Goal: Communication & Community: Answer question/provide support

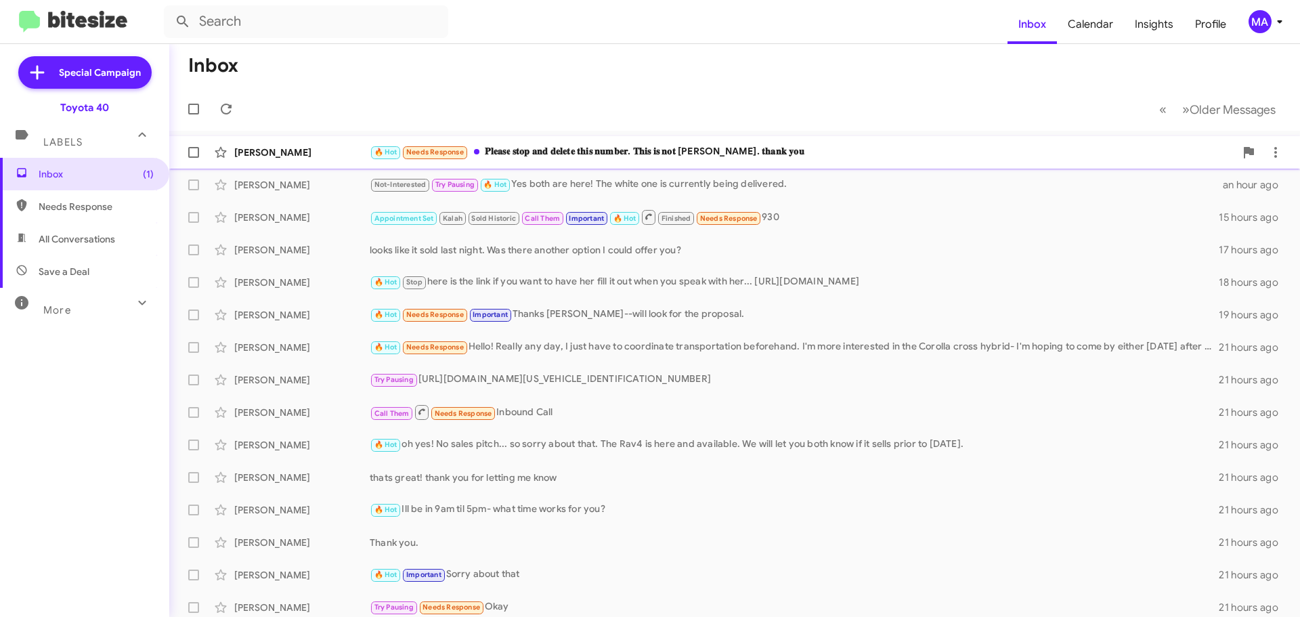
click at [691, 146] on div "🔥 Hot Needs Response 𝐏𝐥𝐞𝐚𝐬𝐞 𝐬𝐭𝐨𝐩 𝐚𝐧𝐝 𝐝𝐞𝐥𝐞𝐭𝐞 𝐭𝐡𝐢𝐬 𝐧𝐮𝐦𝐛𝐞𝐫. 𝐓𝐡𝐢𝐬 𝐢𝐬 𝐧𝐨𝐭 𝐍𝐨𝐫𝐦𝐚. 𝐭𝐡𝐚…" at bounding box center [802, 152] width 865 height 16
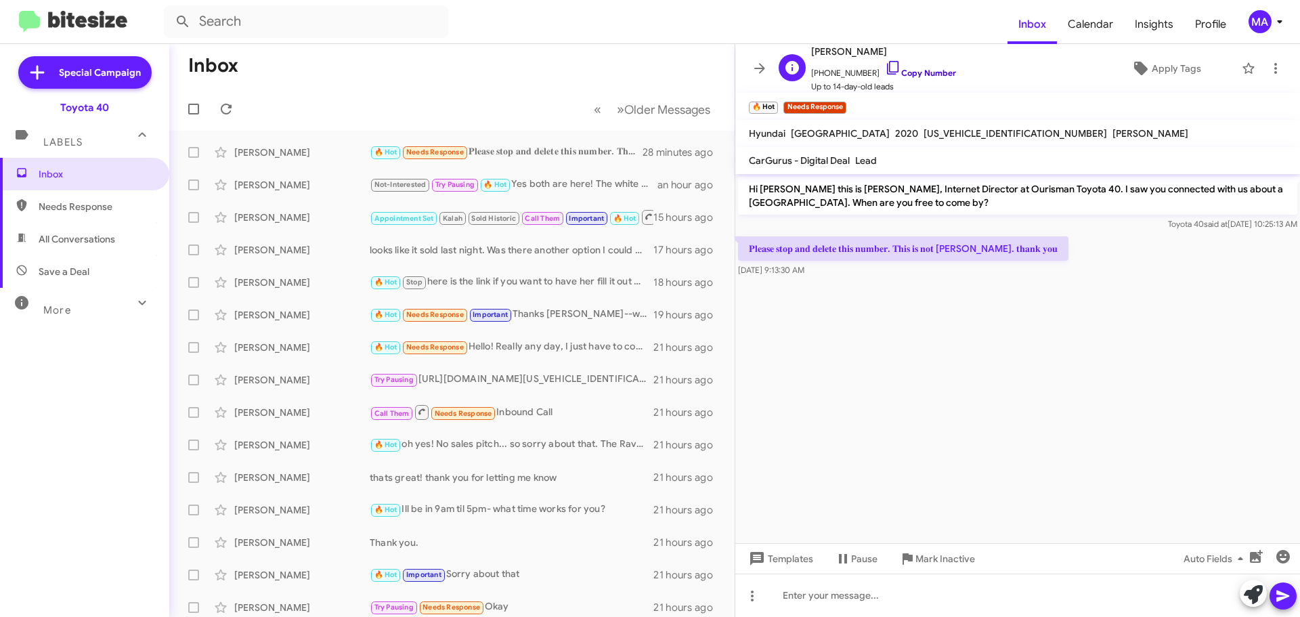
click at [885, 70] on icon at bounding box center [893, 68] width 16 height 16
click at [921, 303] on cdk-virtual-scroll-viewport "Hi Norma this is Morgan Anderson, Internet Director at Ourisman Toyota 40. I sa…" at bounding box center [1017, 358] width 565 height 369
drag, startPoint x: 848, startPoint y: 272, endPoint x: 745, endPoint y: 192, distance: 129.8
click at [745, 192] on div "Hi Norma this is Morgan Anderson, Internet Director at Ourisman Toyota 40. I sa…" at bounding box center [1017, 227] width 565 height 106
copy div "Hi Norma this is Morgan Anderson, Internet Director at Ourisman Toyota 40. I sa…"
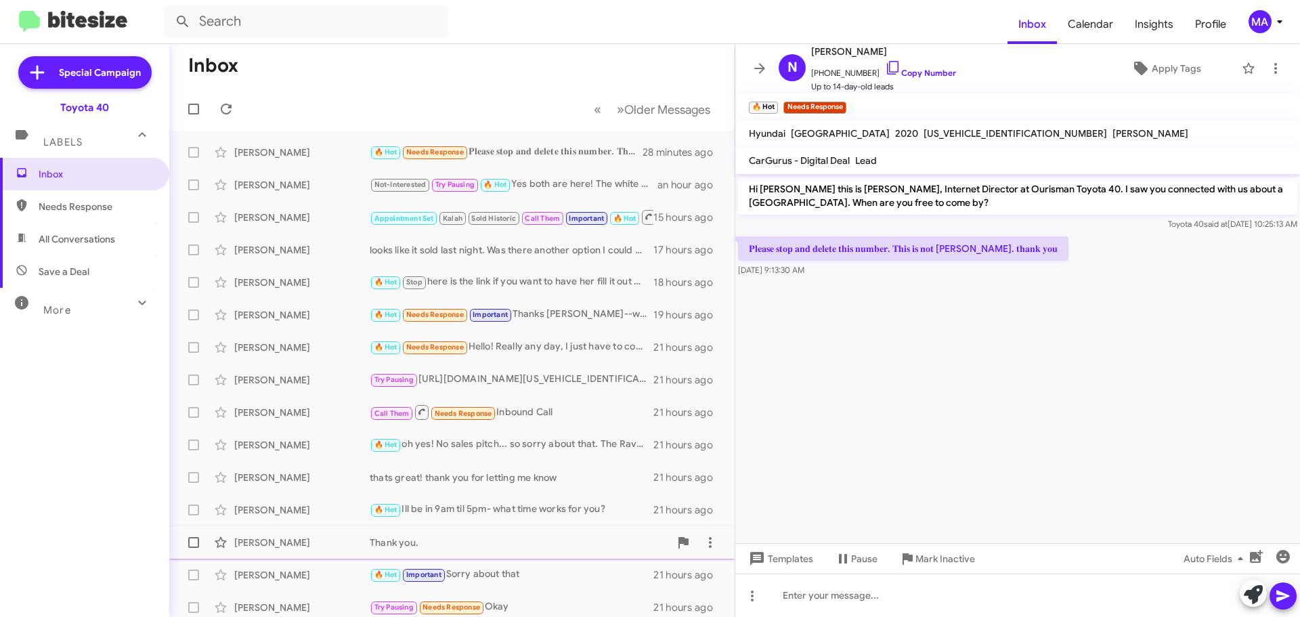
drag, startPoint x: 959, startPoint y: 562, endPoint x: 953, endPoint y: 558, distance: 7.3
click at [959, 562] on span "Mark Inactive" at bounding box center [945, 558] width 60 height 24
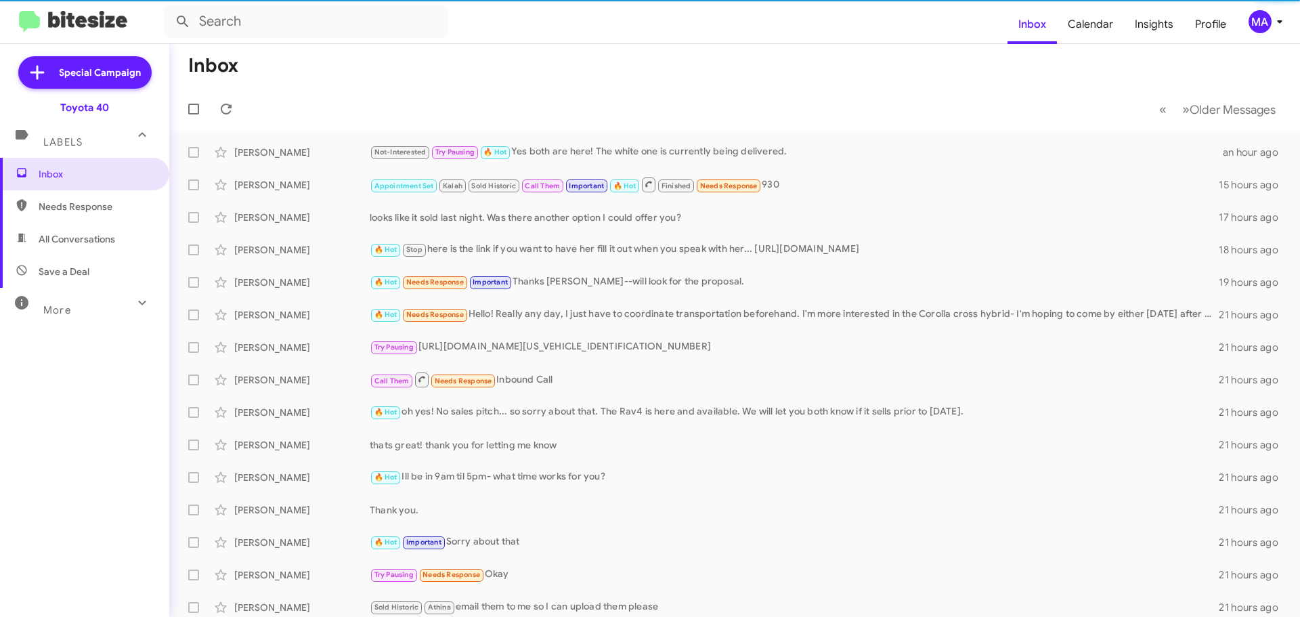
click at [112, 211] on span "Needs Response" at bounding box center [96, 207] width 115 height 14
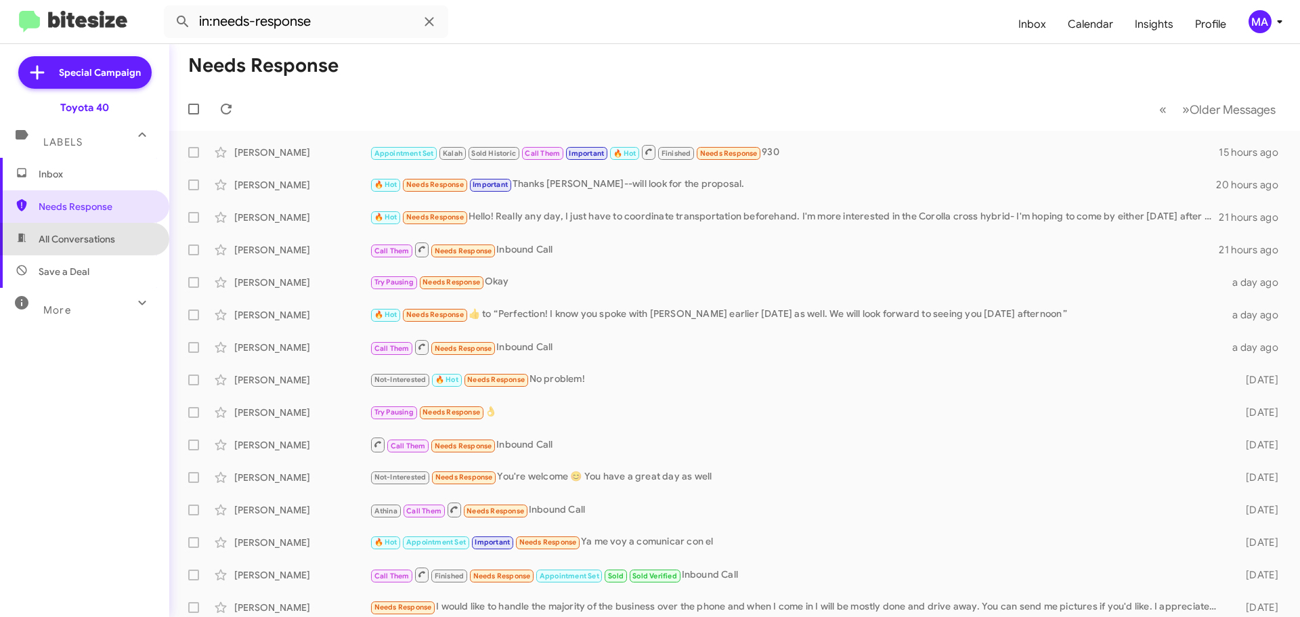
click at [114, 235] on span "All Conversations" at bounding box center [77, 239] width 77 height 14
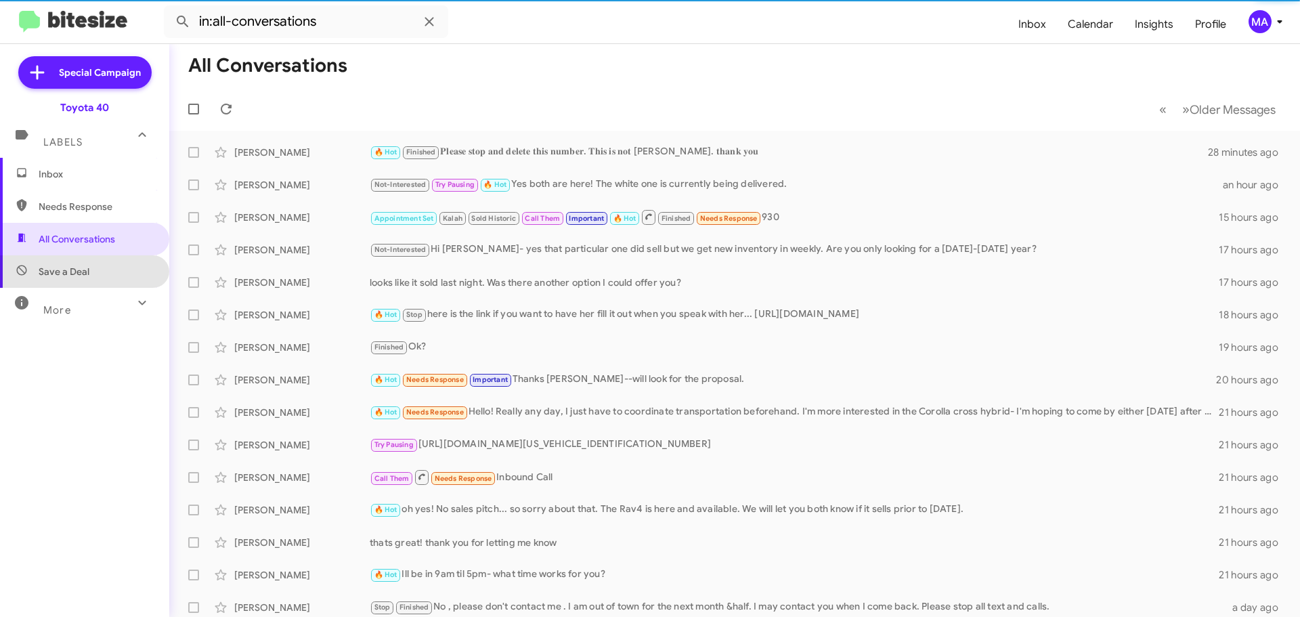
click at [107, 271] on span "Save a Deal" at bounding box center [84, 271] width 169 height 33
type input "in:not-interested"
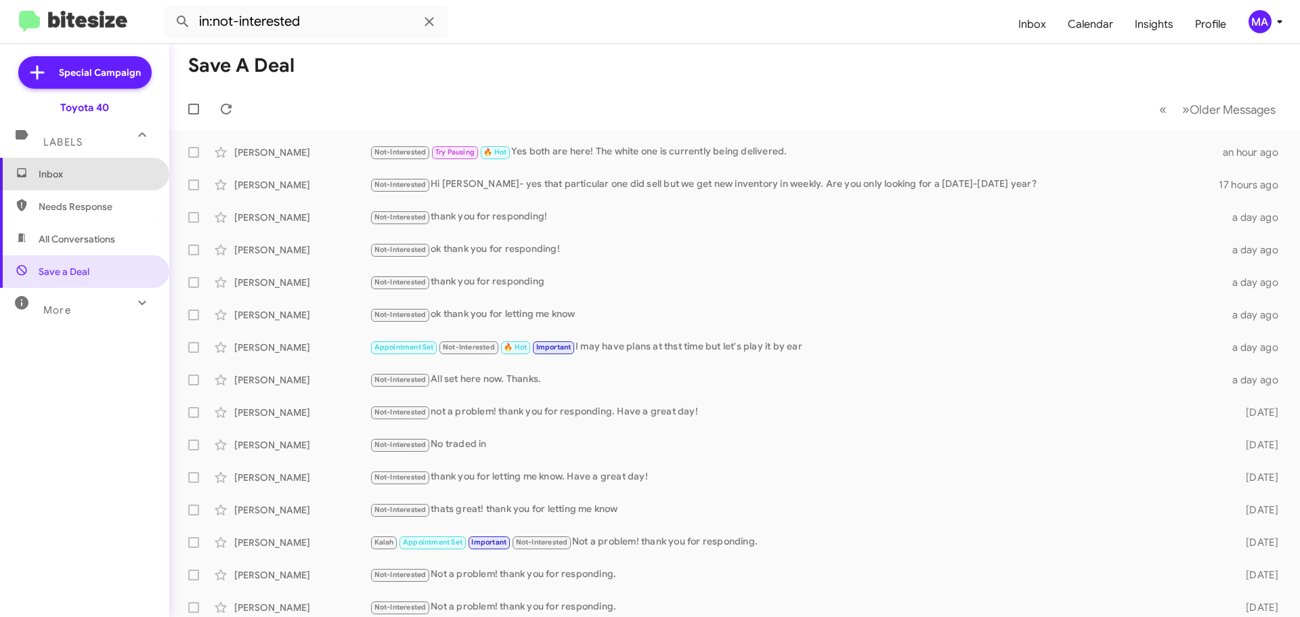
click at [91, 166] on span "Inbox" at bounding box center [84, 174] width 169 height 33
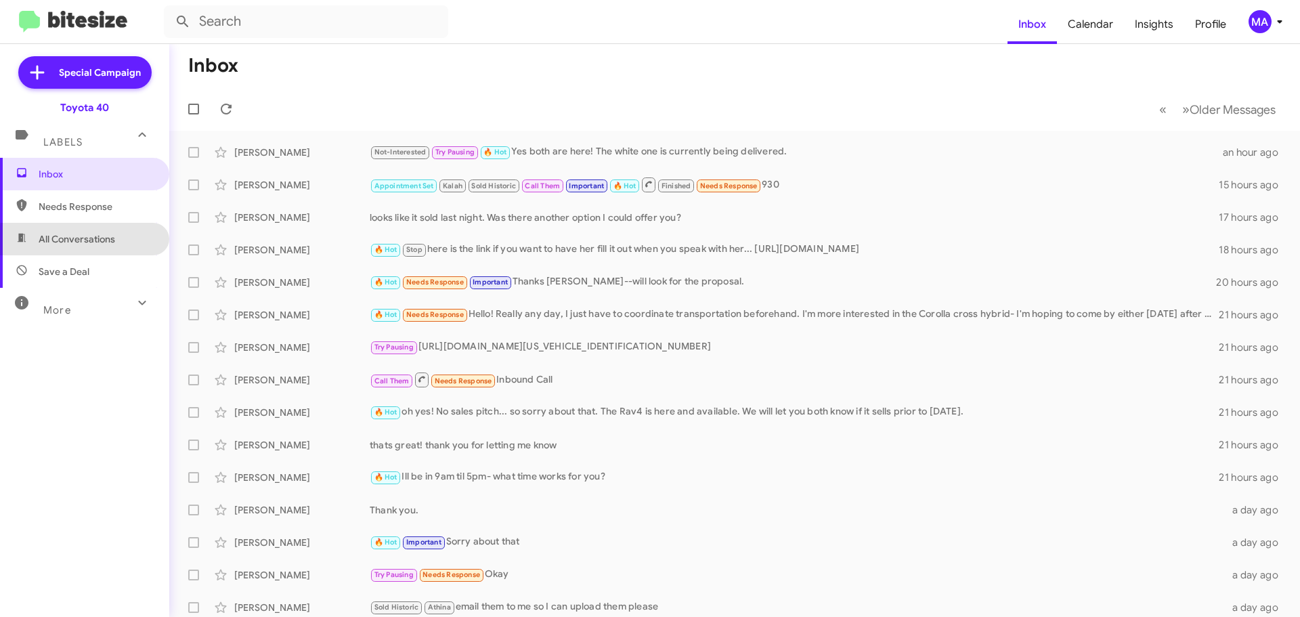
click at [102, 241] on span "All Conversations" at bounding box center [77, 239] width 77 height 14
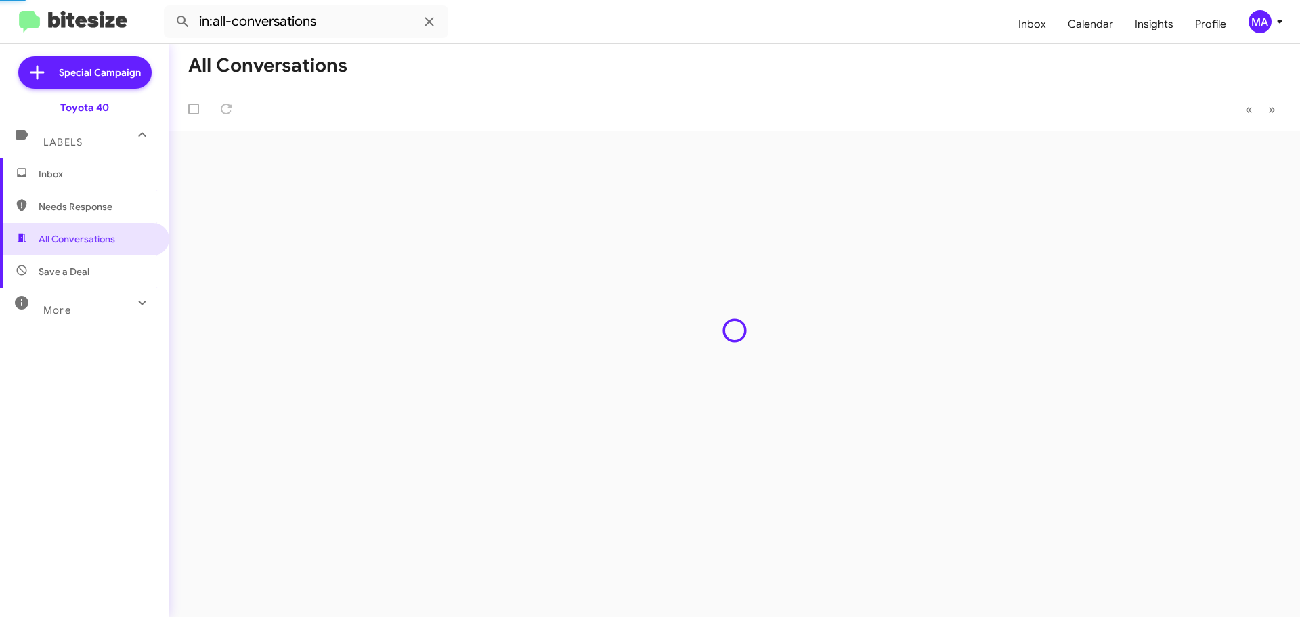
click at [101, 265] on span "Save a Deal" at bounding box center [84, 271] width 169 height 33
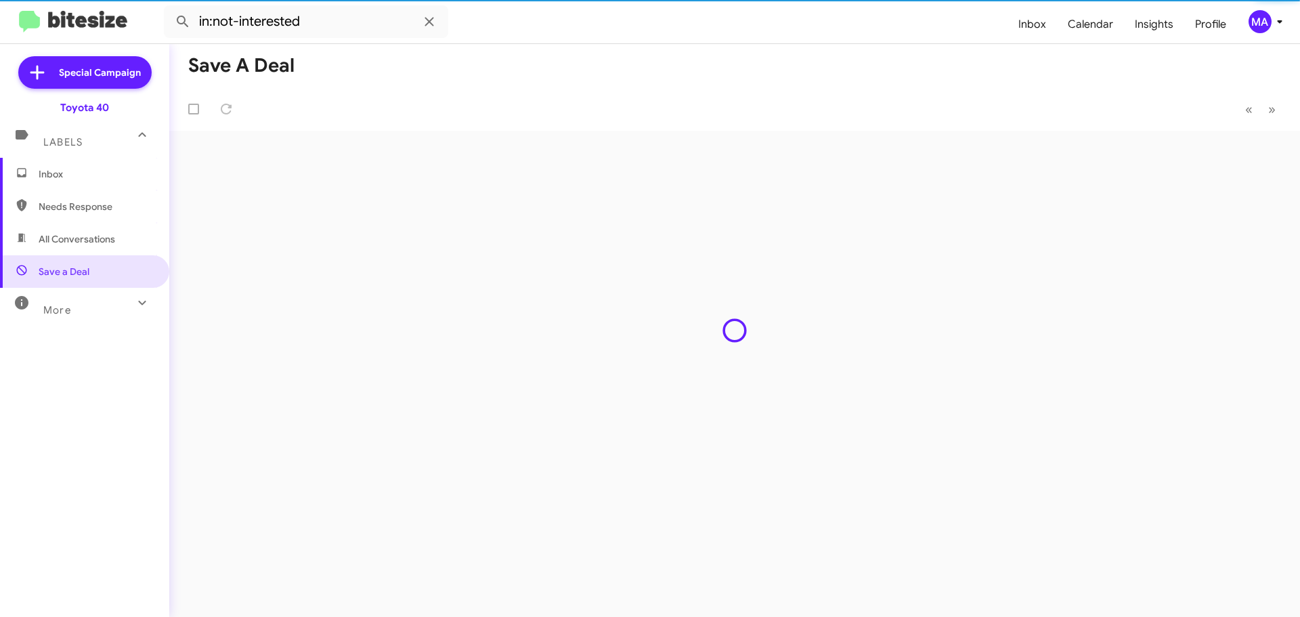
click at [81, 208] on span "Needs Response" at bounding box center [96, 207] width 115 height 14
type input "in:needs-response"
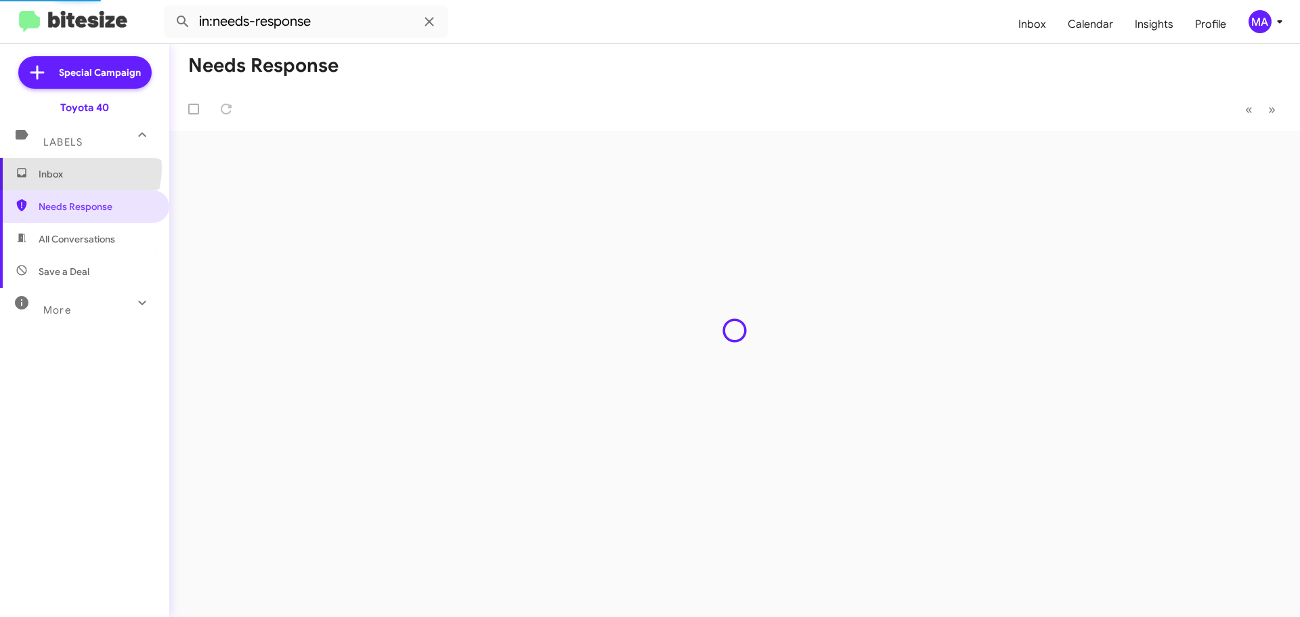
click at [69, 168] on span "Inbox" at bounding box center [96, 174] width 115 height 14
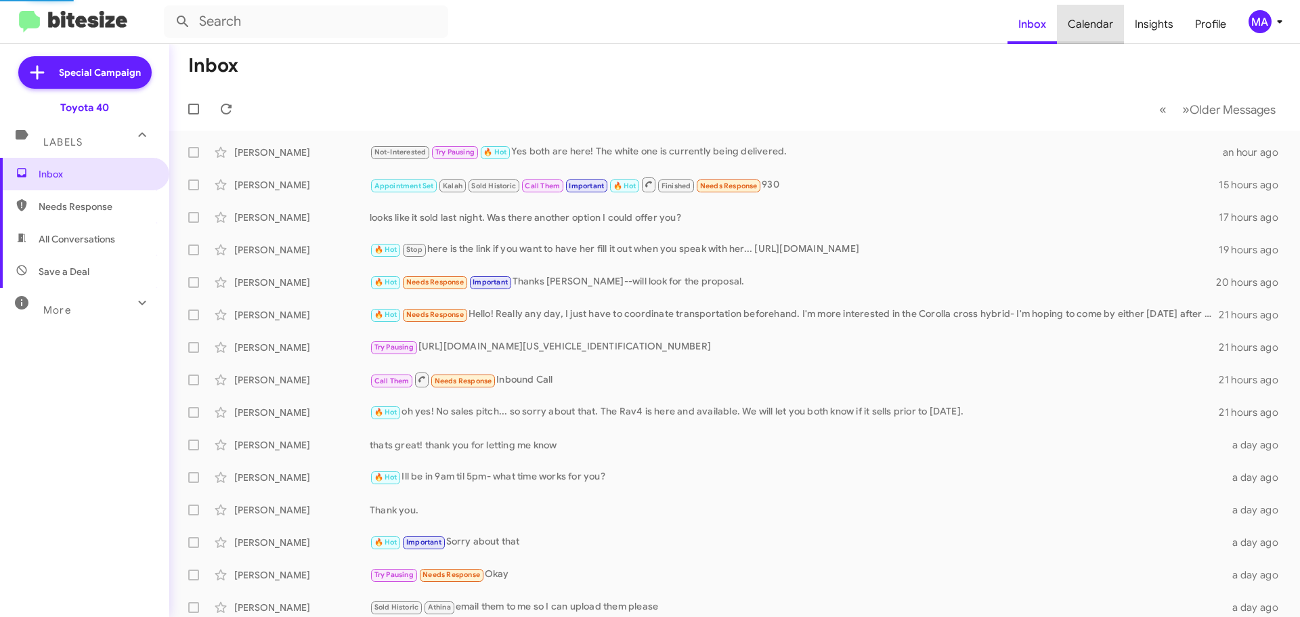
click at [1098, 26] on span "Calendar" at bounding box center [1090, 24] width 67 height 39
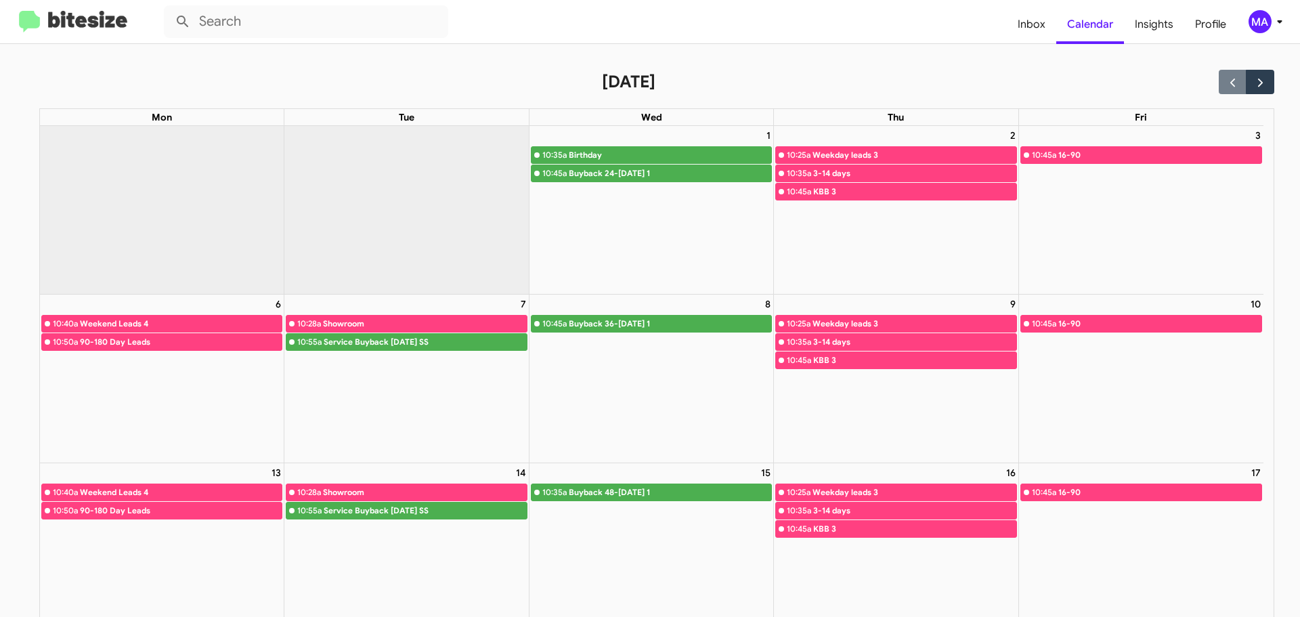
click at [75, 20] on img at bounding box center [73, 22] width 108 height 22
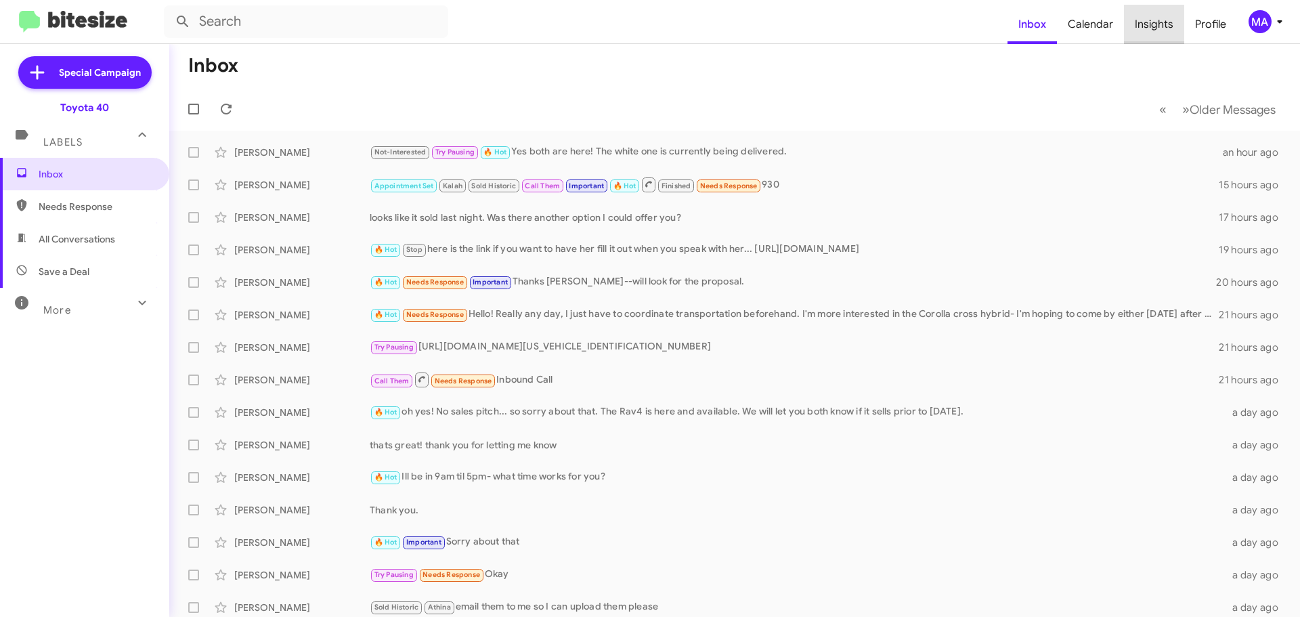
click at [1159, 27] on span "Insights" at bounding box center [1154, 24] width 60 height 39
click at [1153, 26] on span "Insights" at bounding box center [1154, 24] width 60 height 39
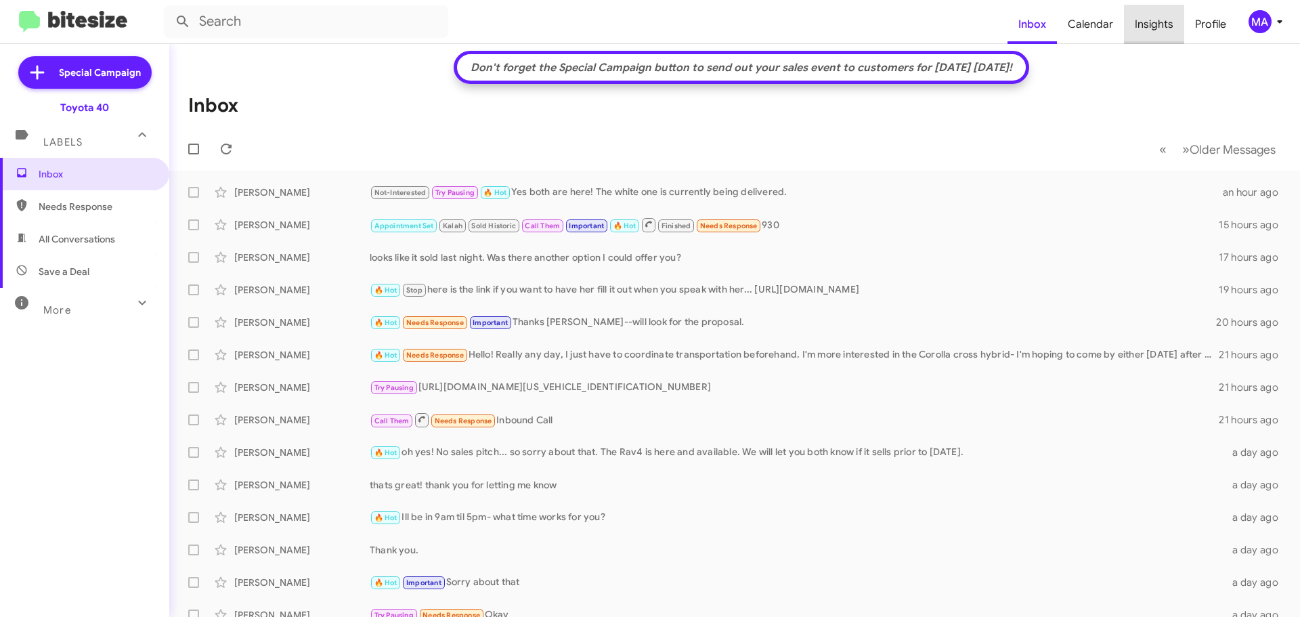
click at [1160, 19] on span "Insights" at bounding box center [1154, 24] width 60 height 39
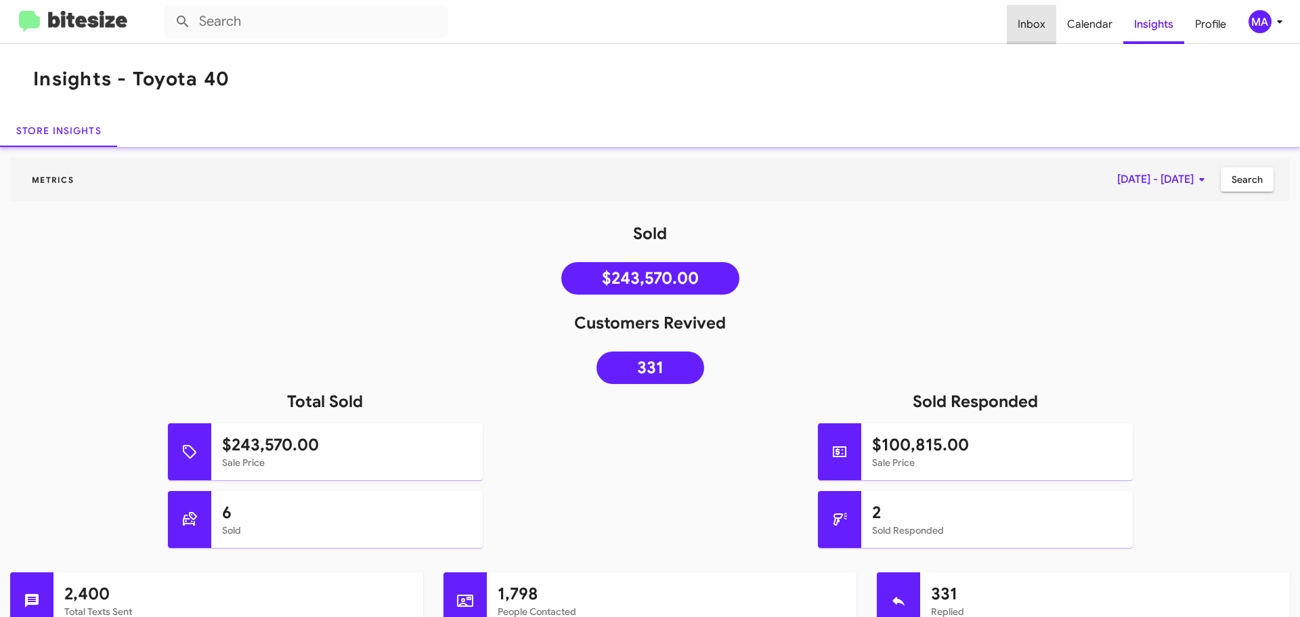
click at [1037, 24] on span "Inbox" at bounding box center [1031, 24] width 49 height 39
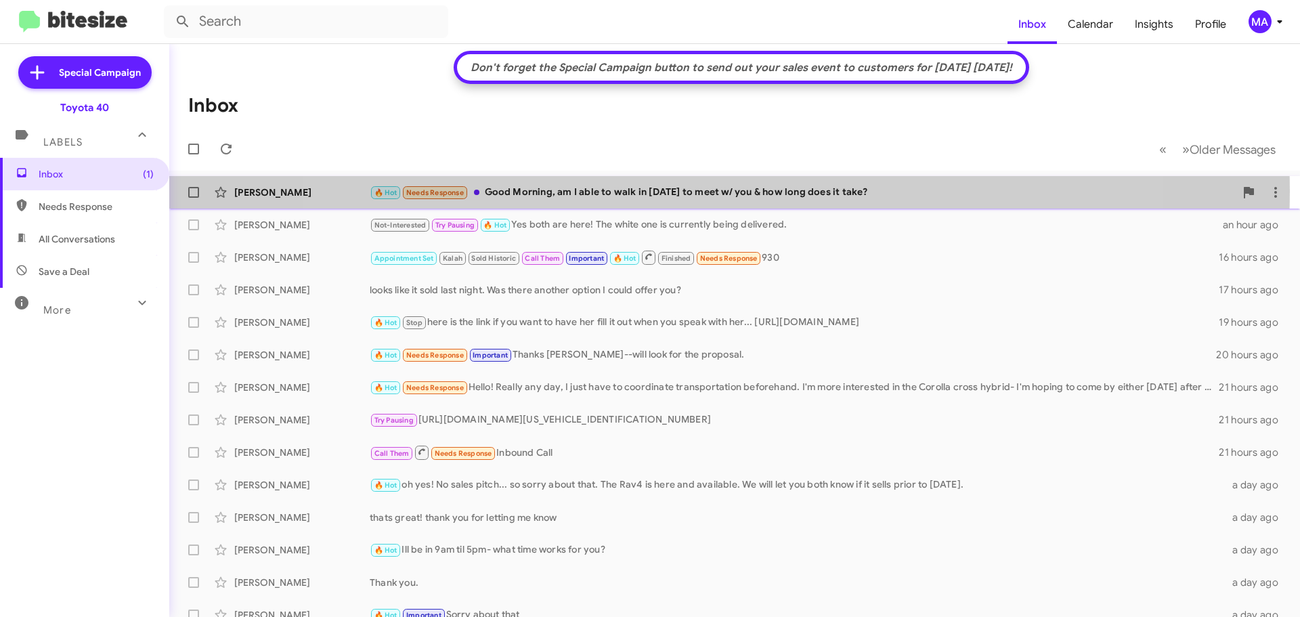
click at [710, 191] on div "🔥 Hot Needs Response Good Morning, am I able to walk in [DATE] to meet w/ you &…" at bounding box center [802, 193] width 865 height 16
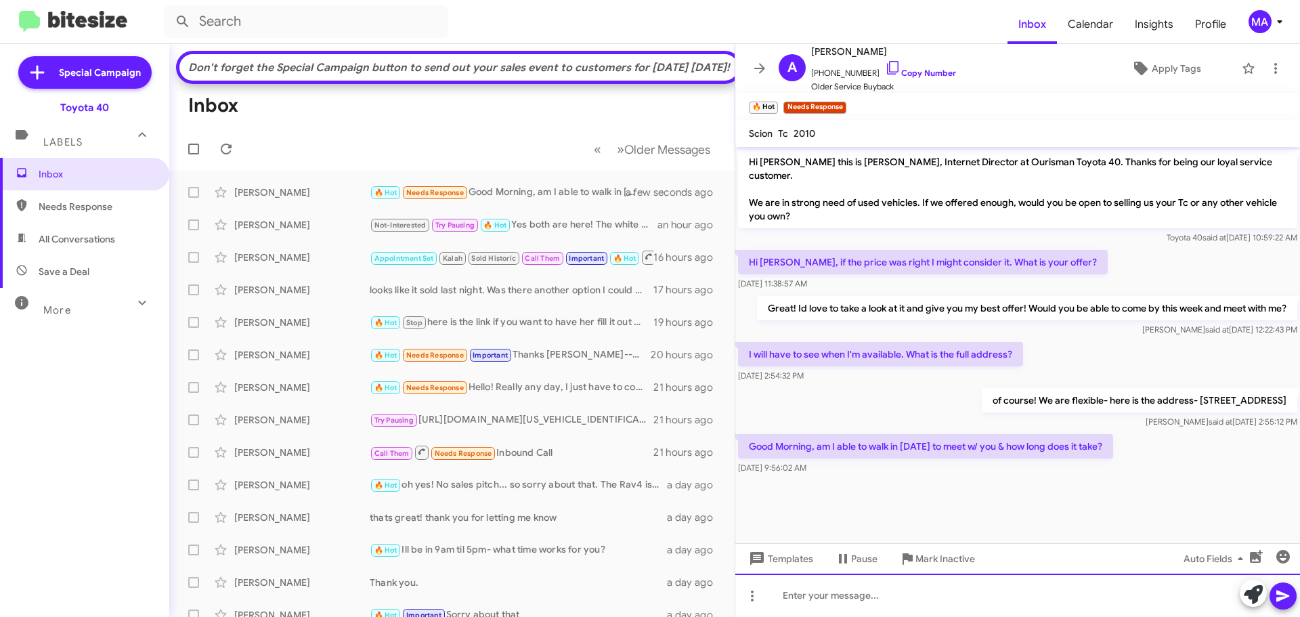
click at [838, 608] on div at bounding box center [1017, 595] width 565 height 43
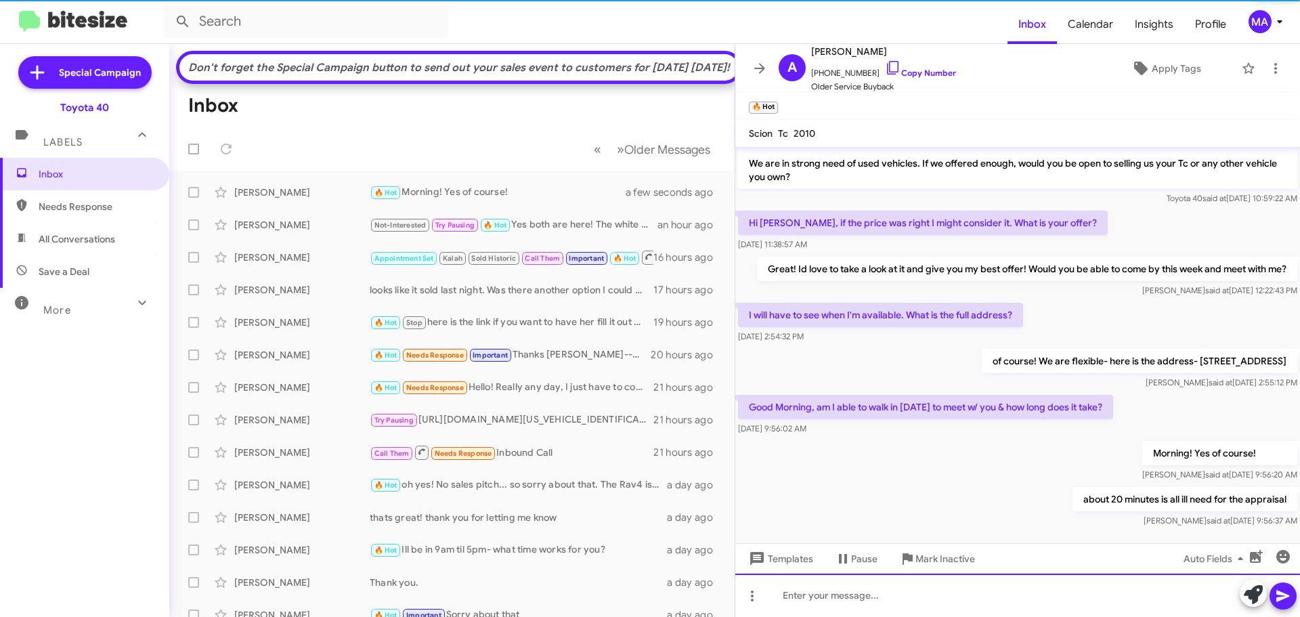
scroll to position [40, 0]
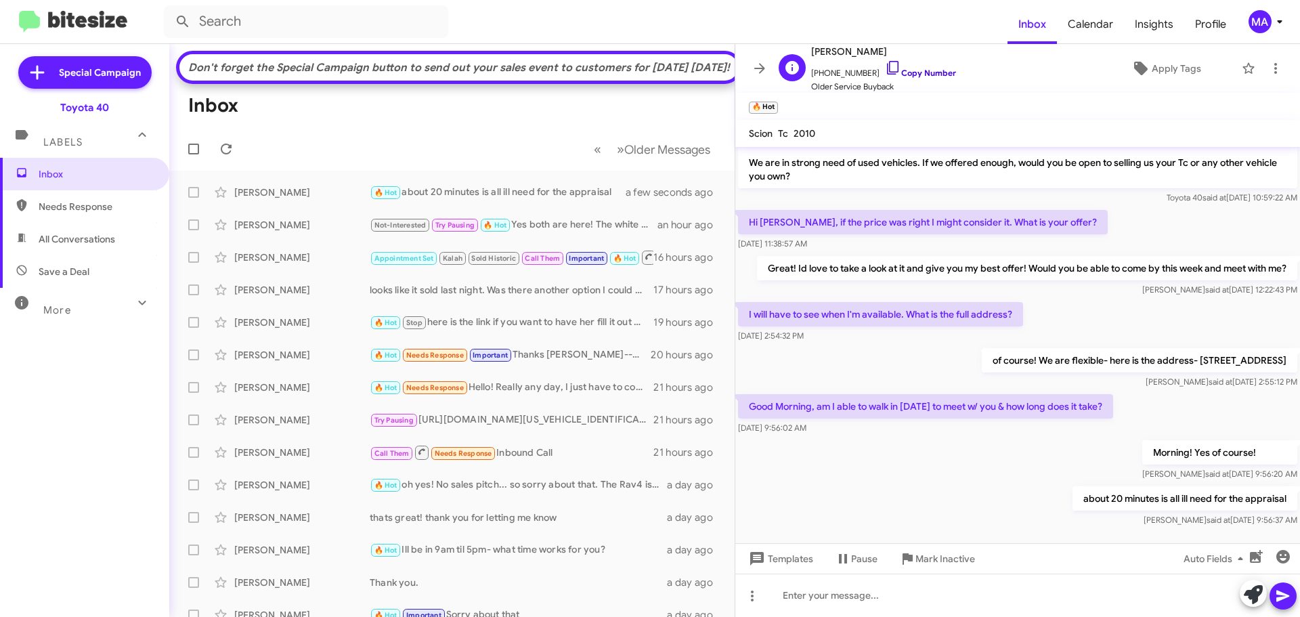
click at [887, 66] on icon at bounding box center [893, 68] width 12 height 14
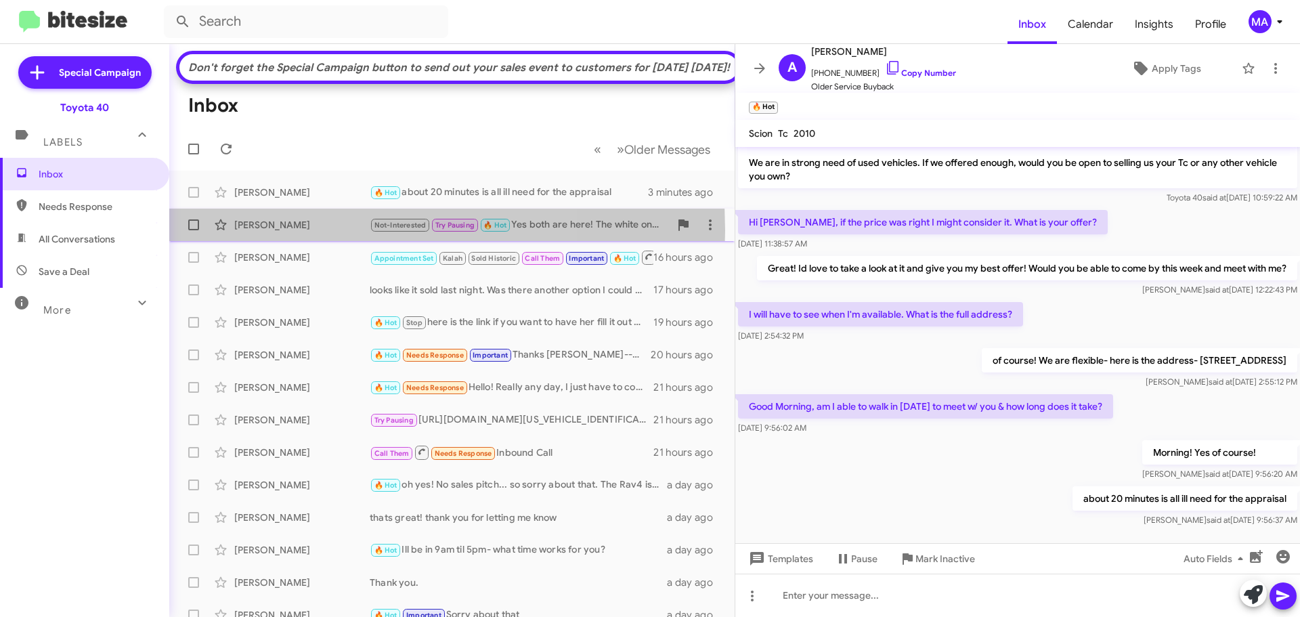
click at [307, 232] on div "[PERSON_NAME]" at bounding box center [301, 225] width 135 height 14
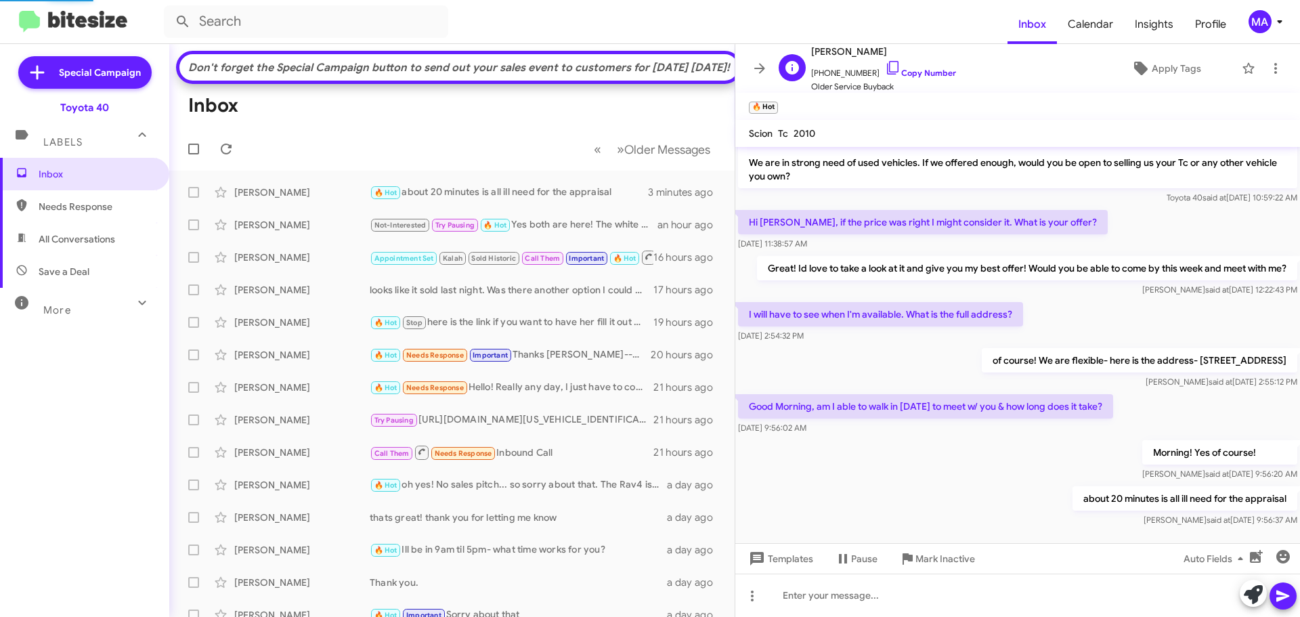
scroll to position [167, 0]
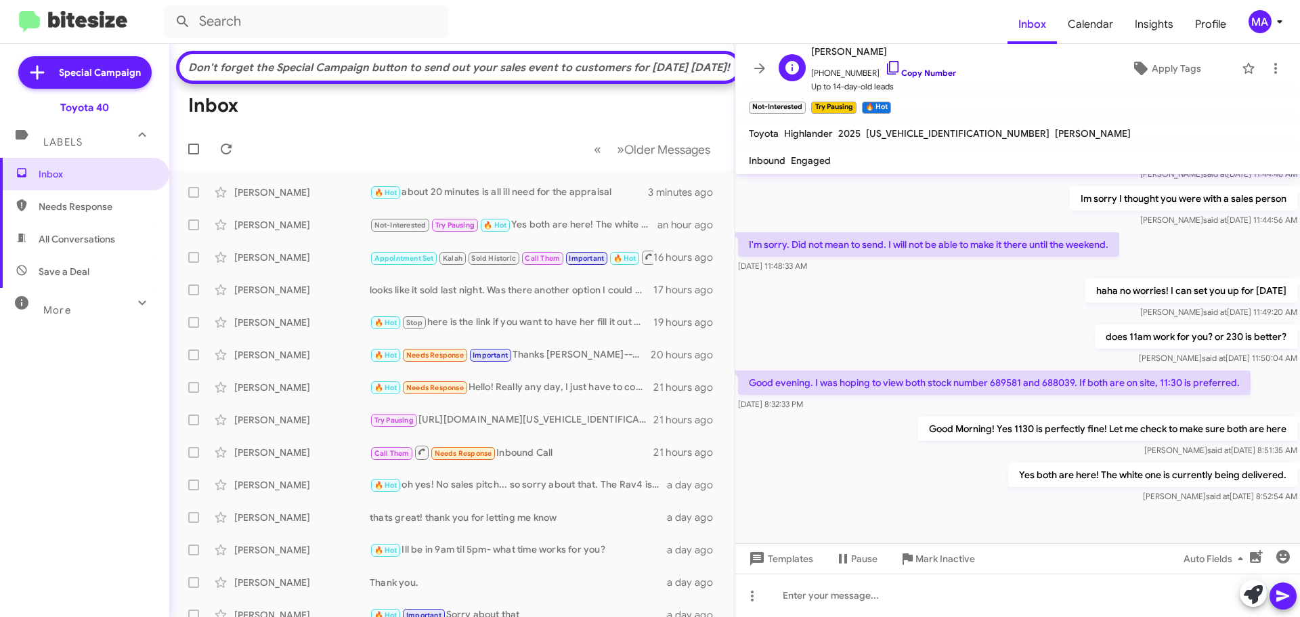
click at [885, 69] on icon at bounding box center [893, 68] width 16 height 16
click at [121, 202] on span "Needs Response" at bounding box center [96, 207] width 115 height 14
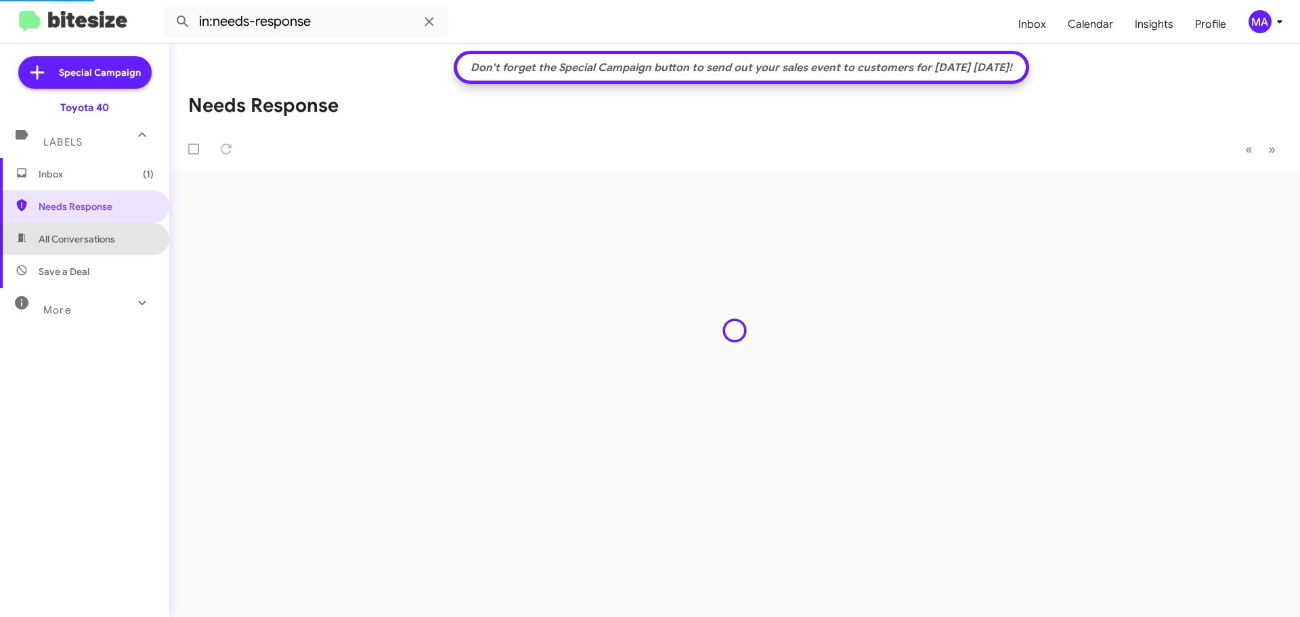
click at [119, 239] on span "All Conversations" at bounding box center [84, 239] width 169 height 33
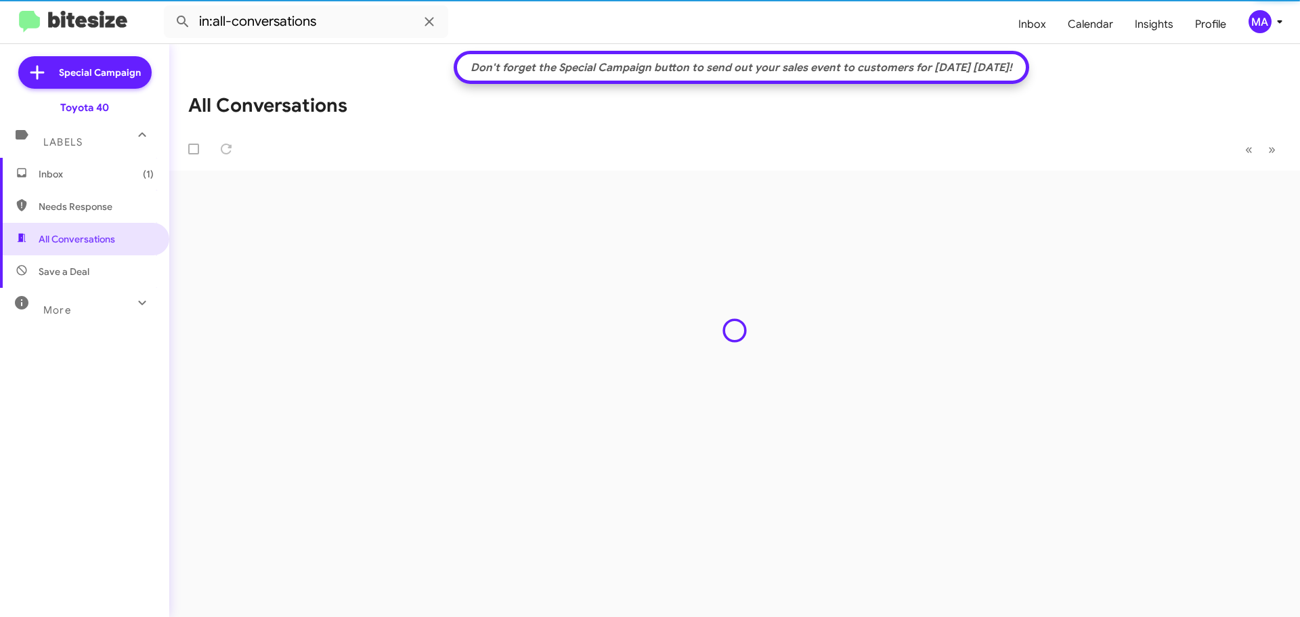
click at [114, 272] on span "Save a Deal" at bounding box center [84, 271] width 169 height 33
type input "in:not-interested"
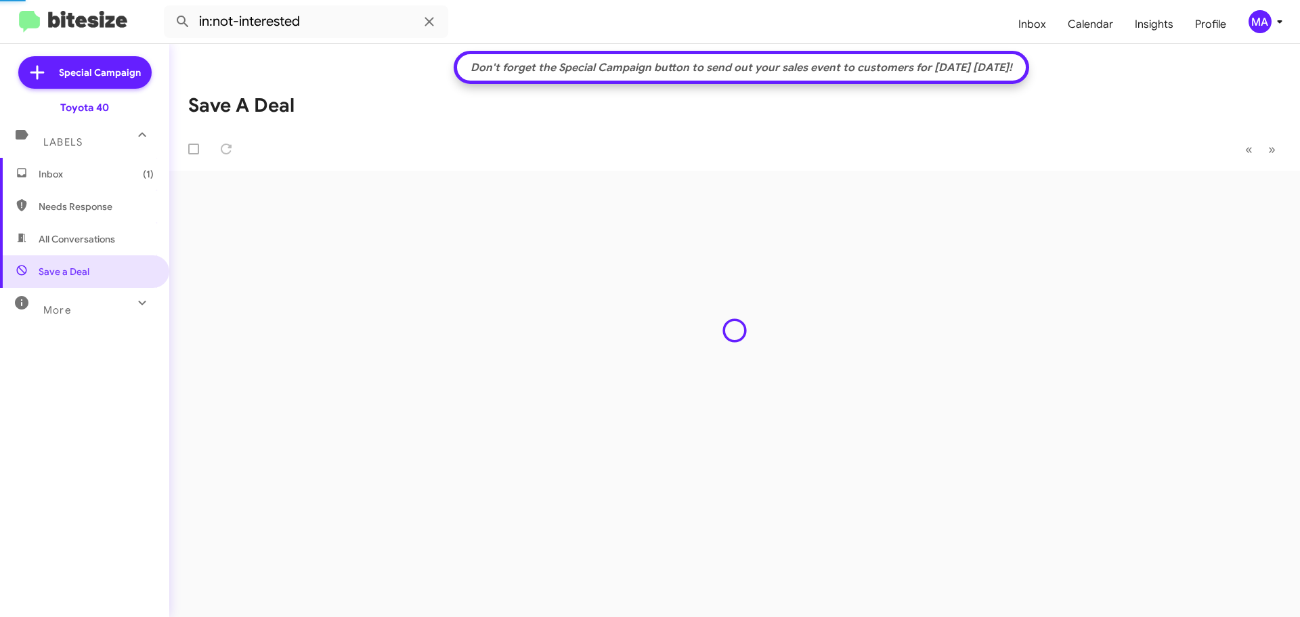
click at [78, 181] on span "Inbox (1)" at bounding box center [84, 174] width 169 height 33
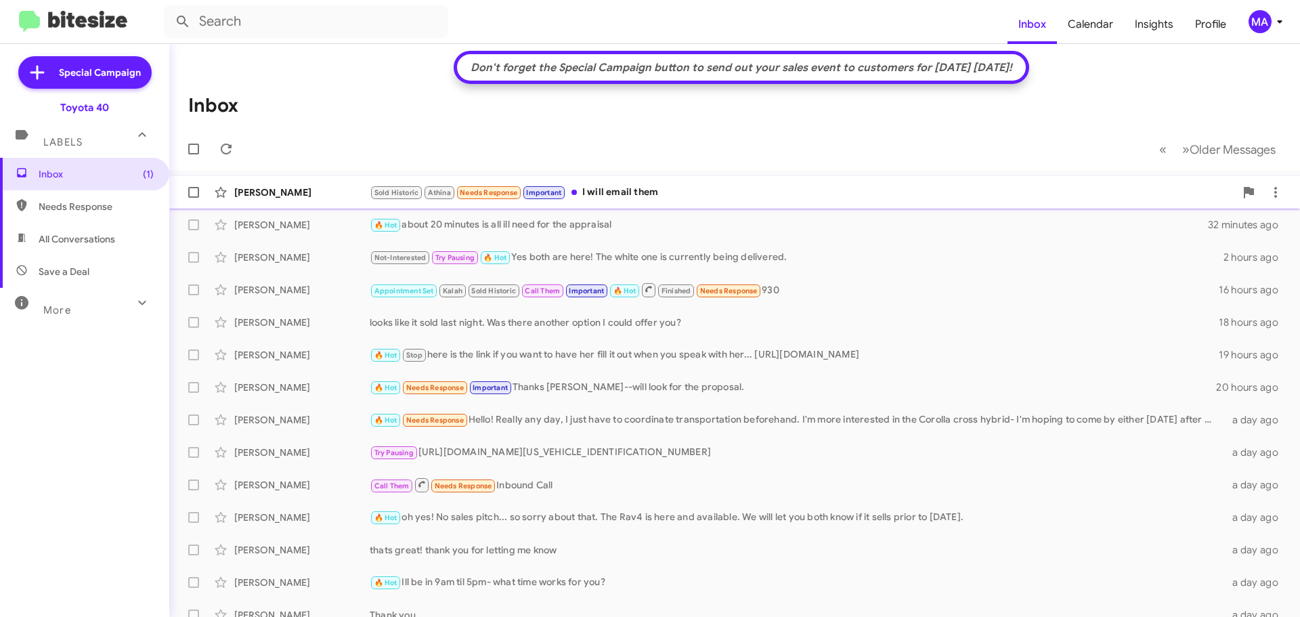
click at [632, 197] on div "Sold Historic Athina Needs Response Important I will email them" at bounding box center [802, 193] width 865 height 16
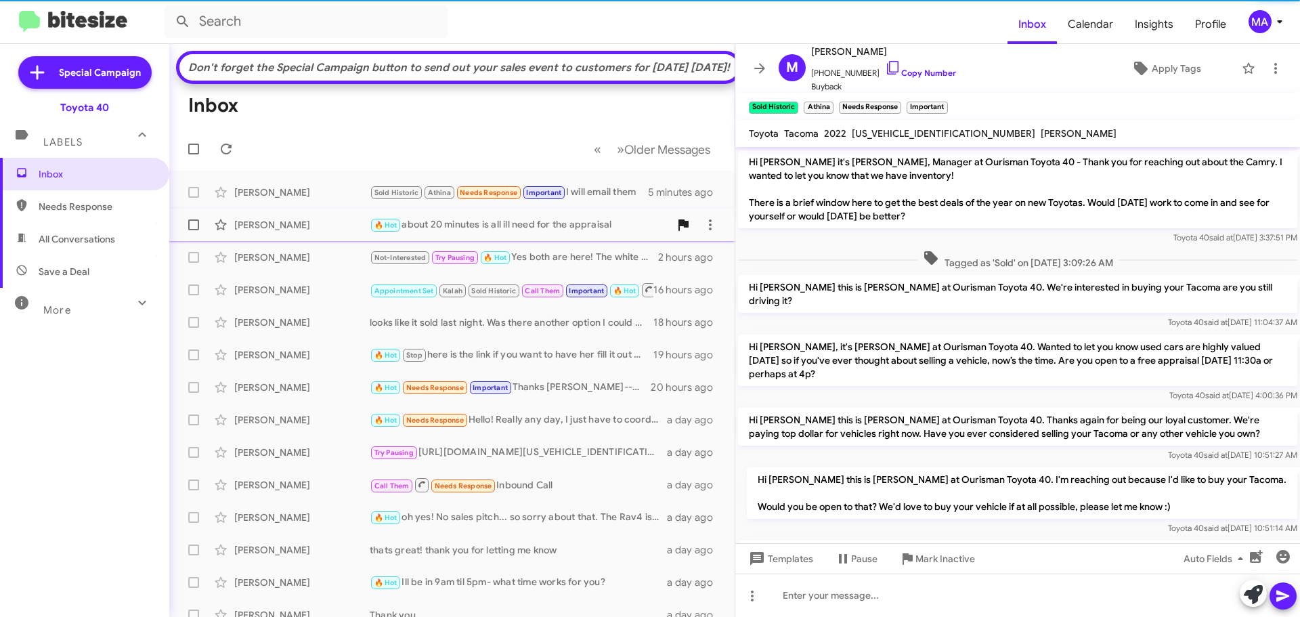
scroll to position [578, 0]
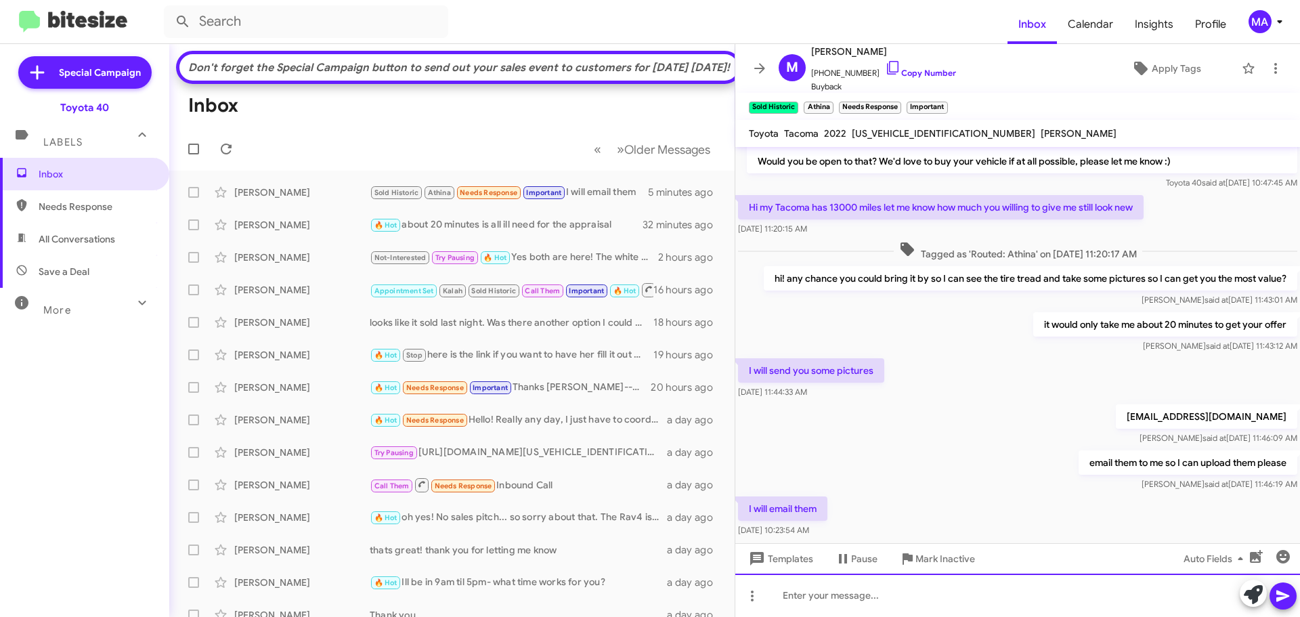
click at [798, 596] on div at bounding box center [1017, 595] width 565 height 43
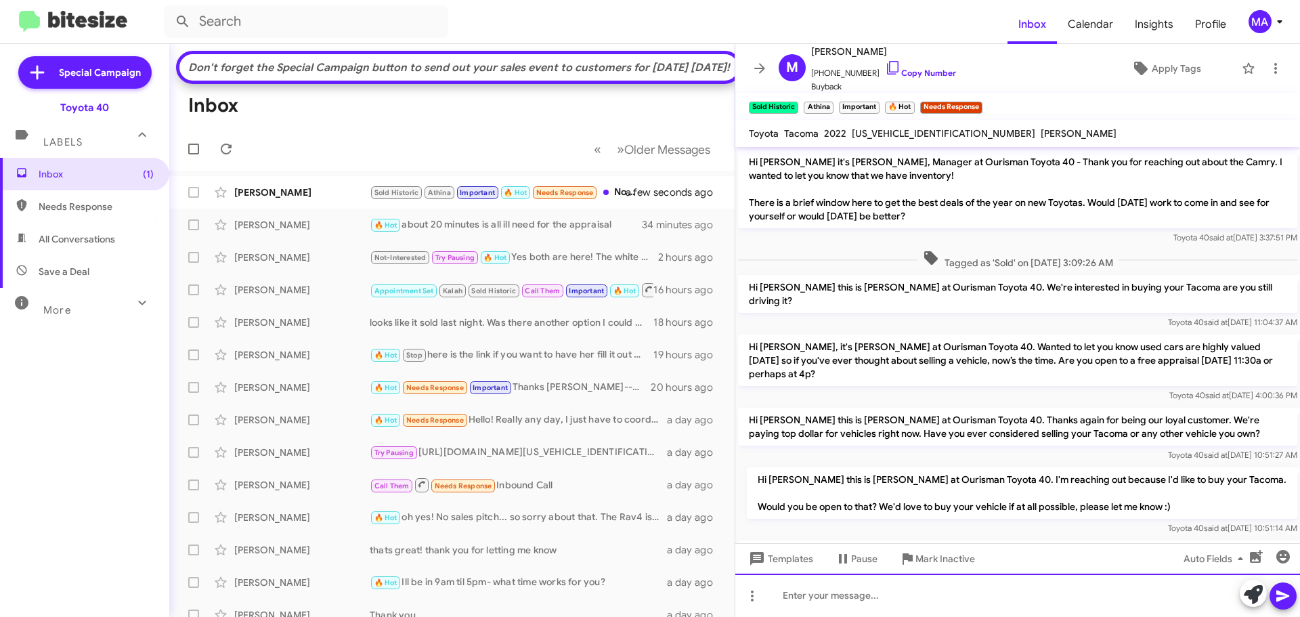
scroll to position [704, 0]
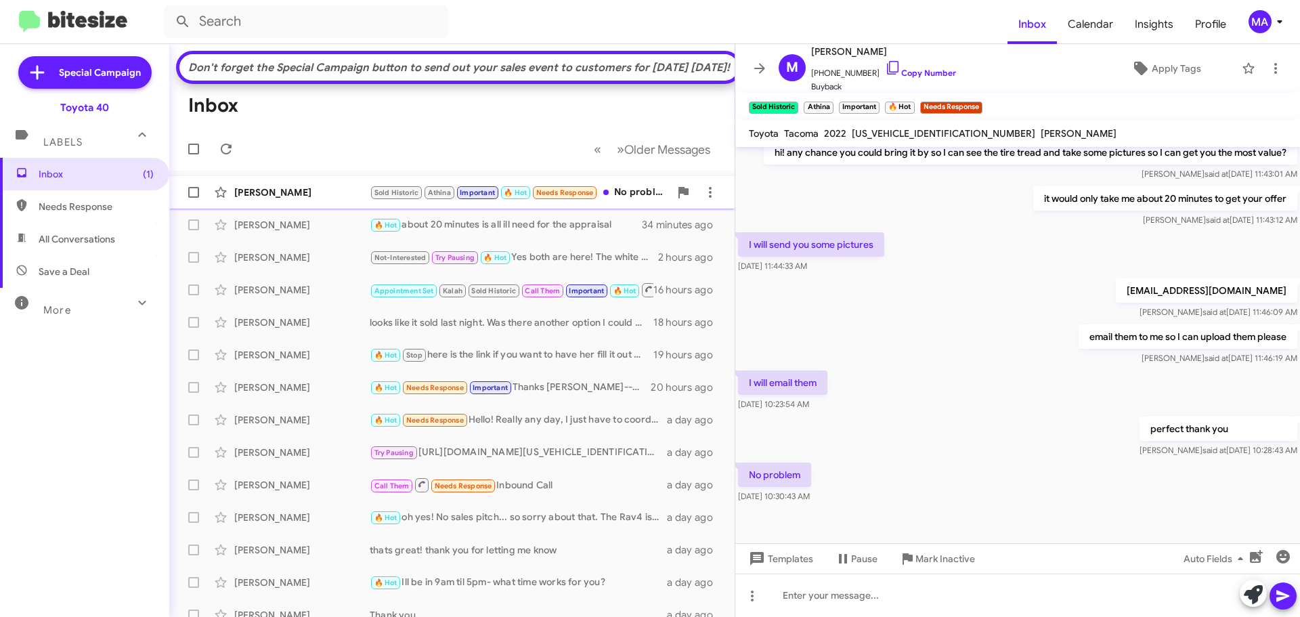
click at [338, 199] on div "[PERSON_NAME]" at bounding box center [301, 193] width 135 height 14
click at [87, 264] on span "Save a Deal" at bounding box center [84, 271] width 169 height 33
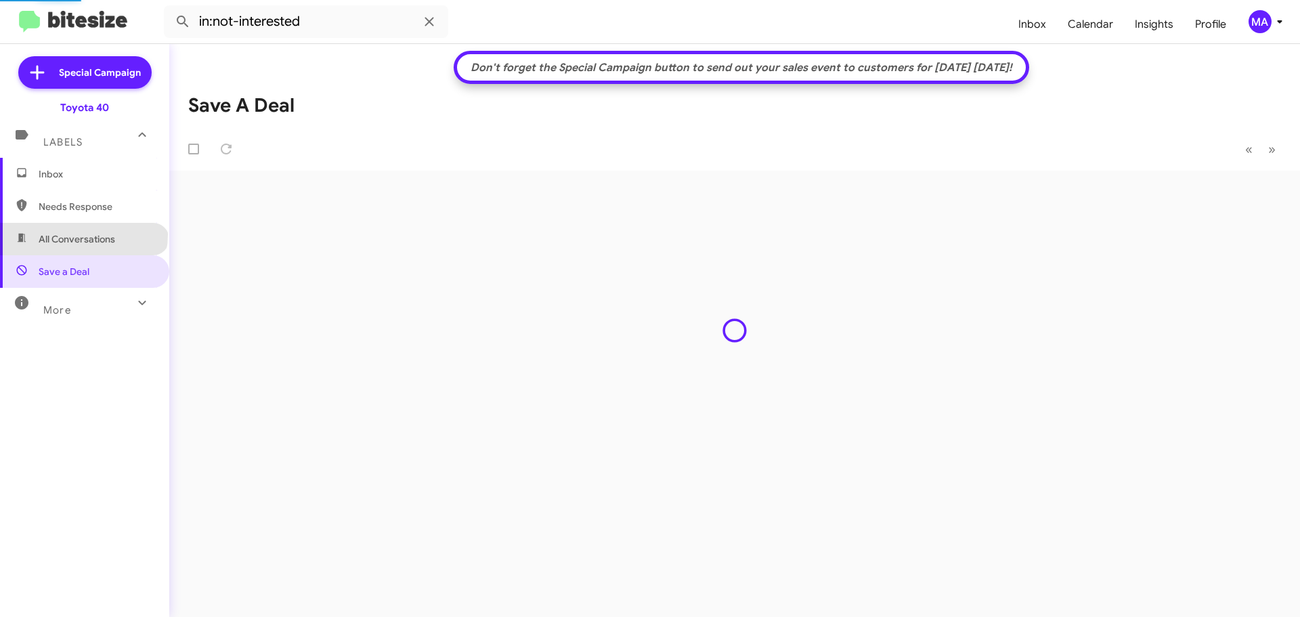
click at [83, 234] on span "All Conversations" at bounding box center [77, 239] width 77 height 14
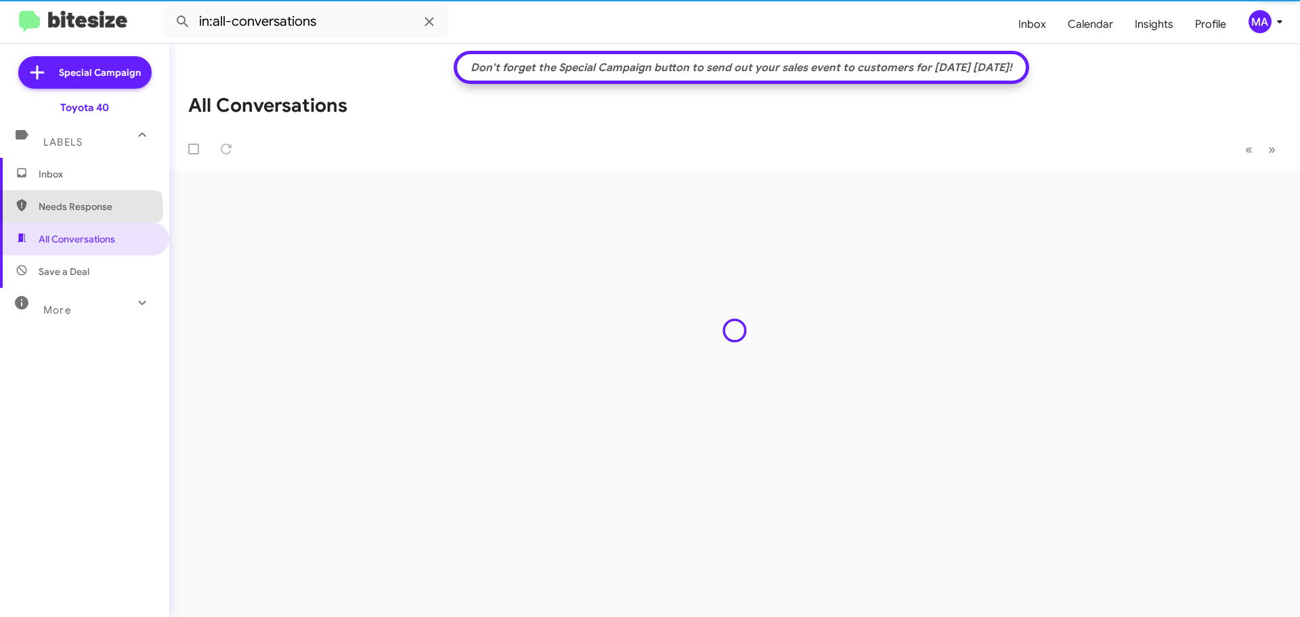
click at [81, 209] on span "Needs Response" at bounding box center [96, 207] width 115 height 14
type input "in:needs-response"
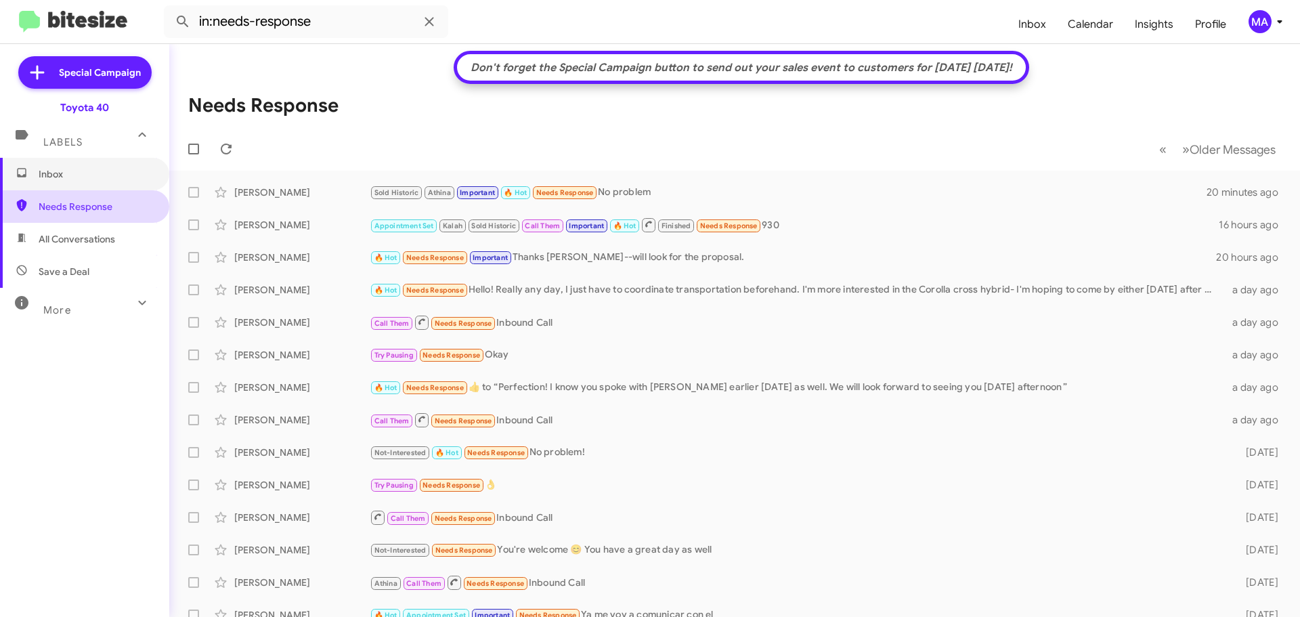
drag, startPoint x: 100, startPoint y: 173, endPoint x: 100, endPoint y: 214, distance: 40.6
click at [100, 173] on span "Inbox" at bounding box center [96, 174] width 115 height 14
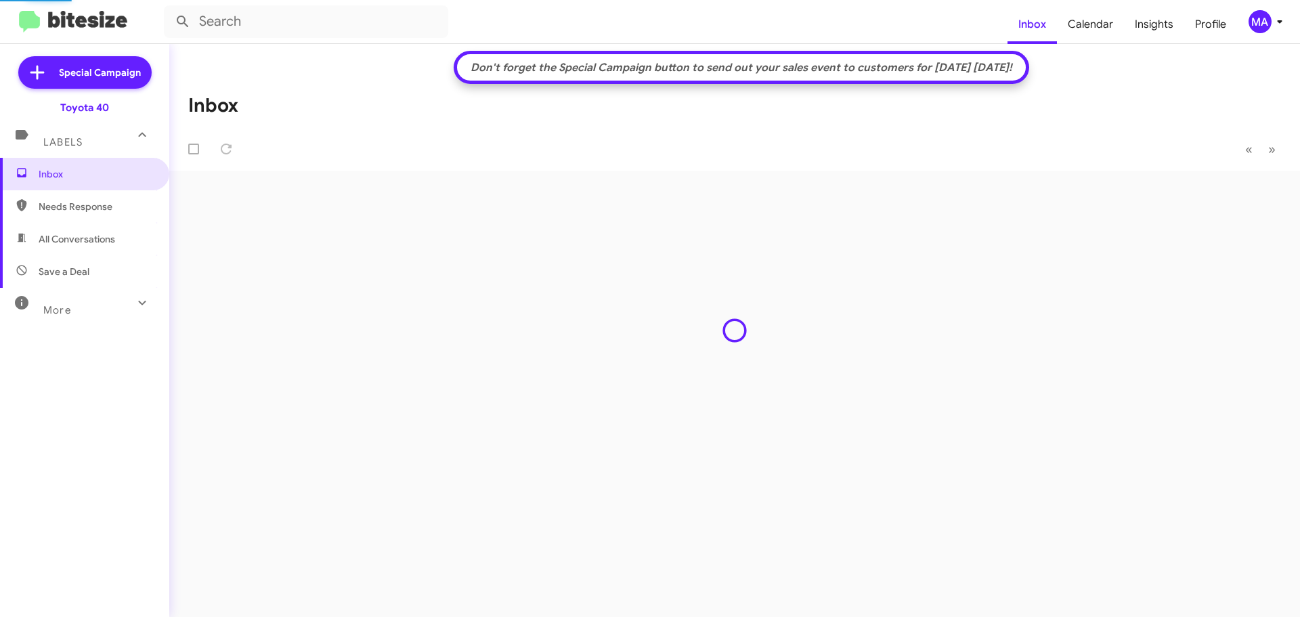
click at [100, 253] on span "All Conversations" at bounding box center [84, 239] width 169 height 33
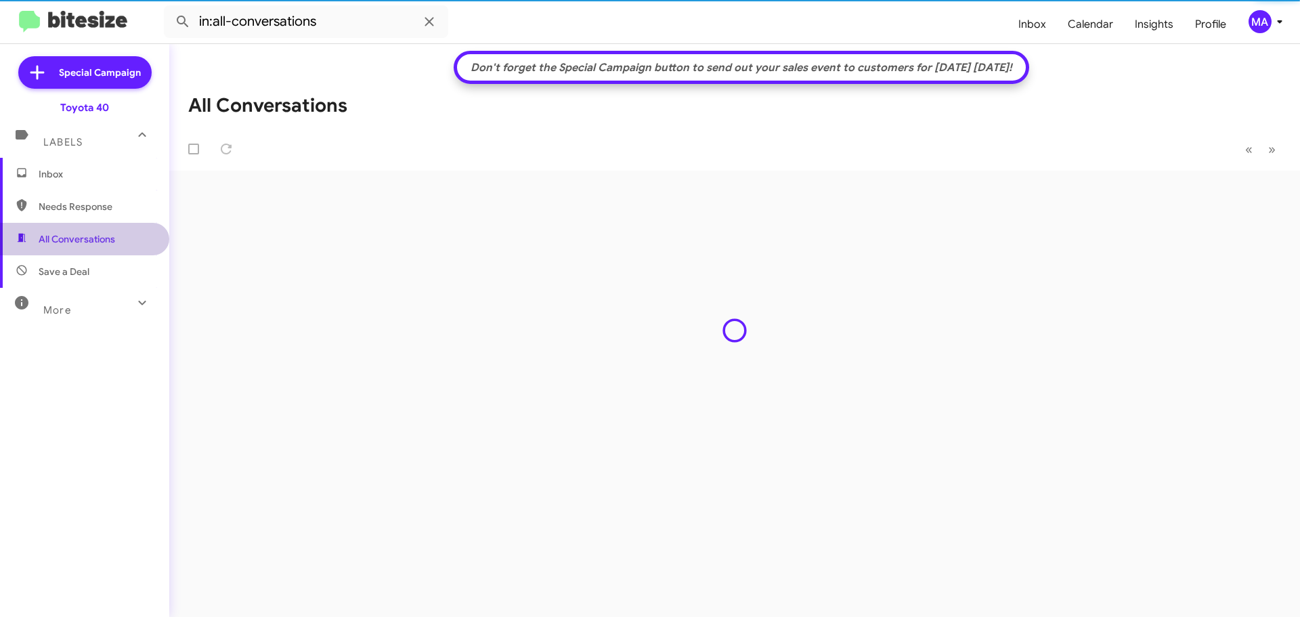
click at [99, 273] on span "Save a Deal" at bounding box center [84, 271] width 169 height 33
type input "in:not-interested"
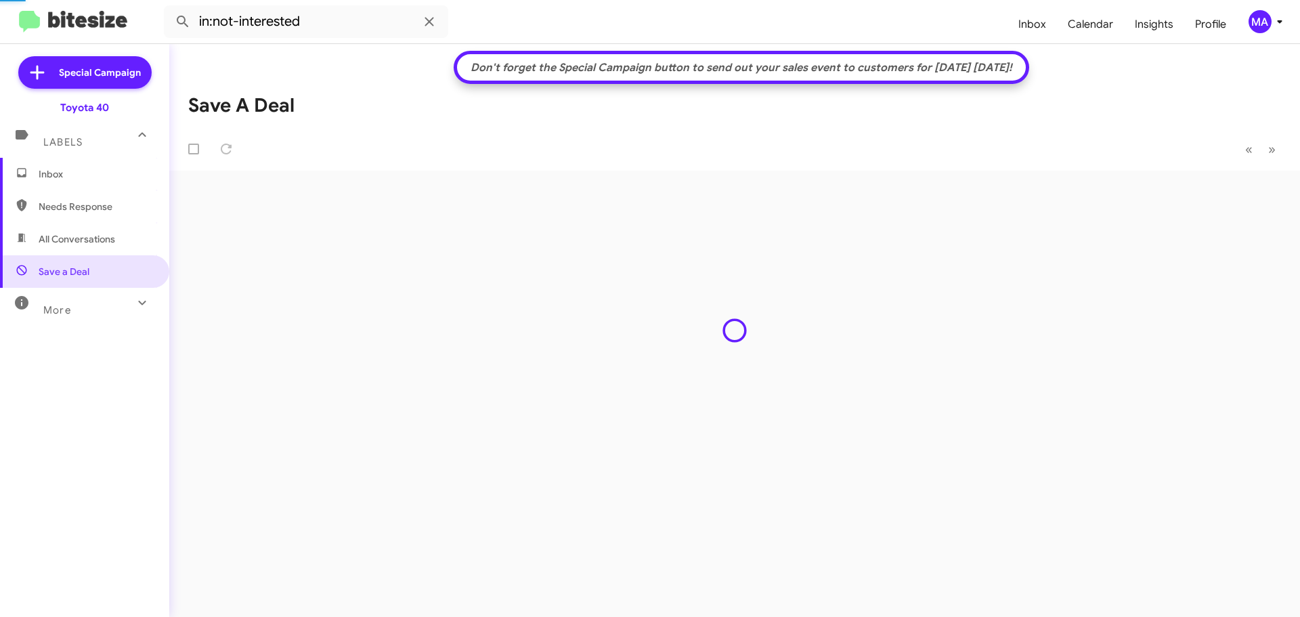
click at [59, 171] on span "Inbox" at bounding box center [96, 174] width 115 height 14
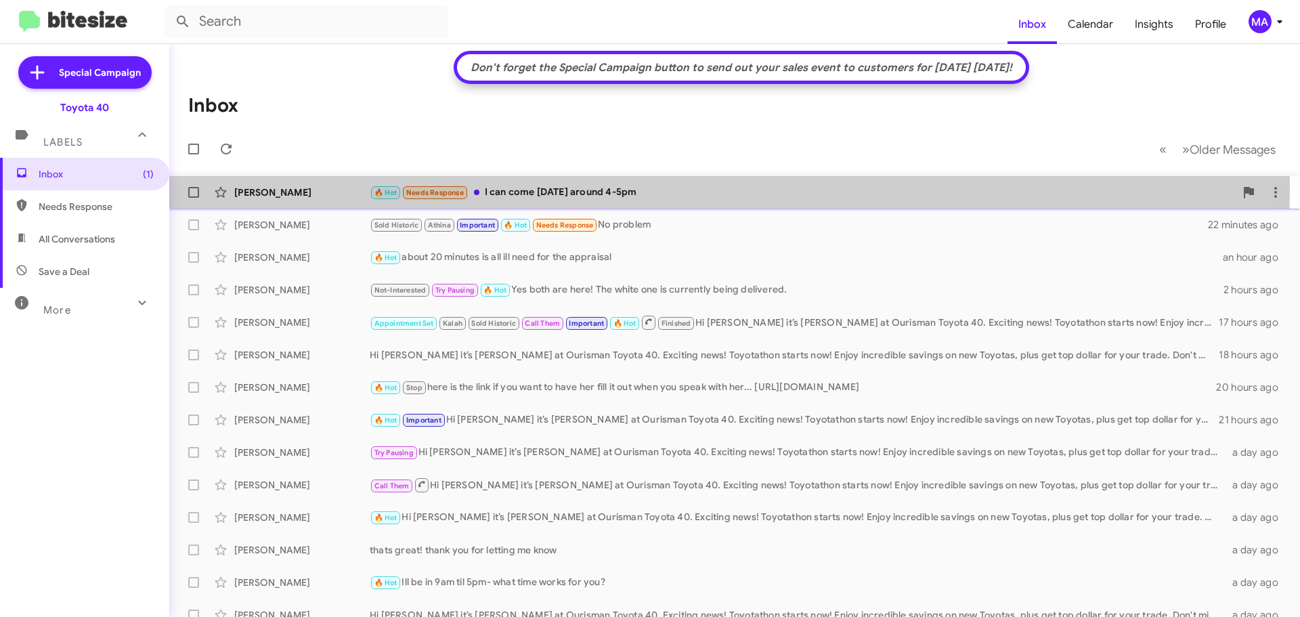
click at [591, 188] on div "🔥 Hot Needs Response I can come [DATE] around 4-5pm" at bounding box center [802, 193] width 865 height 16
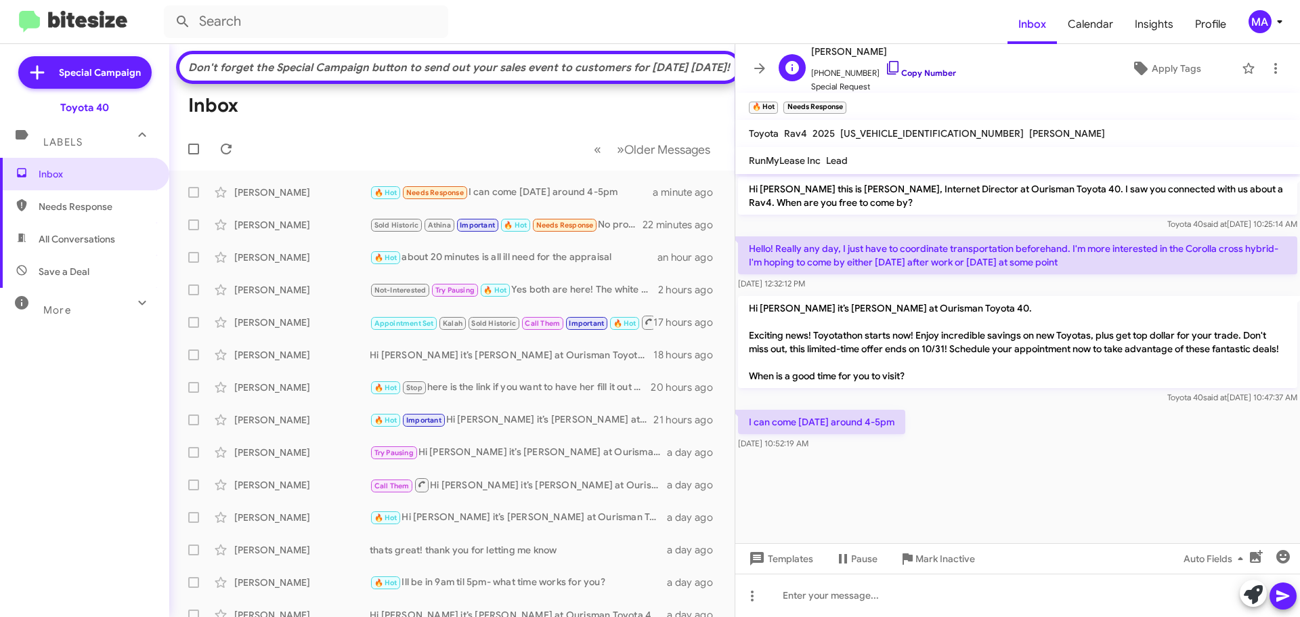
click at [887, 61] on icon at bounding box center [893, 68] width 12 height 14
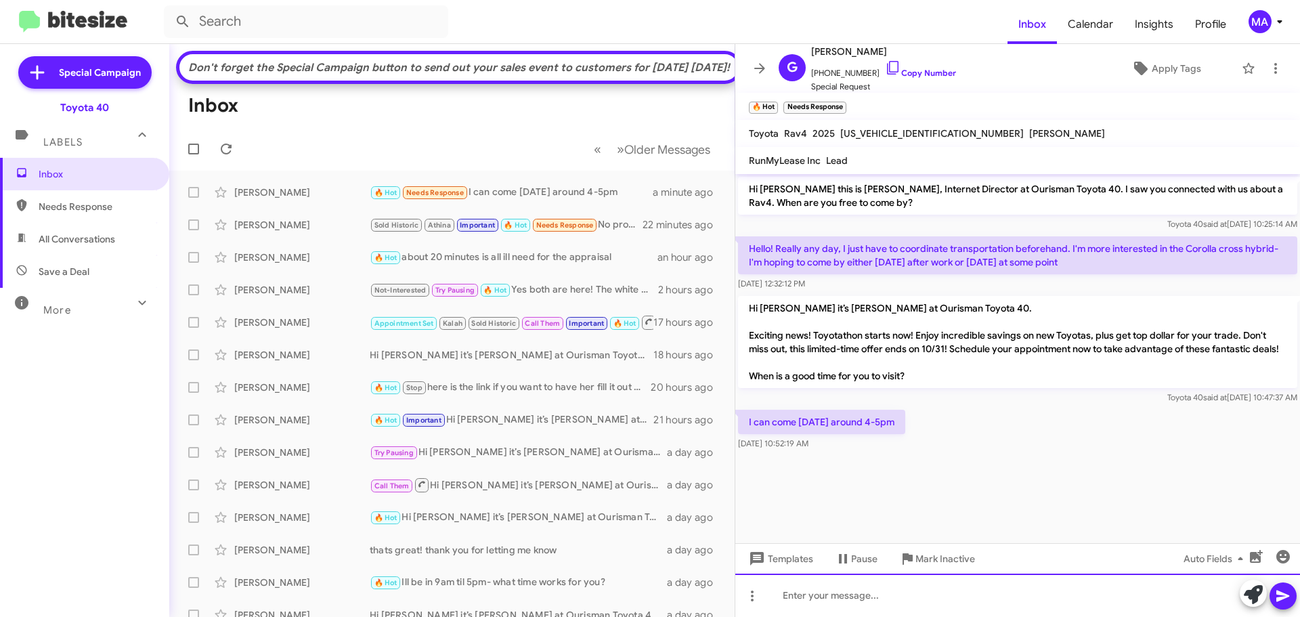
click at [882, 595] on div at bounding box center [1017, 595] width 565 height 43
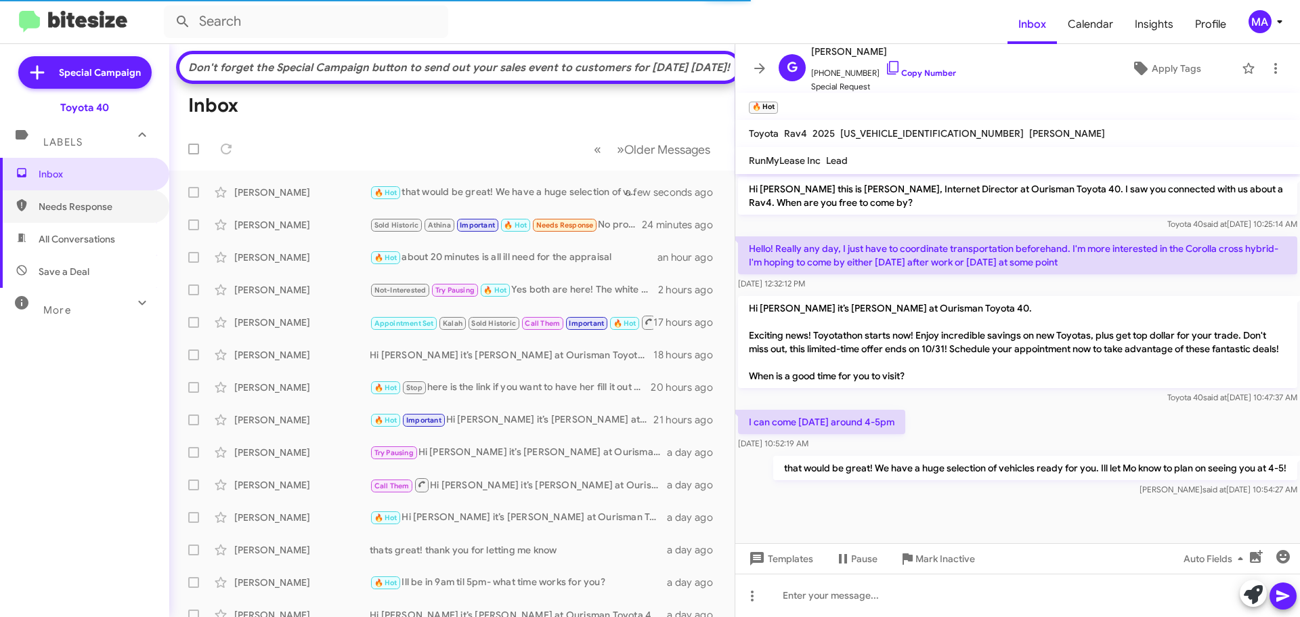
drag, startPoint x: 58, startPoint y: 221, endPoint x: 66, endPoint y: 236, distance: 17.6
click at [58, 221] on span "Needs Response" at bounding box center [84, 206] width 169 height 33
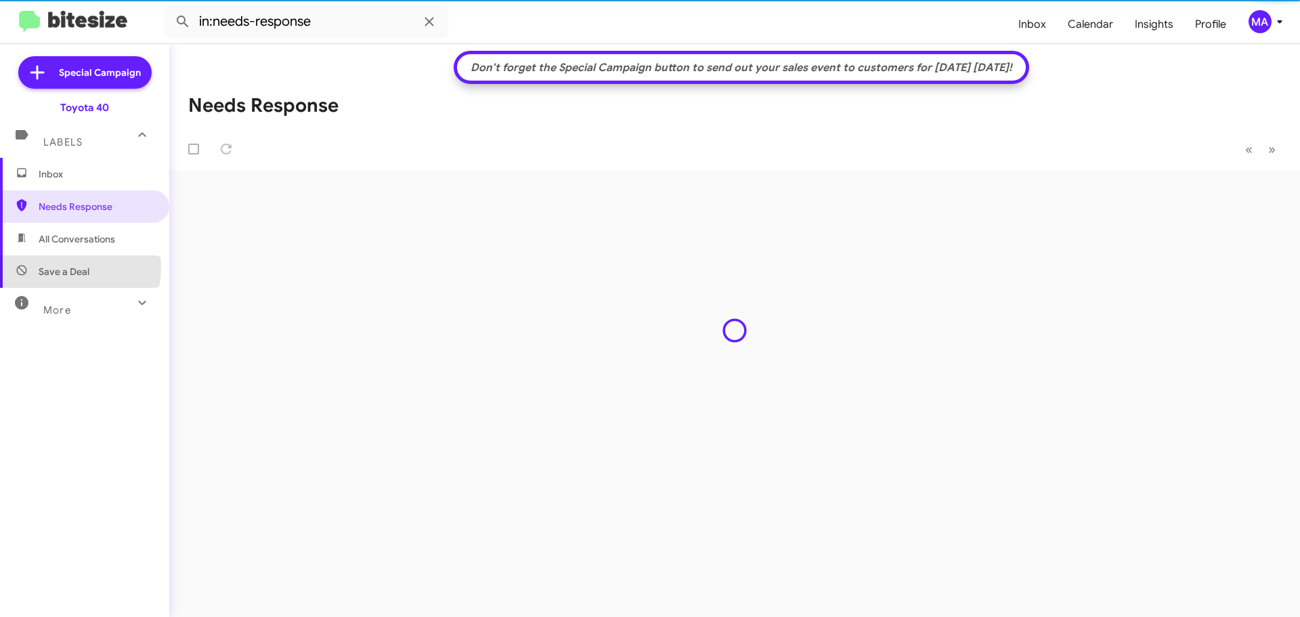
click at [70, 267] on span "Save a Deal" at bounding box center [64, 272] width 51 height 14
type input "in:not-interested"
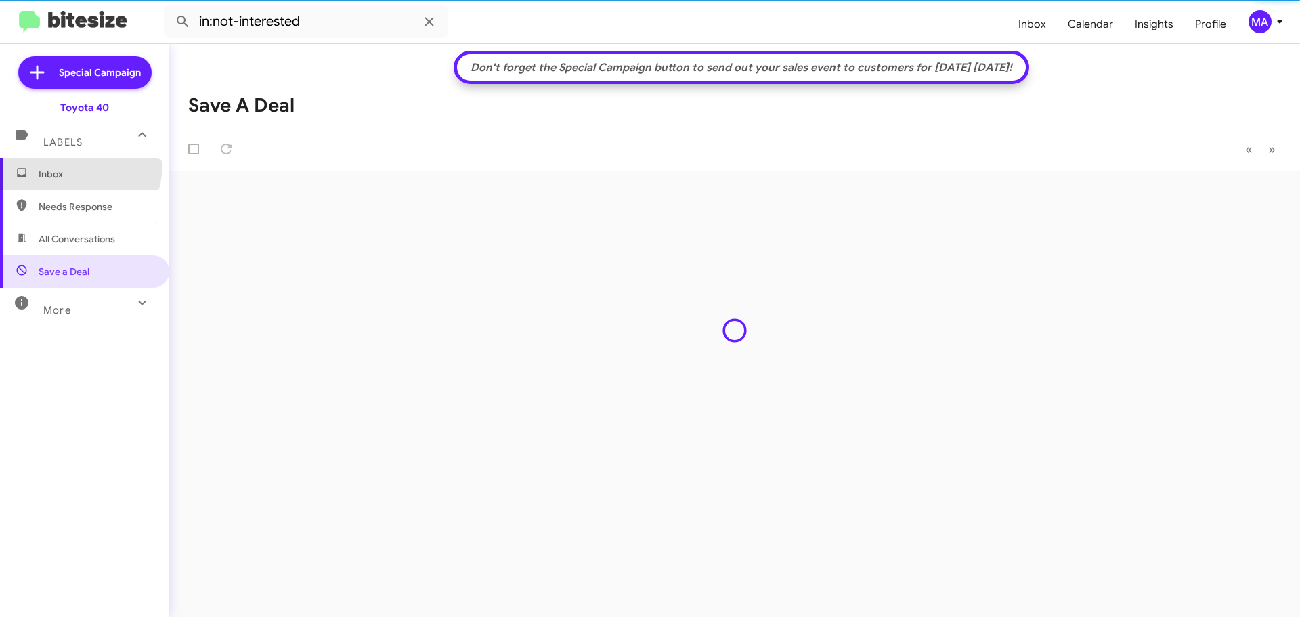
click at [60, 163] on span "Inbox" at bounding box center [84, 174] width 169 height 33
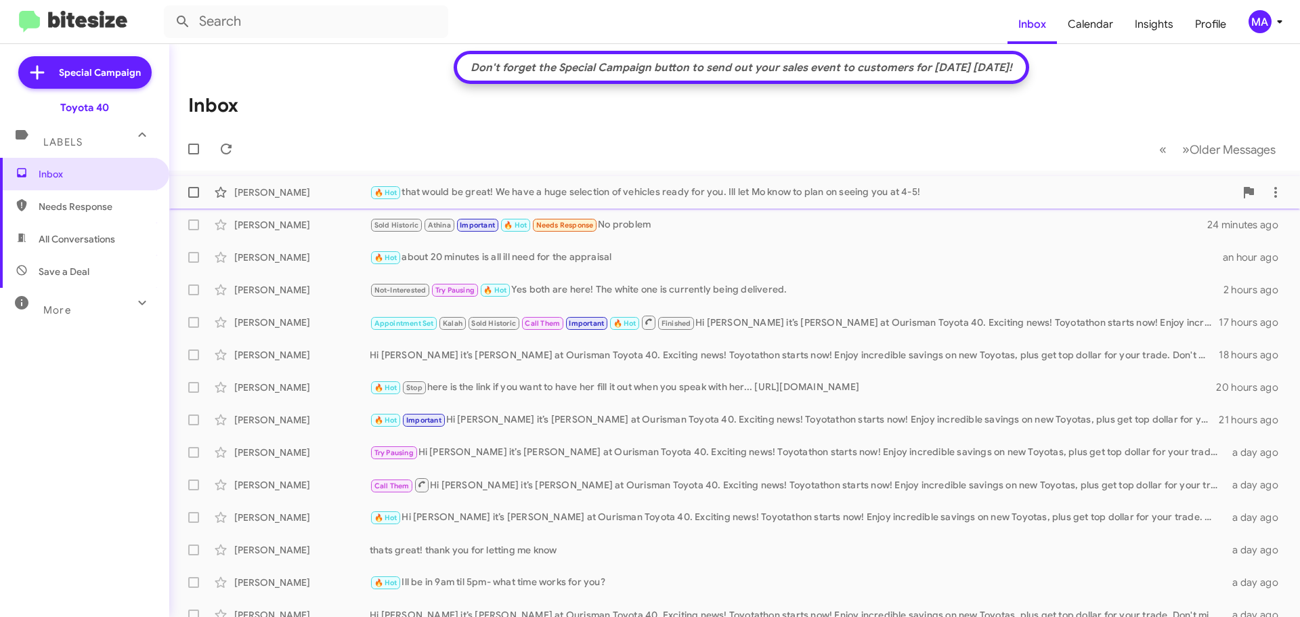
click at [538, 185] on div "🔥 Hot that would be great! We have a huge selection of vehicles ready for you. …" at bounding box center [802, 193] width 865 height 16
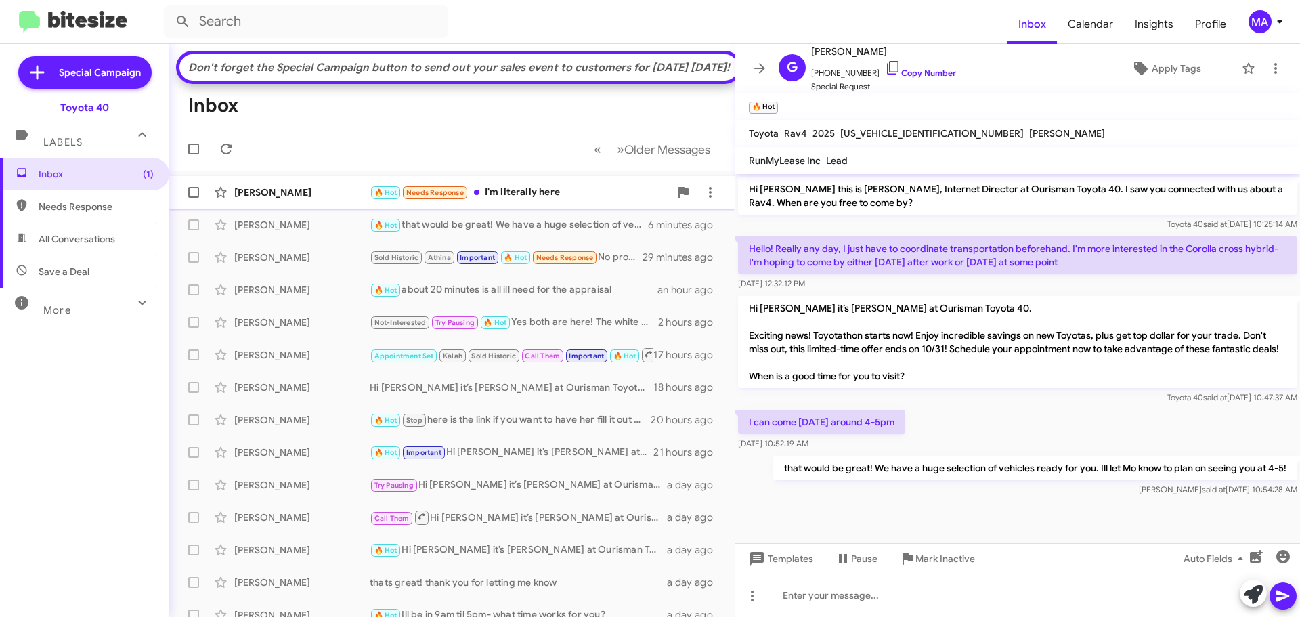
click at [555, 200] on div "🔥 Hot Needs Response I'm literally here" at bounding box center [520, 193] width 300 height 16
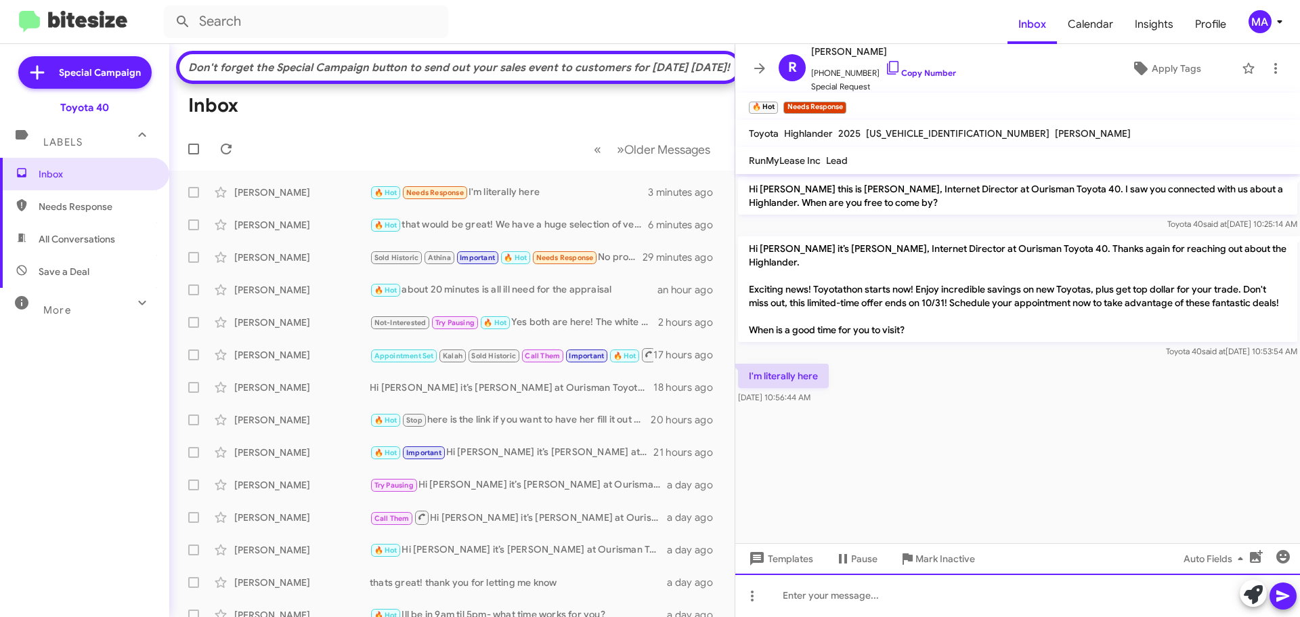
click at [867, 598] on div at bounding box center [1017, 595] width 565 height 43
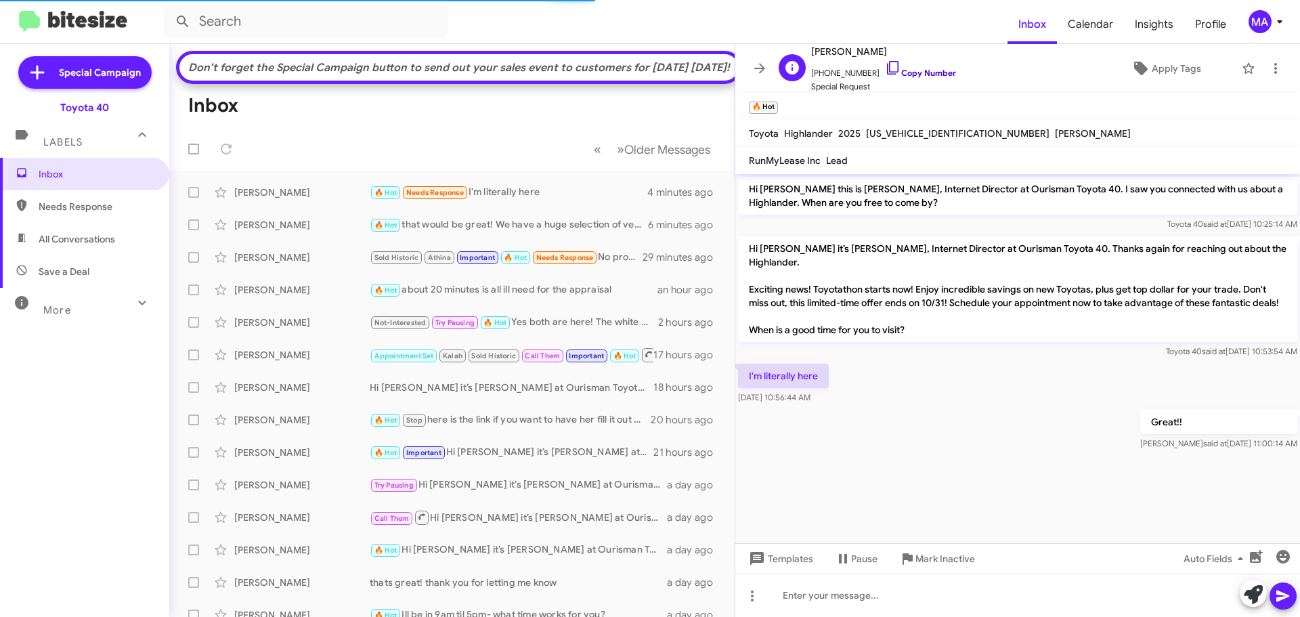
click at [885, 68] on icon at bounding box center [893, 68] width 16 height 16
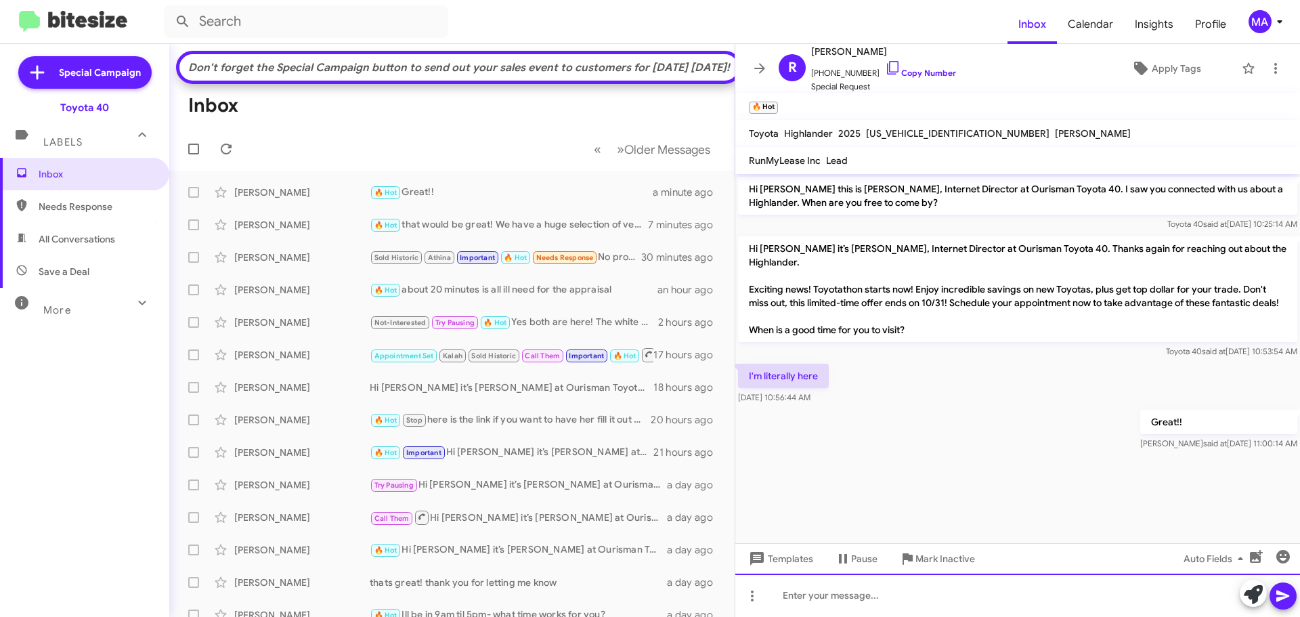
click at [862, 597] on div at bounding box center [1017, 595] width 565 height 43
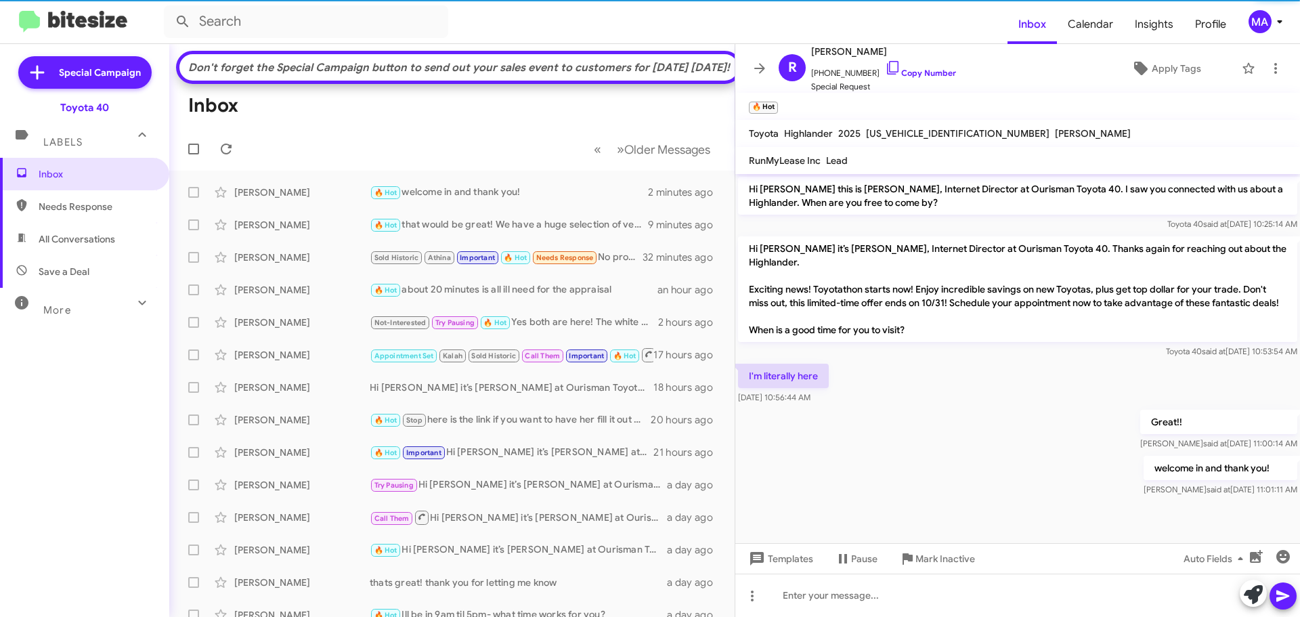
click at [88, 273] on span "Save a Deal" at bounding box center [64, 272] width 51 height 14
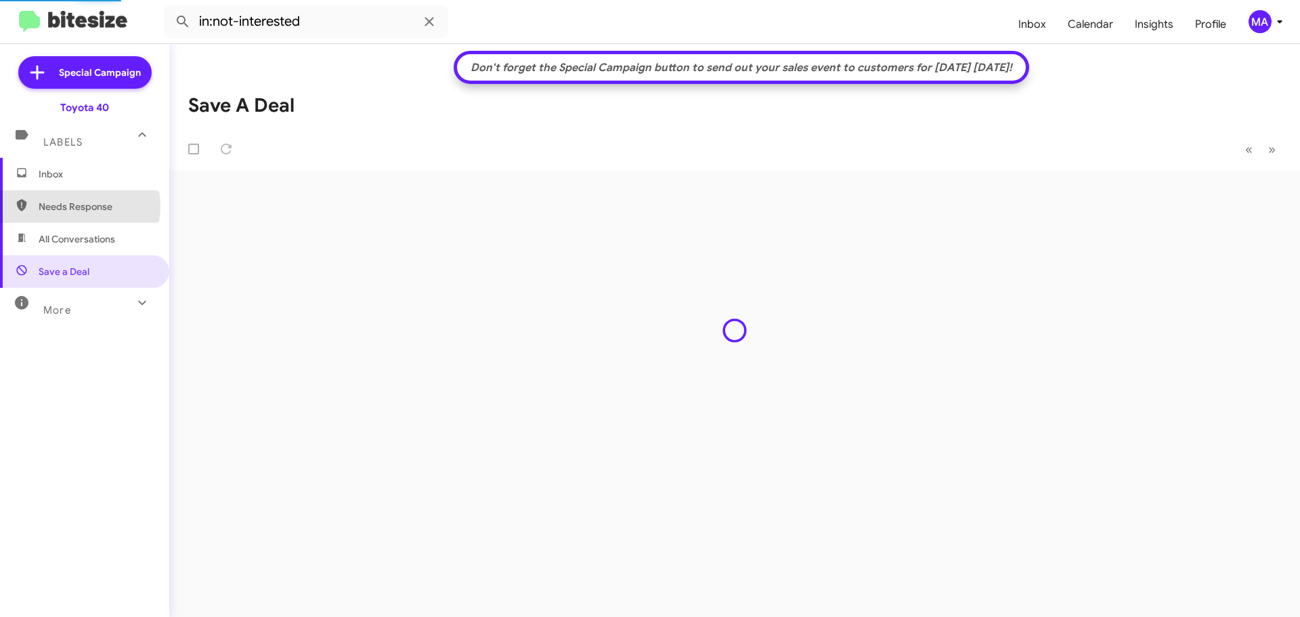
click at [74, 206] on span "Needs Response" at bounding box center [96, 207] width 115 height 14
type input "in:needs-response"
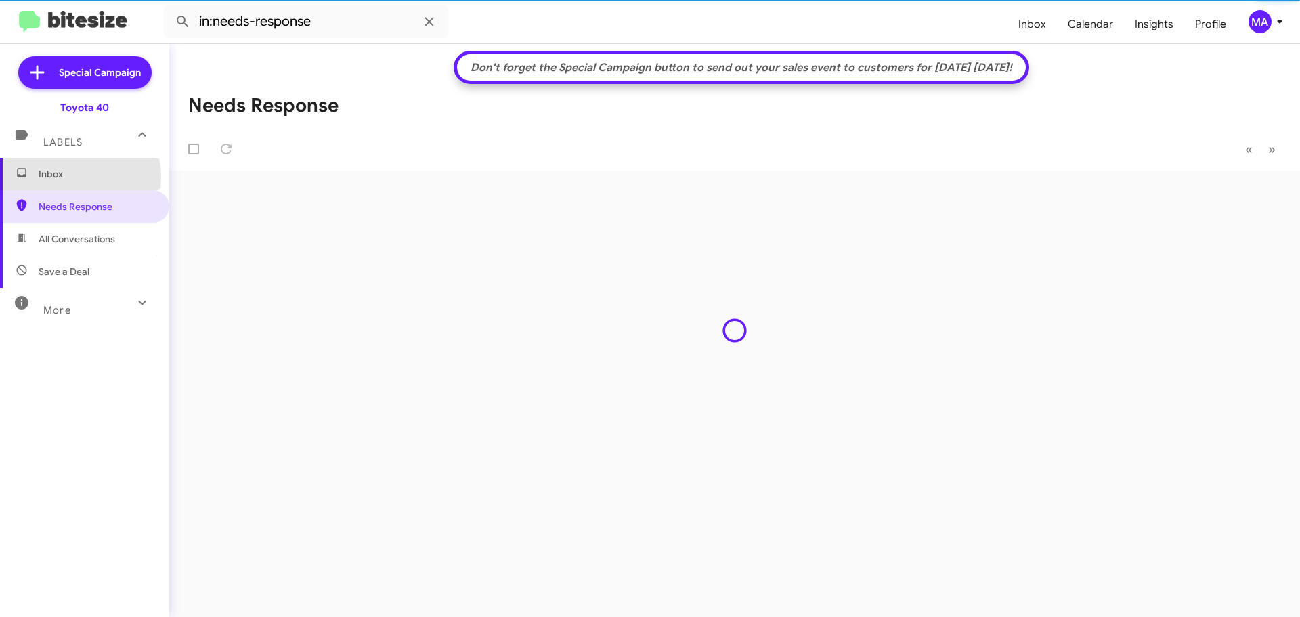
click at [65, 177] on span "Inbox" at bounding box center [96, 174] width 115 height 14
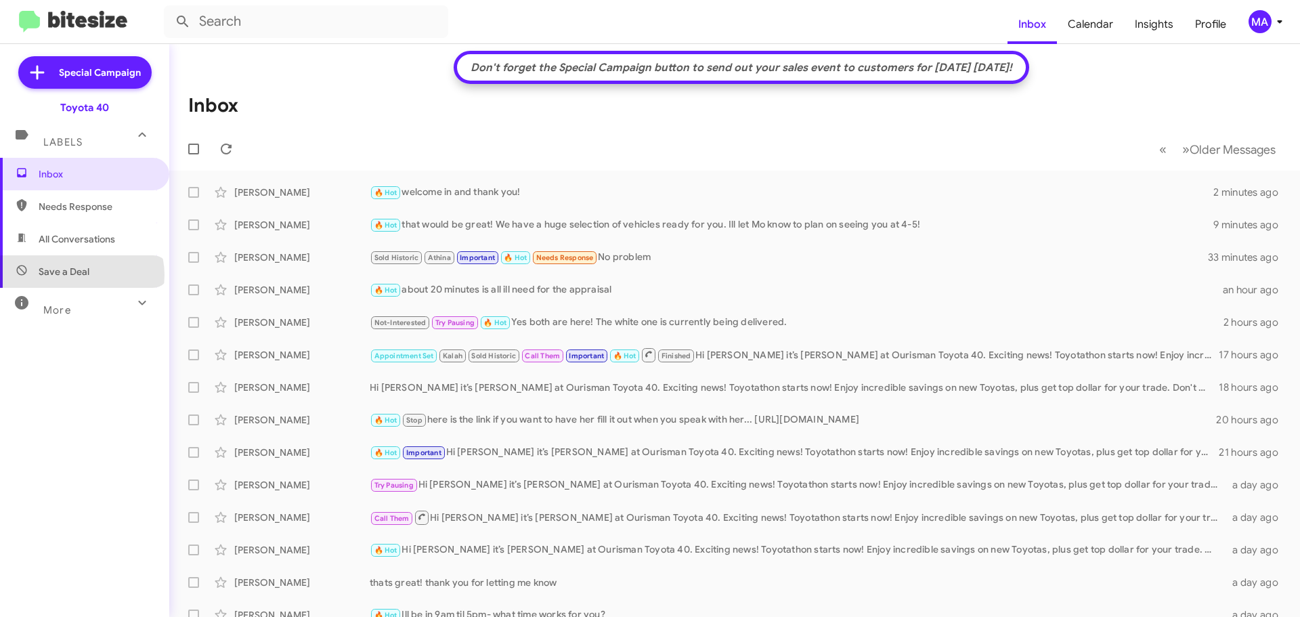
click at [81, 275] on span "Save a Deal" at bounding box center [64, 272] width 51 height 14
type input "in:not-interested"
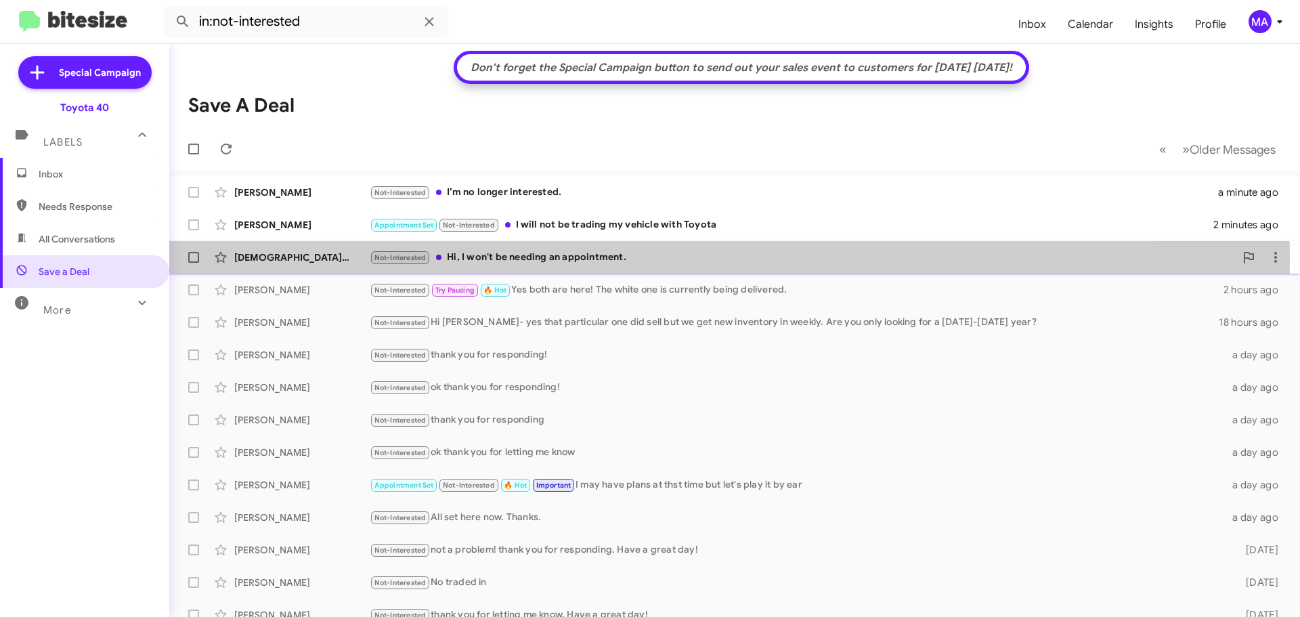
click at [534, 259] on div "Not-Interested Hi, I won't be needing an appointment." at bounding box center [802, 258] width 865 height 16
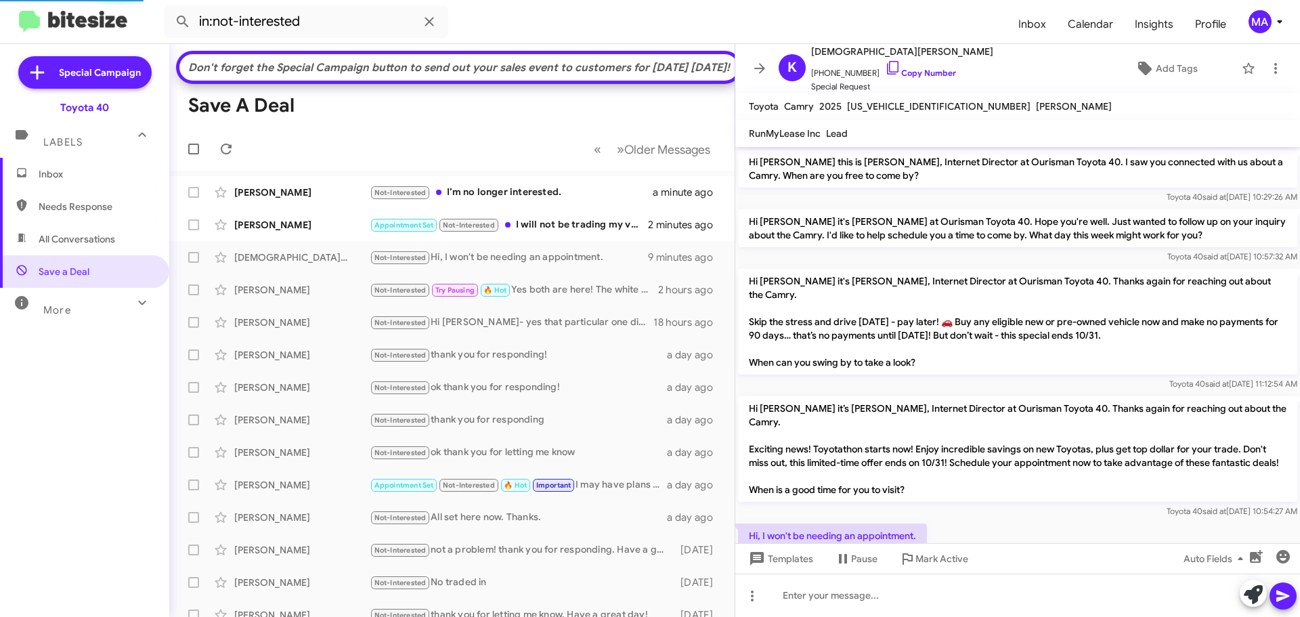
scroll to position [83, 0]
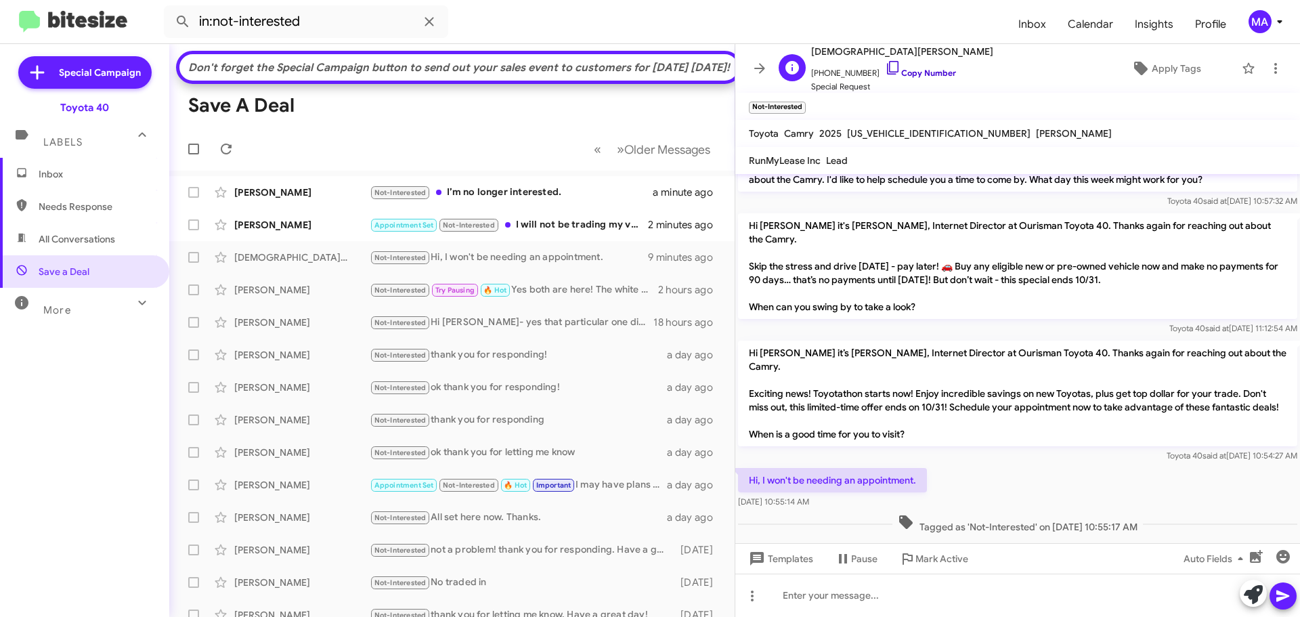
click at [885, 67] on icon at bounding box center [893, 68] width 16 height 16
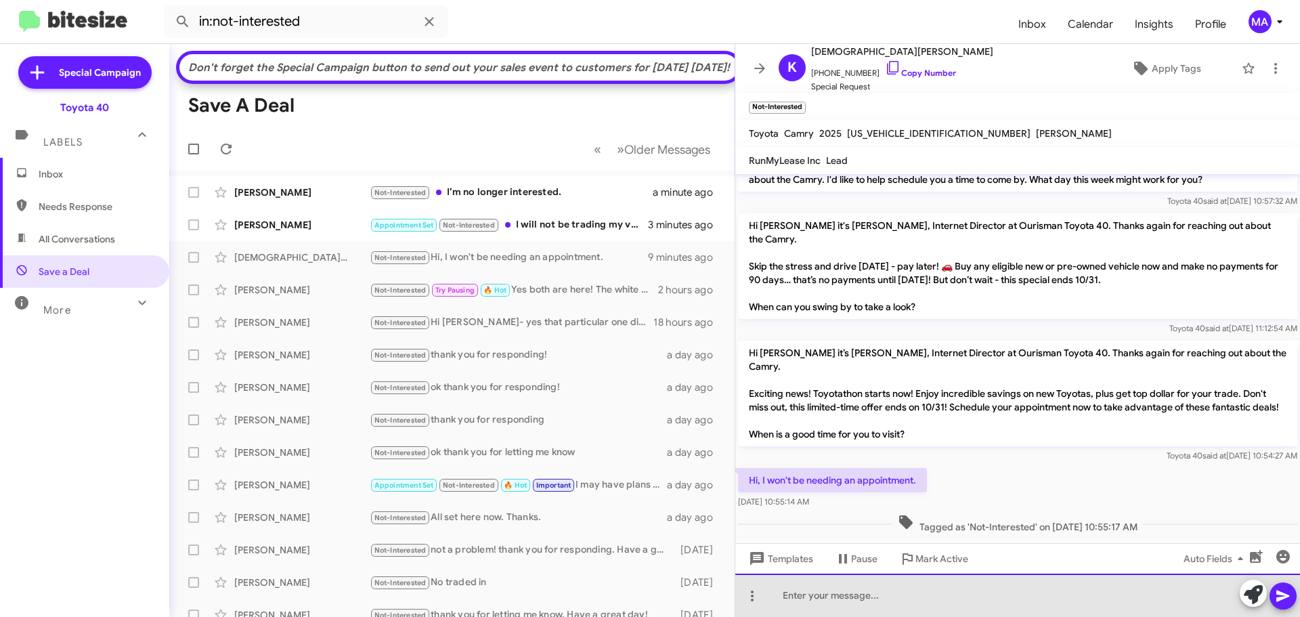
click at [872, 592] on div at bounding box center [1017, 595] width 565 height 43
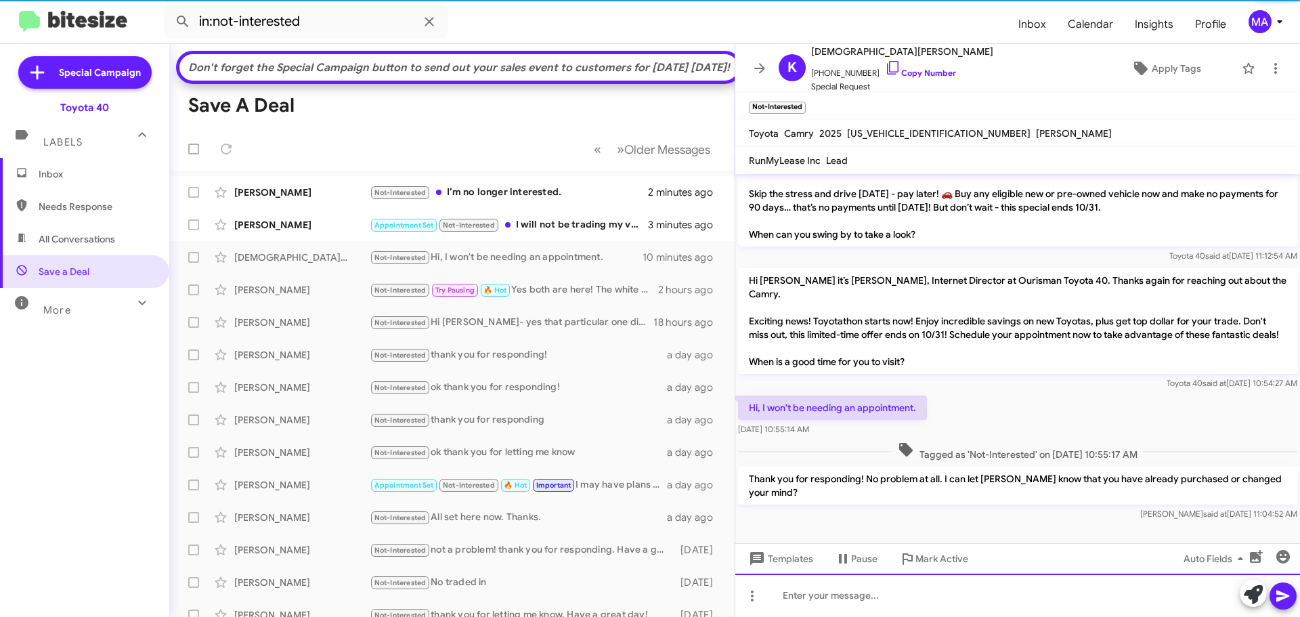
scroll to position [173, 0]
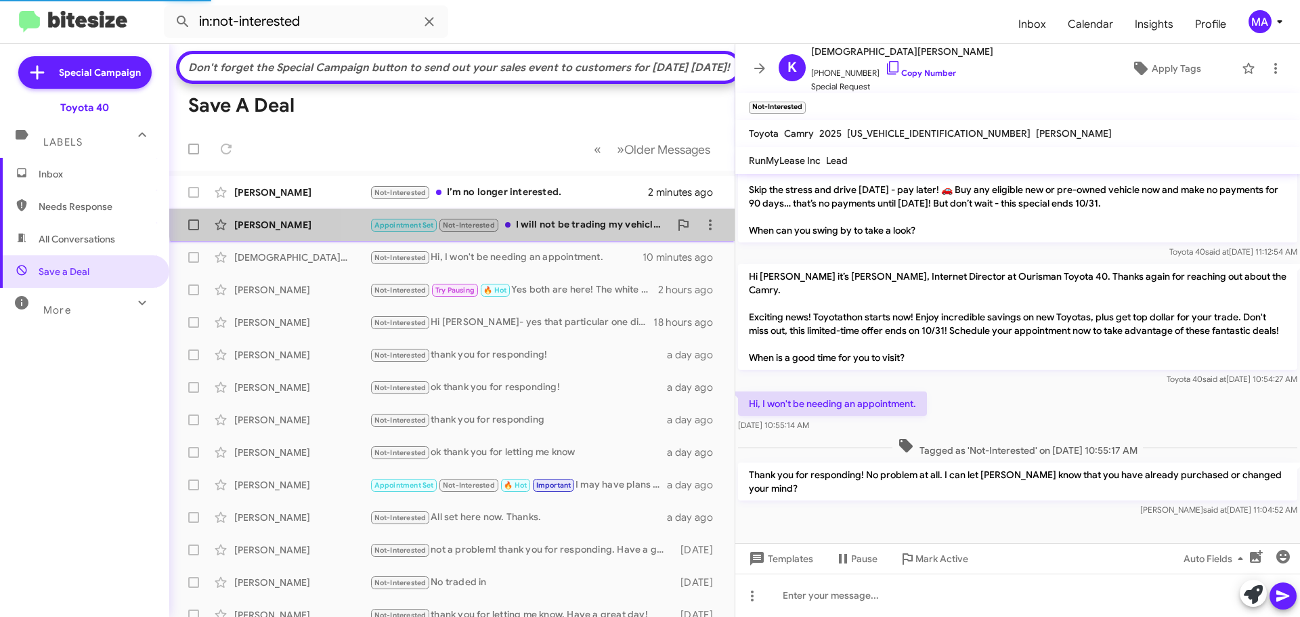
click at [567, 238] on div "[PERSON_NAME] Appointment Set Not-Interested I will not be trading my vehicle w…" at bounding box center [452, 224] width 544 height 27
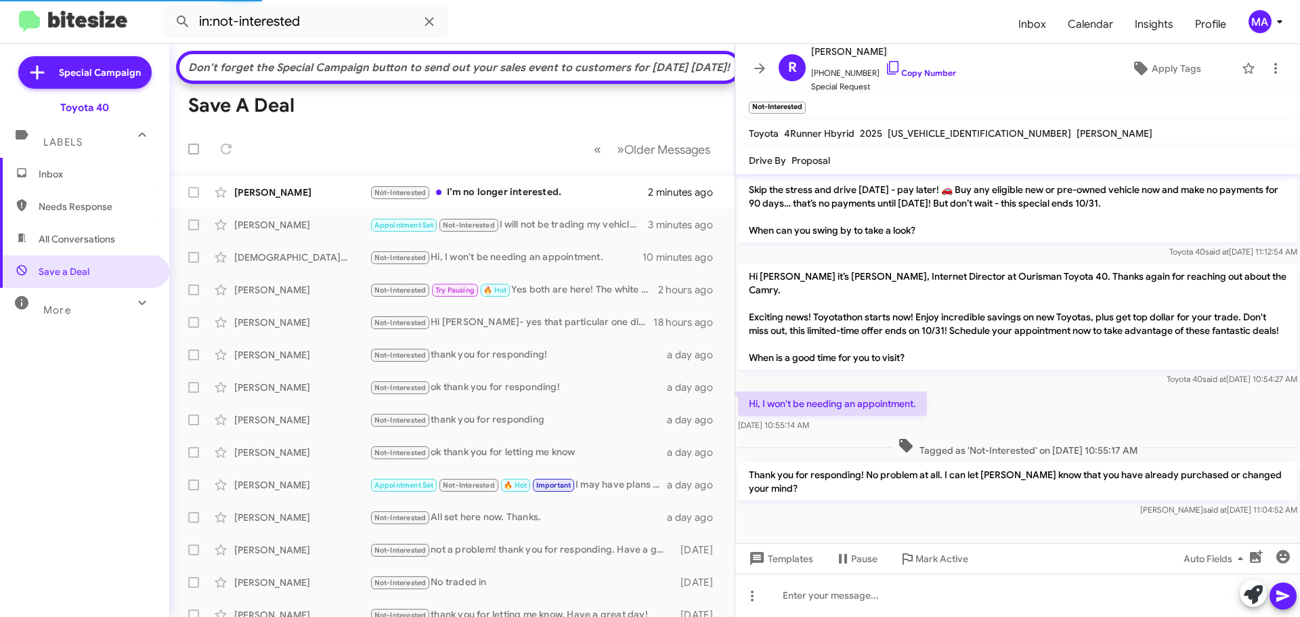
scroll to position [408, 0]
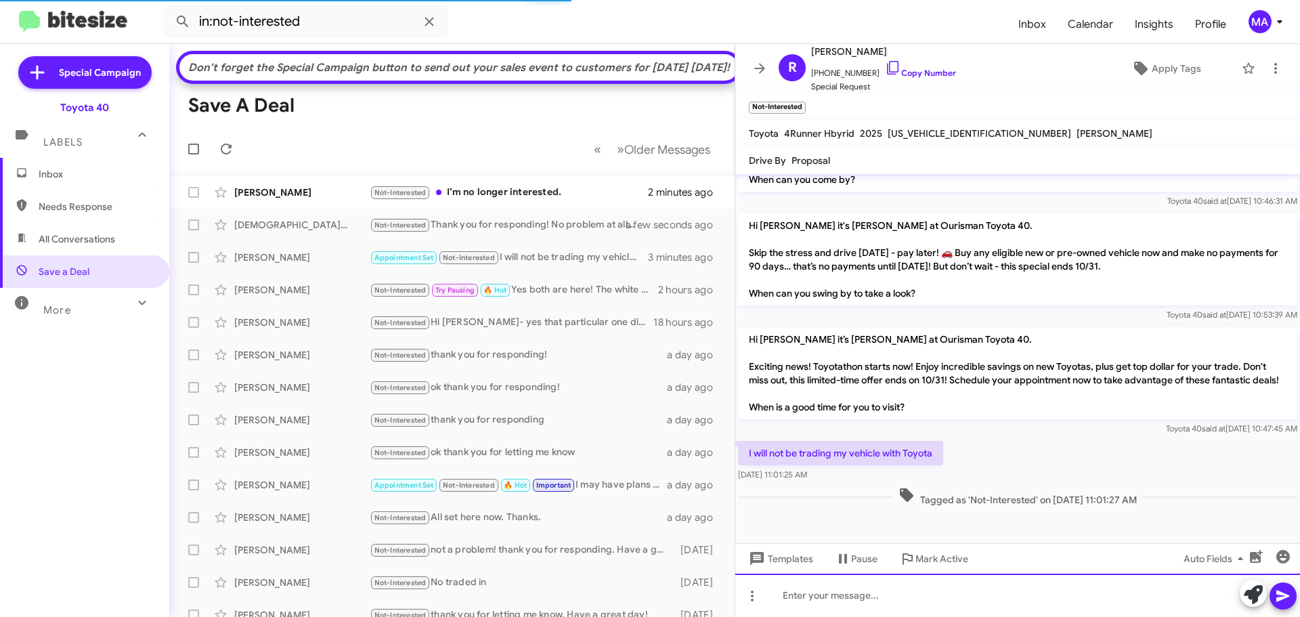
click at [860, 590] on div at bounding box center [1017, 595] width 565 height 43
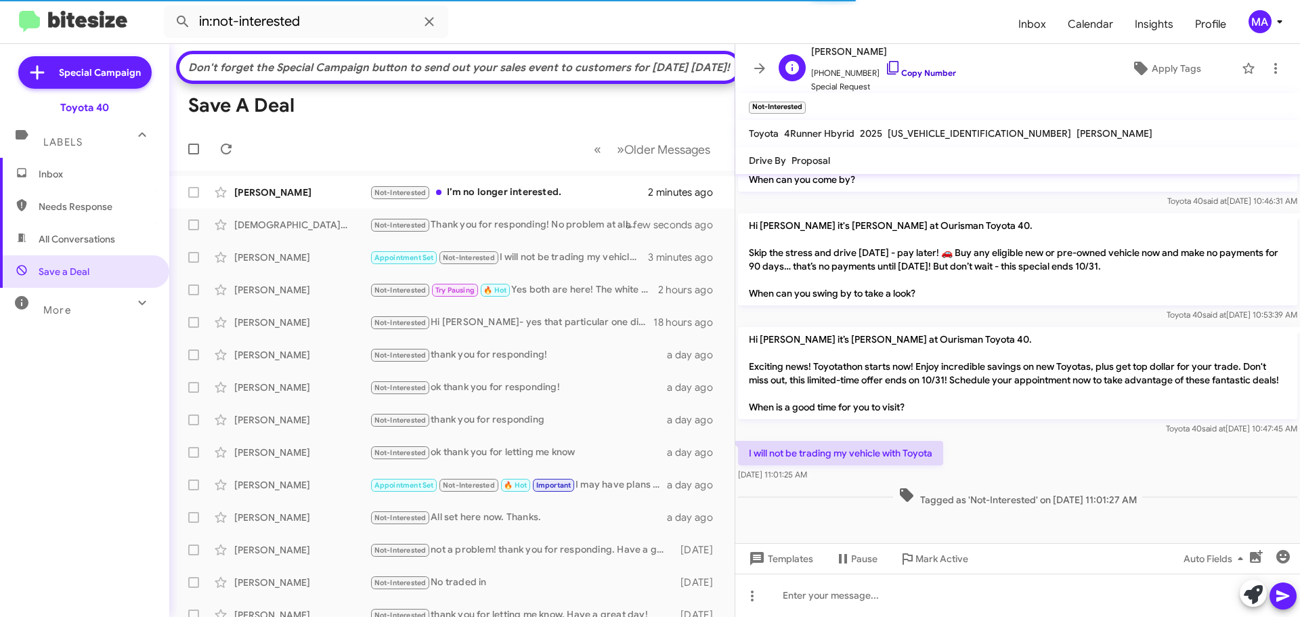
click at [885, 68] on icon at bounding box center [893, 68] width 16 height 16
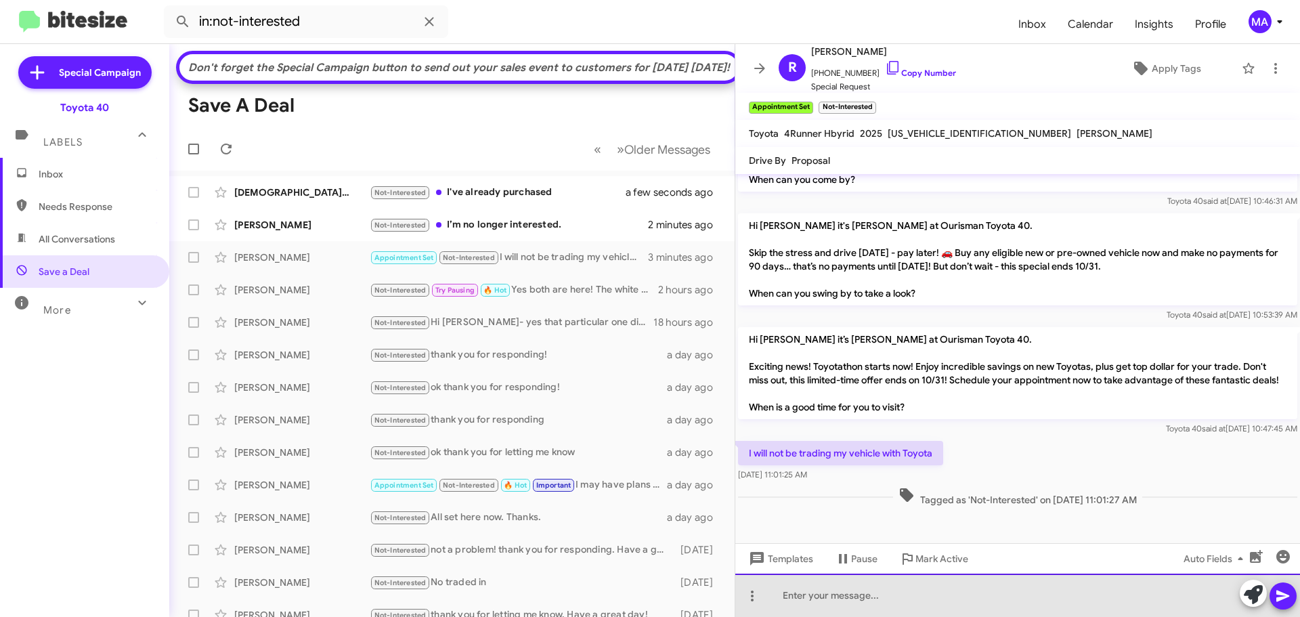
click at [869, 592] on div at bounding box center [1017, 595] width 565 height 43
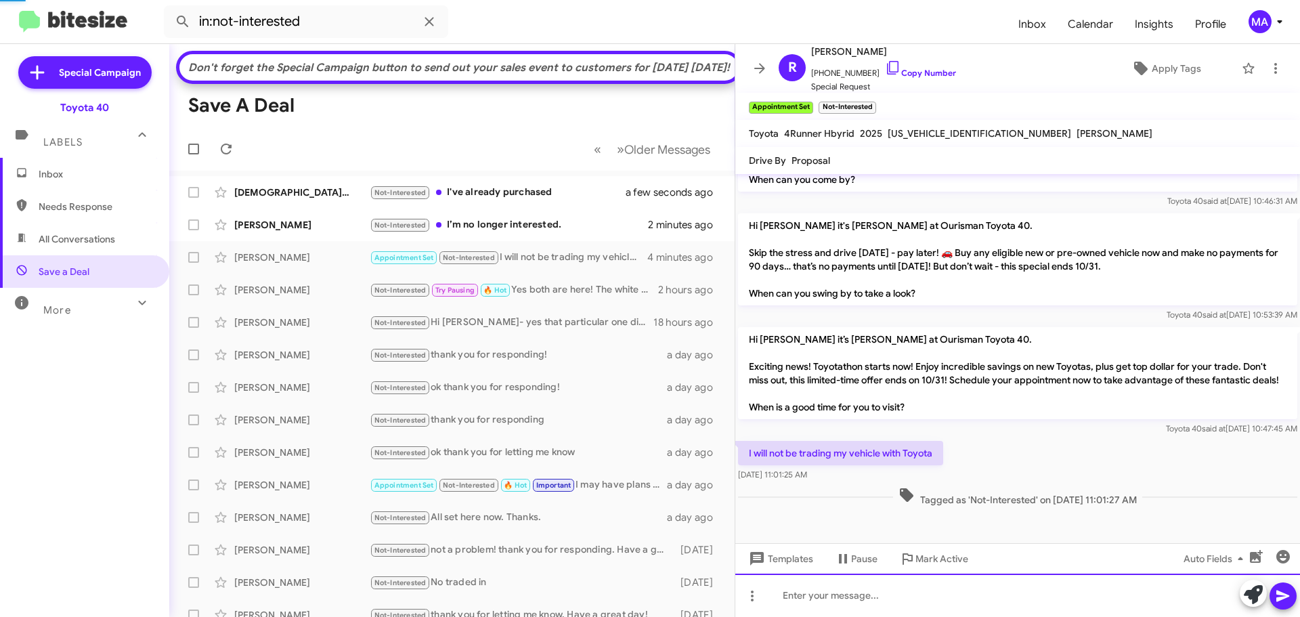
scroll to position [0, 0]
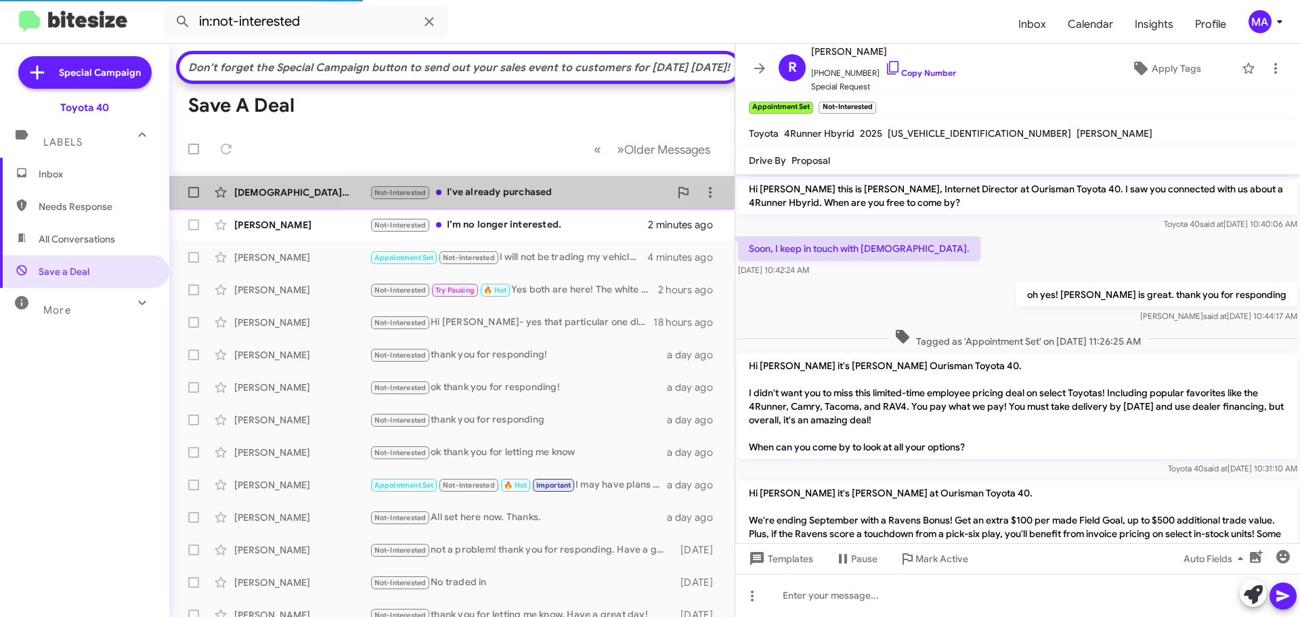
click at [509, 200] on div "Not-Interested I've already purchased" at bounding box center [520, 193] width 300 height 16
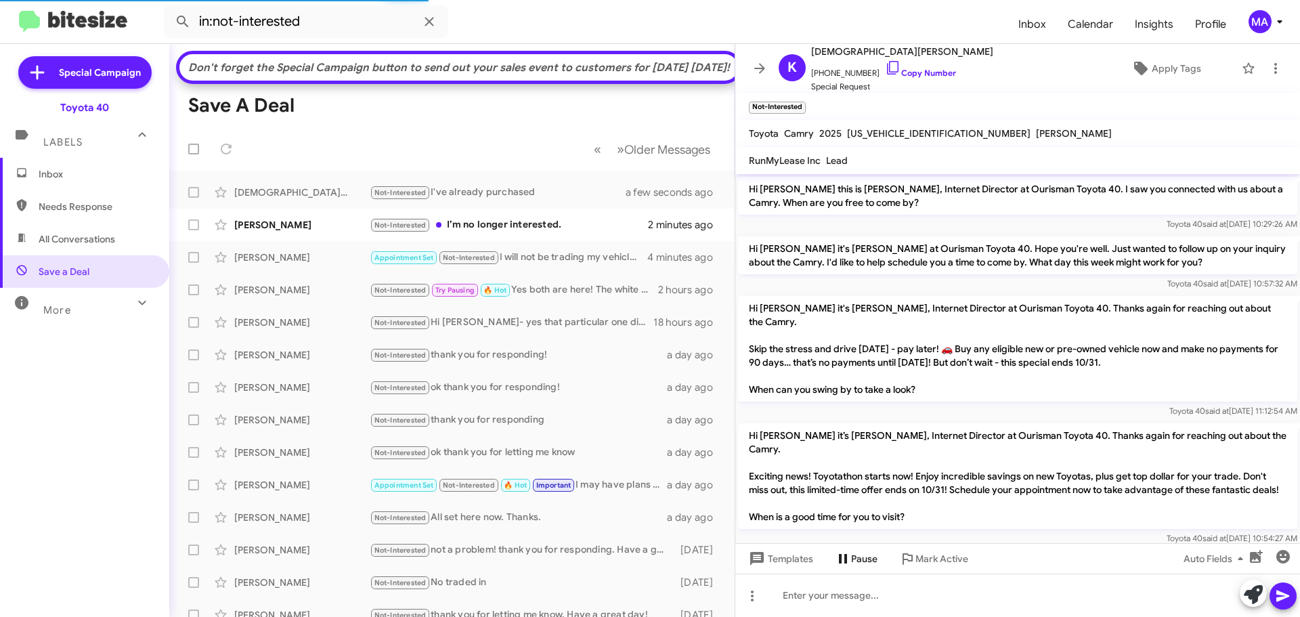
scroll to position [222, 0]
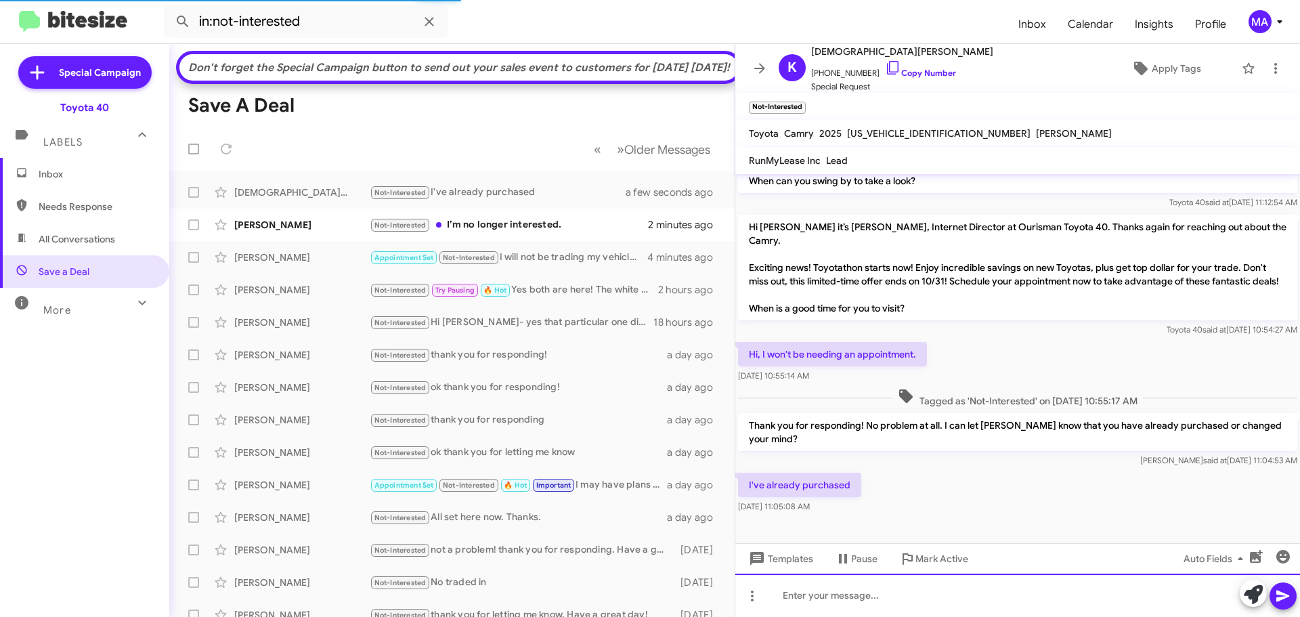
click at [838, 591] on div at bounding box center [1017, 595] width 565 height 43
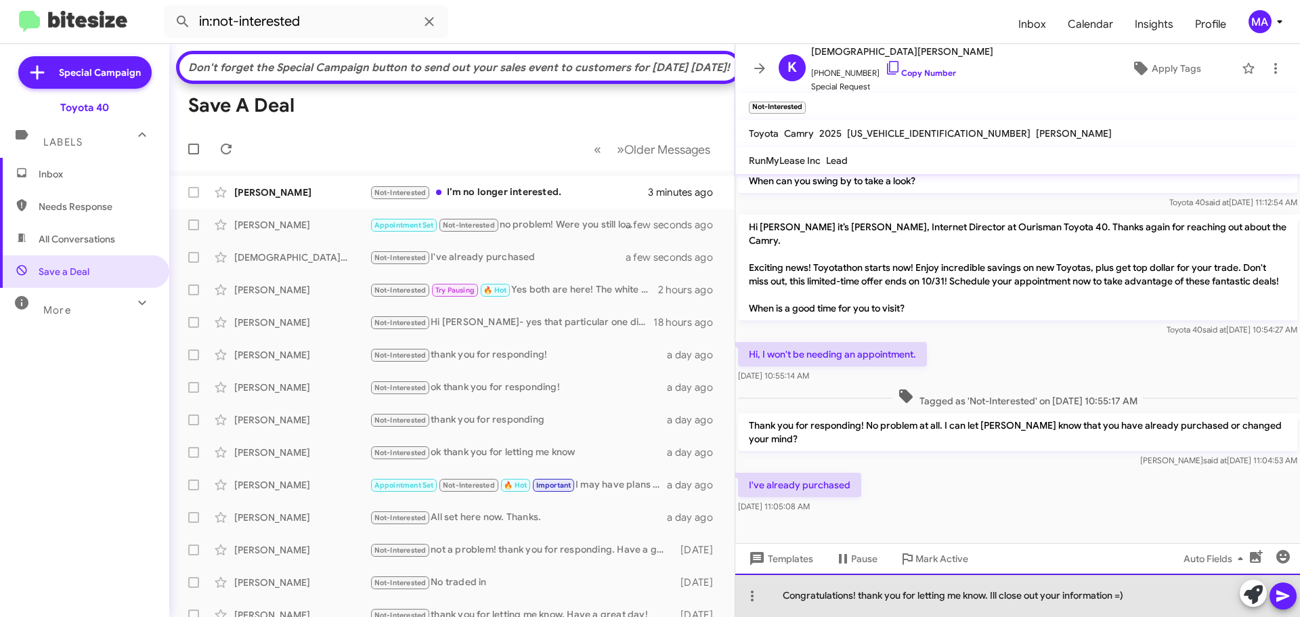
click at [1143, 592] on div "Congratulations! thank you for letting me know. Ill close out your information …" at bounding box center [1017, 595] width 565 height 43
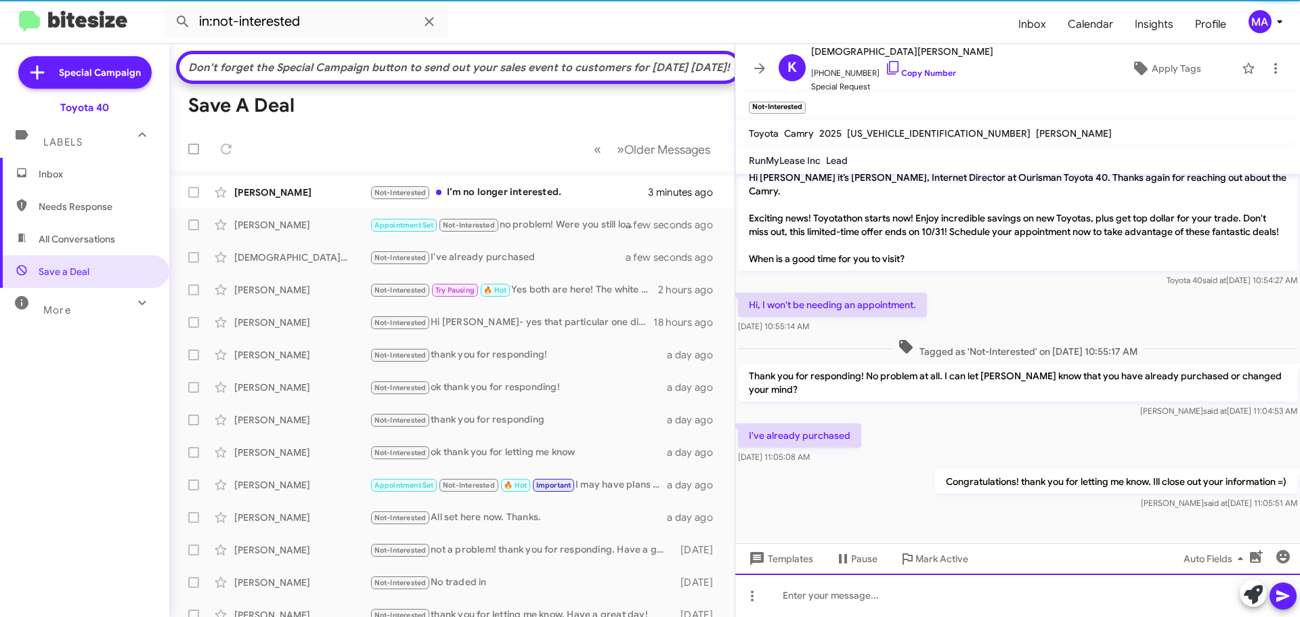
scroll to position [272, 0]
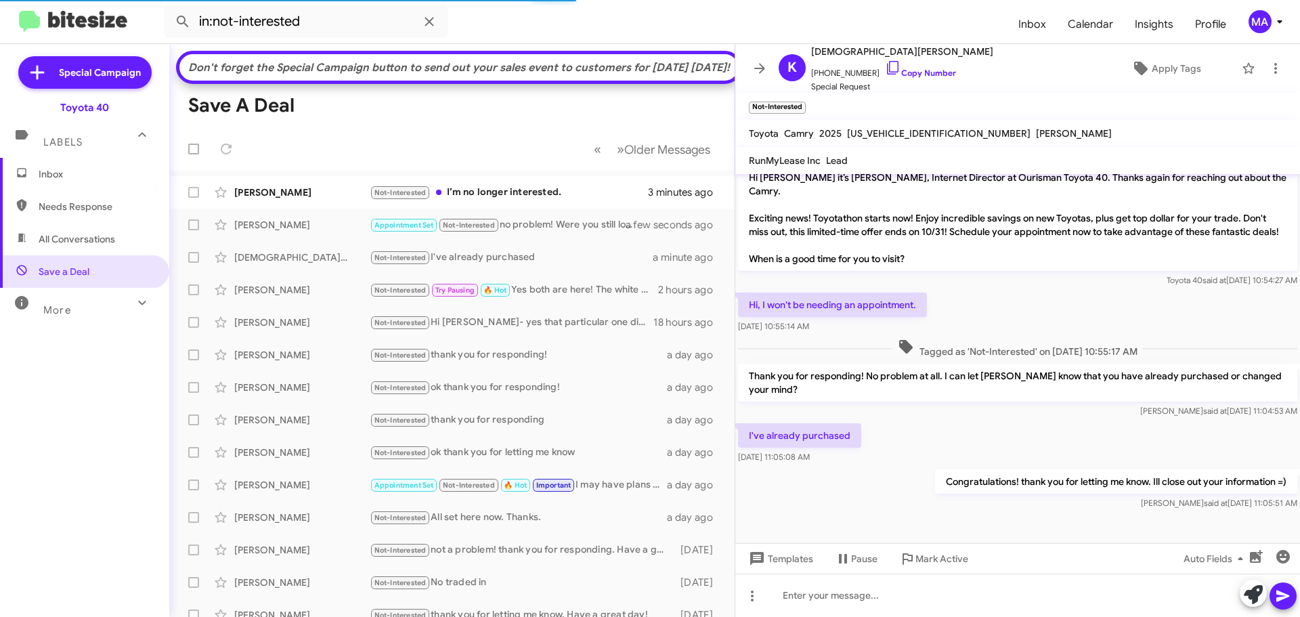
drag, startPoint x: 845, startPoint y: 460, endPoint x: 747, endPoint y: 432, distance: 102.0
click at [747, 432] on div "I've already purchased [DATE] 11:05:08 AM" at bounding box center [799, 443] width 123 height 41
copy div "I've already purchased [DATE] 11:05:08 AM"
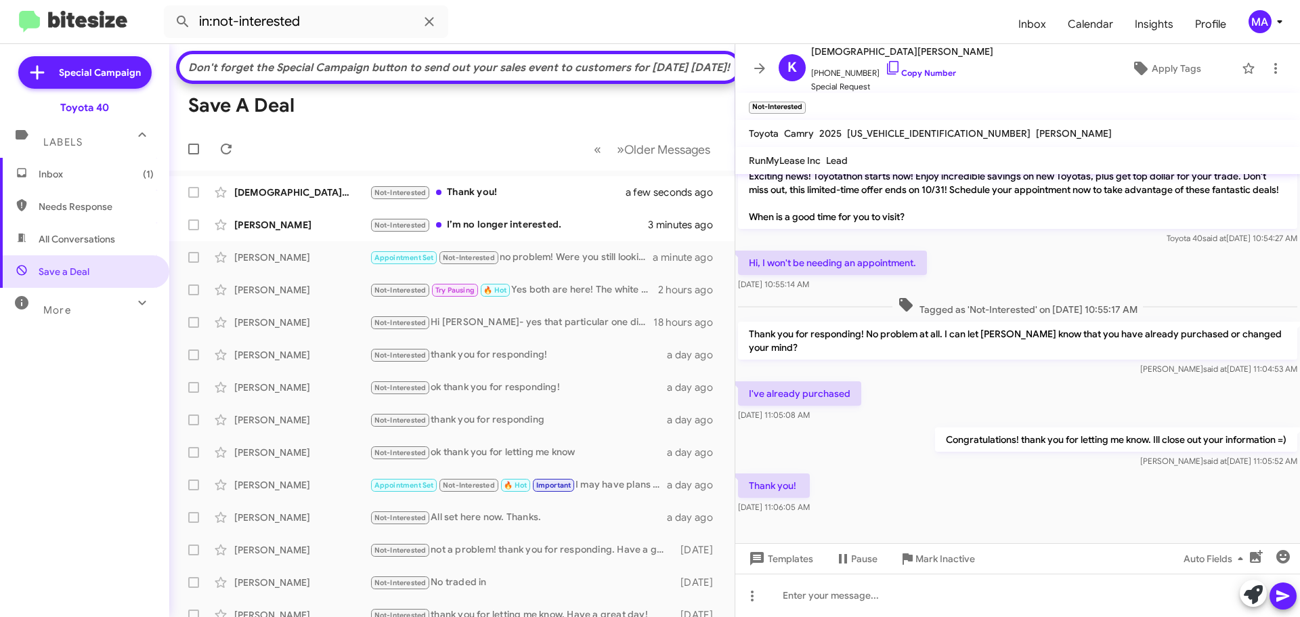
scroll to position [321, 0]
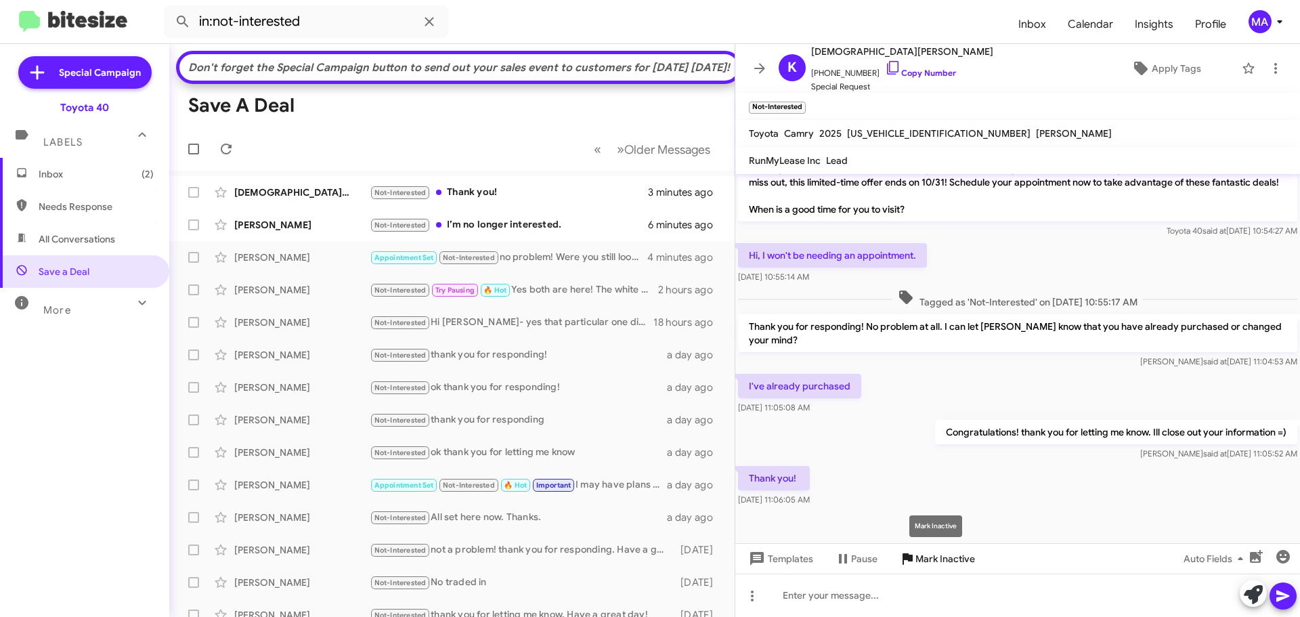
click at [948, 556] on span "Mark Inactive" at bounding box center [945, 558] width 60 height 24
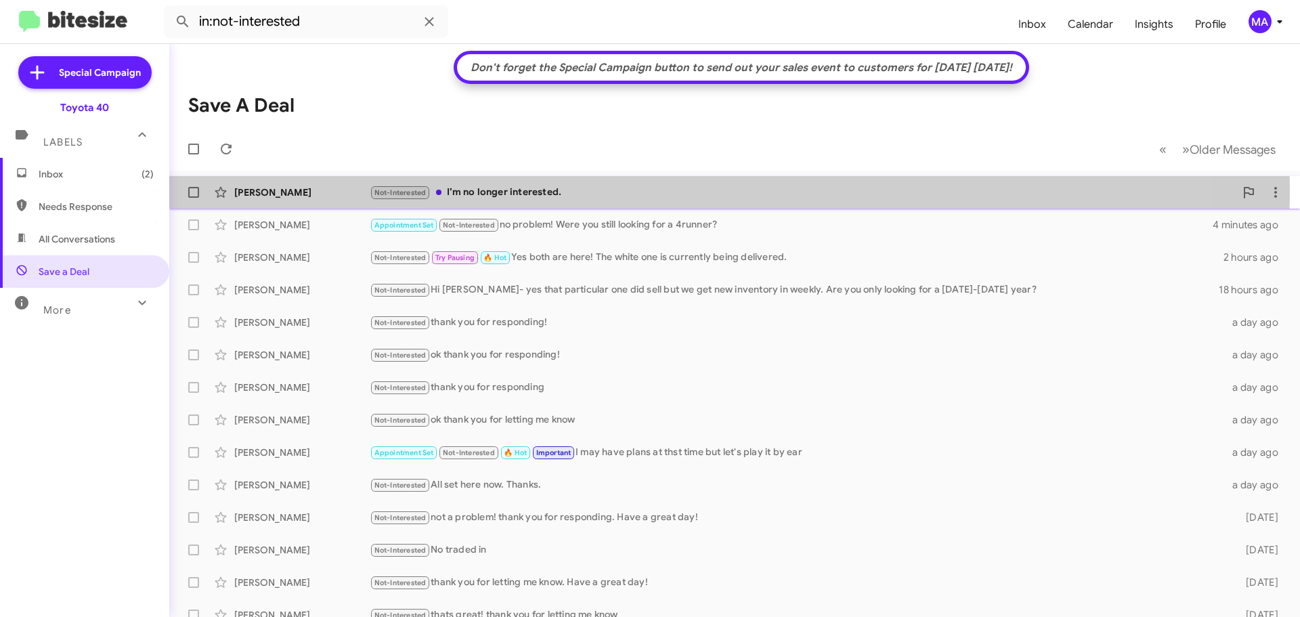
click at [562, 190] on div "Not-Interested I’m no longer interested." at bounding box center [802, 193] width 865 height 16
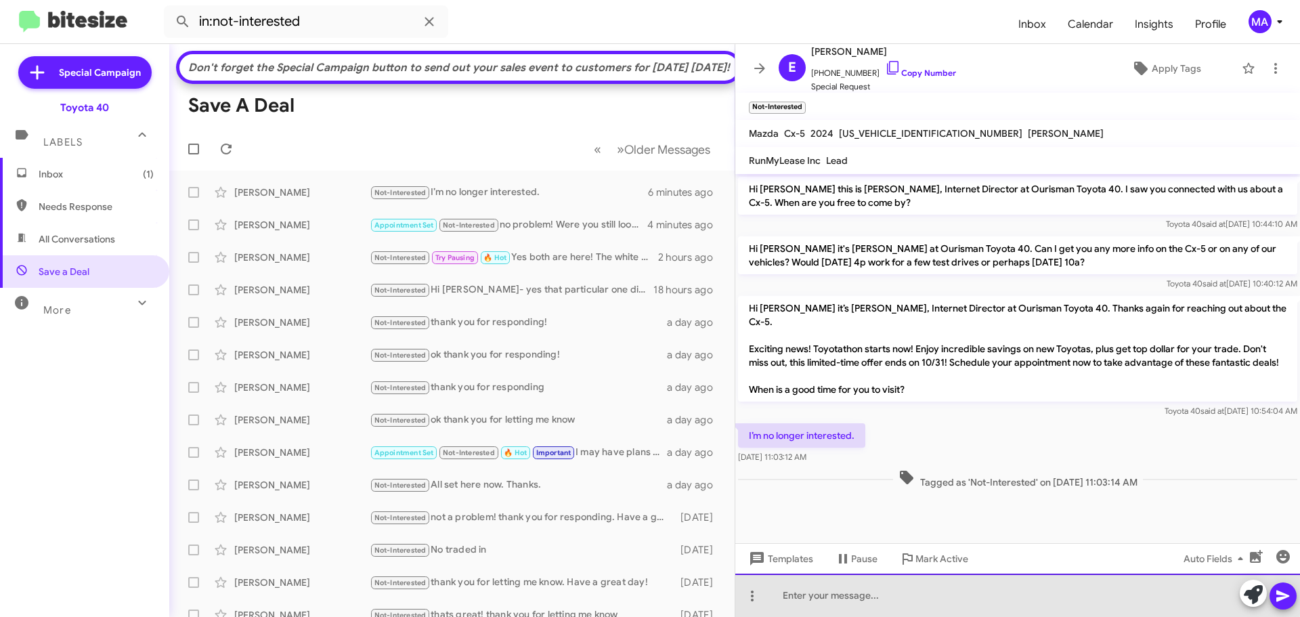
click at [825, 590] on div at bounding box center [1017, 595] width 565 height 43
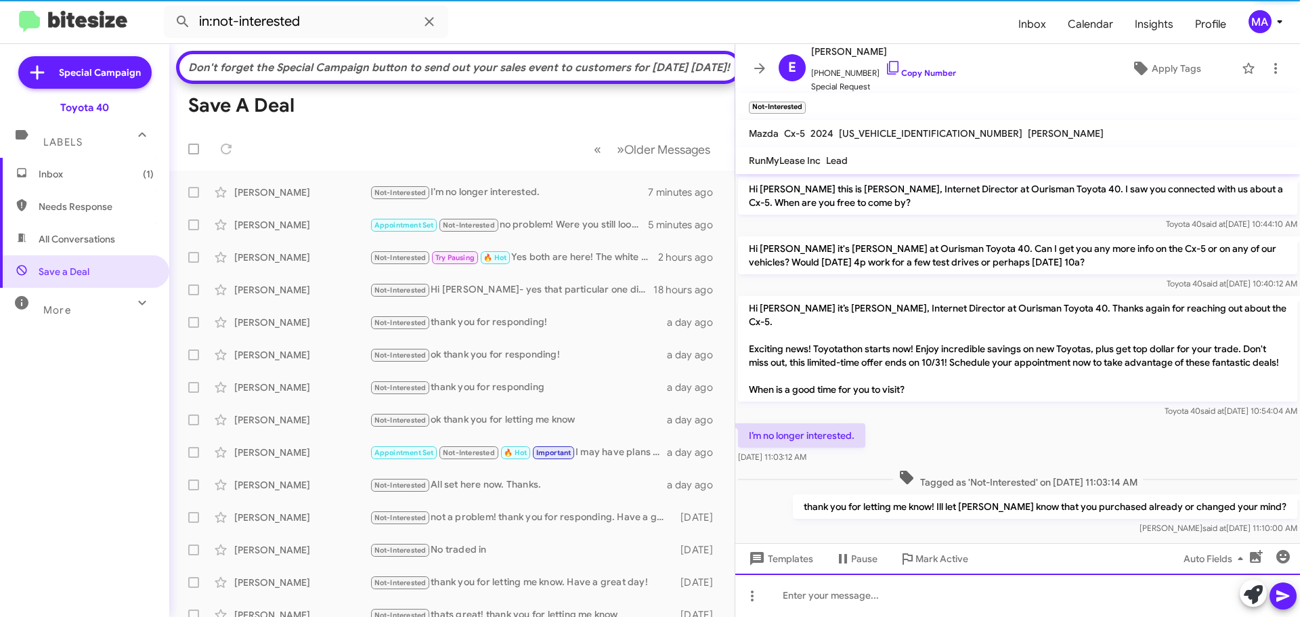
scroll to position [15, 0]
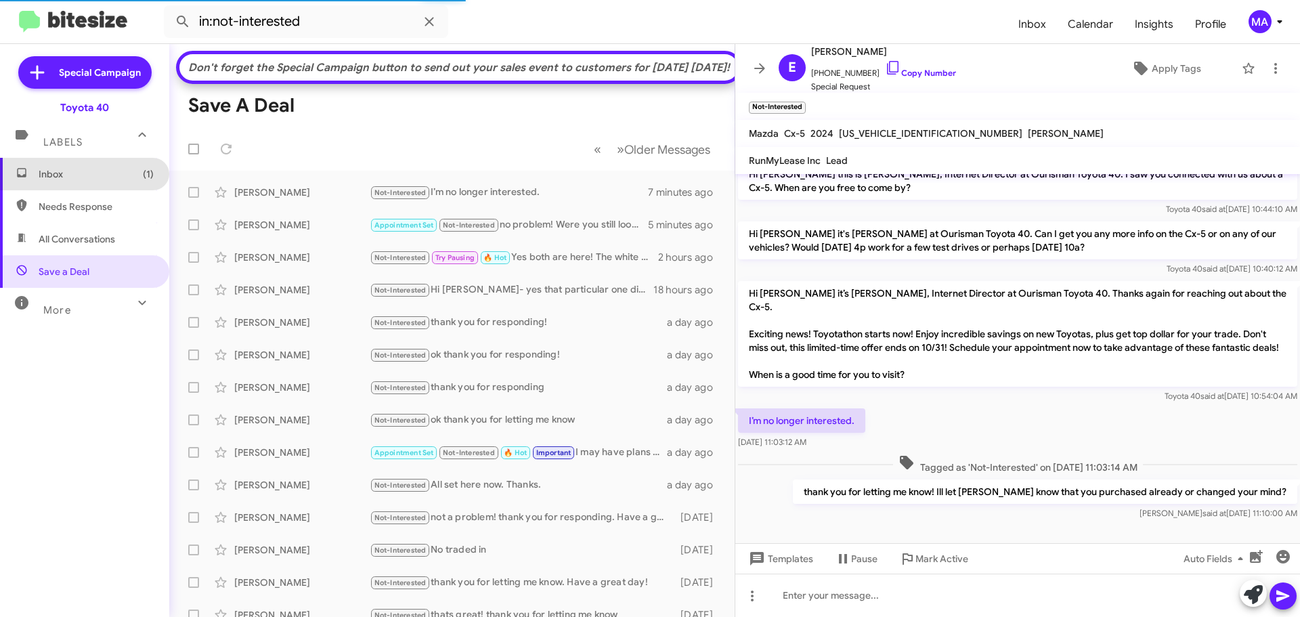
click at [84, 176] on span "Inbox (1)" at bounding box center [96, 174] width 115 height 14
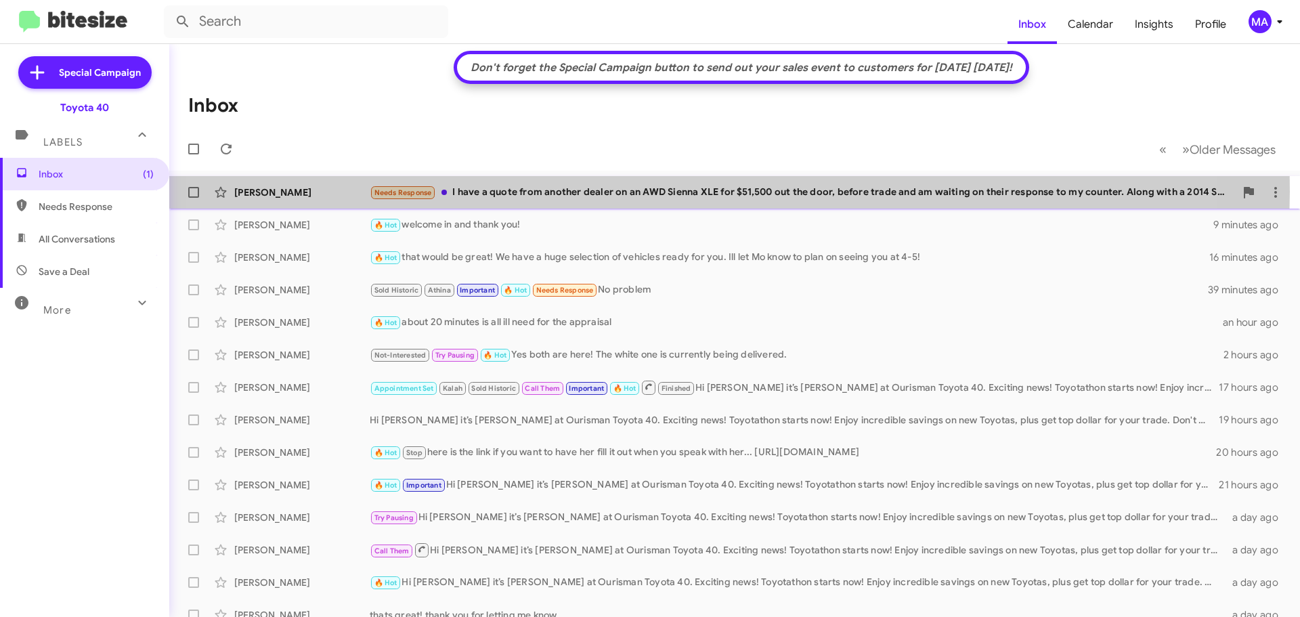
click at [651, 192] on div "Needs Response I have a quote from another dealer on an AWD Sienna XLE for $51,…" at bounding box center [802, 193] width 865 height 16
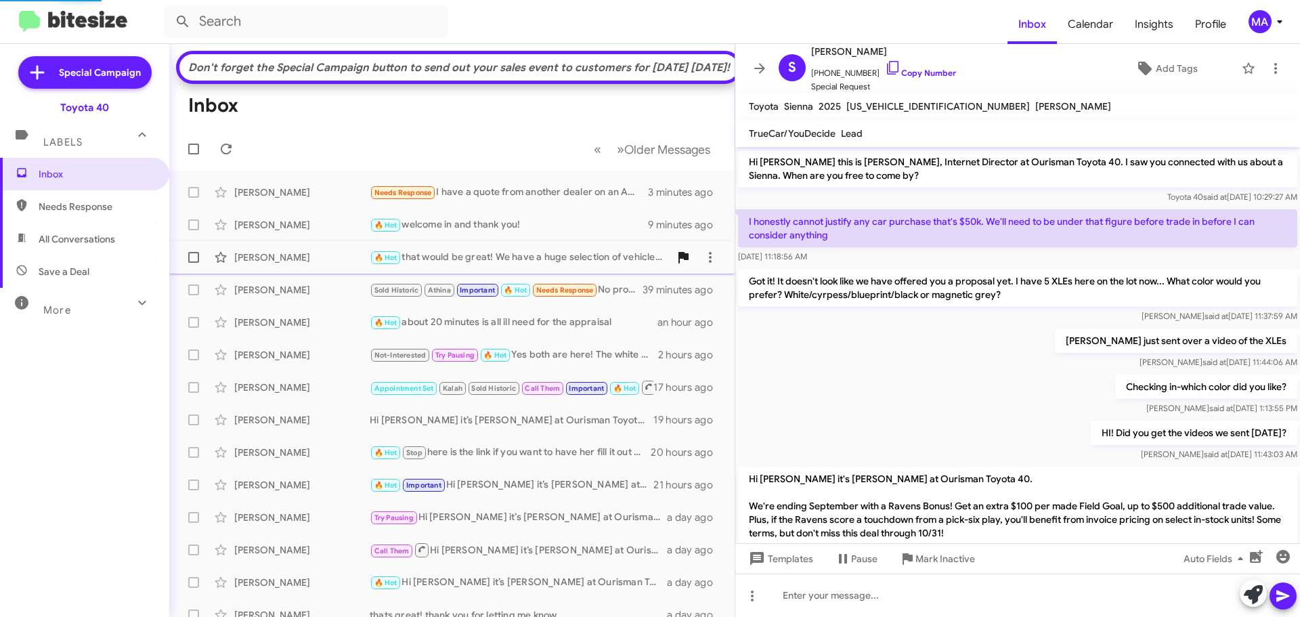
scroll to position [396, 0]
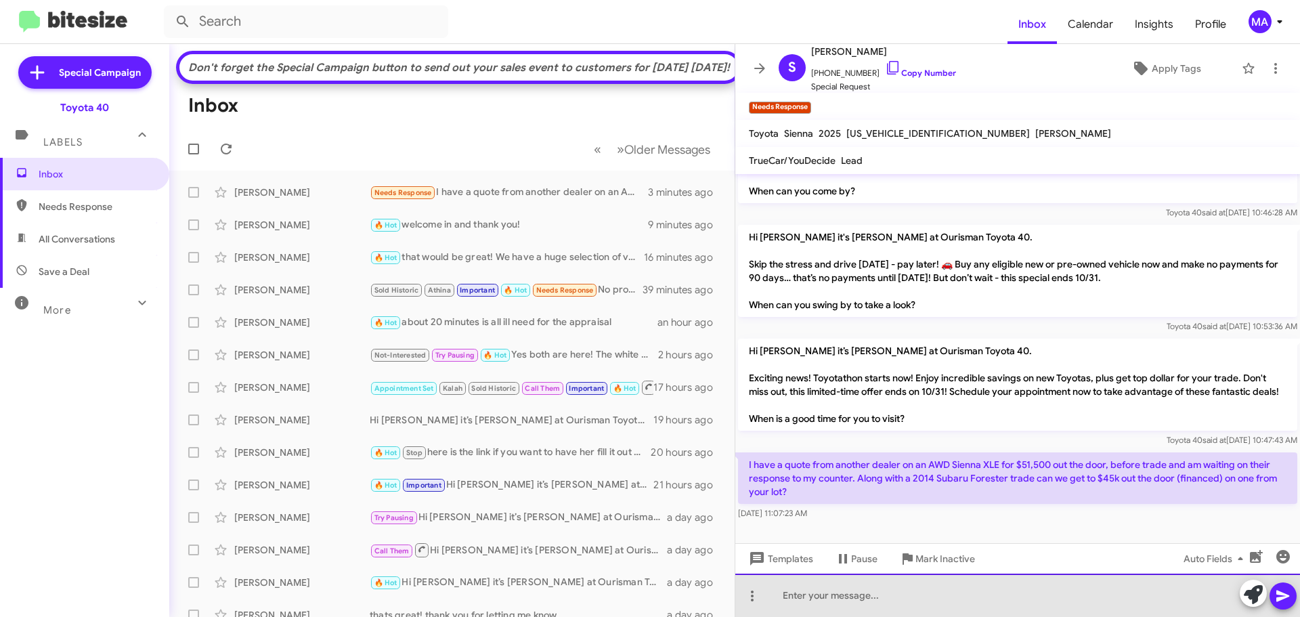
click at [837, 601] on div at bounding box center [1017, 595] width 565 height 43
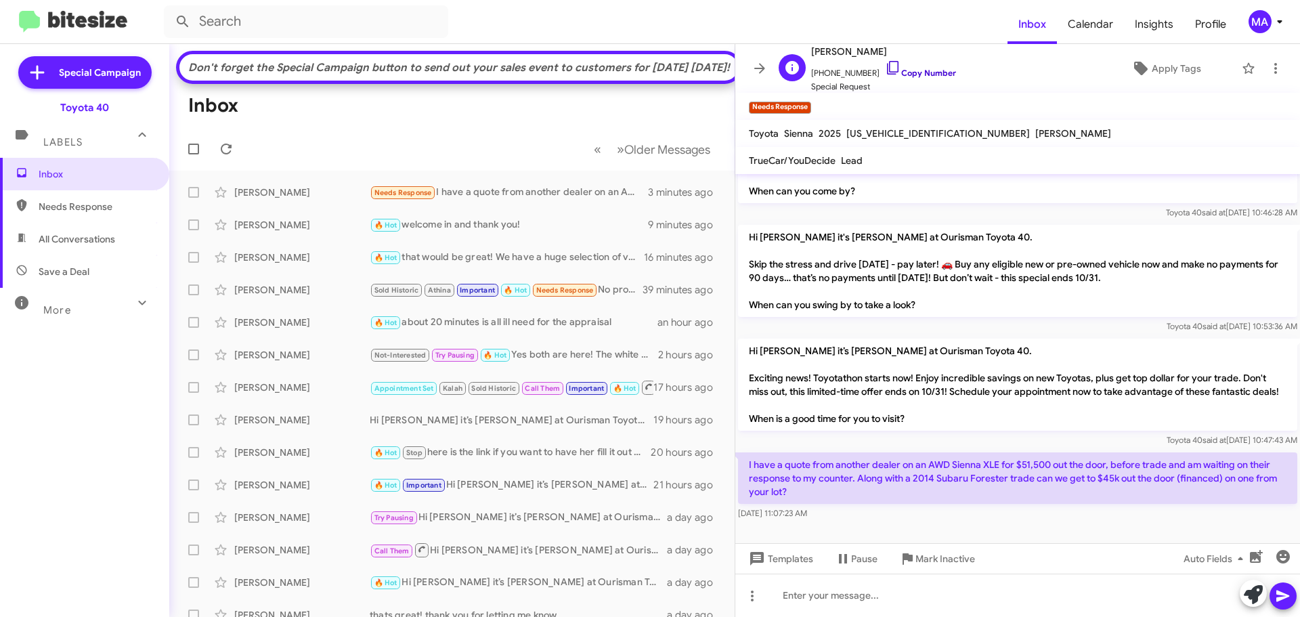
click at [885, 69] on icon at bounding box center [893, 68] width 16 height 16
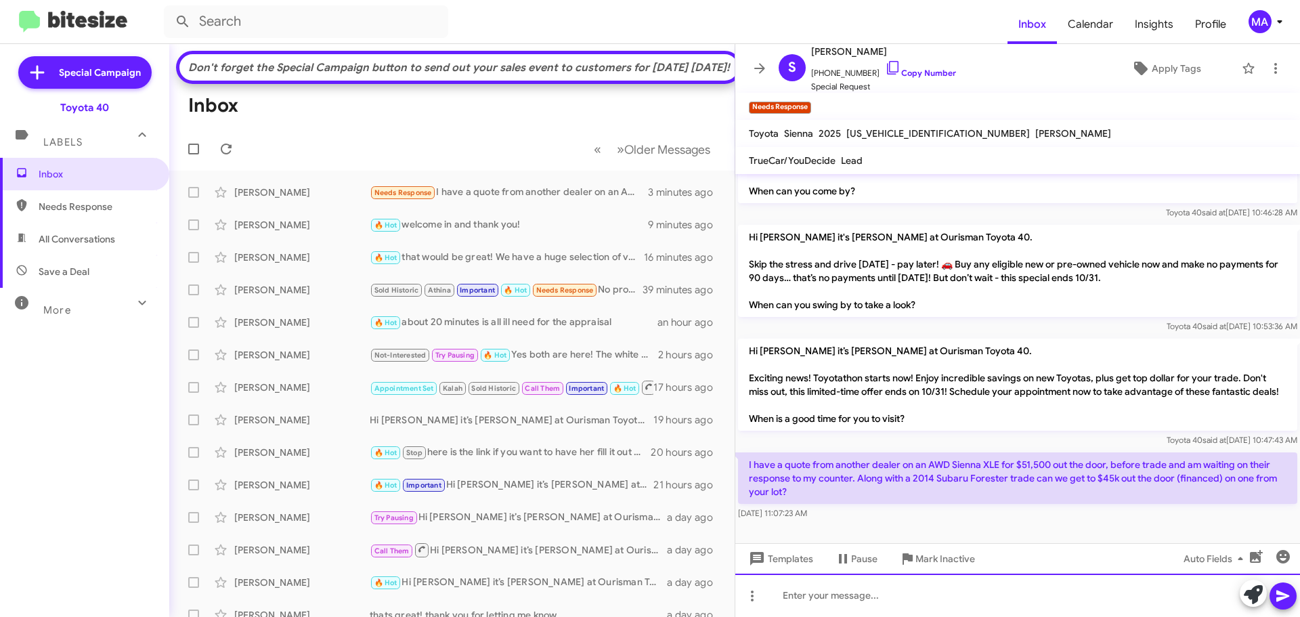
click at [962, 601] on div at bounding box center [1017, 595] width 565 height 43
click at [846, 594] on div "Hi [PERSON_NAME]!" at bounding box center [1017, 595] width 565 height 43
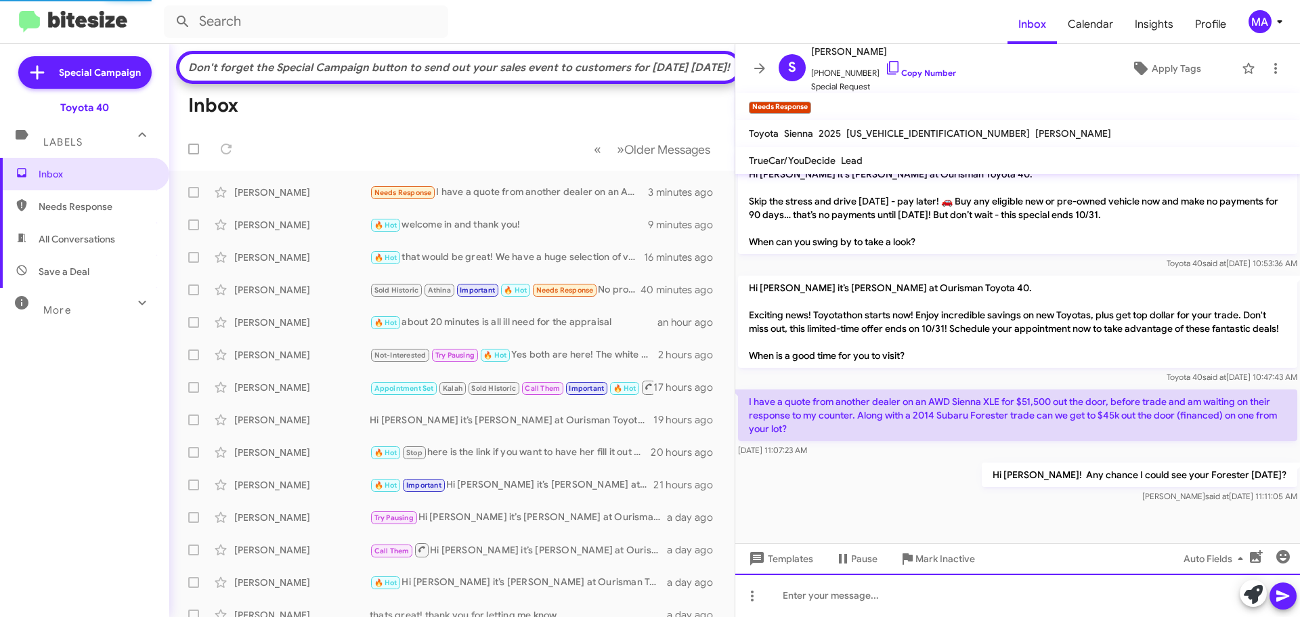
scroll to position [446, 0]
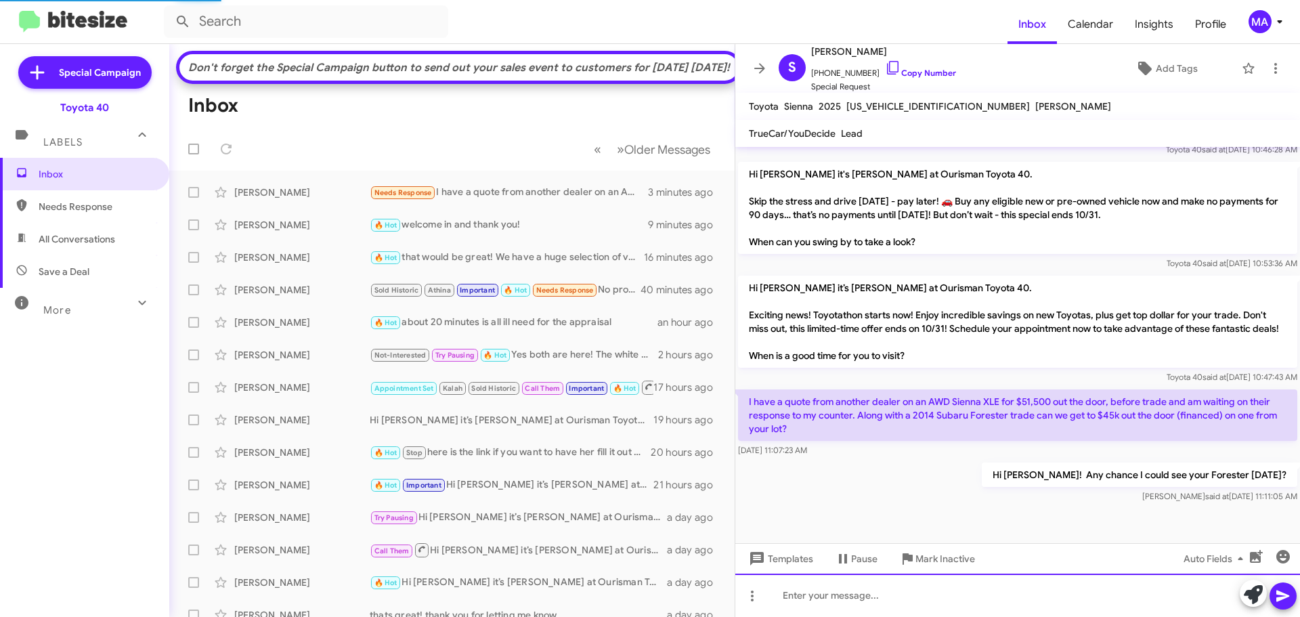
click at [1003, 588] on div at bounding box center [1017, 595] width 565 height 43
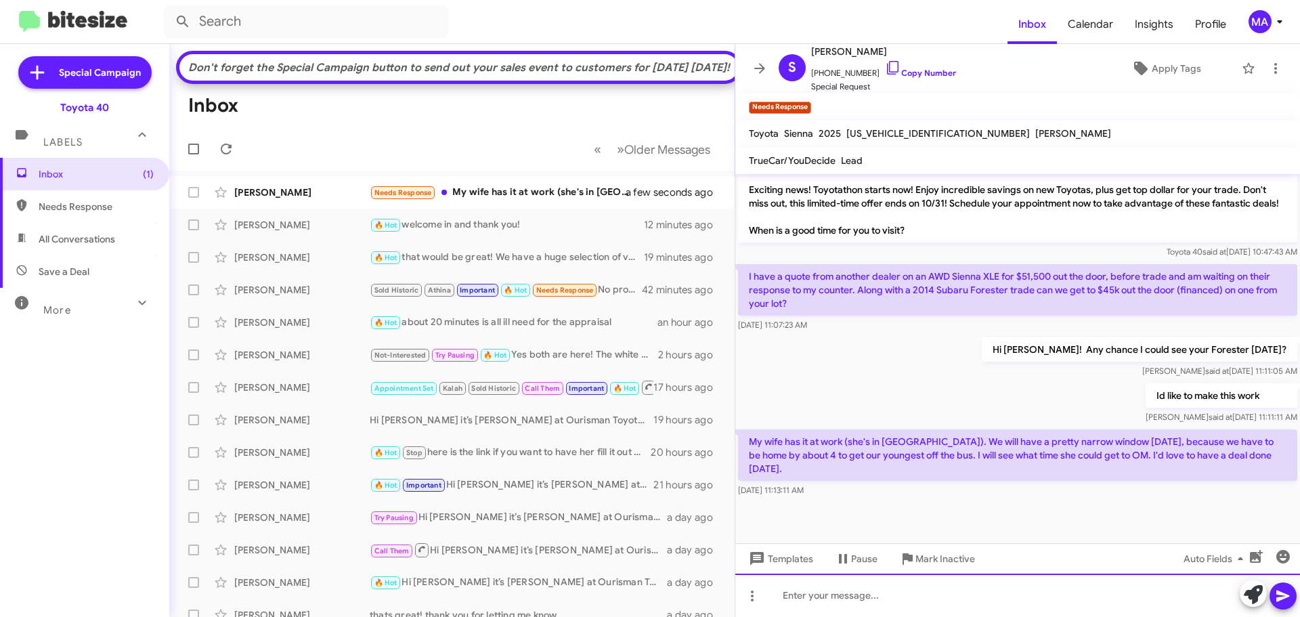
scroll to position [585, 0]
click at [896, 602] on div at bounding box center [1017, 595] width 565 height 43
click at [835, 599] on div at bounding box center [1017, 595] width 565 height 43
click at [1009, 598] on div "if you can get it to me- I will get you taken care of." at bounding box center [1017, 595] width 565 height 43
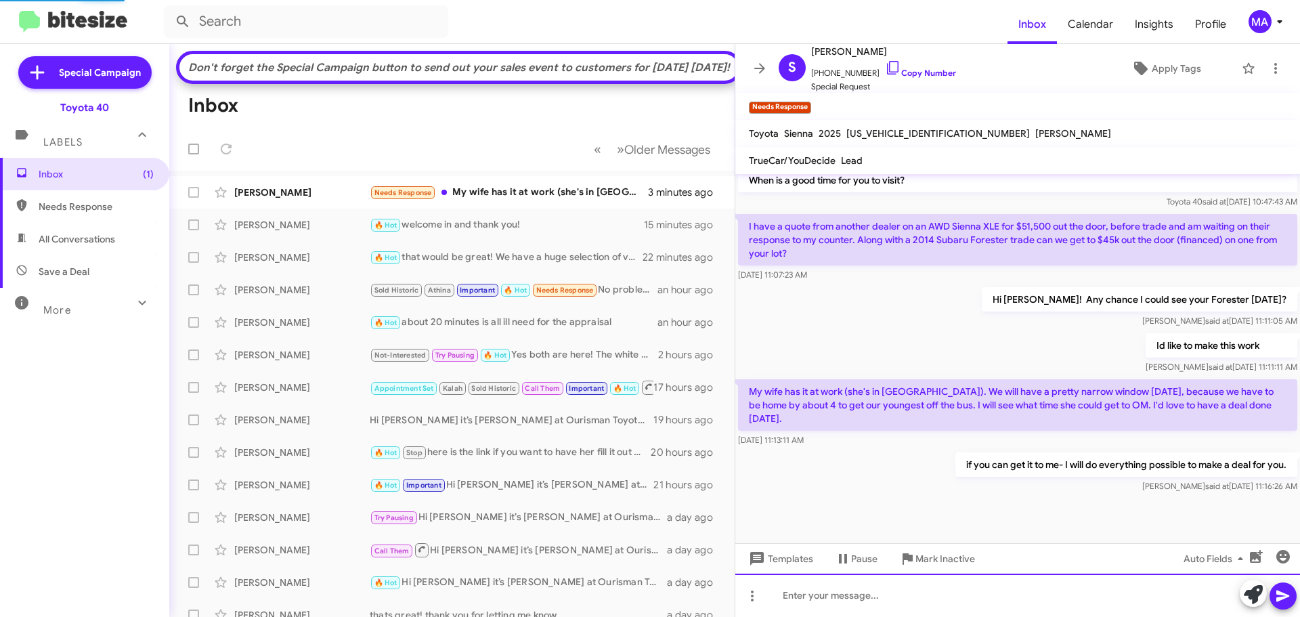
scroll to position [607, 0]
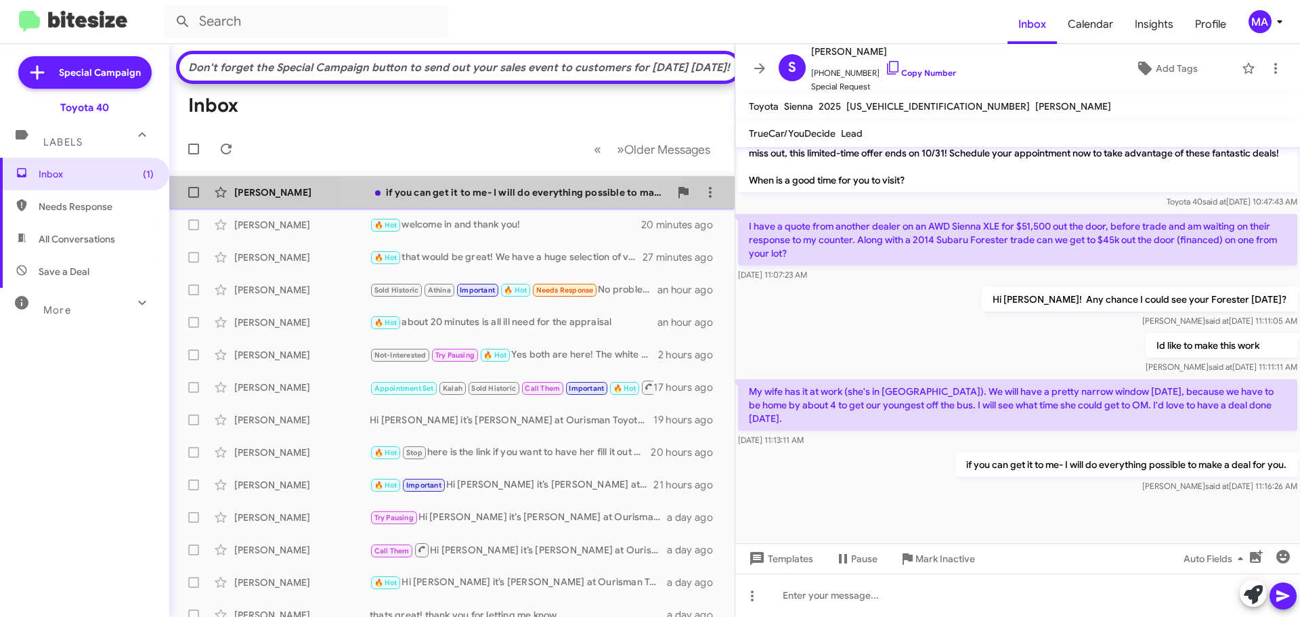
click at [514, 199] on div "if you can get it to me- I will do everything possible to make a deal for you." at bounding box center [520, 193] width 300 height 14
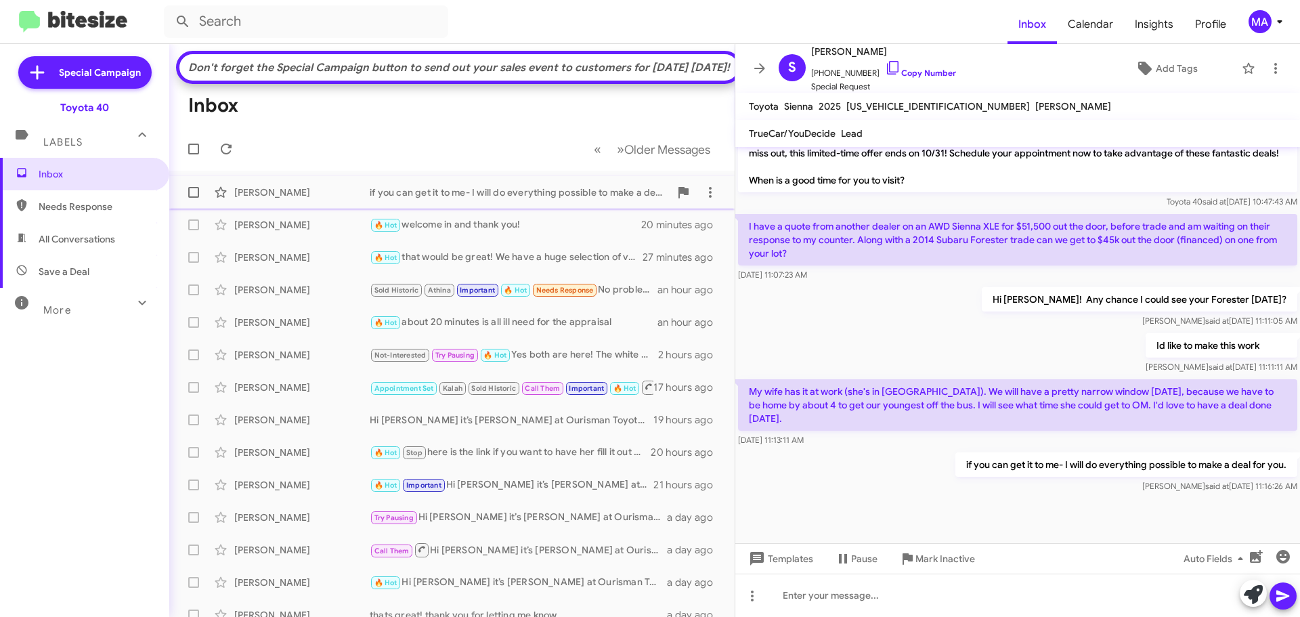
click at [452, 199] on div "if you can get it to me- I will do everything possible to make a deal for you." at bounding box center [520, 193] width 300 height 14
click at [1244, 70] on icon at bounding box center [1248, 68] width 16 height 16
drag, startPoint x: 81, startPoint y: 244, endPoint x: 81, endPoint y: 236, distance: 8.2
click at [81, 244] on span "All Conversations" at bounding box center [77, 239] width 77 height 14
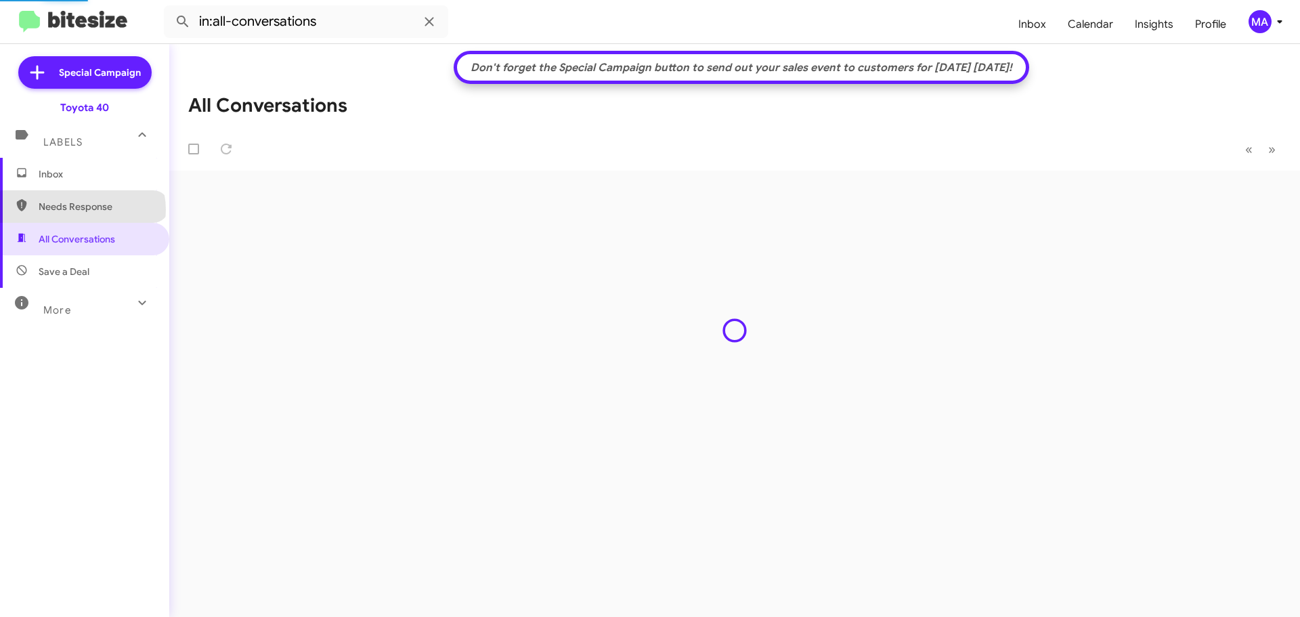
click at [82, 209] on span "Needs Response" at bounding box center [96, 207] width 115 height 14
type input "in:needs-response"
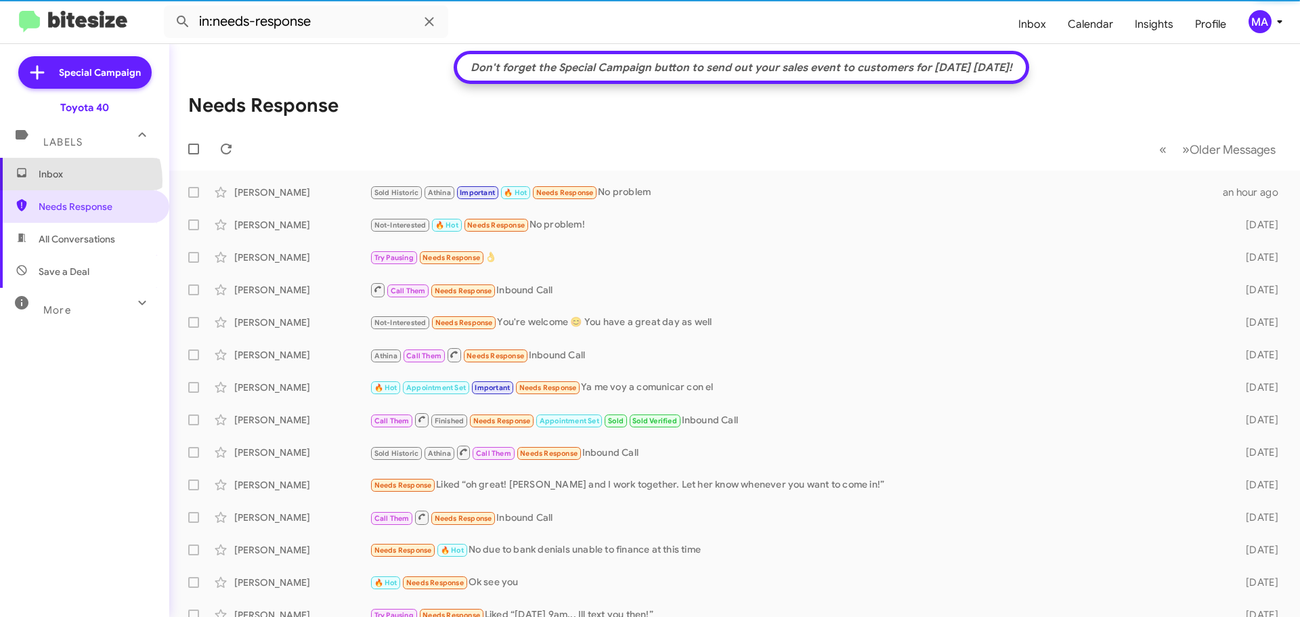
click at [77, 180] on span "Inbox" at bounding box center [84, 174] width 169 height 33
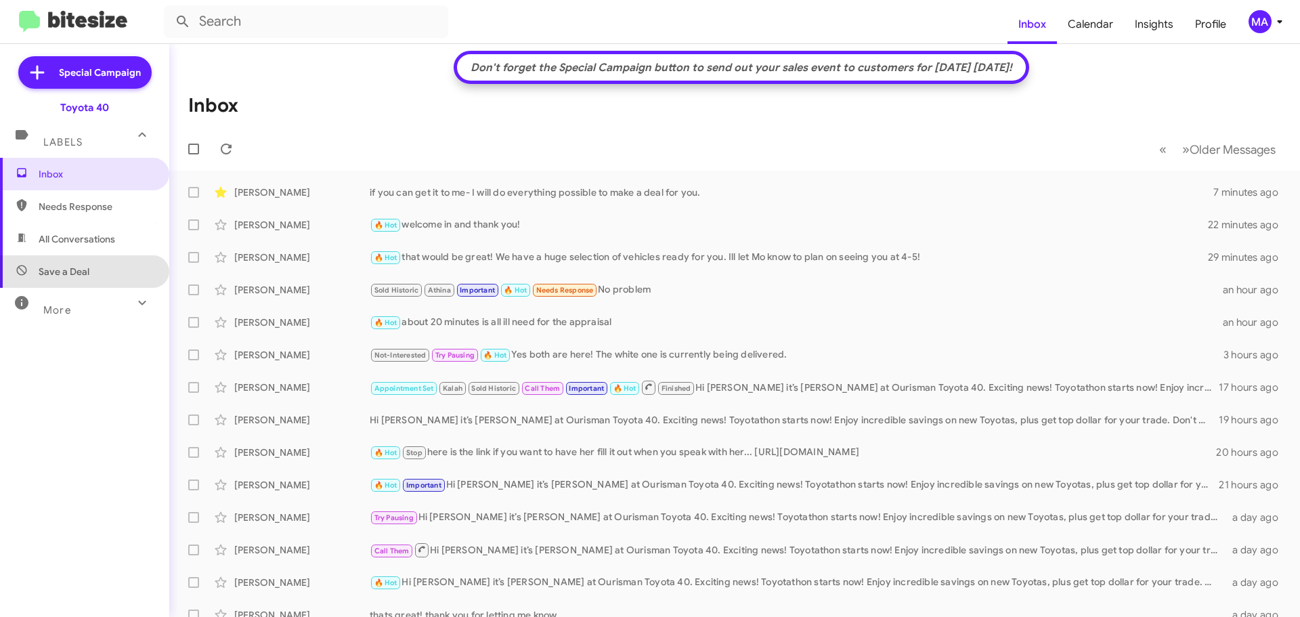
click at [91, 266] on span "Save a Deal" at bounding box center [84, 271] width 169 height 33
type input "in:not-interested"
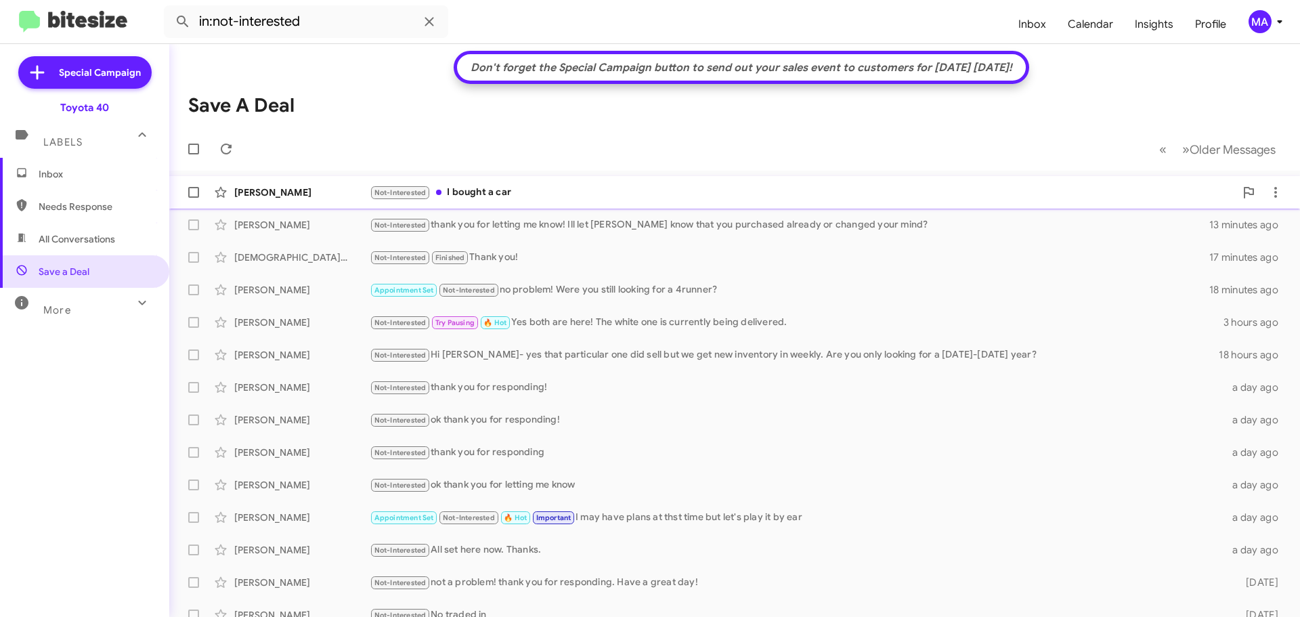
click at [524, 194] on div "Not-Interested I bought a car" at bounding box center [802, 193] width 865 height 16
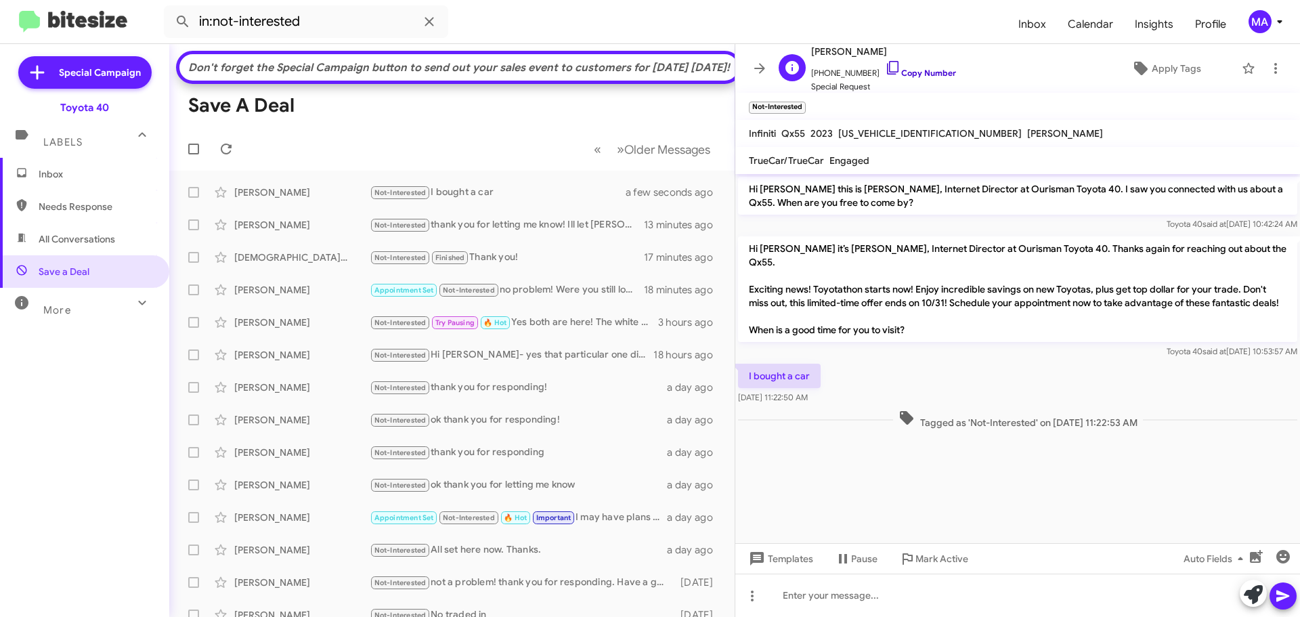
click at [885, 66] on icon at bounding box center [893, 68] width 16 height 16
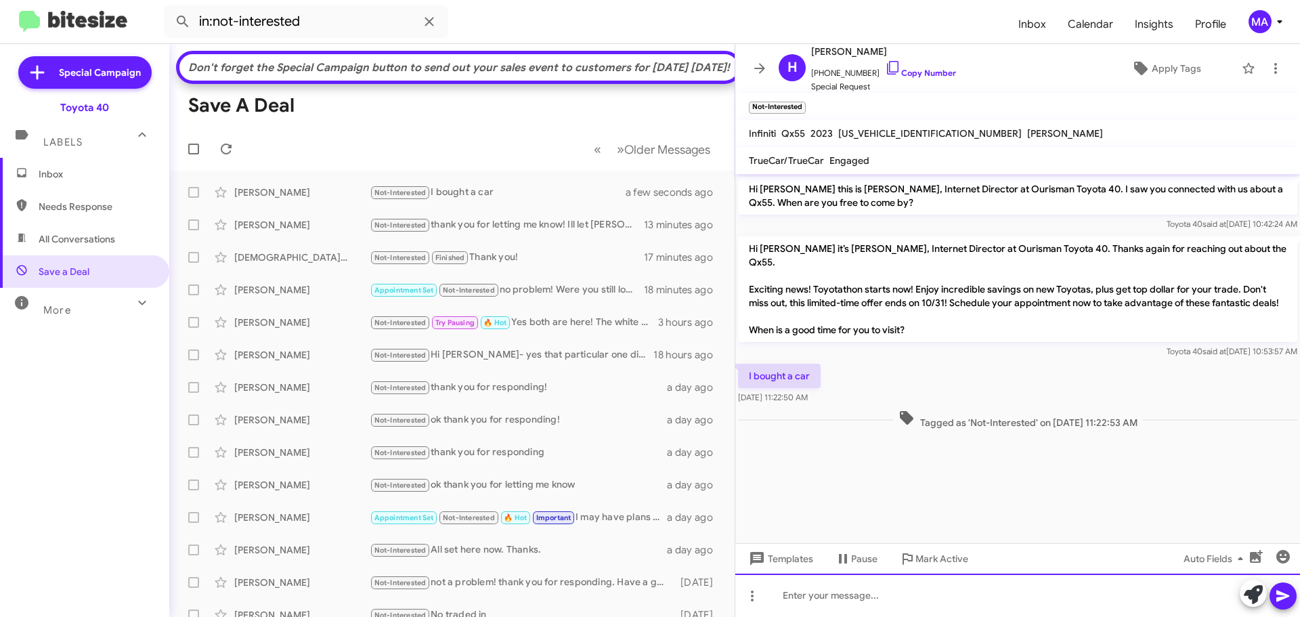
click at [842, 599] on div at bounding box center [1017, 595] width 565 height 43
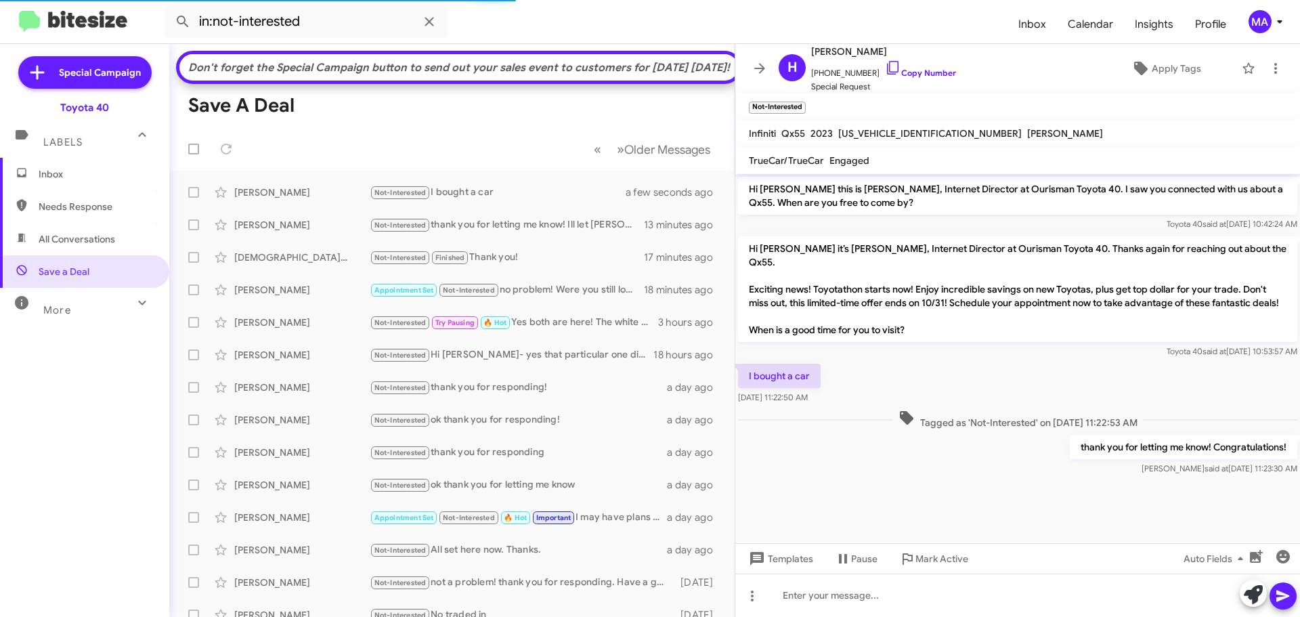
drag, startPoint x: 843, startPoint y: 381, endPoint x: 748, endPoint y: 360, distance: 97.1
click at [748, 361] on div "I bought a car [DATE] 11:22:50 AM" at bounding box center [1017, 384] width 565 height 46
copy div "I bought a car [DATE] 11:22:50 AM"
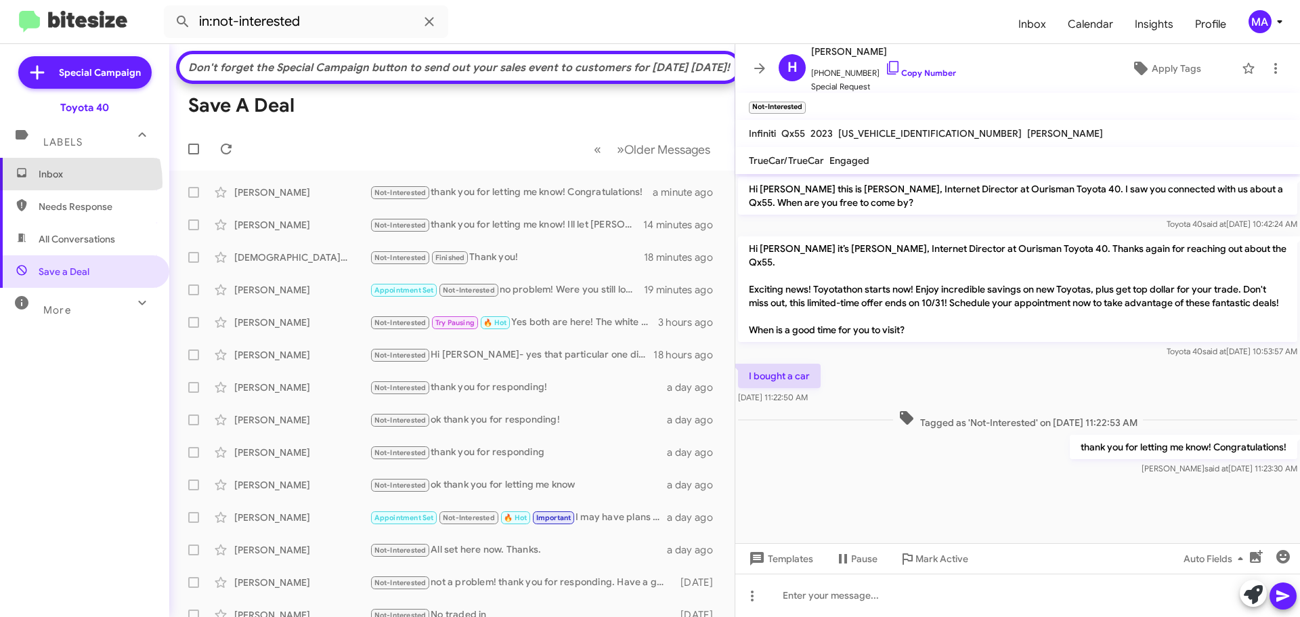
click at [60, 183] on span "Inbox" at bounding box center [84, 174] width 169 height 33
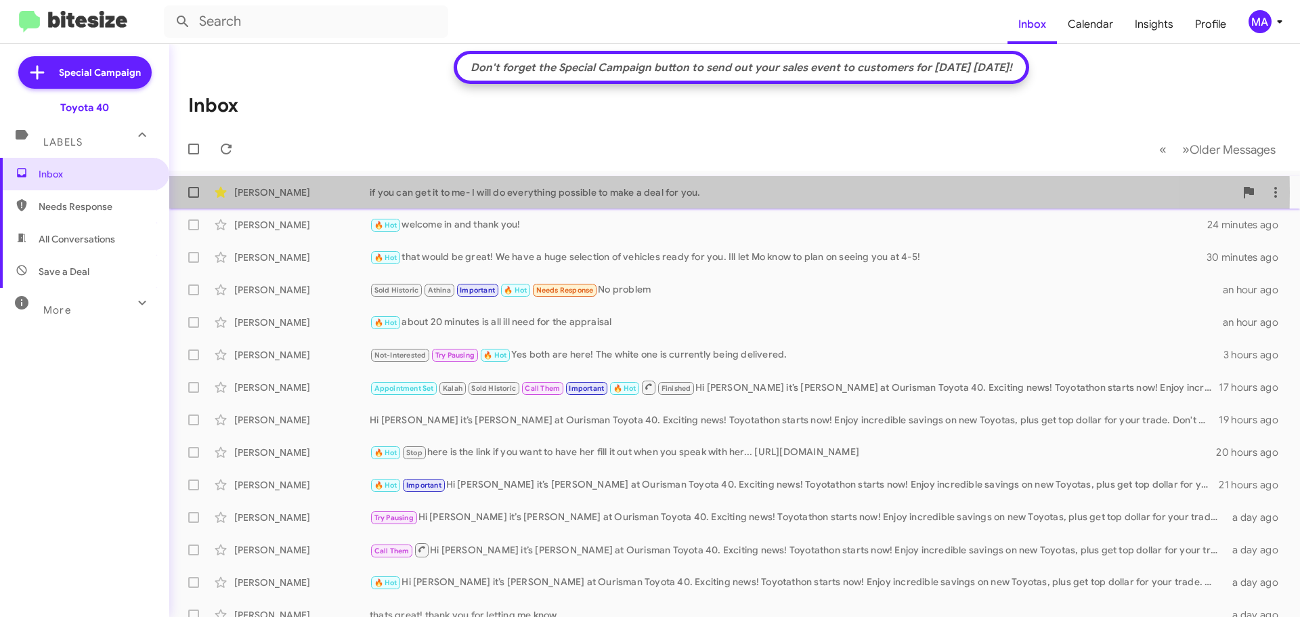
click at [718, 192] on div "if you can get it to me- I will do everything possible to make a deal for you." at bounding box center [802, 193] width 865 height 14
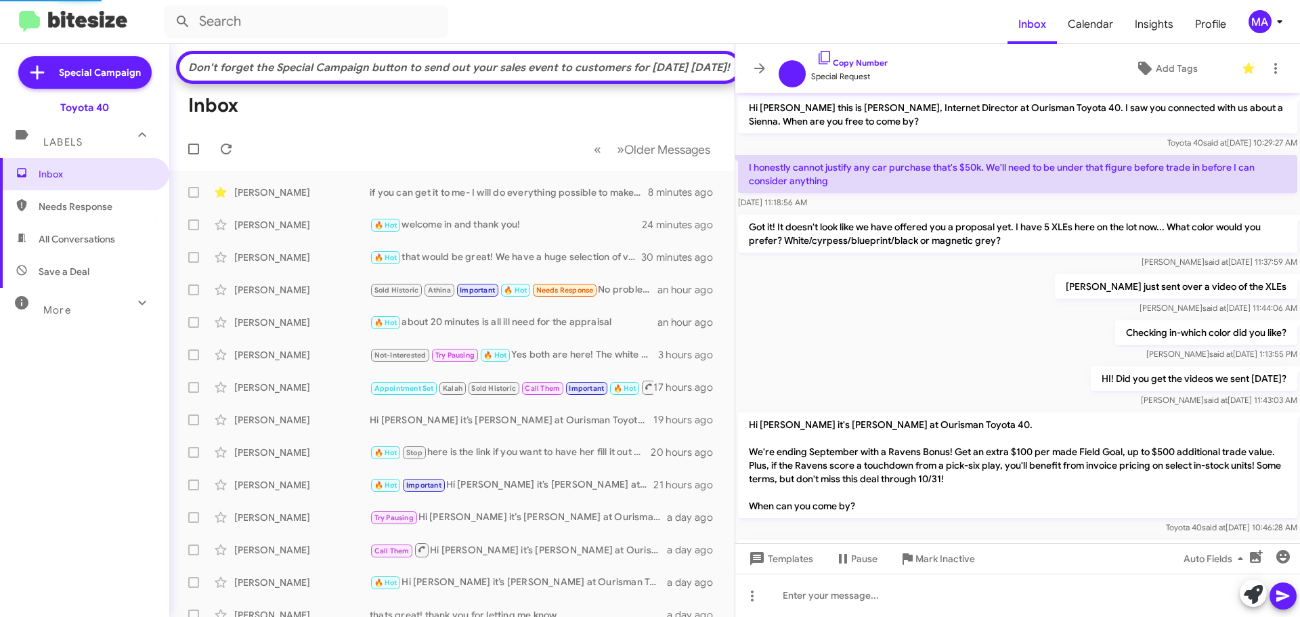
scroll to position [553, 0]
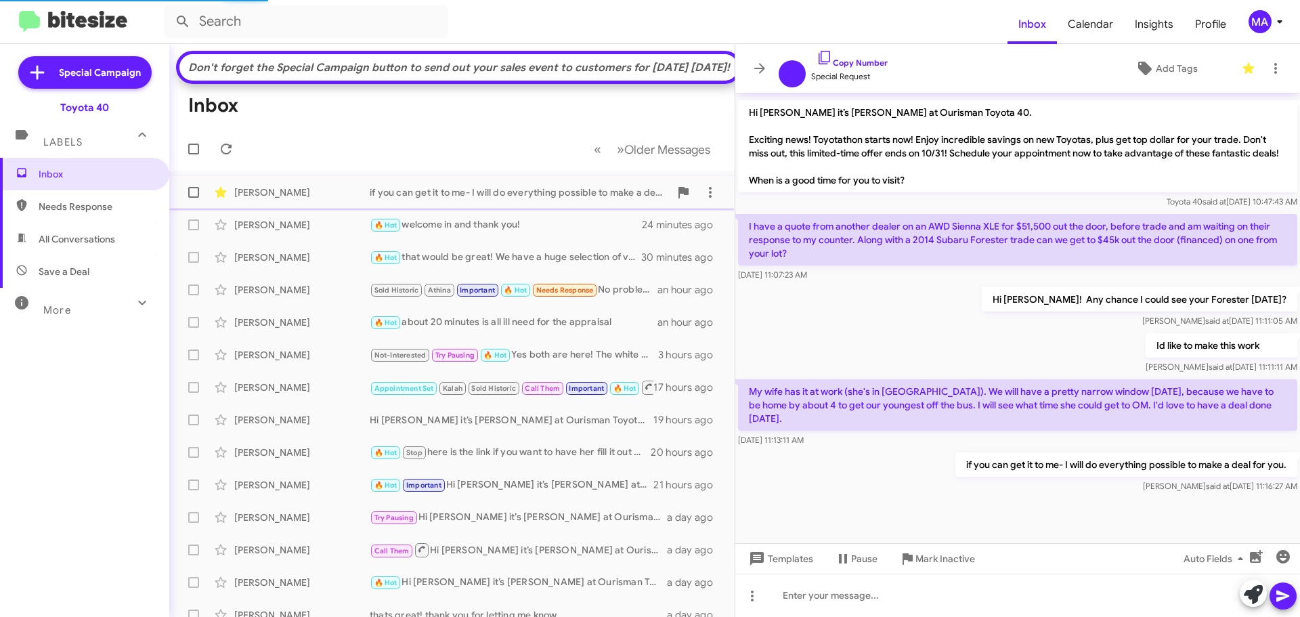
click at [607, 199] on div "if you can get it to me- I will do everything possible to make a deal for you." at bounding box center [520, 193] width 300 height 14
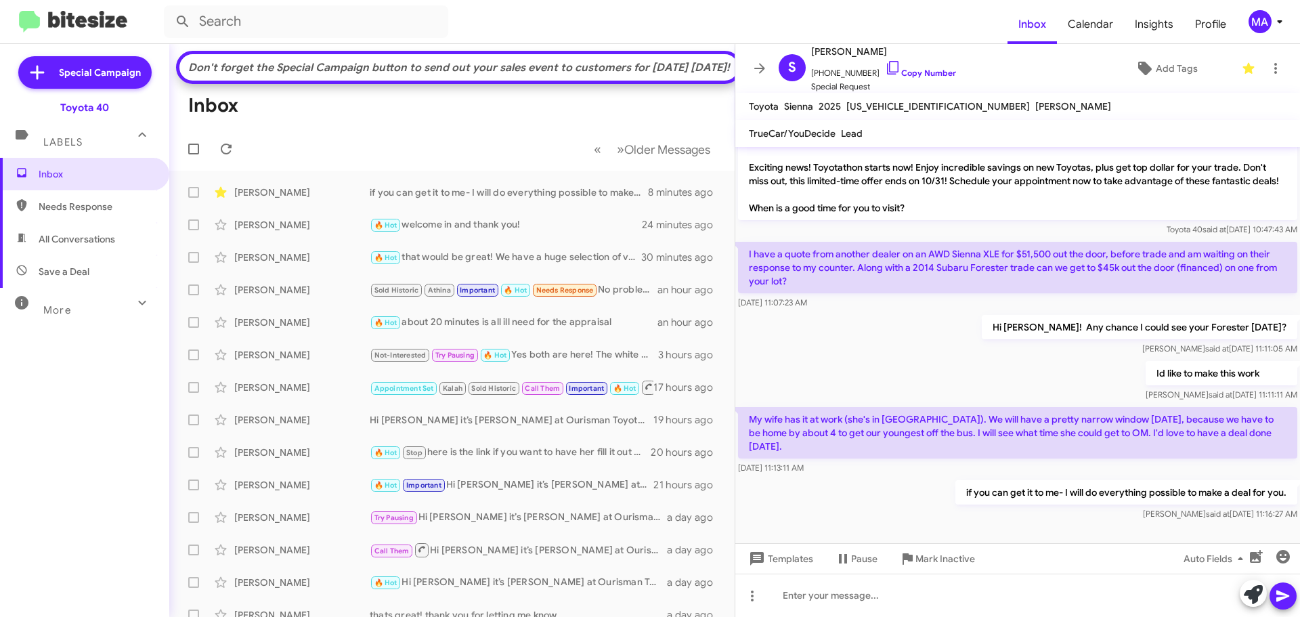
scroll to position [607, 0]
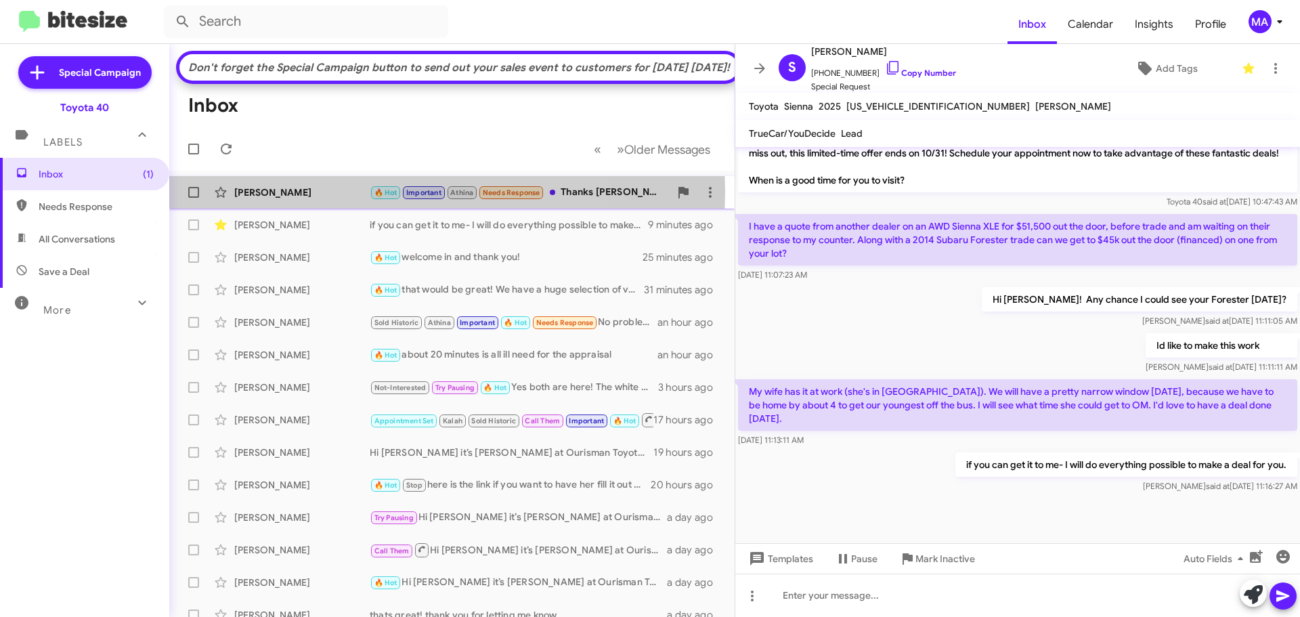
click at [322, 199] on div "[PERSON_NAME]" at bounding box center [301, 193] width 135 height 14
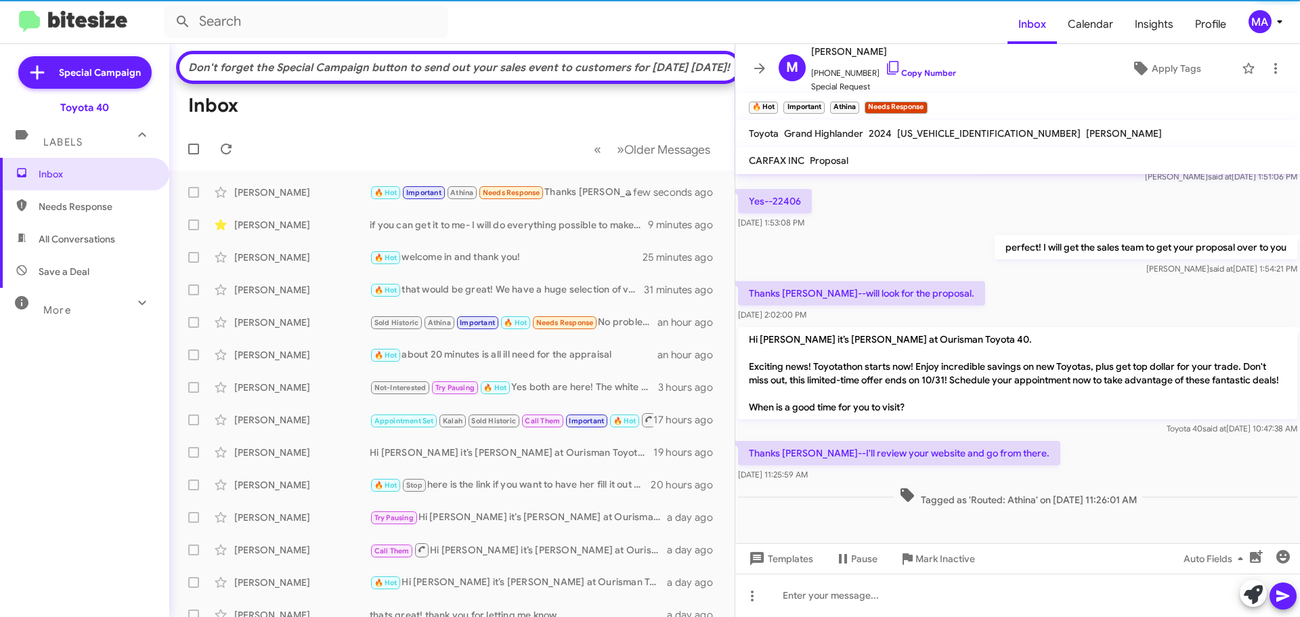
scroll to position [213, 0]
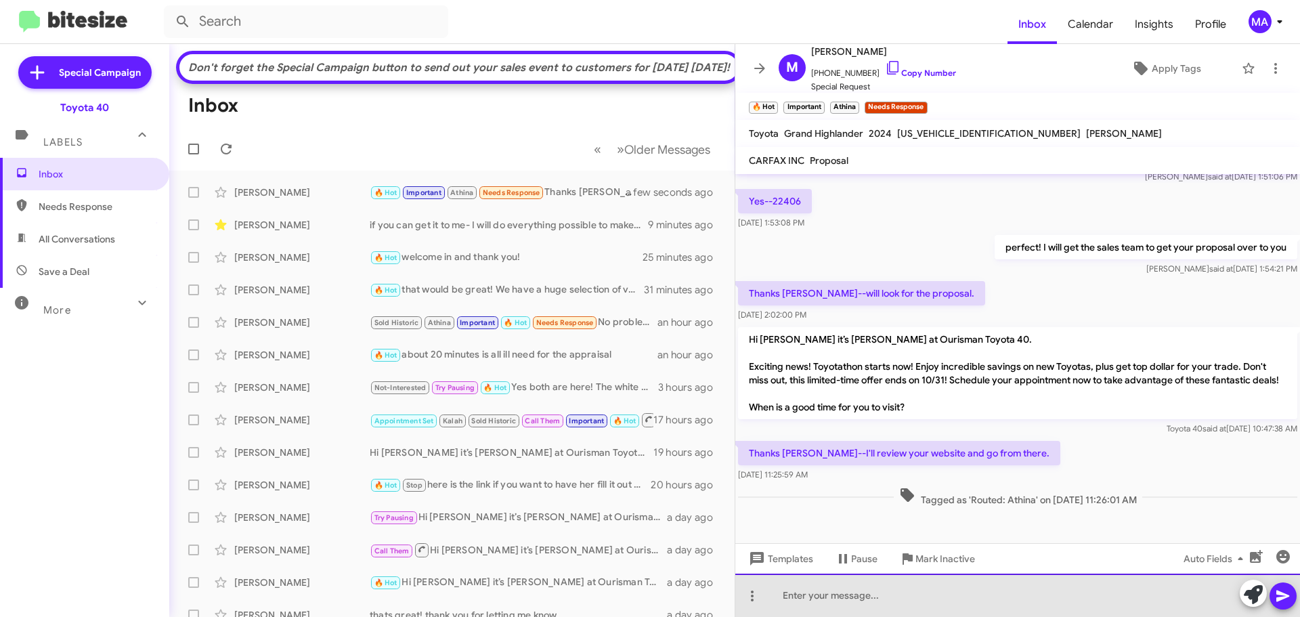
click at [880, 603] on div at bounding box center [1017, 595] width 565 height 43
click at [907, 594] on div "Hey [PERSON_NAME]! Did you gh" at bounding box center [1017, 595] width 565 height 43
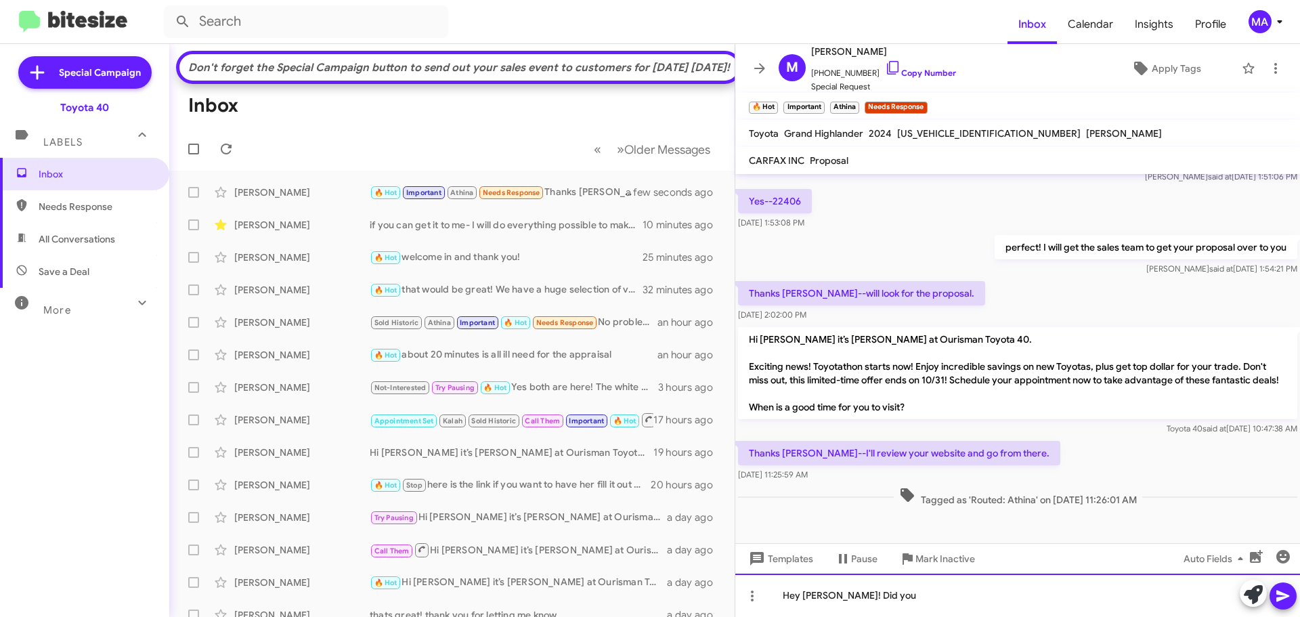
click at [873, 596] on div "Hey [PERSON_NAME]! Did you" at bounding box center [1017, 595] width 565 height 43
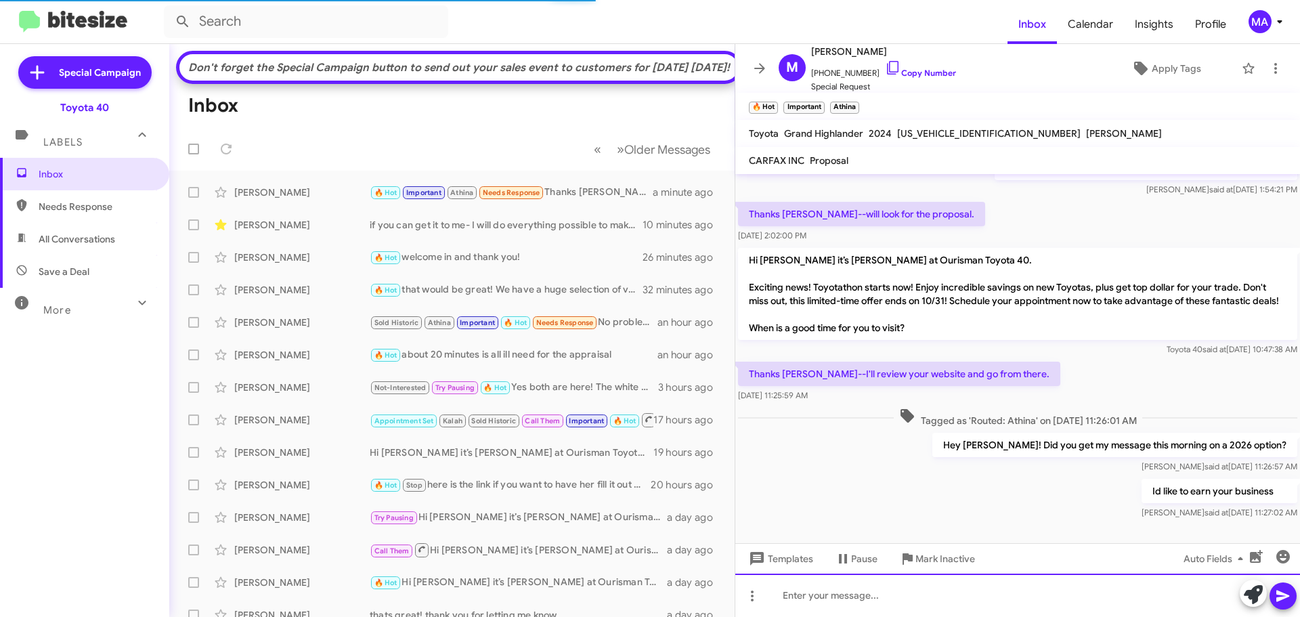
scroll to position [311, 0]
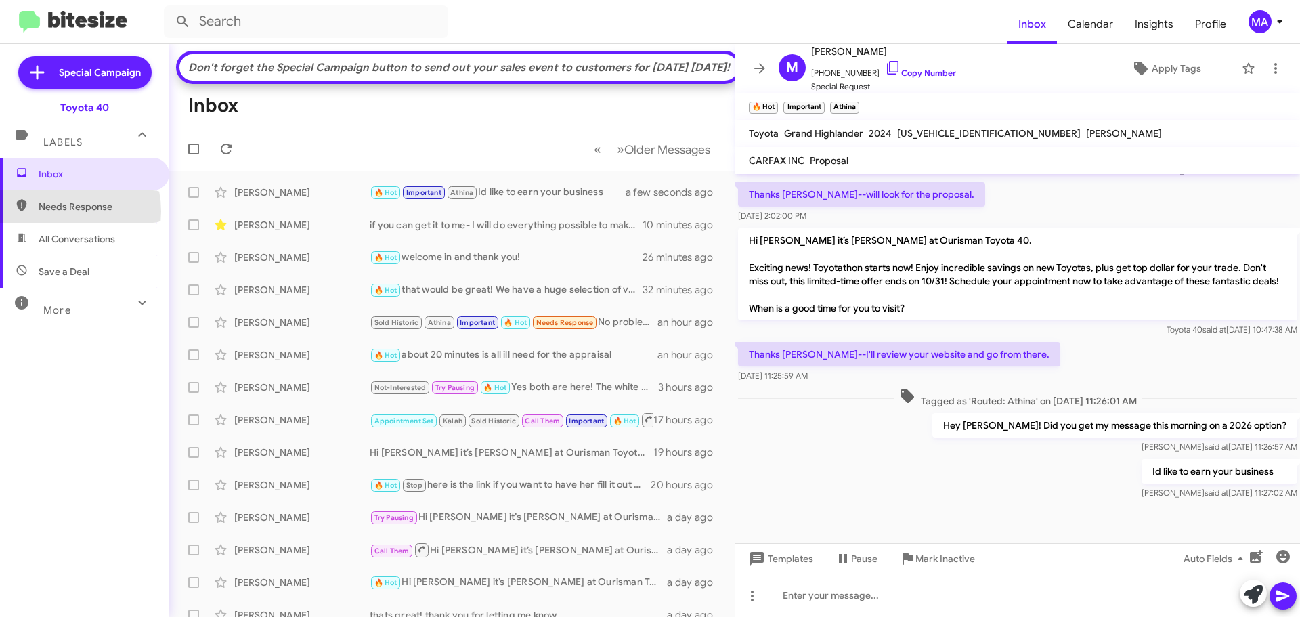
click at [58, 211] on span "Needs Response" at bounding box center [96, 207] width 115 height 14
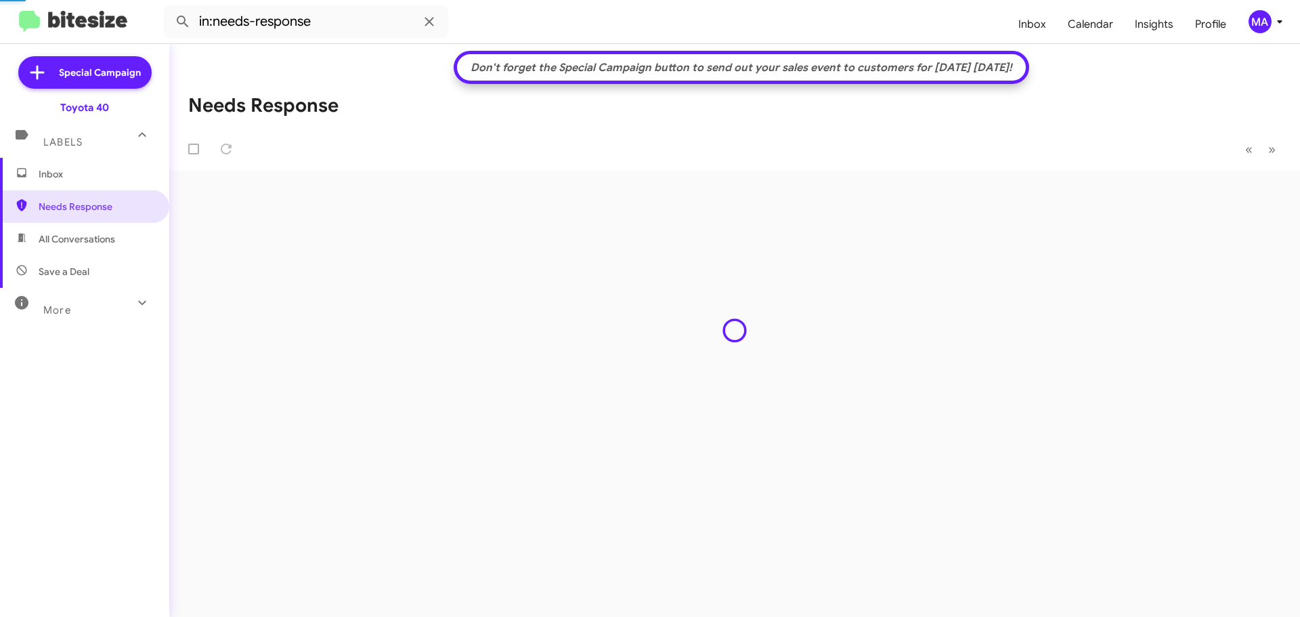
click at [71, 238] on span "All Conversations" at bounding box center [77, 239] width 77 height 14
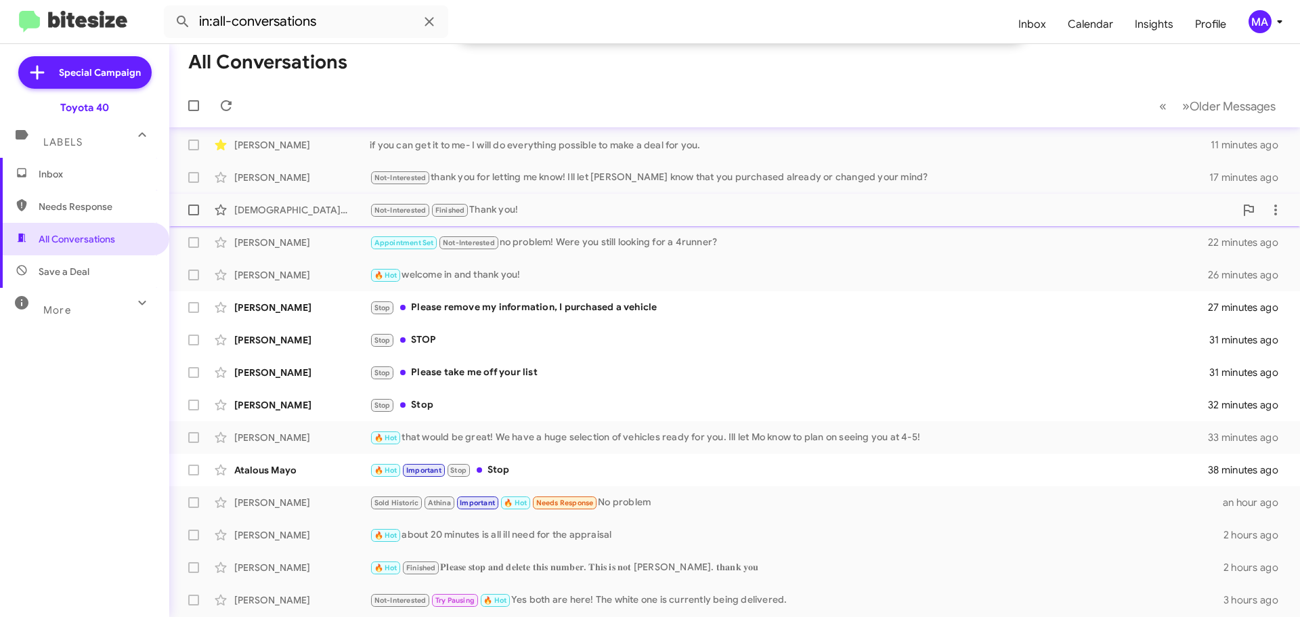
scroll to position [135, 0]
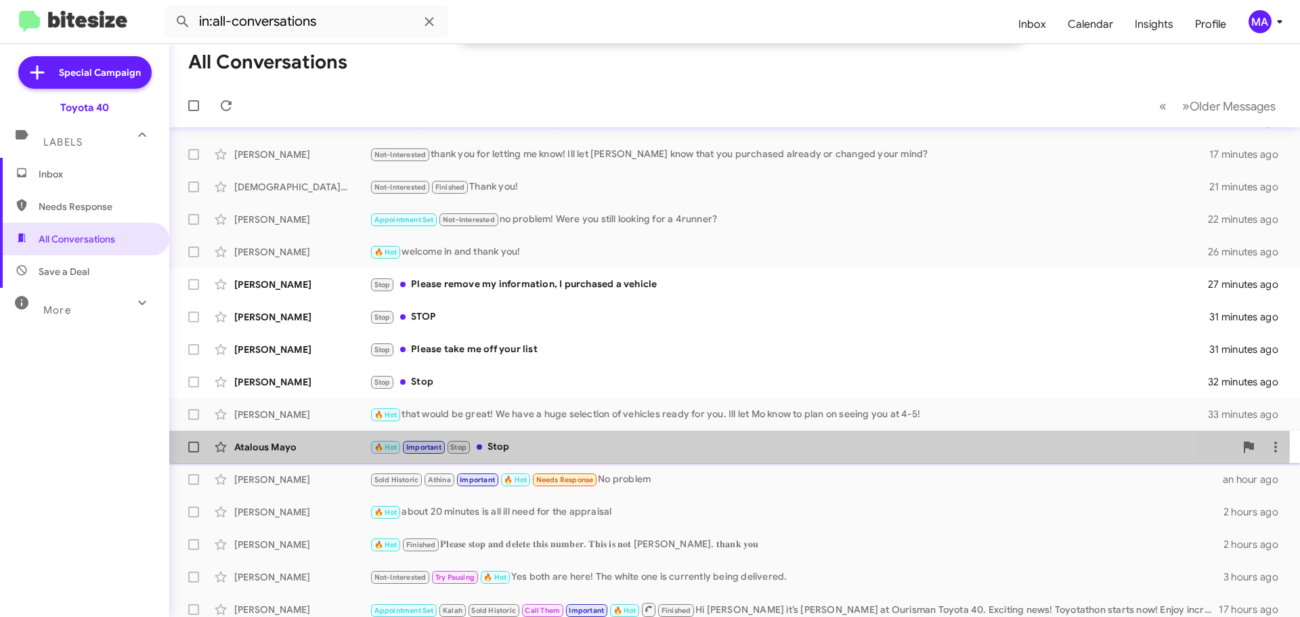
click at [554, 445] on div "🔥 Hot Important Stop Stop" at bounding box center [802, 447] width 865 height 16
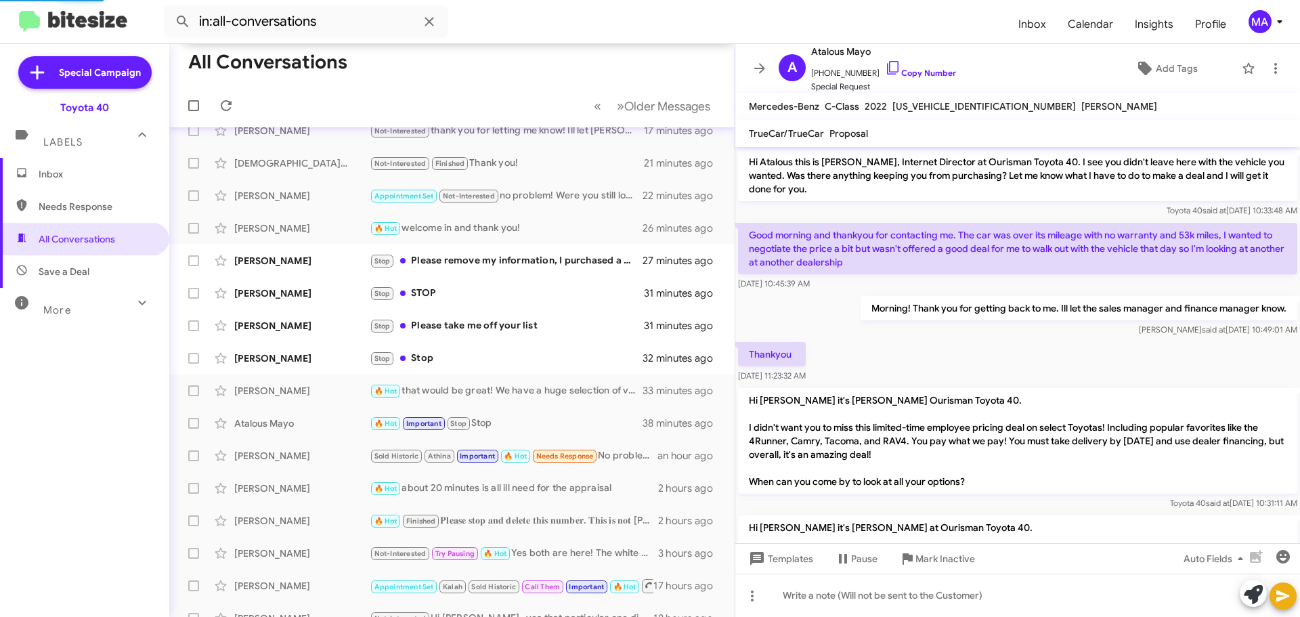
scroll to position [414, 0]
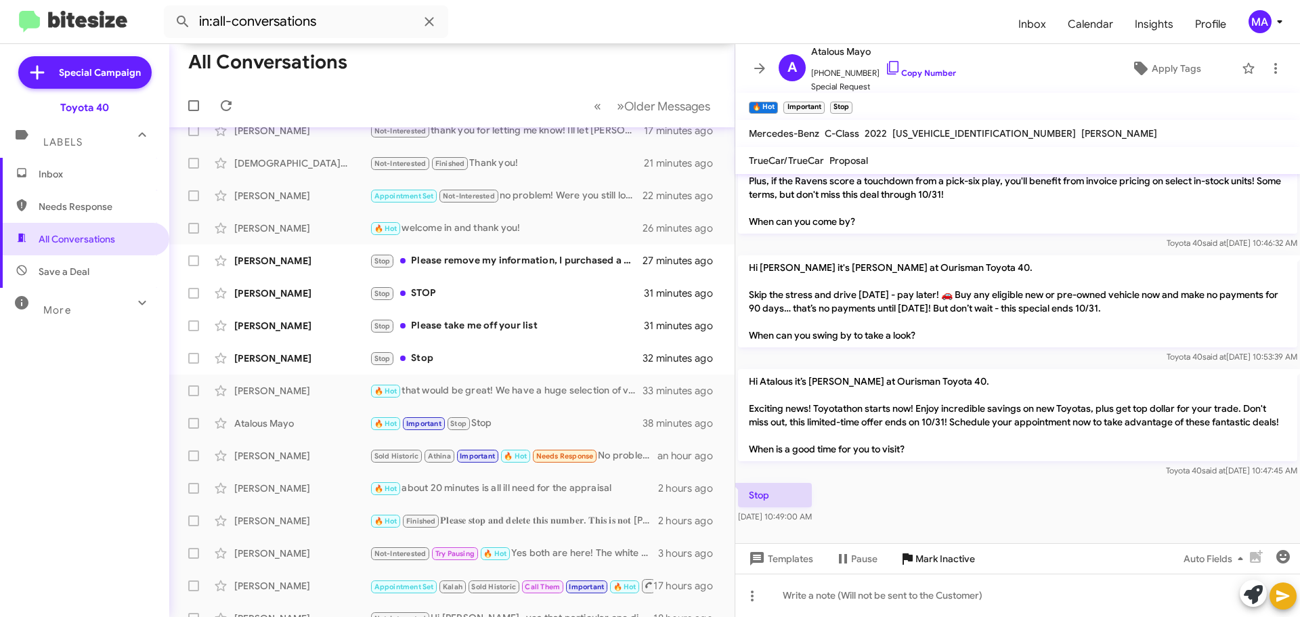
click at [936, 557] on span "Mark Inactive" at bounding box center [945, 558] width 60 height 24
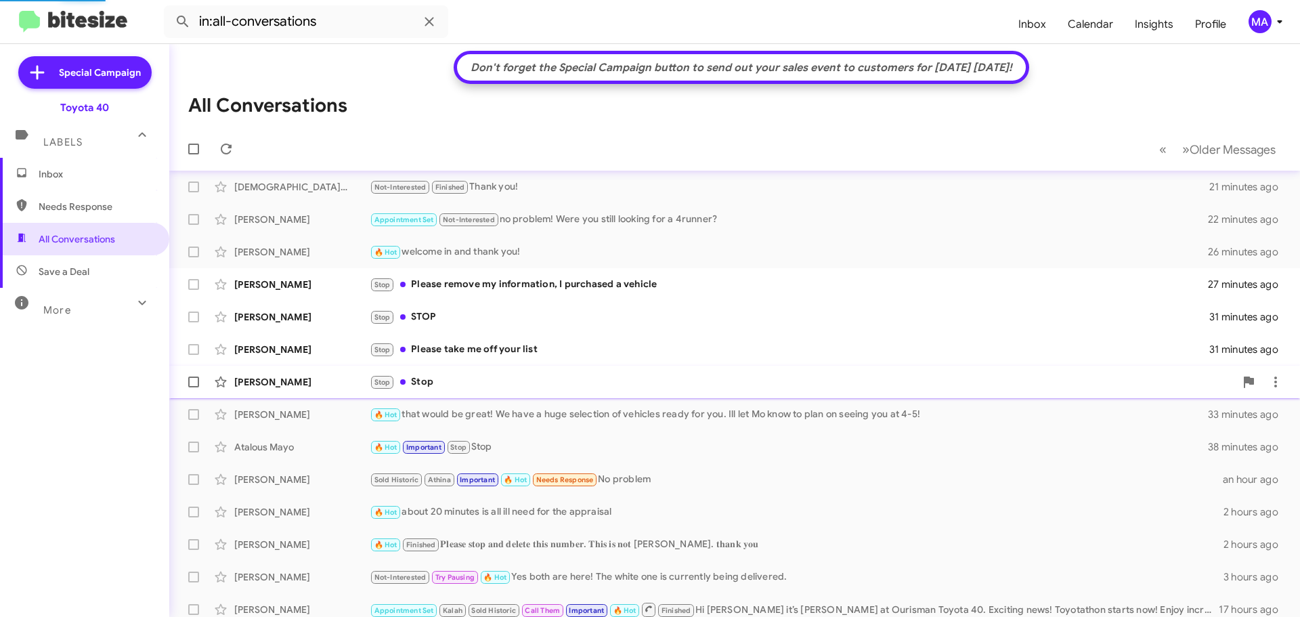
click at [472, 381] on div "Stop Stop" at bounding box center [802, 382] width 865 height 16
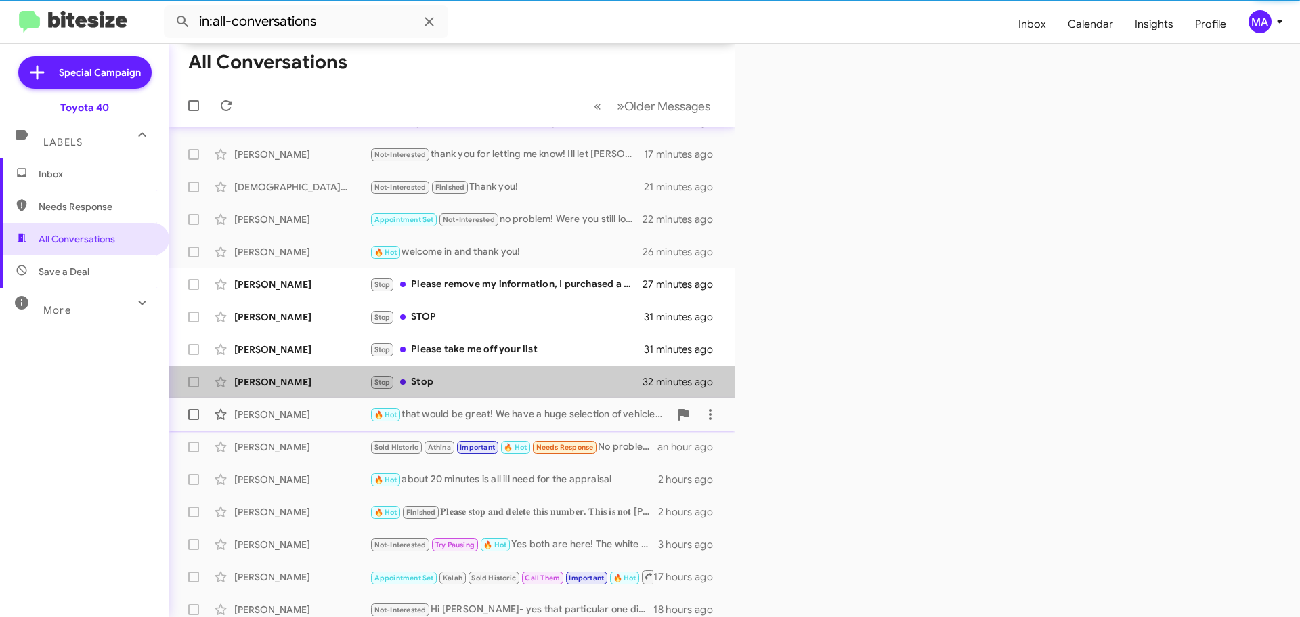
scroll to position [159, 0]
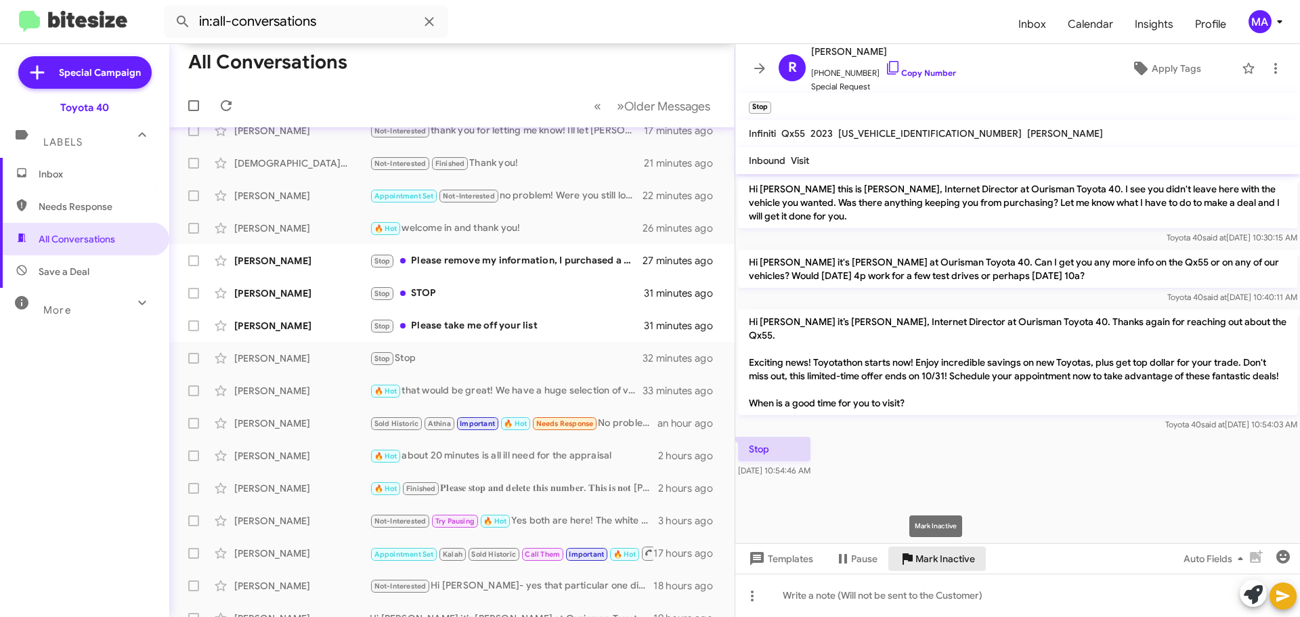
click at [937, 562] on span "Mark Inactive" at bounding box center [945, 558] width 60 height 24
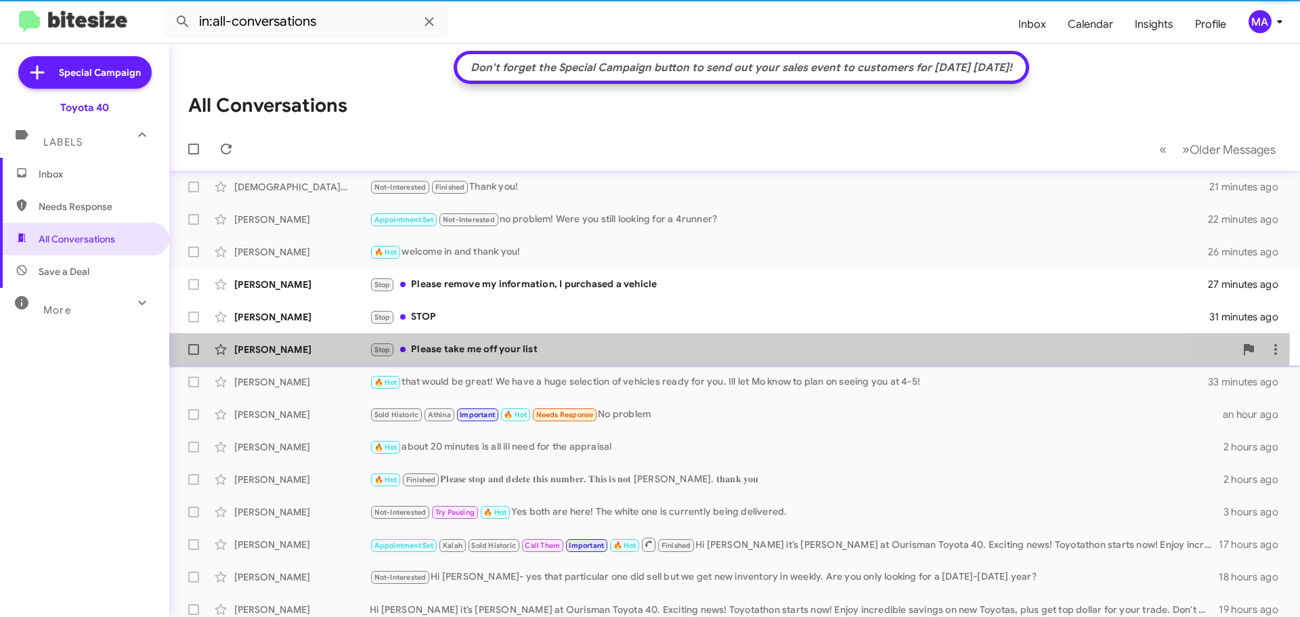
click at [464, 344] on div "Stop Please take me off your list" at bounding box center [802, 350] width 865 height 16
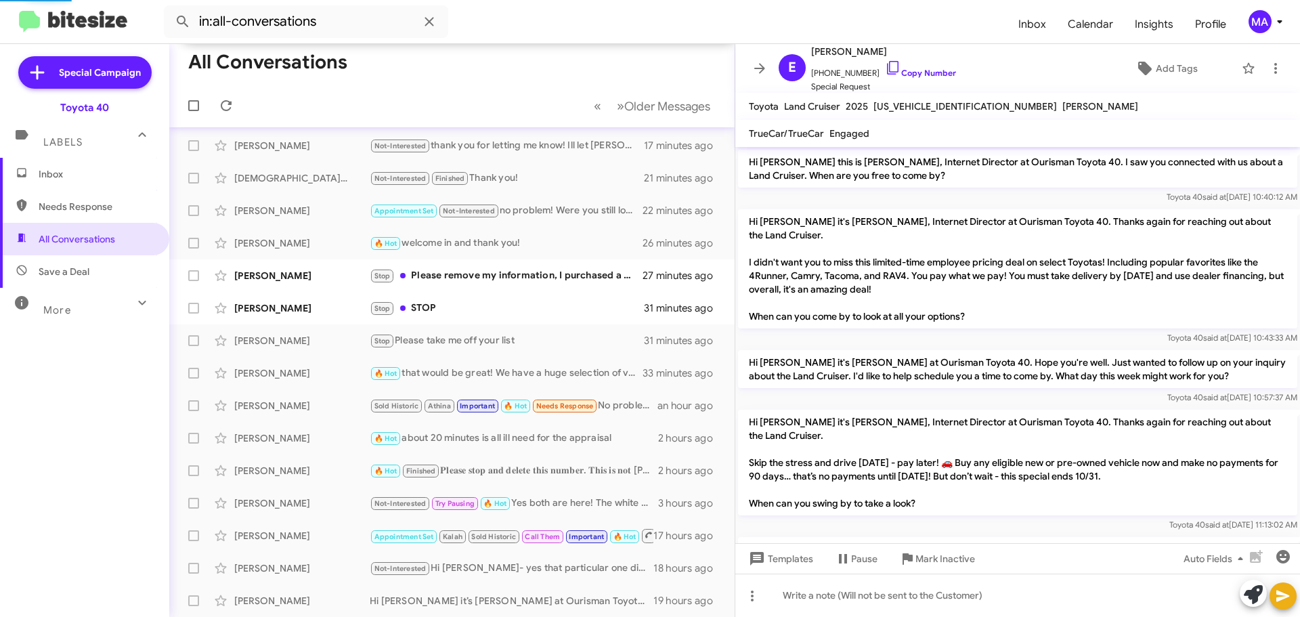
scroll to position [198, 0]
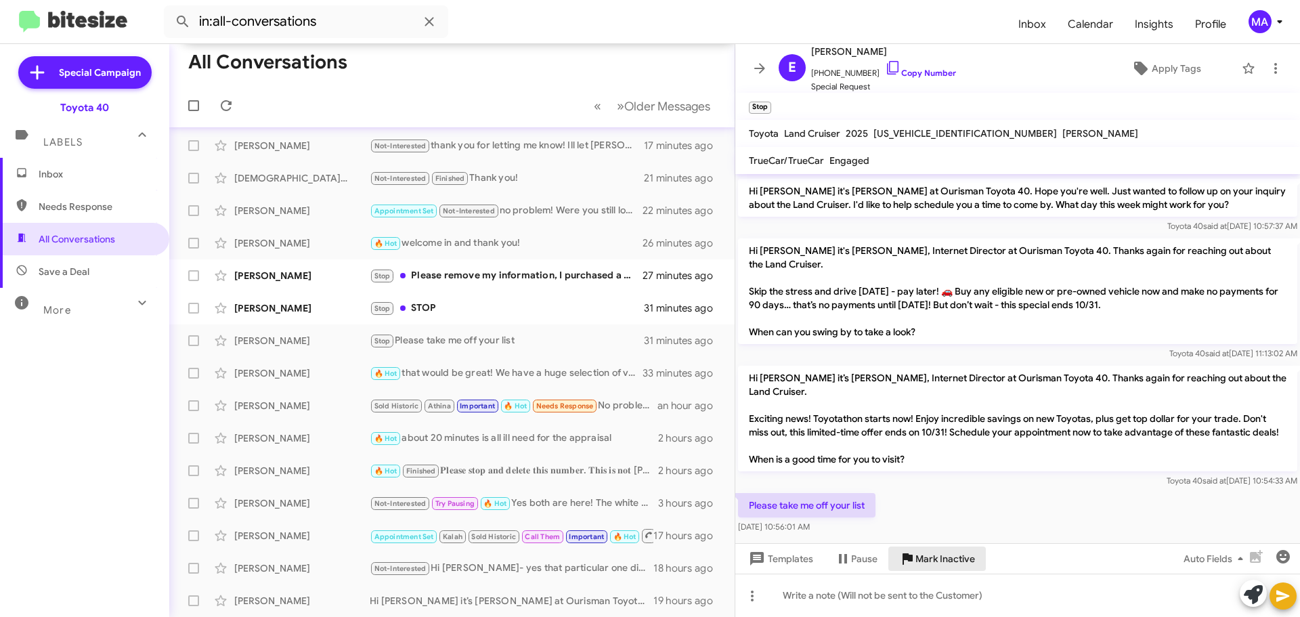
click at [958, 555] on span "Mark Inactive" at bounding box center [945, 558] width 60 height 24
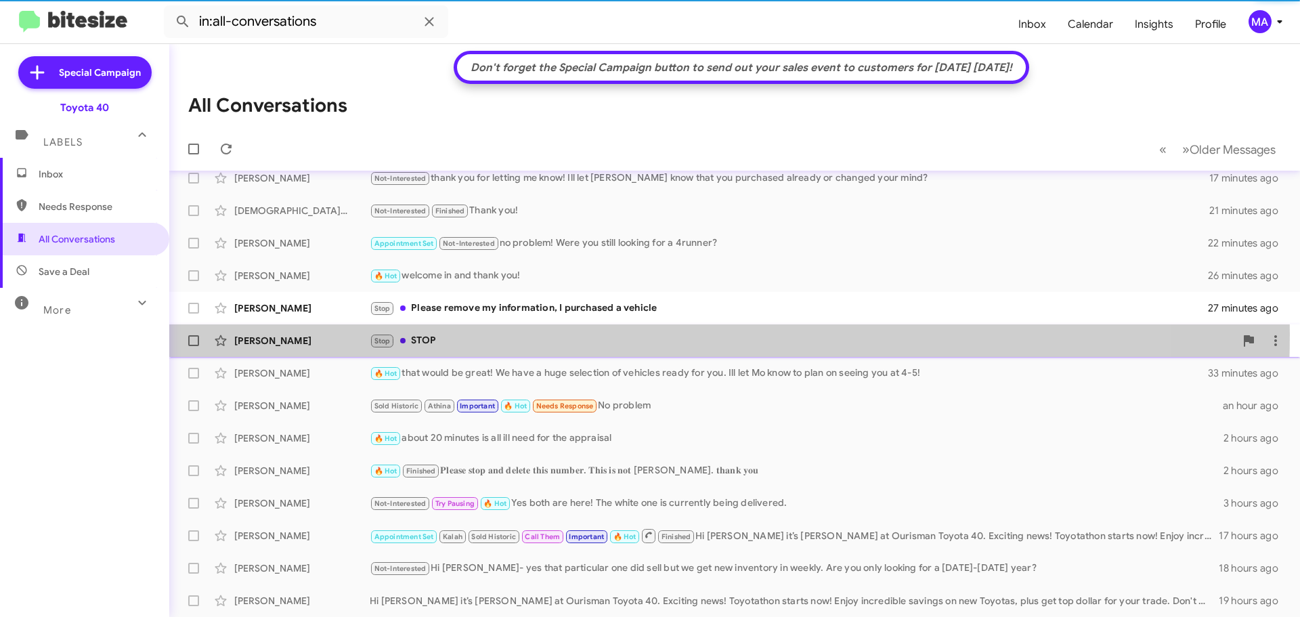
click at [456, 334] on div "Stop STOP" at bounding box center [802, 341] width 865 height 16
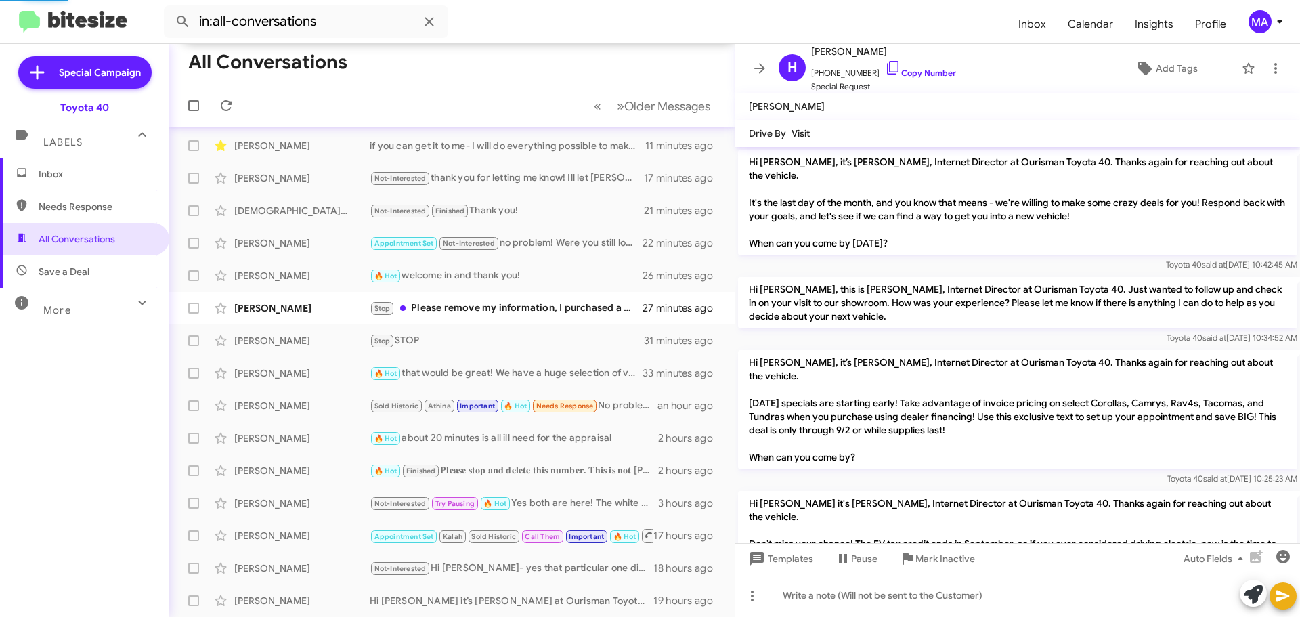
scroll to position [1618, 0]
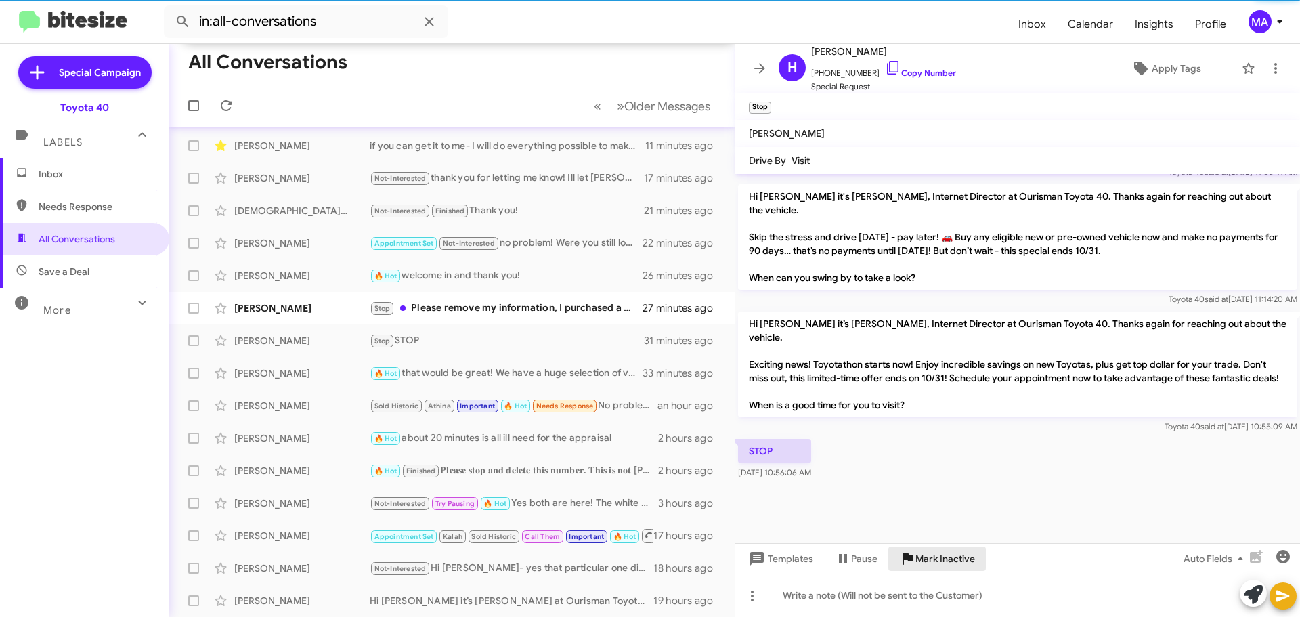
click at [940, 560] on span "Mark Inactive" at bounding box center [945, 558] width 60 height 24
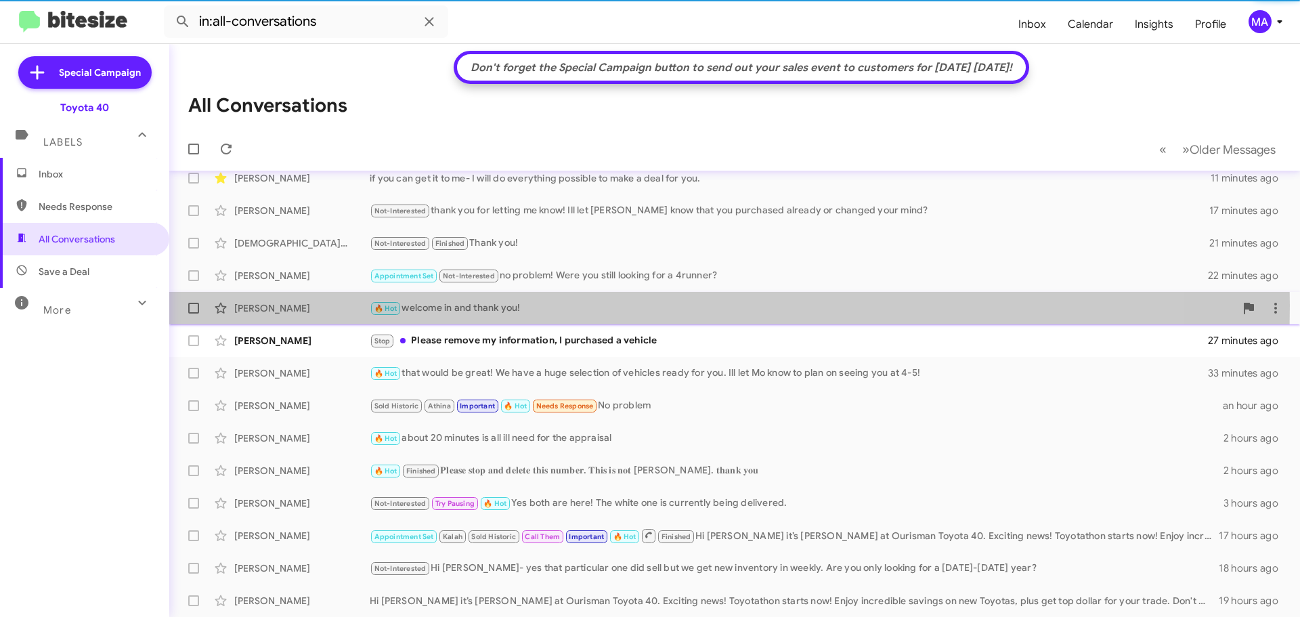
click at [548, 305] on div "🔥 Hot welcome in and thank you!" at bounding box center [802, 309] width 865 height 16
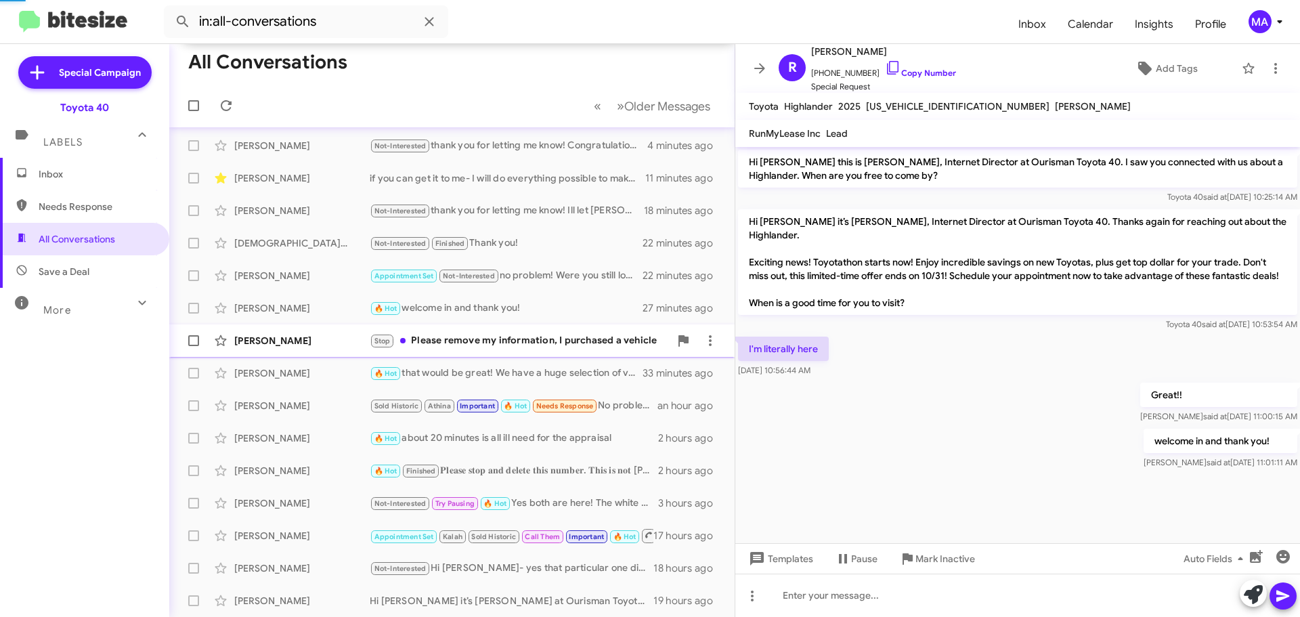
click at [550, 332] on div "[PERSON_NAME] Stop Please remove my information, I purchased a vehicle 28 minut…" at bounding box center [452, 340] width 544 height 27
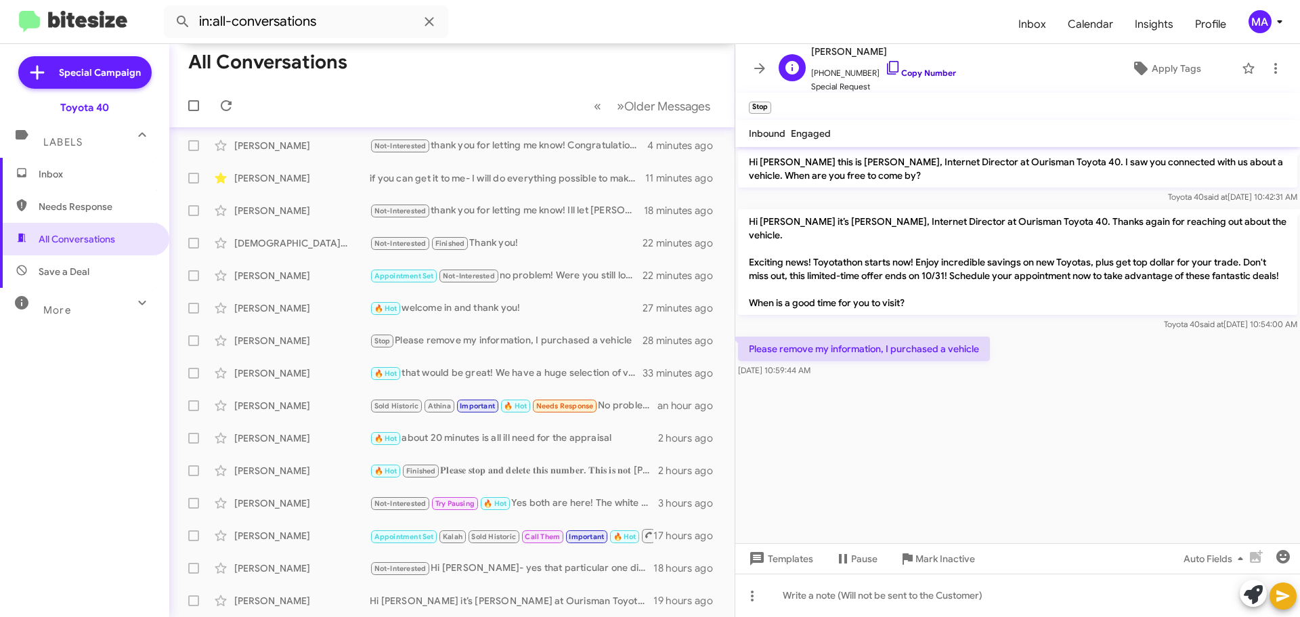
click at [885, 66] on icon at bounding box center [893, 68] width 16 height 16
click at [949, 550] on span "Mark Inactive" at bounding box center [945, 558] width 60 height 24
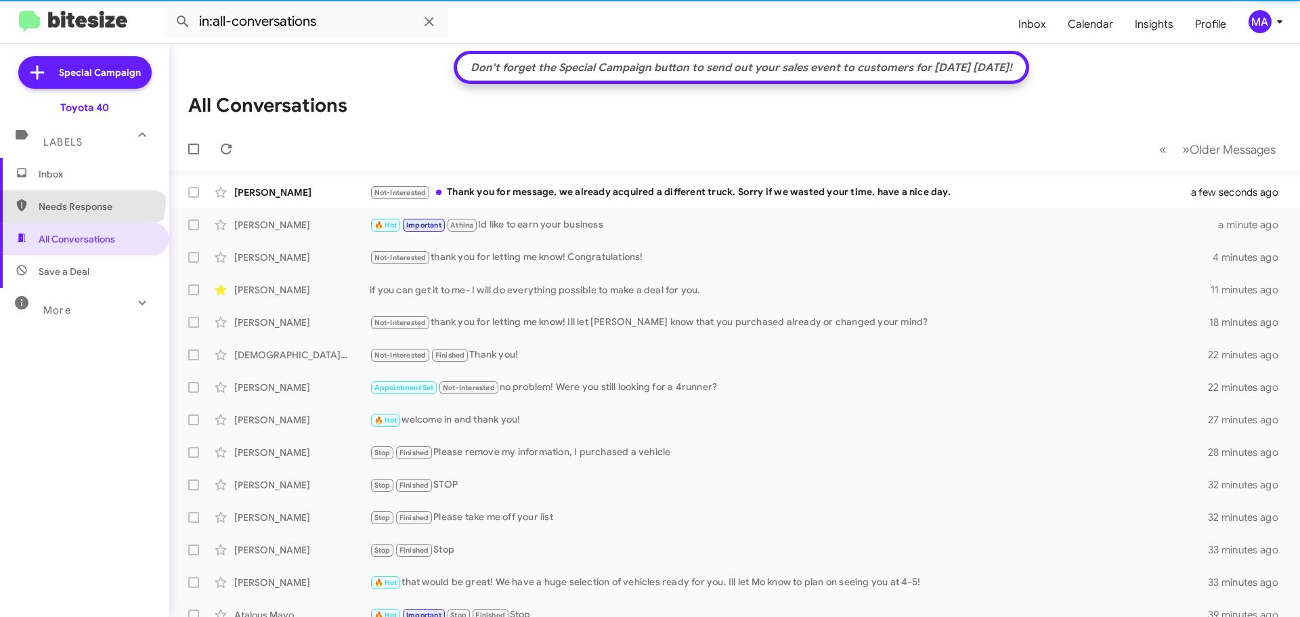
click at [81, 199] on span "Needs Response" at bounding box center [84, 206] width 169 height 33
type input "in:needs-response"
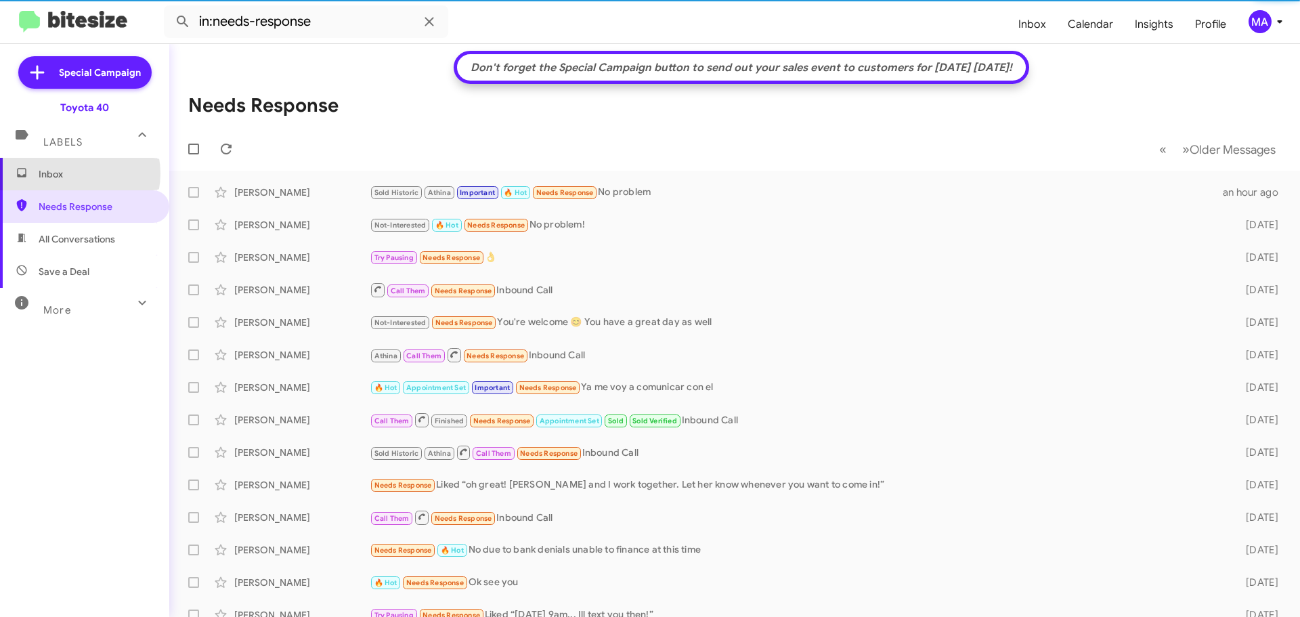
click at [69, 173] on span "Inbox" at bounding box center [96, 174] width 115 height 14
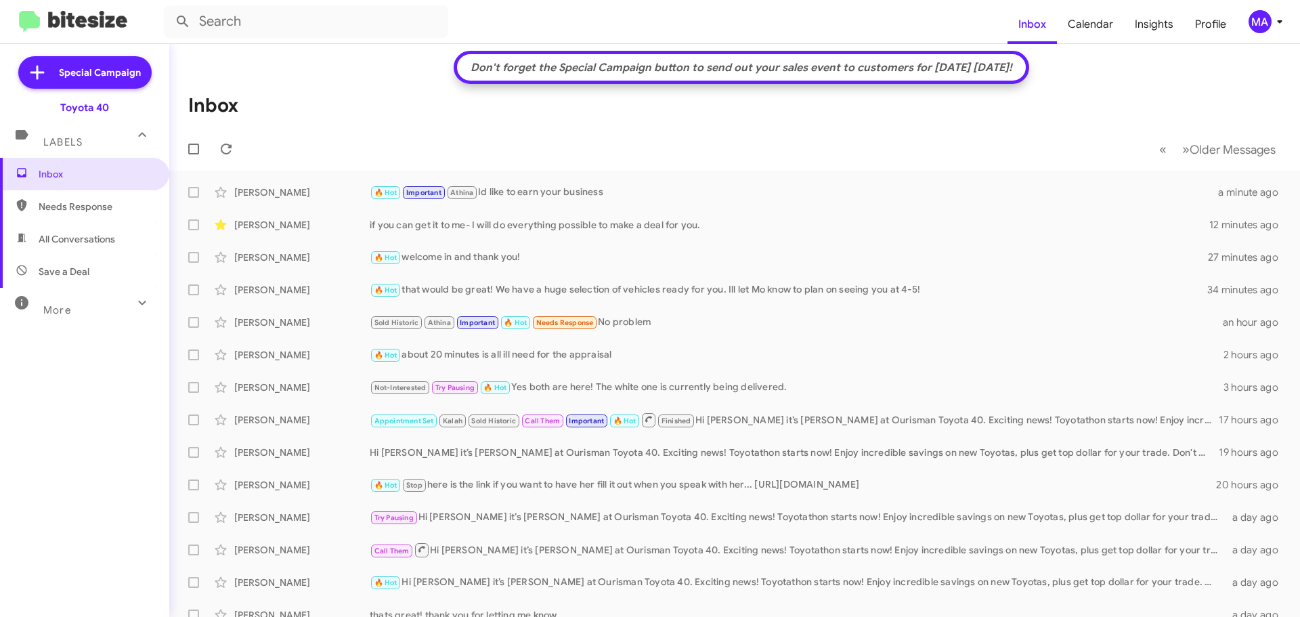
click at [82, 234] on span "All Conversations" at bounding box center [77, 239] width 77 height 14
type input "in:all-conversations"
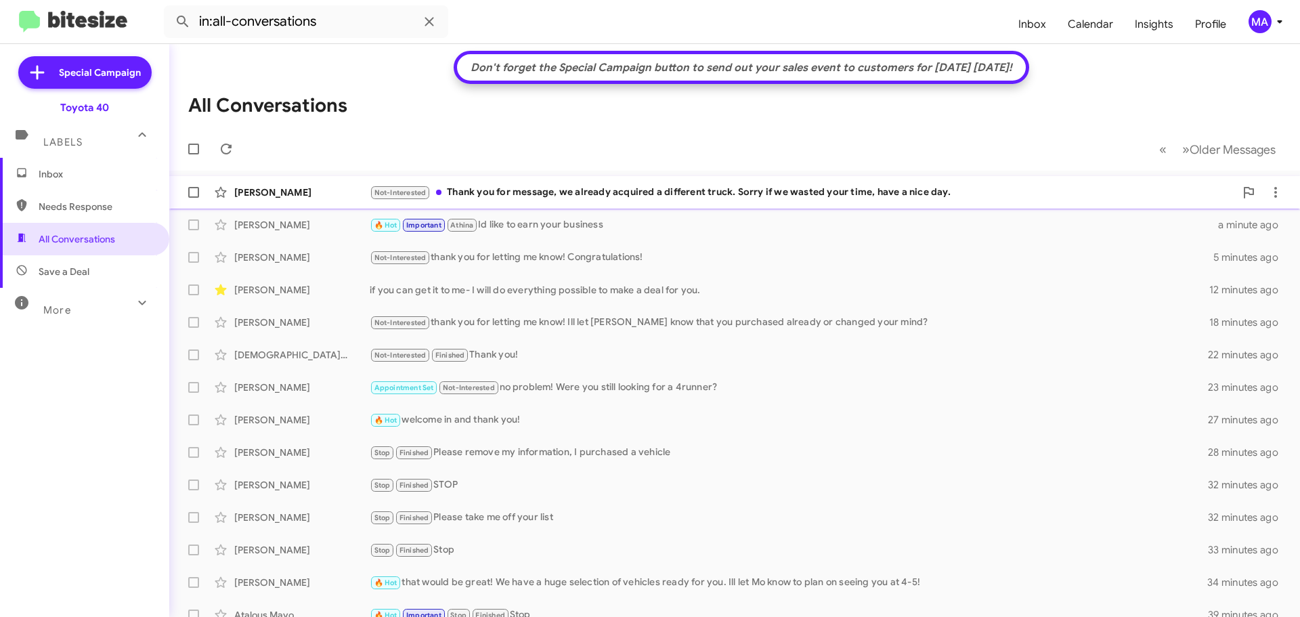
click at [669, 188] on div "Not-Interested Thank you for message, we already acquired a different truck. So…" at bounding box center [802, 193] width 865 height 16
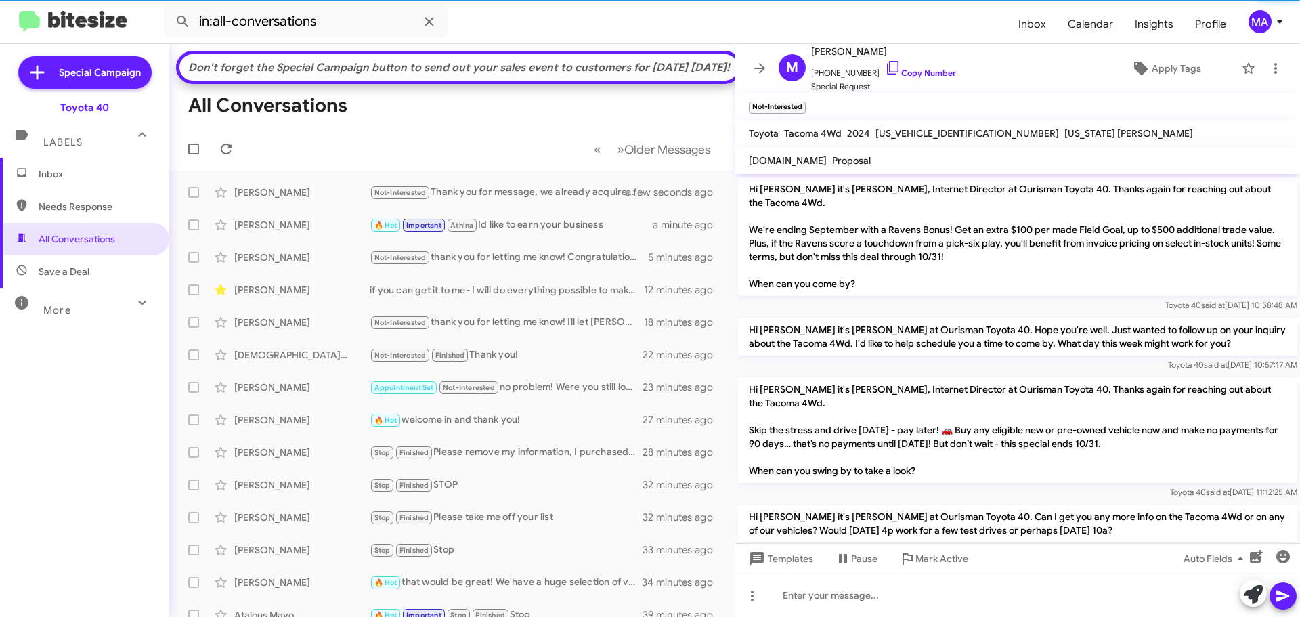
scroll to position [254, 0]
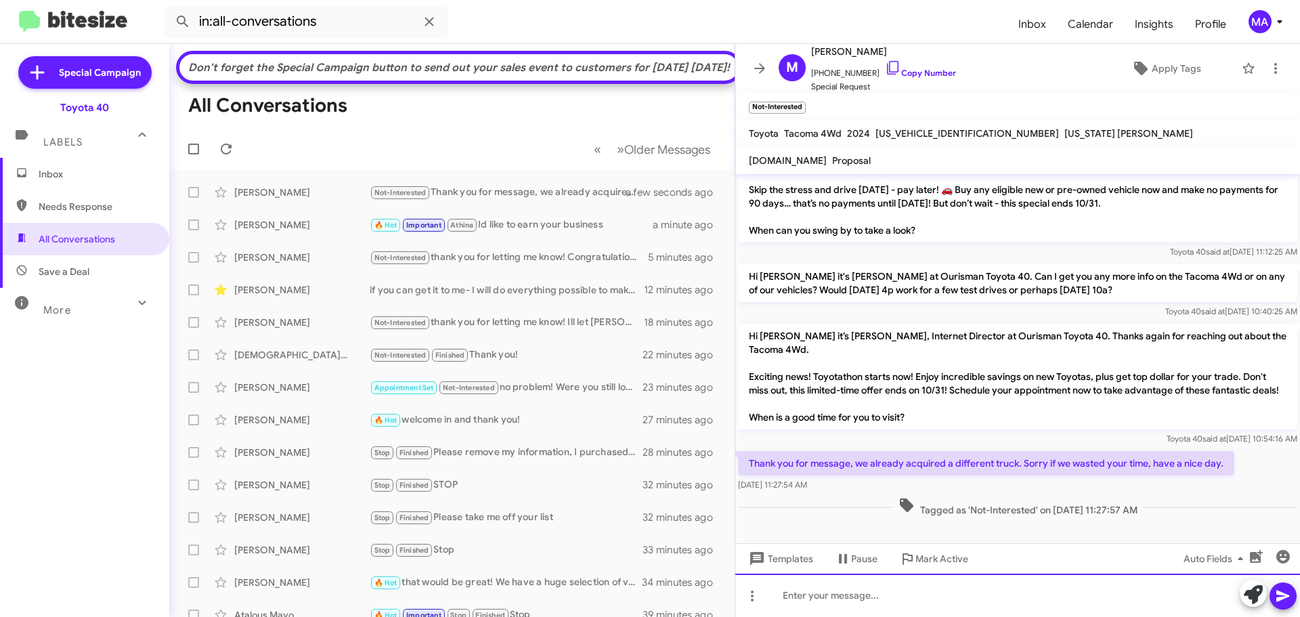
click at [857, 601] on div at bounding box center [1017, 595] width 565 height 43
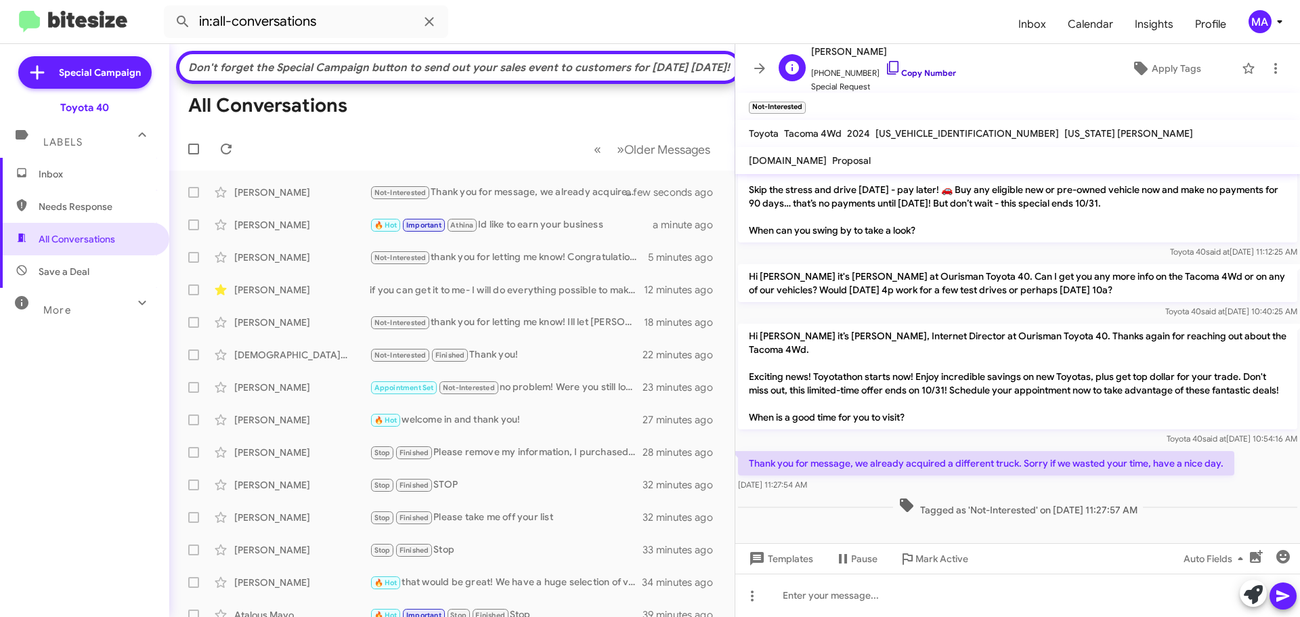
click at [887, 67] on icon at bounding box center [893, 68] width 12 height 14
drag, startPoint x: 837, startPoint y: 487, endPoint x: 749, endPoint y: 462, distance: 91.5
click at [749, 462] on div "Thank you for message, we already acquired a different truck. Sorry if we waste…" at bounding box center [986, 471] width 496 height 41
copy div "Thank you for message, we already acquired a different truck. Sorry if we waste…"
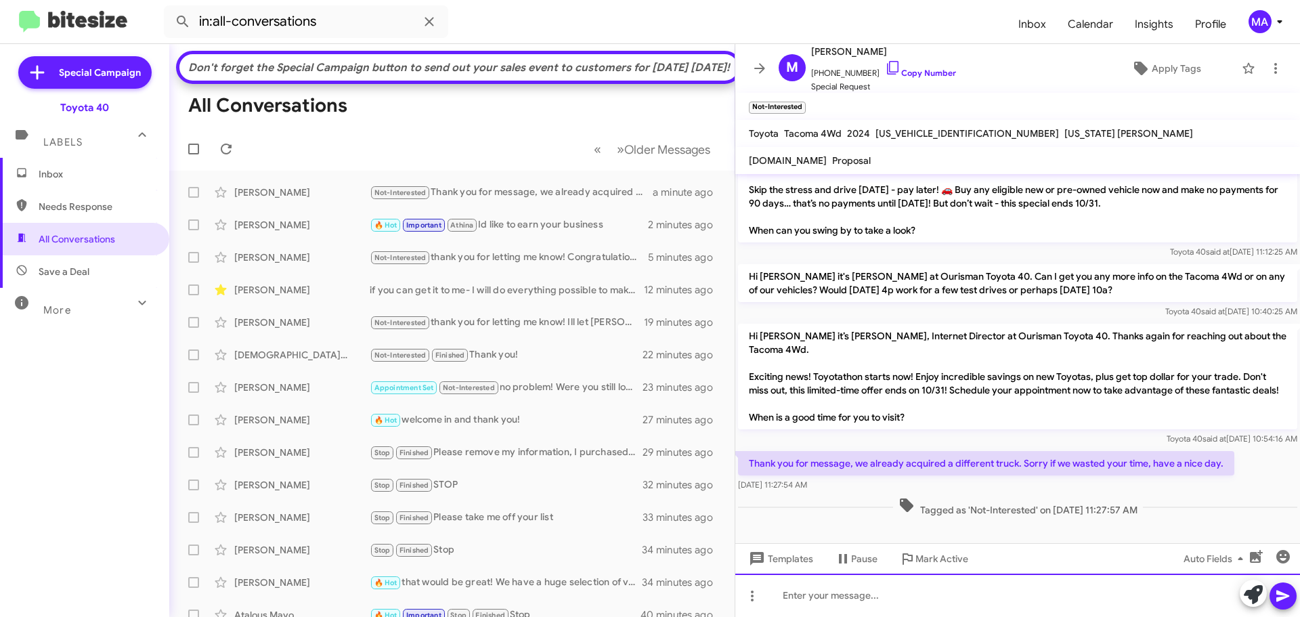
click at [798, 597] on div at bounding box center [1017, 595] width 565 height 43
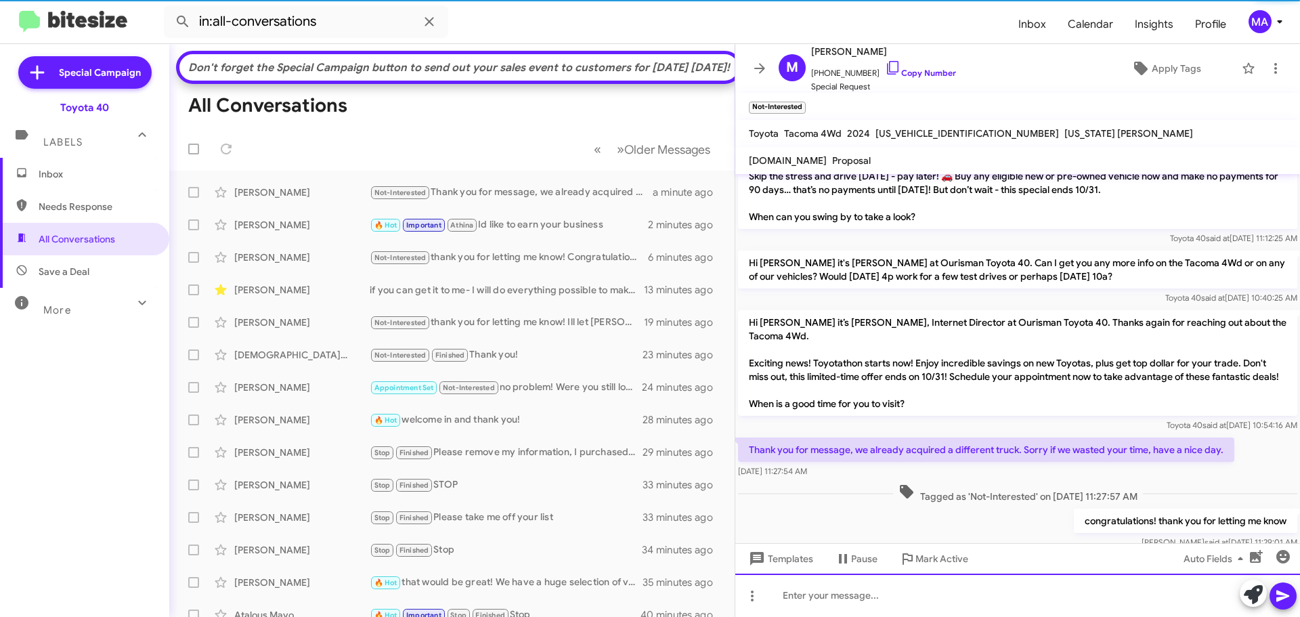
scroll to position [0, 0]
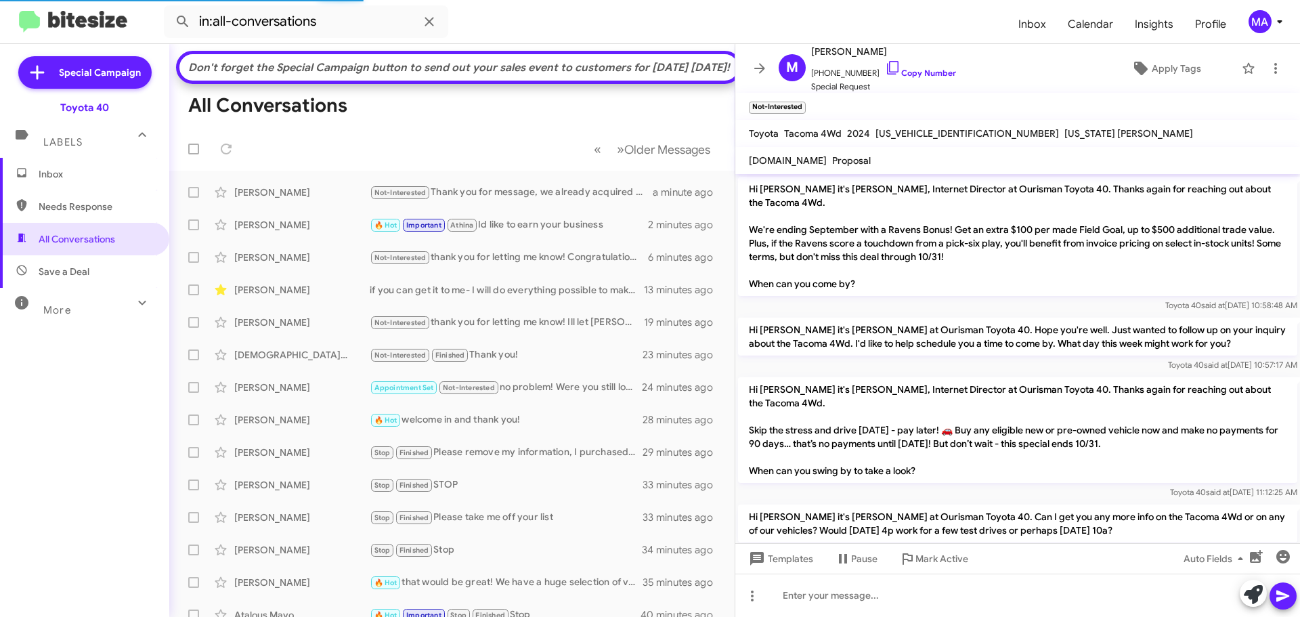
click at [56, 176] on span "Inbox" at bounding box center [96, 174] width 115 height 14
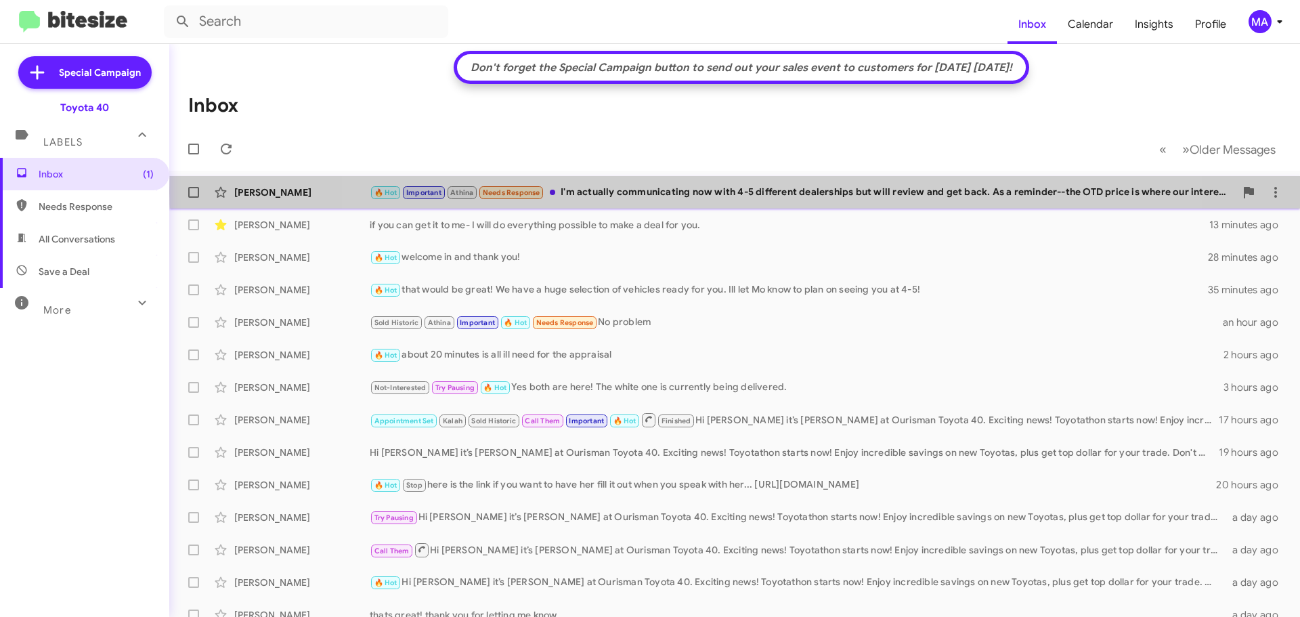
click at [741, 192] on div "🔥 Hot Important Athina Needs Response I'm actually communicating now with 4-5 d…" at bounding box center [802, 193] width 865 height 16
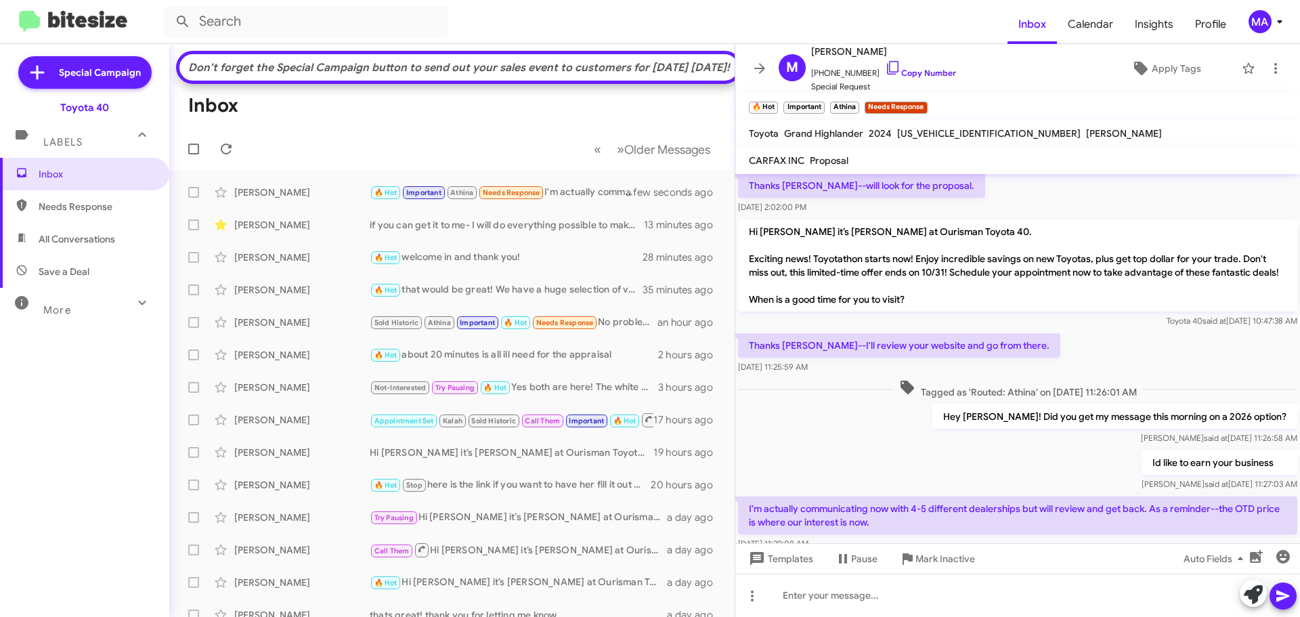
scroll to position [374, 0]
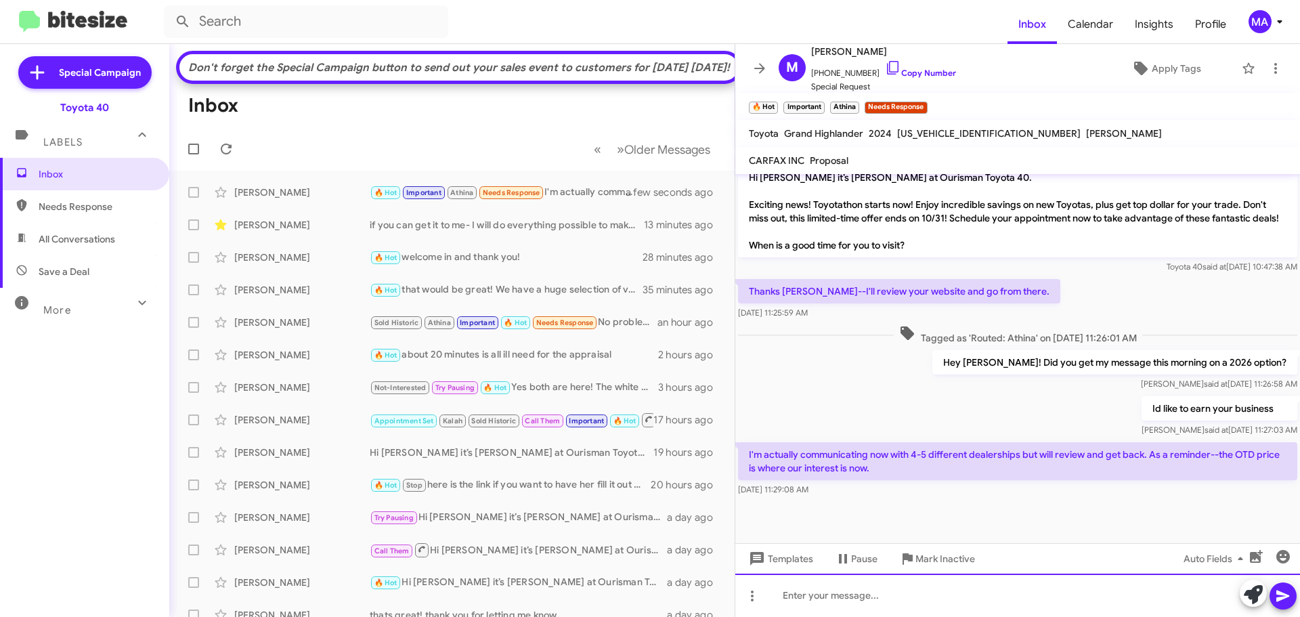
click at [855, 596] on div at bounding box center [1017, 595] width 565 height 43
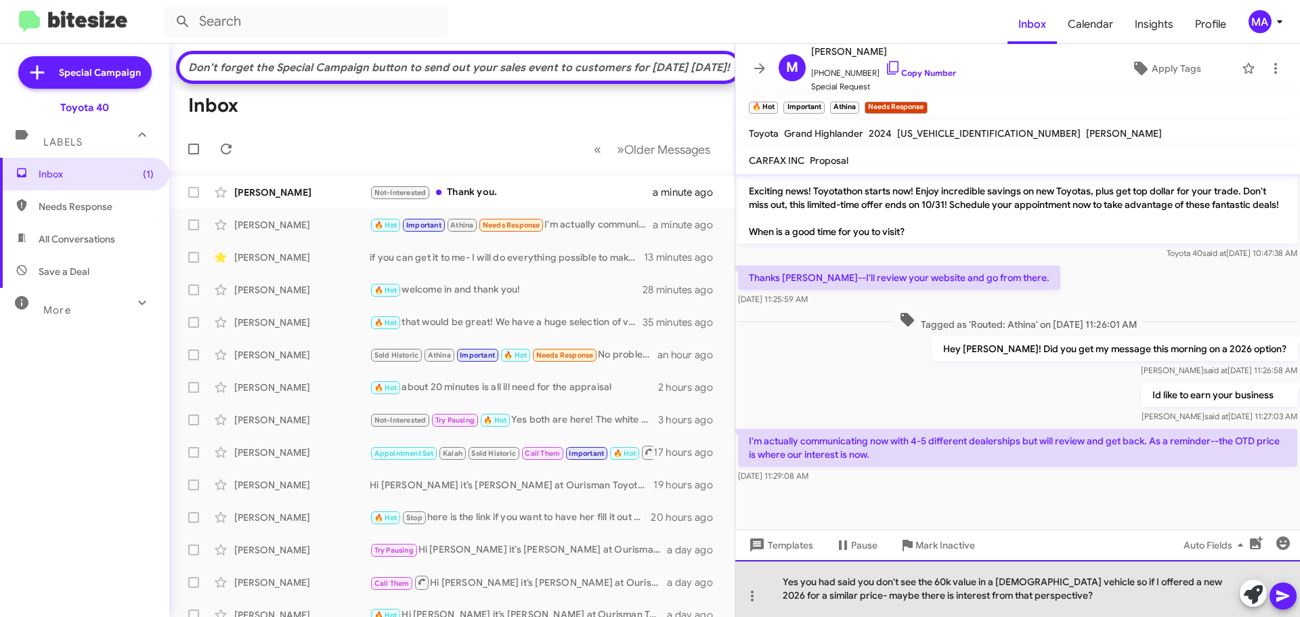
click at [1026, 601] on div "Yes you had said you don't see the 60k value in a [DEMOGRAPHIC_DATA] vehicle so…" at bounding box center [1017, 588] width 565 height 57
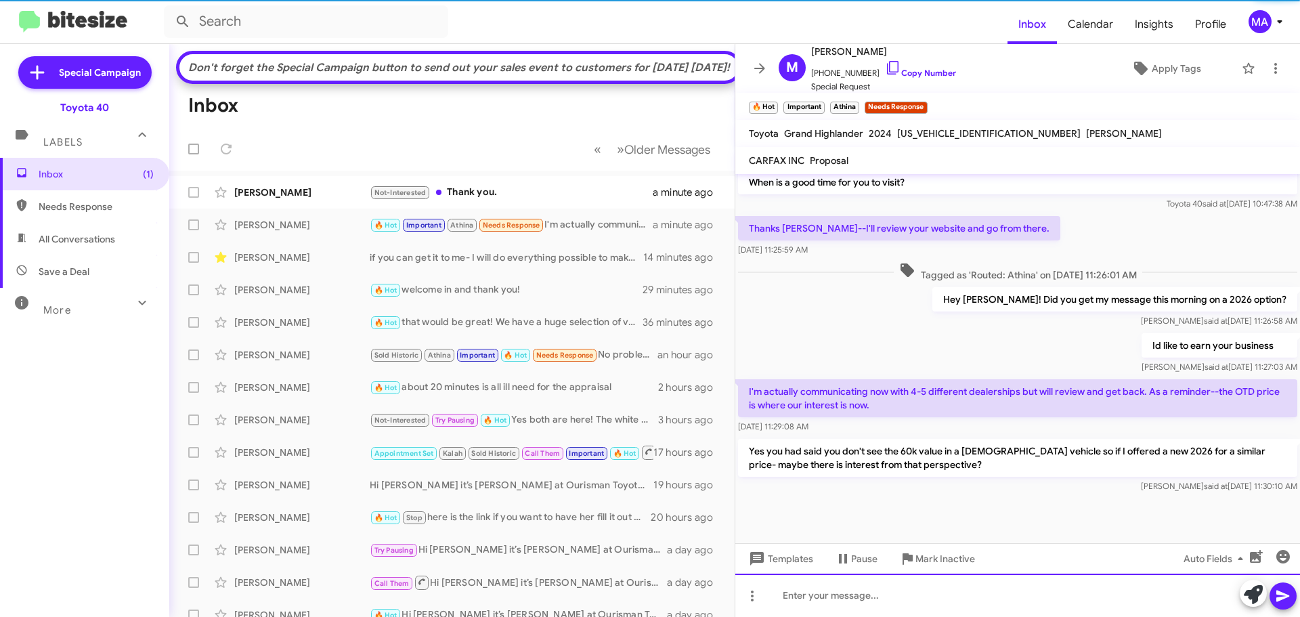
scroll to position [437, 0]
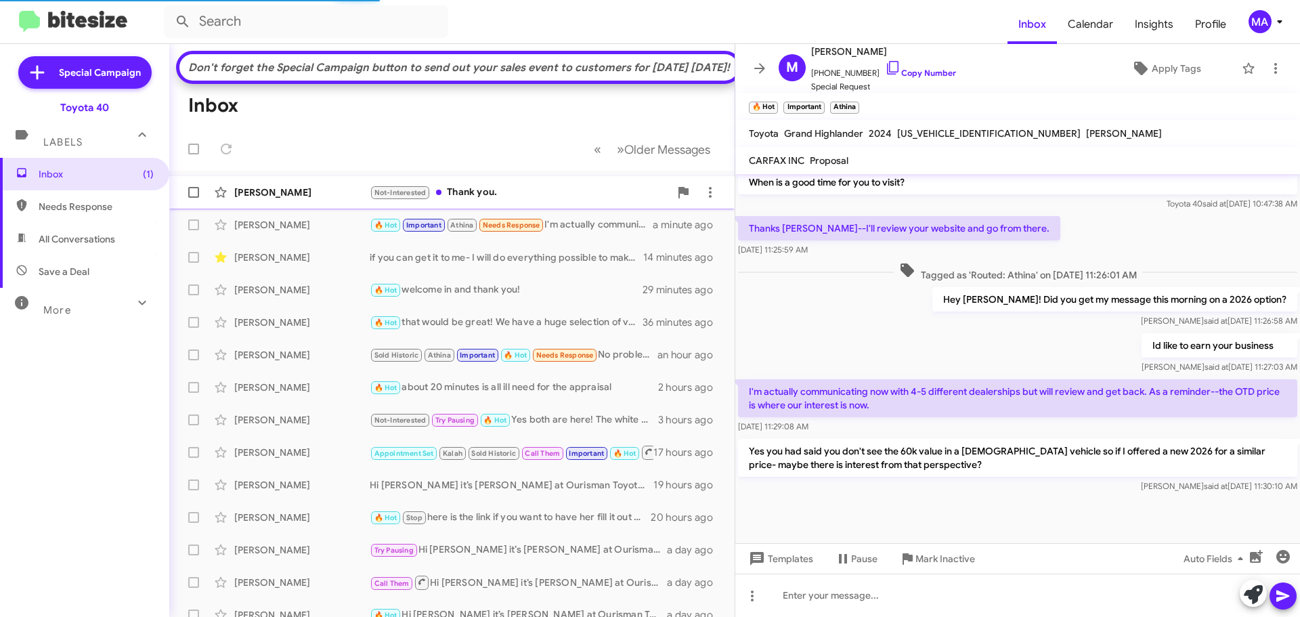
click at [484, 200] on div "Not-Interested Thank you." at bounding box center [520, 193] width 300 height 16
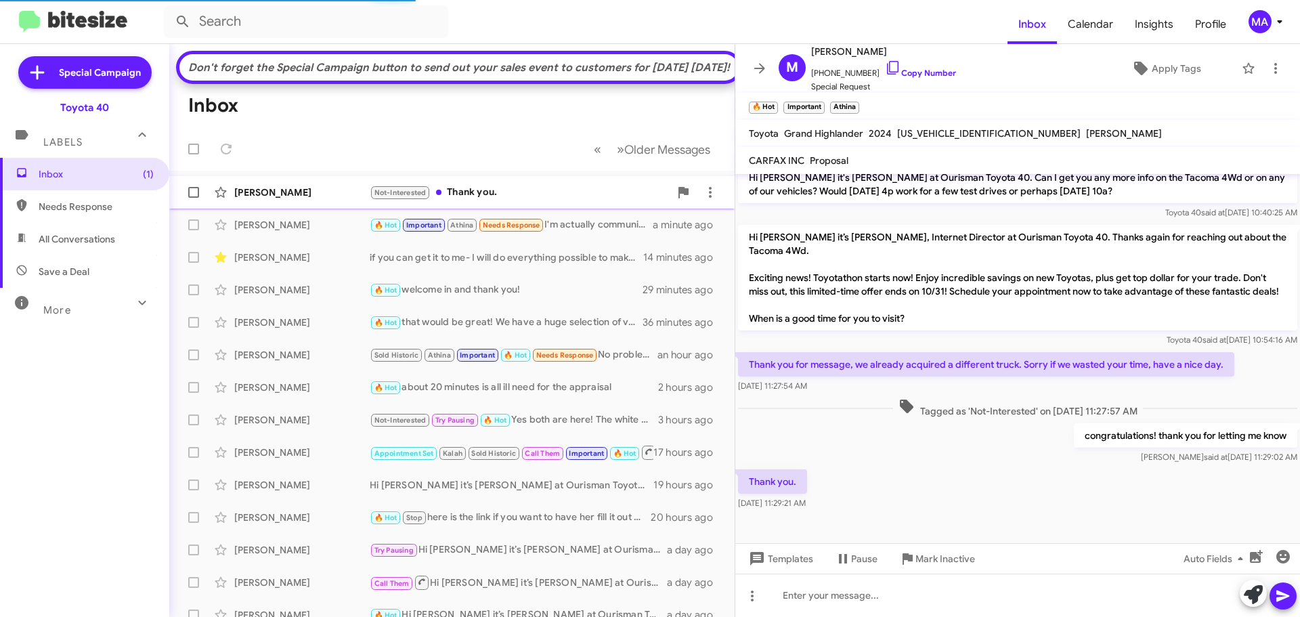
scroll to position [353, 0]
click at [941, 558] on span "Mark Inactive" at bounding box center [945, 558] width 60 height 24
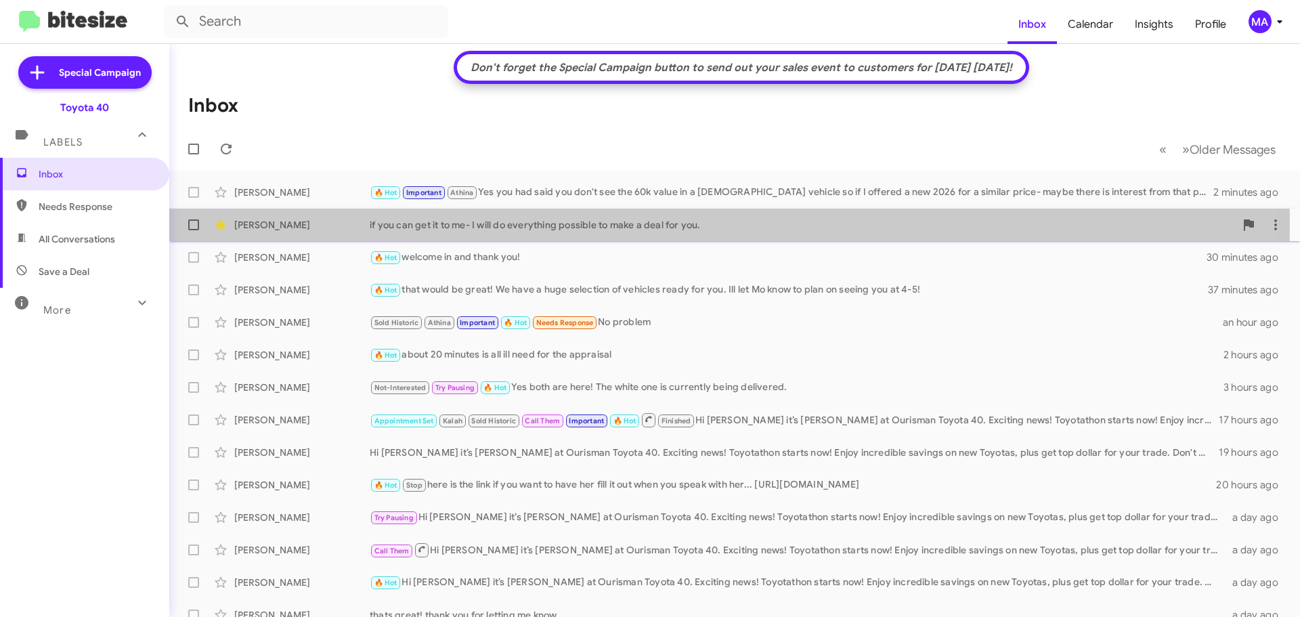
click at [509, 223] on div "if you can get it to me- I will do everything possible to make a deal for you." at bounding box center [802, 225] width 865 height 14
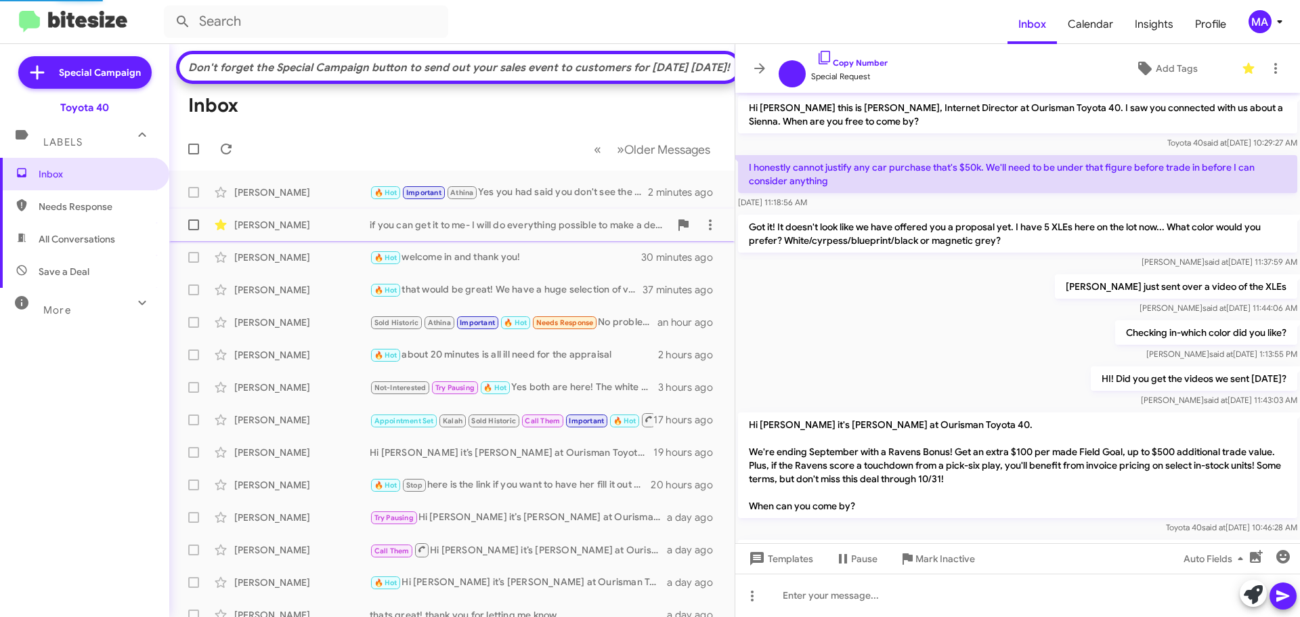
scroll to position [553, 0]
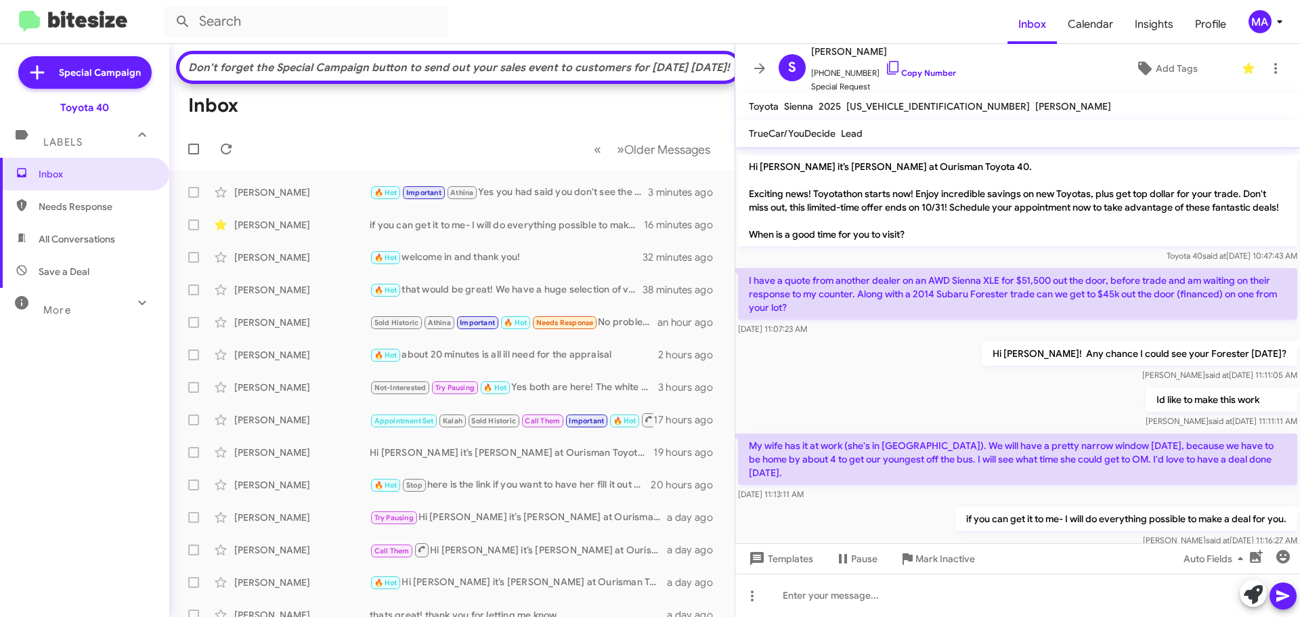
drag, startPoint x: 70, startPoint y: 234, endPoint x: 76, endPoint y: 251, distance: 18.0
click at [70, 234] on span "All Conversations" at bounding box center [77, 239] width 77 height 14
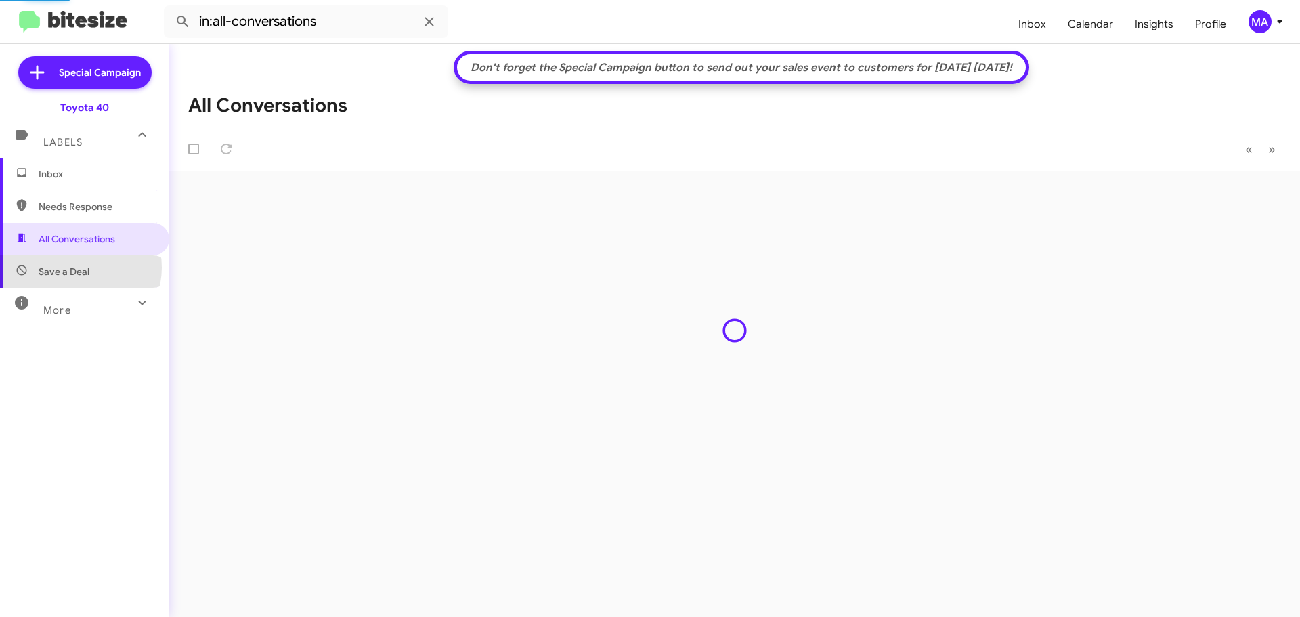
click at [79, 267] on span "Save a Deal" at bounding box center [64, 272] width 51 height 14
type input "in:not-interested"
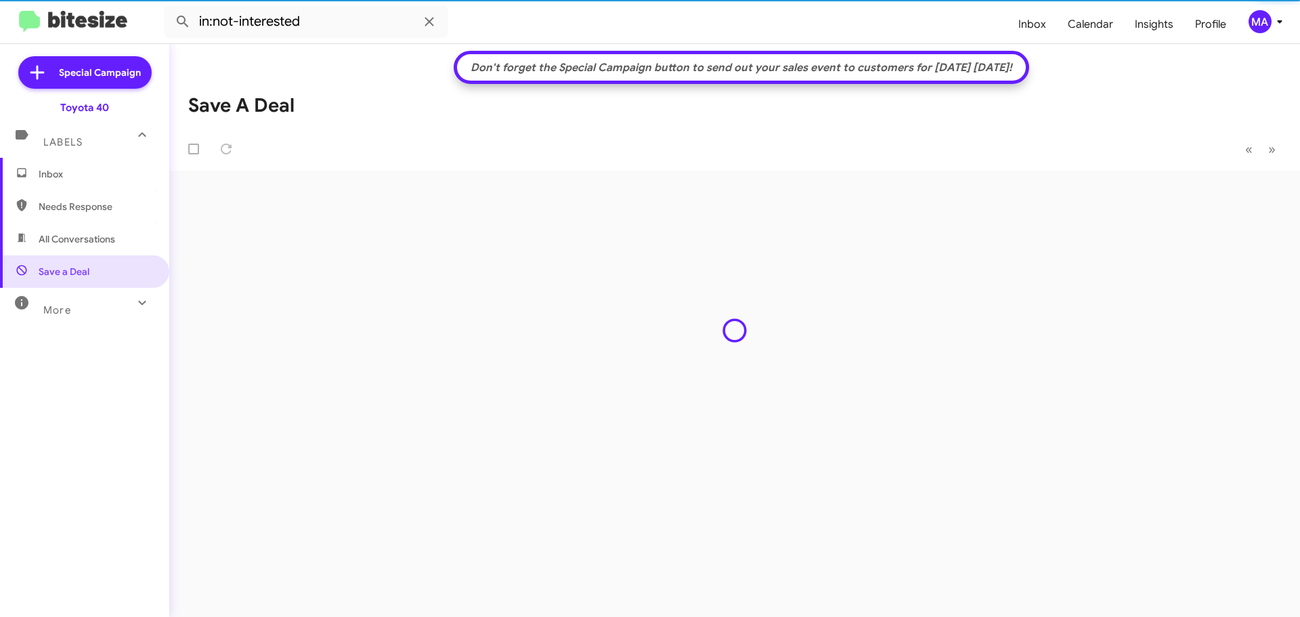
click at [68, 173] on span "Inbox" at bounding box center [96, 174] width 115 height 14
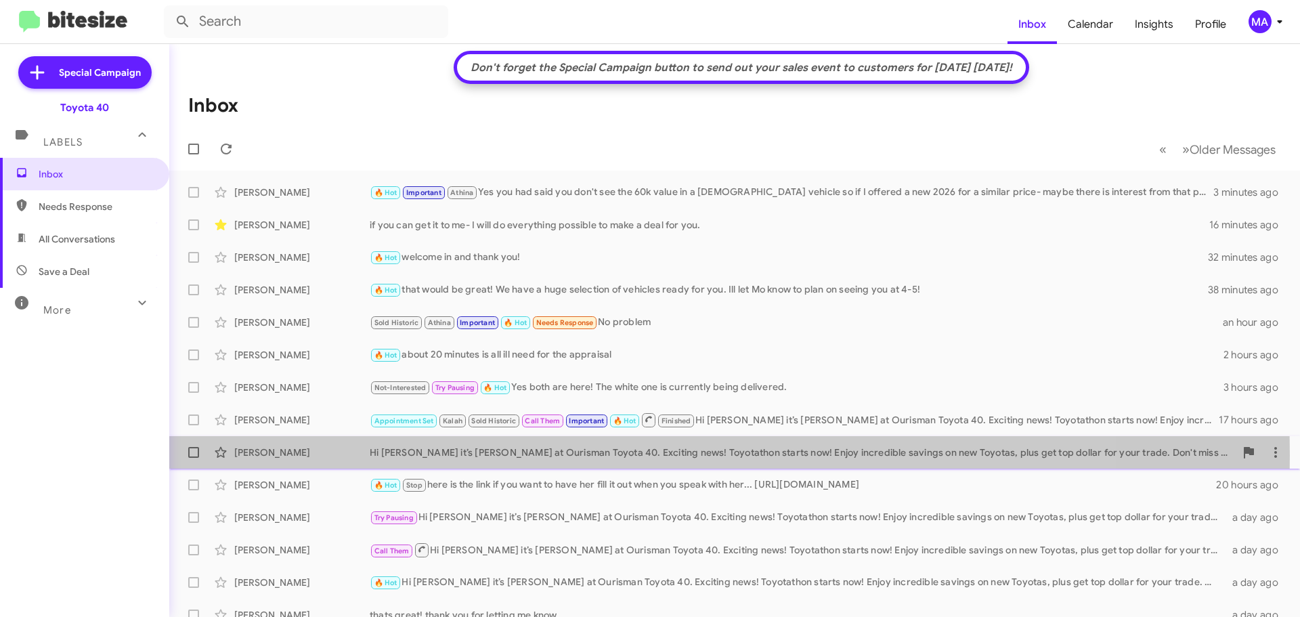
click at [515, 455] on div "Hi [PERSON_NAME] it’s [PERSON_NAME] at Ourisman Toyota 40. Exciting news! Toyot…" at bounding box center [802, 453] width 865 height 14
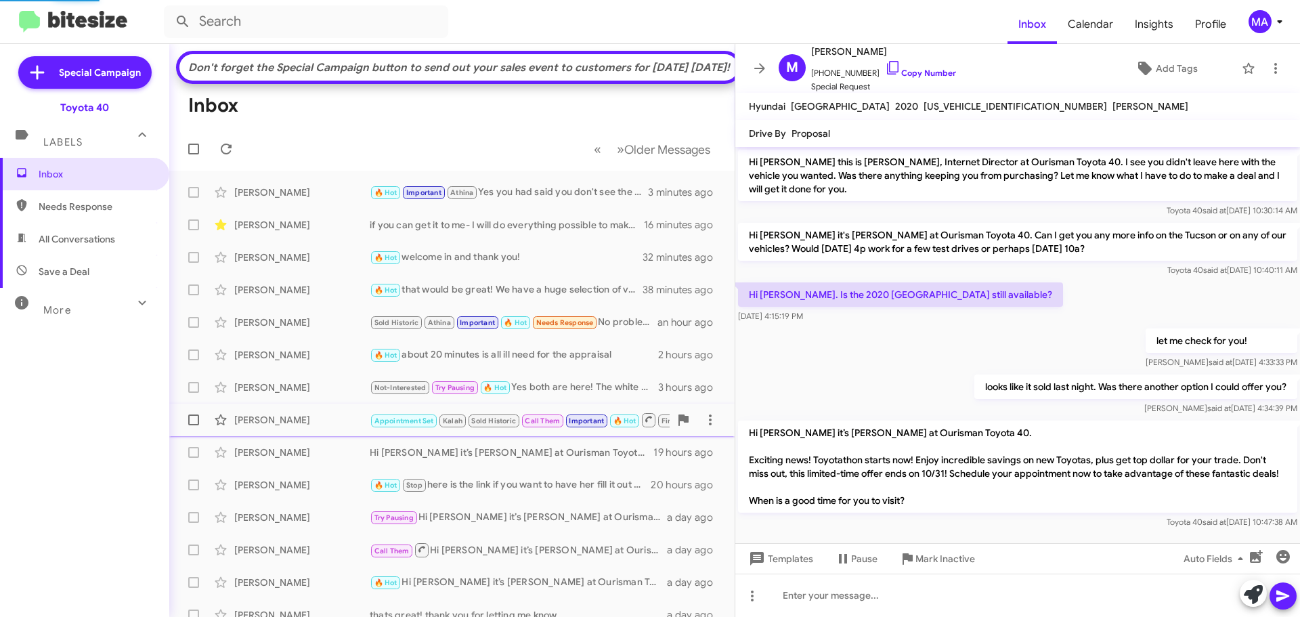
scroll to position [22, 0]
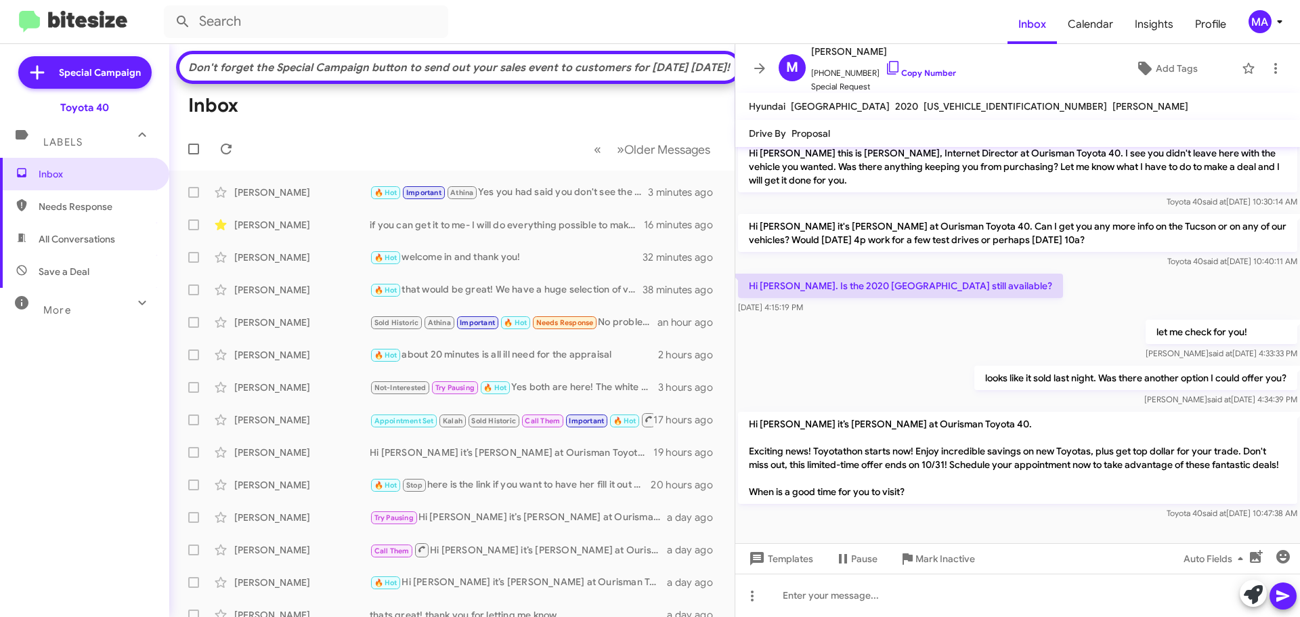
click at [103, 216] on span "Needs Response" at bounding box center [84, 206] width 169 height 33
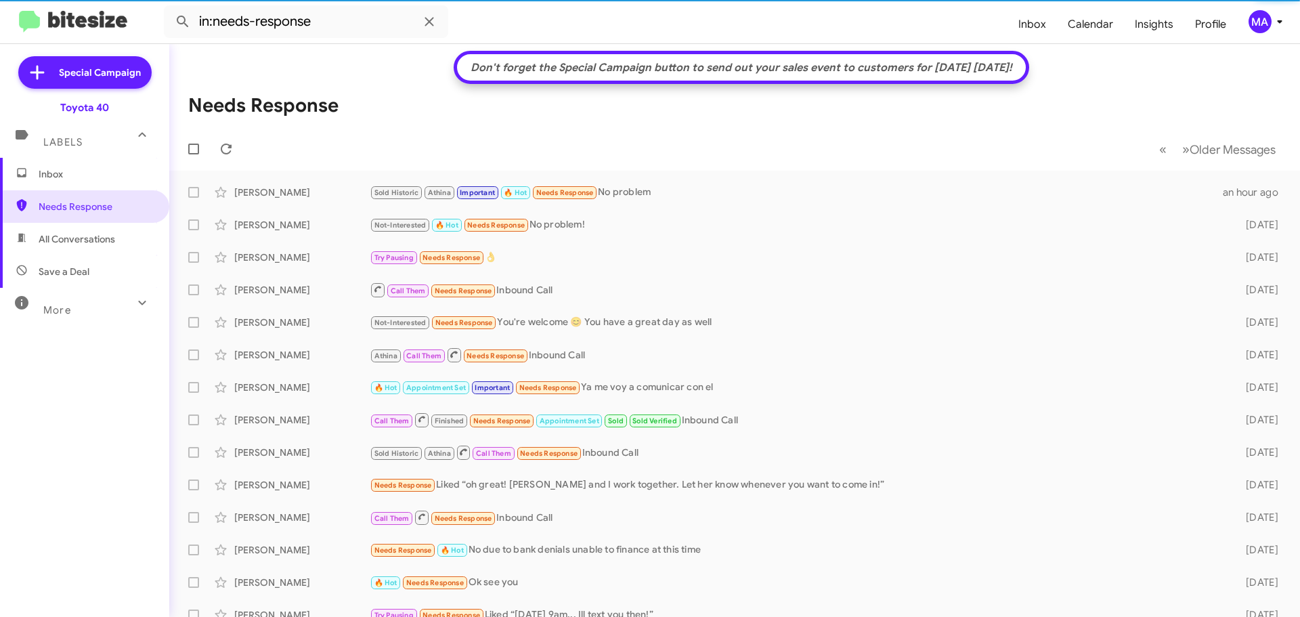
click at [106, 238] on span "All Conversations" at bounding box center [77, 239] width 77 height 14
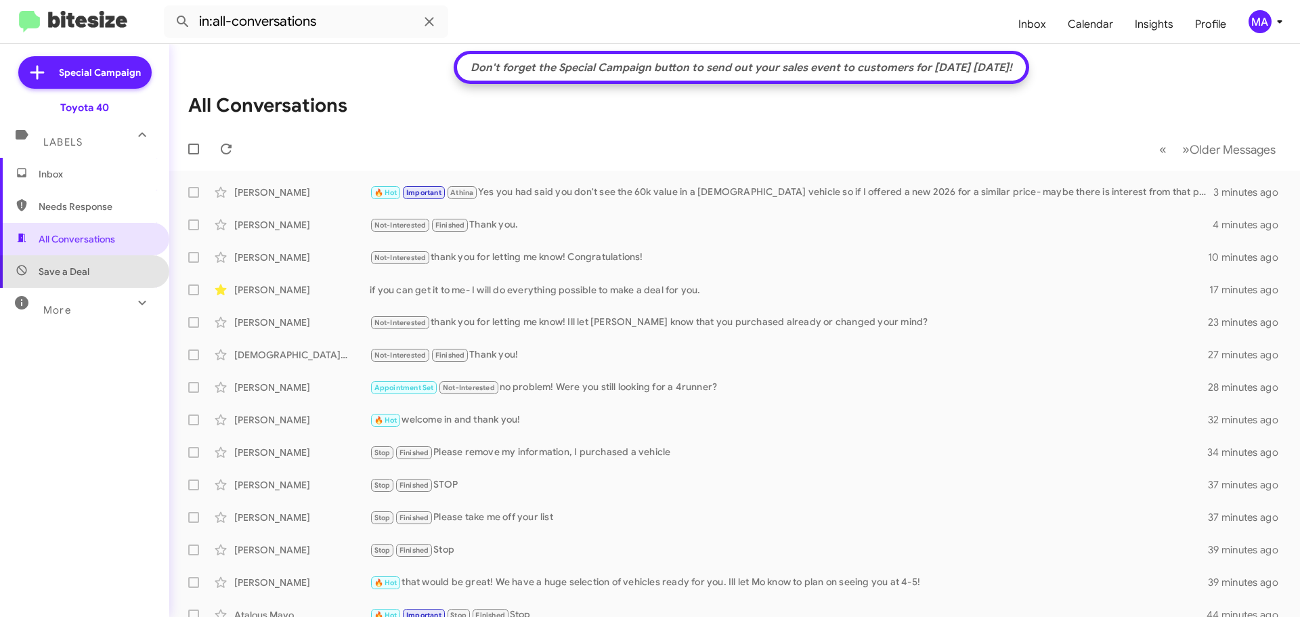
click at [102, 273] on span "Save a Deal" at bounding box center [84, 271] width 169 height 33
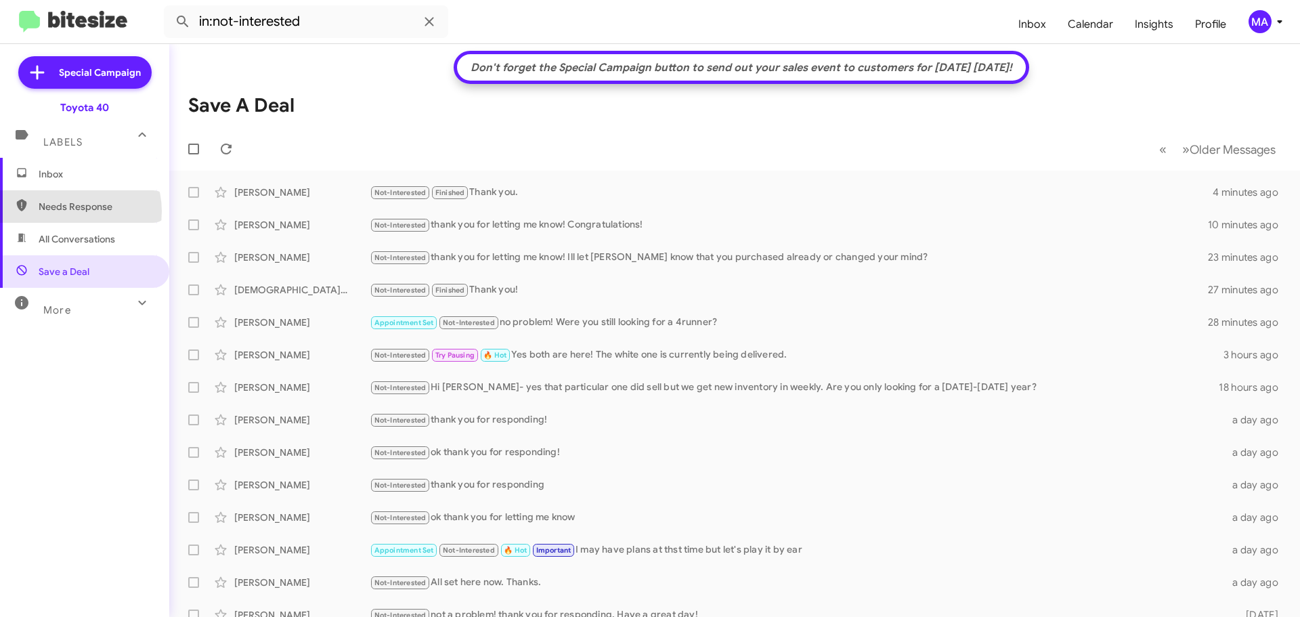
click at [72, 211] on span "Needs Response" at bounding box center [96, 207] width 115 height 14
type input "in:needs-response"
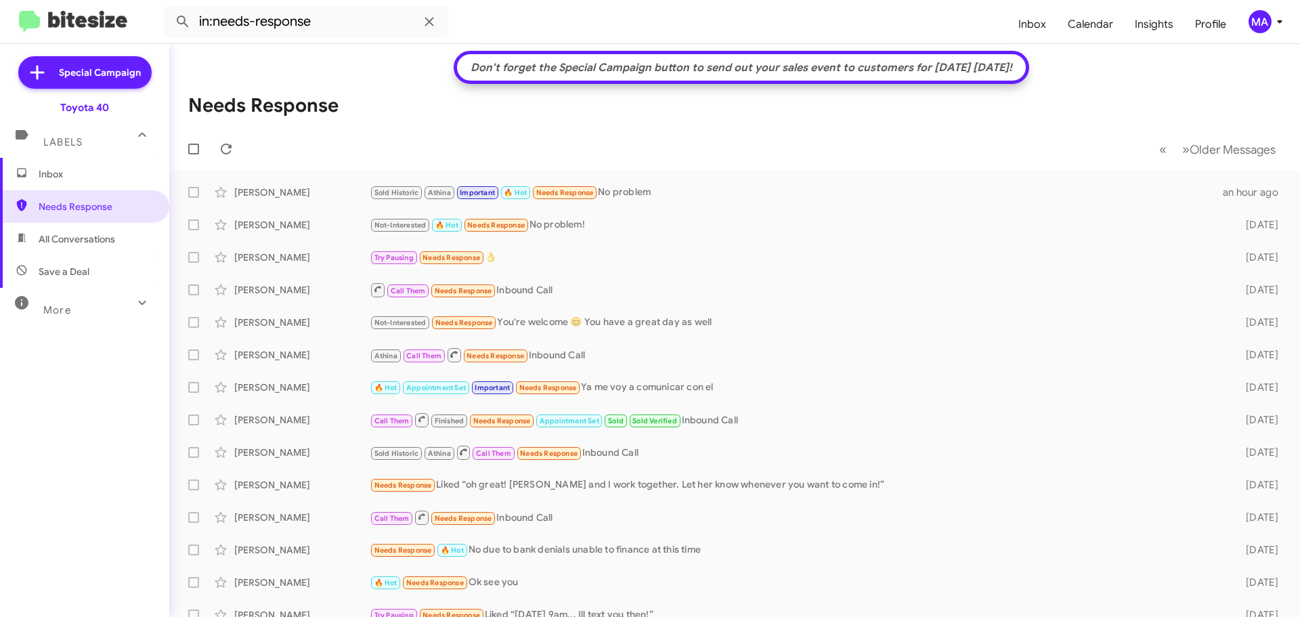
click at [56, 171] on span "Inbox" at bounding box center [96, 174] width 115 height 14
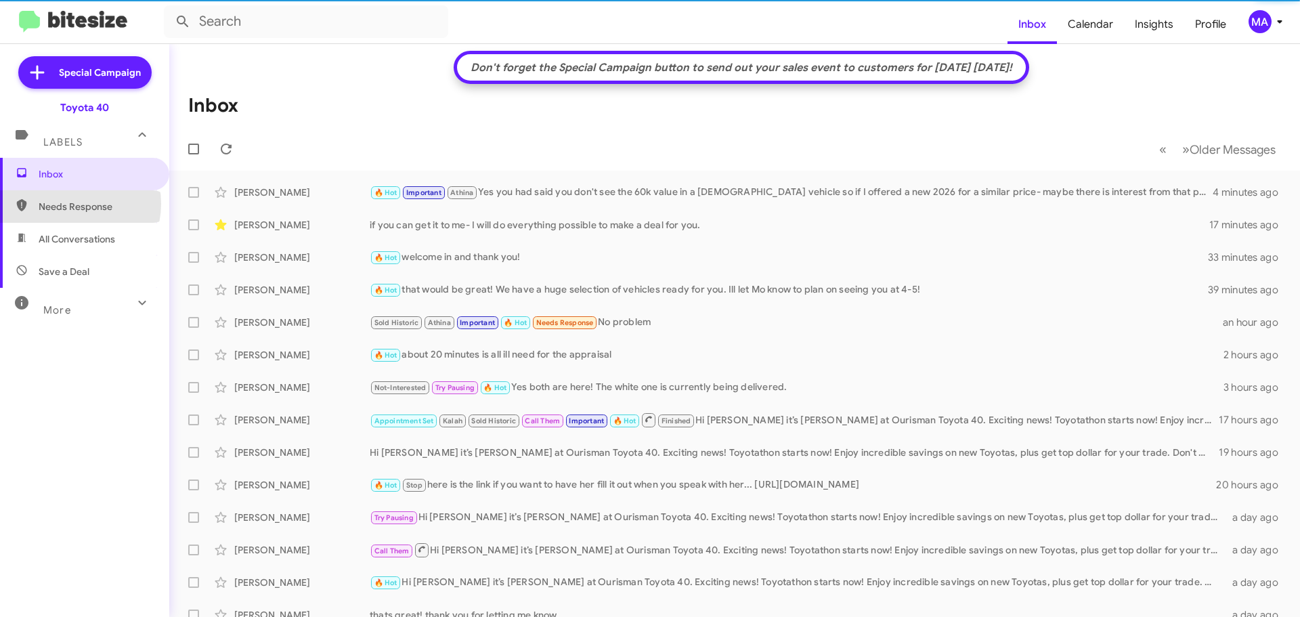
click at [69, 204] on span "Needs Response" at bounding box center [96, 207] width 115 height 14
type input "in:needs-response"
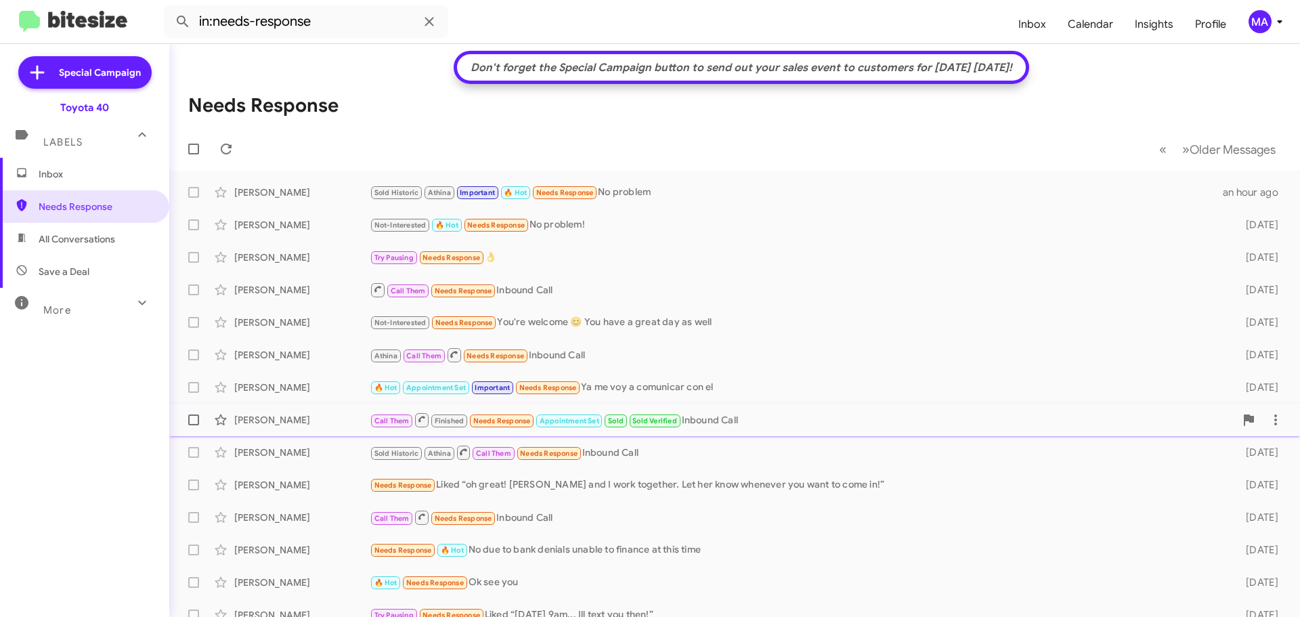
click at [771, 423] on div "Call Them Finished Needs Response Appointment Set Sold Sold Verified Inbound Ca…" at bounding box center [802, 420] width 865 height 17
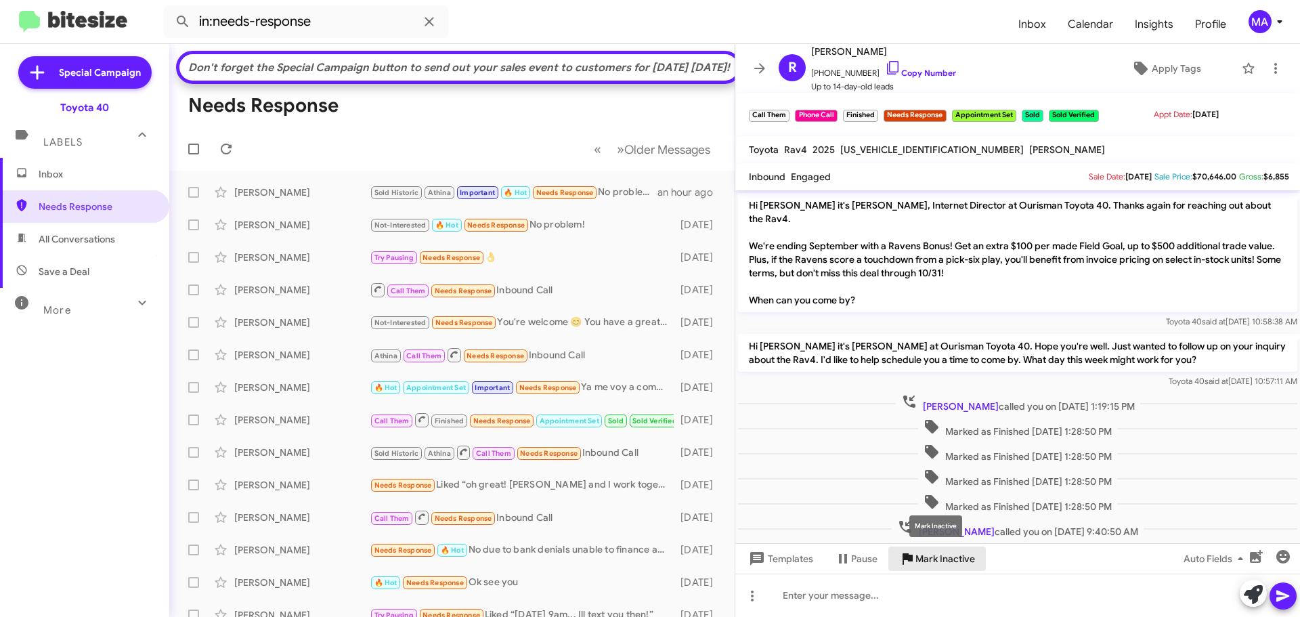
click at [935, 558] on span "Mark Inactive" at bounding box center [945, 558] width 60 height 24
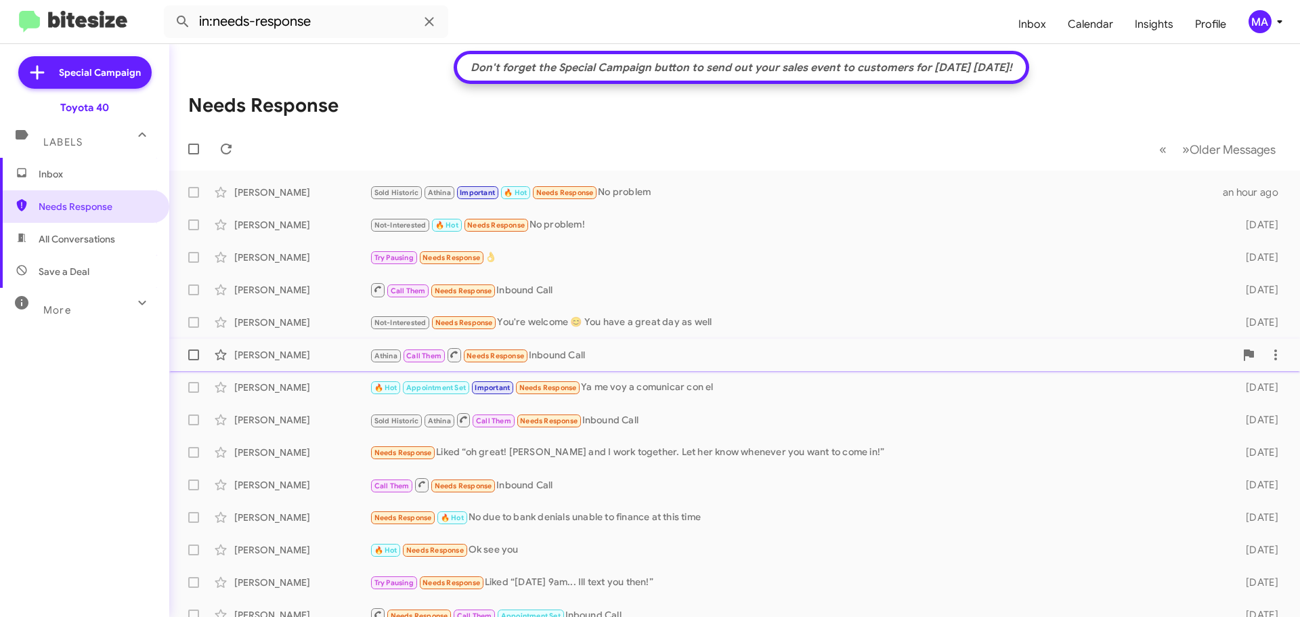
click at [602, 354] on div "Athina Call Them Needs Response Inbound Call" at bounding box center [802, 355] width 865 height 17
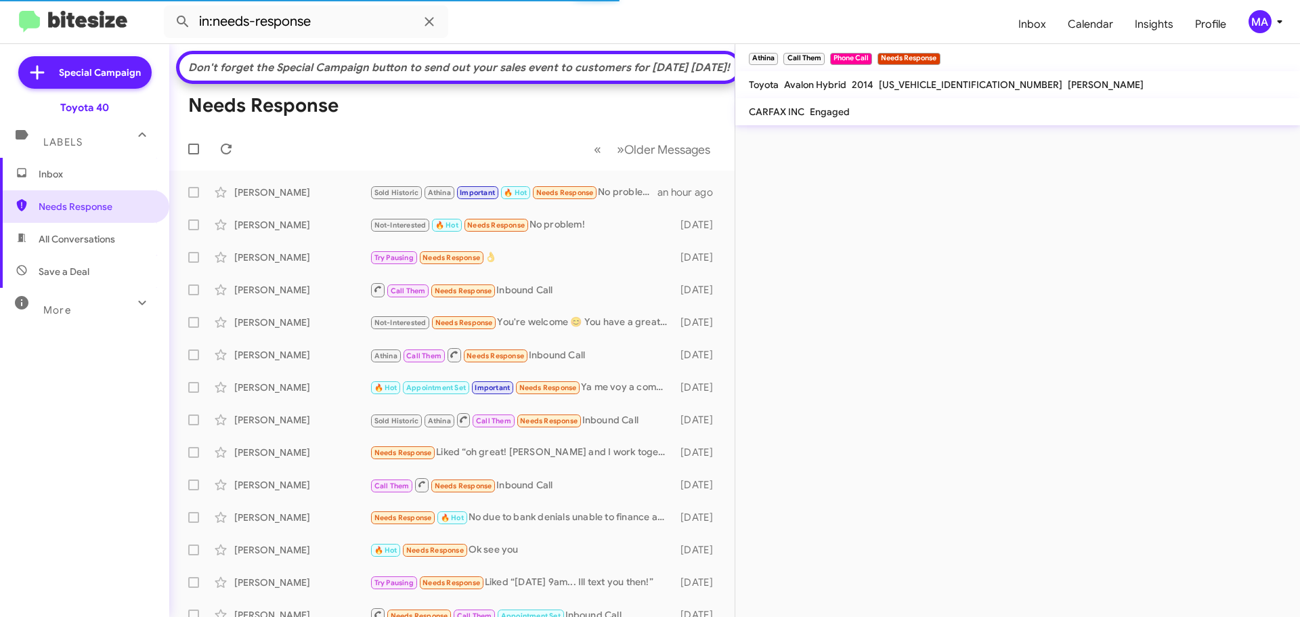
click at [62, 176] on span "Inbox" at bounding box center [96, 174] width 115 height 14
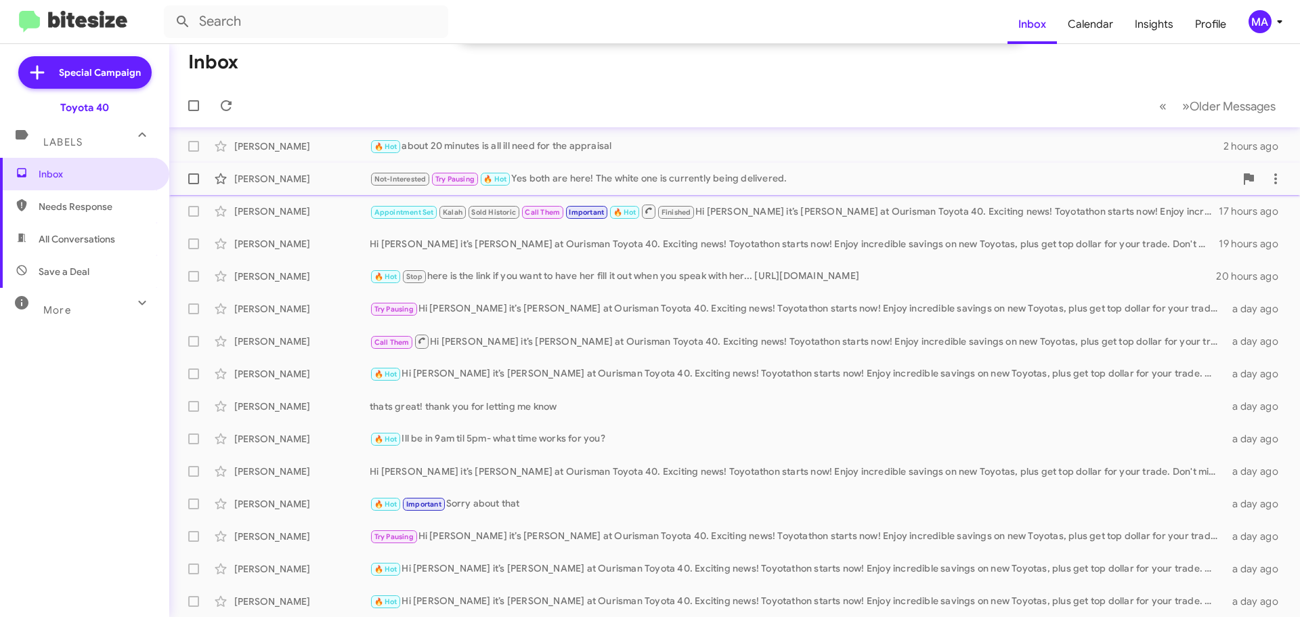
scroll to position [209, 0]
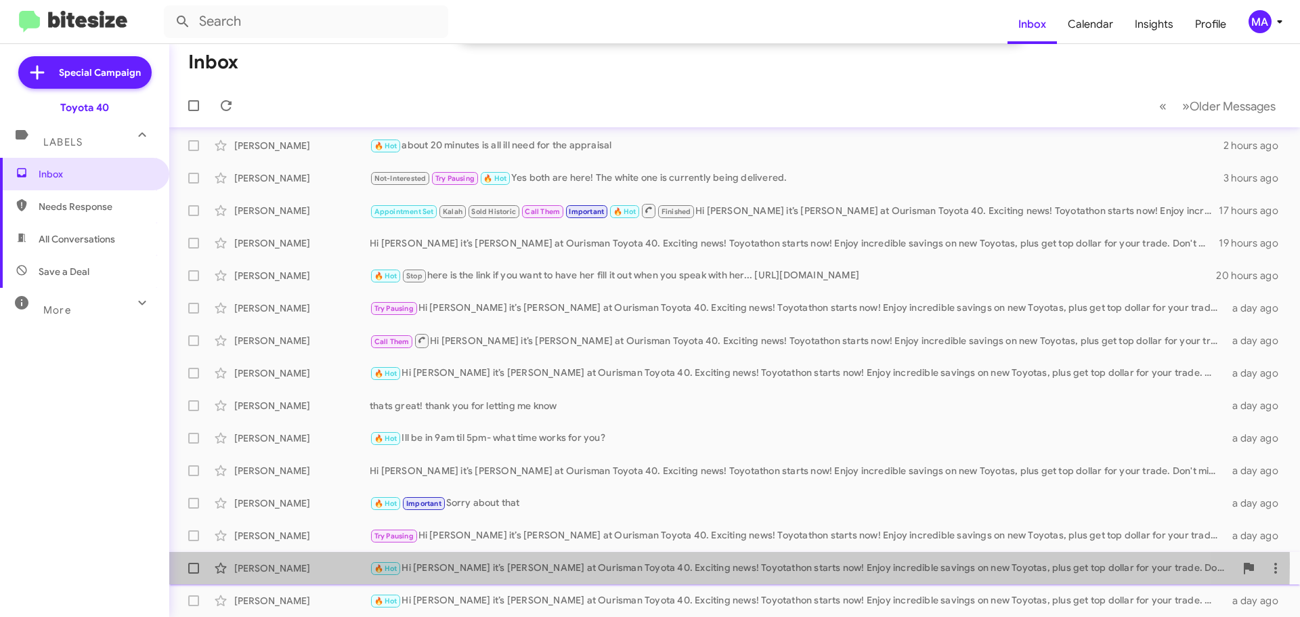
click at [562, 563] on div "🔥 Hot Hi [PERSON_NAME] it’s [PERSON_NAME] at Ourisman Toyota 40. Exciting news!…" at bounding box center [802, 569] width 865 height 16
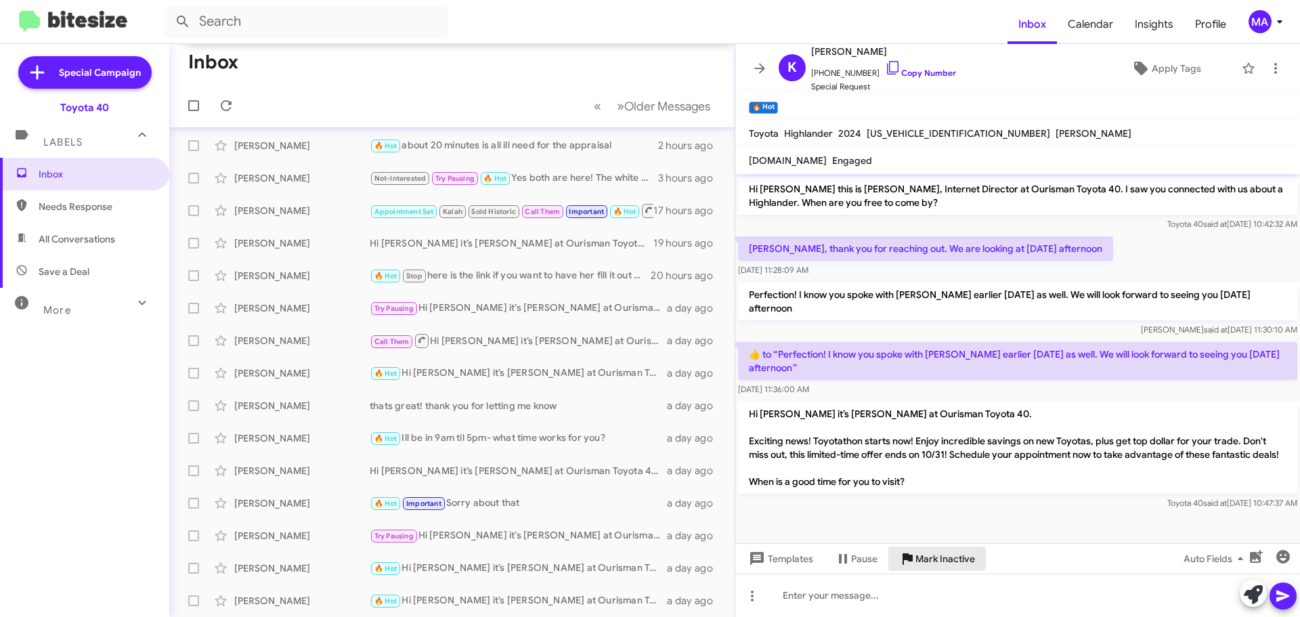
click at [941, 557] on span "Mark Inactive" at bounding box center [945, 558] width 60 height 24
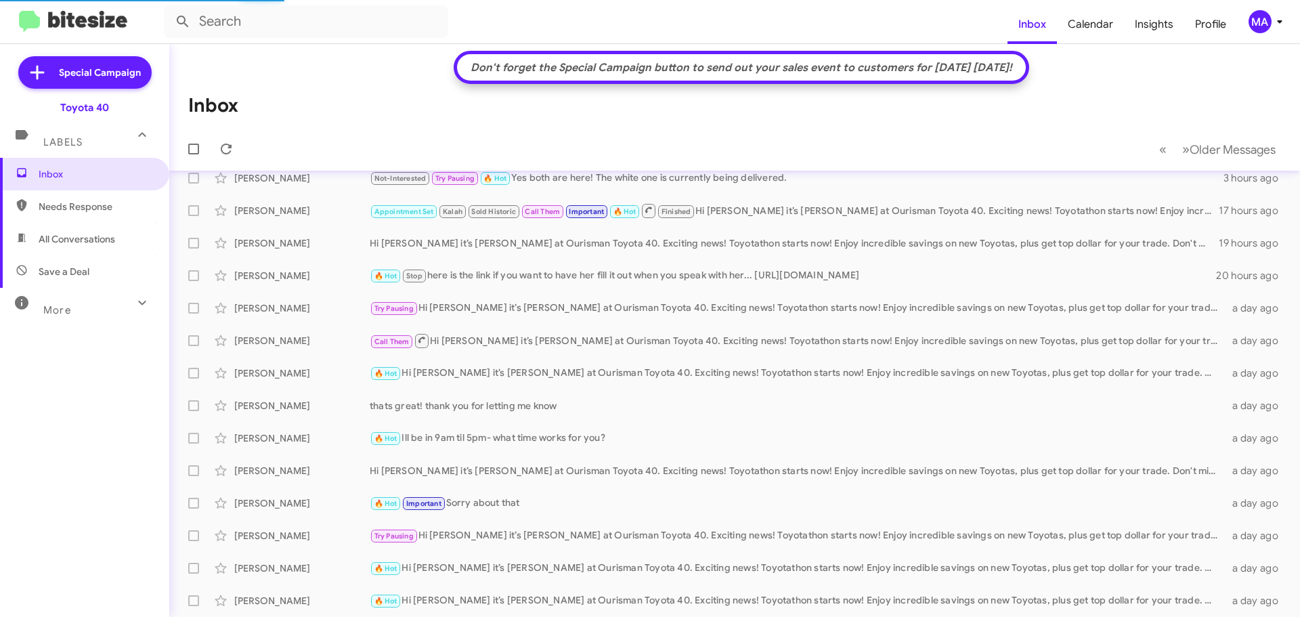
scroll to position [177, 0]
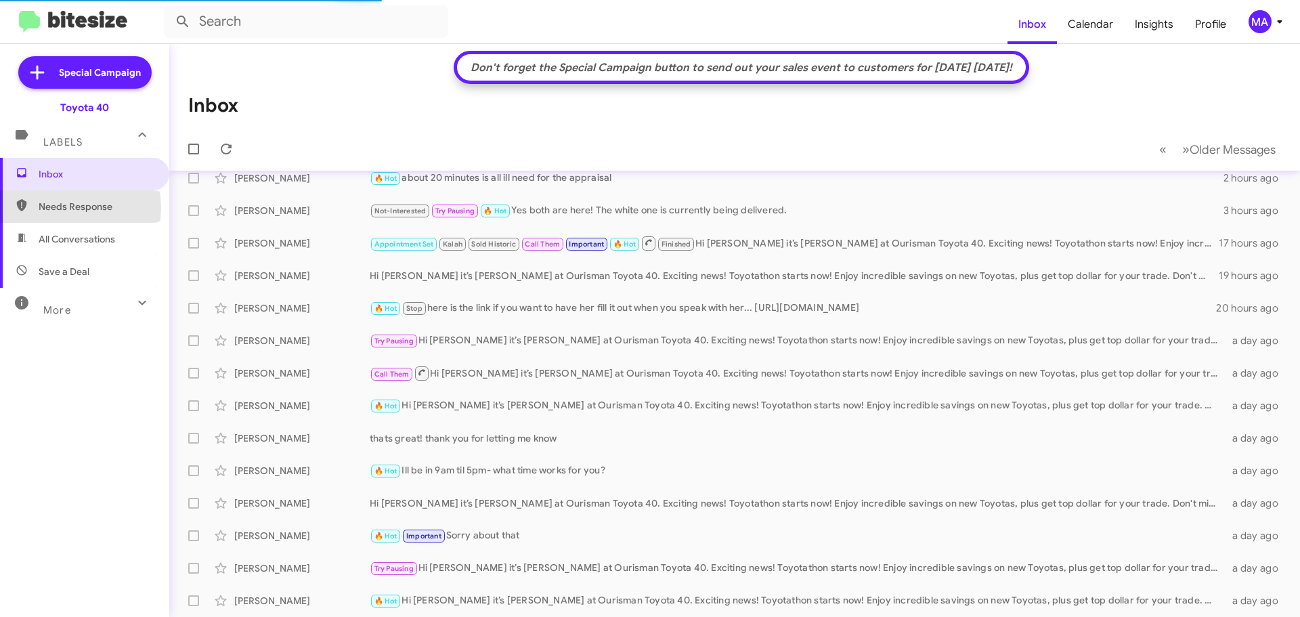
click at [74, 208] on span "Needs Response" at bounding box center [96, 207] width 115 height 14
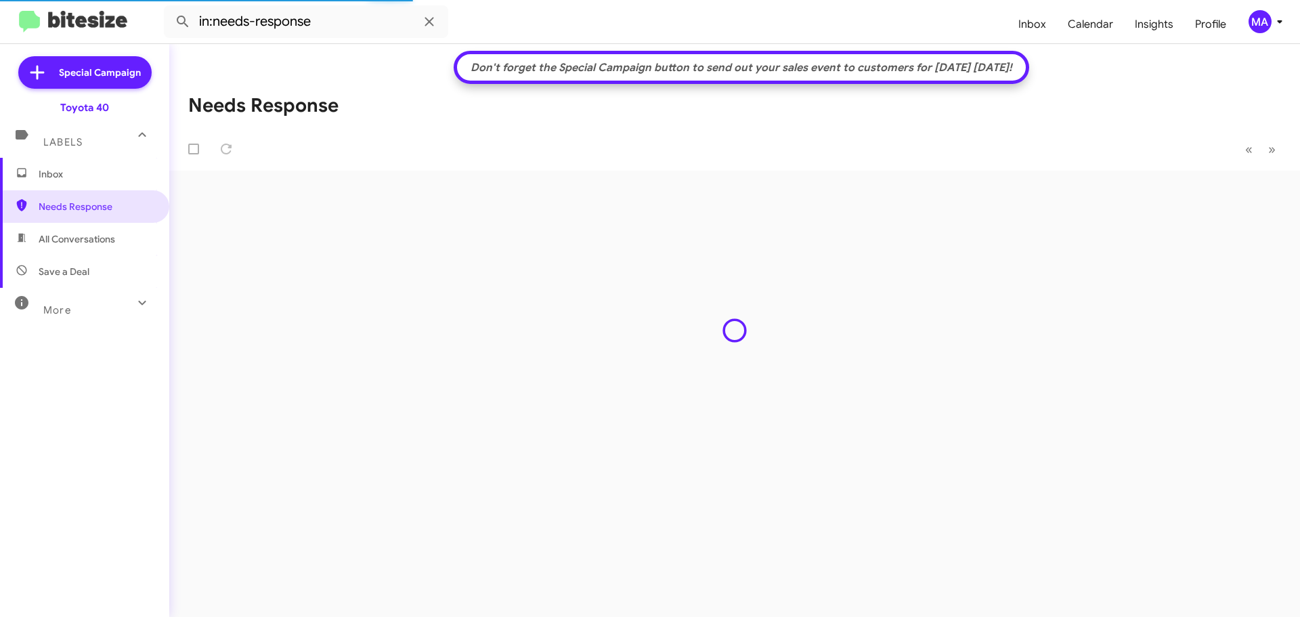
click at [77, 236] on span "All Conversations" at bounding box center [77, 239] width 77 height 14
type input "in:all-conversations"
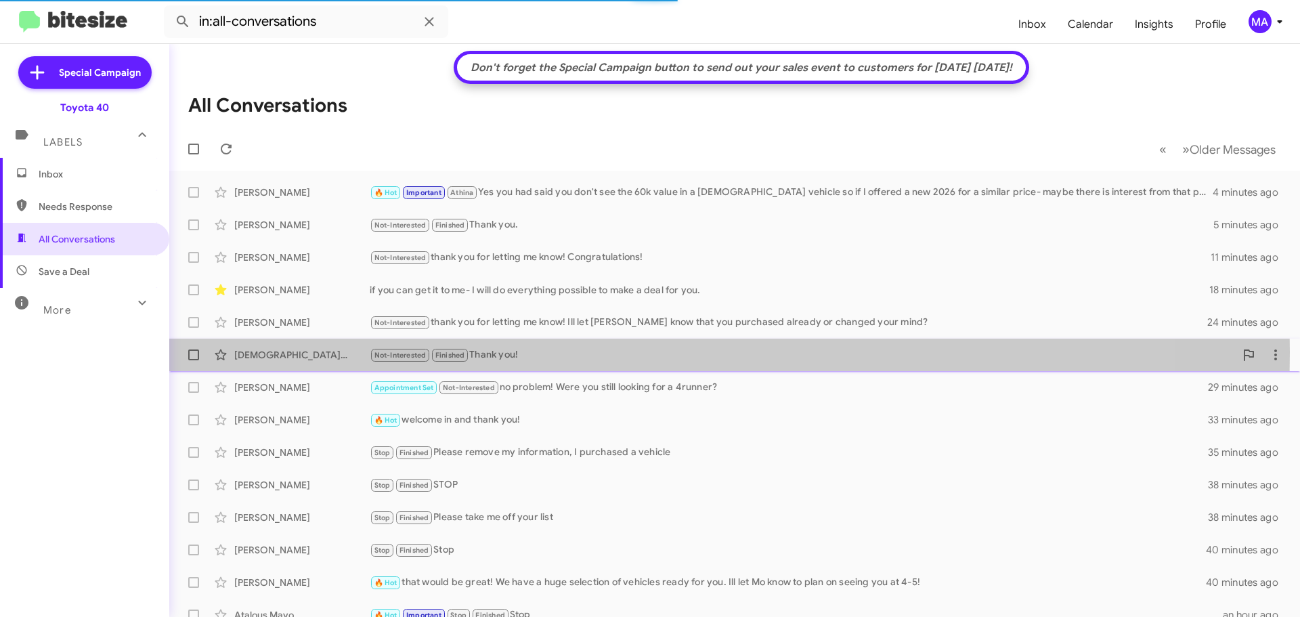
click at [544, 352] on div "Not-Interested Finished Thank you!" at bounding box center [802, 355] width 865 height 16
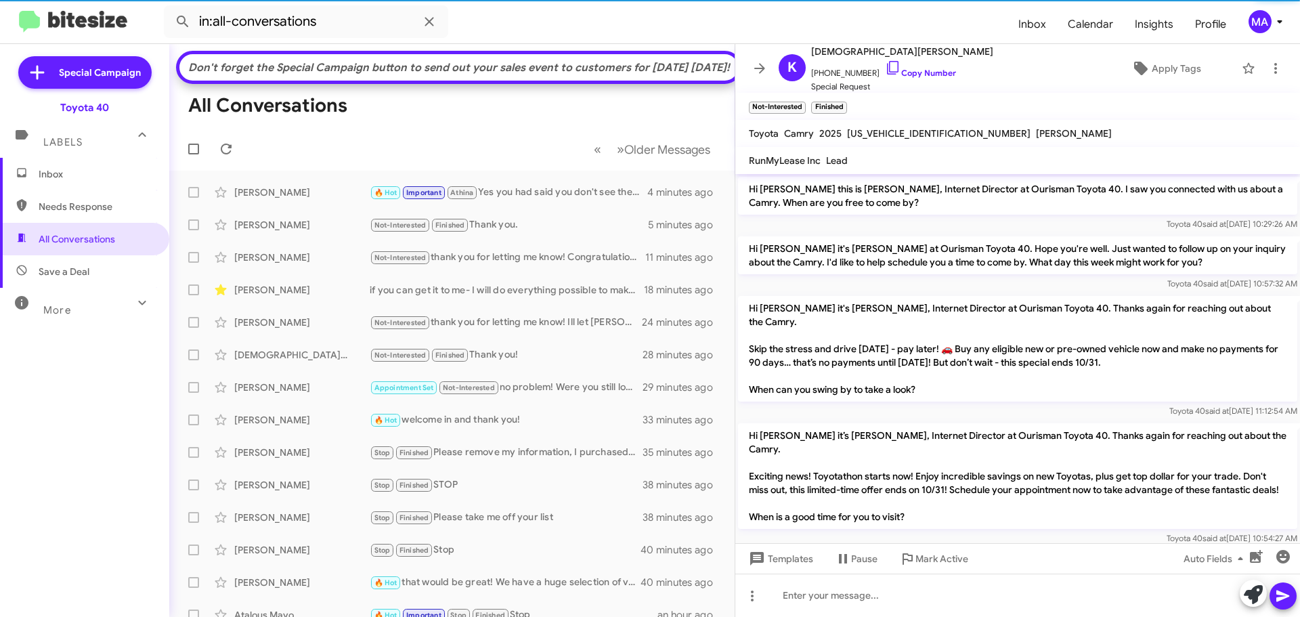
scroll to position [463, 0]
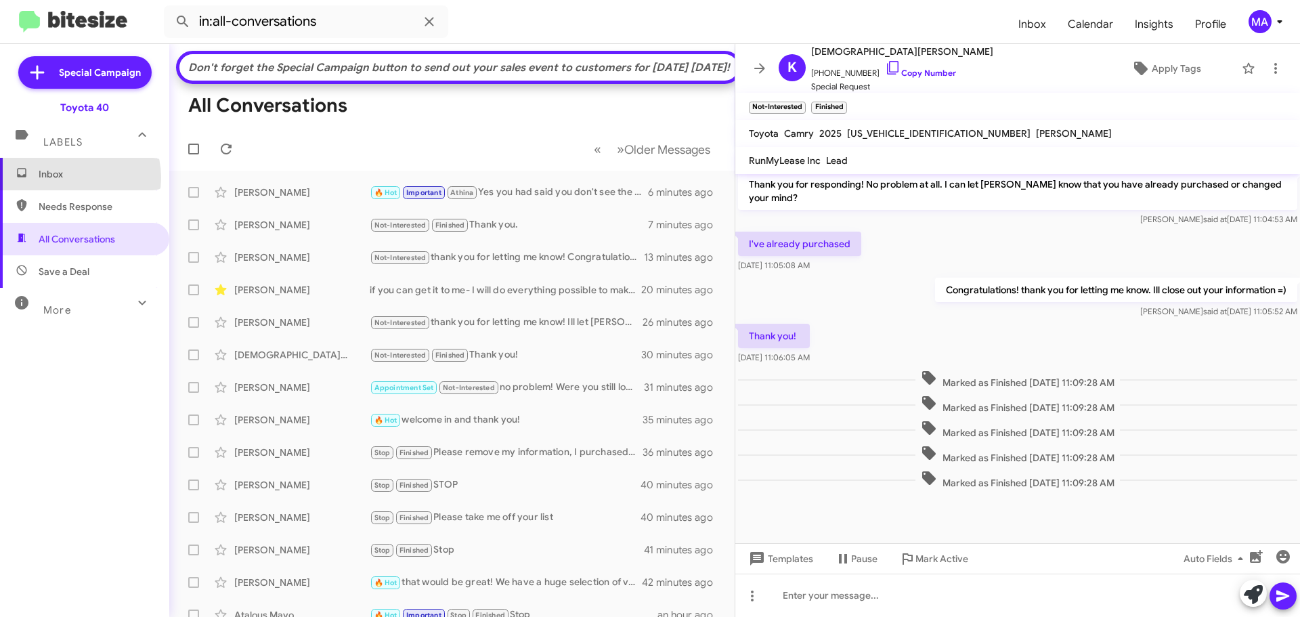
click at [72, 177] on span "Inbox" at bounding box center [96, 174] width 115 height 14
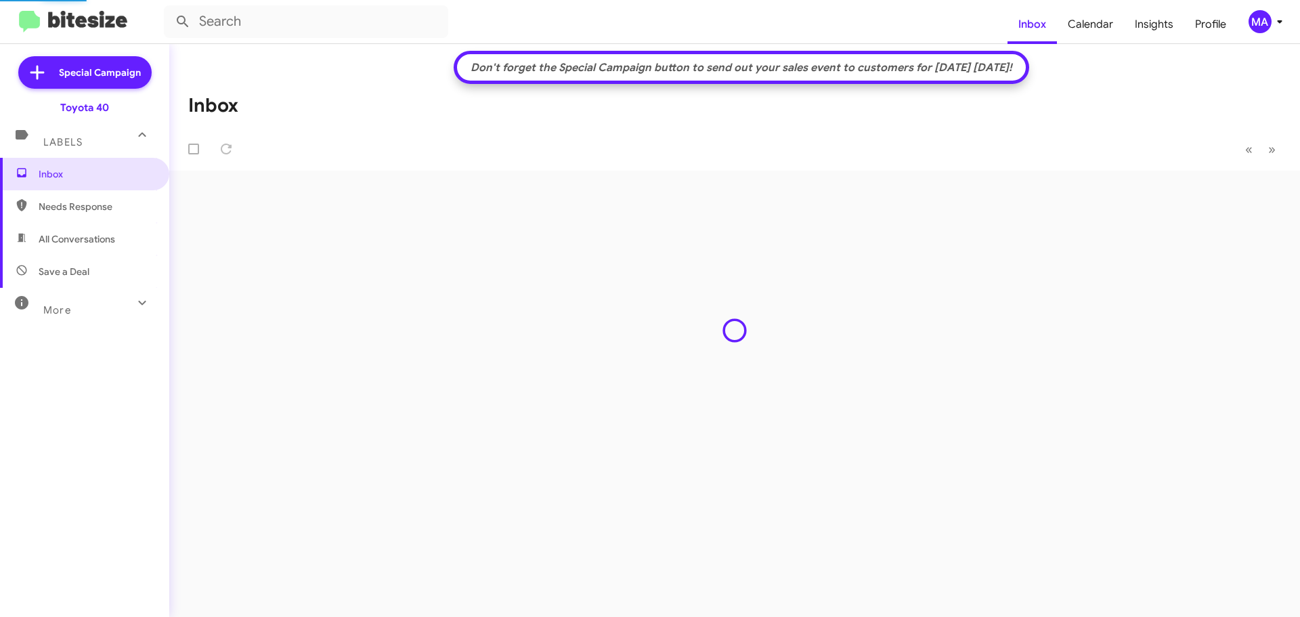
click at [99, 204] on span "Needs Response" at bounding box center [96, 207] width 115 height 14
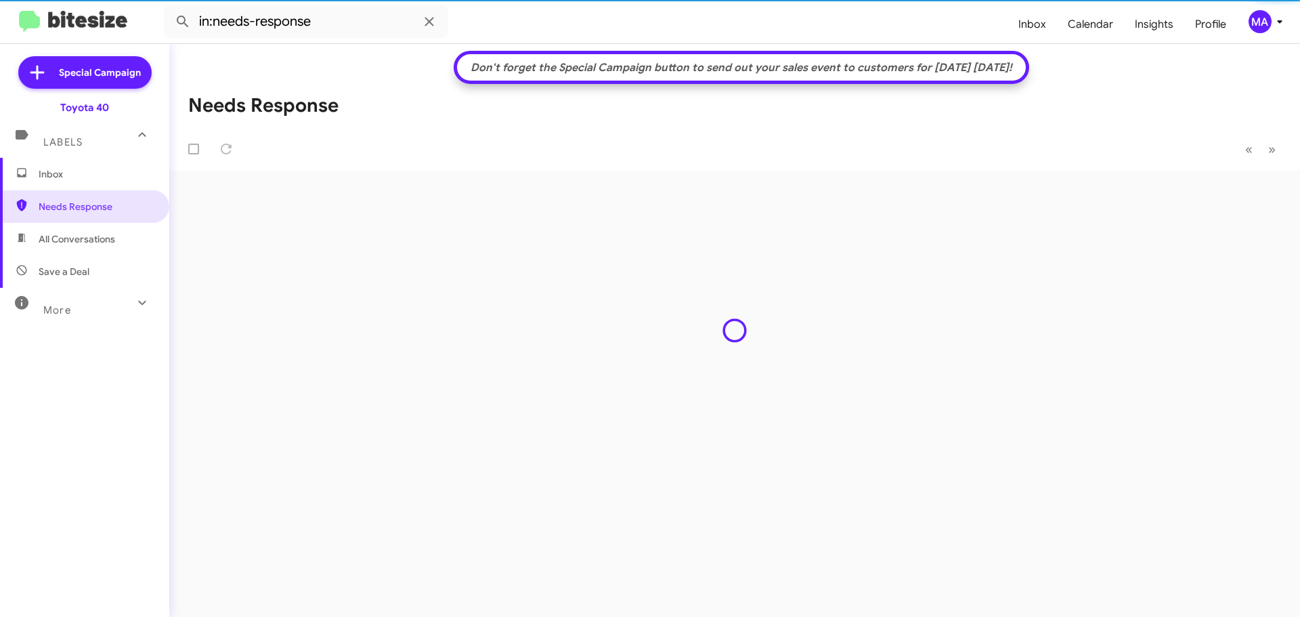
click at [100, 234] on span "All Conversations" at bounding box center [77, 239] width 77 height 14
type input "in:all-conversations"
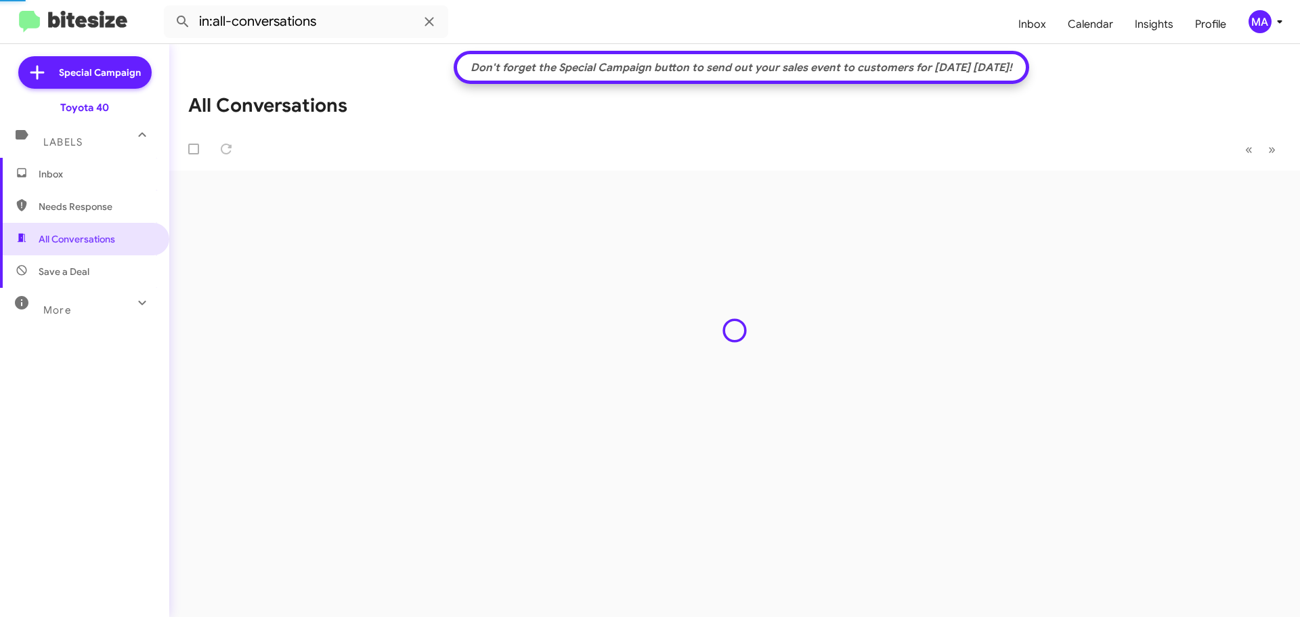
click at [68, 176] on span "Inbox" at bounding box center [96, 174] width 115 height 14
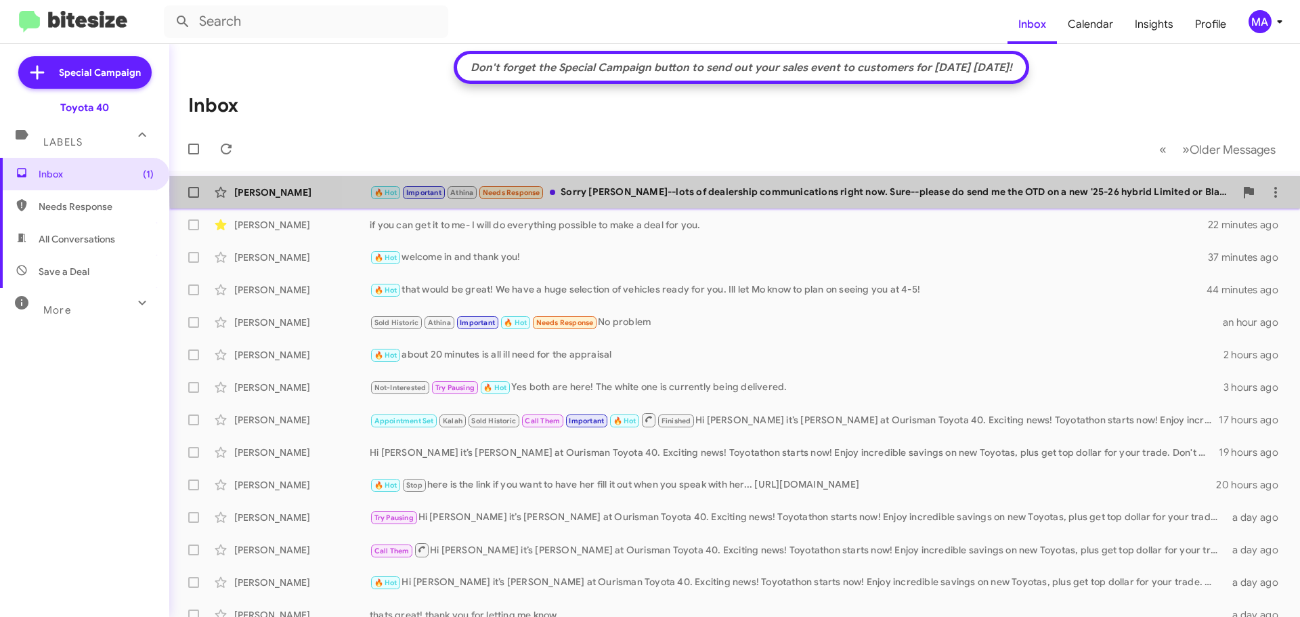
click at [795, 189] on div "🔥 Hot Important Athina Needs Response Sorry [PERSON_NAME]--lots of dealership c…" at bounding box center [802, 193] width 865 height 16
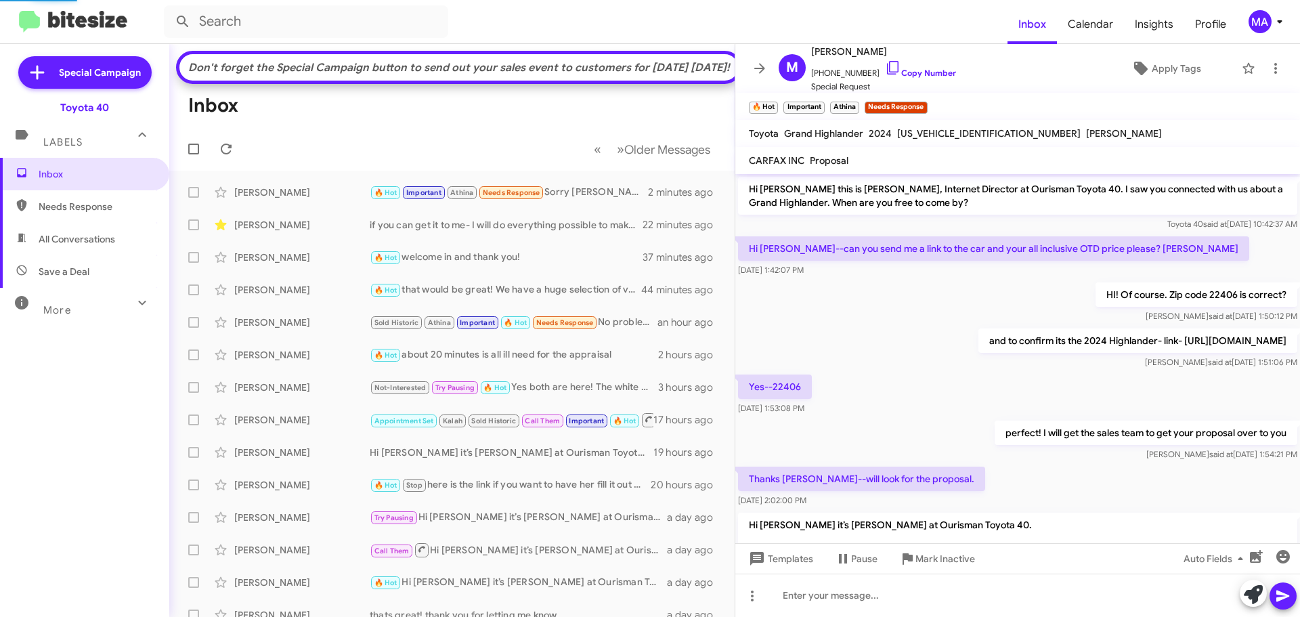
scroll to position [473, 0]
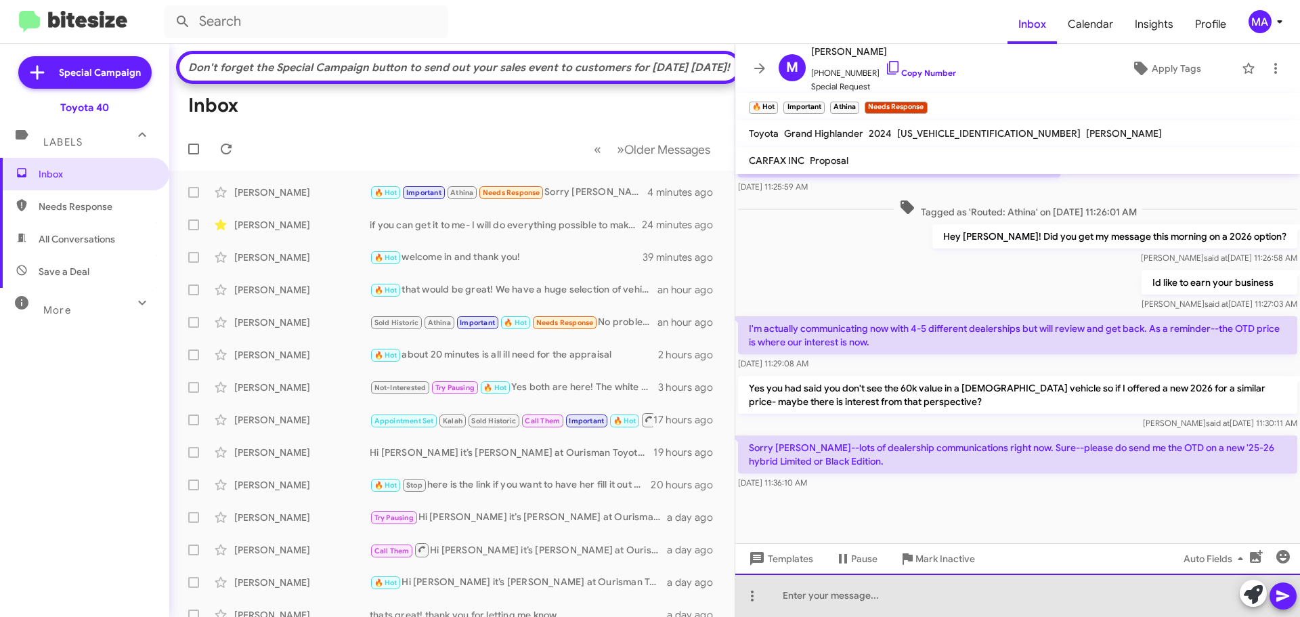
click at [851, 592] on div at bounding box center [1017, 595] width 565 height 43
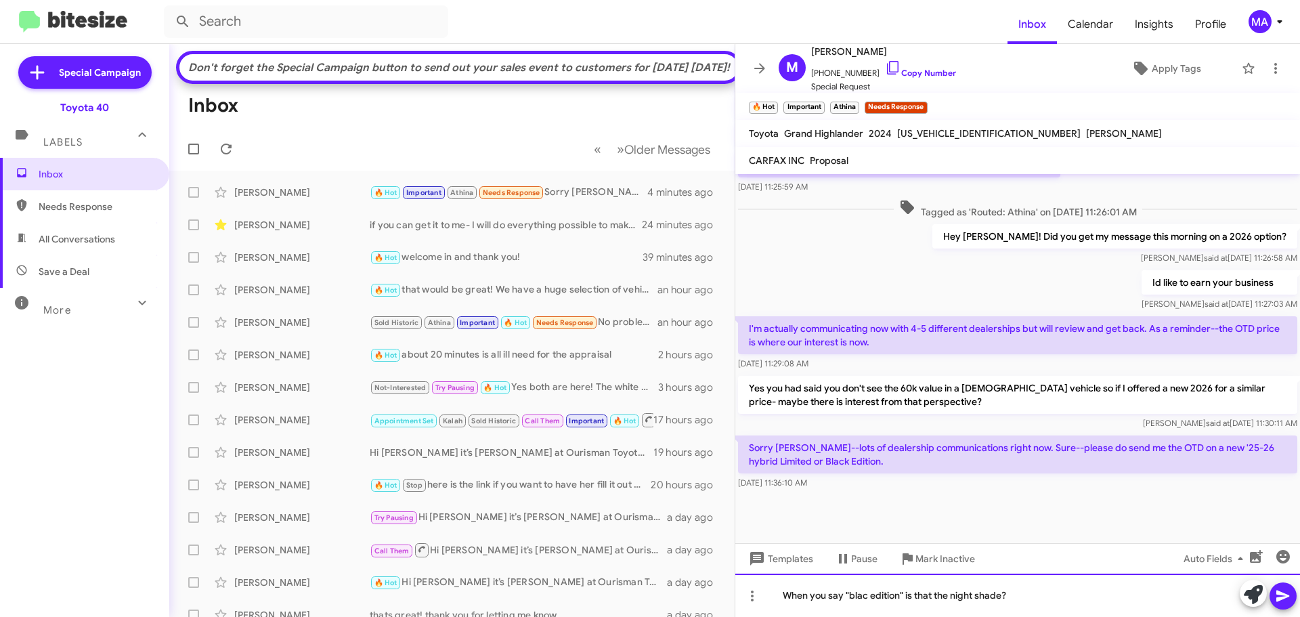
click at [871, 605] on div "When you say "blac edition" is that the night shade?" at bounding box center [1017, 595] width 565 height 43
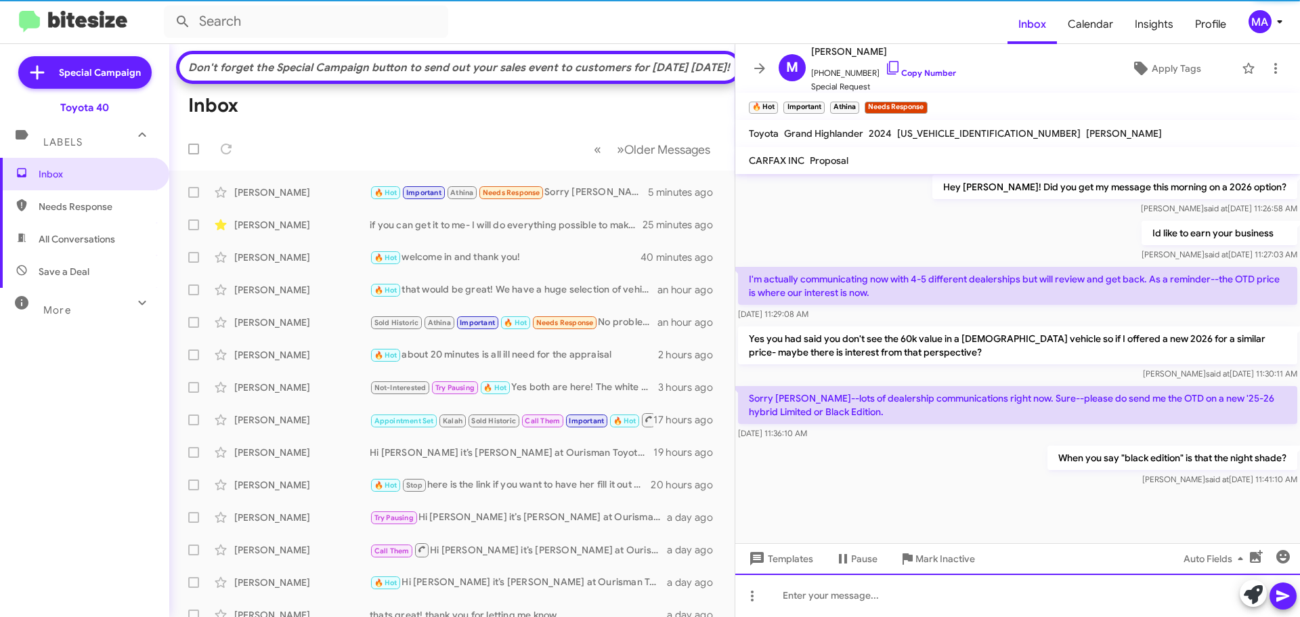
scroll to position [550, 0]
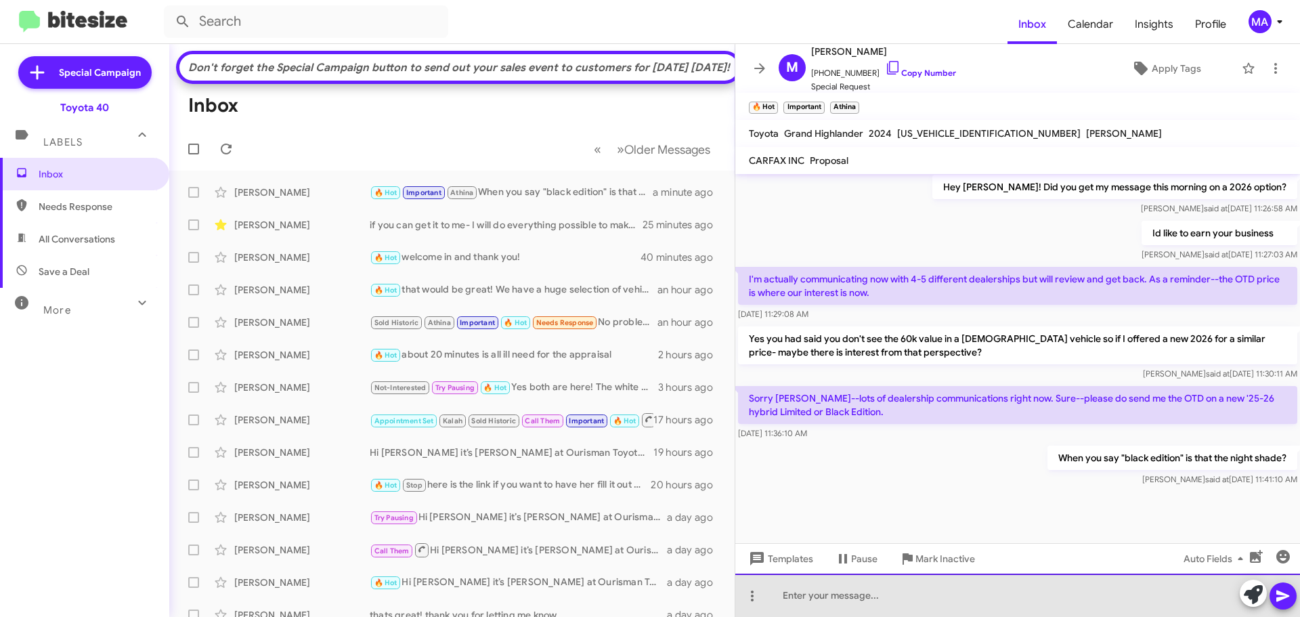
click at [822, 601] on div at bounding box center [1017, 595] width 565 height 43
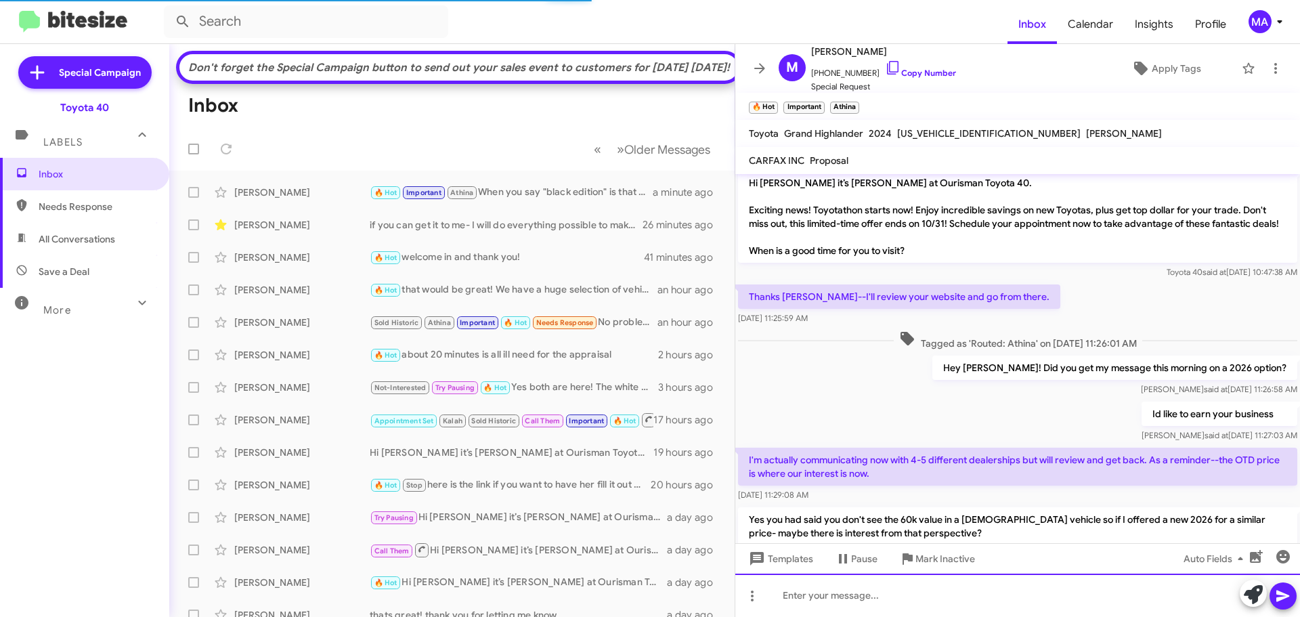
scroll to position [613, 0]
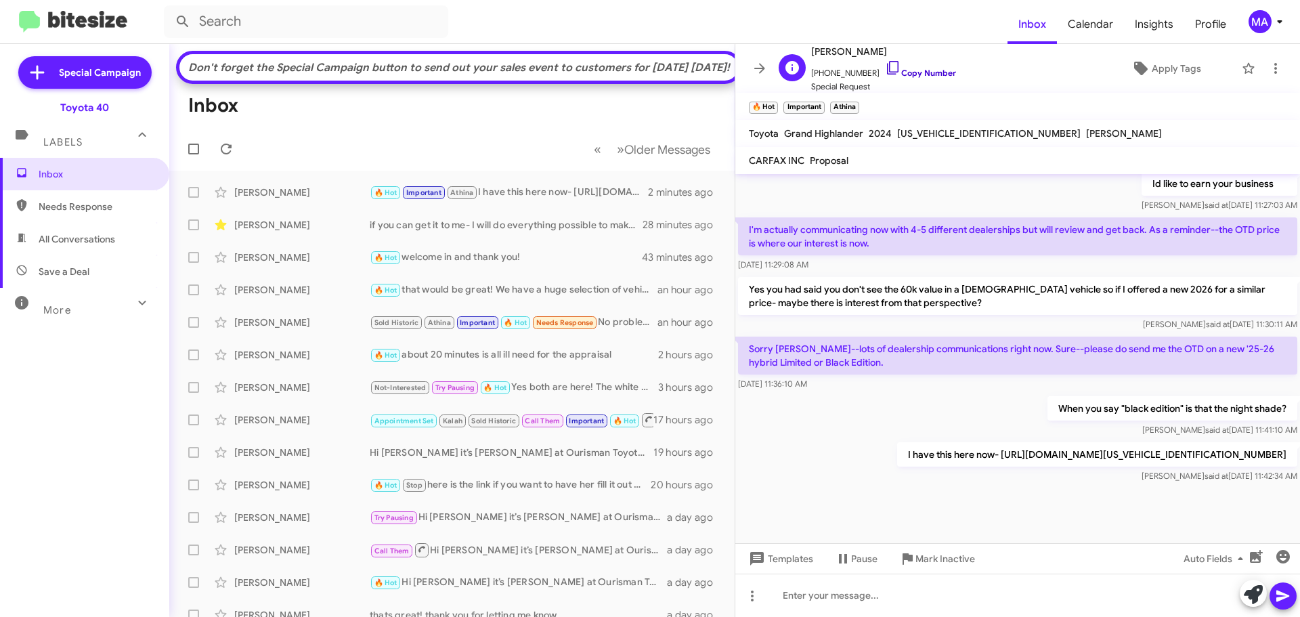
click at [885, 66] on icon at bounding box center [893, 68] width 16 height 16
click at [71, 209] on span "Needs Response" at bounding box center [96, 207] width 115 height 14
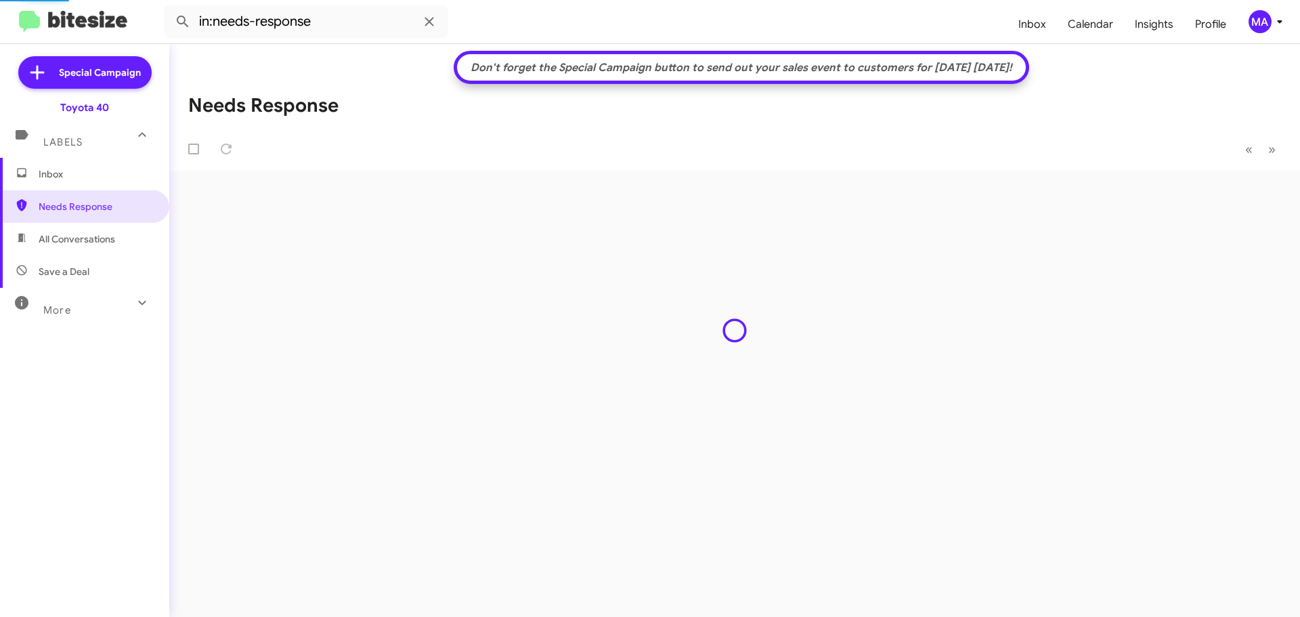
drag, startPoint x: 79, startPoint y: 234, endPoint x: 83, endPoint y: 251, distance: 17.3
click at [79, 234] on span "All Conversations" at bounding box center [77, 239] width 77 height 14
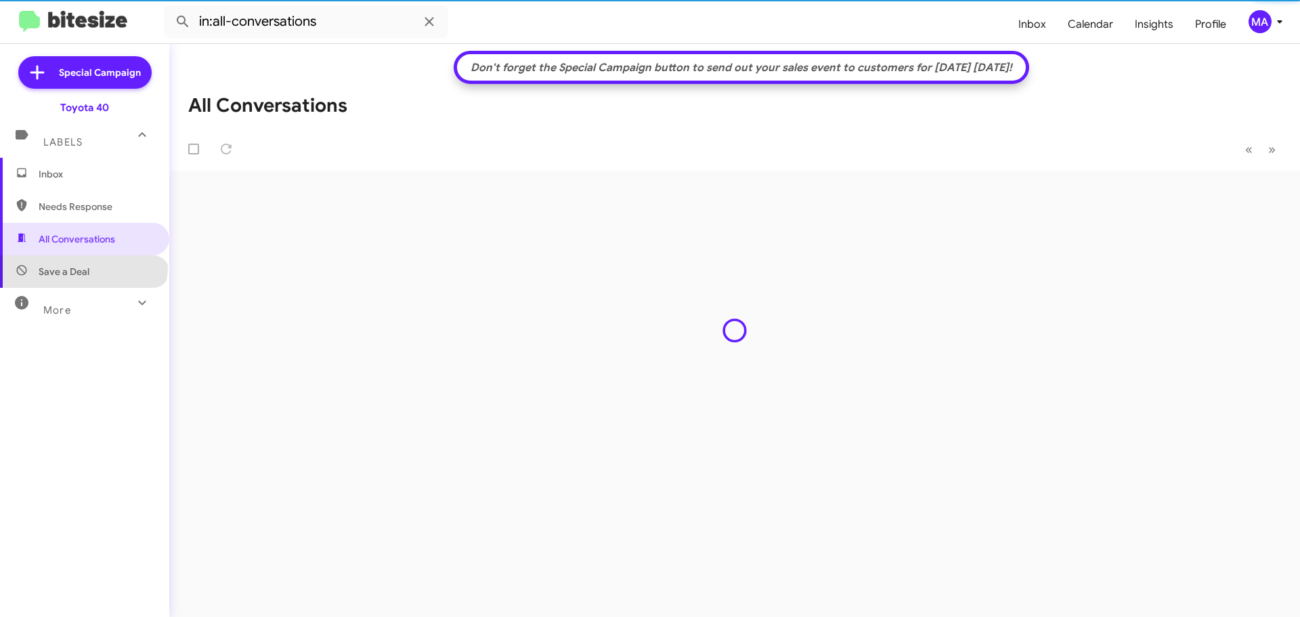
click at [83, 266] on span "Save a Deal" at bounding box center [64, 272] width 51 height 14
type input "in:not-interested"
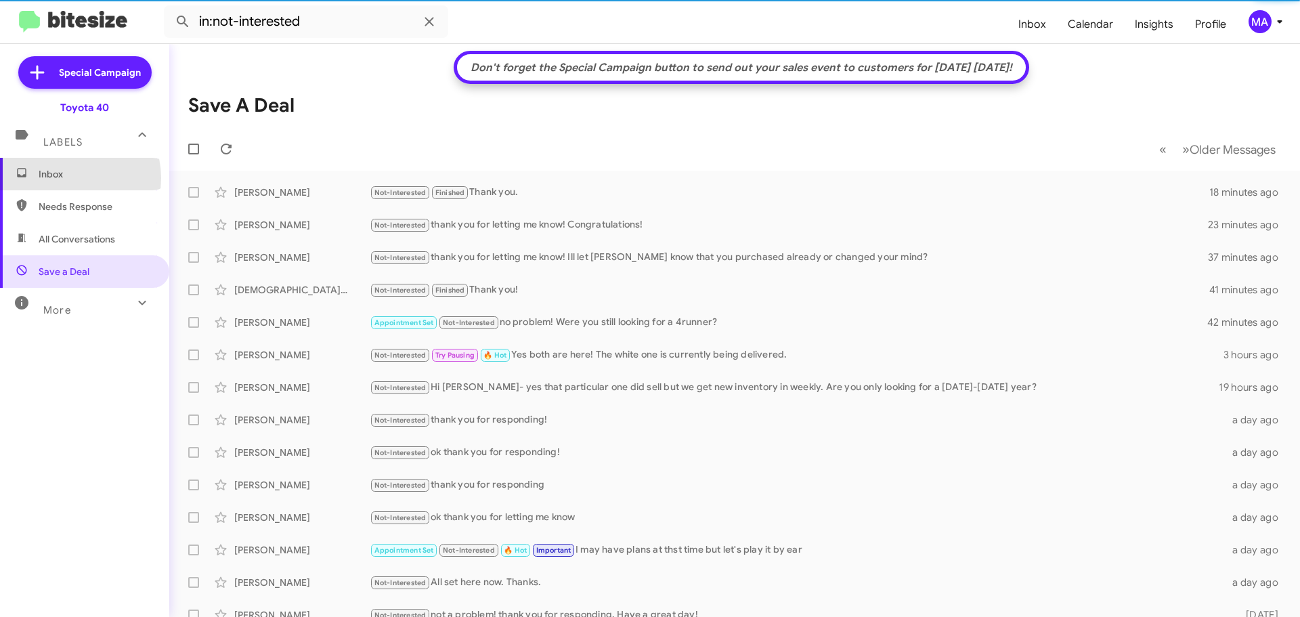
click at [66, 177] on span "Inbox" at bounding box center [96, 174] width 115 height 14
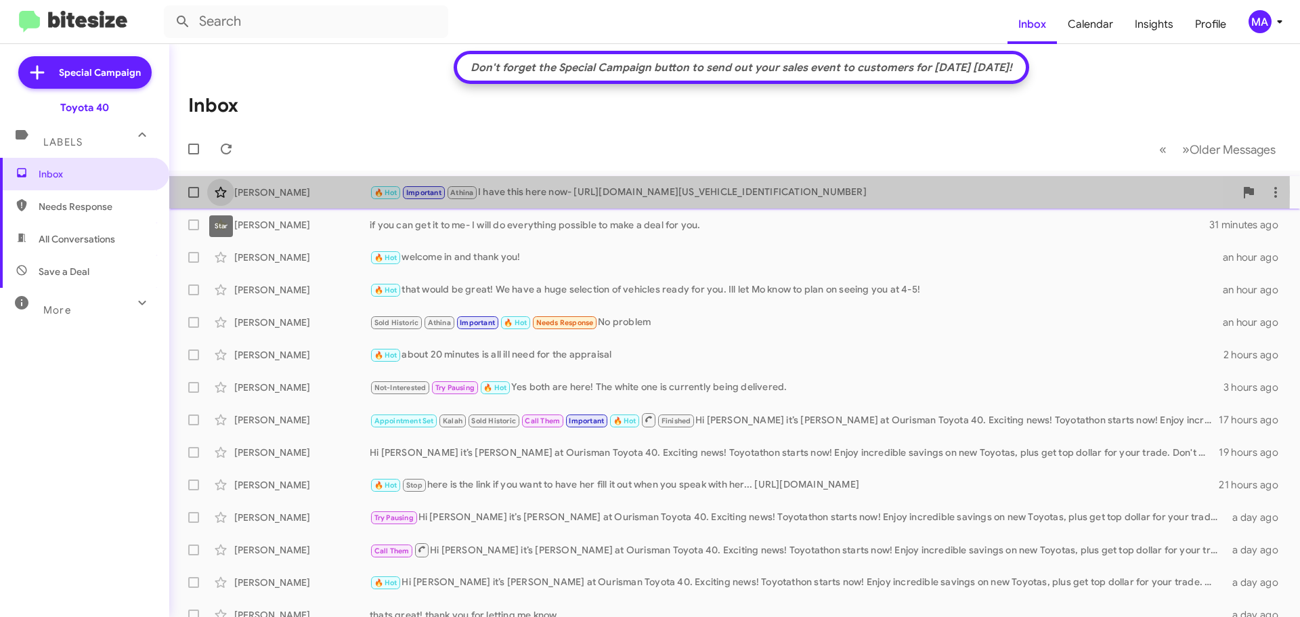
click at [224, 192] on icon at bounding box center [221, 192] width 12 height 11
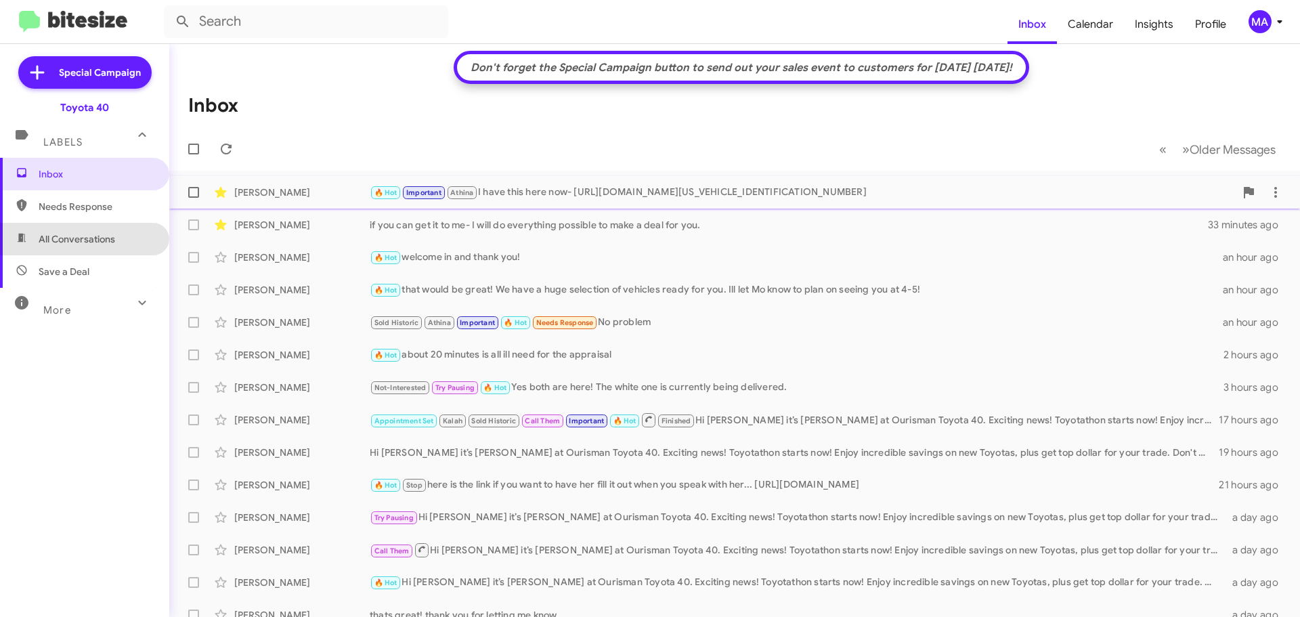
click at [111, 242] on span "All Conversations" at bounding box center [77, 239] width 77 height 14
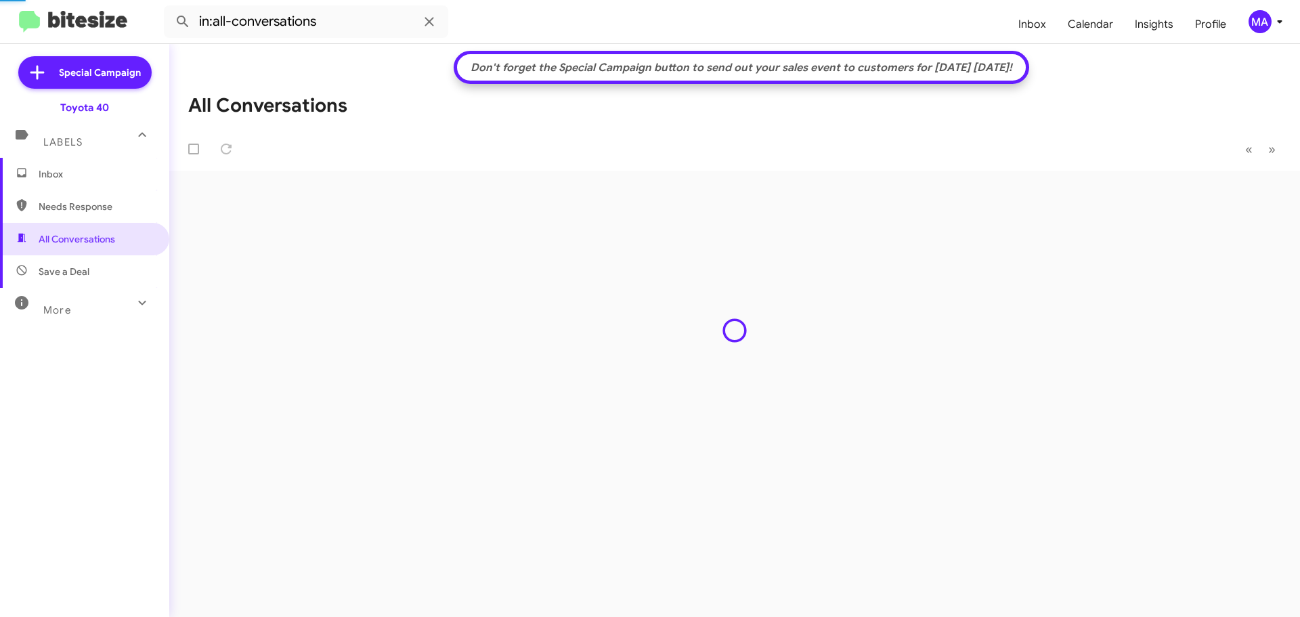
click at [109, 272] on span "Save a Deal" at bounding box center [84, 271] width 169 height 33
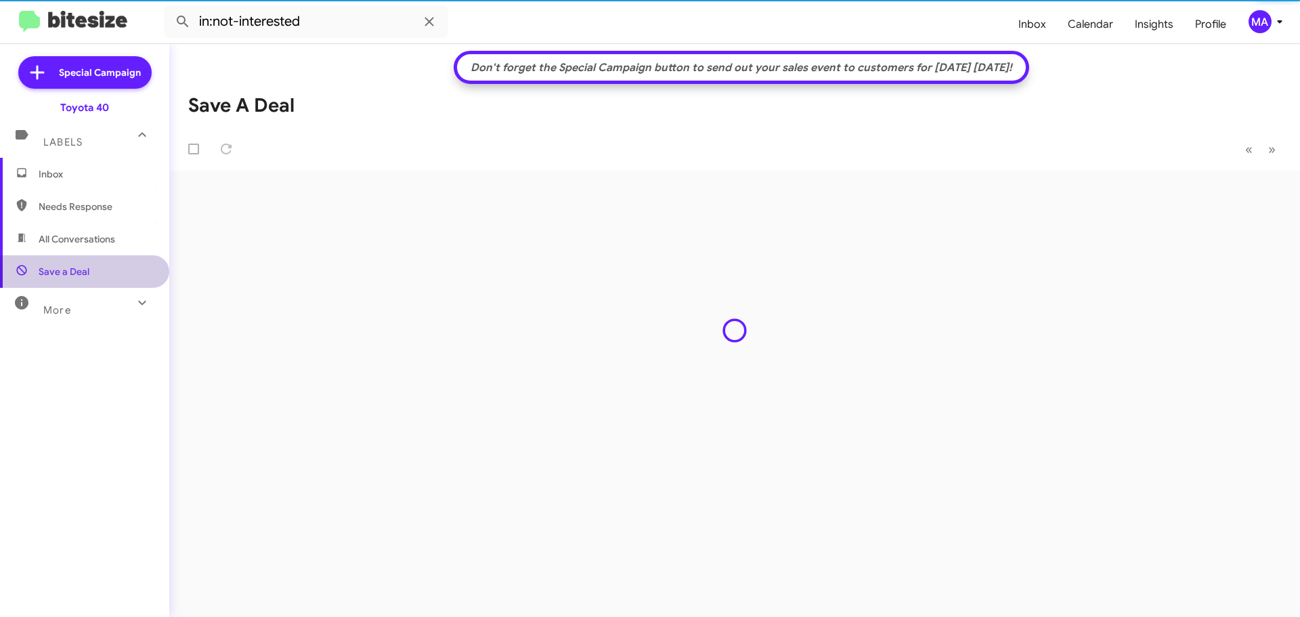
click at [95, 200] on span "Needs Response" at bounding box center [96, 207] width 115 height 14
type input "in:needs-response"
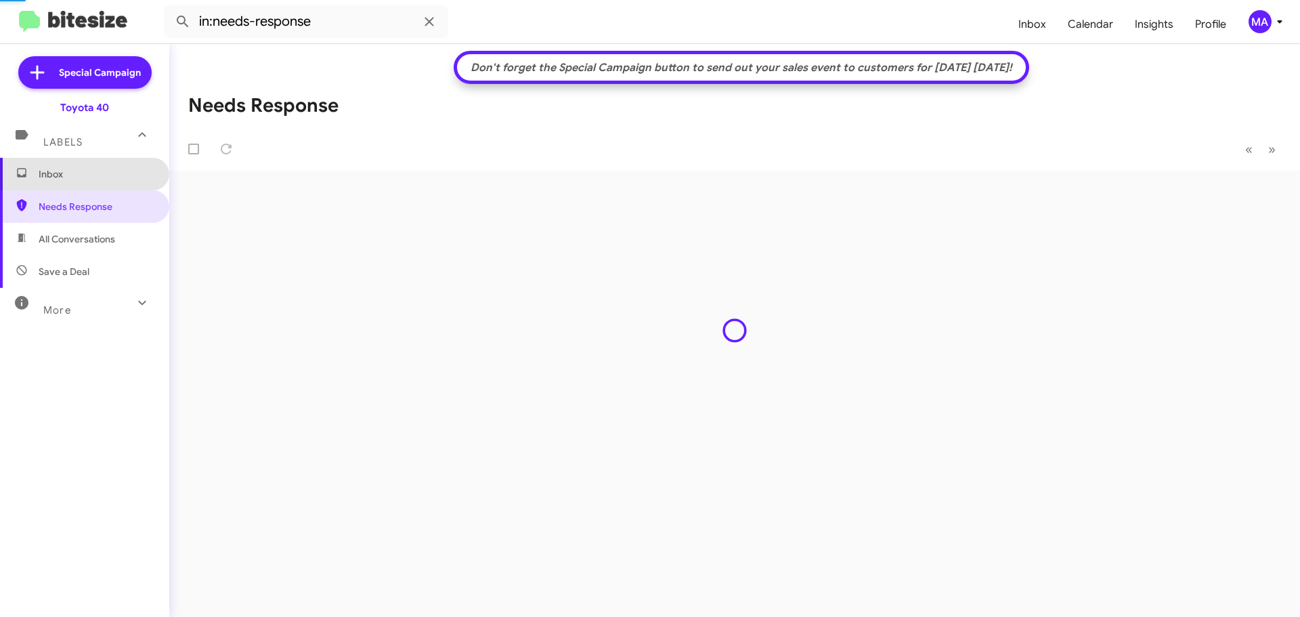
click at [87, 173] on span "Inbox" at bounding box center [96, 174] width 115 height 14
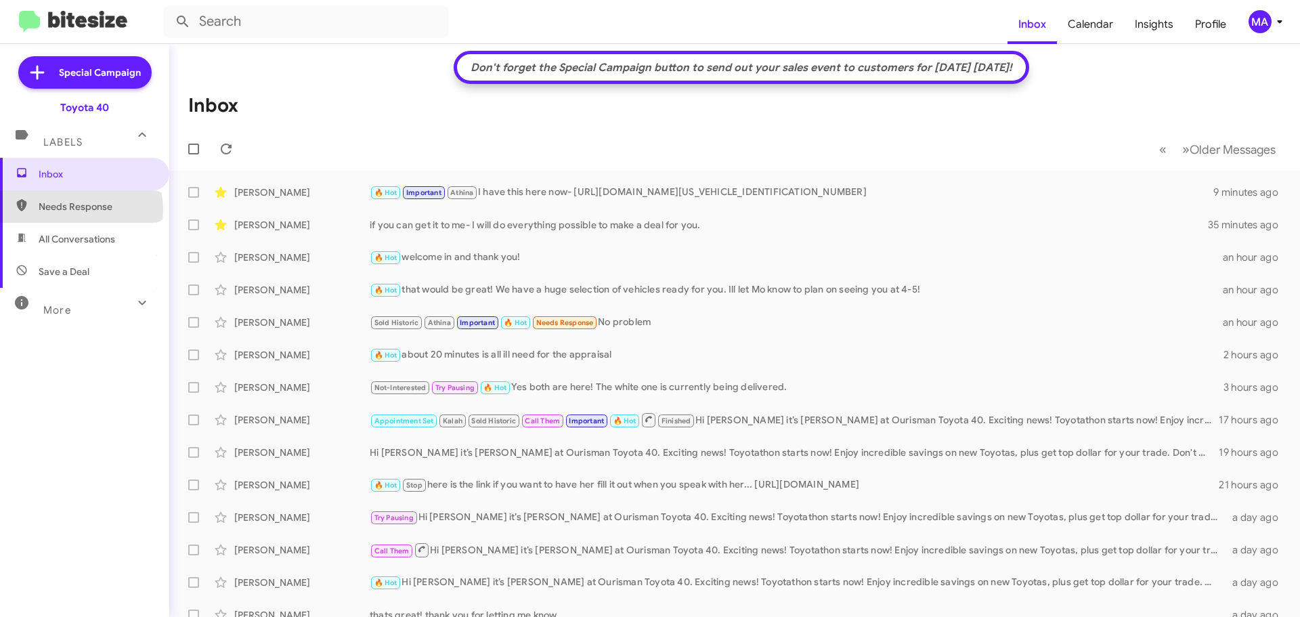
click at [81, 209] on span "Needs Response" at bounding box center [96, 207] width 115 height 14
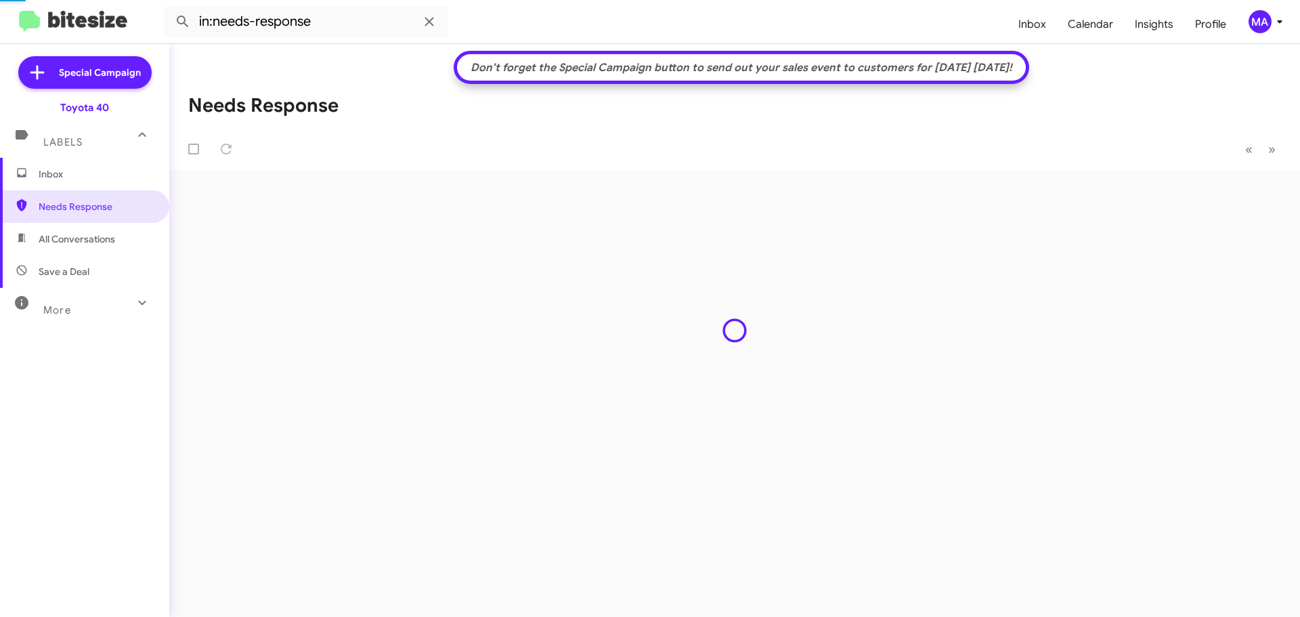
click at [89, 237] on span "All Conversations" at bounding box center [77, 239] width 77 height 14
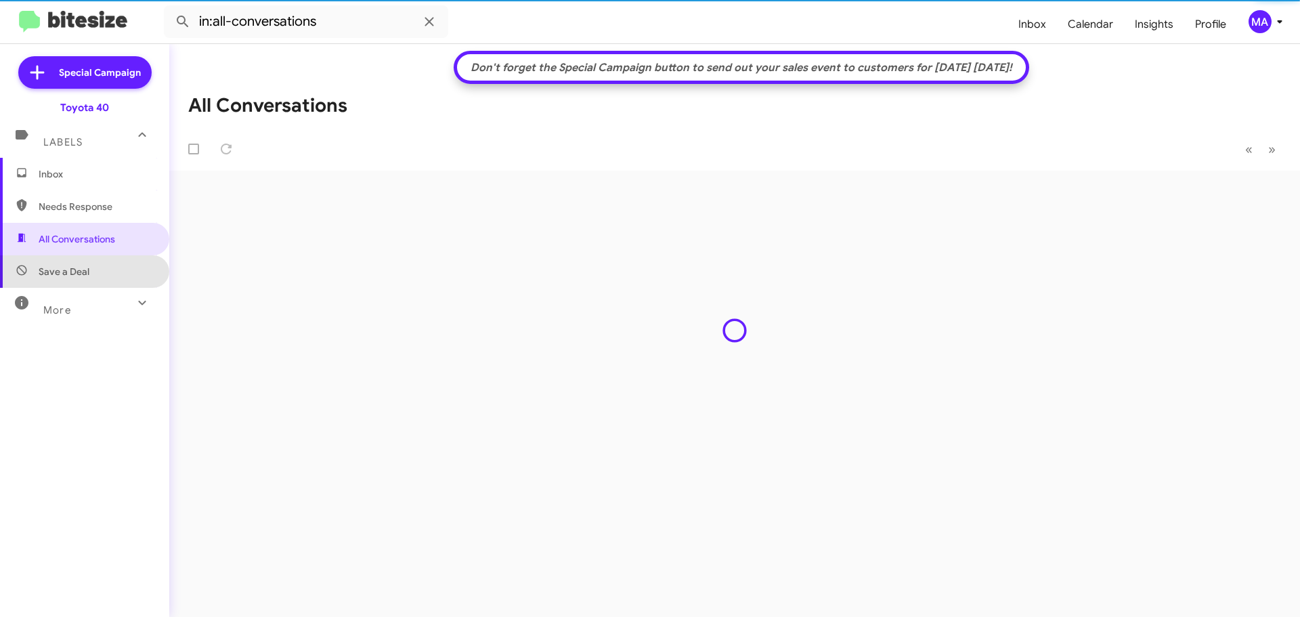
click at [89, 267] on span "Save a Deal" at bounding box center [84, 271] width 169 height 33
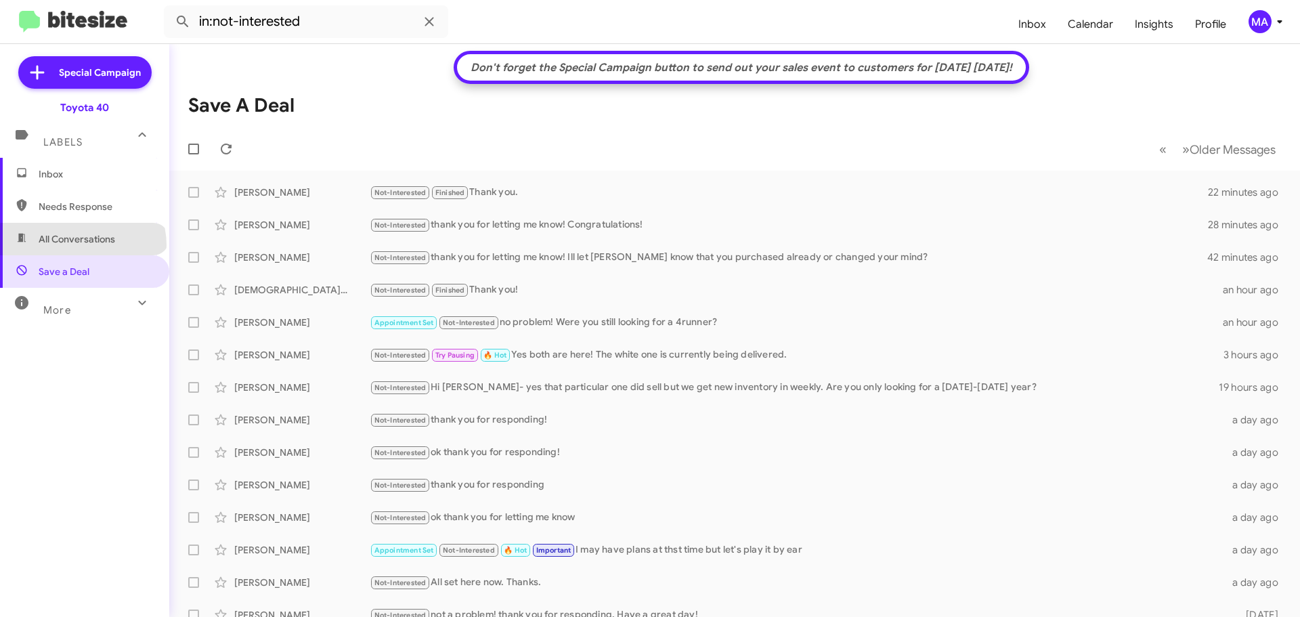
click at [82, 245] on span "All Conversations" at bounding box center [77, 239] width 77 height 14
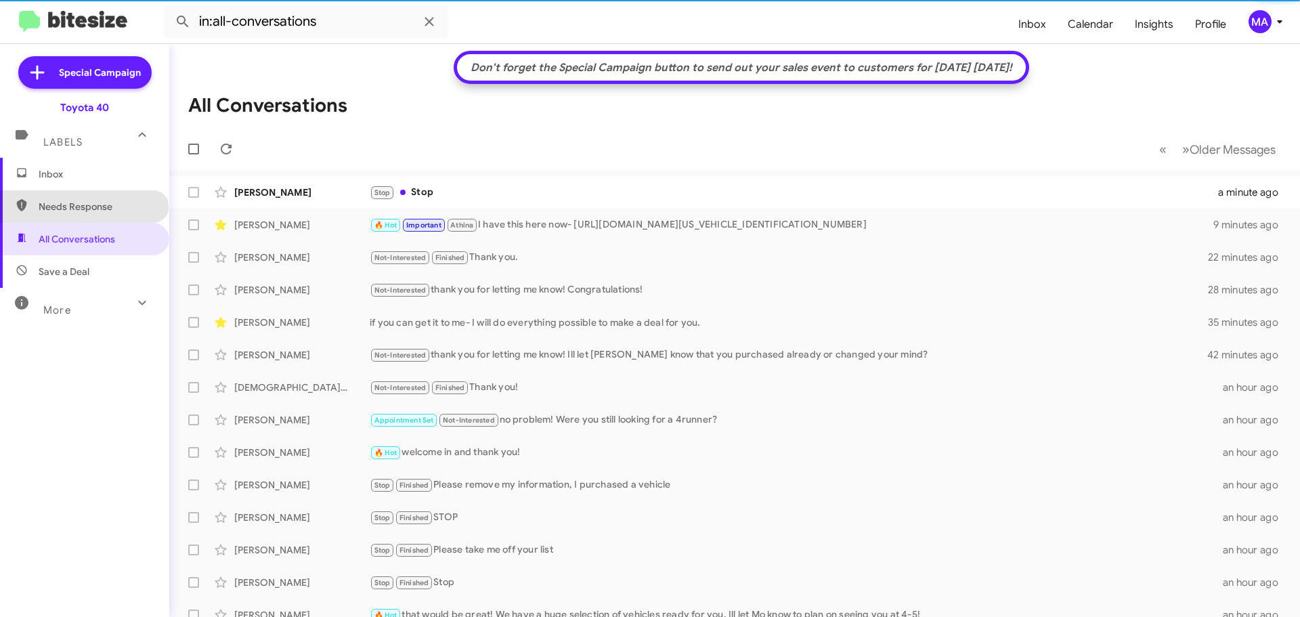
click at [83, 209] on span "Needs Response" at bounding box center [96, 207] width 115 height 14
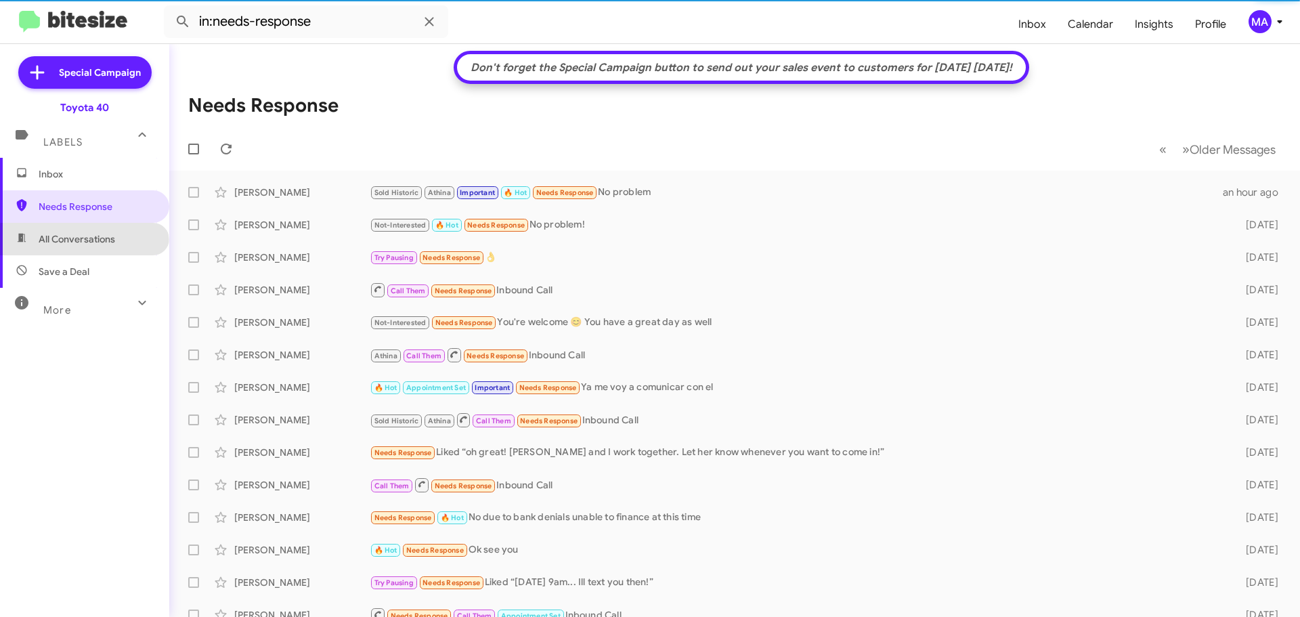
click at [83, 245] on span "All Conversations" at bounding box center [77, 239] width 77 height 14
type input "in:all-conversations"
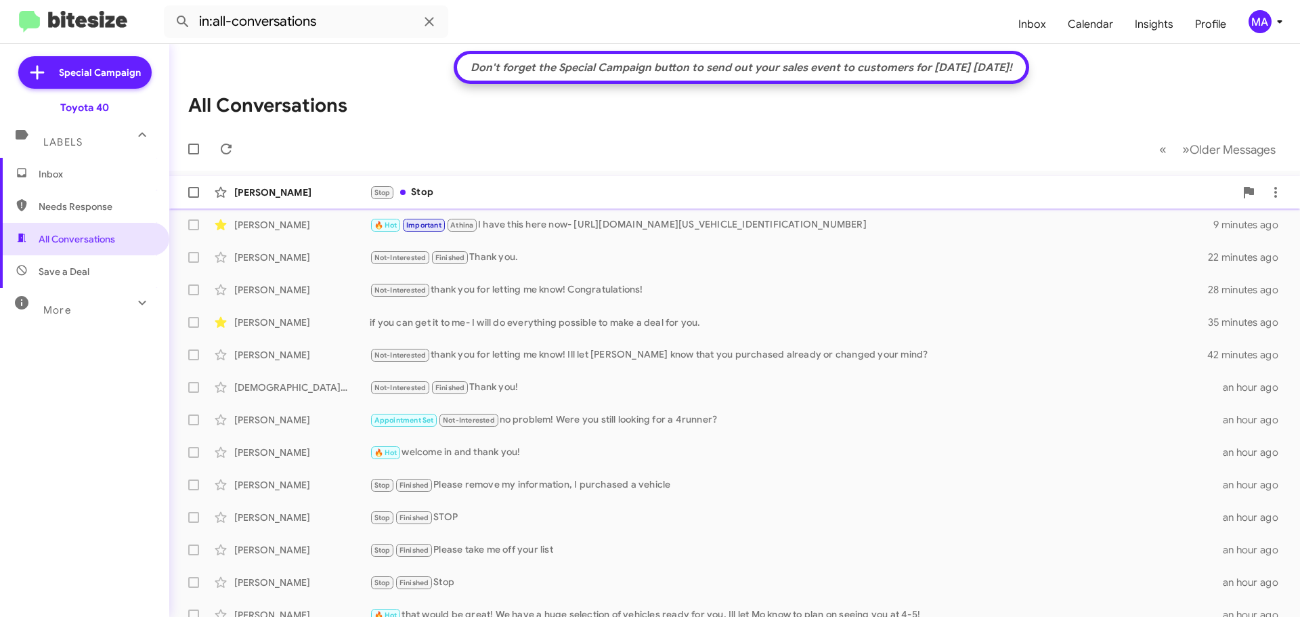
click at [454, 190] on div "Stop Stop" at bounding box center [802, 193] width 865 height 16
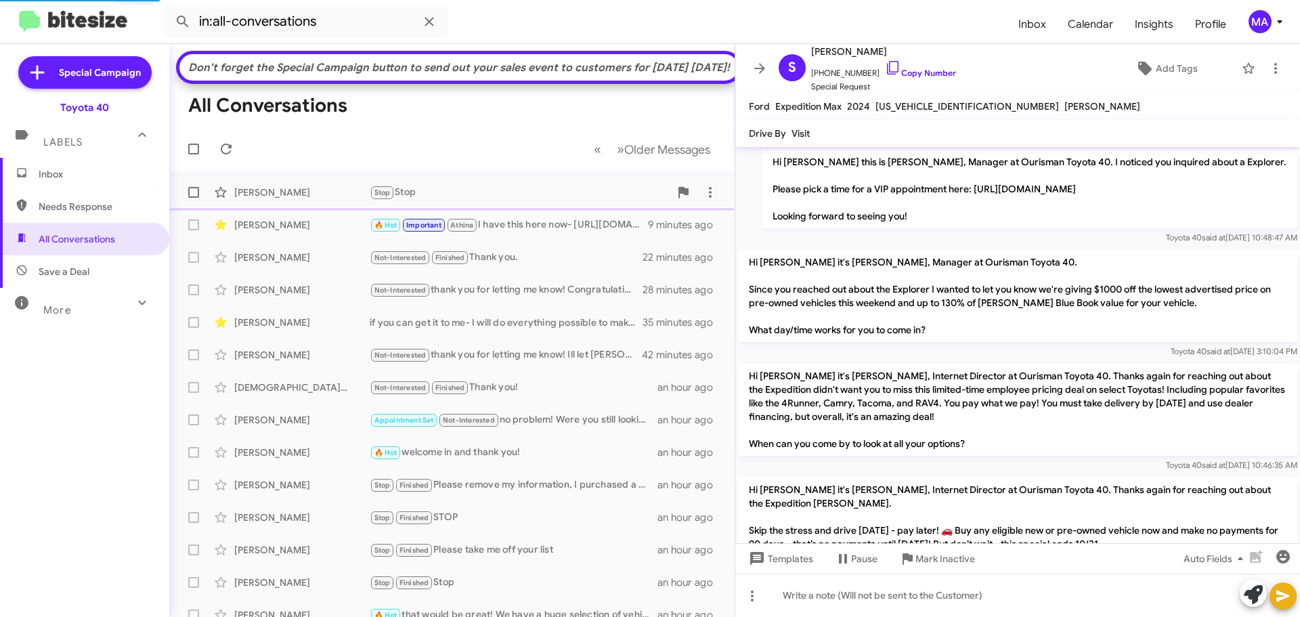
scroll to position [266, 0]
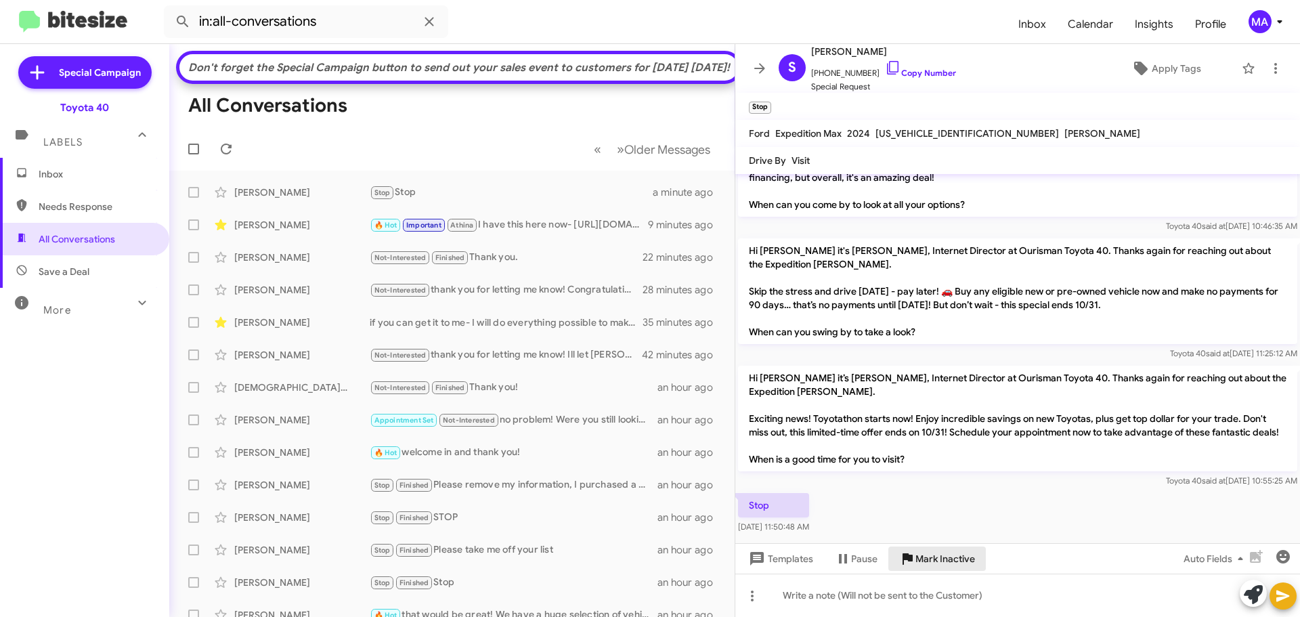
click at [940, 557] on span "Mark Inactive" at bounding box center [945, 558] width 60 height 24
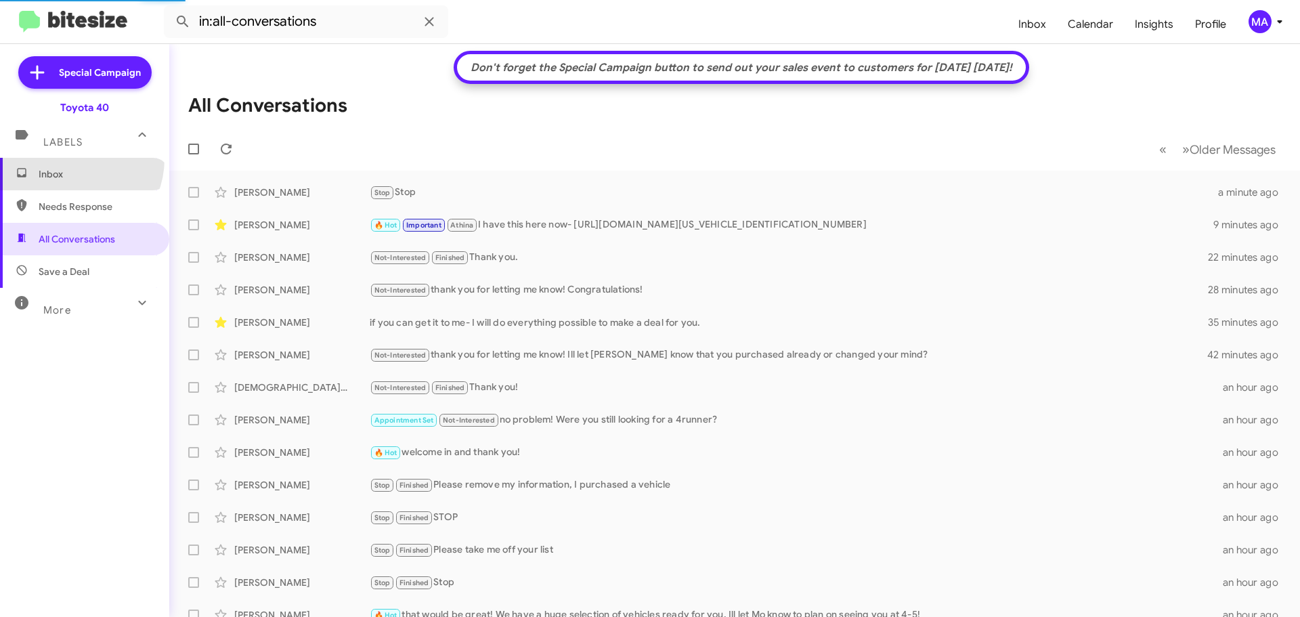
click at [72, 159] on span "Inbox" at bounding box center [84, 174] width 169 height 33
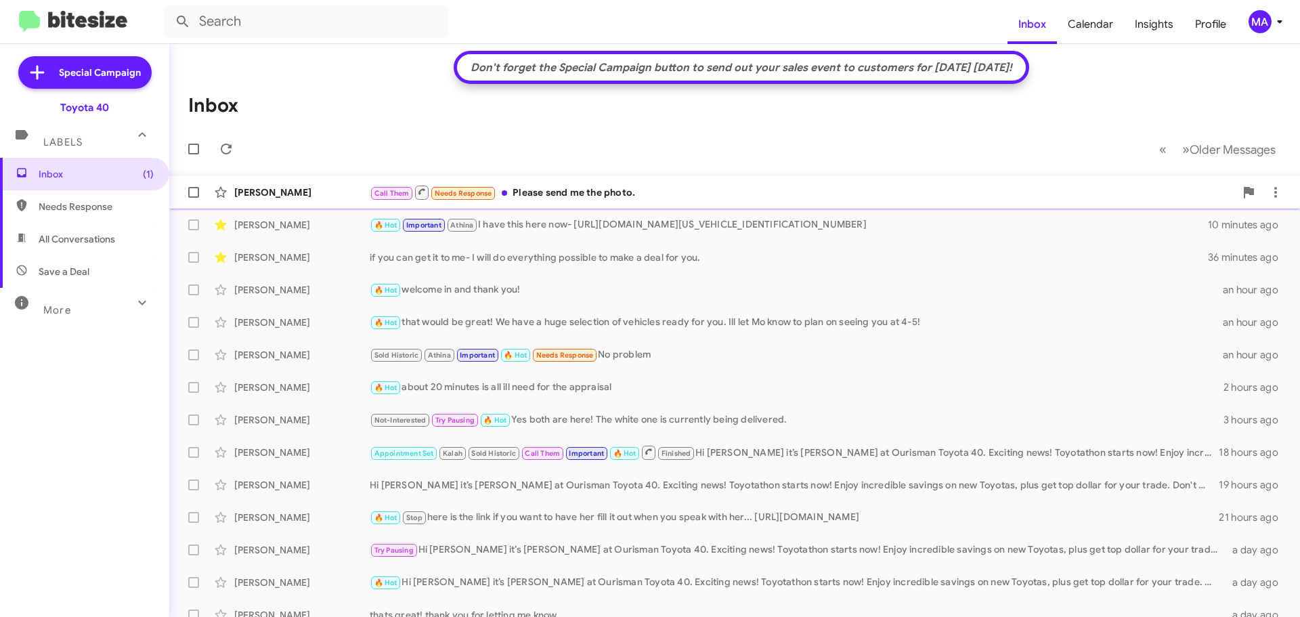
click at [654, 190] on div "Call Them Needs Response Please send me the photo." at bounding box center [802, 192] width 865 height 17
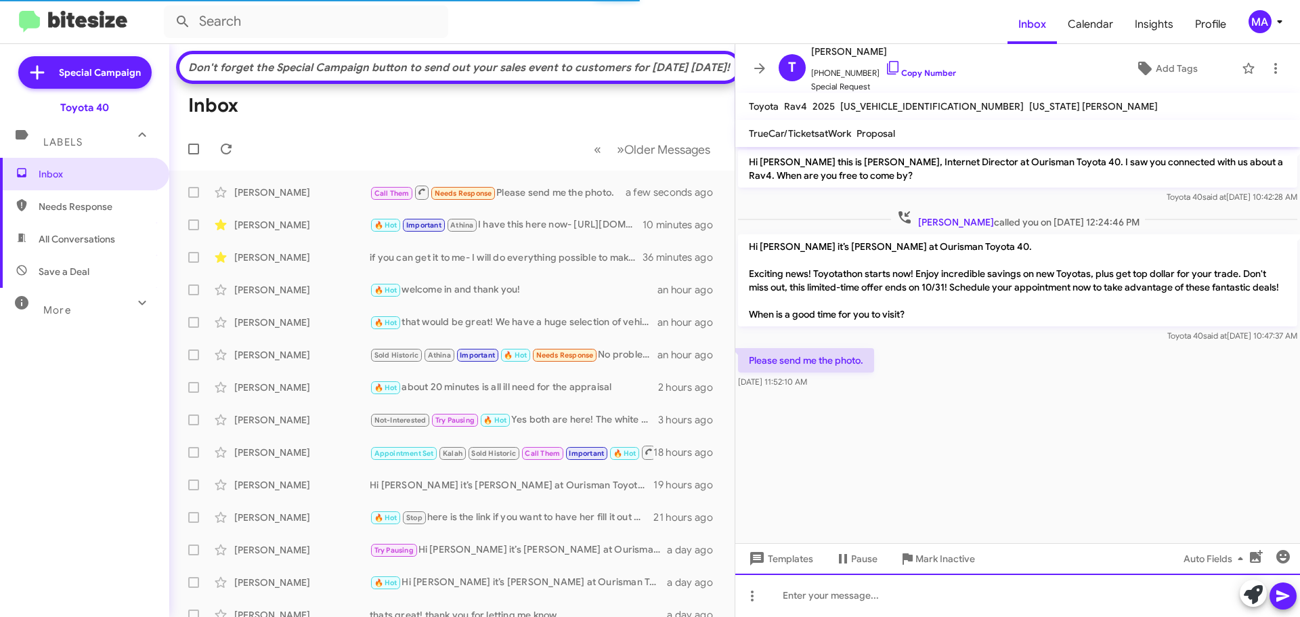
click at [892, 597] on div at bounding box center [1017, 595] width 565 height 43
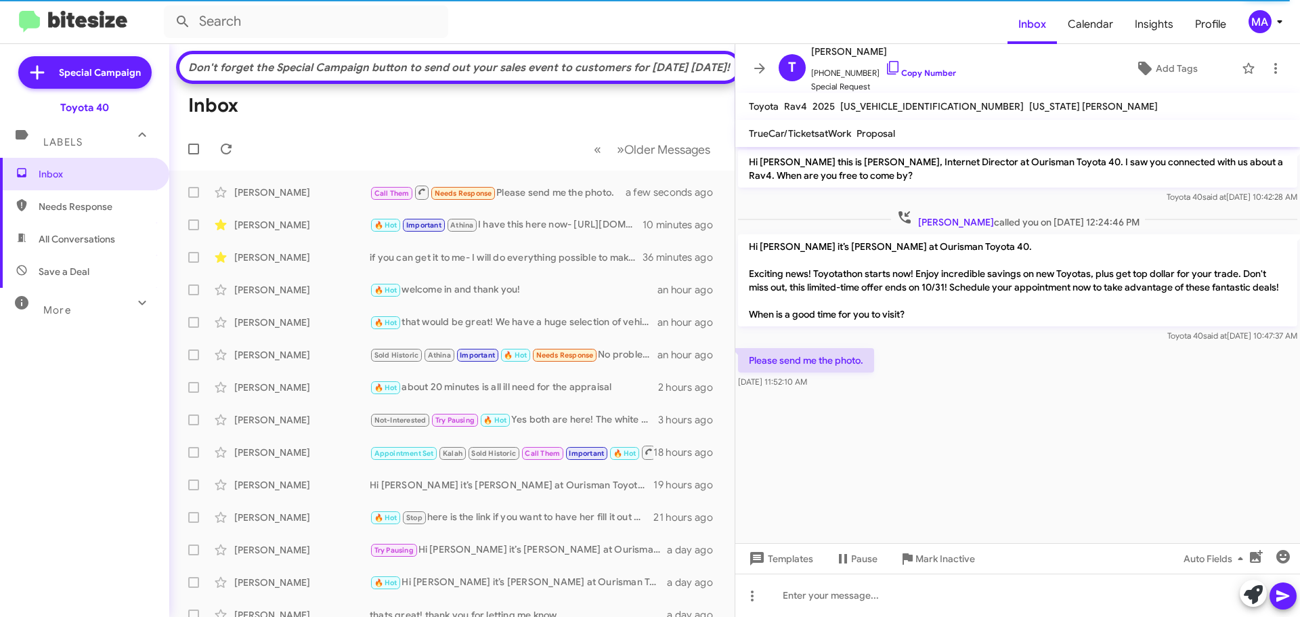
click at [850, 477] on cdk-virtual-scroll-viewport "Hi [PERSON_NAME] this is [PERSON_NAME], Internet Director at Ourisman Toyota 40…" at bounding box center [1017, 345] width 565 height 396
click at [550, 233] on div "🔥 Hot Important Athina I have this here now- [URL][DOMAIN_NAME][US_VEHICLE_IDEN…" at bounding box center [520, 225] width 300 height 16
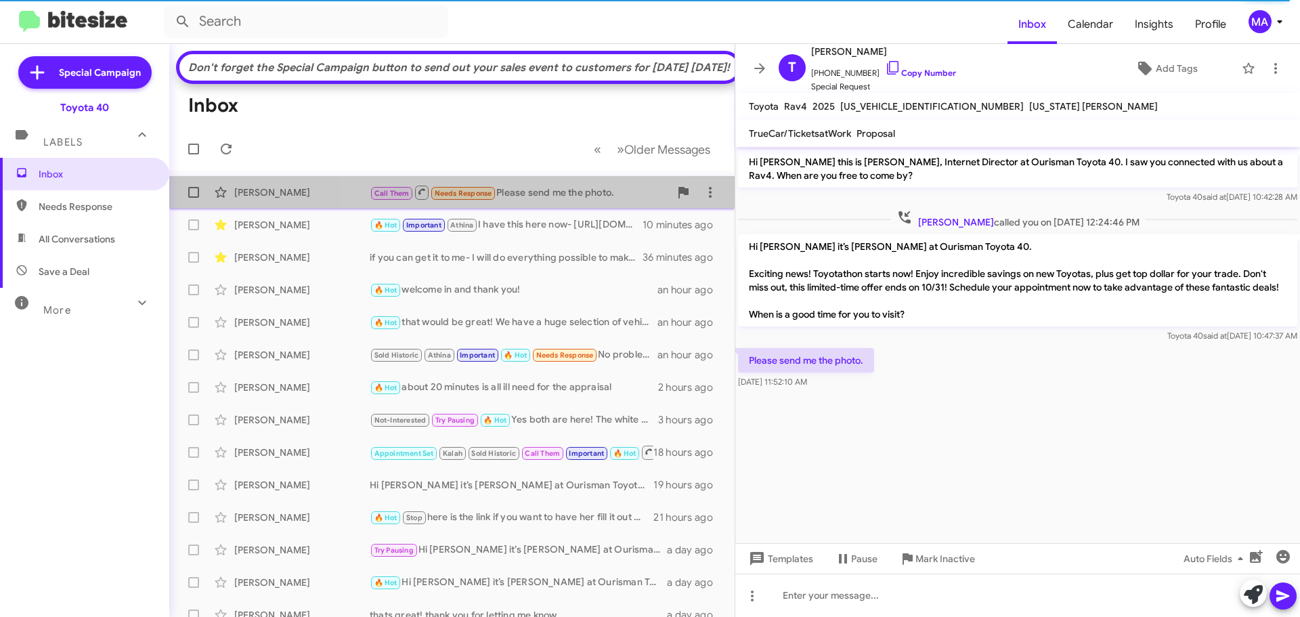
click at [532, 201] on div "Call Them Needs Response Please send me the photo." at bounding box center [520, 192] width 300 height 17
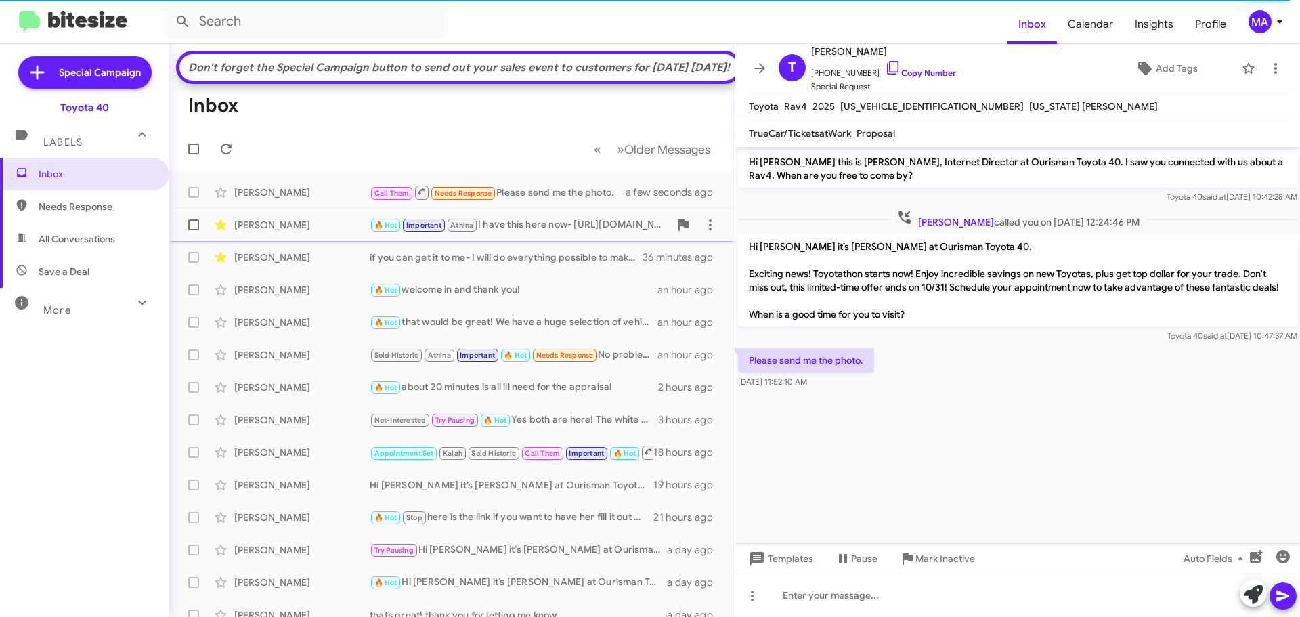
drag, startPoint x: 1033, startPoint y: 374, endPoint x: 319, endPoint y: 232, distance: 728.4
click at [1031, 372] on div "Please send me the photo. [DATE] 11:52:10 AM" at bounding box center [1017, 368] width 565 height 46
click at [100, 267] on span "Save a Deal" at bounding box center [84, 271] width 169 height 33
type input "in:not-interested"
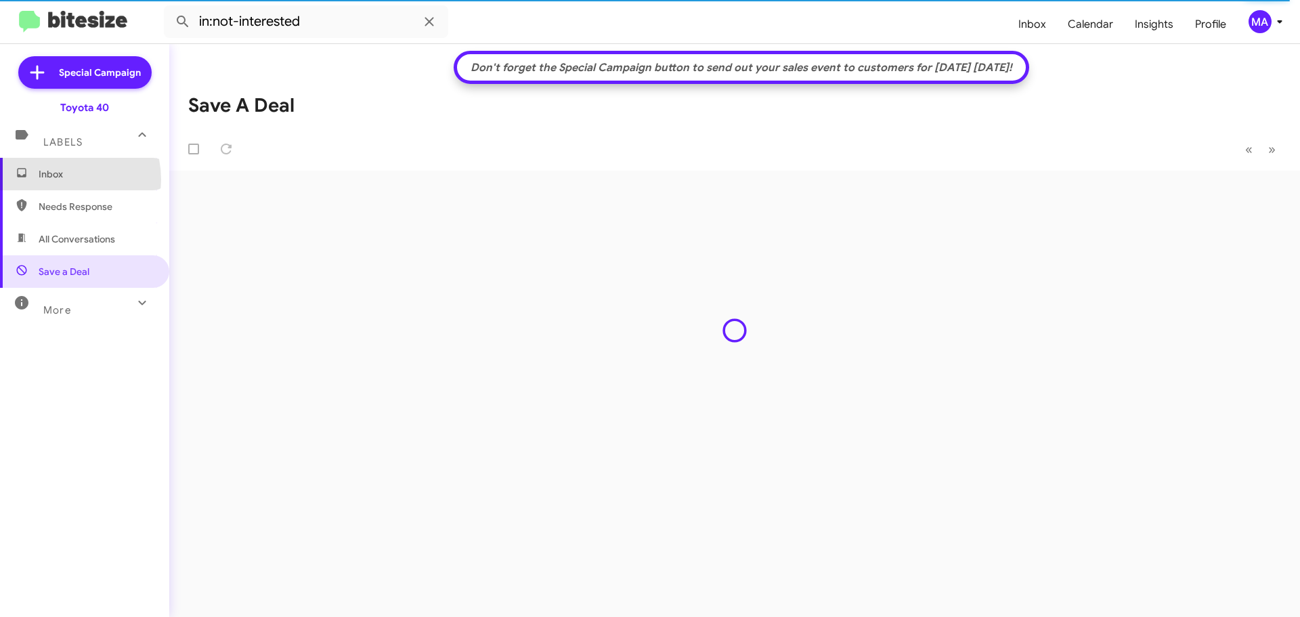
click at [59, 179] on span "Inbox" at bounding box center [96, 174] width 115 height 14
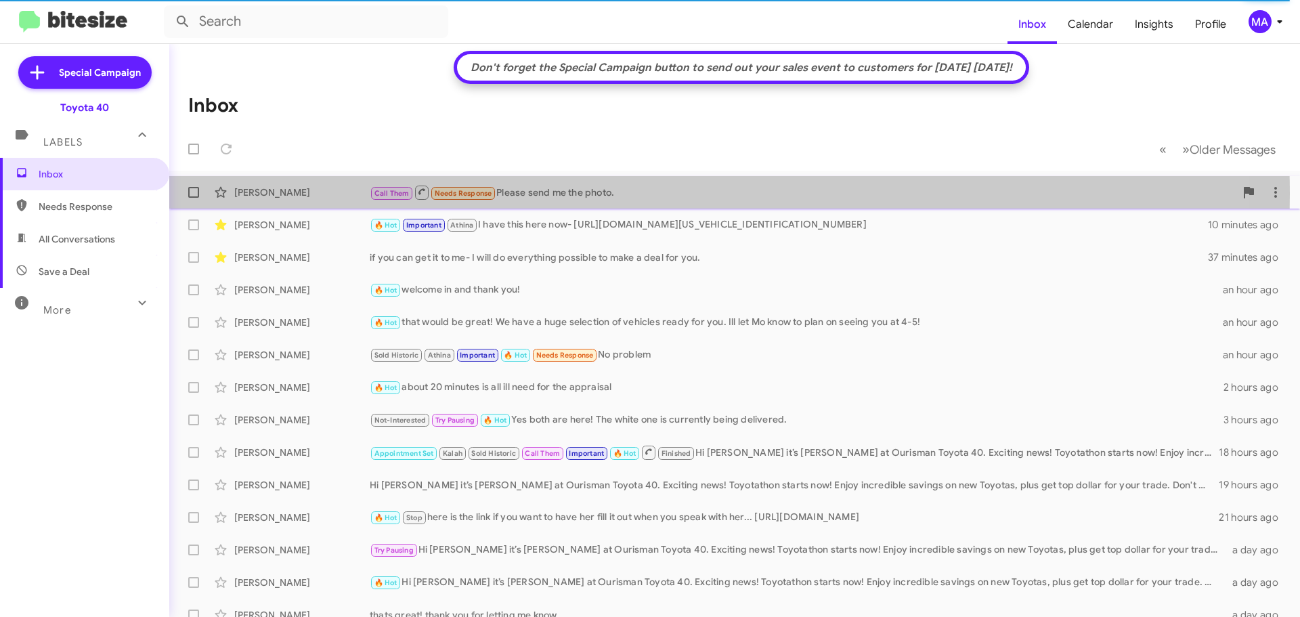
click at [581, 193] on div "Call Them Needs Response Please send me the photo." at bounding box center [802, 192] width 865 height 17
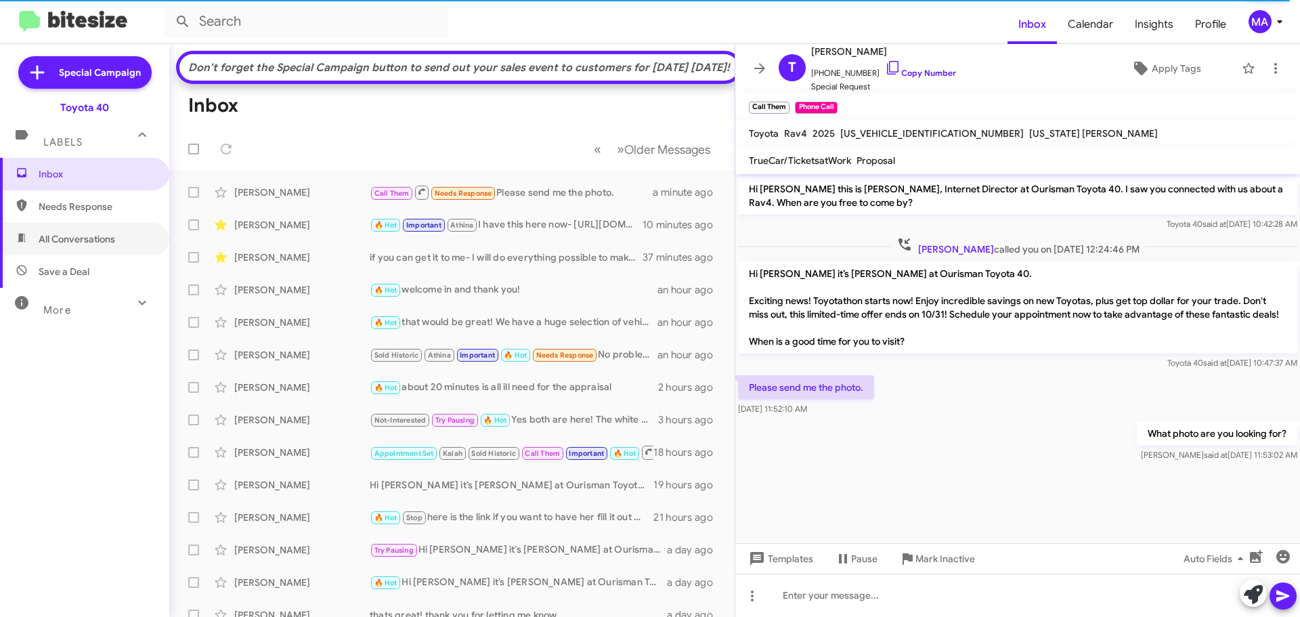
click at [74, 250] on span "All Conversations" at bounding box center [84, 239] width 169 height 33
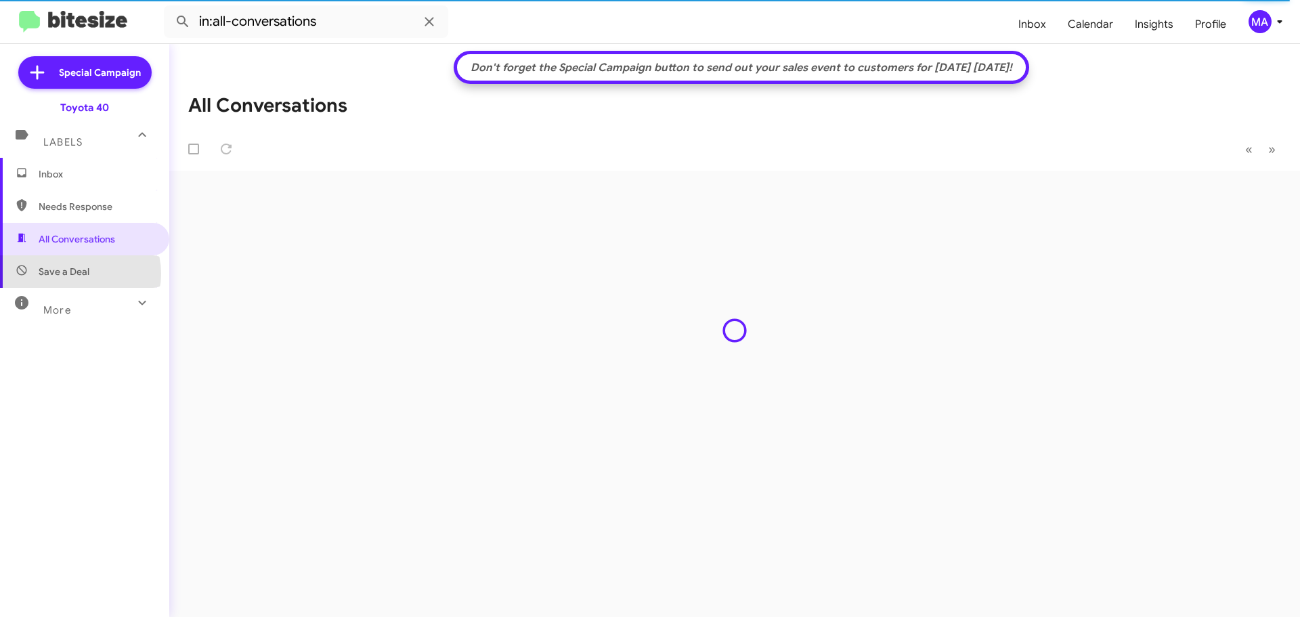
click at [79, 274] on span "Save a Deal" at bounding box center [64, 272] width 51 height 14
type input "in:not-interested"
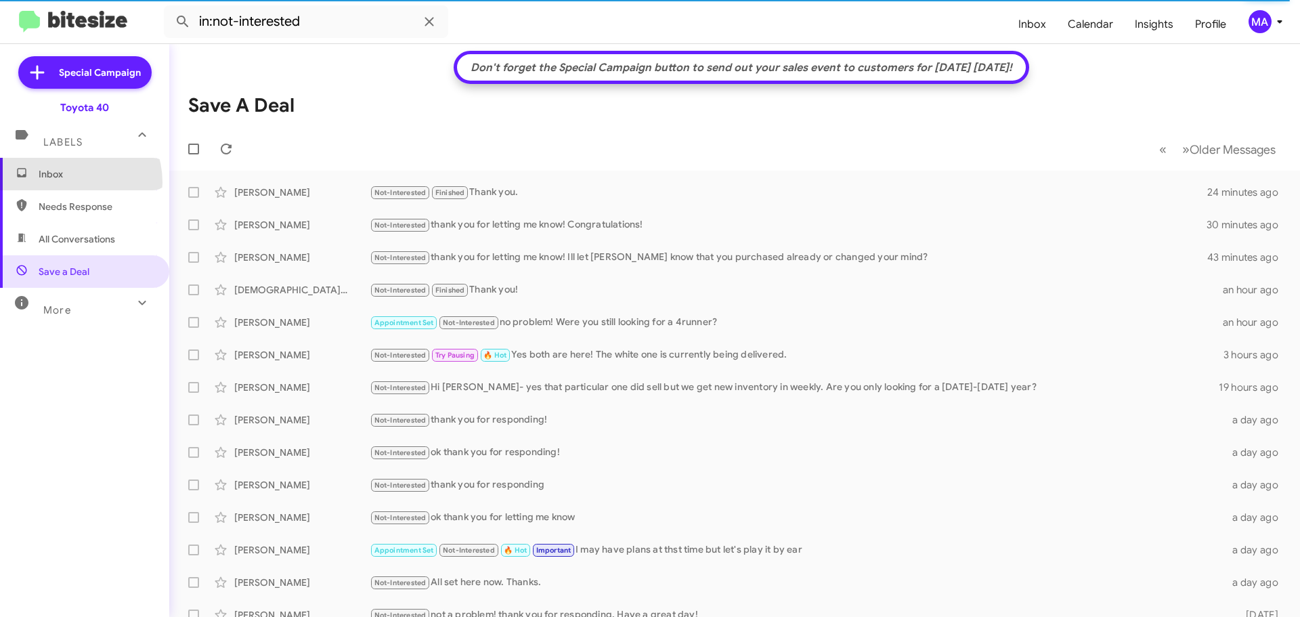
click at [69, 182] on span "Inbox" at bounding box center [84, 174] width 169 height 33
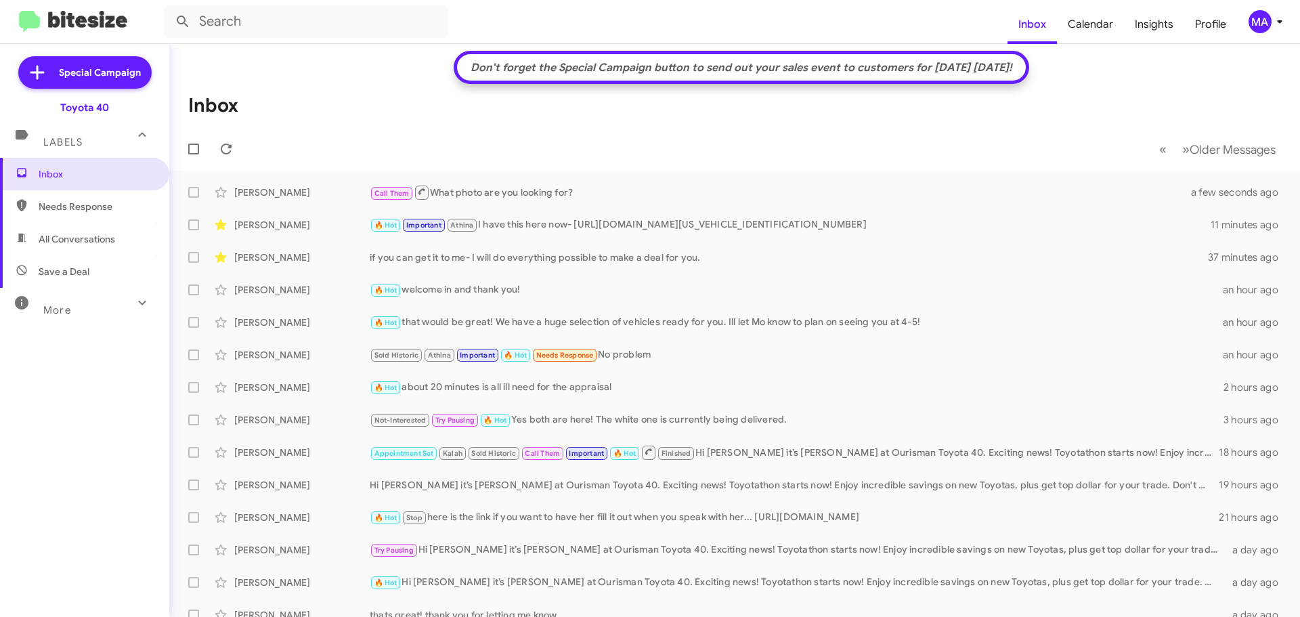
click at [82, 243] on span "All Conversations" at bounding box center [77, 239] width 77 height 14
type input "in:all-conversations"
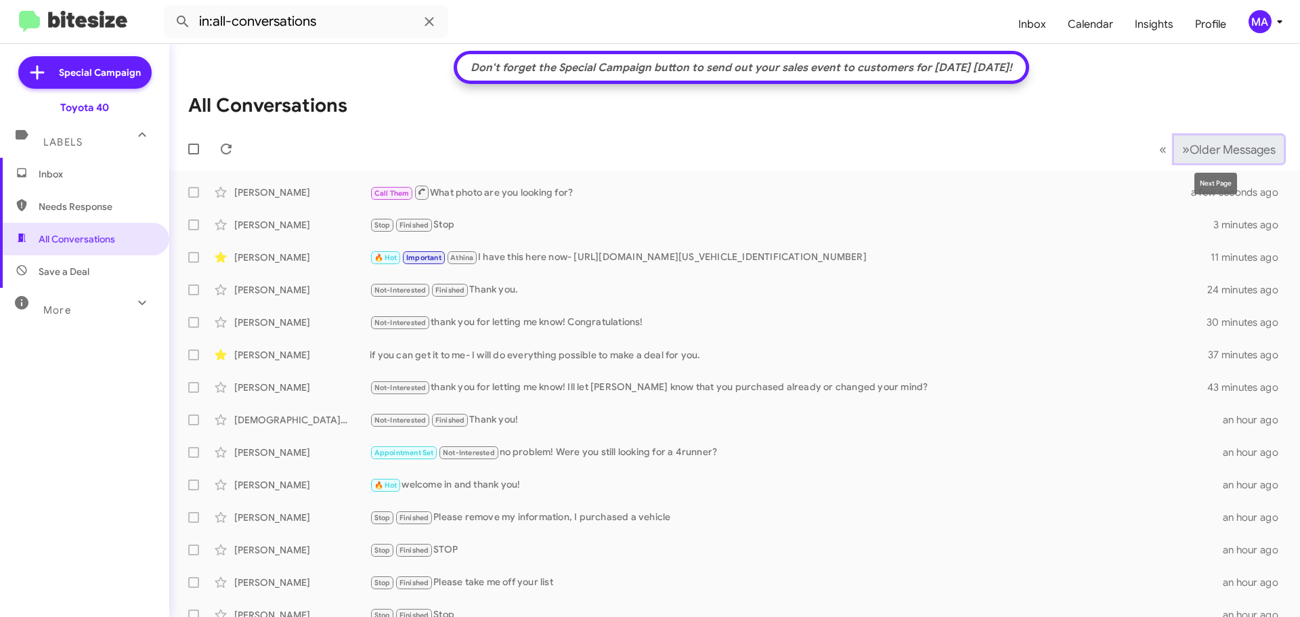
click at [1205, 151] on span "Older Messages" at bounding box center [1233, 149] width 86 height 15
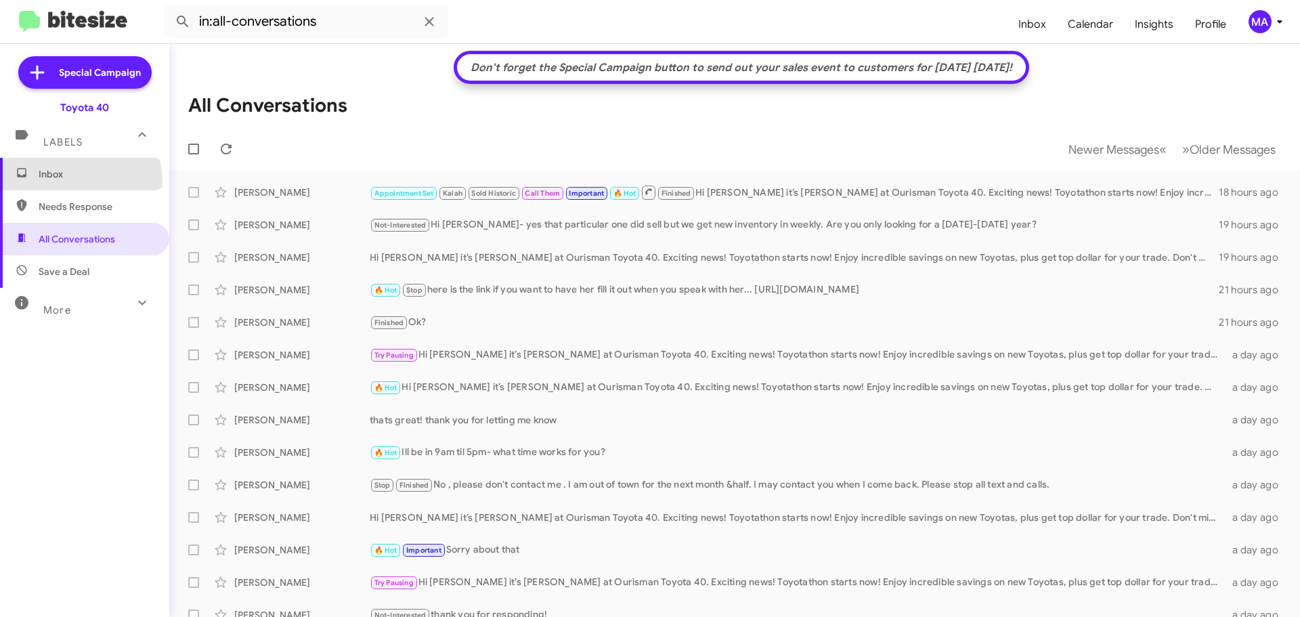
click at [77, 181] on span "Inbox" at bounding box center [84, 174] width 169 height 33
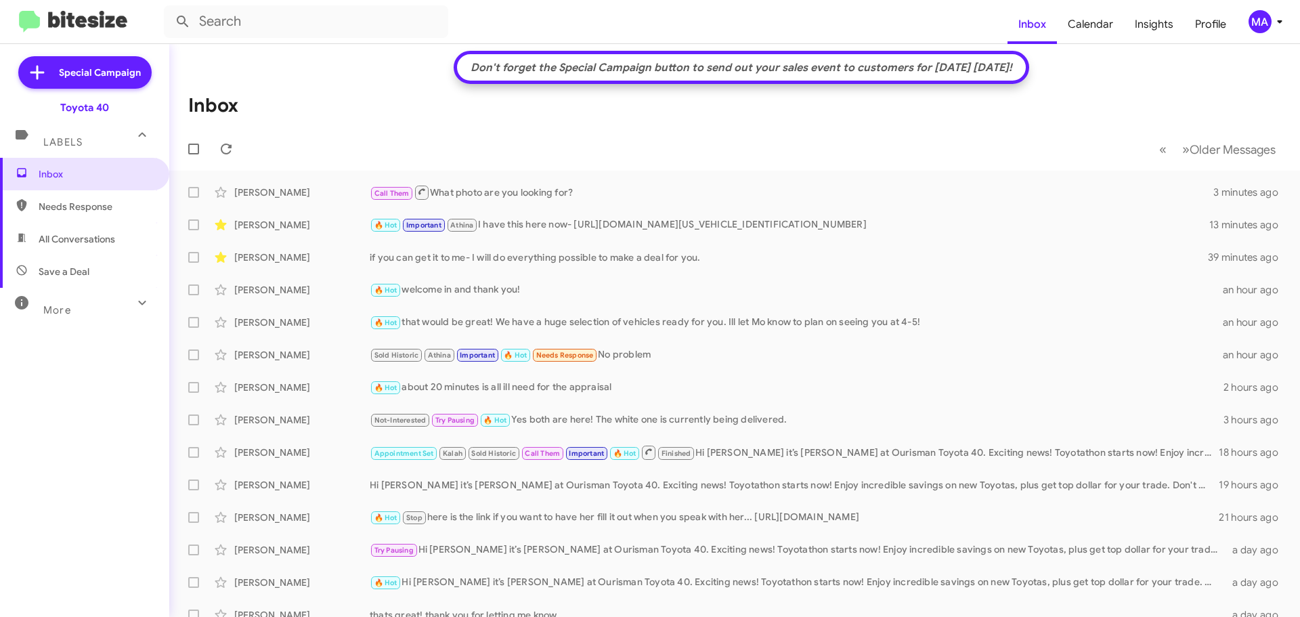
click at [113, 245] on span "All Conversations" at bounding box center [77, 239] width 77 height 14
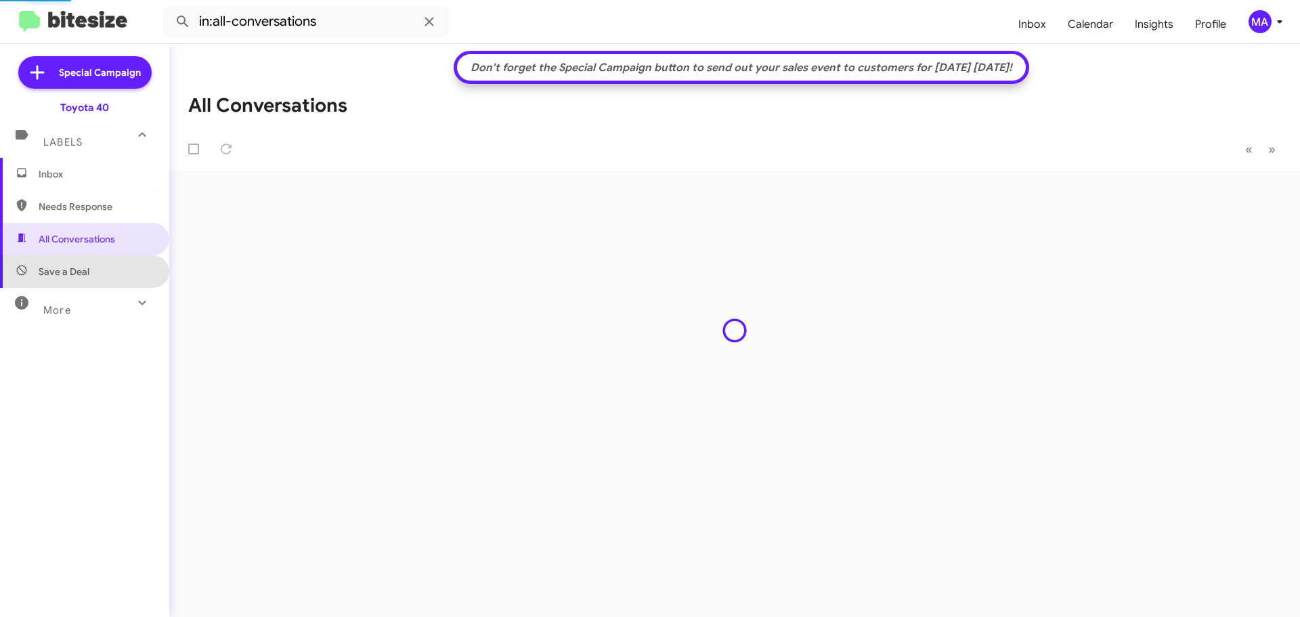
click at [104, 279] on span "Save a Deal" at bounding box center [84, 271] width 169 height 33
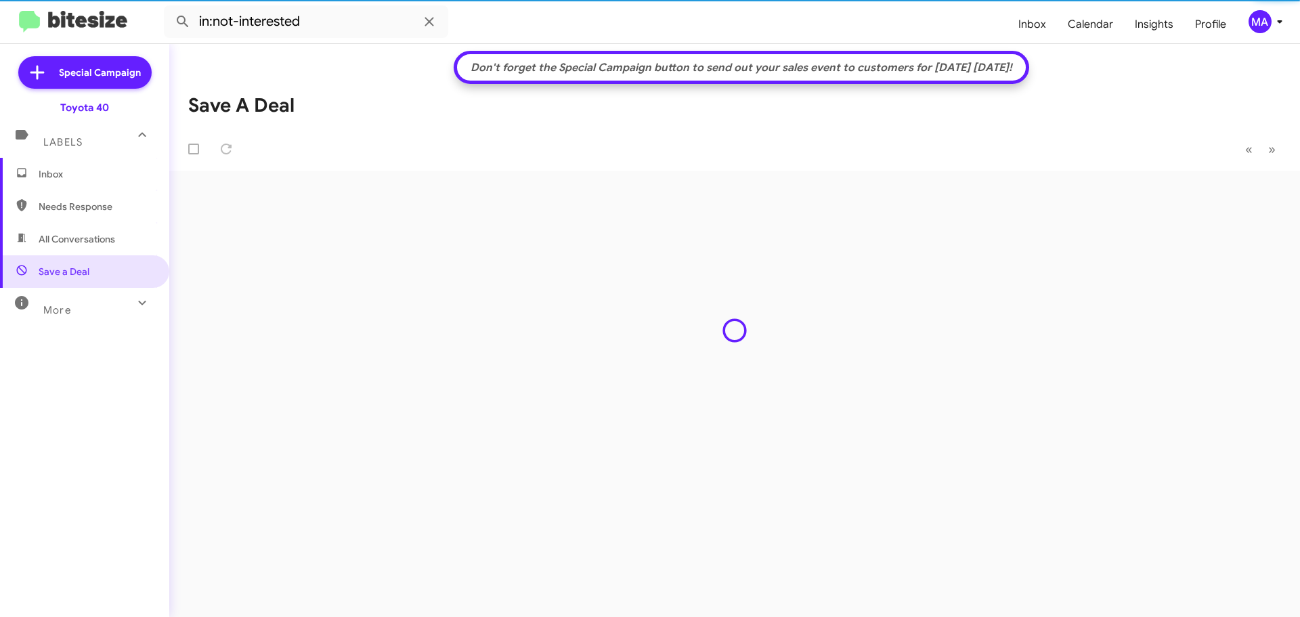
click at [89, 202] on span "Needs Response" at bounding box center [96, 207] width 115 height 14
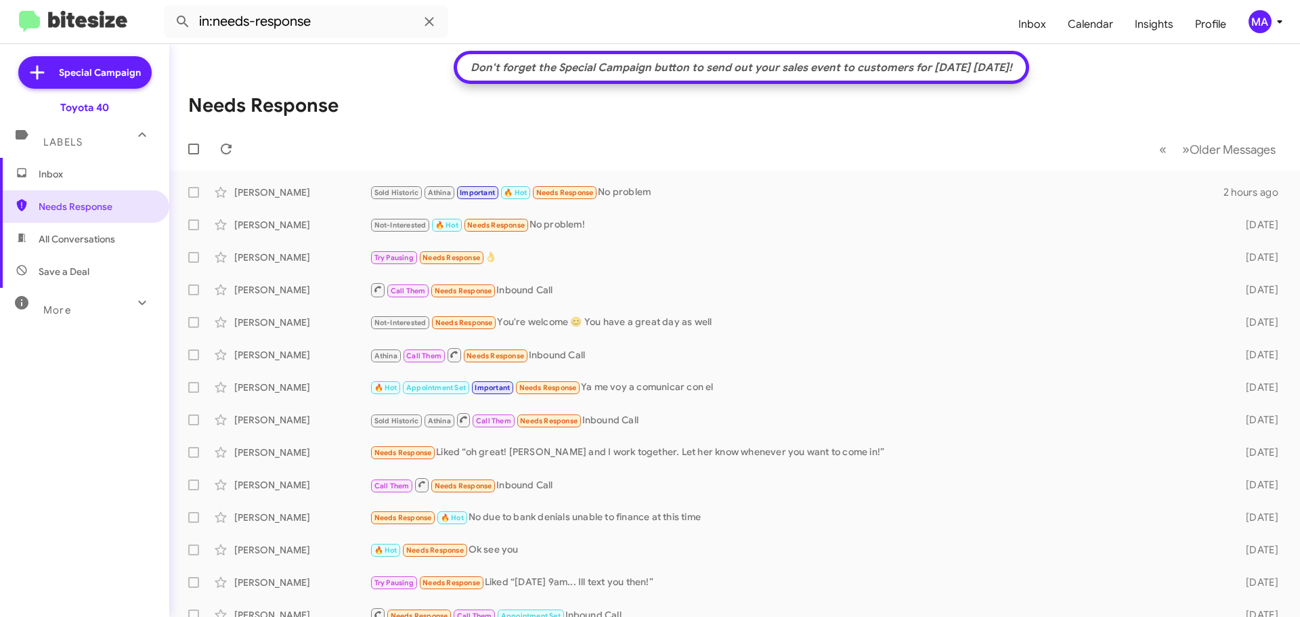
click at [125, 243] on span "All Conversations" at bounding box center [84, 239] width 169 height 33
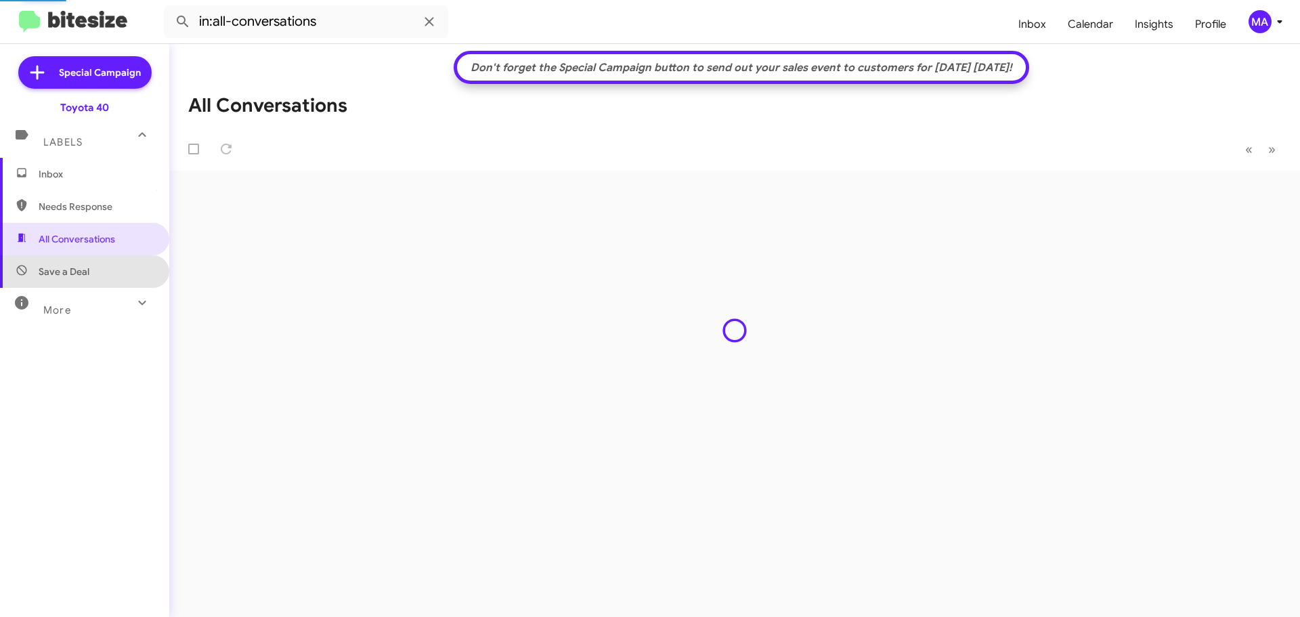
click at [123, 263] on span "Save a Deal" at bounding box center [84, 271] width 169 height 33
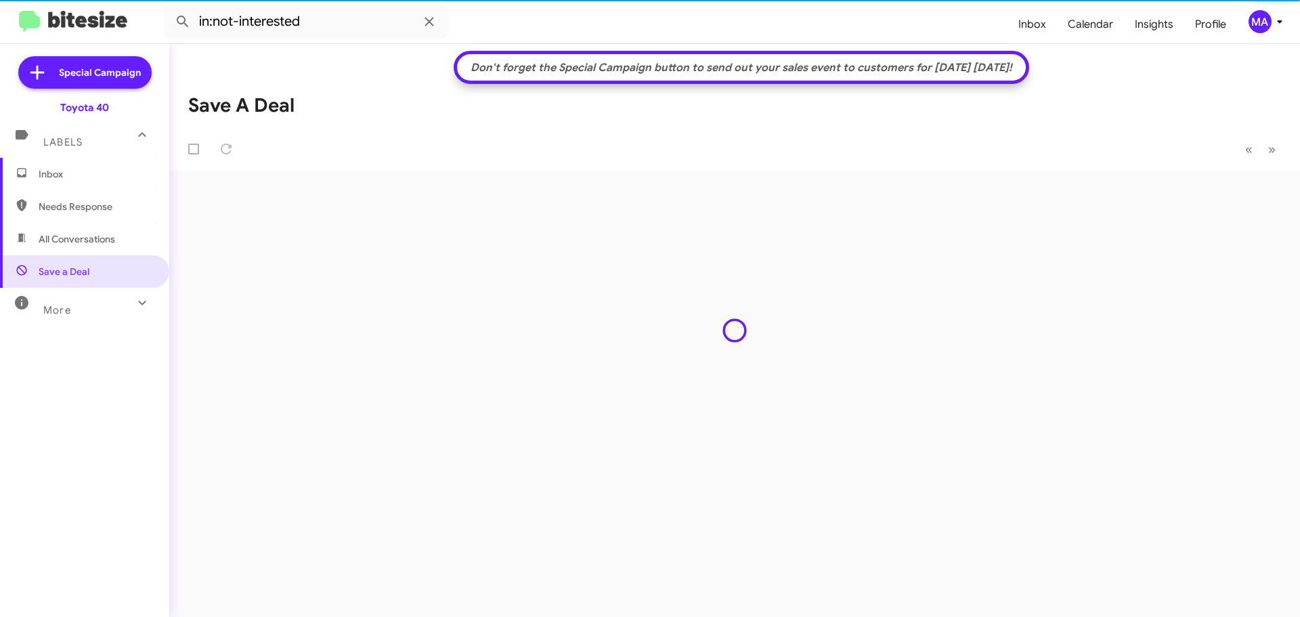
click at [95, 202] on span "Needs Response" at bounding box center [96, 207] width 115 height 14
type input "in:needs-response"
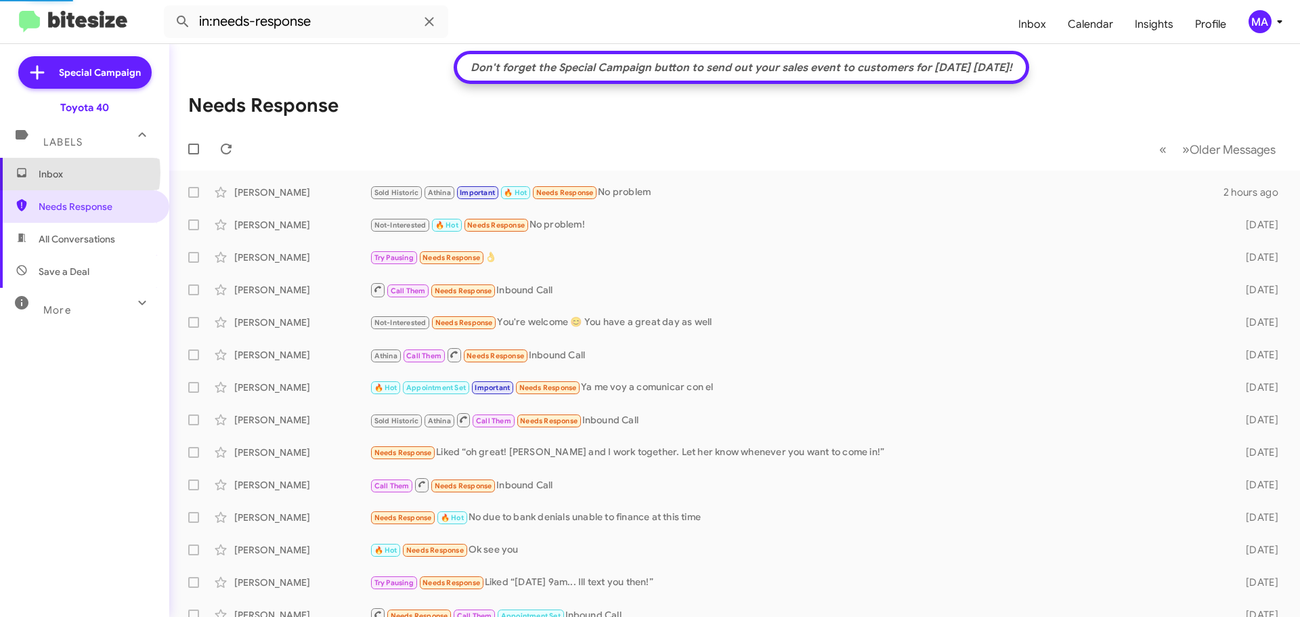
click at [57, 173] on span "Inbox" at bounding box center [96, 174] width 115 height 14
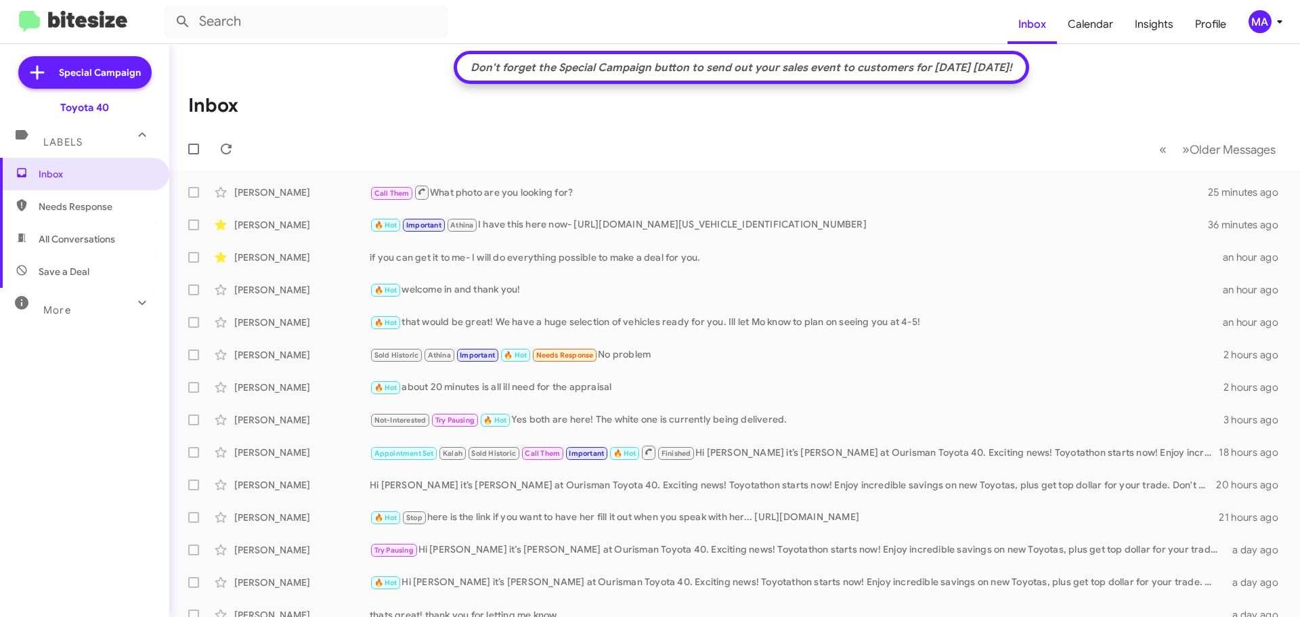
click at [64, 209] on span "Needs Response" at bounding box center [96, 207] width 115 height 14
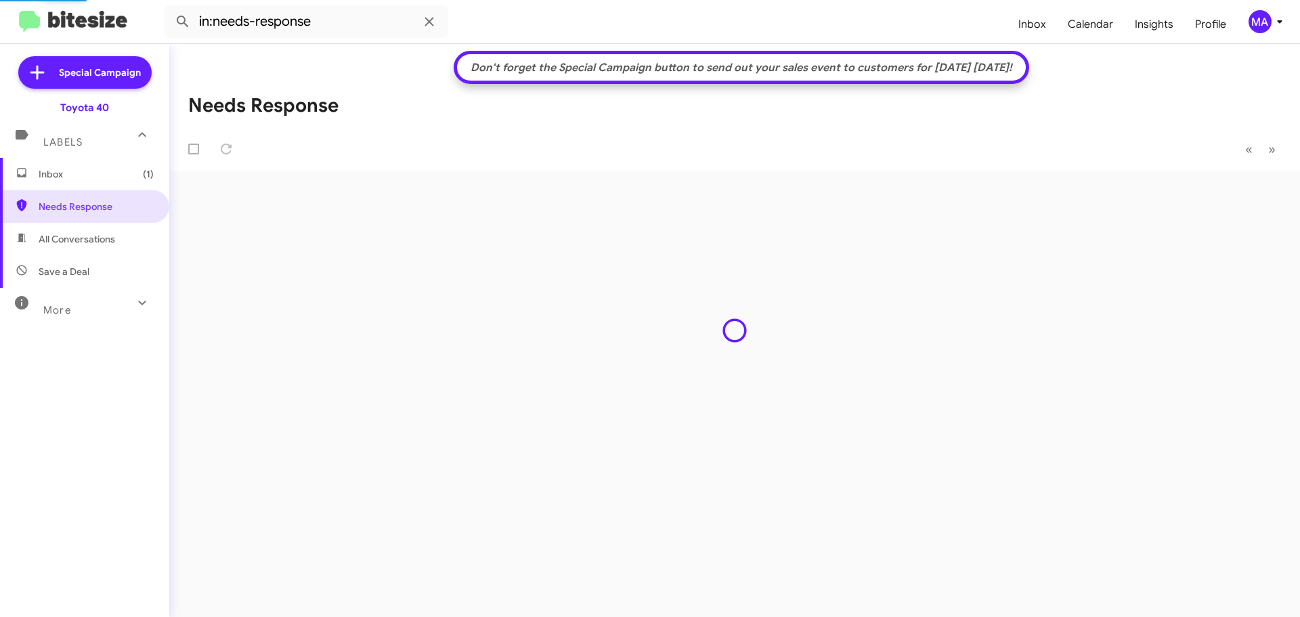
click at [72, 245] on span "All Conversations" at bounding box center [77, 239] width 77 height 14
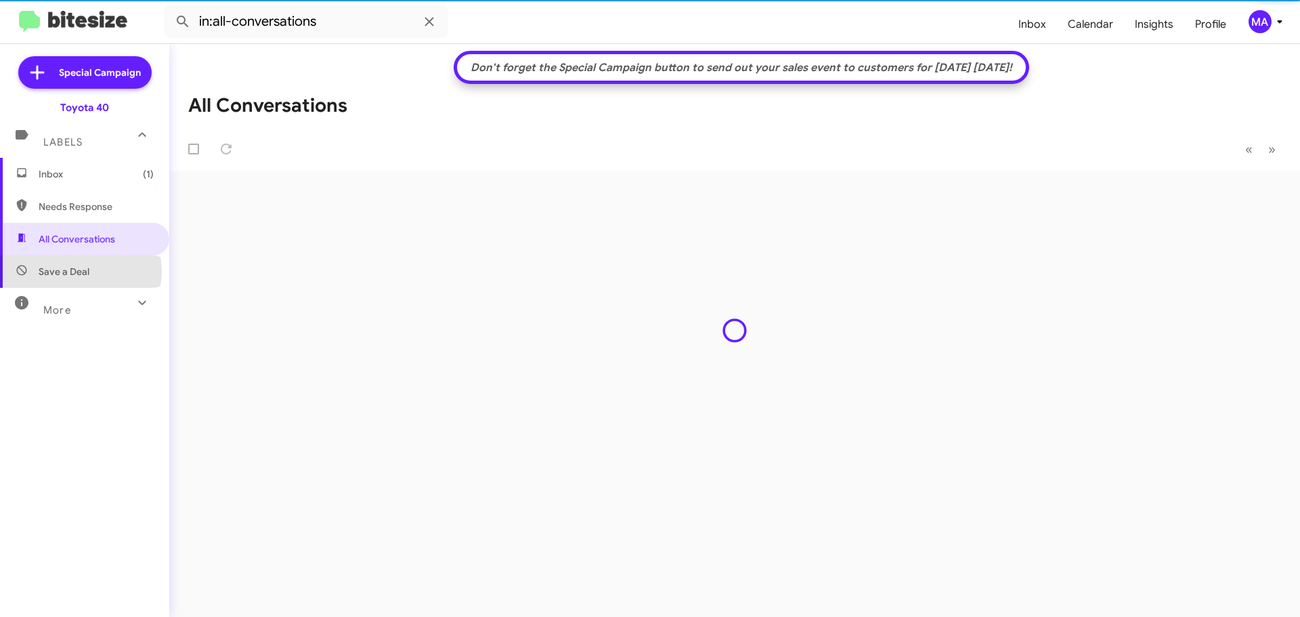
click at [80, 271] on span "Save a Deal" at bounding box center [64, 272] width 51 height 14
type input "in:not-interested"
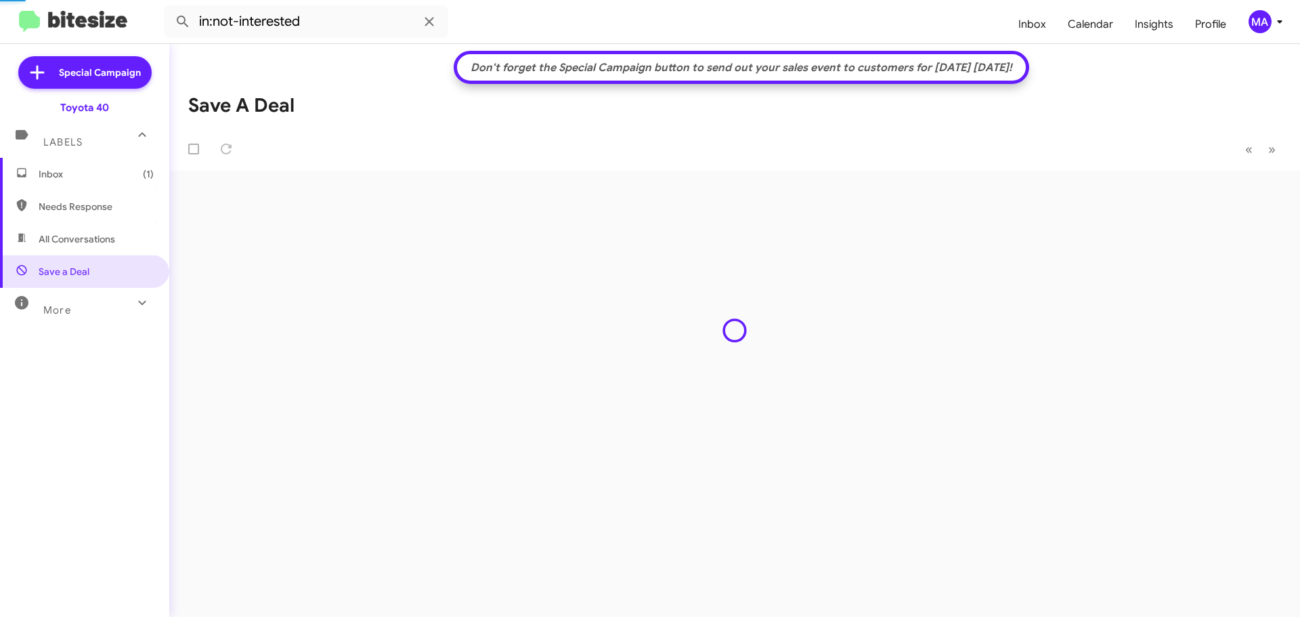
click at [64, 175] on span "Inbox (1)" at bounding box center [96, 174] width 115 height 14
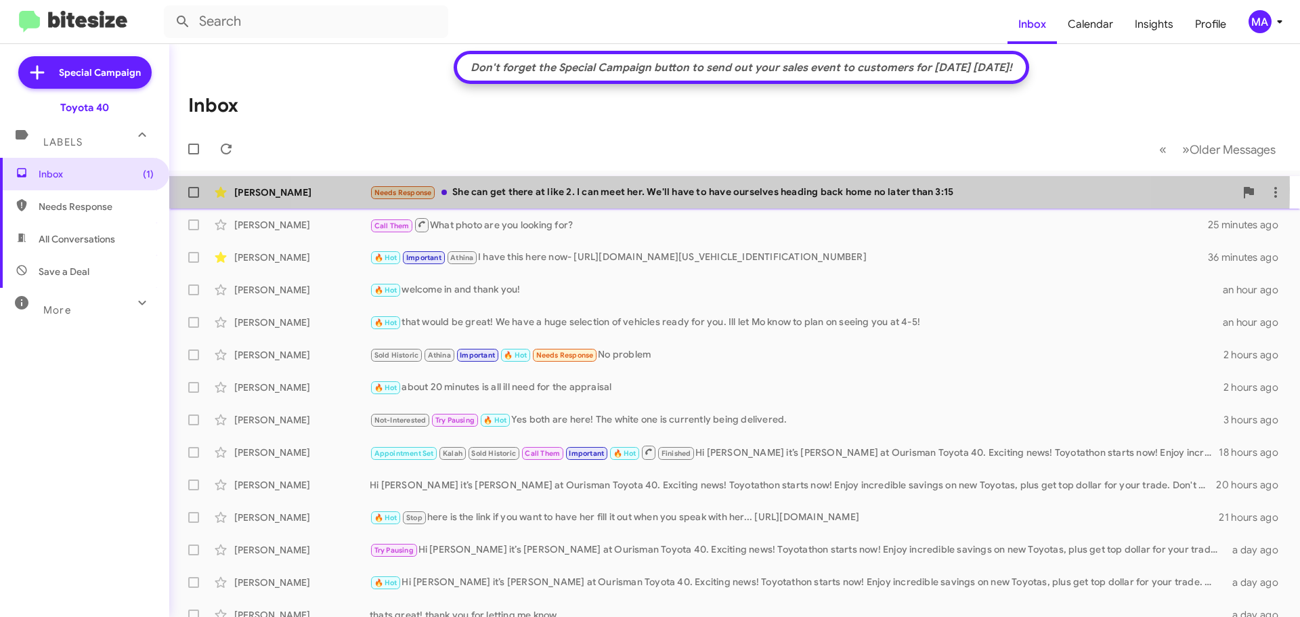
click at [704, 189] on div "Needs Response She can get there at like 2. I can meet her. We'll have to have …" at bounding box center [802, 193] width 865 height 16
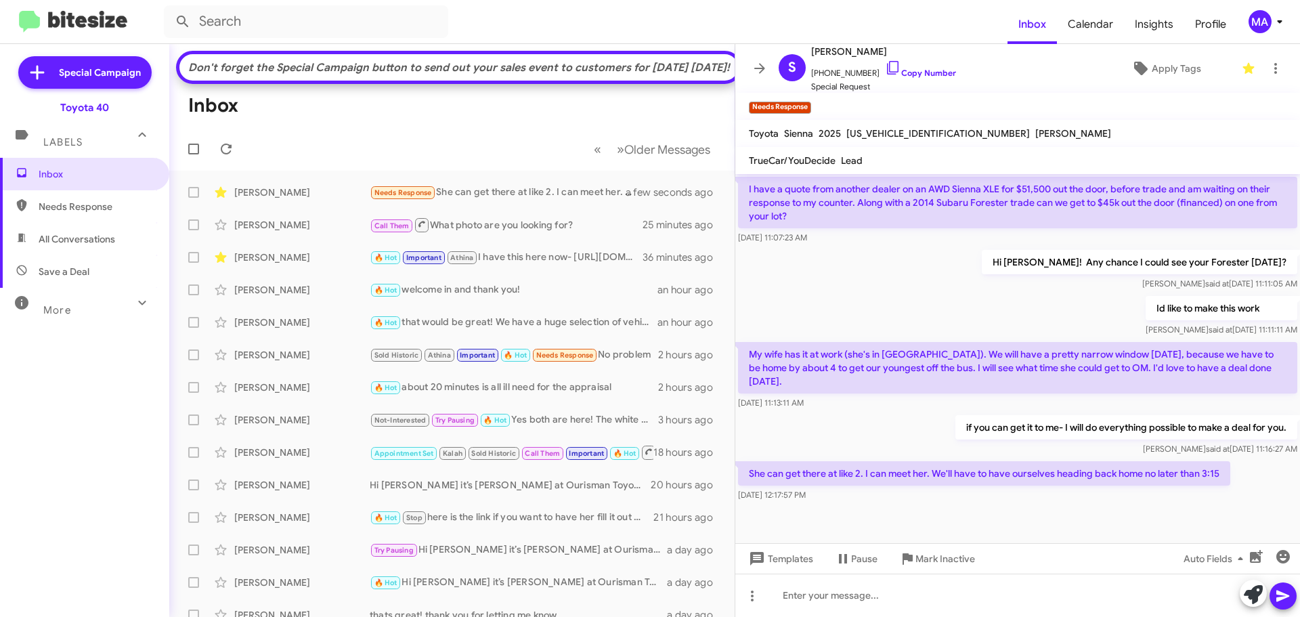
scroll to position [684, 0]
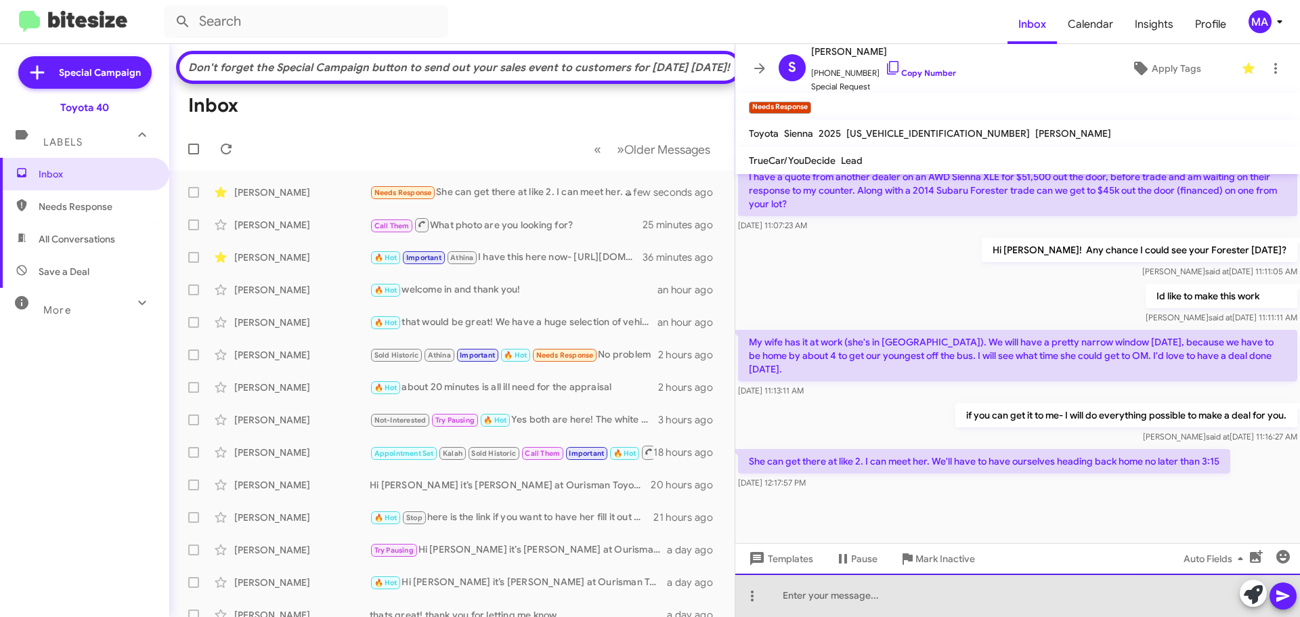
click at [876, 599] on div at bounding box center [1017, 595] width 565 height 43
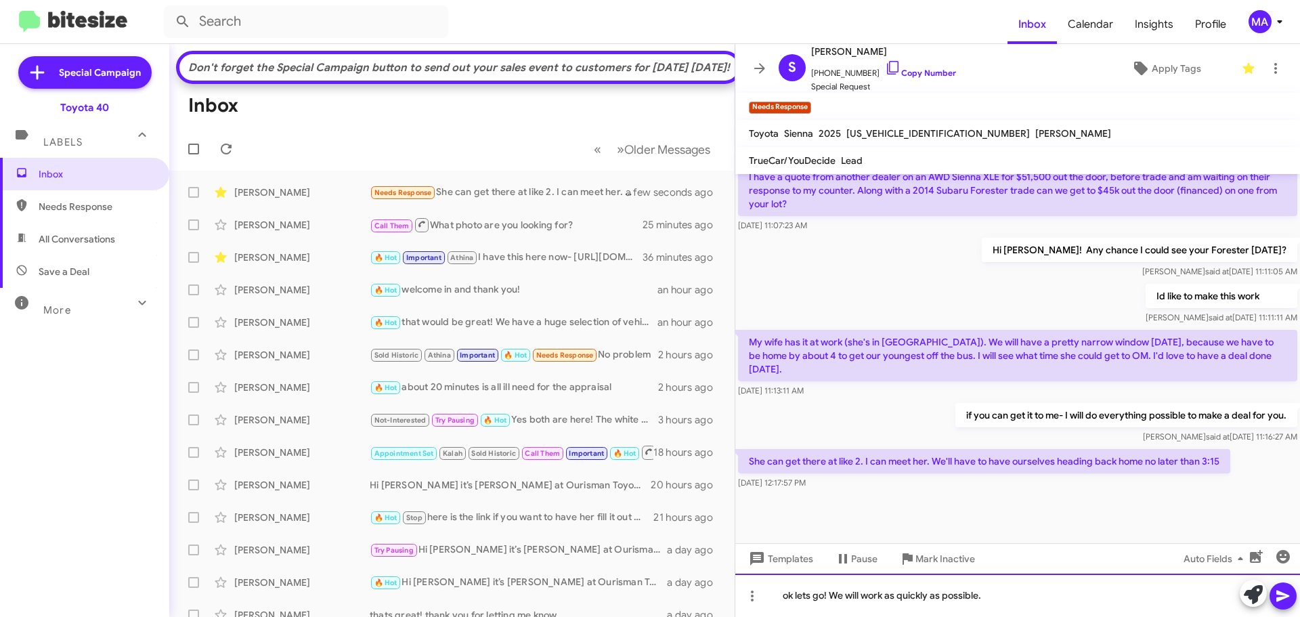
click at [1010, 605] on div "ok lets go! We will work as quickly as possible." at bounding box center [1017, 595] width 565 height 43
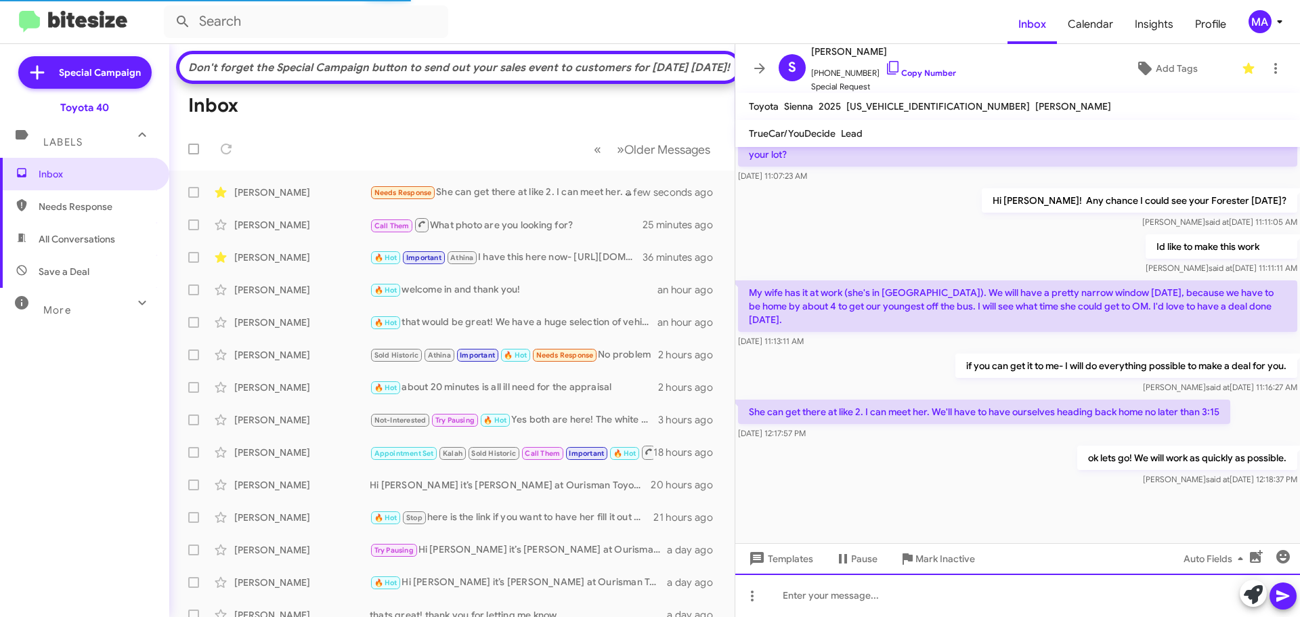
scroll to position [706, 0]
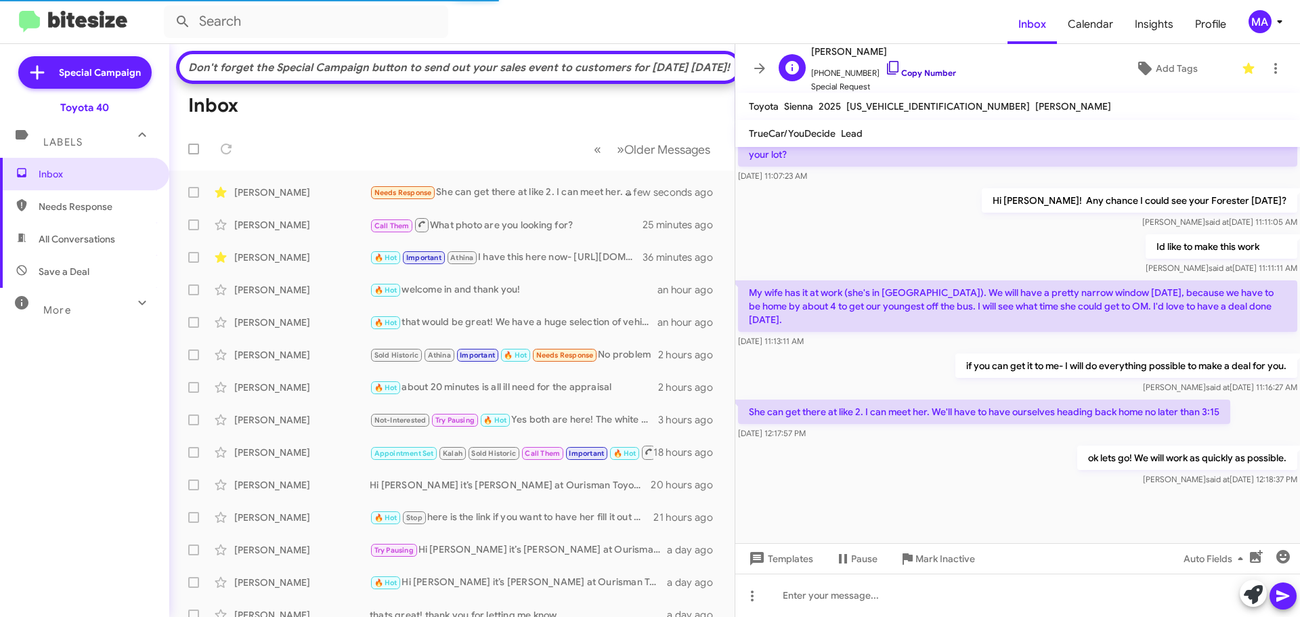
click at [885, 67] on icon at bounding box center [893, 68] width 16 height 16
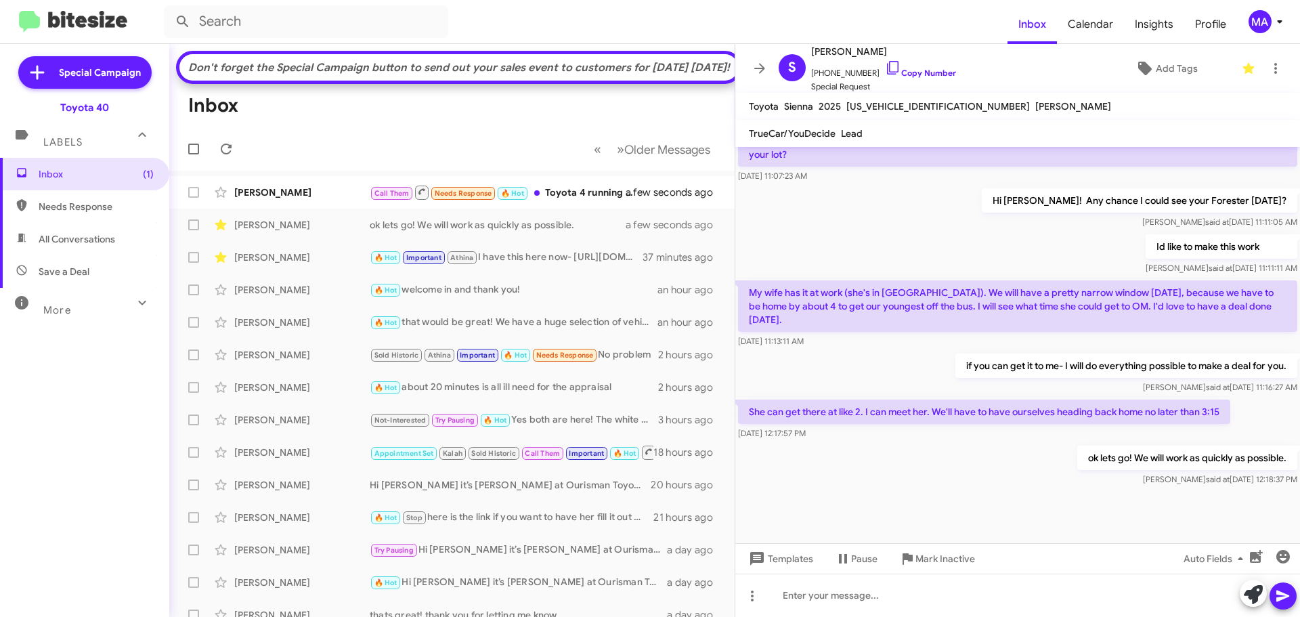
drag, startPoint x: 750, startPoint y: 296, endPoint x: 1295, endPoint y: 500, distance: 581.5
click at [1295, 500] on cdk-virtual-scroll-viewport "Hi [PERSON_NAME] this is [PERSON_NAME], Internet Director at Ourisman Toyota 40…" at bounding box center [1017, 345] width 565 height 396
copy div "Lore ip d sita cons adi eli se doeiu? Tempor 75 inci ut Lab 86, 3912, 83:25:08 …"
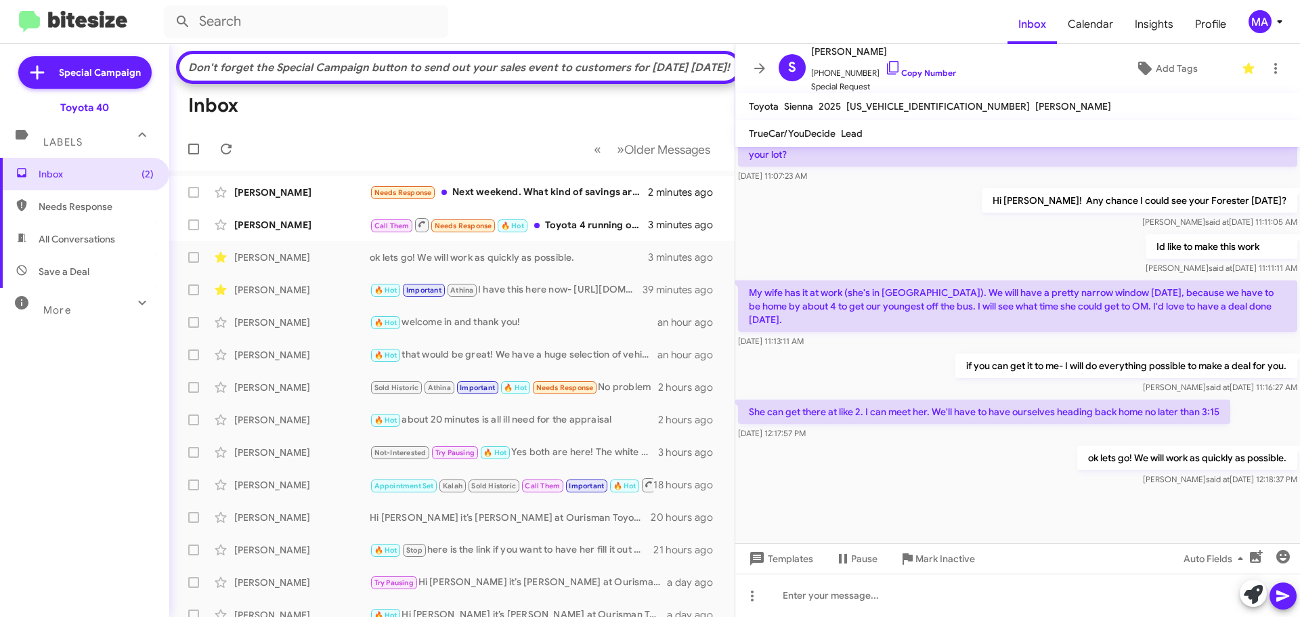
click at [1006, 473] on div "ok lets go! We will work as quickly as possible. [PERSON_NAME] said at [DATE] 1…" at bounding box center [1017, 466] width 565 height 46
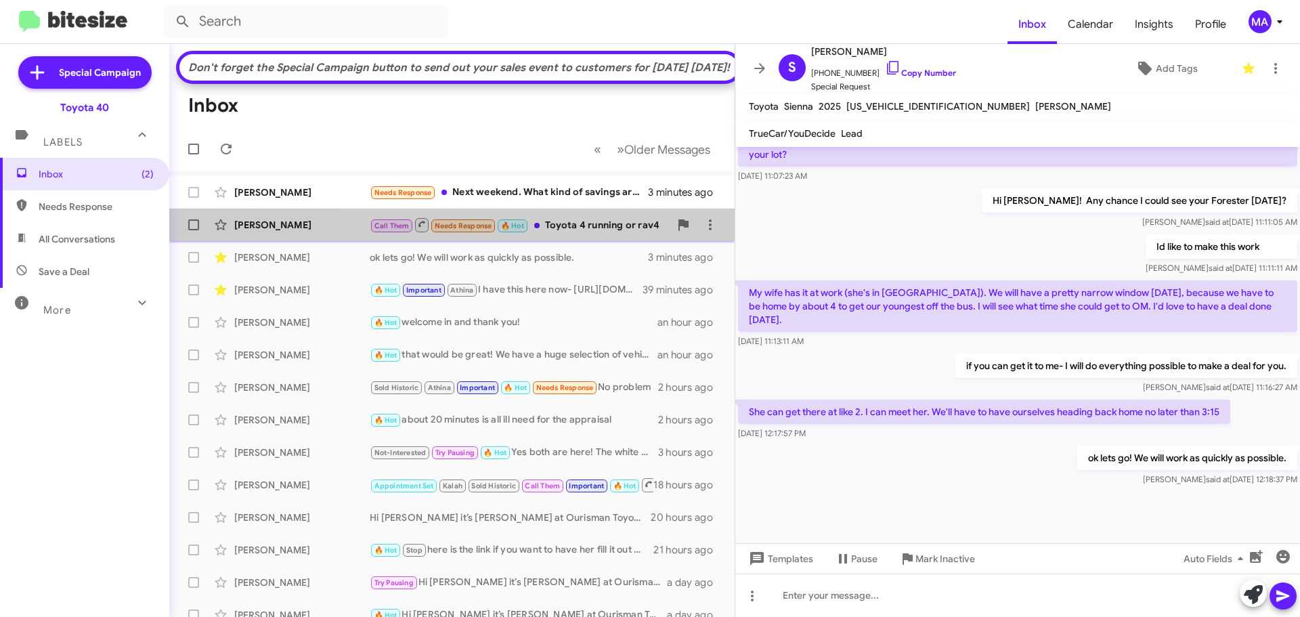
click at [568, 234] on div "Call Them Needs Response 🔥 Hot Toyota 4 running or rav4" at bounding box center [520, 225] width 300 height 17
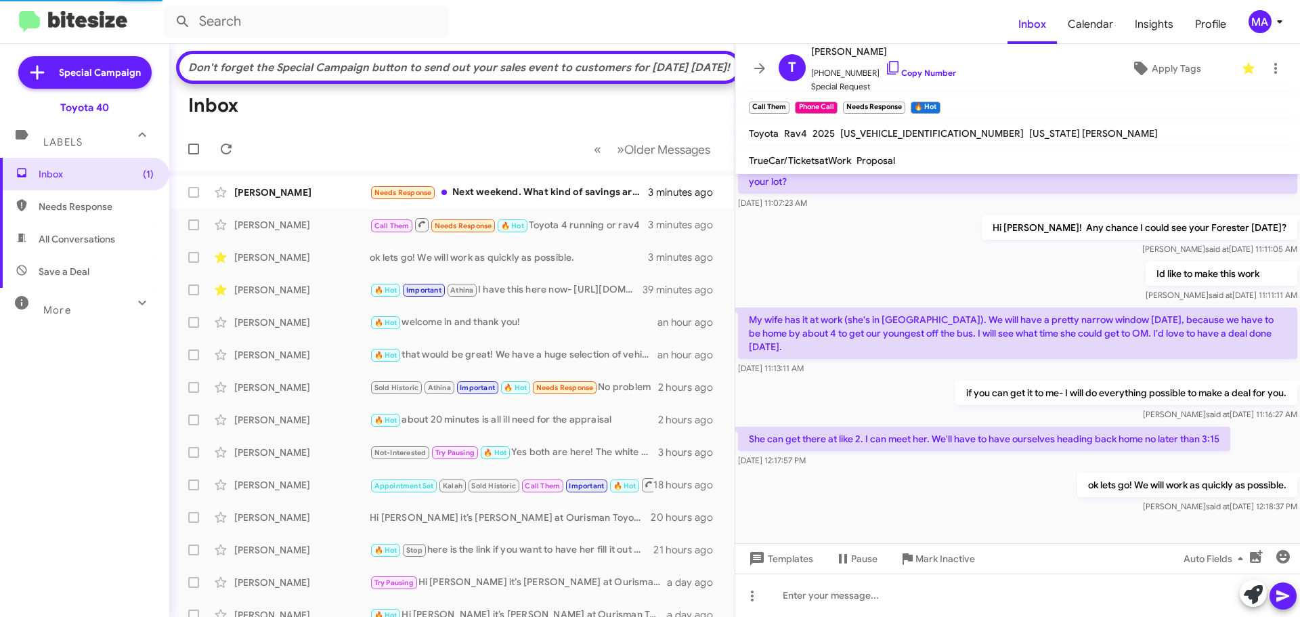
scroll to position [1, 0]
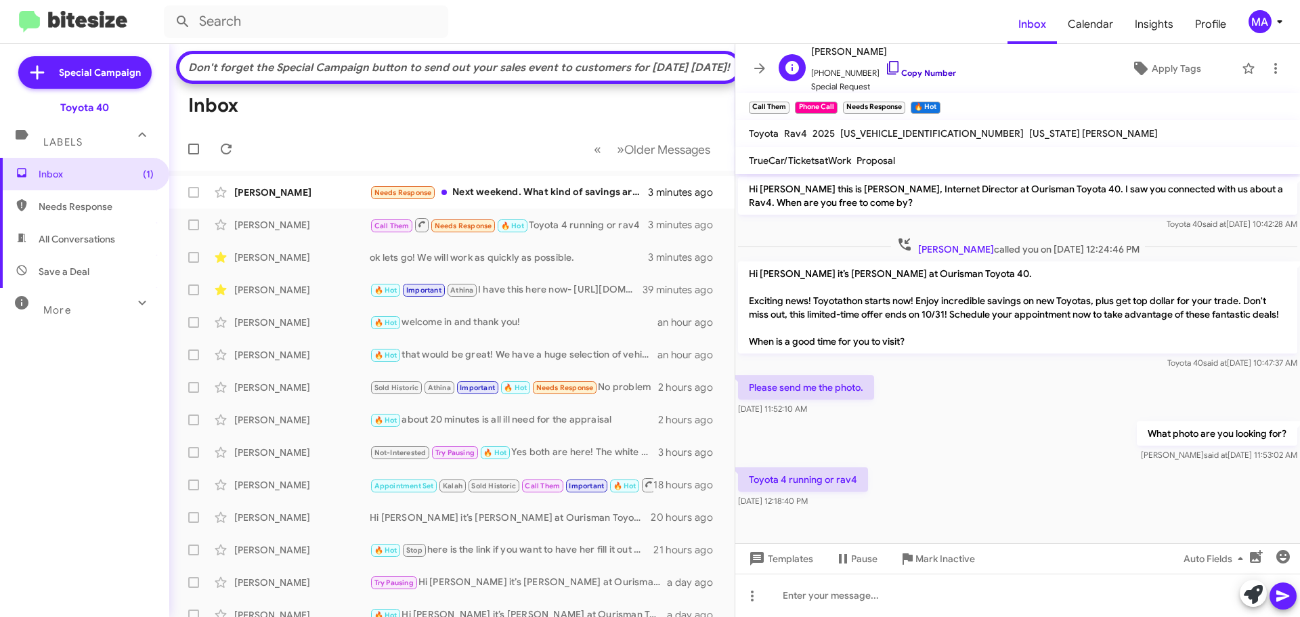
click at [885, 68] on icon at bounding box center [893, 68] width 16 height 16
drag, startPoint x: 849, startPoint y: 518, endPoint x: 785, endPoint y: 483, distance: 73.3
click at [783, 483] on body "Inbox Calendar Insights Profile MA Special Campaign Toyota 40 Labels Inbox (1) …" at bounding box center [650, 308] width 1300 height 617
click at [916, 489] on div "Toyota 4 running or rav4 [DATE] 12:18:40 PM" at bounding box center [1017, 487] width 565 height 46
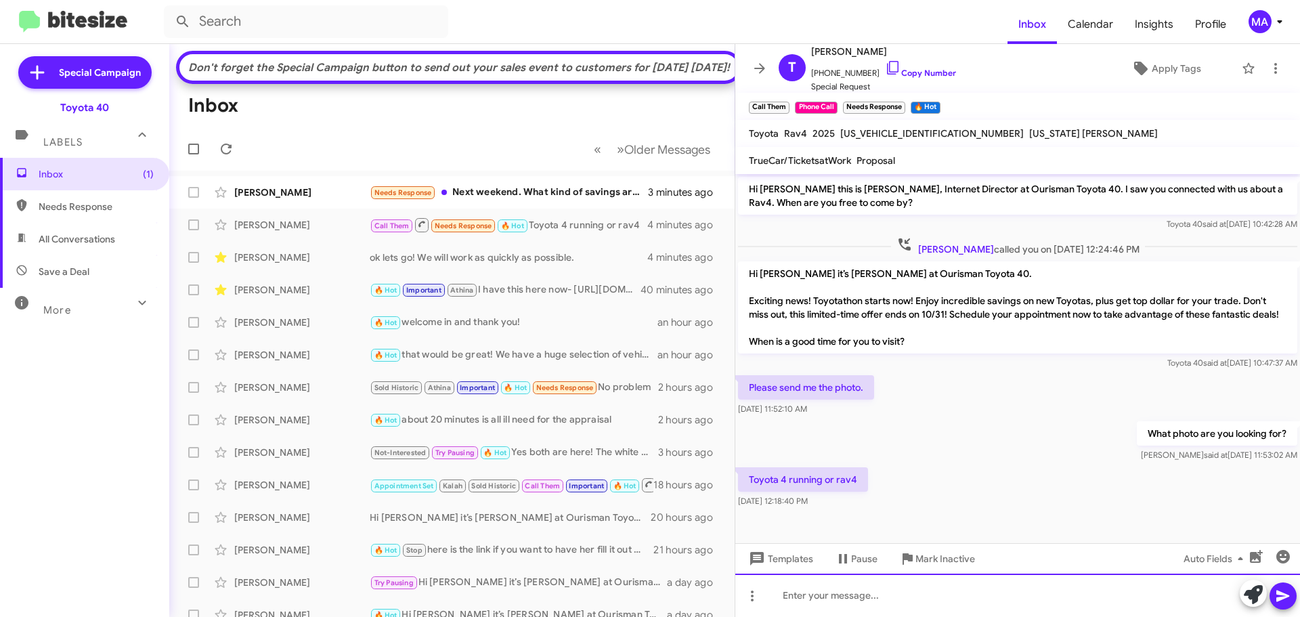
click at [818, 594] on div at bounding box center [1017, 595] width 565 height 43
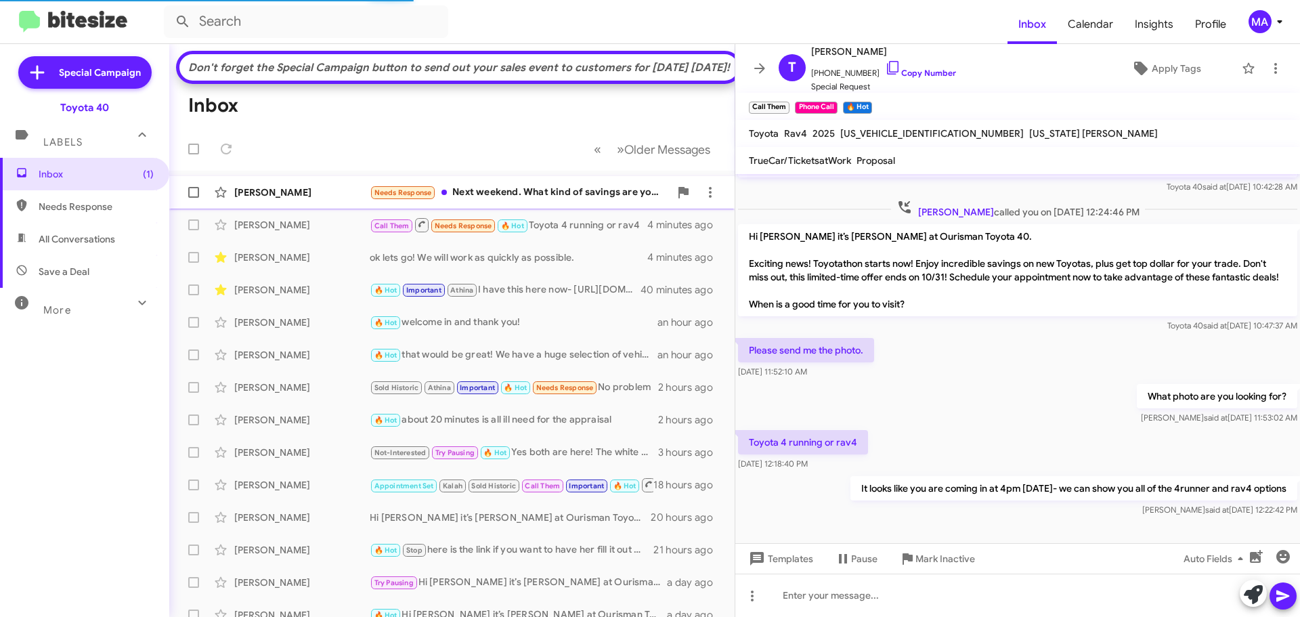
click at [570, 200] on div "Needs Response Next weekend. What kind of savings are you offering on the Sequo…" at bounding box center [520, 193] width 300 height 16
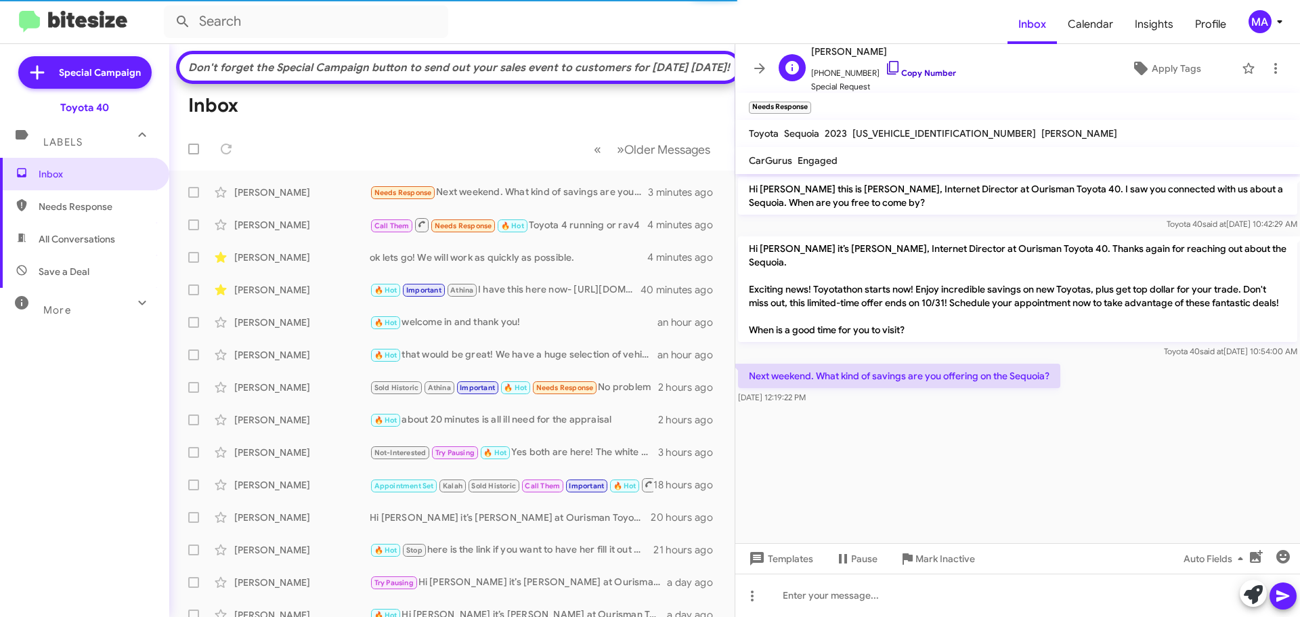
click at [885, 68] on icon at bounding box center [893, 68] width 16 height 16
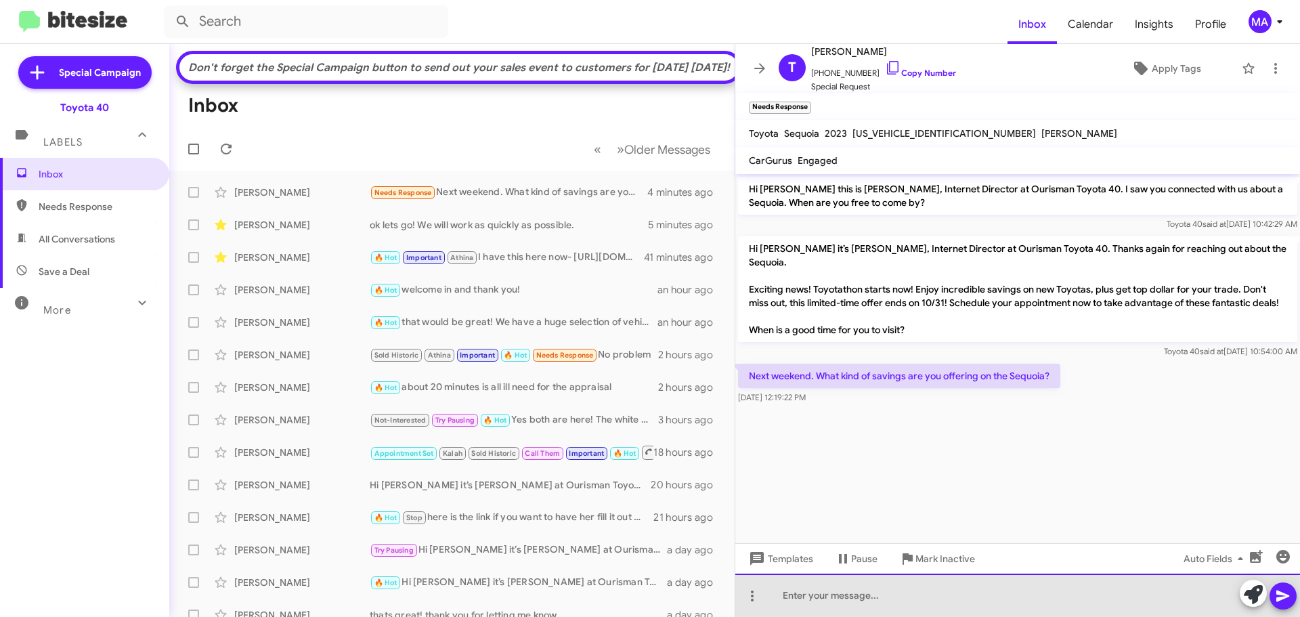
click at [831, 603] on div at bounding box center [1017, 595] width 565 height 43
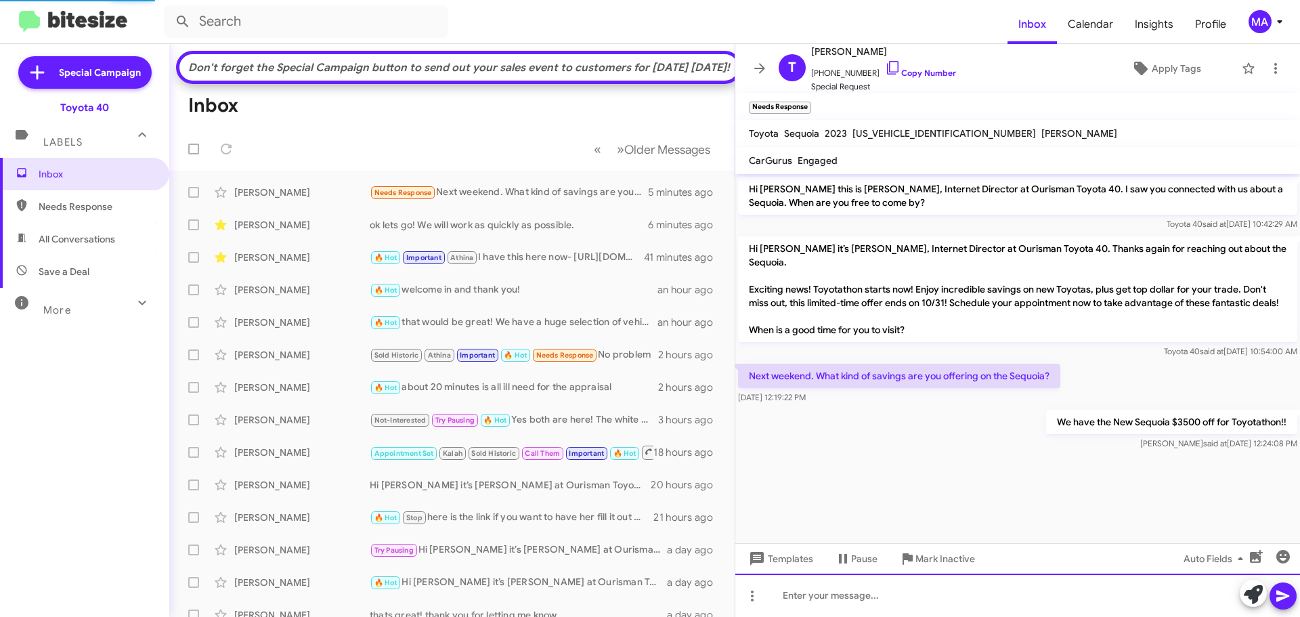
click at [899, 599] on div at bounding box center [1017, 595] width 565 height 43
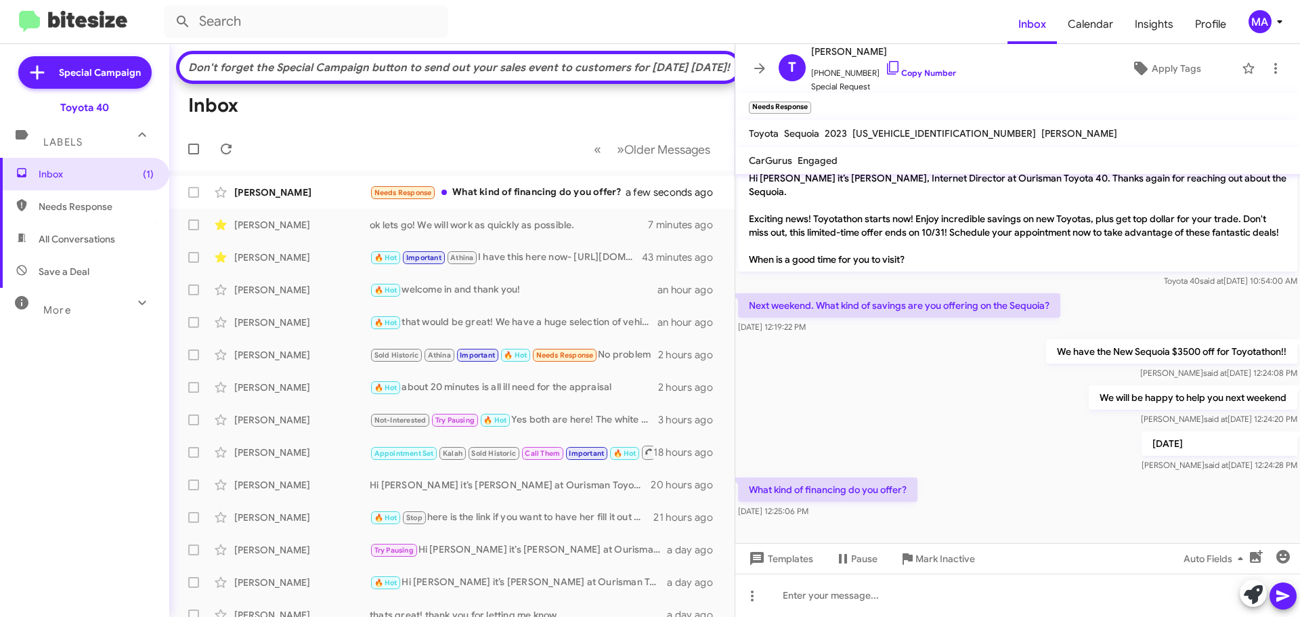
scroll to position [85, 0]
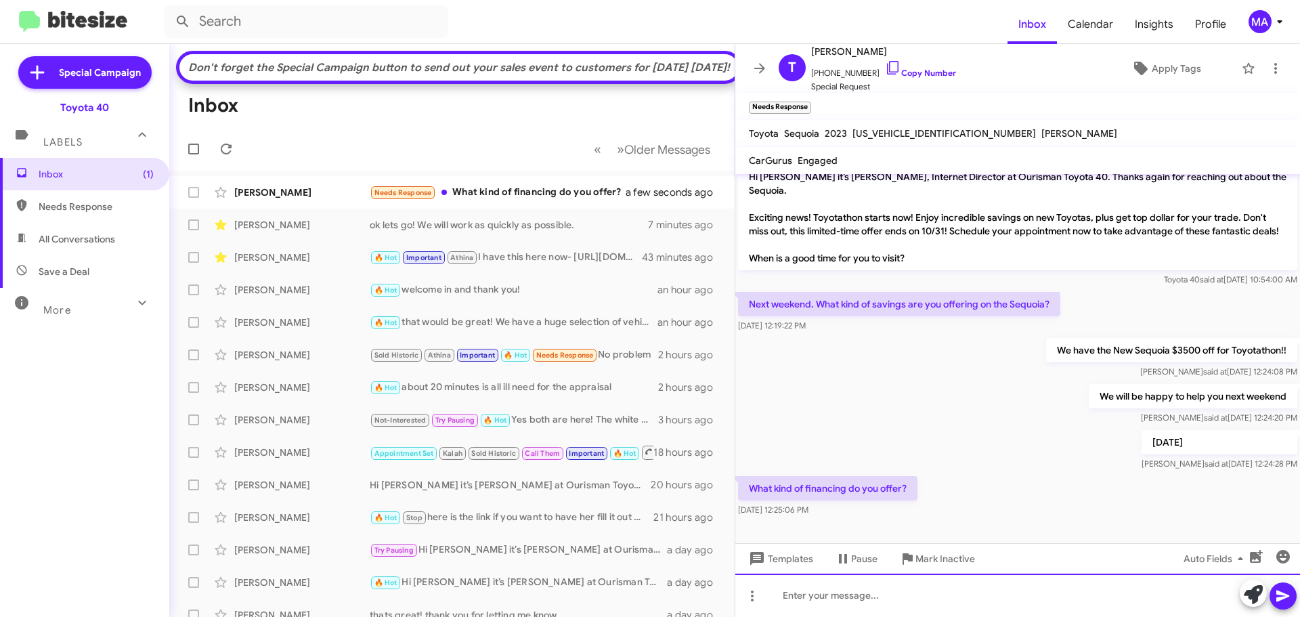
click at [871, 597] on div at bounding box center [1017, 595] width 565 height 43
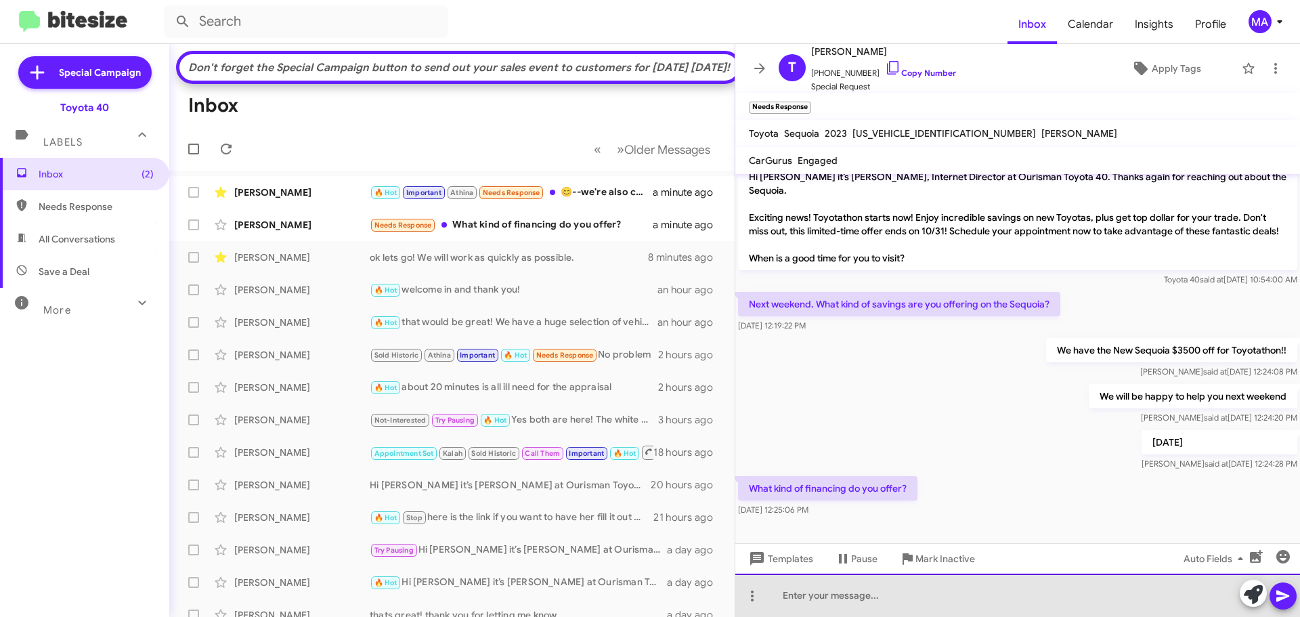
click at [890, 603] on div at bounding box center [1017, 595] width 565 height 43
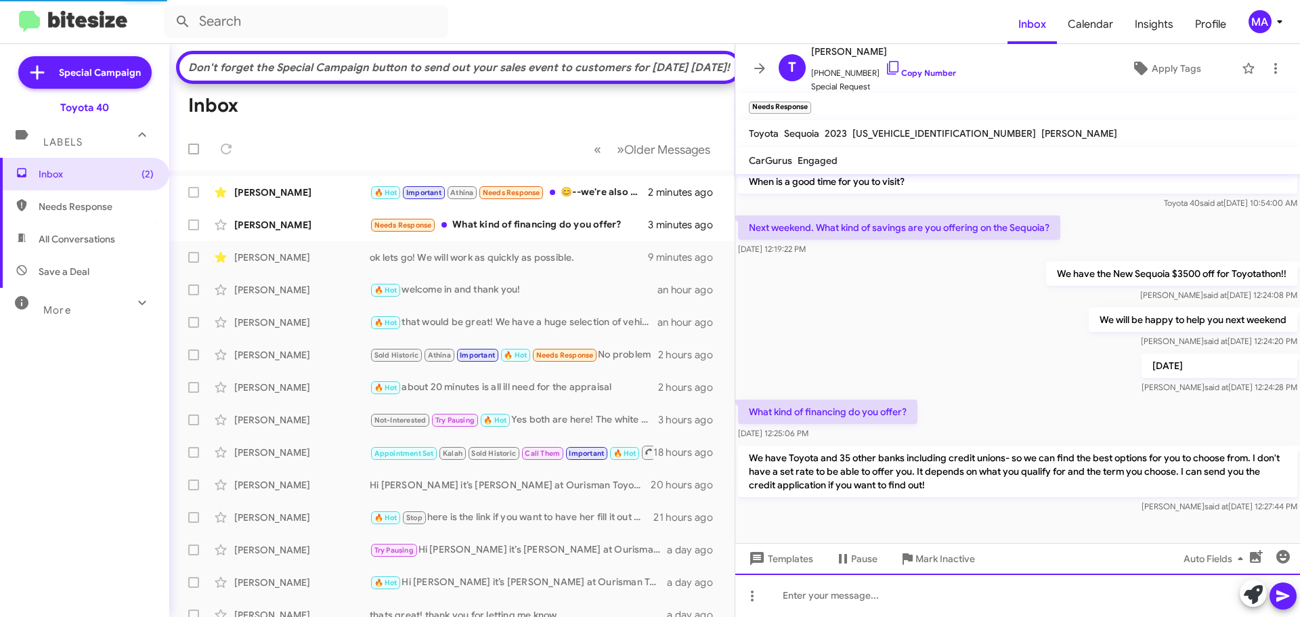
scroll to position [135, 0]
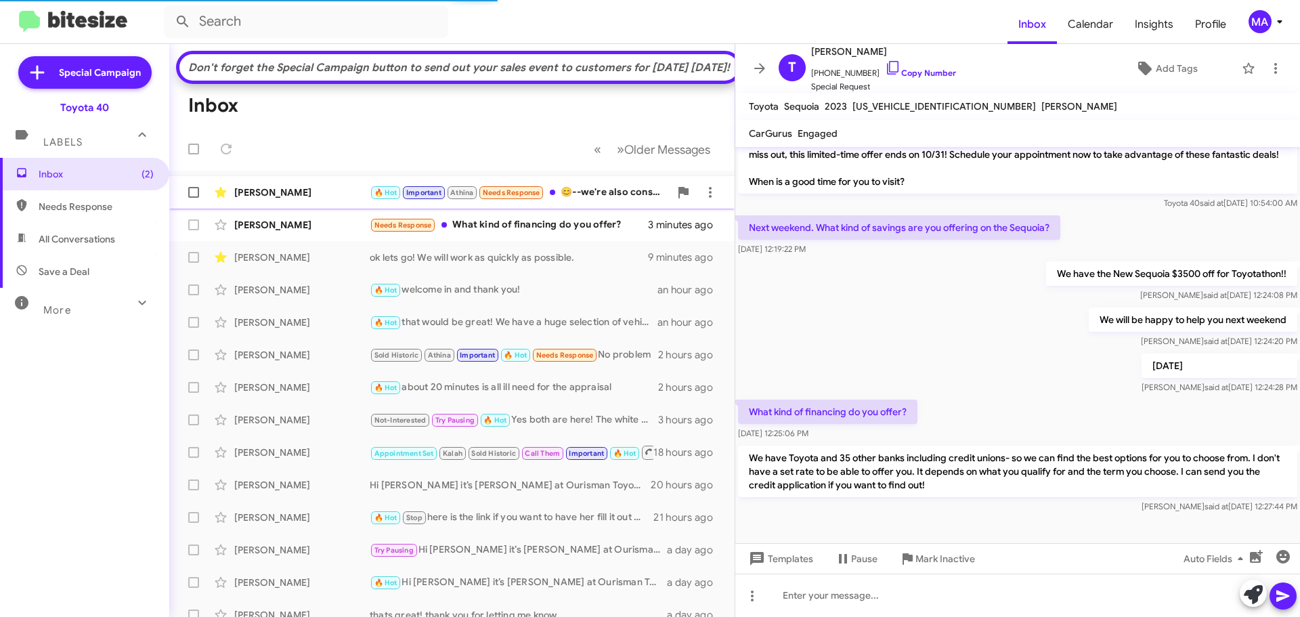
click at [605, 206] on div "[PERSON_NAME] 🔥 Hot Important Athina Needs Response 😊--we're also considering t…" at bounding box center [452, 192] width 544 height 27
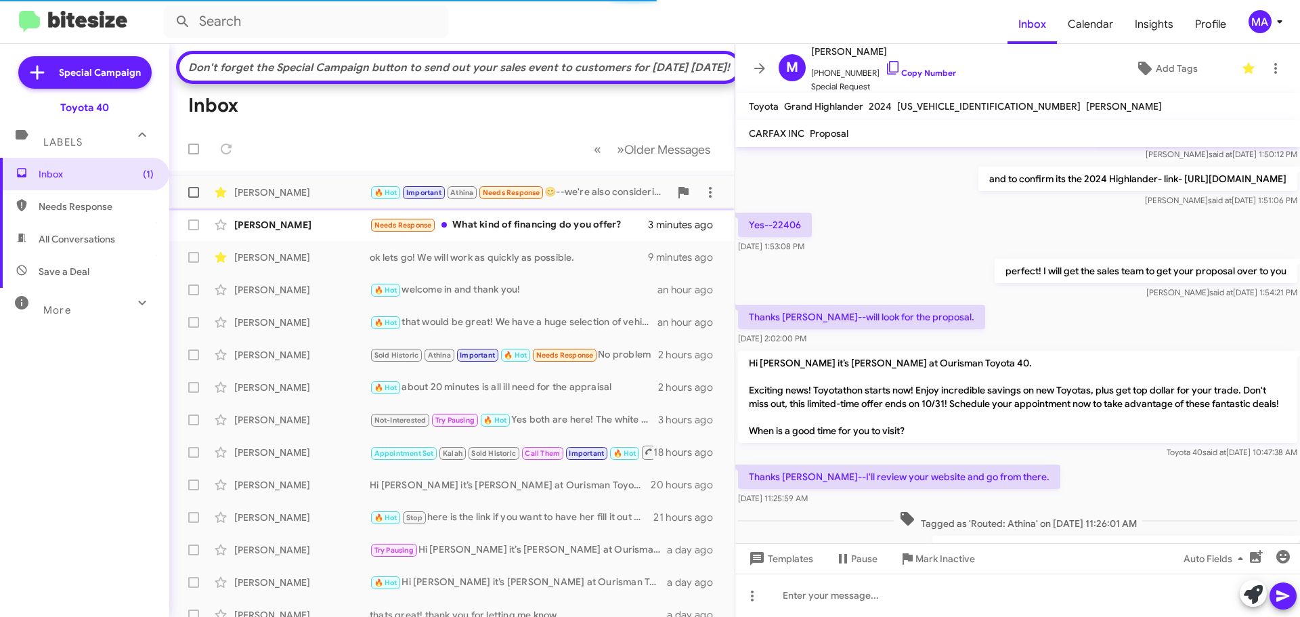
scroll to position [635, 0]
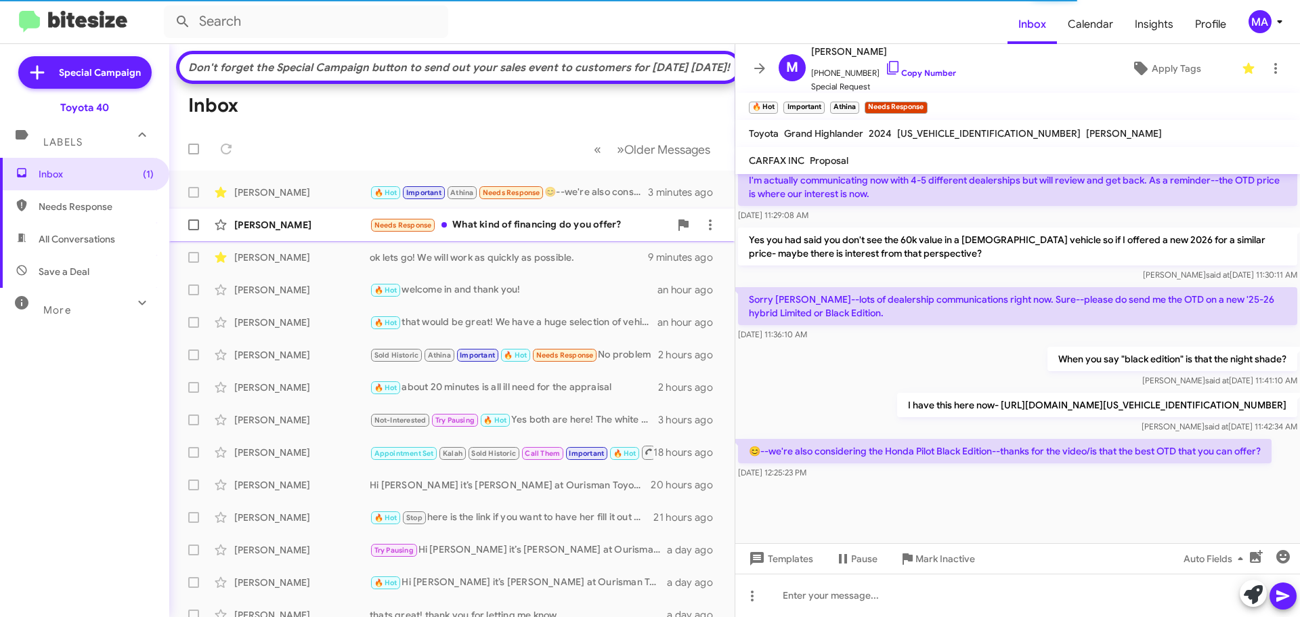
click at [561, 233] on div "Needs Response What kind of financing do you offer?" at bounding box center [520, 225] width 300 height 16
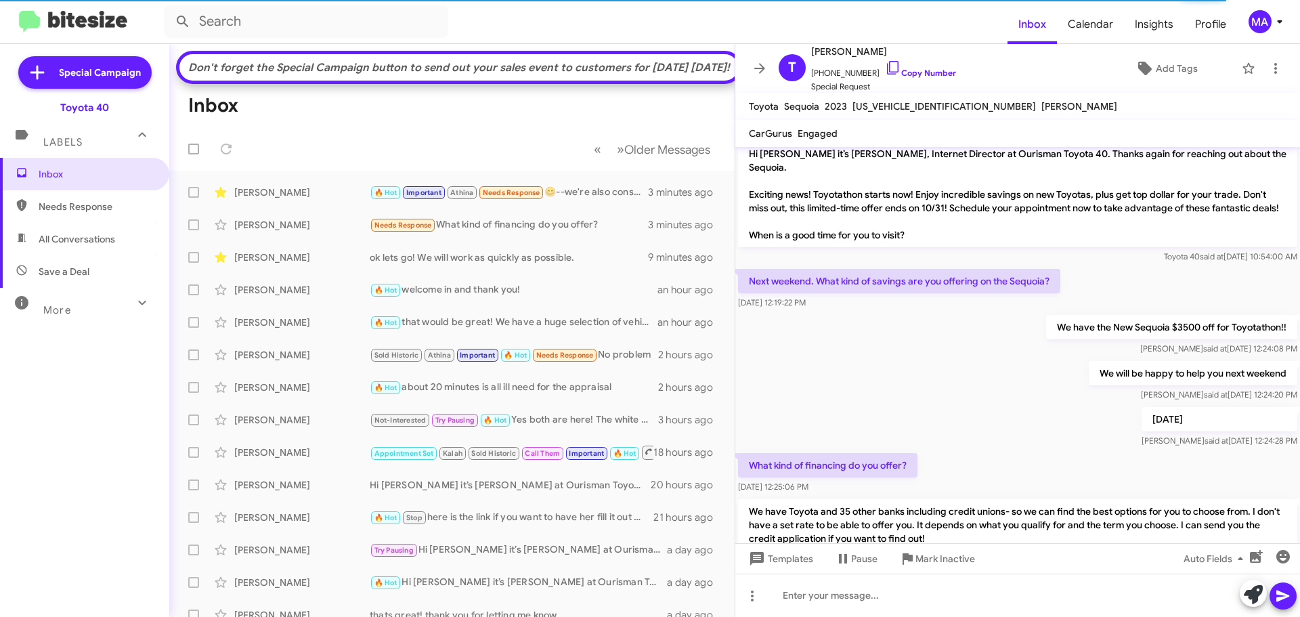
scroll to position [135, 0]
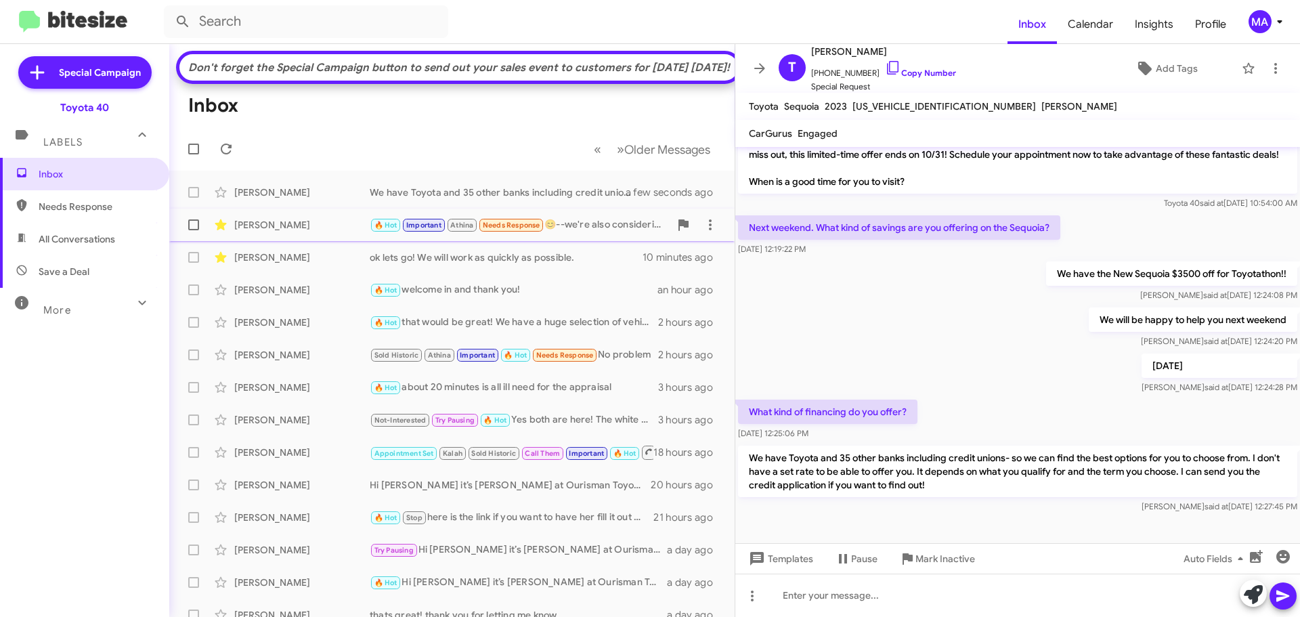
click at [317, 232] on div "[PERSON_NAME]" at bounding box center [301, 225] width 135 height 14
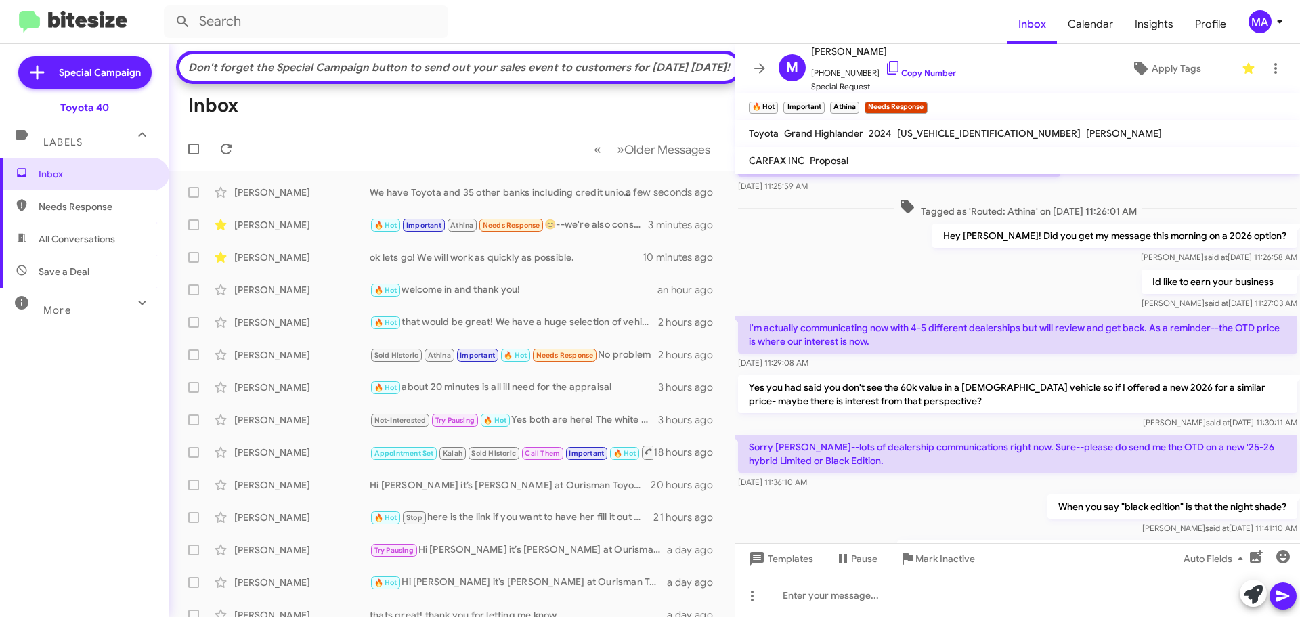
scroll to position [662, 0]
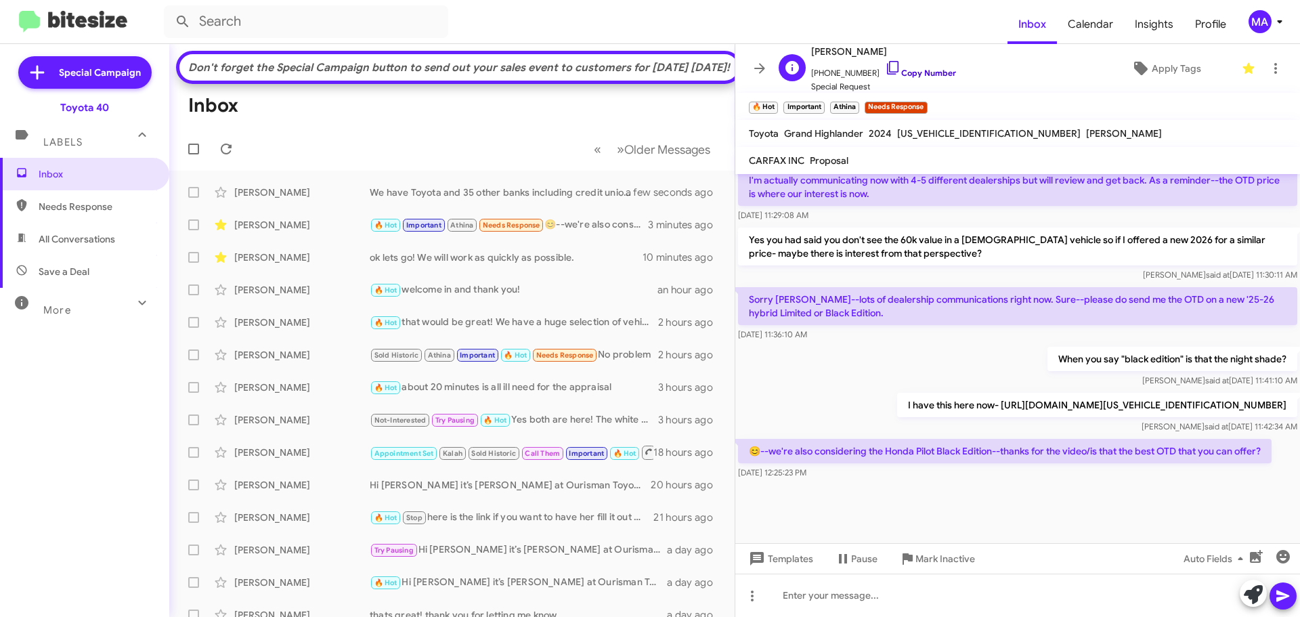
click at [885, 67] on icon at bounding box center [893, 68] width 16 height 16
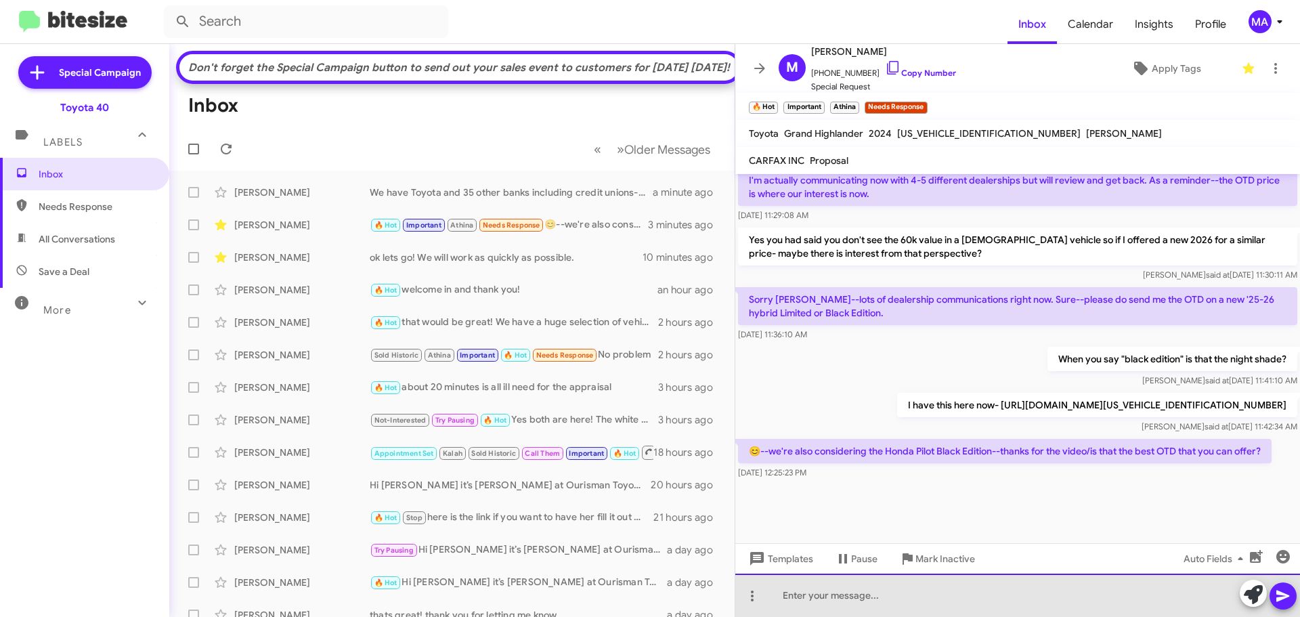
click at [853, 596] on div at bounding box center [1017, 595] width 565 height 43
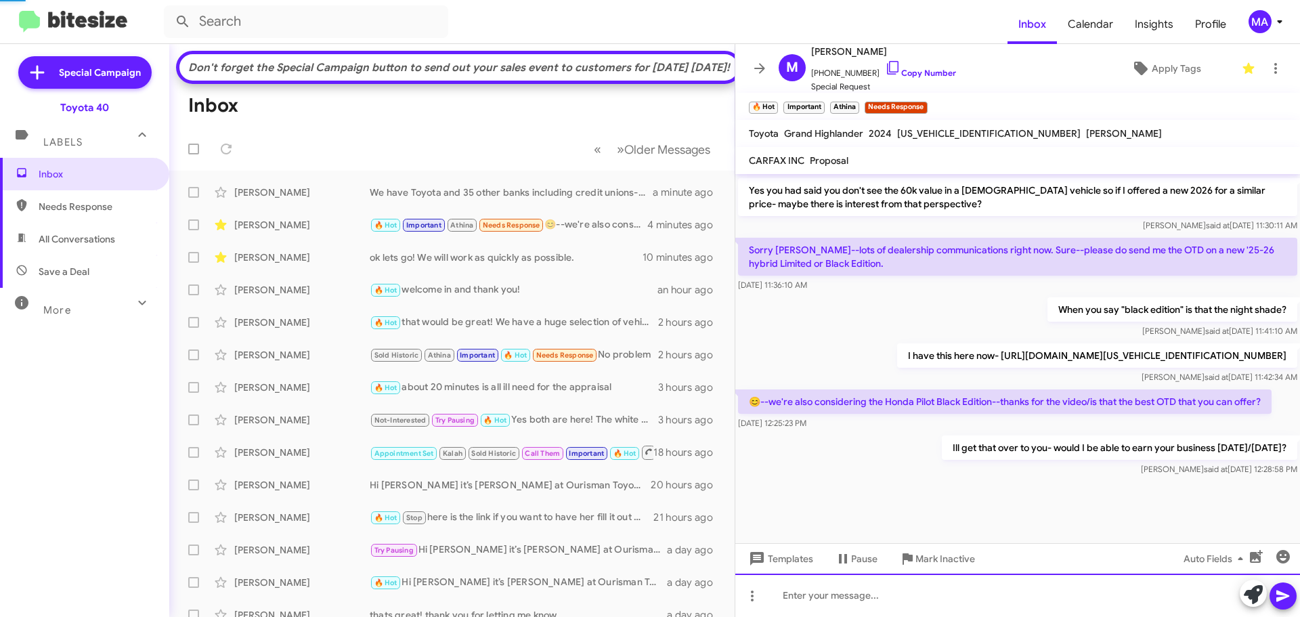
scroll to position [712, 0]
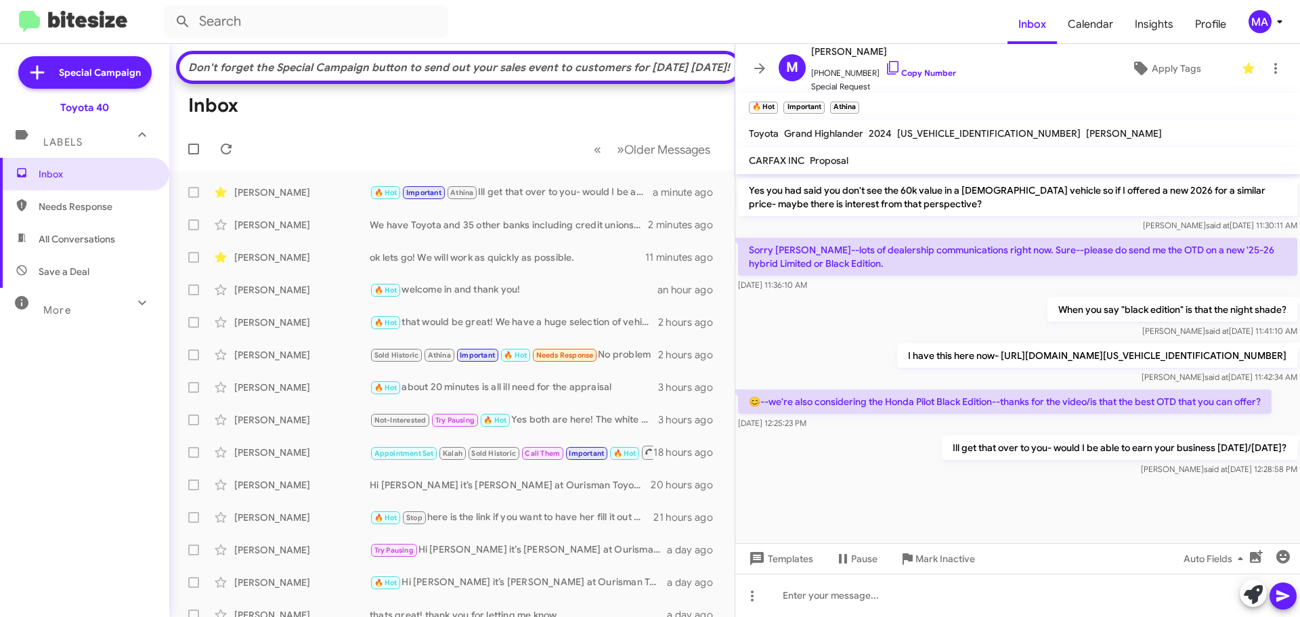
click at [102, 240] on span "All Conversations" at bounding box center [77, 239] width 77 height 14
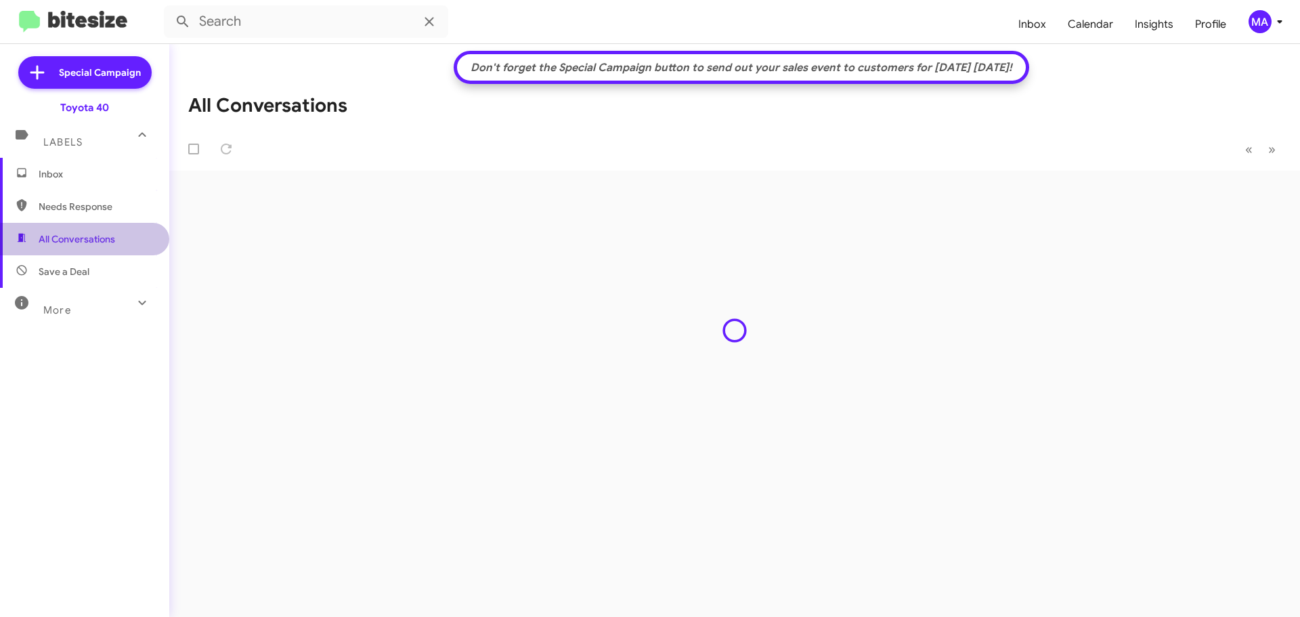
type input "in:all-conversations"
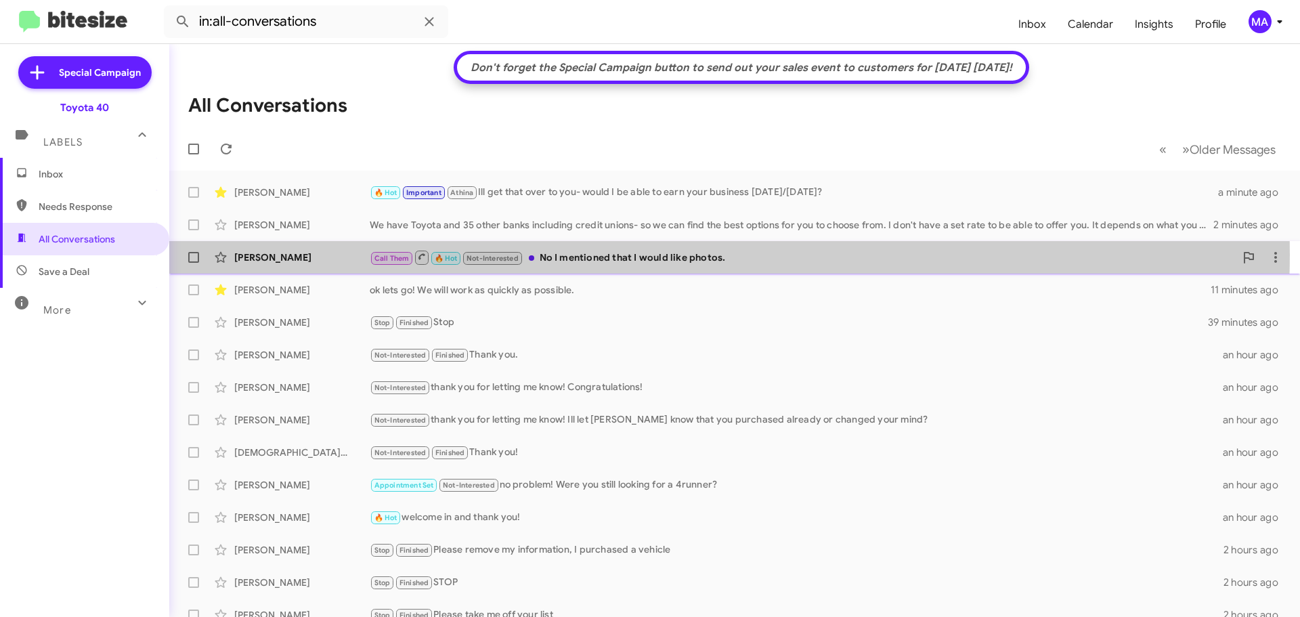
click at [704, 255] on div "Call Them 🔥 Hot Not-Interested No I mentioned that I would like photos." at bounding box center [802, 257] width 865 height 17
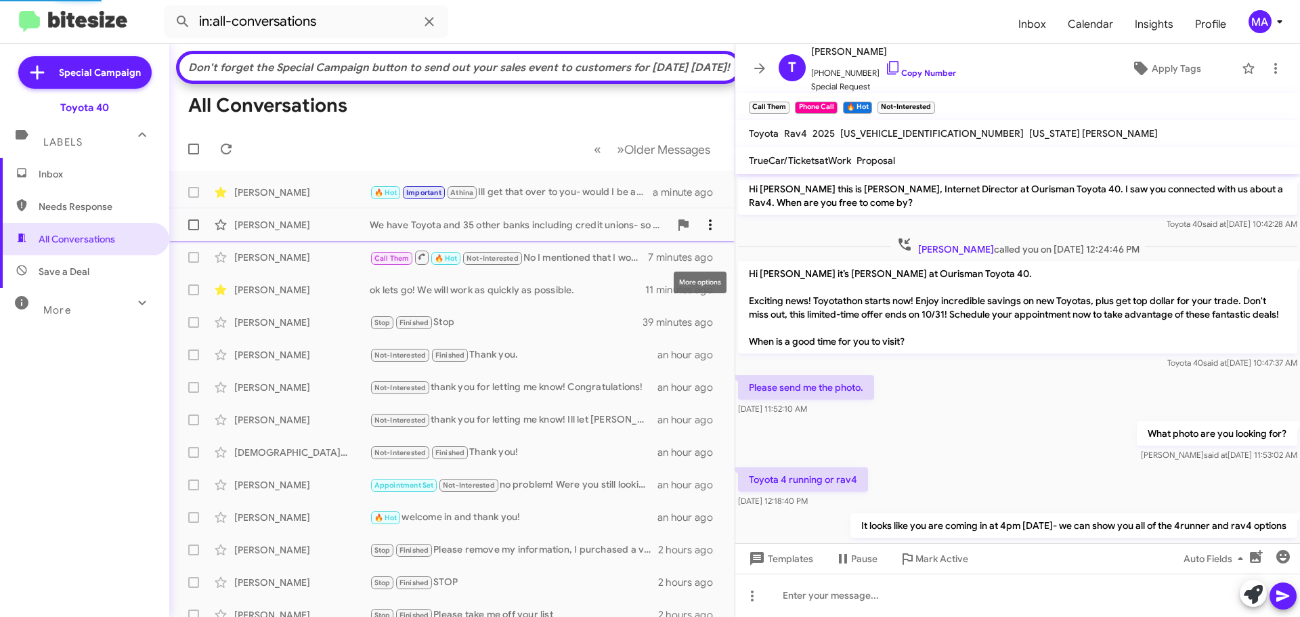
scroll to position [102, 0]
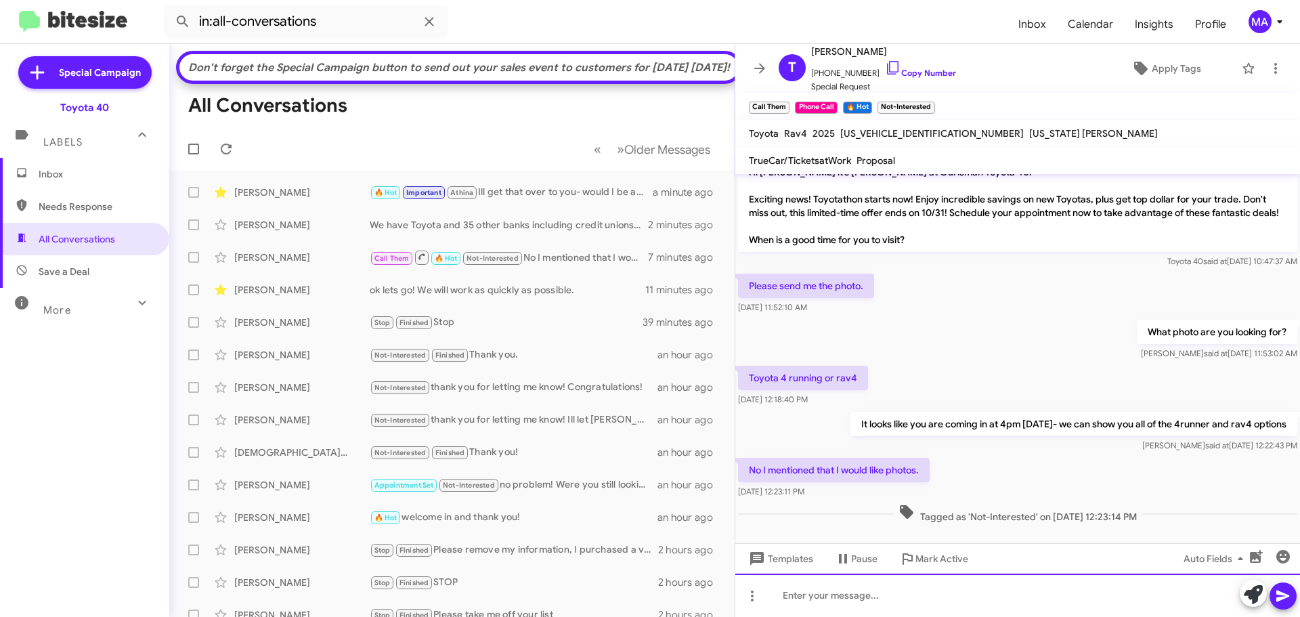
click at [856, 599] on div at bounding box center [1017, 595] width 565 height 43
click at [878, 600] on div at bounding box center [1017, 595] width 565 height 43
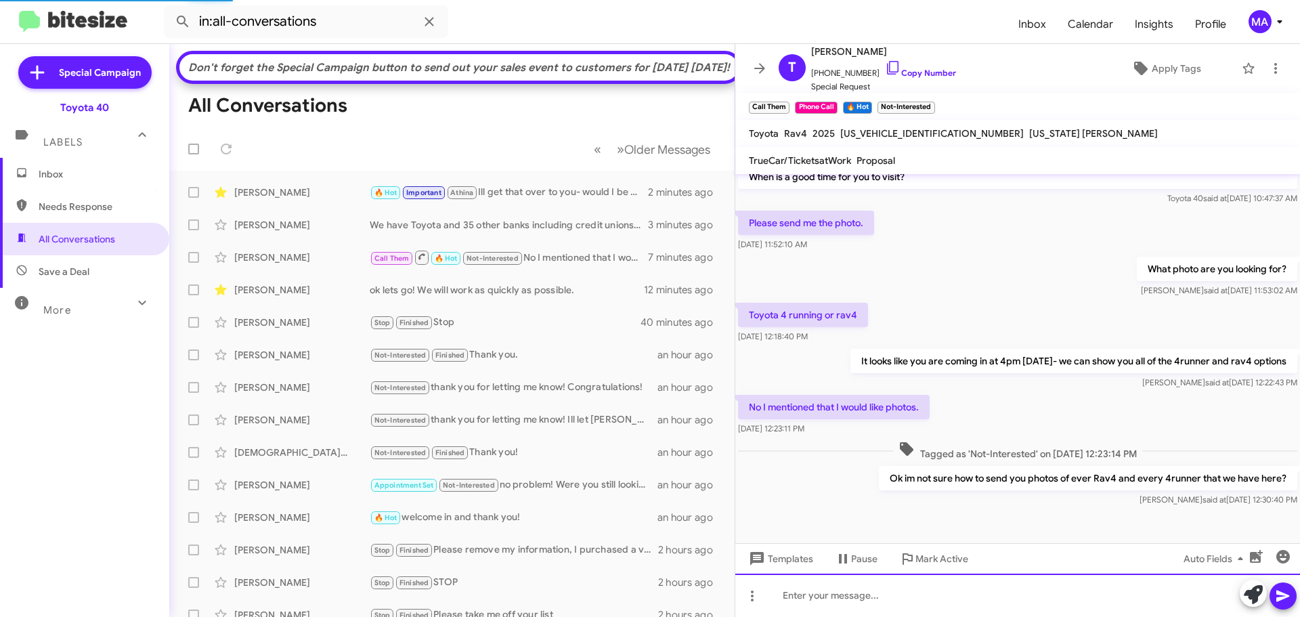
scroll to position [0, 0]
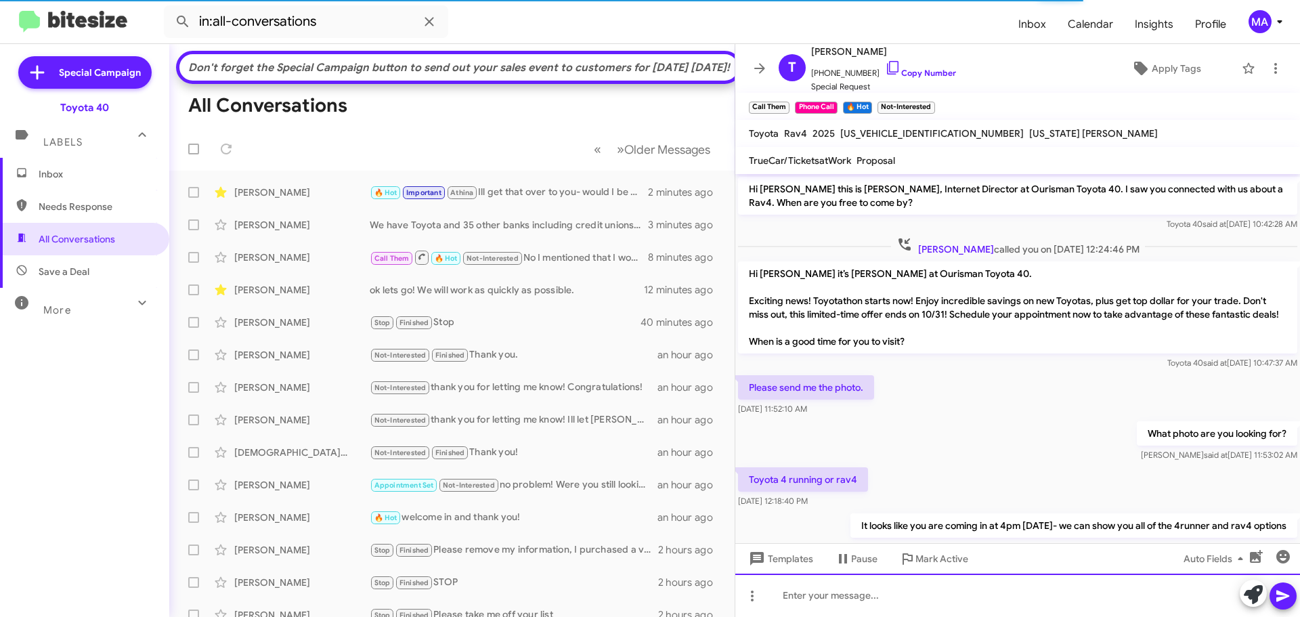
click at [953, 601] on div at bounding box center [1017, 595] width 565 height 43
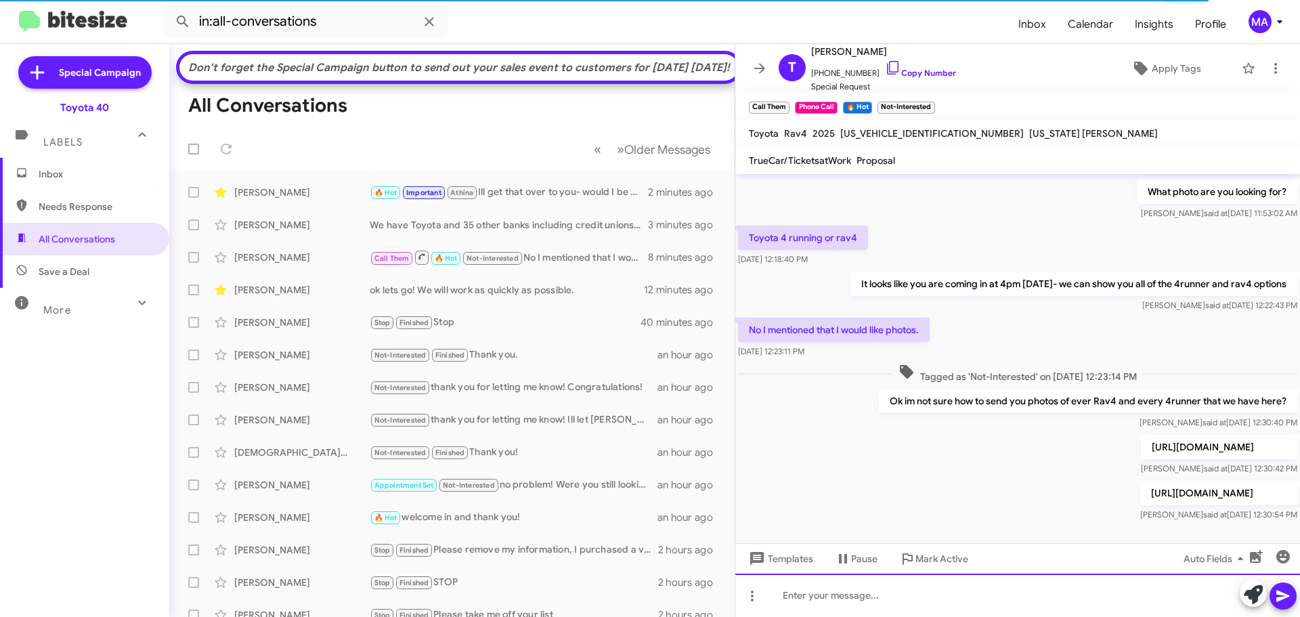
scroll to position [277, 0]
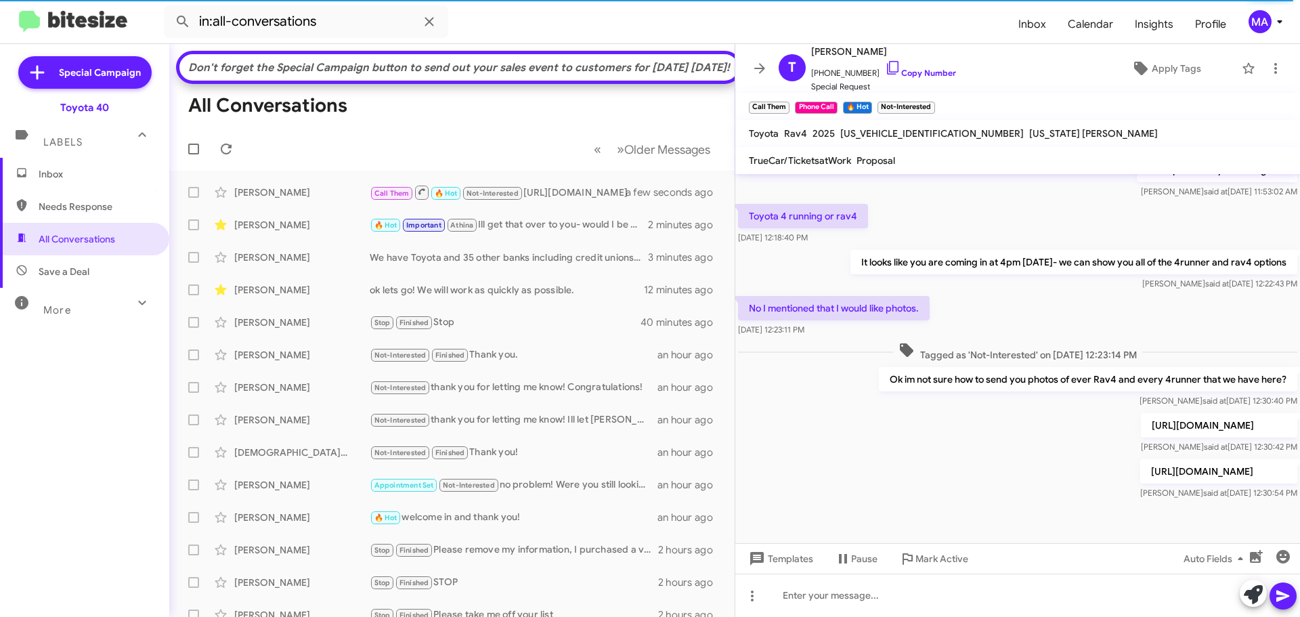
click at [87, 169] on span "Inbox" at bounding box center [96, 174] width 115 height 14
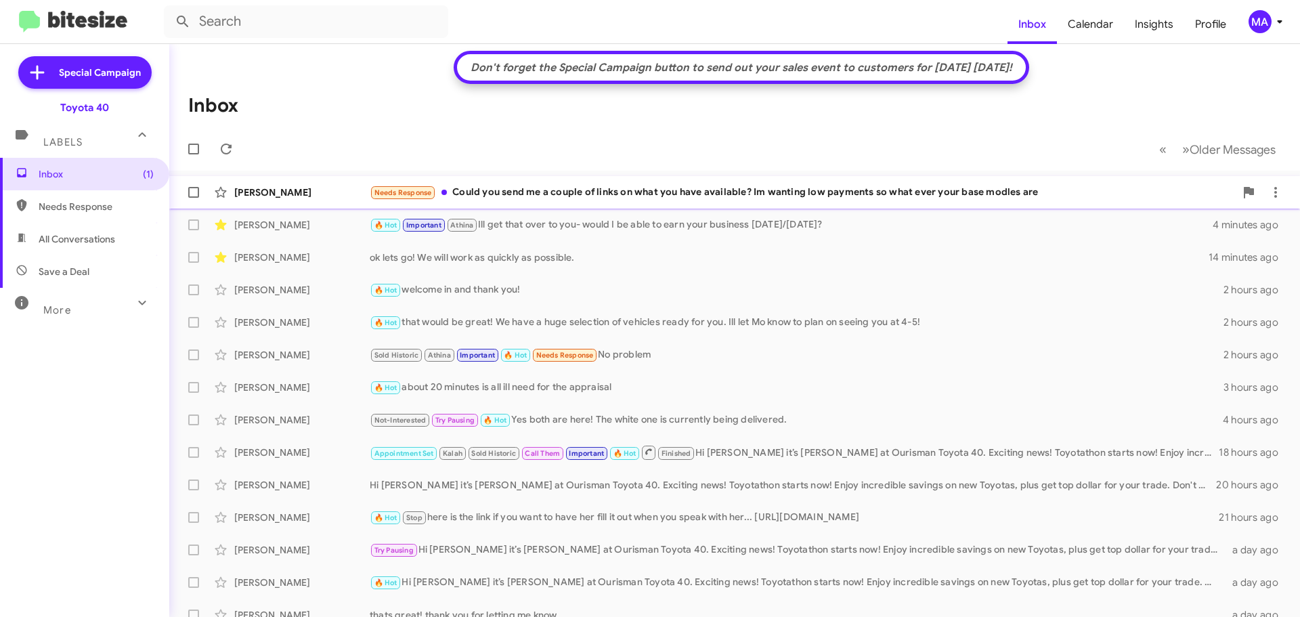
click at [724, 194] on div "Needs Response Could you send me a couple of links on what you have available? …" at bounding box center [802, 193] width 865 height 16
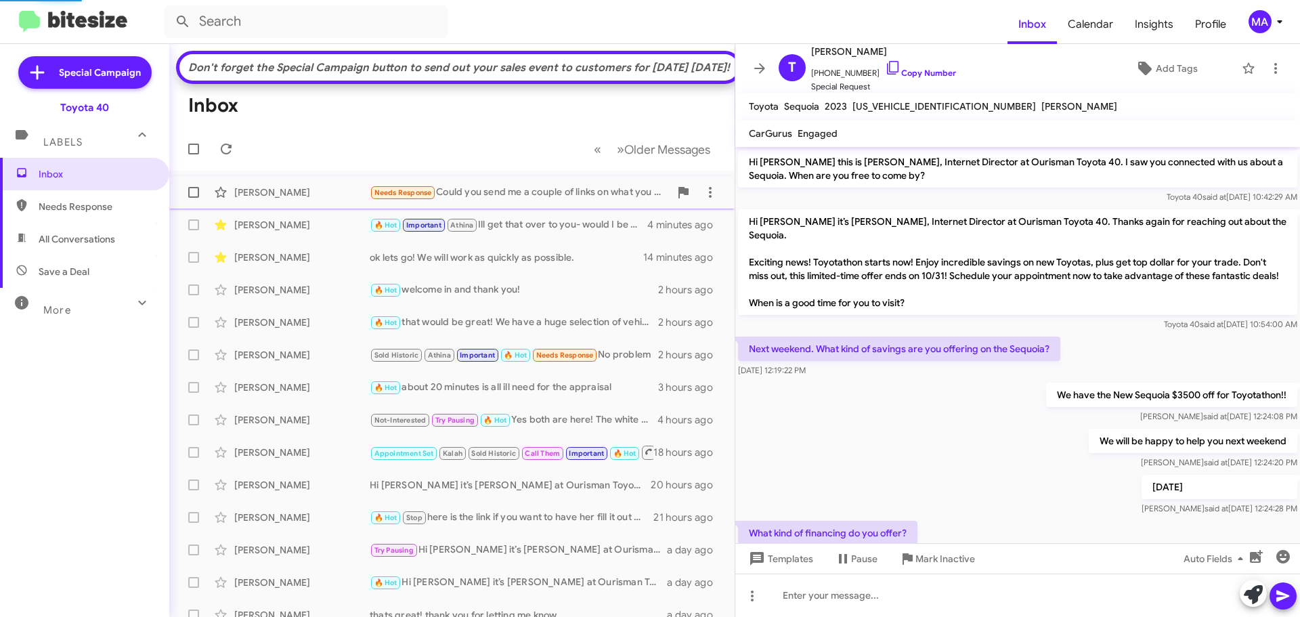
scroll to position [198, 0]
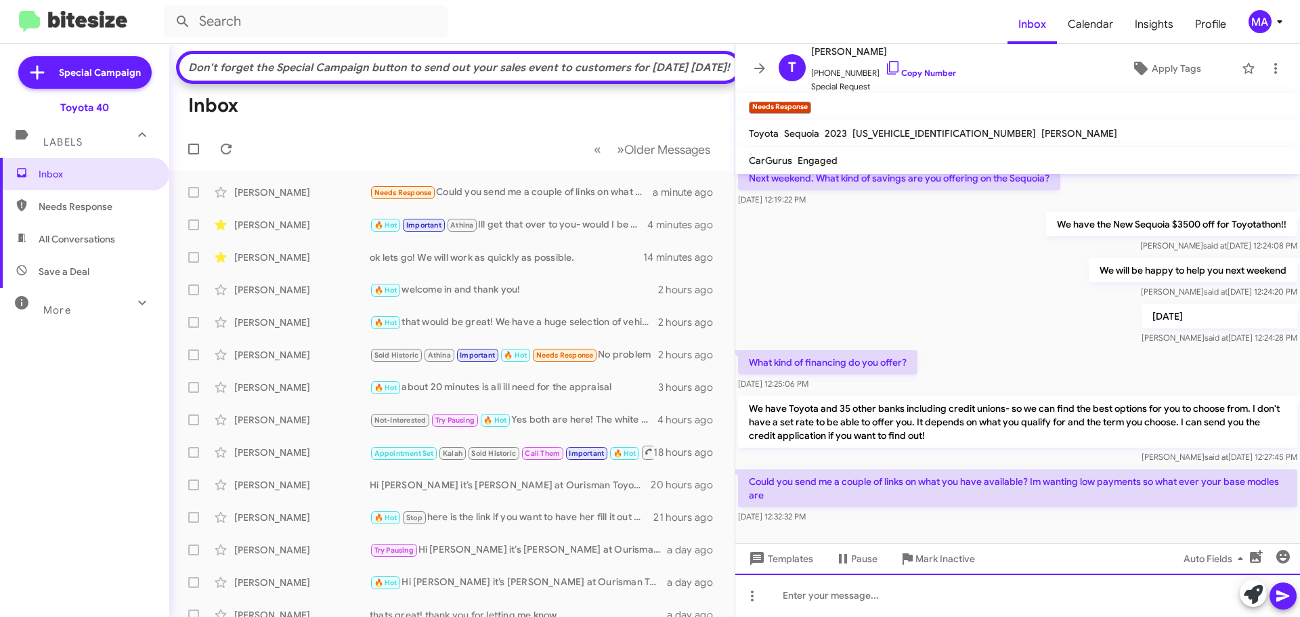
click at [862, 594] on div at bounding box center [1017, 595] width 565 height 43
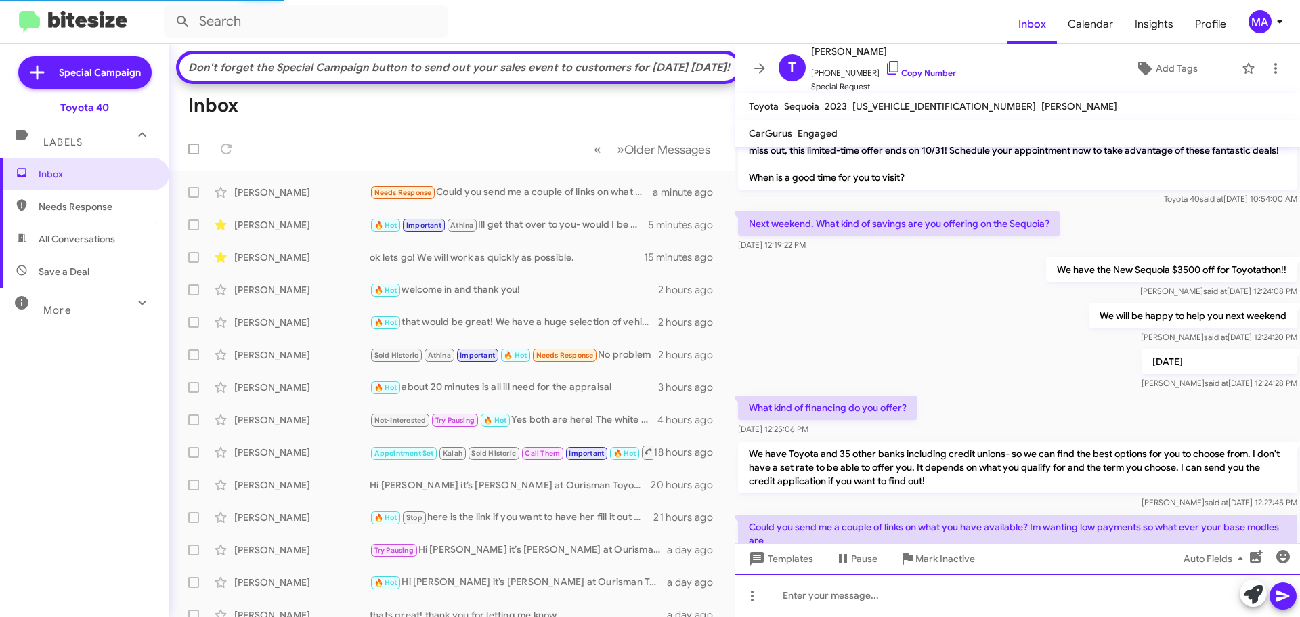
scroll to position [261, 0]
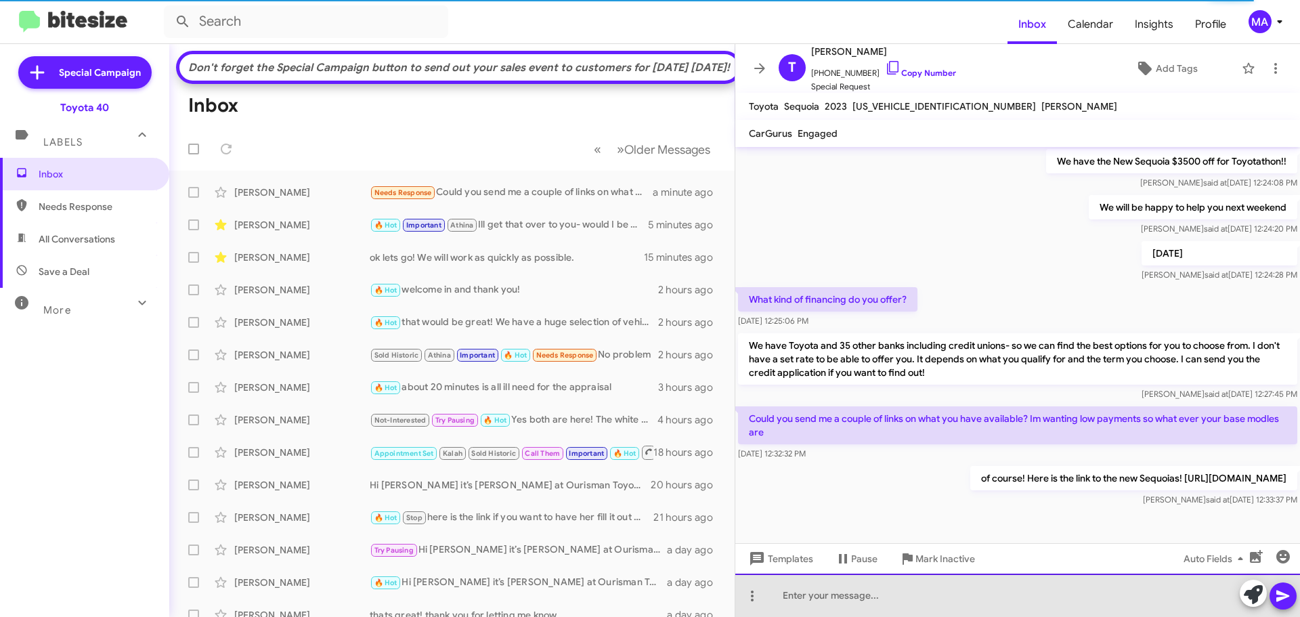
click at [823, 601] on div at bounding box center [1017, 595] width 565 height 43
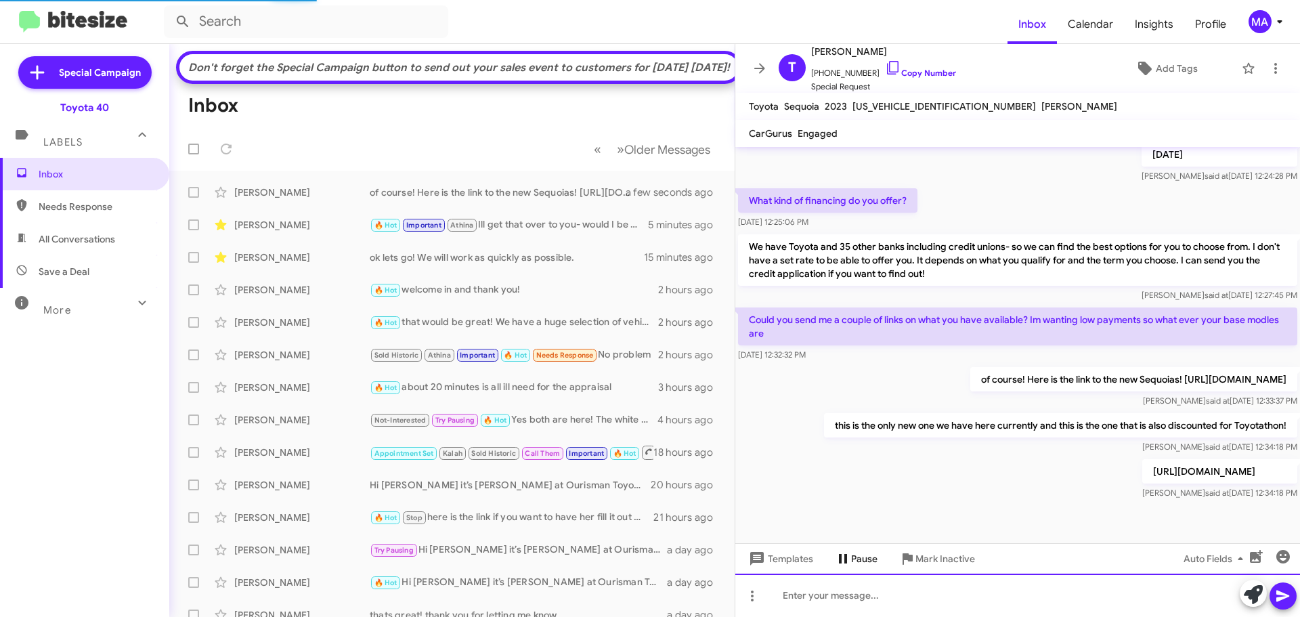
scroll to position [360, 0]
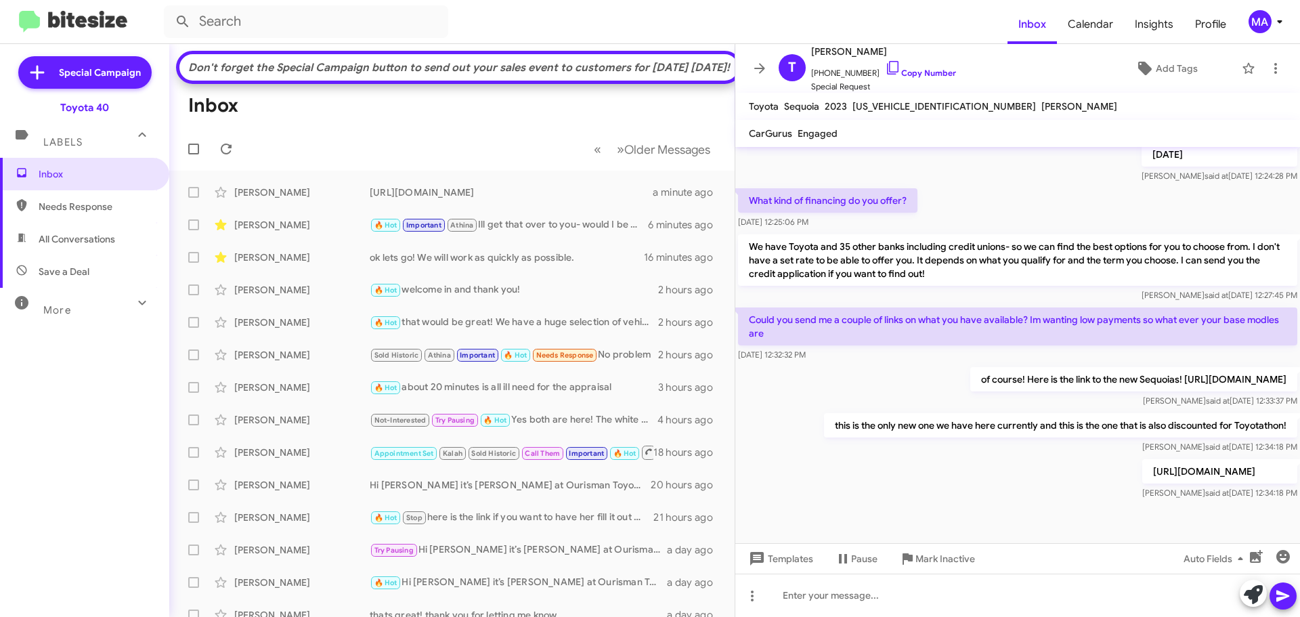
click at [100, 238] on span "All Conversations" at bounding box center [77, 239] width 77 height 14
type input "in:all-conversations"
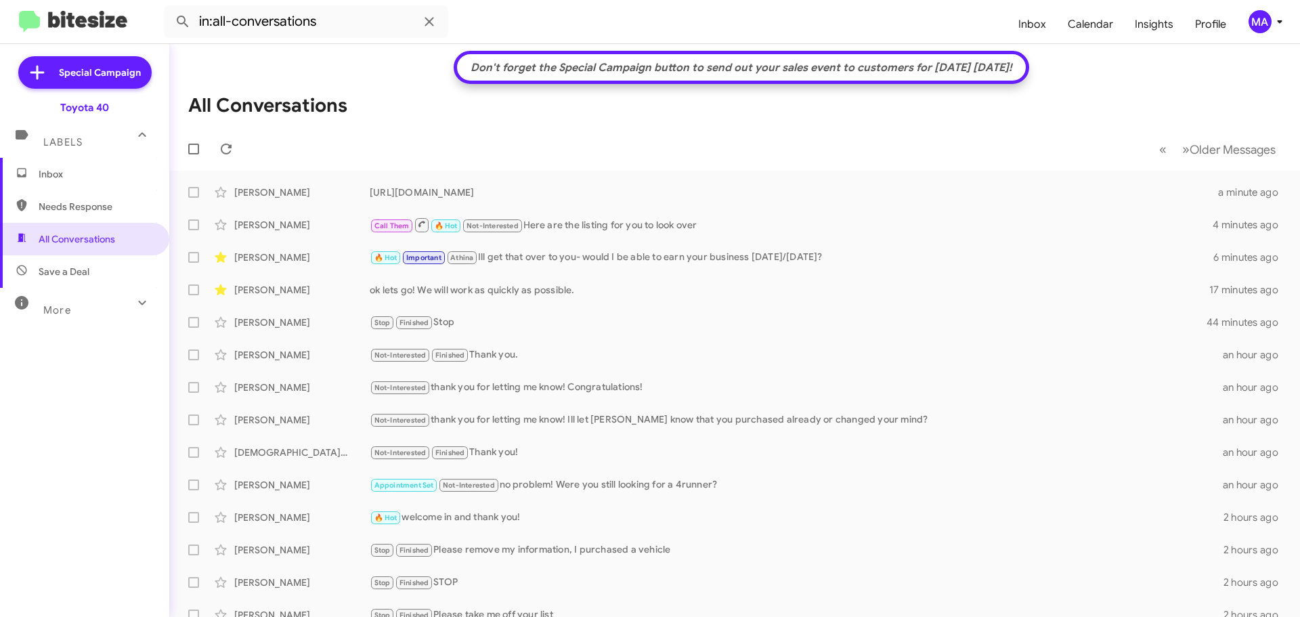
click at [67, 178] on span "Inbox" at bounding box center [96, 174] width 115 height 14
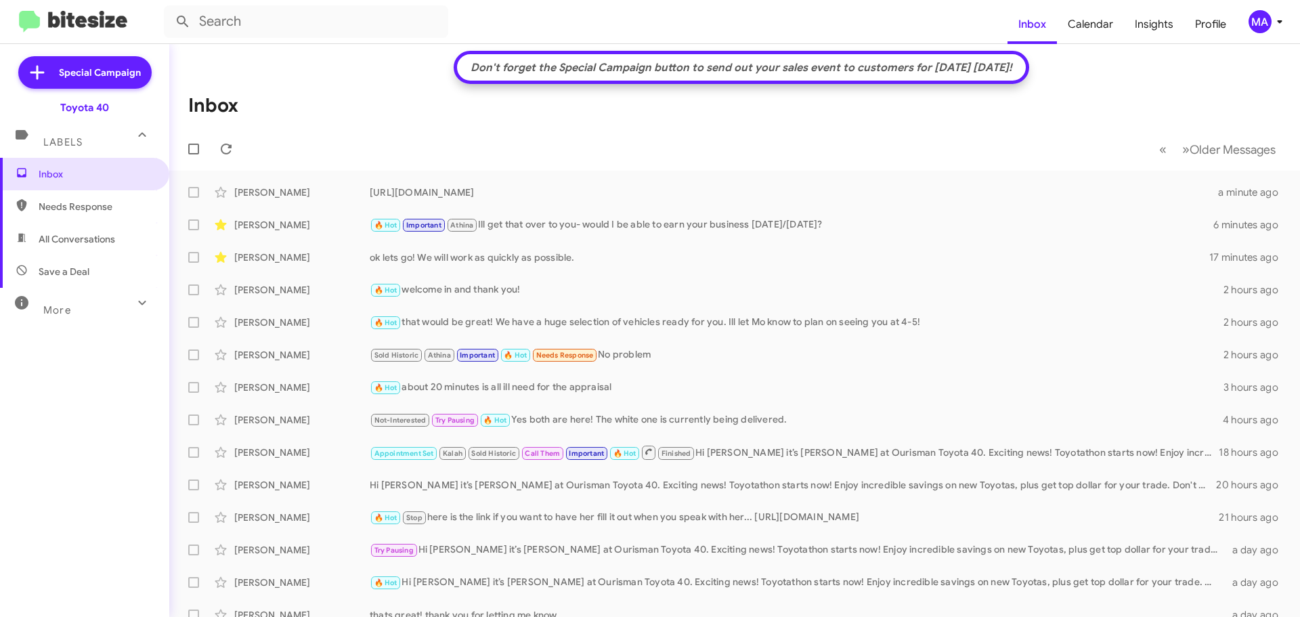
click at [71, 208] on span "Needs Response" at bounding box center [96, 207] width 115 height 14
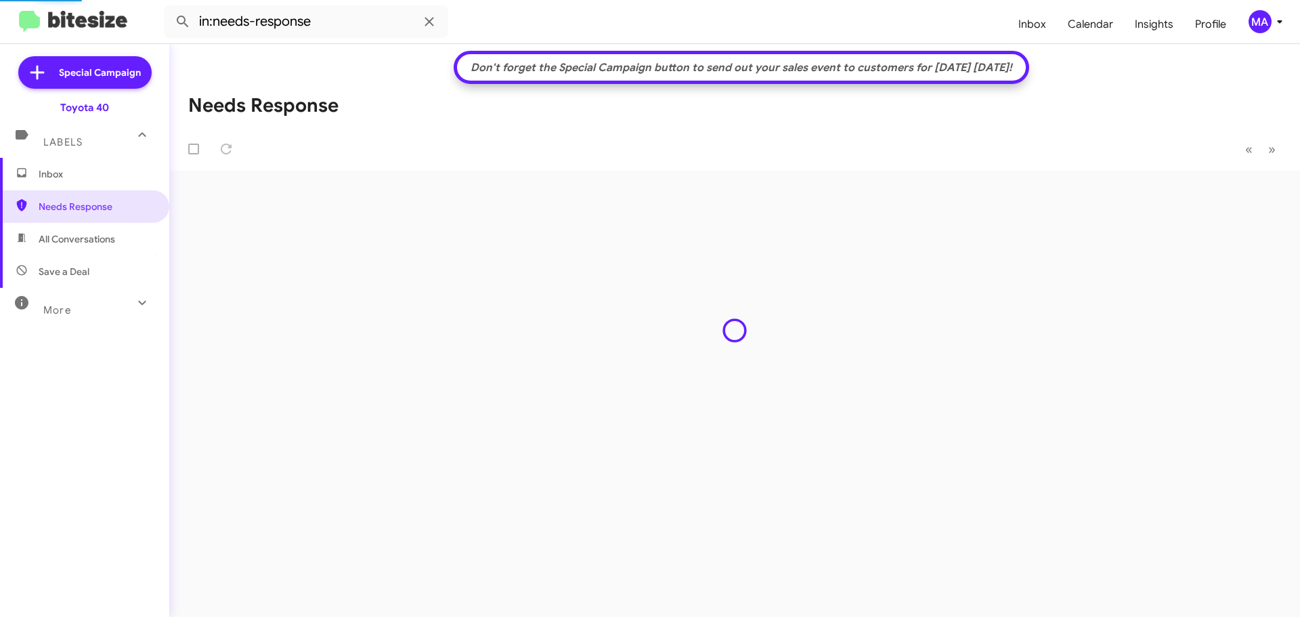
click at [79, 243] on span "All Conversations" at bounding box center [77, 239] width 77 height 14
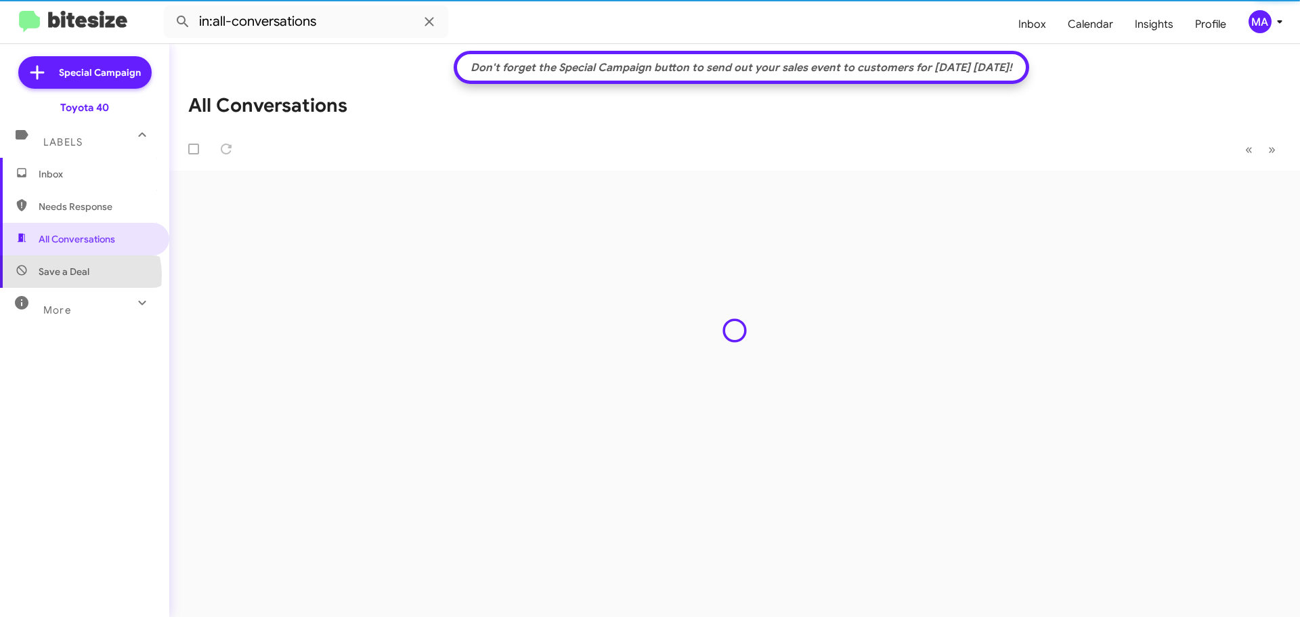
click at [78, 276] on span "Save a Deal" at bounding box center [64, 272] width 51 height 14
type input "in:not-interested"
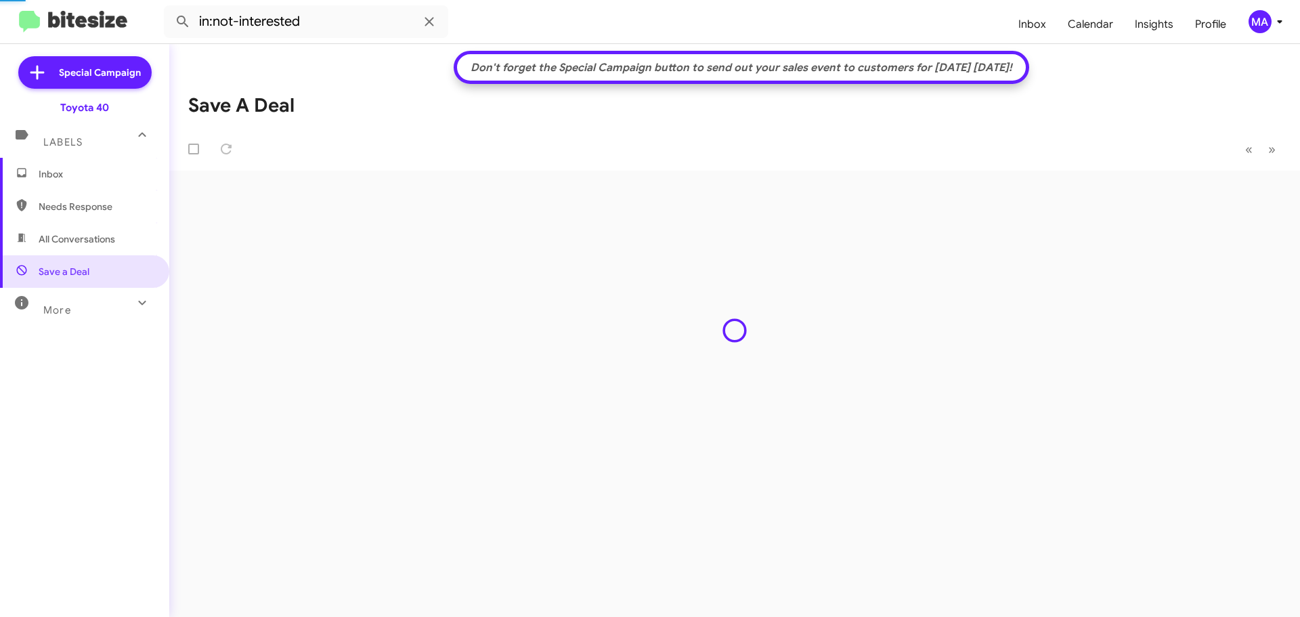
click at [49, 184] on span "Inbox" at bounding box center [84, 174] width 169 height 33
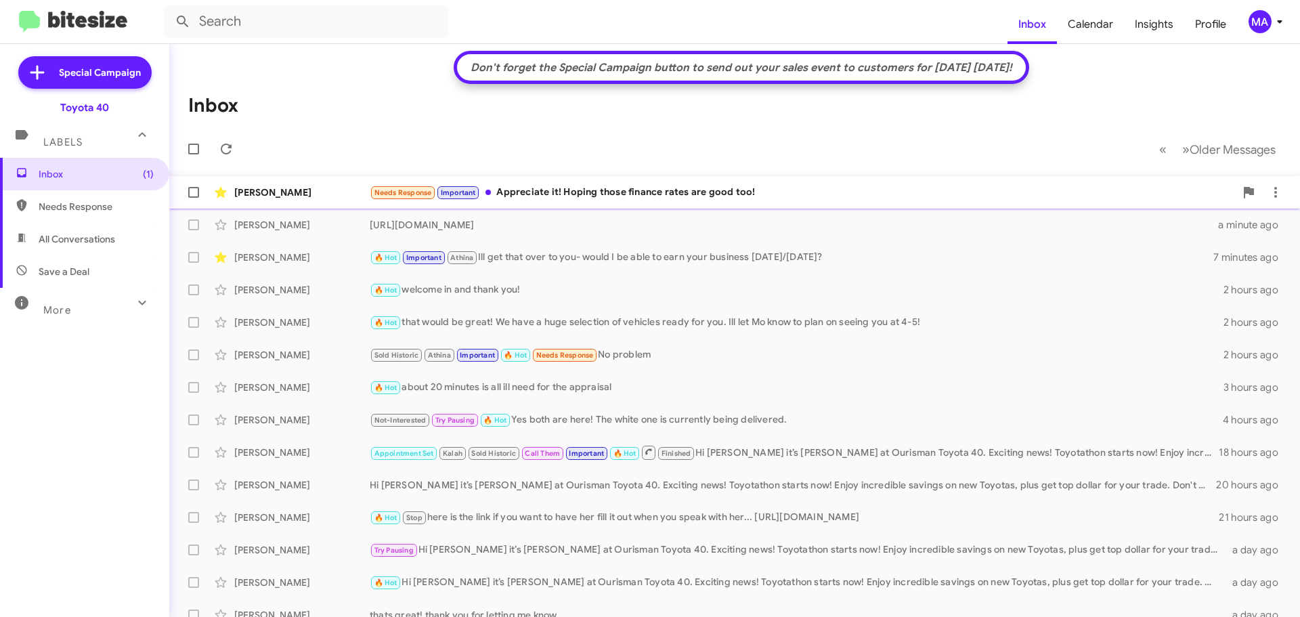
click at [675, 188] on div "Needs Response Important Appreciate it! Hoping those finance rates are good too!" at bounding box center [802, 193] width 865 height 16
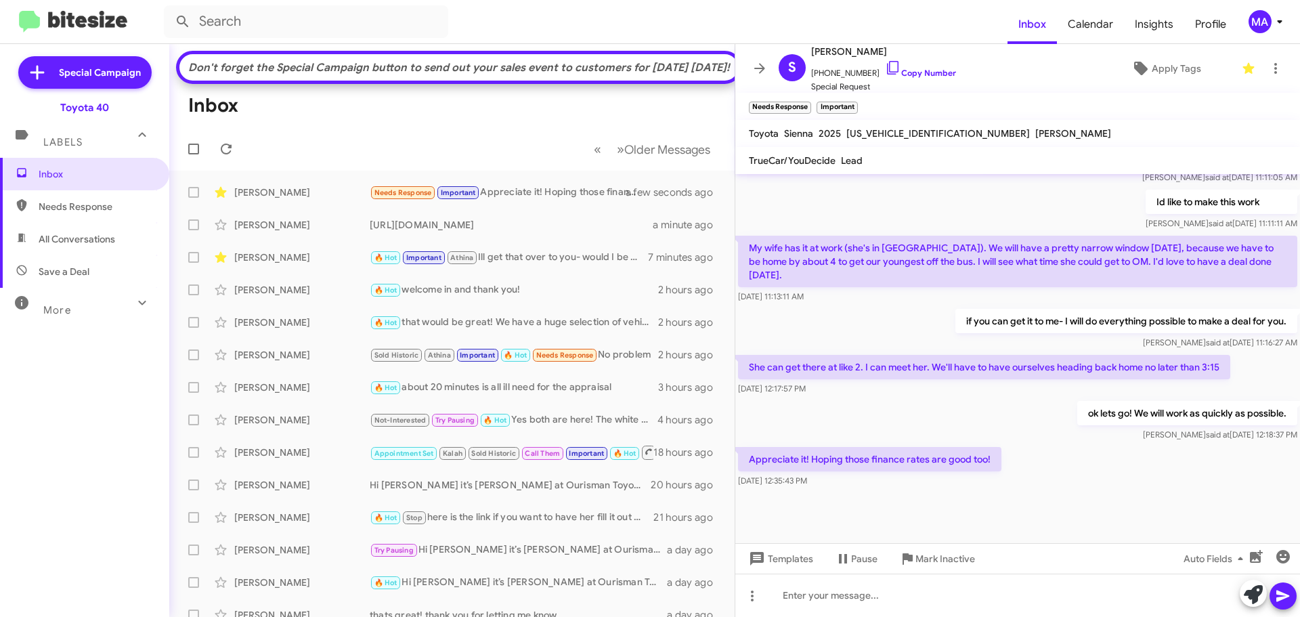
scroll to position [783, 0]
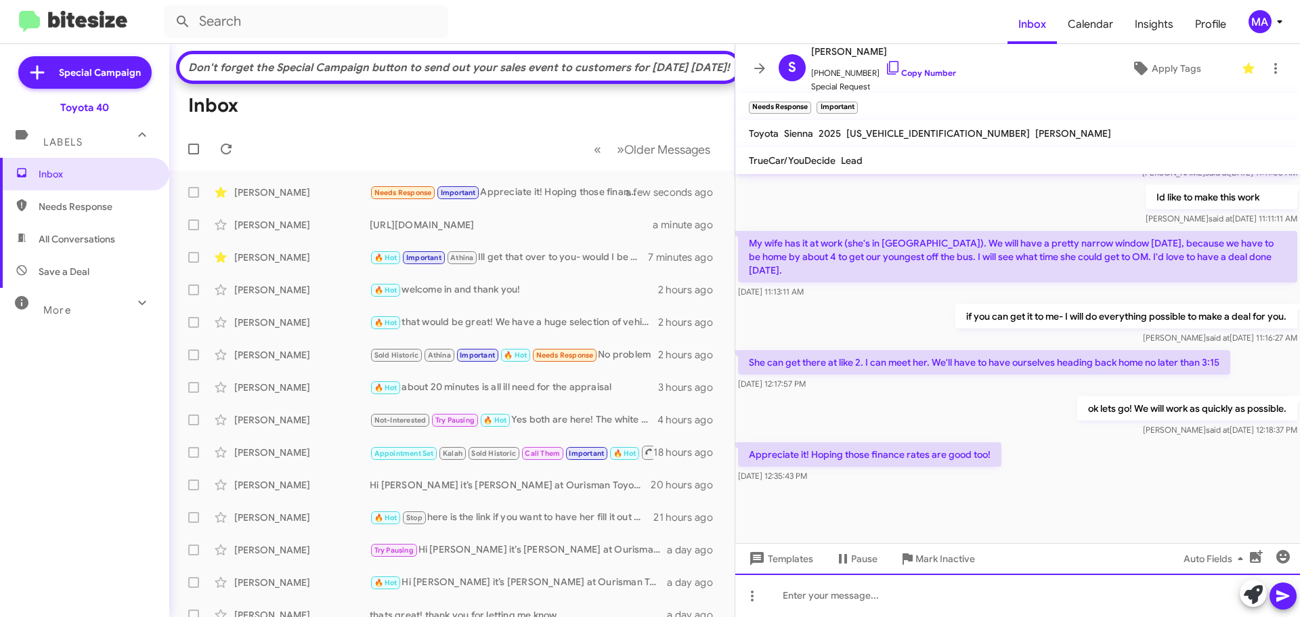
click at [840, 597] on div at bounding box center [1017, 595] width 565 height 43
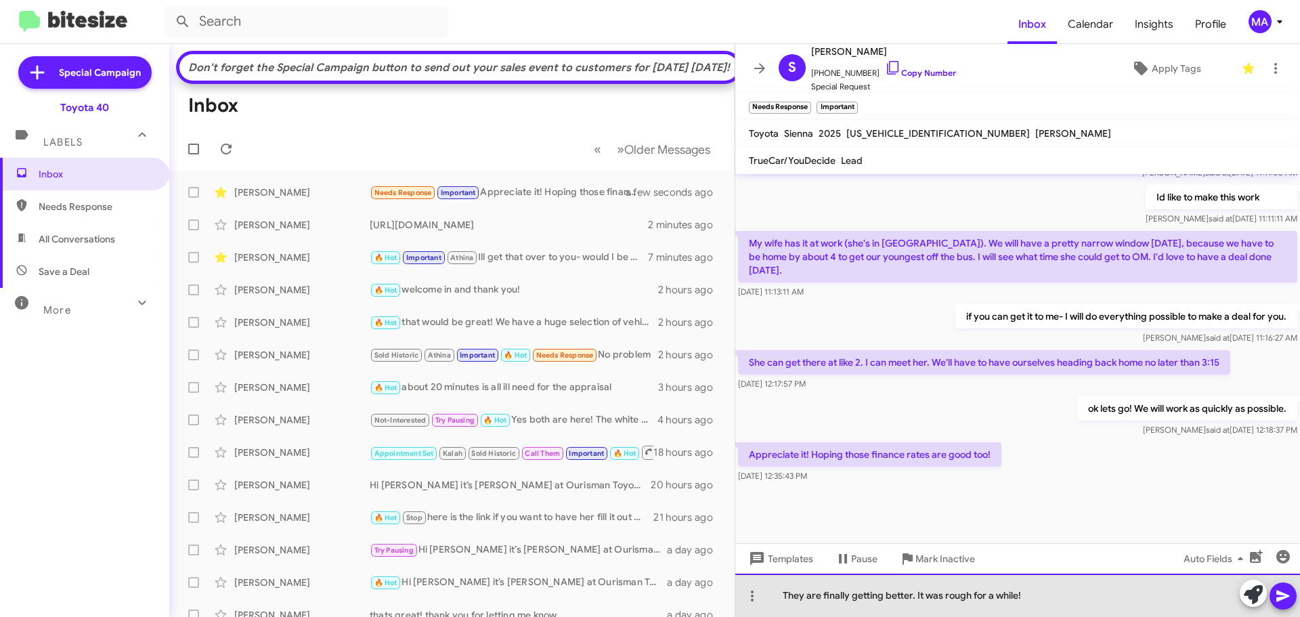
click at [1033, 597] on div "They are finally getting better. It was rough for a while!" at bounding box center [1017, 595] width 565 height 43
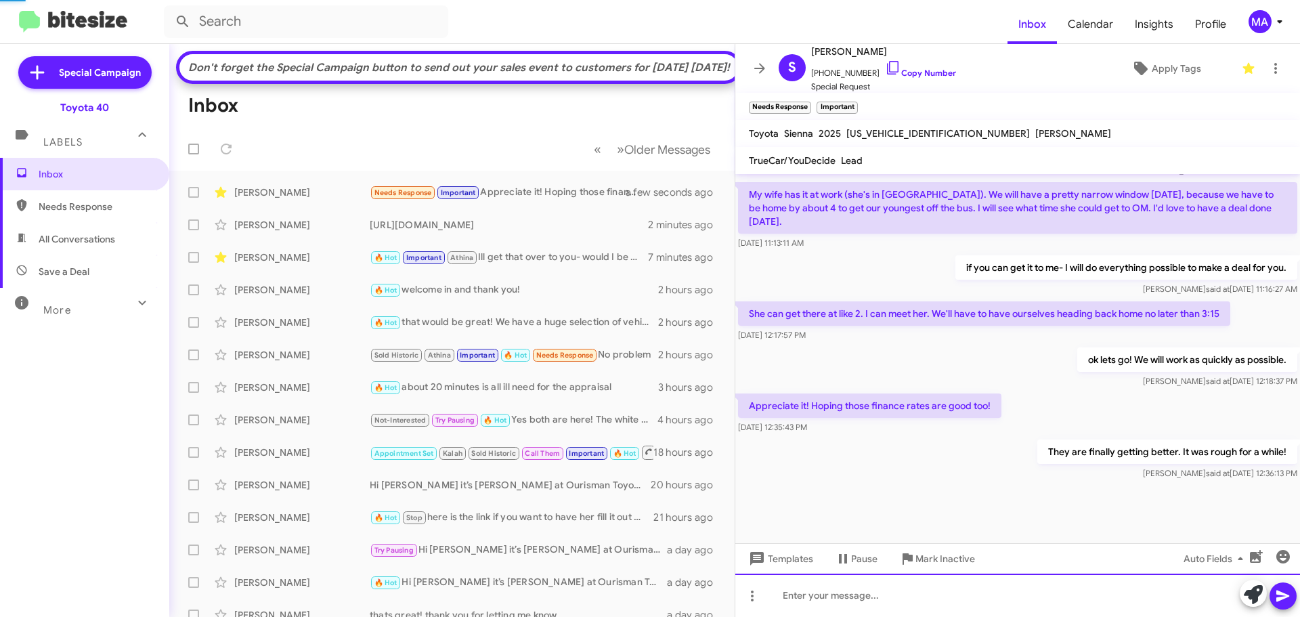
scroll to position [832, 0]
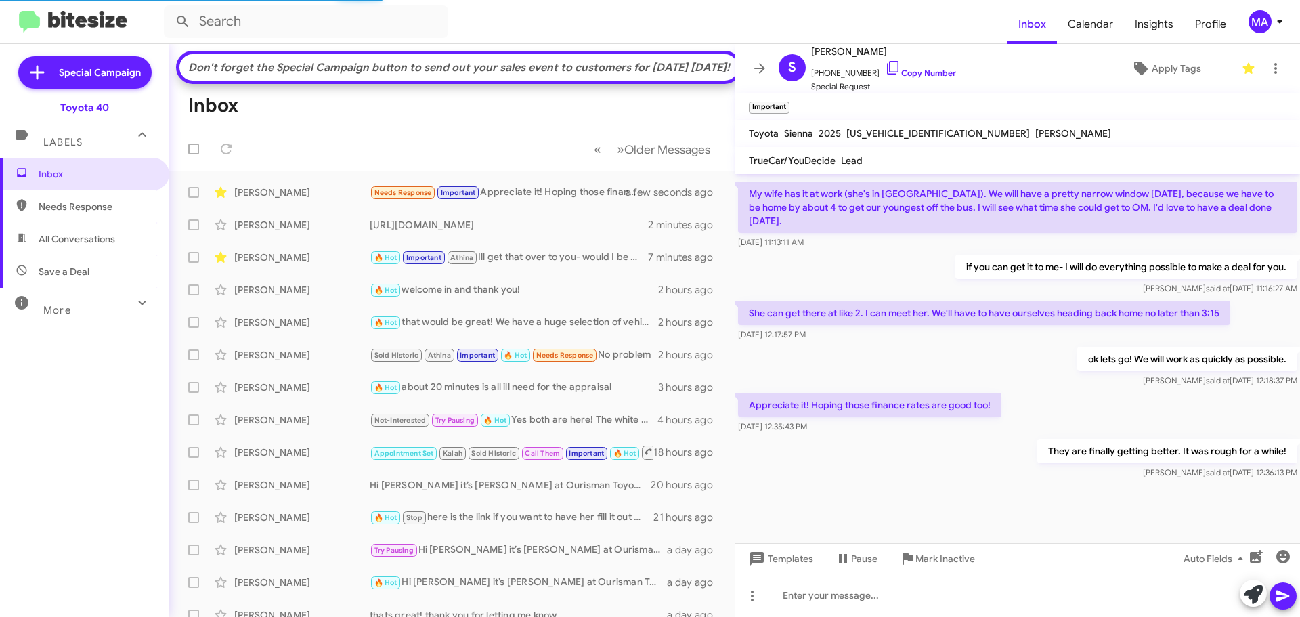
click at [74, 207] on span "Needs Response" at bounding box center [96, 207] width 115 height 14
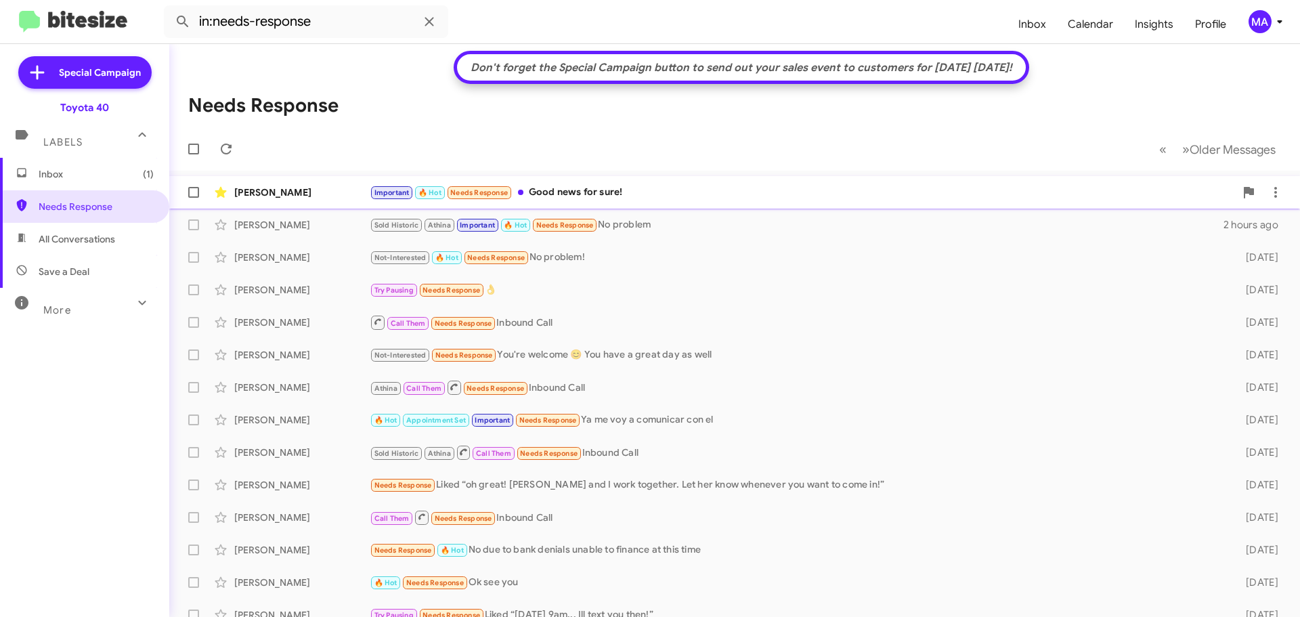
click at [602, 192] on div "Important 🔥 Hot Needs Response Good news for sure!" at bounding box center [802, 193] width 865 height 16
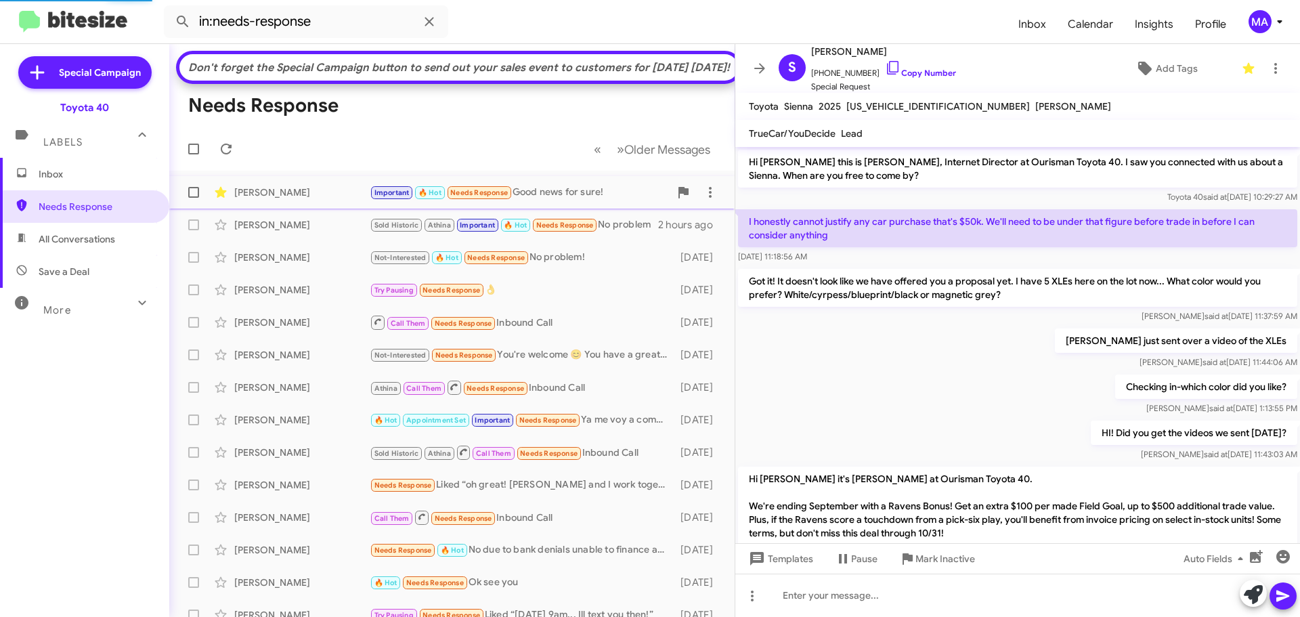
scroll to position [800, 0]
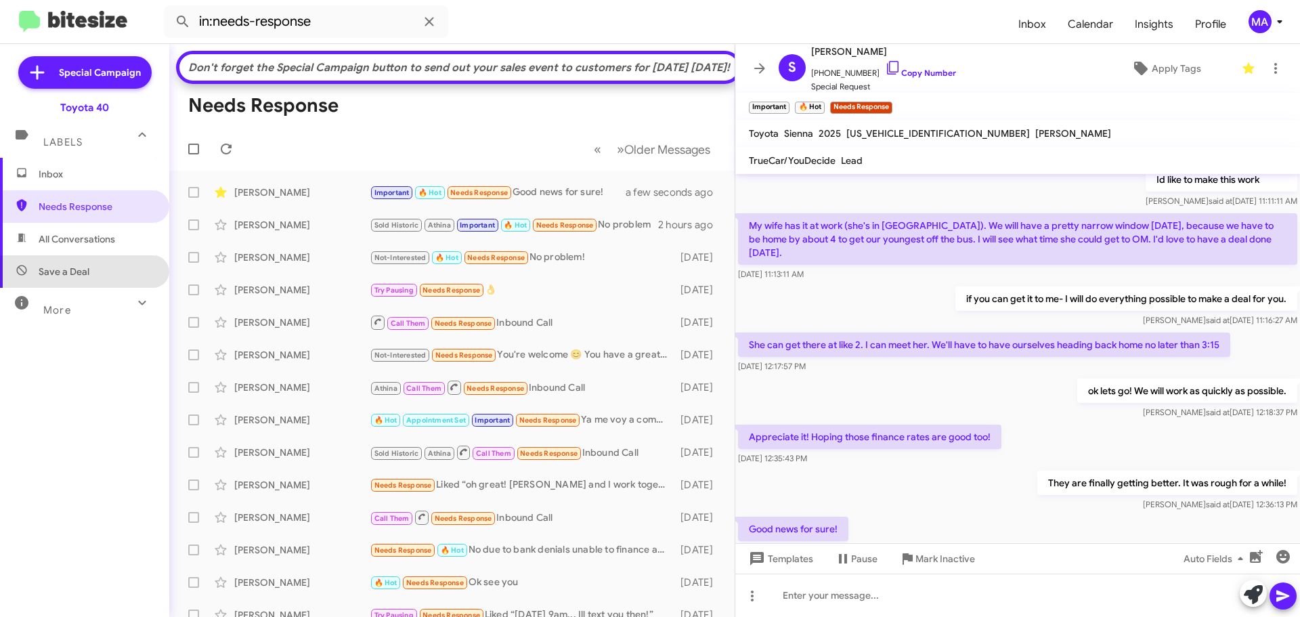
click at [85, 275] on span "Save a Deal" at bounding box center [64, 272] width 51 height 14
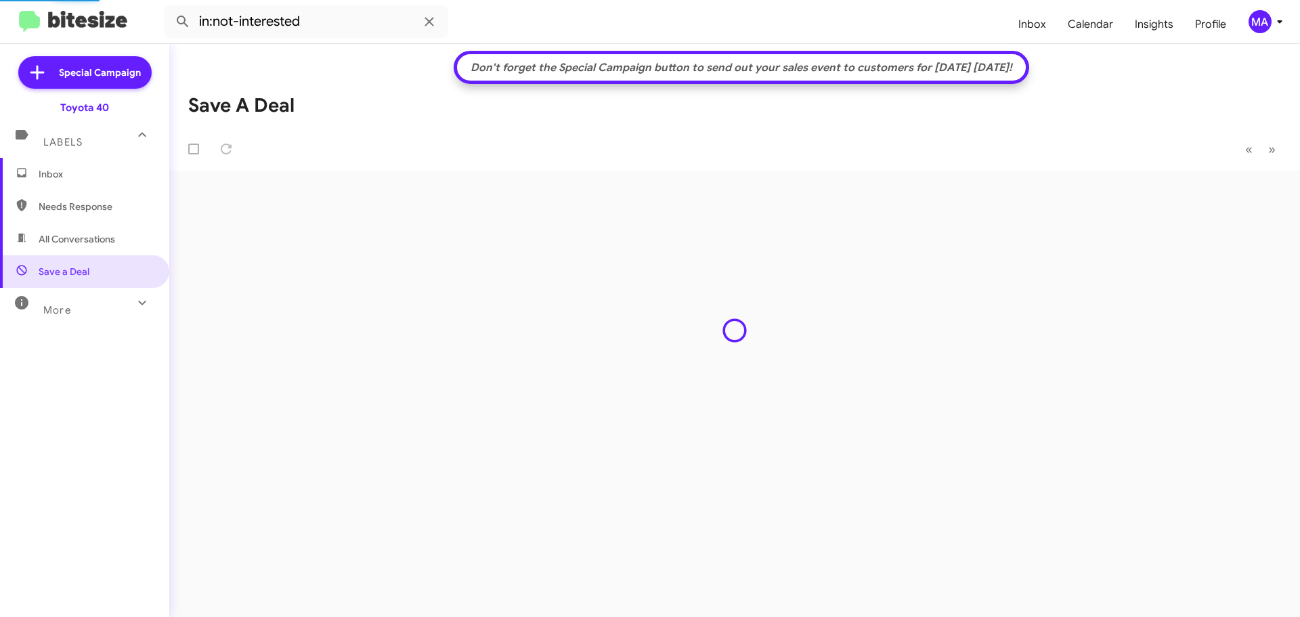
click at [81, 241] on span "All Conversations" at bounding box center [77, 239] width 77 height 14
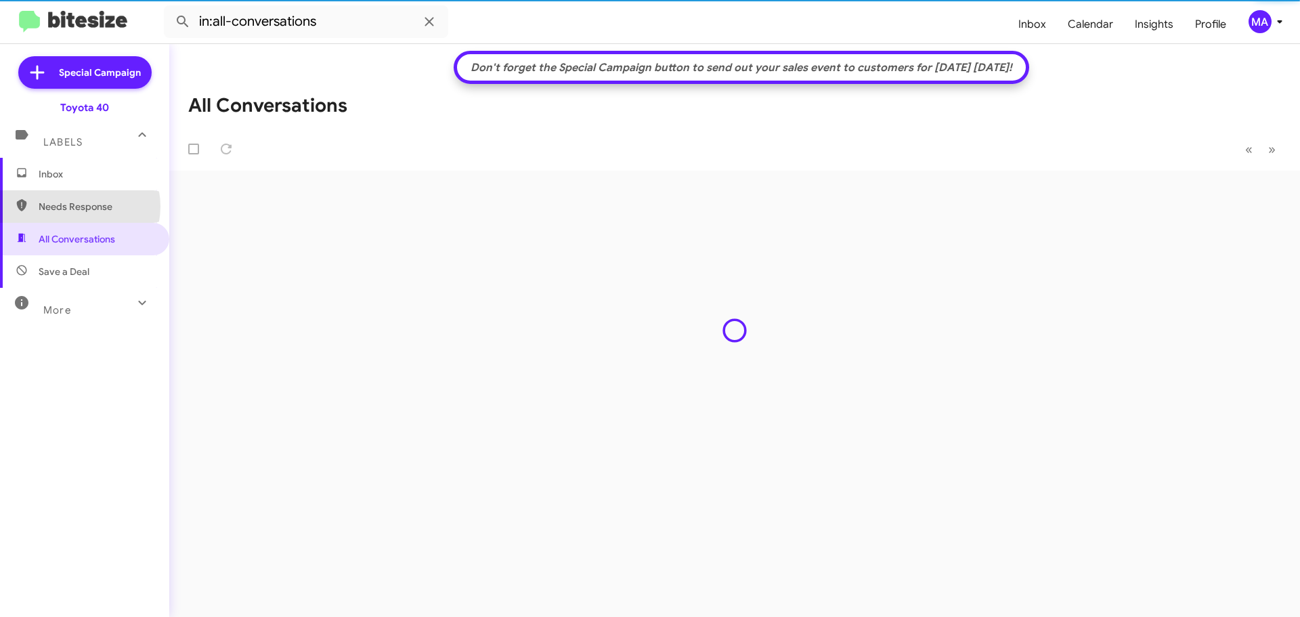
click at [74, 207] on span "Needs Response" at bounding box center [96, 207] width 115 height 14
type input "in:needs-response"
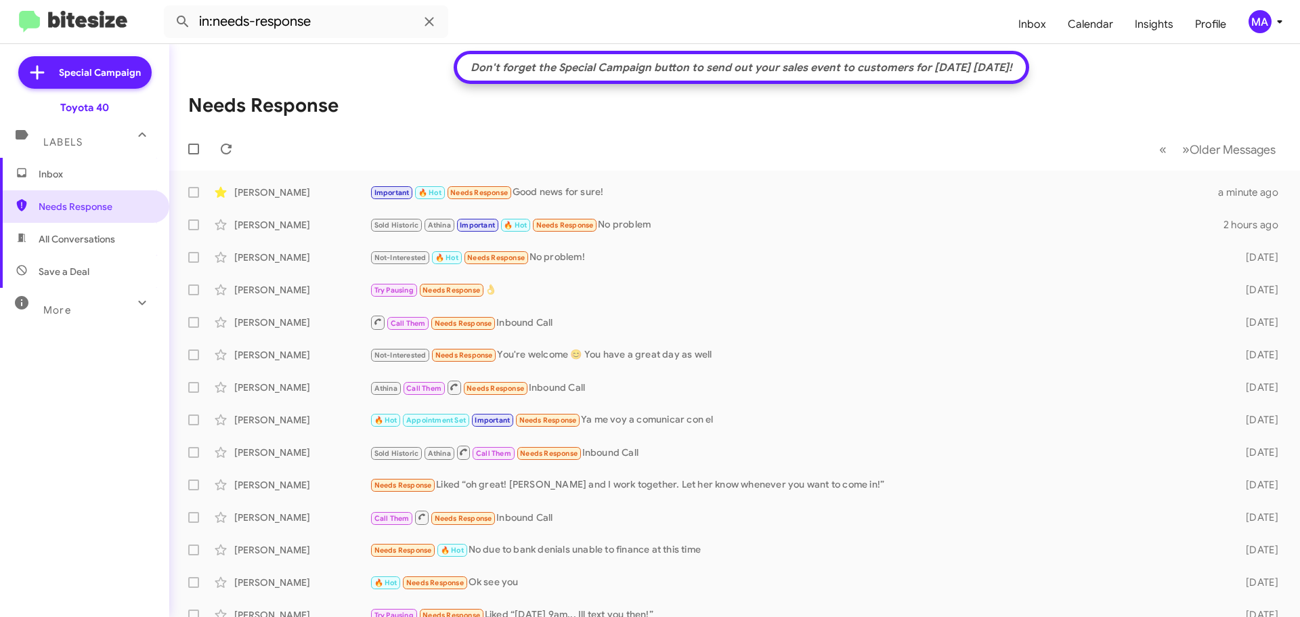
click at [85, 170] on span "Inbox" at bounding box center [96, 174] width 115 height 14
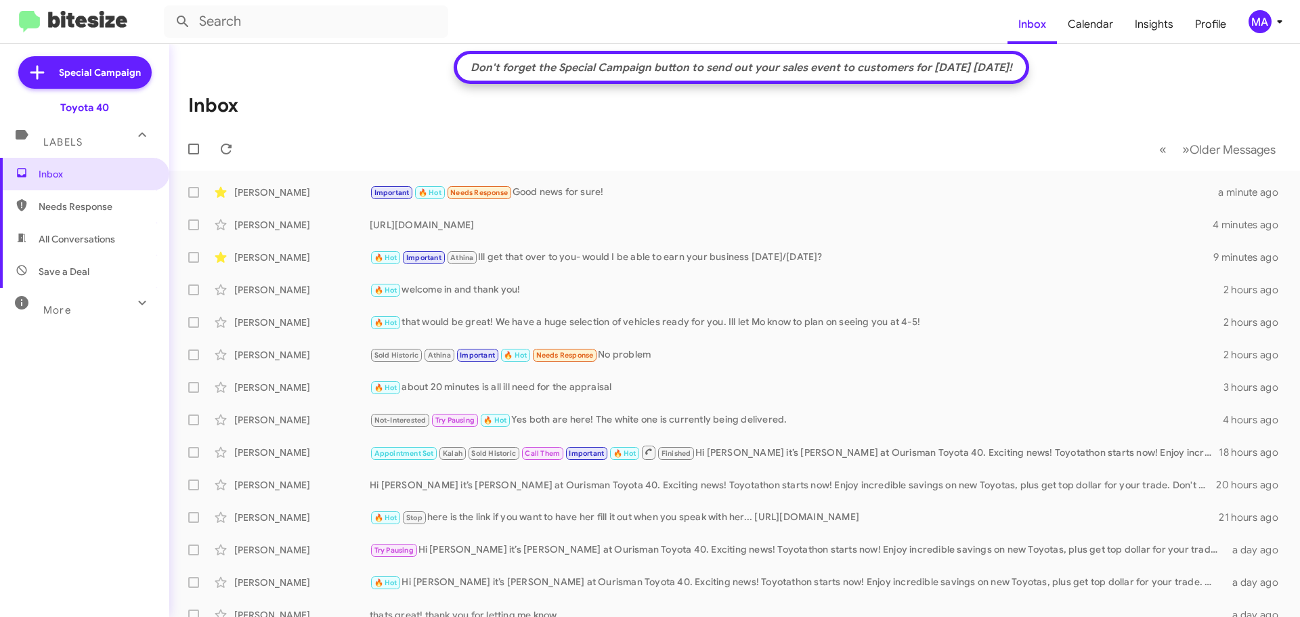
click at [94, 263] on span "Save a Deal" at bounding box center [84, 271] width 169 height 33
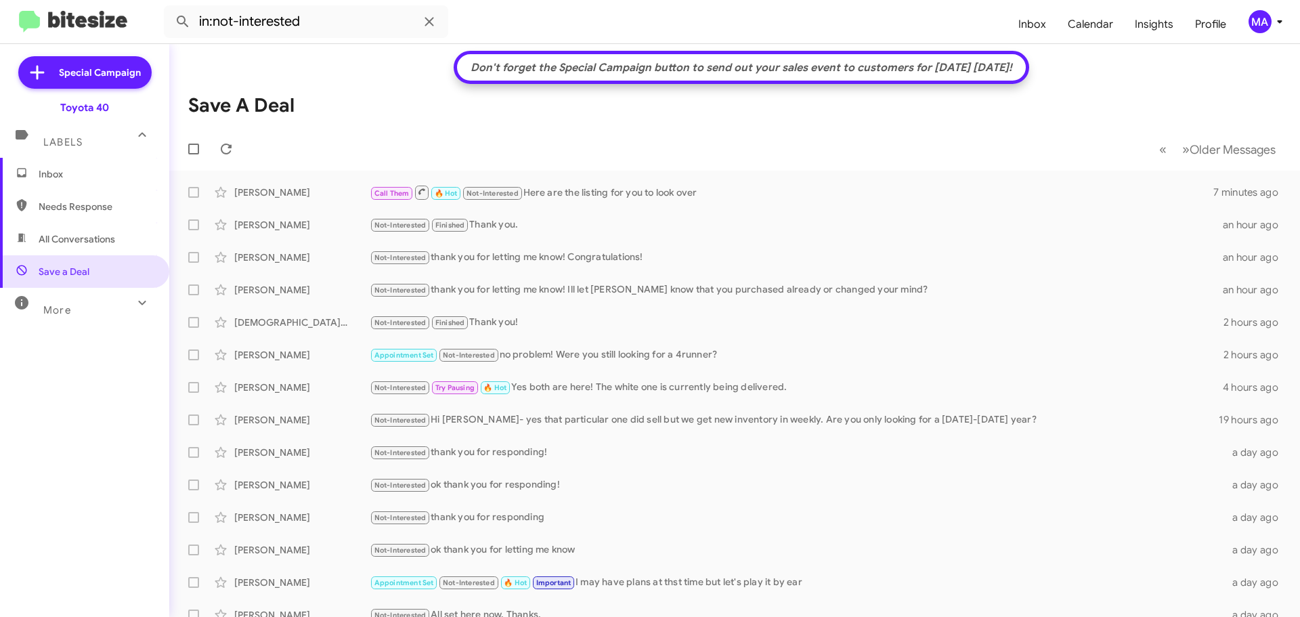
click at [82, 233] on span "All Conversations" at bounding box center [77, 239] width 77 height 14
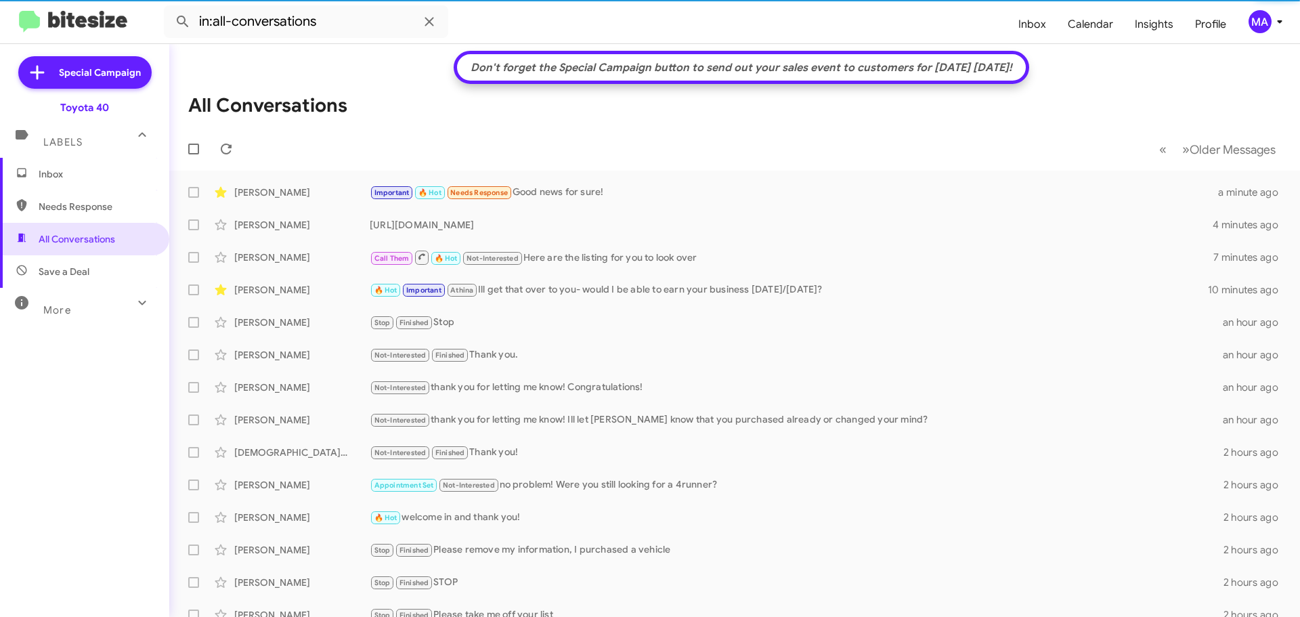
click at [78, 208] on span "Needs Response" at bounding box center [96, 207] width 115 height 14
type input "in:needs-response"
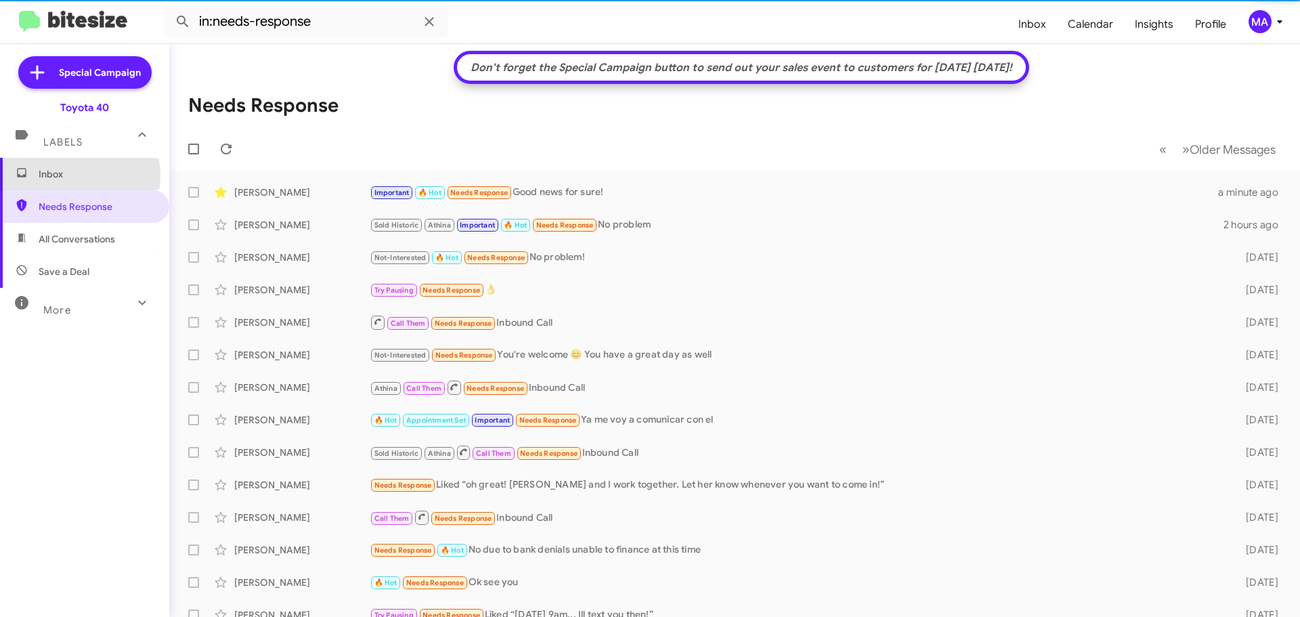
click at [68, 175] on span "Inbox" at bounding box center [96, 174] width 115 height 14
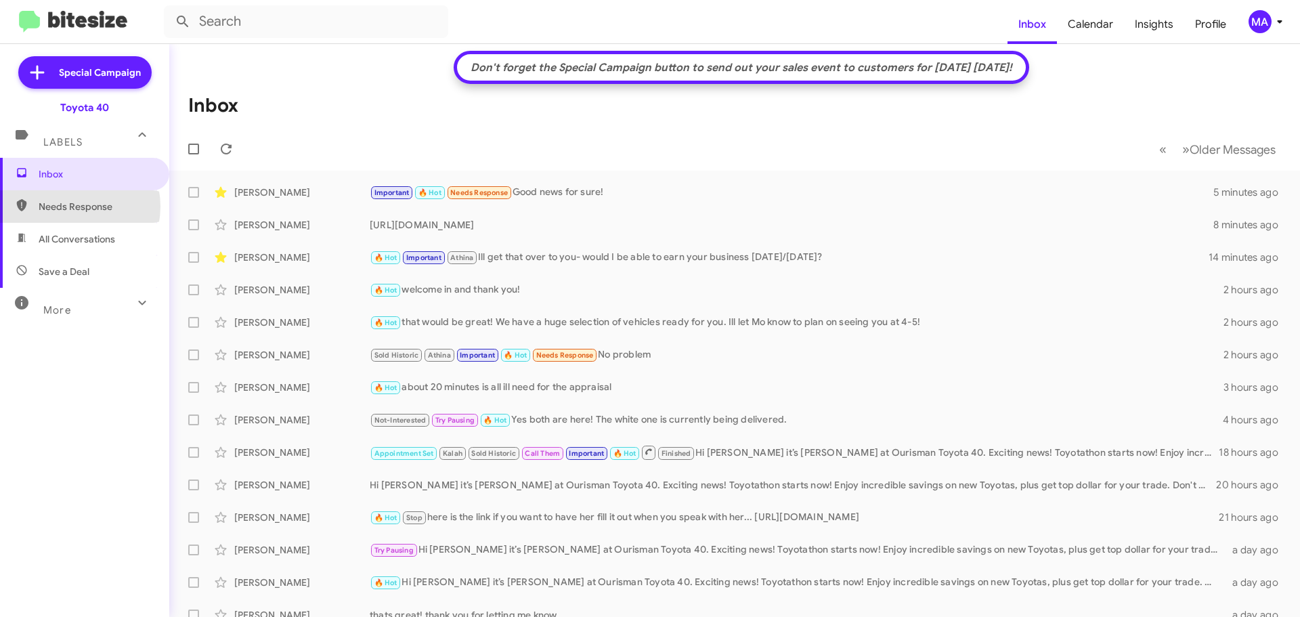
click at [70, 207] on span "Needs Response" at bounding box center [96, 207] width 115 height 14
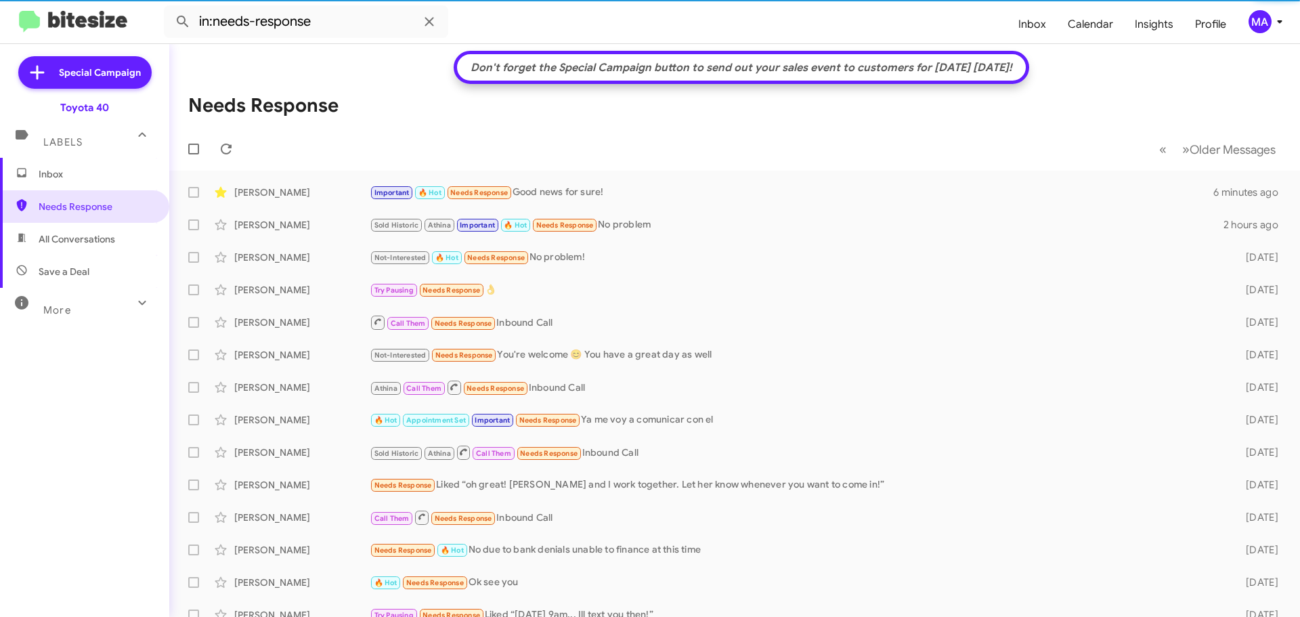
click at [81, 241] on span "All Conversations" at bounding box center [77, 239] width 77 height 14
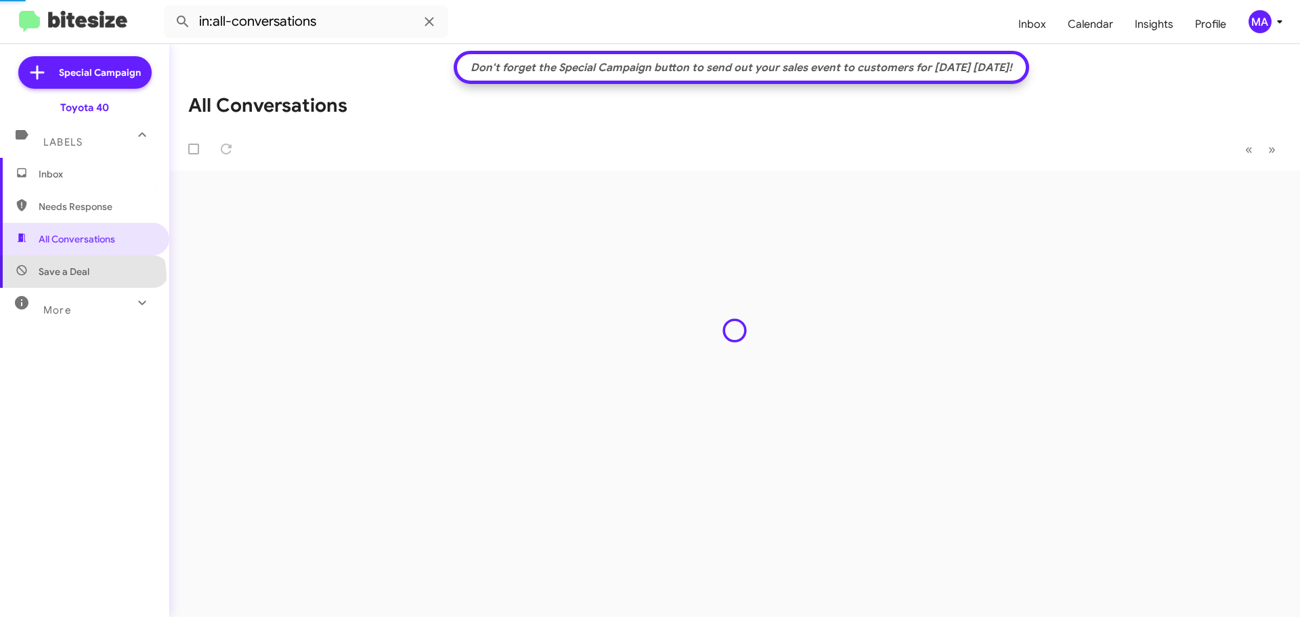
click at [82, 278] on span "Save a Deal" at bounding box center [64, 272] width 51 height 14
type input "in:not-interested"
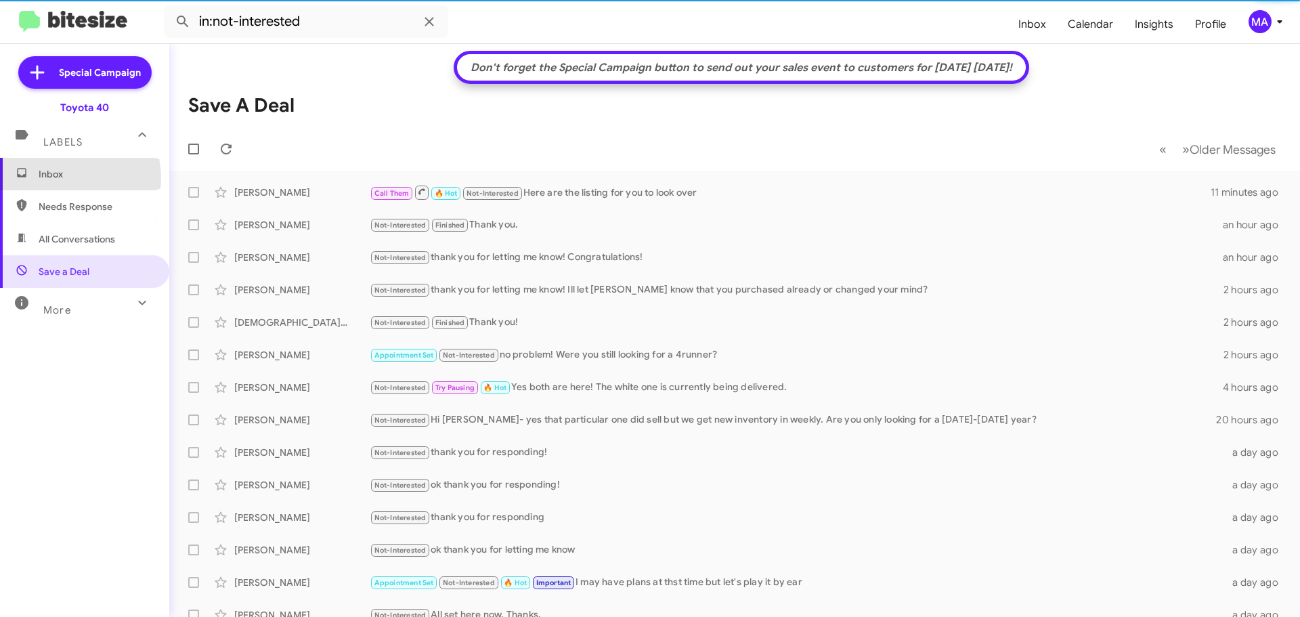
click at [65, 178] on span "Inbox" at bounding box center [96, 174] width 115 height 14
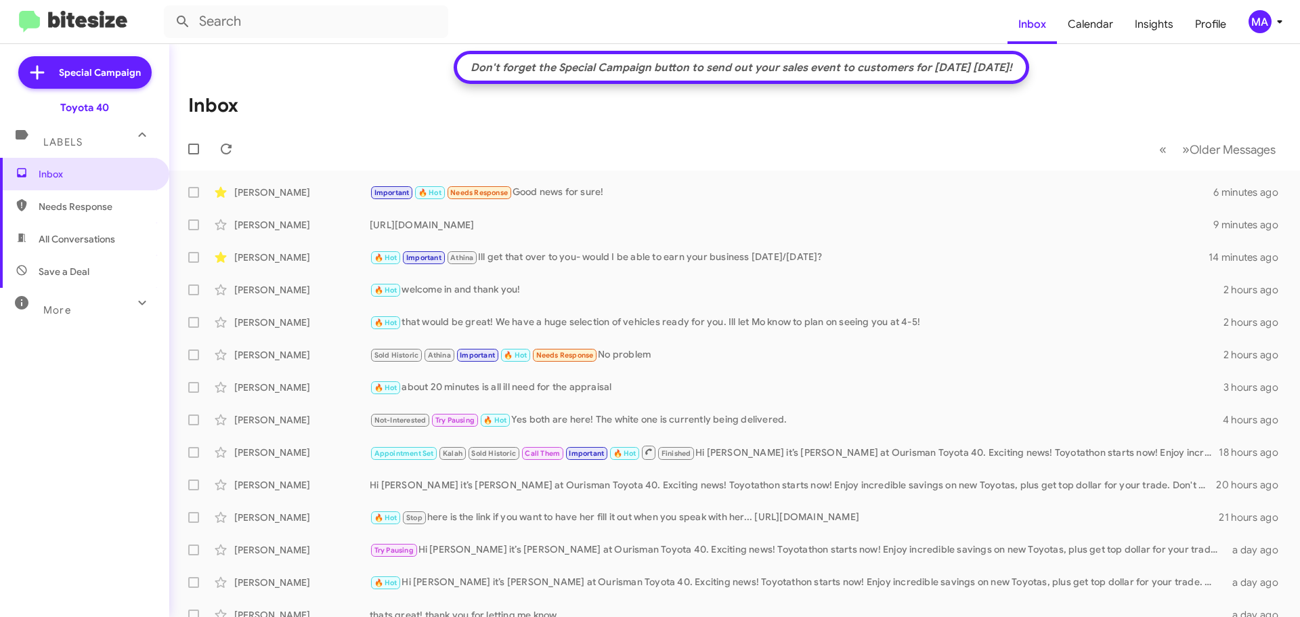
click at [77, 270] on span "Save a Deal" at bounding box center [64, 272] width 51 height 14
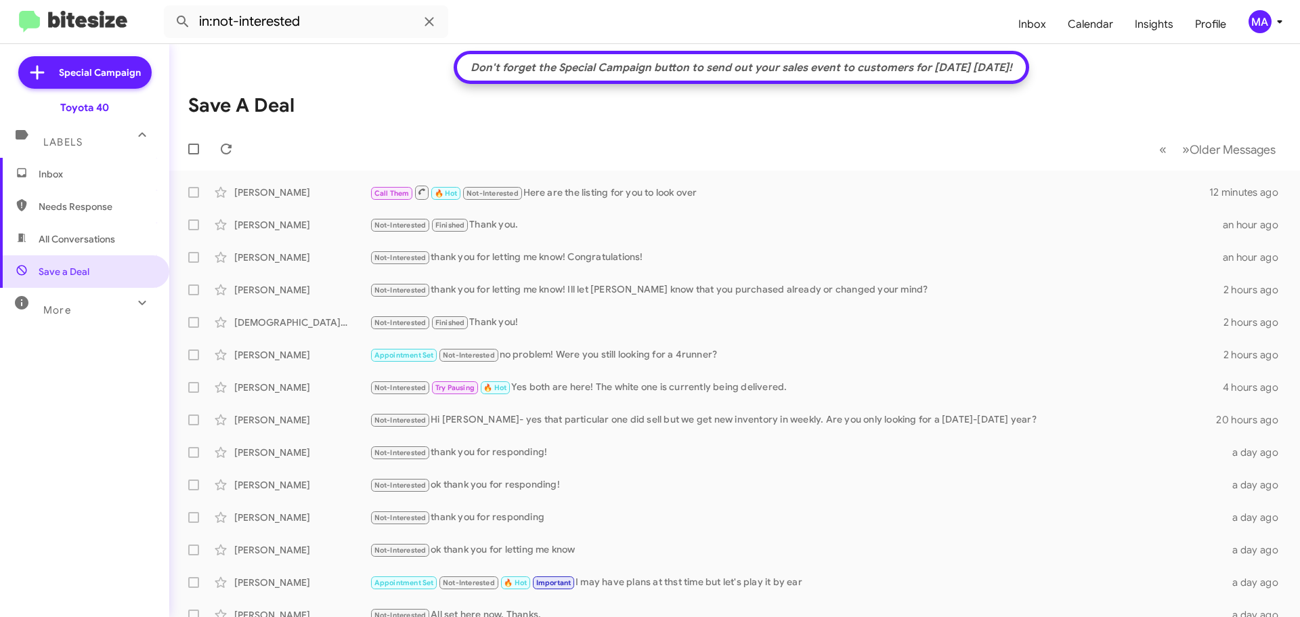
click at [76, 236] on span "All Conversations" at bounding box center [77, 239] width 77 height 14
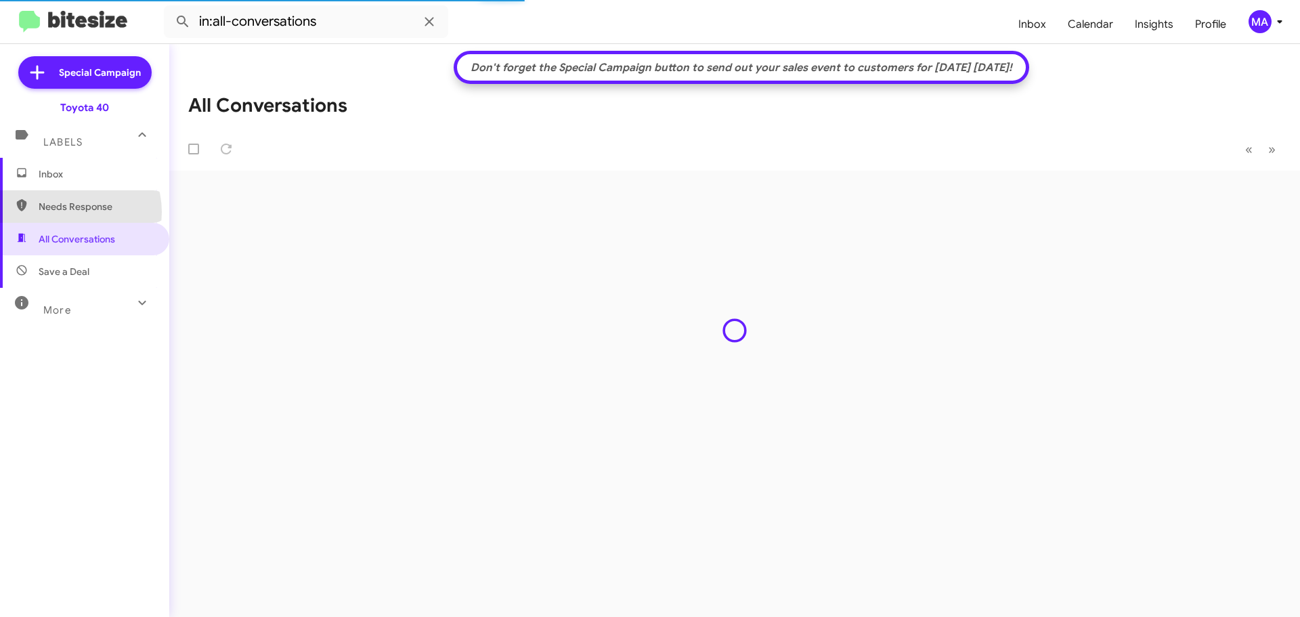
click at [70, 212] on span "Needs Response" at bounding box center [96, 207] width 115 height 14
type input "in:needs-response"
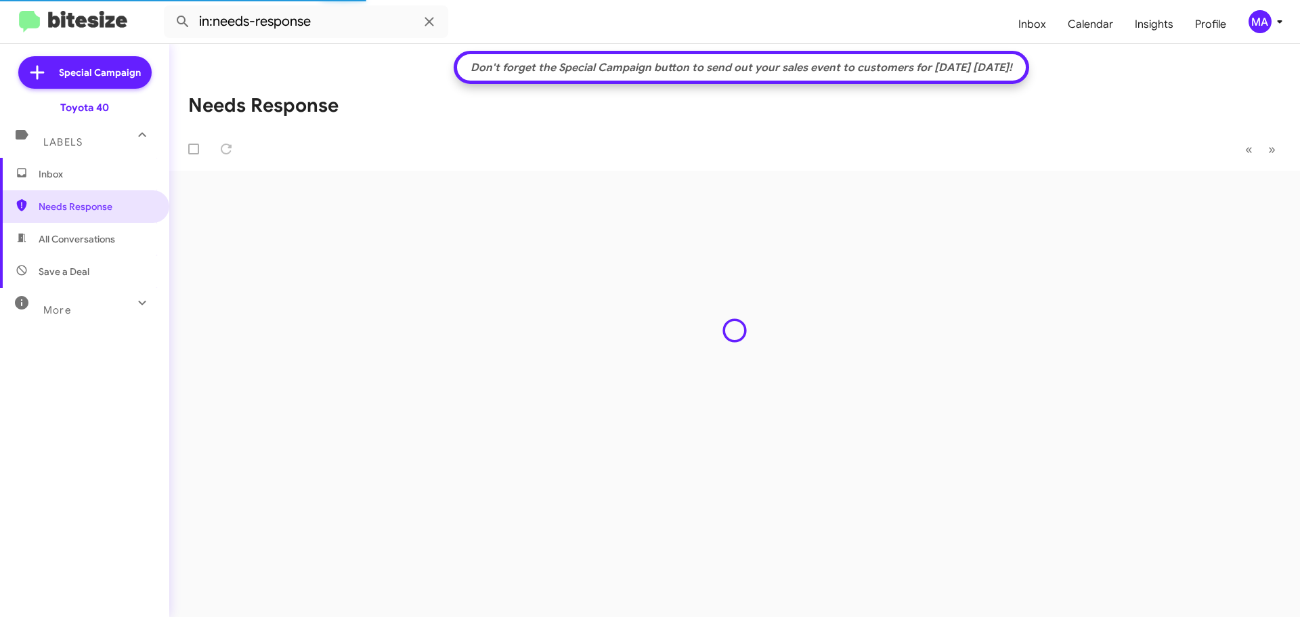
click at [60, 173] on span "Inbox" at bounding box center [96, 174] width 115 height 14
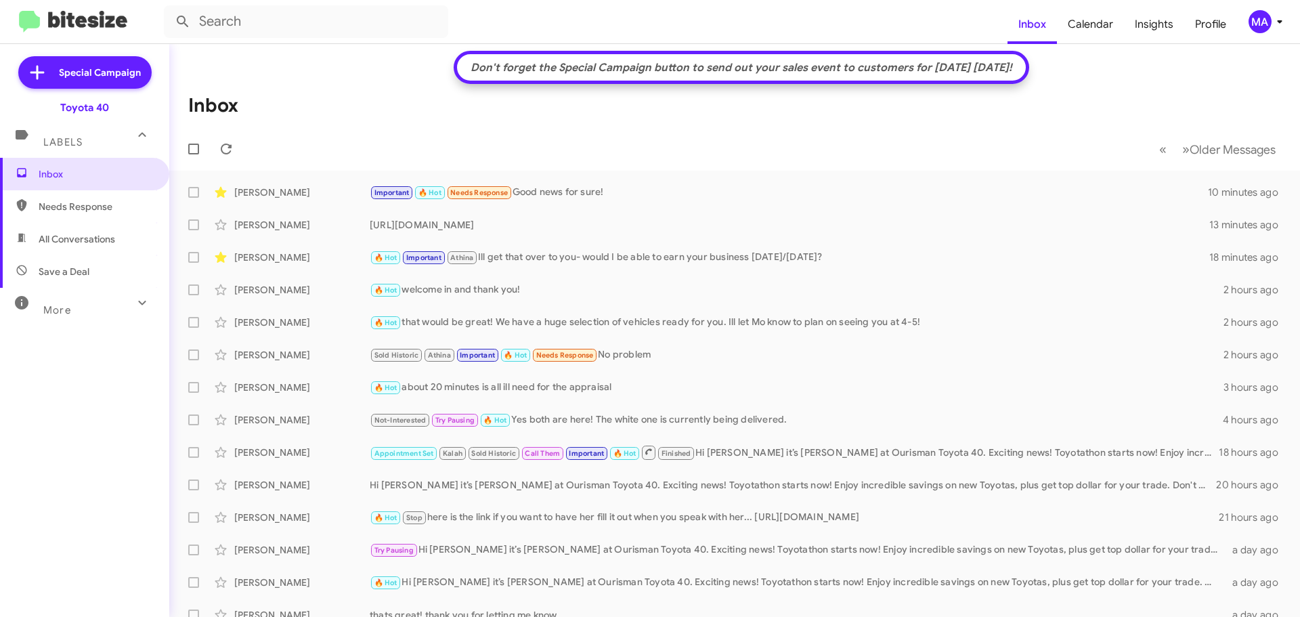
click at [81, 290] on mat-expansion-panel-header "More" at bounding box center [84, 304] width 169 height 33
drag, startPoint x: 81, startPoint y: 274, endPoint x: 81, endPoint y: 255, distance: 19.0
click at [81, 274] on span "Save a Deal" at bounding box center [64, 272] width 51 height 14
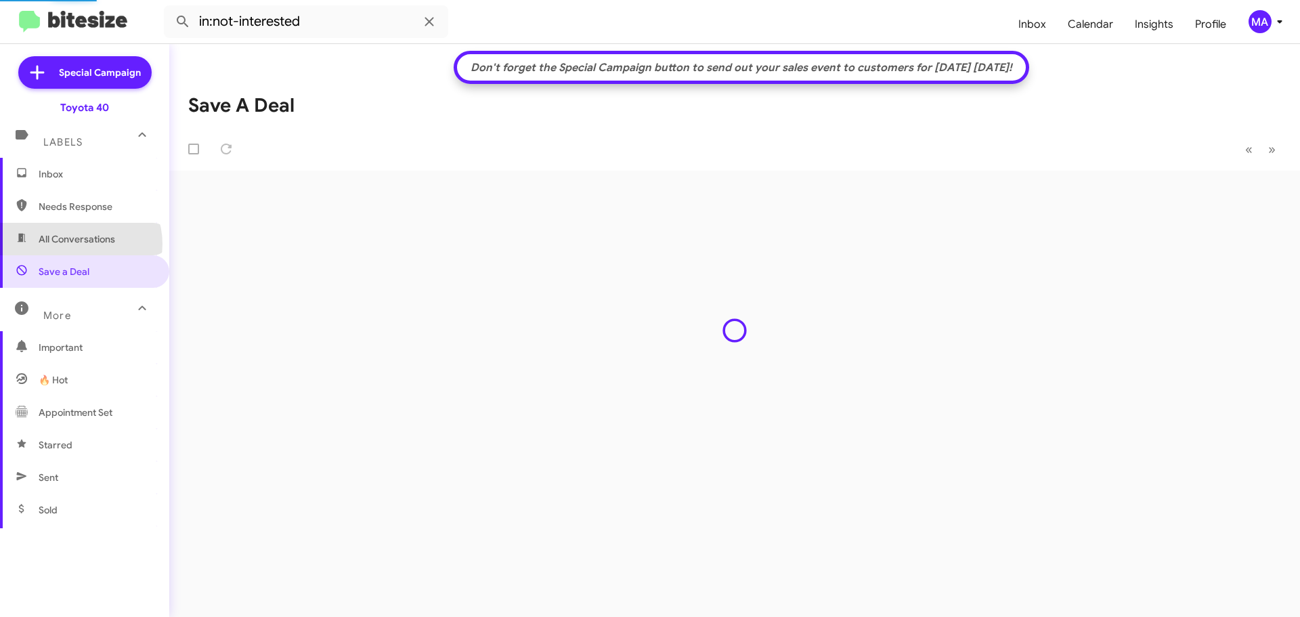
click at [80, 242] on span "All Conversations" at bounding box center [77, 239] width 77 height 14
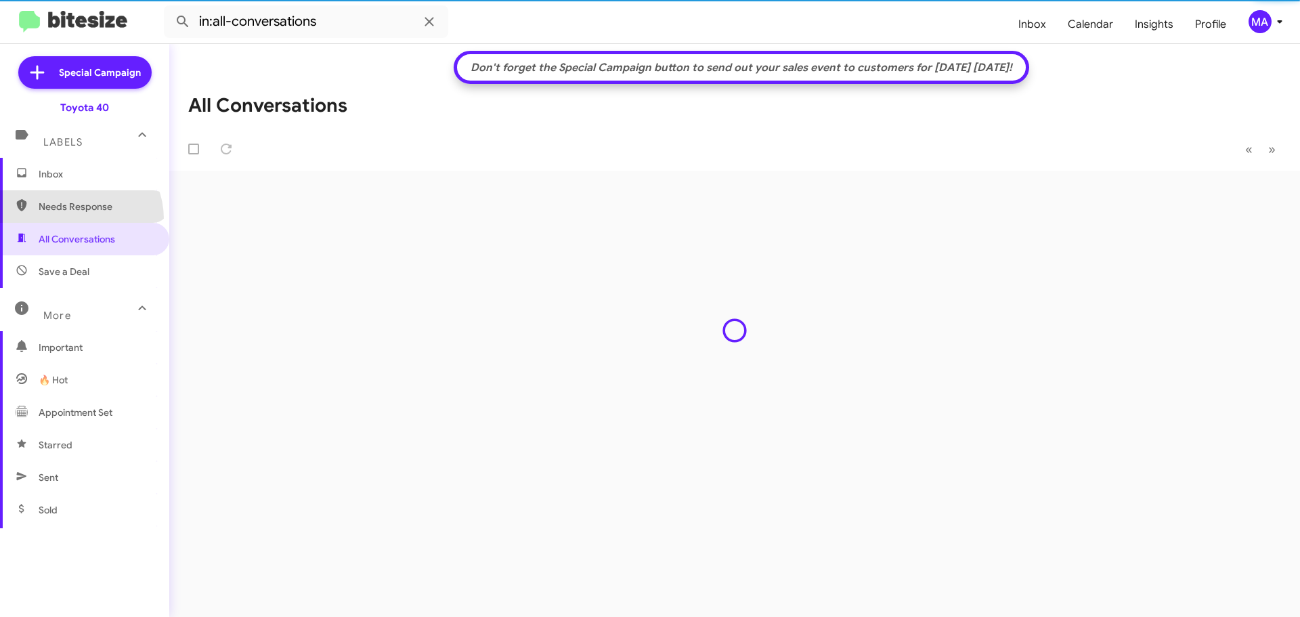
click at [76, 218] on span "Needs Response" at bounding box center [84, 206] width 169 height 33
type input "in:needs-response"
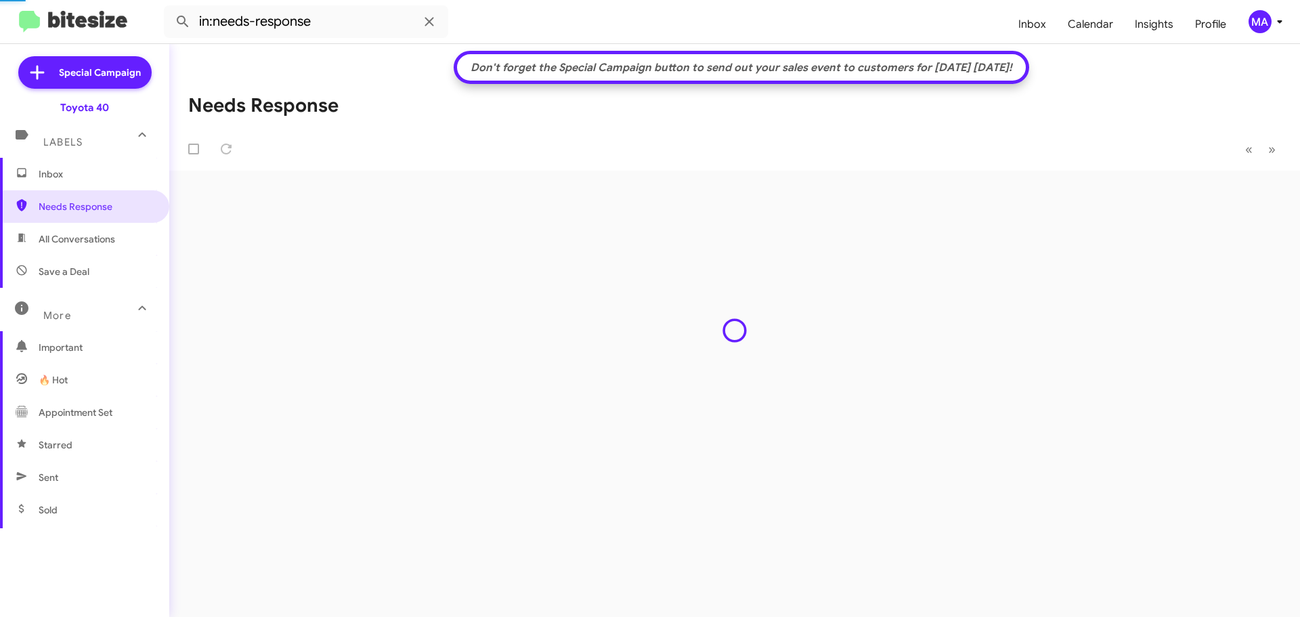
click at [71, 173] on span "Inbox" at bounding box center [96, 174] width 115 height 14
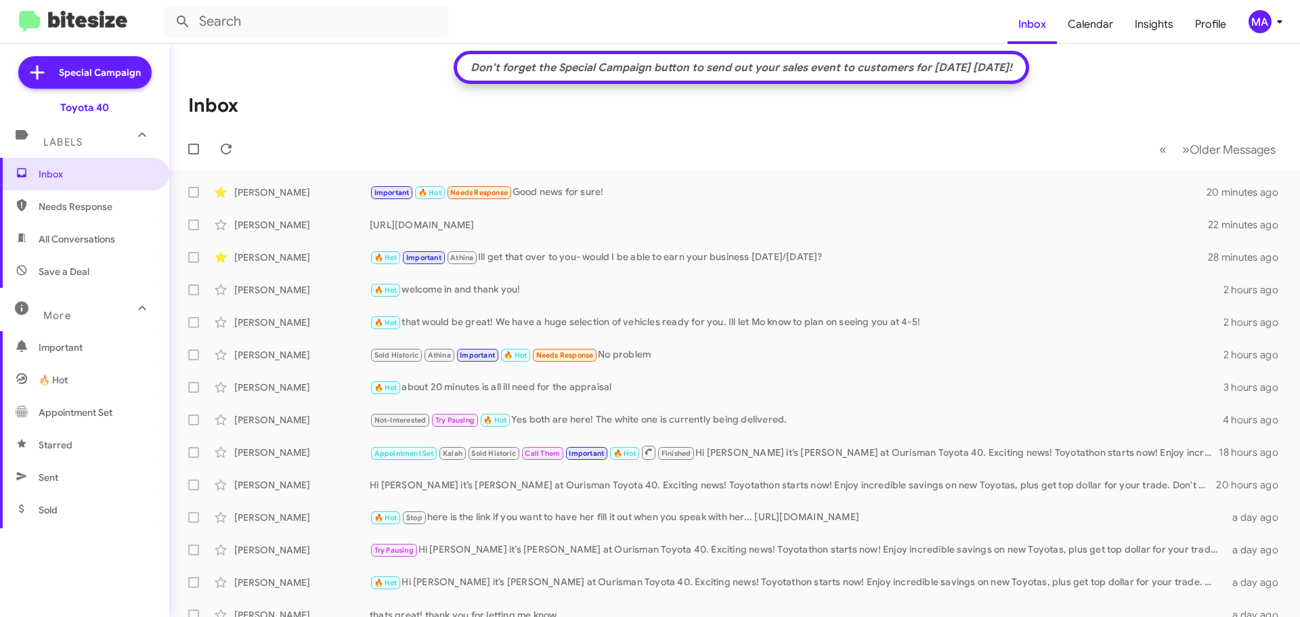
click at [99, 270] on span "Save a Deal" at bounding box center [84, 271] width 169 height 33
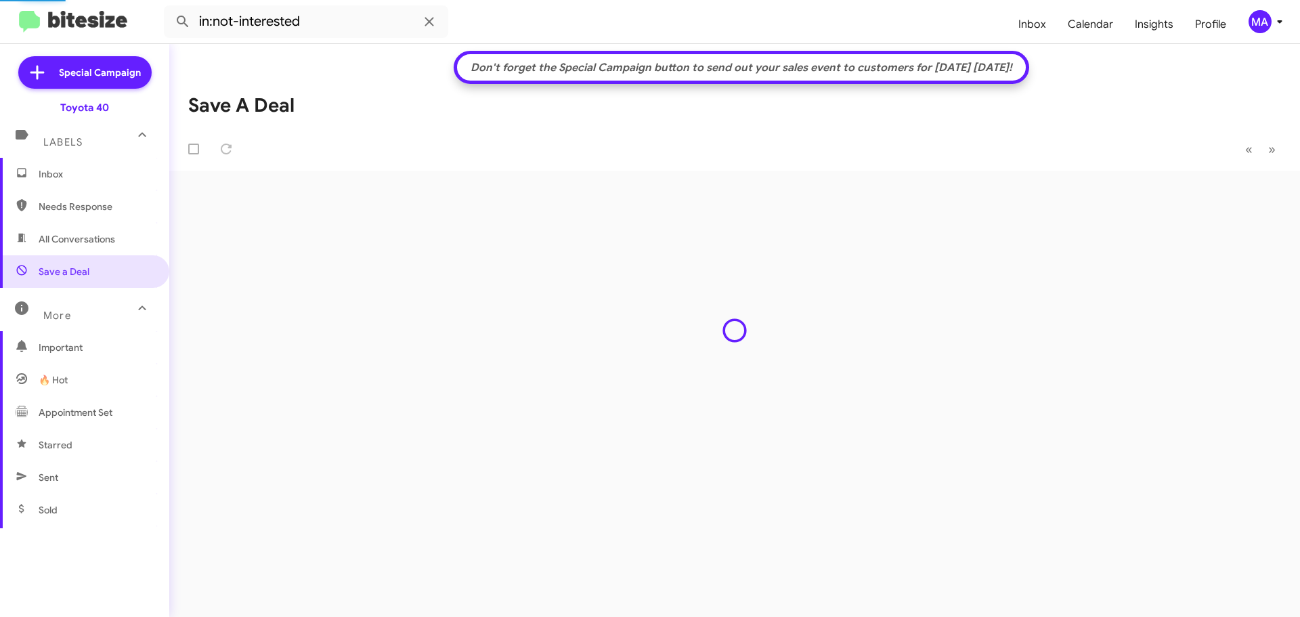
click at [89, 242] on span "All Conversations" at bounding box center [77, 239] width 77 height 14
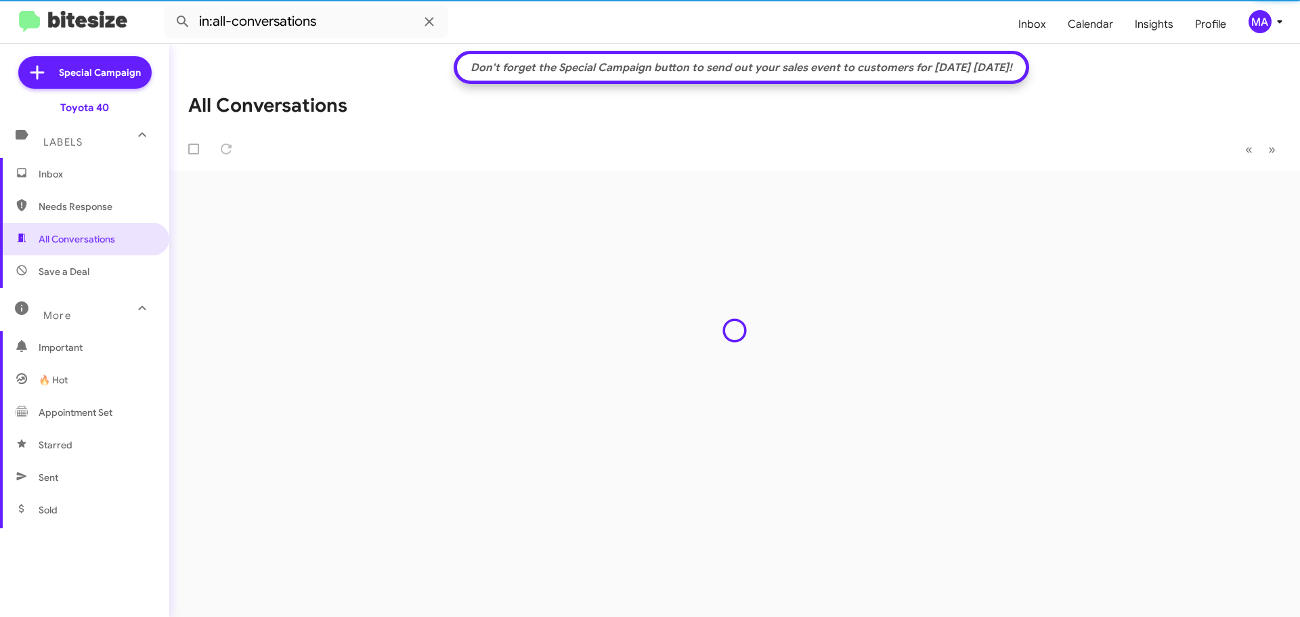
click at [80, 214] on span "Needs Response" at bounding box center [84, 206] width 169 height 33
type input "in:needs-response"
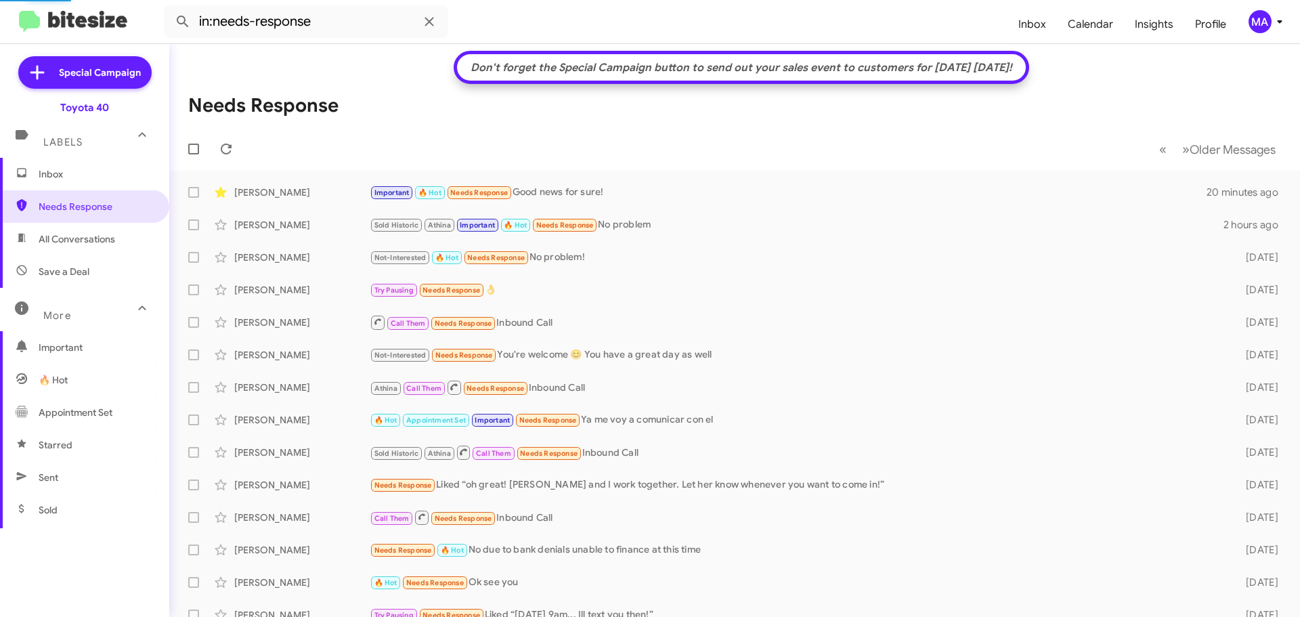
click at [67, 178] on span "Inbox" at bounding box center [96, 174] width 115 height 14
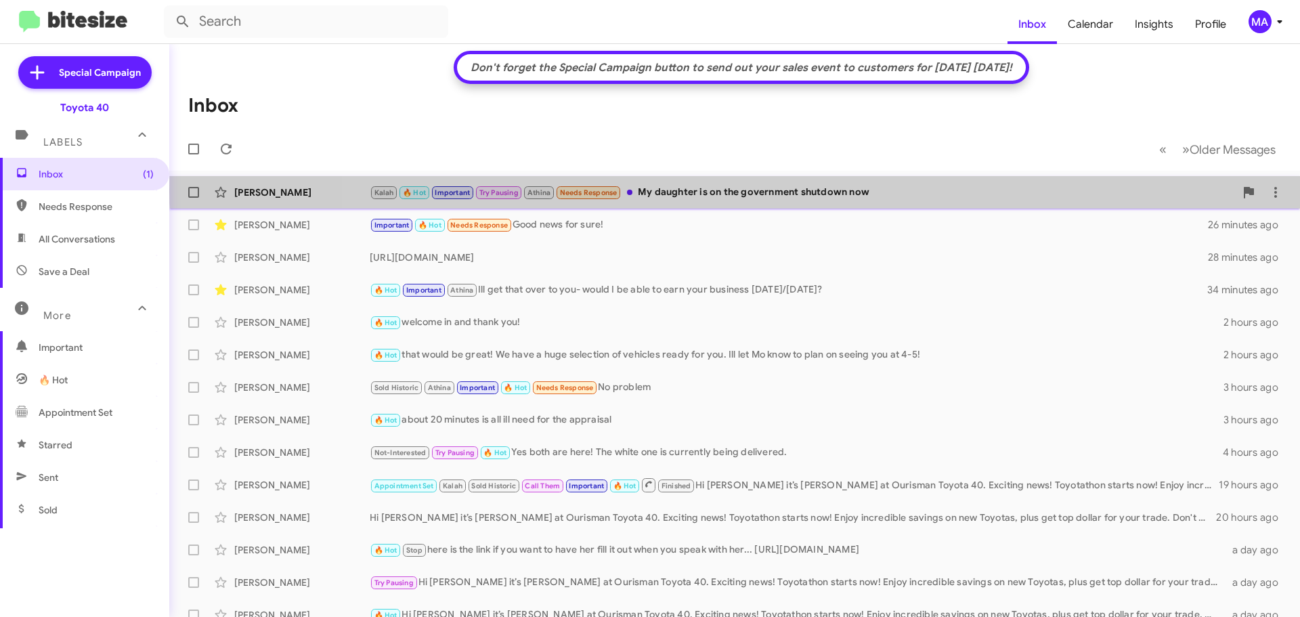
click at [843, 190] on div "Kalah 🔥 Hot Important Try Pausing Athina Needs Response My daughter is on the g…" at bounding box center [802, 193] width 865 height 16
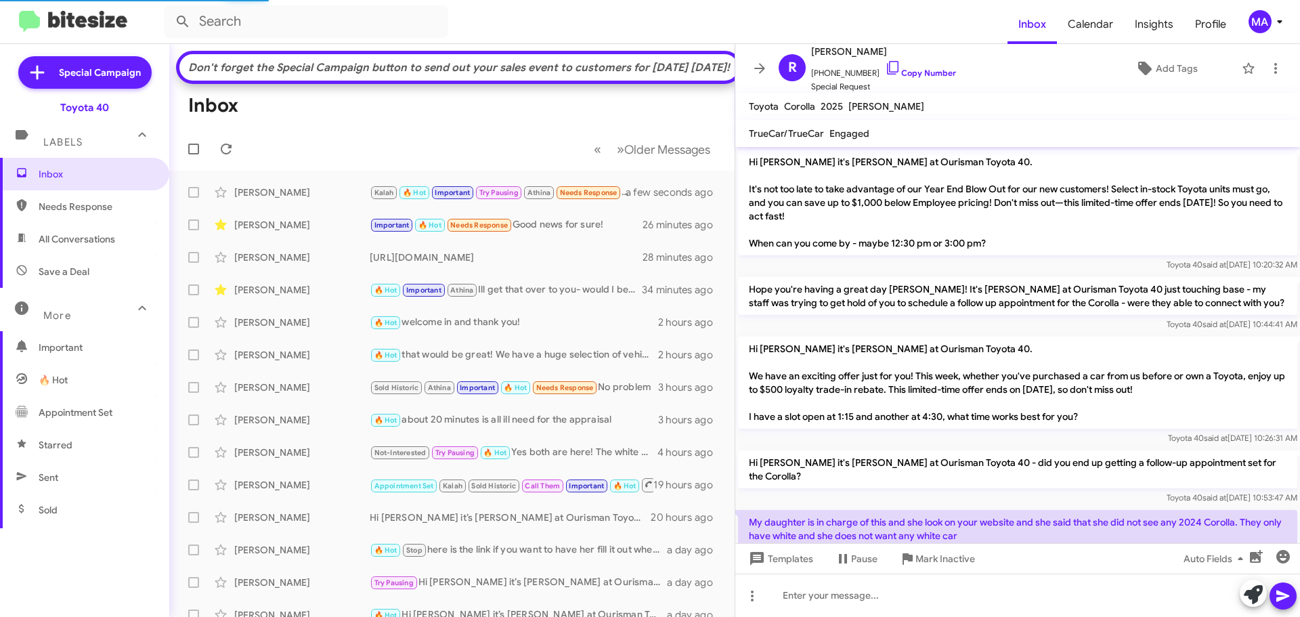
scroll to position [1282, 0]
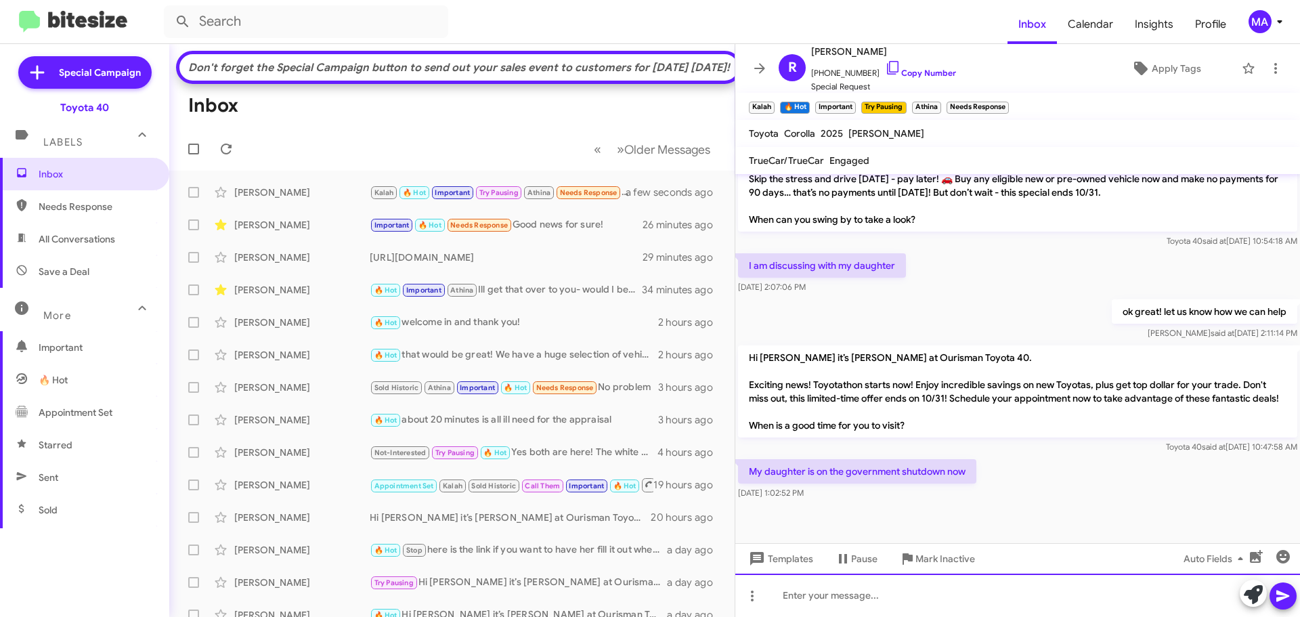
click at [861, 596] on div at bounding box center [1017, 595] width 565 height 43
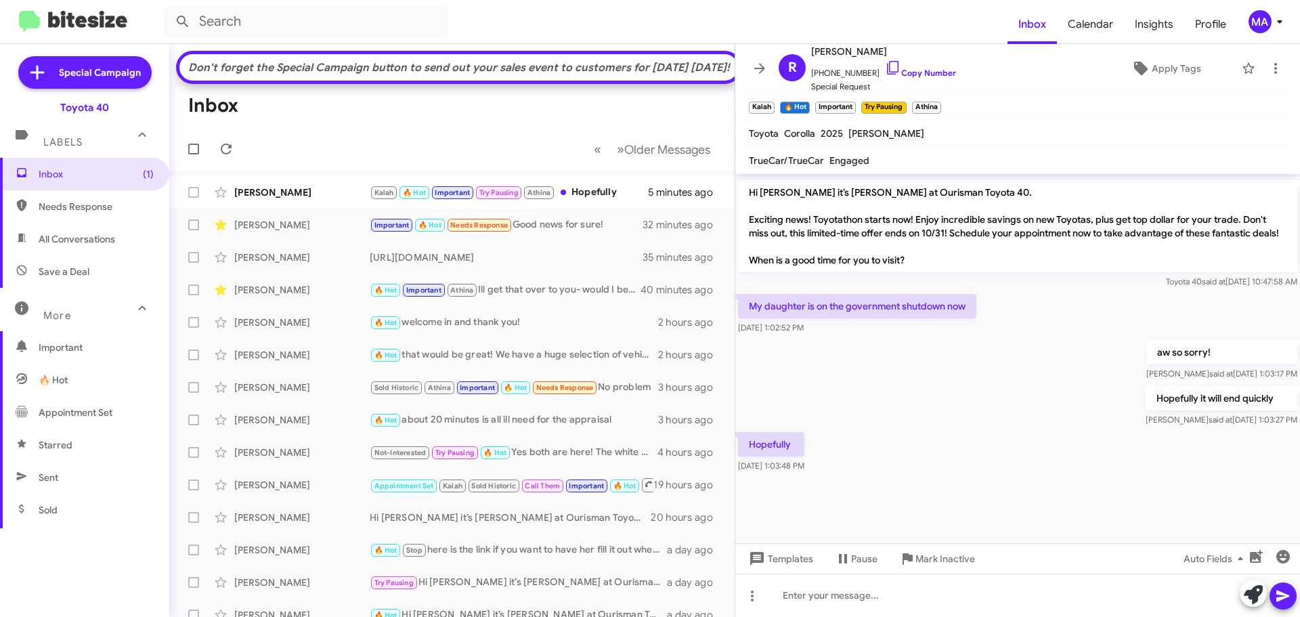
scroll to position [1146, 0]
click at [607, 200] on div "Kalah 🔥 Hot Important Try Pausing Athina Hopefully" at bounding box center [520, 193] width 300 height 16
click at [106, 237] on span "All Conversations" at bounding box center [77, 239] width 77 height 14
type input "in:all-conversations"
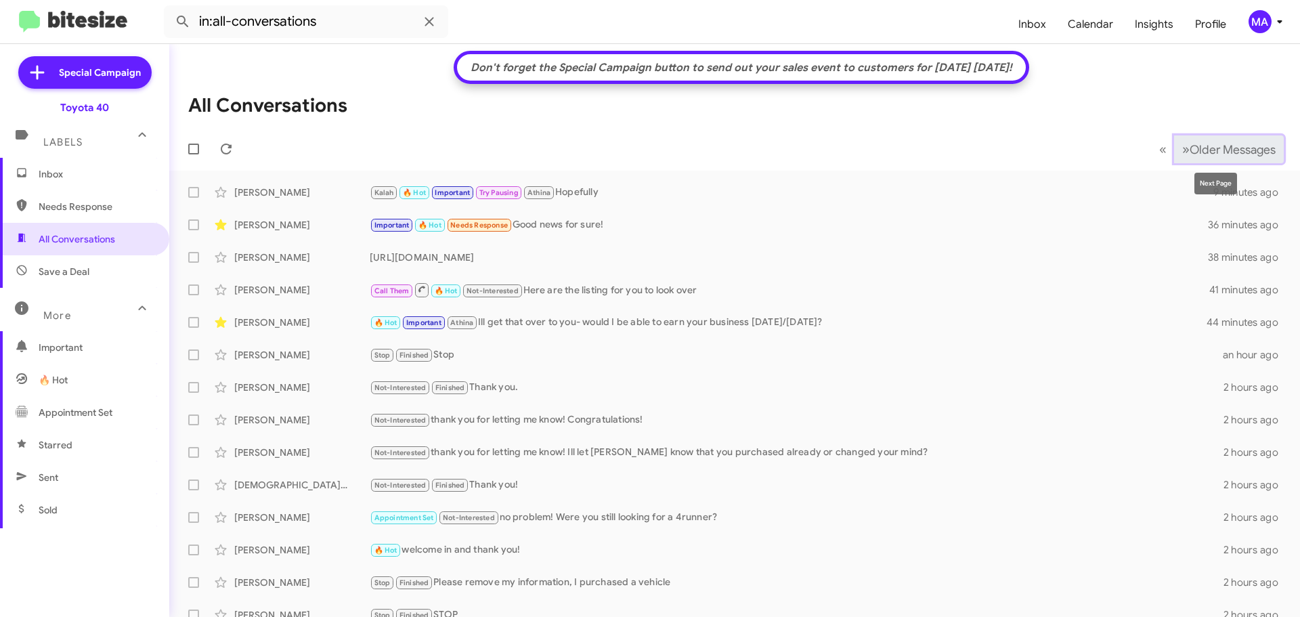
click at [1213, 148] on span "Older Messages" at bounding box center [1233, 149] width 86 height 15
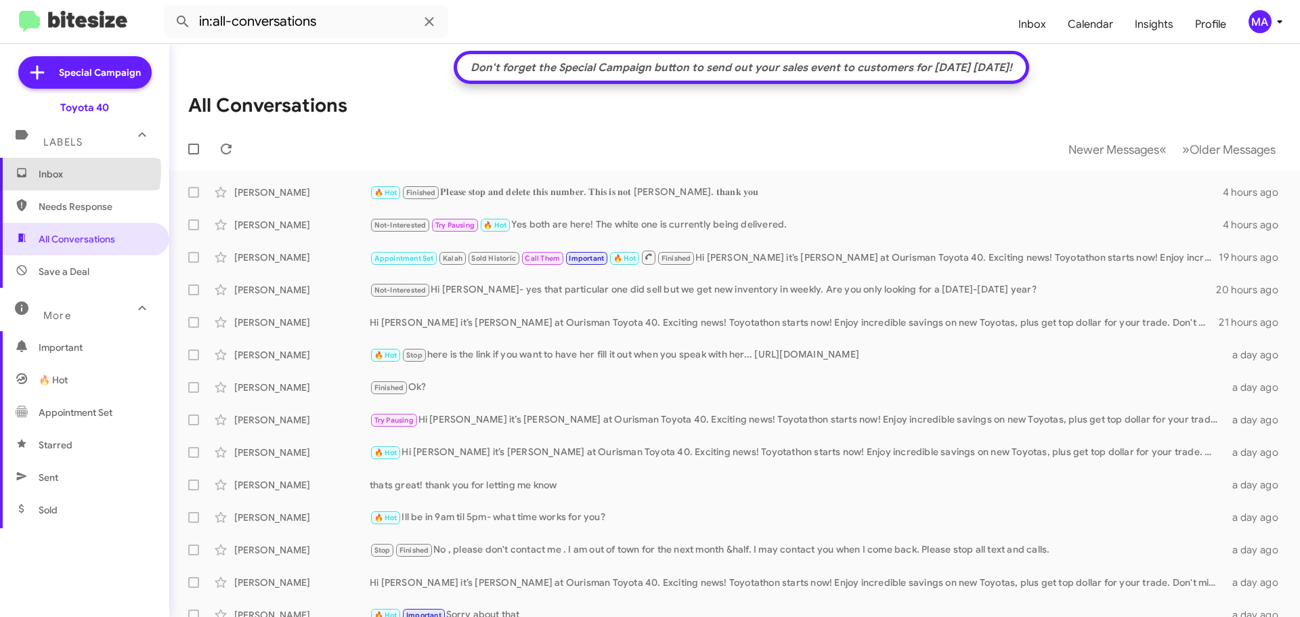
click at [55, 171] on span "Inbox" at bounding box center [96, 174] width 115 height 14
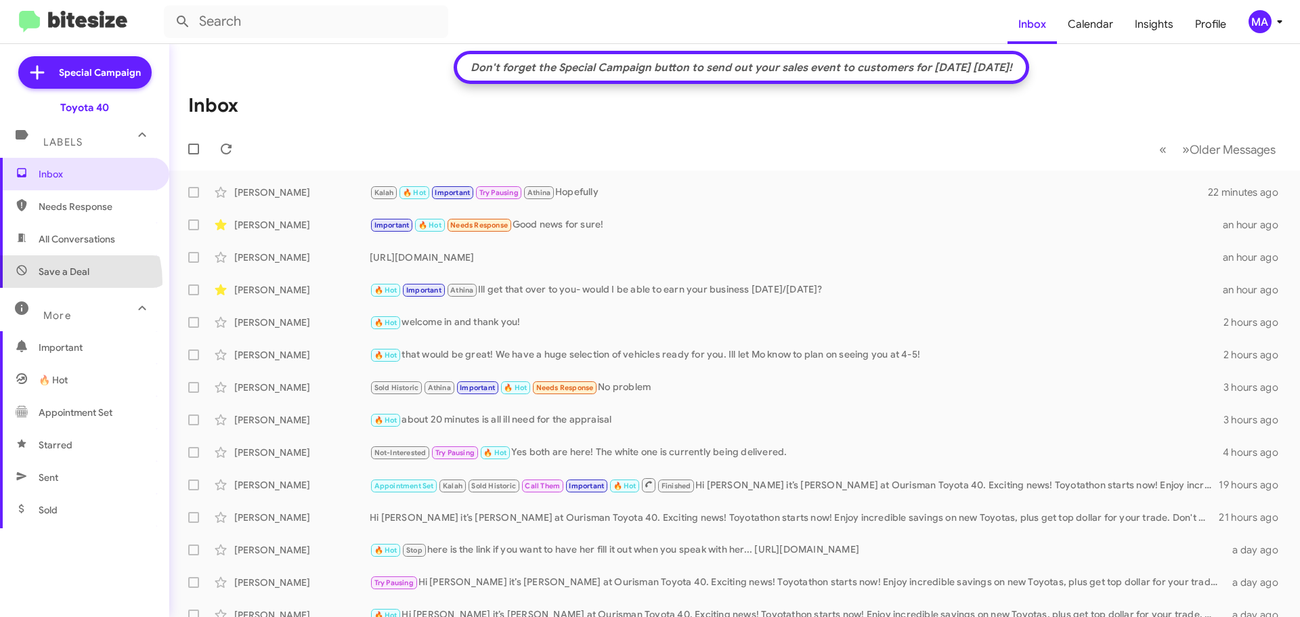
click at [56, 282] on span "Save a Deal" at bounding box center [84, 271] width 169 height 33
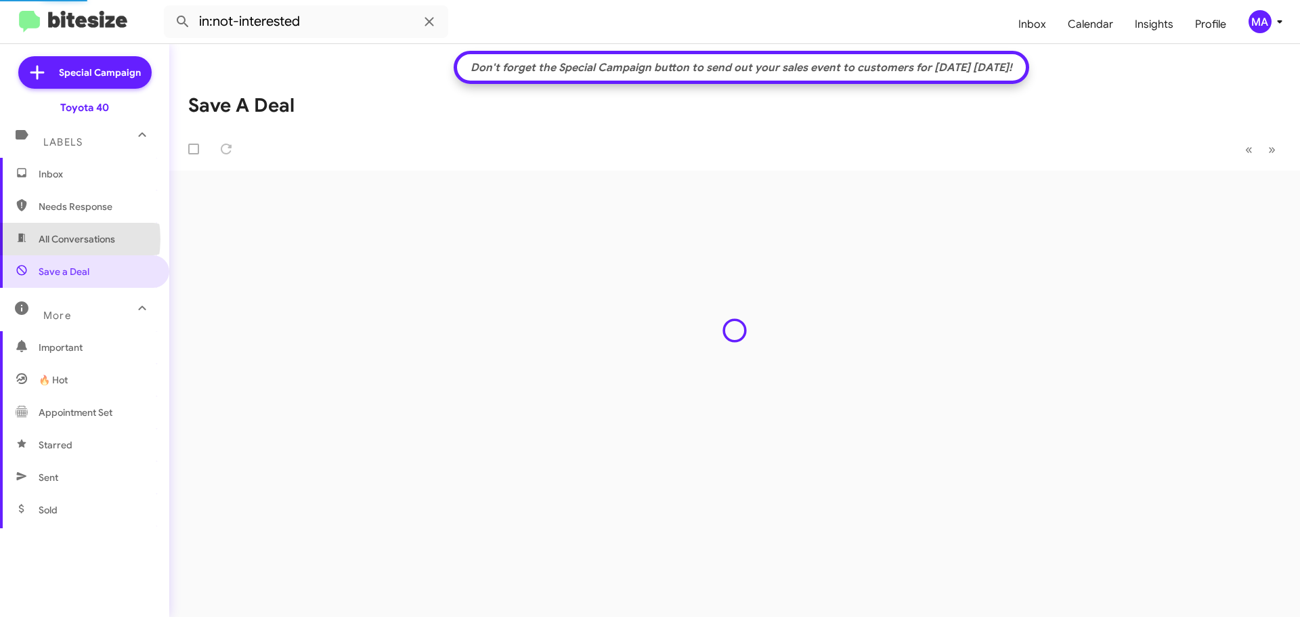
click at [56, 239] on span "All Conversations" at bounding box center [77, 239] width 77 height 14
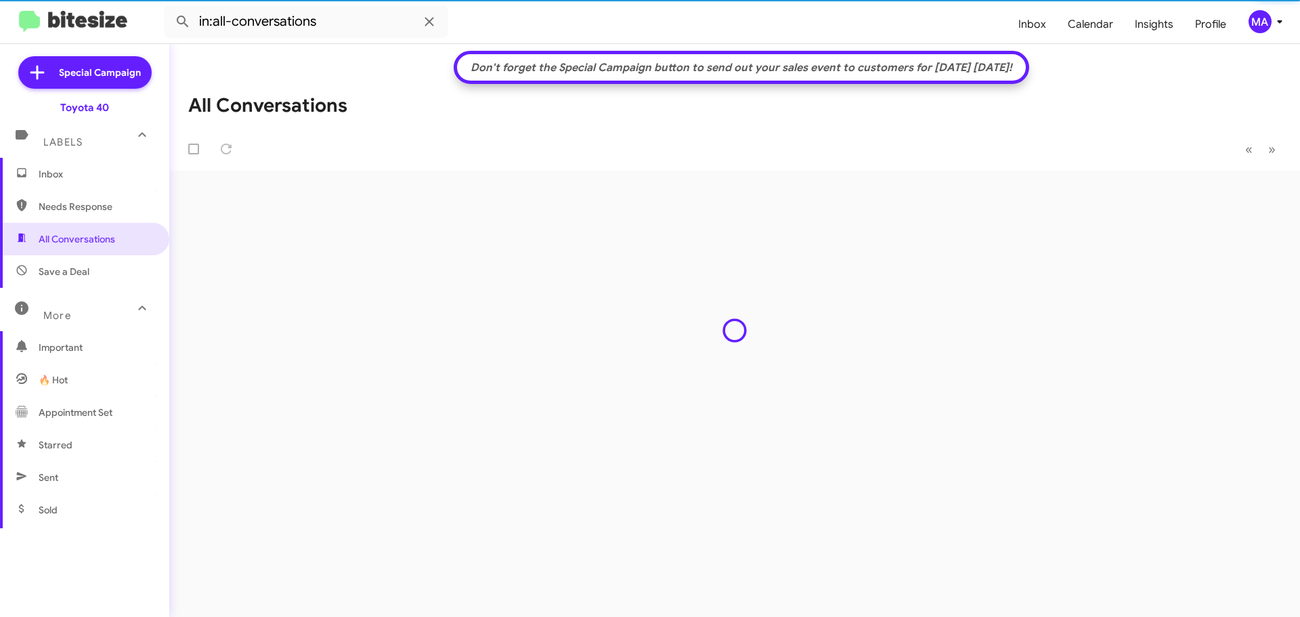
click at [54, 200] on span "Needs Response" at bounding box center [96, 207] width 115 height 14
type input "in:needs-response"
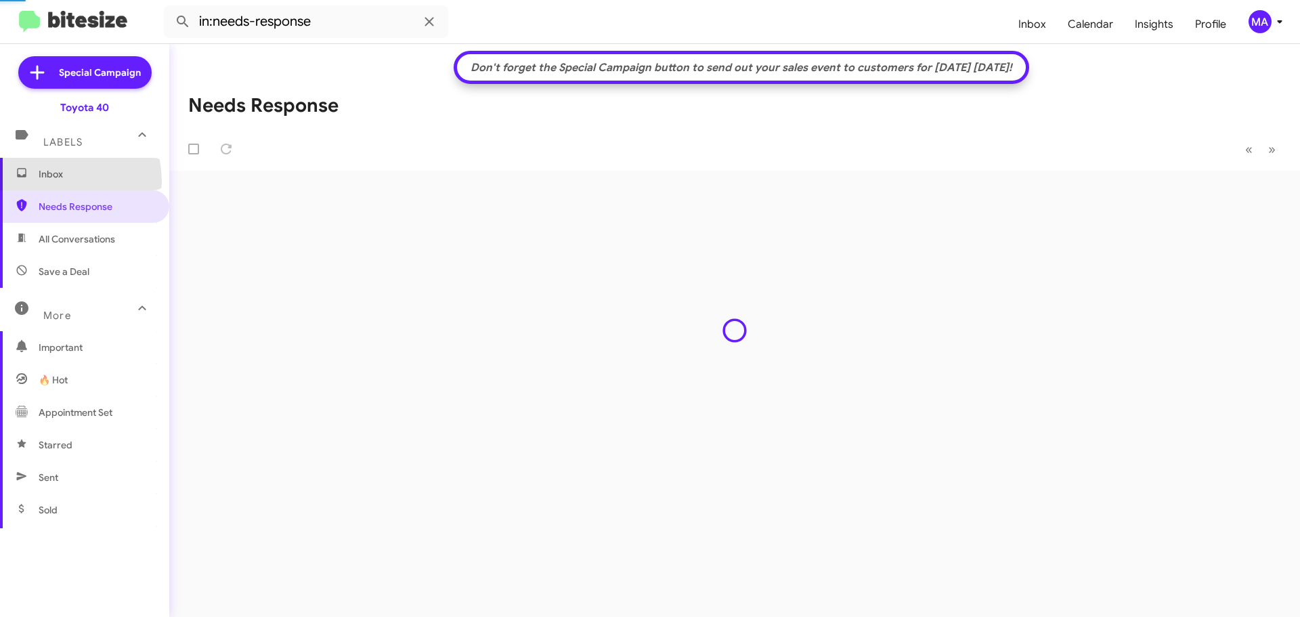
click at [51, 181] on span "Inbox" at bounding box center [84, 174] width 169 height 33
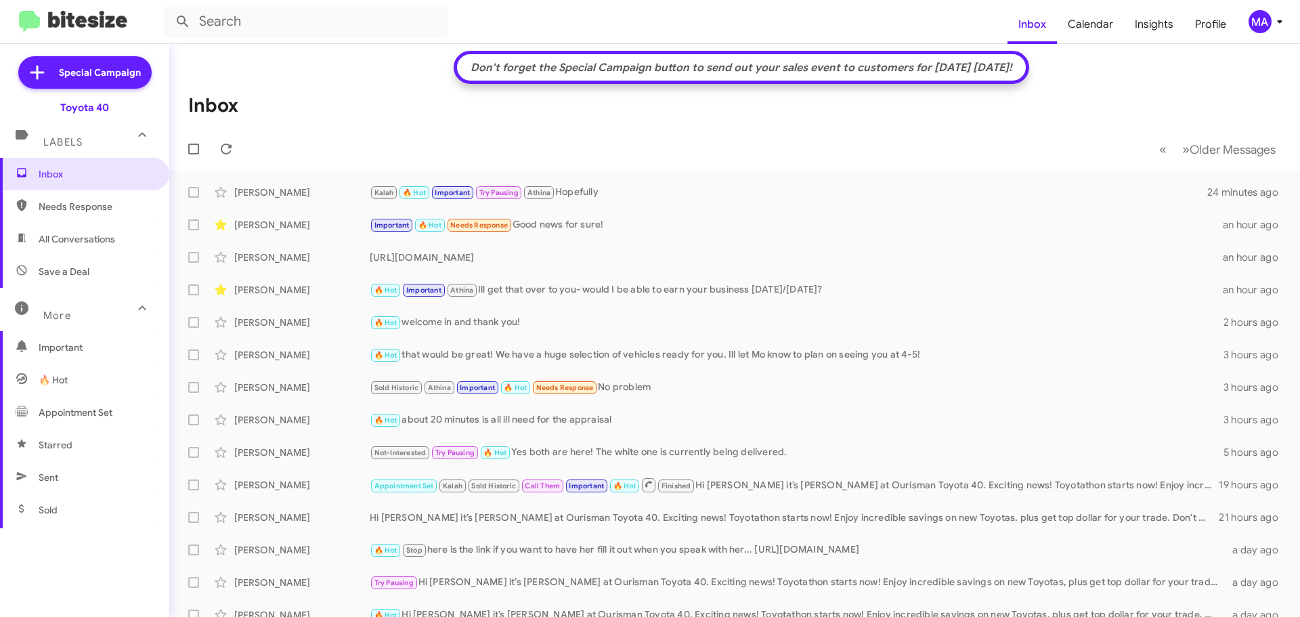
click at [97, 281] on span "Save a Deal" at bounding box center [84, 271] width 169 height 33
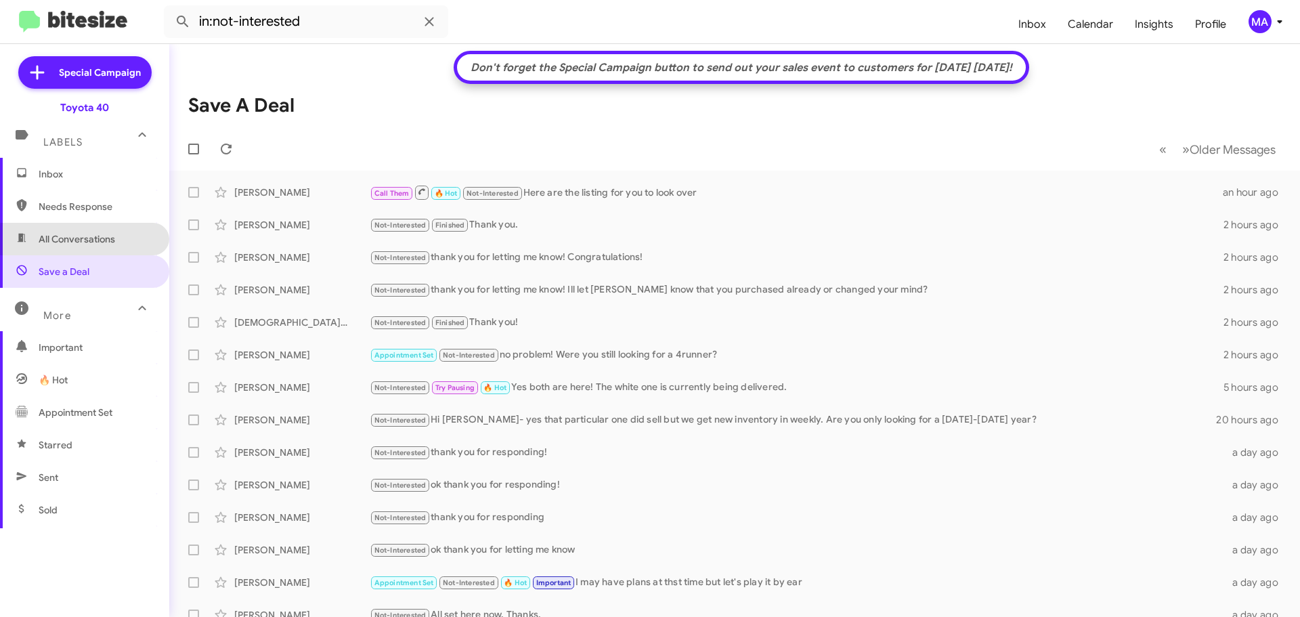
click at [86, 240] on span "All Conversations" at bounding box center [77, 239] width 77 height 14
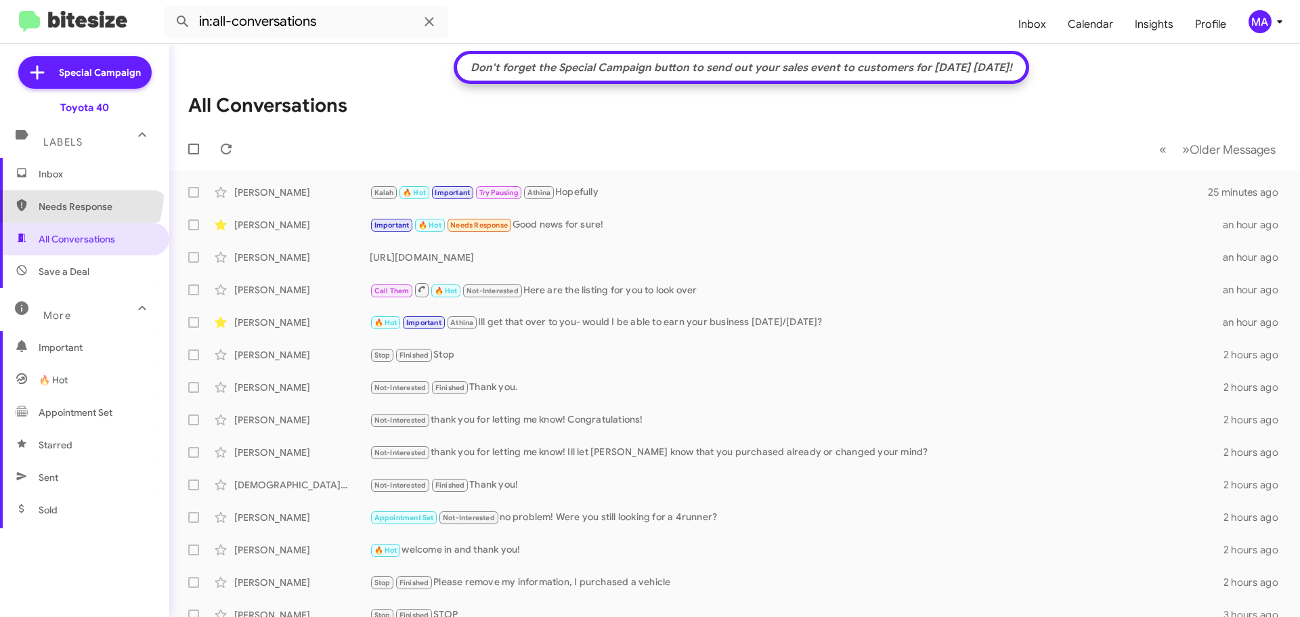
click at [62, 192] on span "Needs Response" at bounding box center [84, 206] width 169 height 33
type input "in:needs-response"
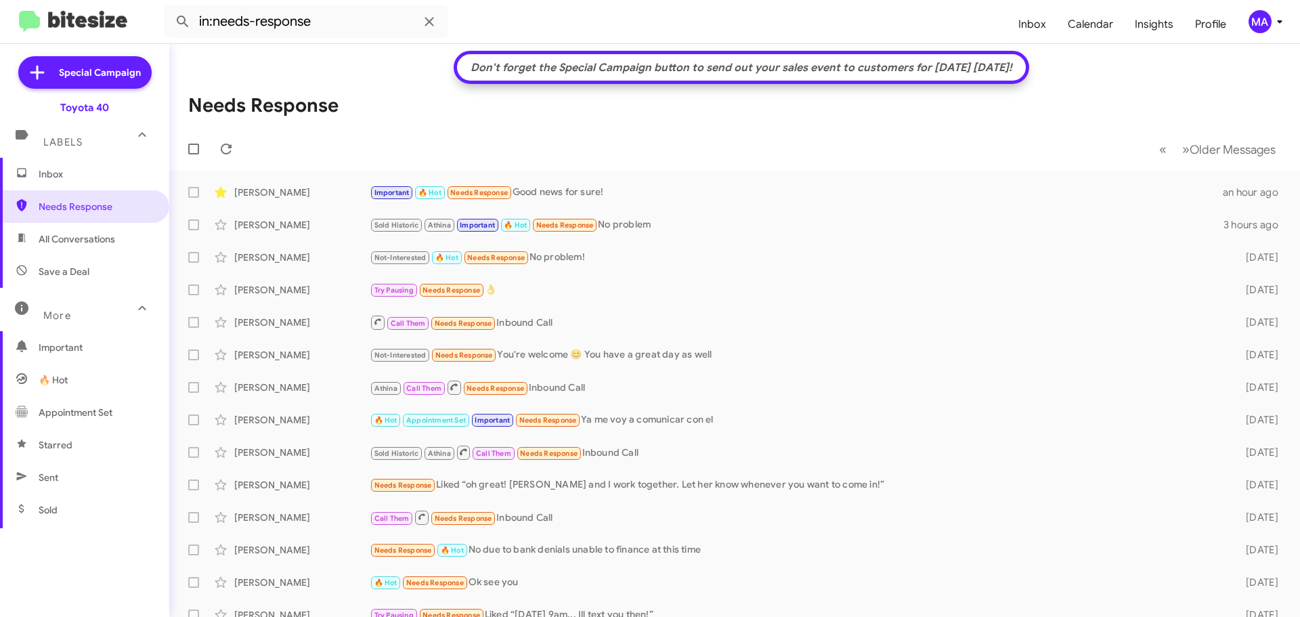
click at [68, 178] on span "Inbox" at bounding box center [96, 174] width 115 height 14
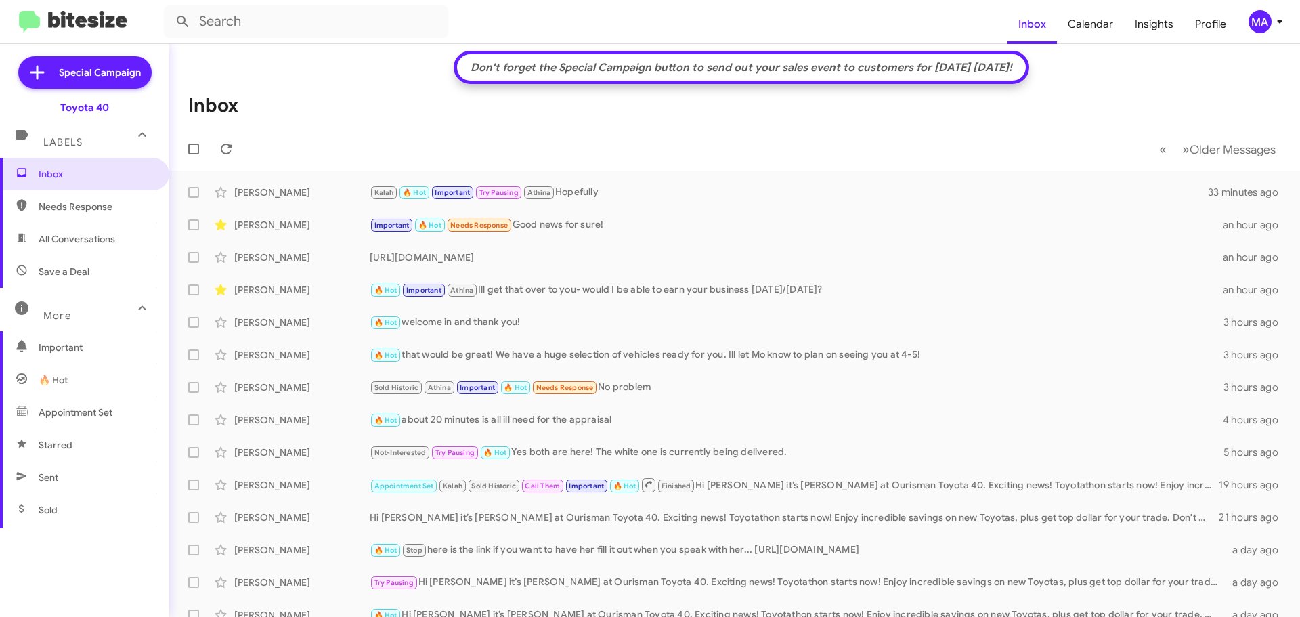
drag, startPoint x: 74, startPoint y: 200, endPoint x: 76, endPoint y: 219, distance: 19.7
click at [74, 200] on span "Needs Response" at bounding box center [96, 207] width 115 height 14
type input "in:needs-response"
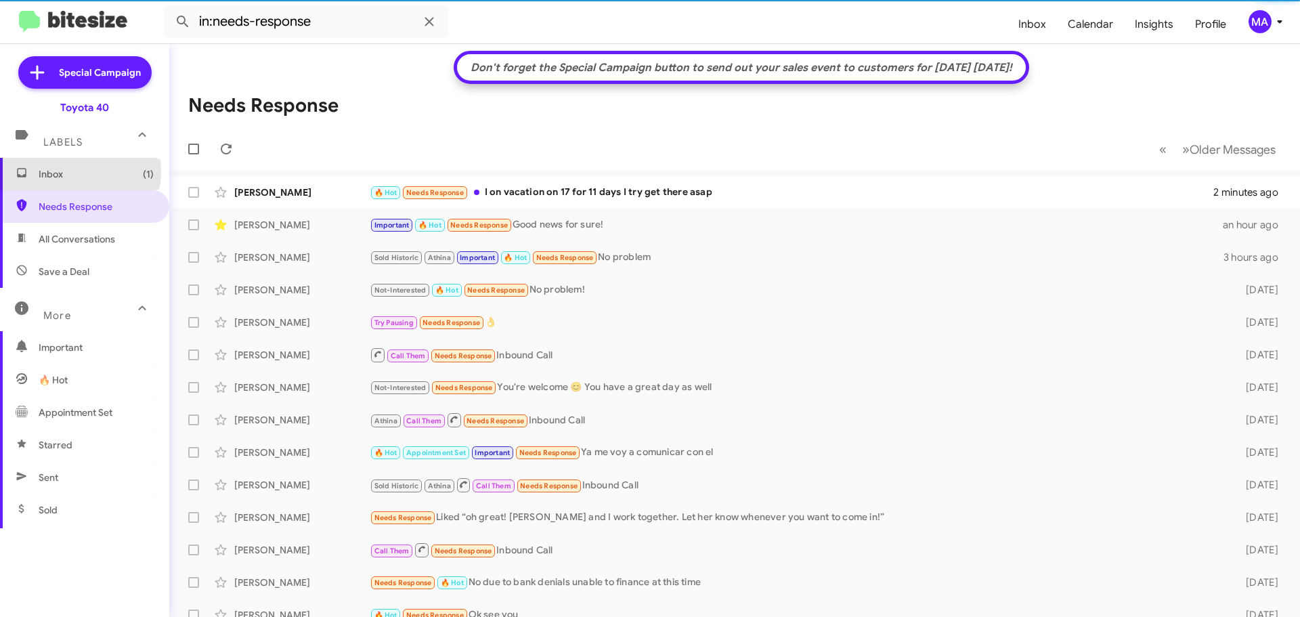
click at [65, 171] on span "Inbox (1)" at bounding box center [96, 174] width 115 height 14
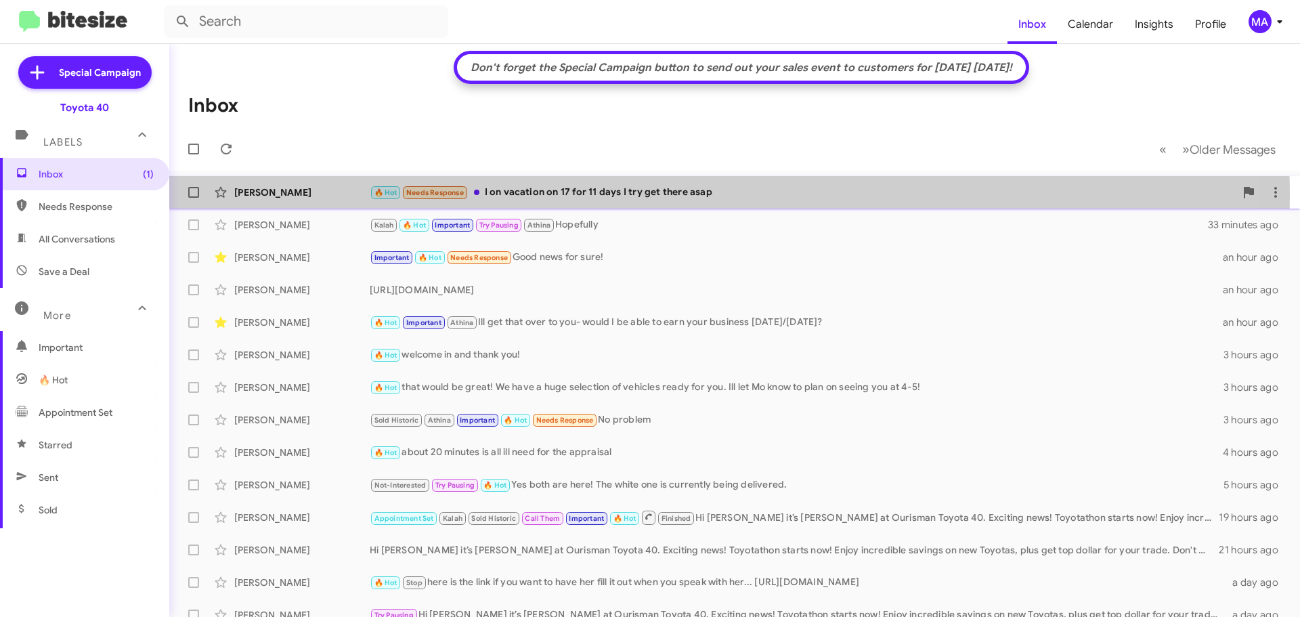
click at [586, 196] on div "🔥 Hot Needs Response I on vacation on 17 for 11 days I try get there asap" at bounding box center [802, 193] width 865 height 16
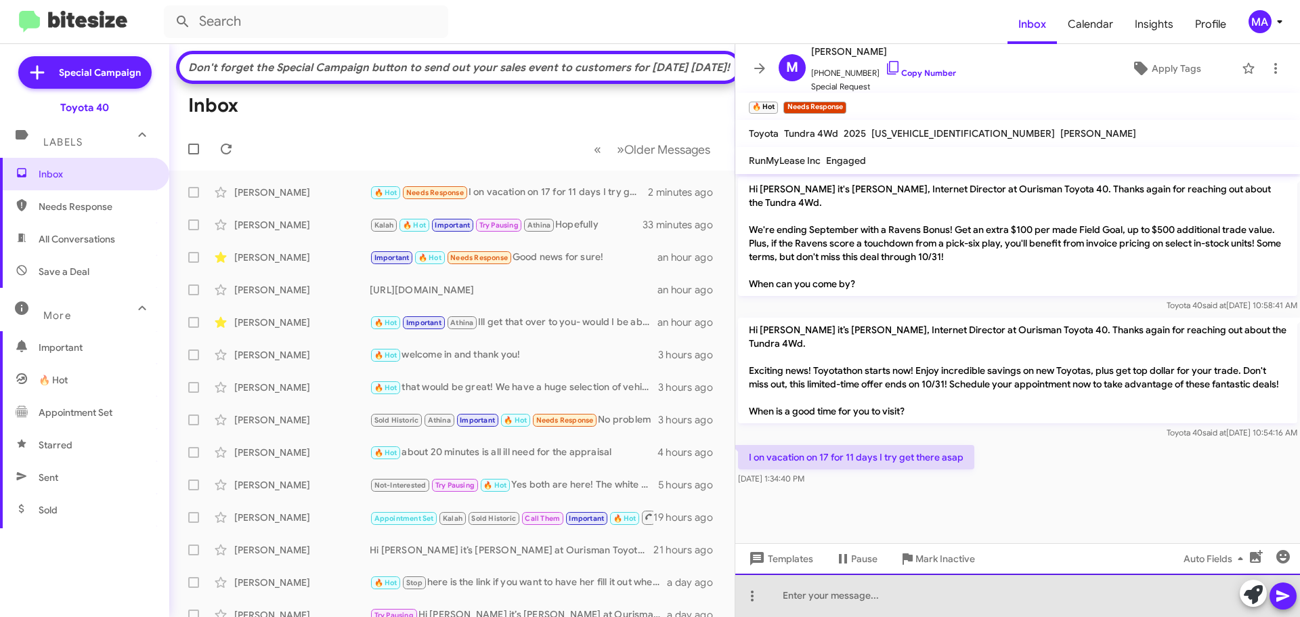
click at [863, 599] on div at bounding box center [1017, 595] width 565 height 43
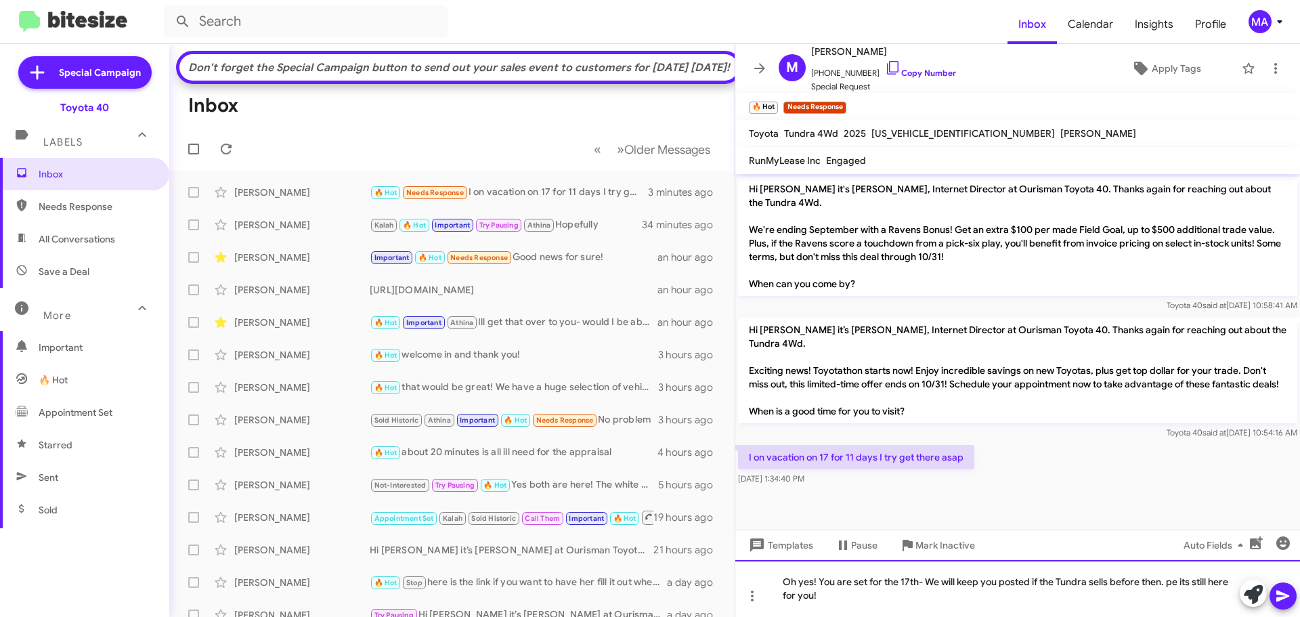
click at [1170, 582] on div "Oh yes! You are set for the 17th- We will keep you posted if the Tundra sells b…" at bounding box center [1017, 588] width 565 height 57
click at [1170, 585] on div "Oh yes! You are set for the 17th- We will keep you posted if the Tundra sells b…" at bounding box center [1017, 588] width 565 height 57
click at [886, 601] on div "Oh yes! You are set for the 17th- We will keep you posted if the Tundra sells b…" at bounding box center [1017, 588] width 565 height 57
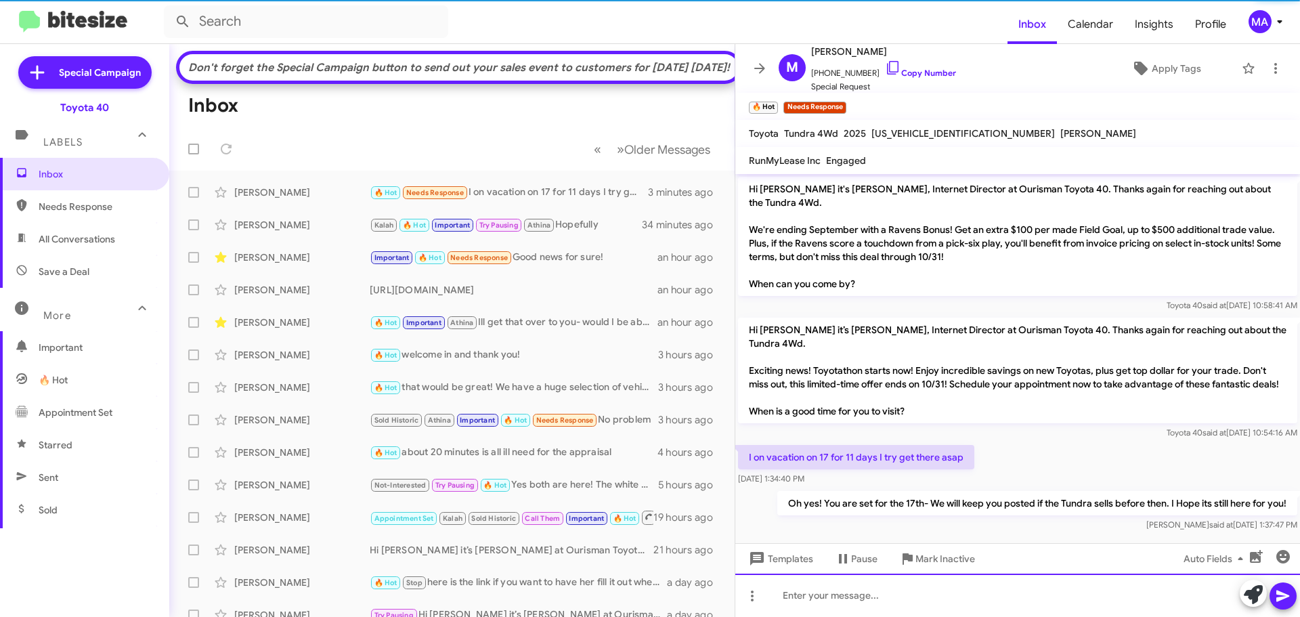
scroll to position [18, 0]
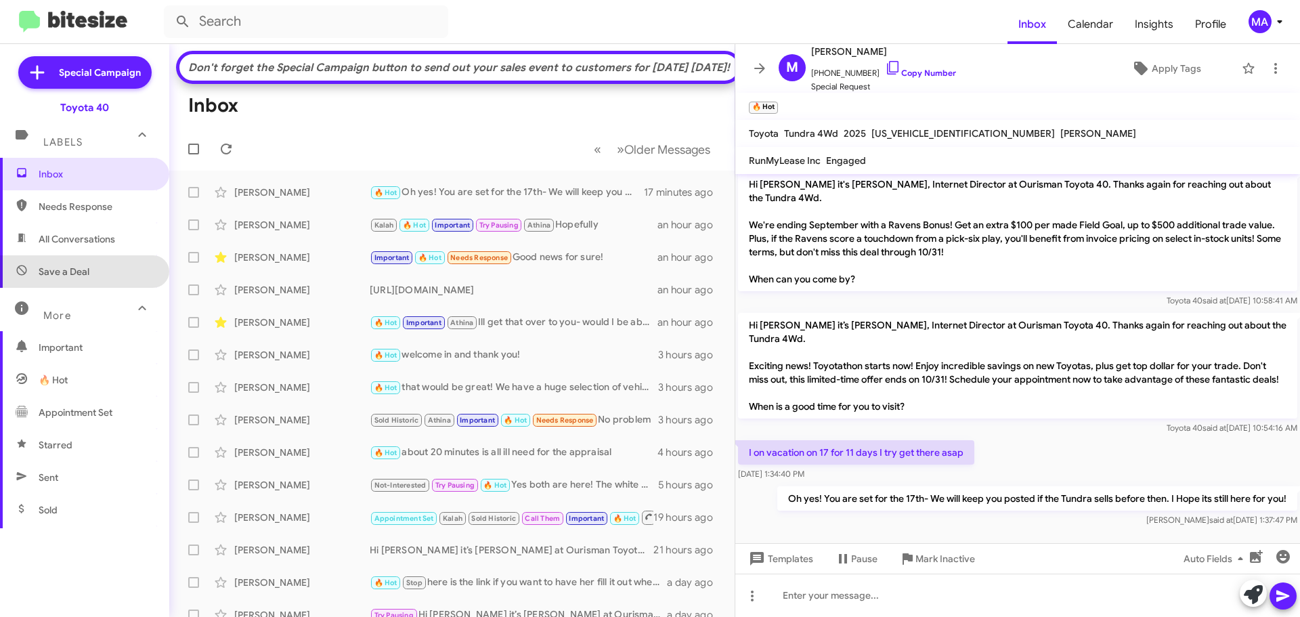
click at [116, 270] on span "Save a Deal" at bounding box center [84, 271] width 169 height 33
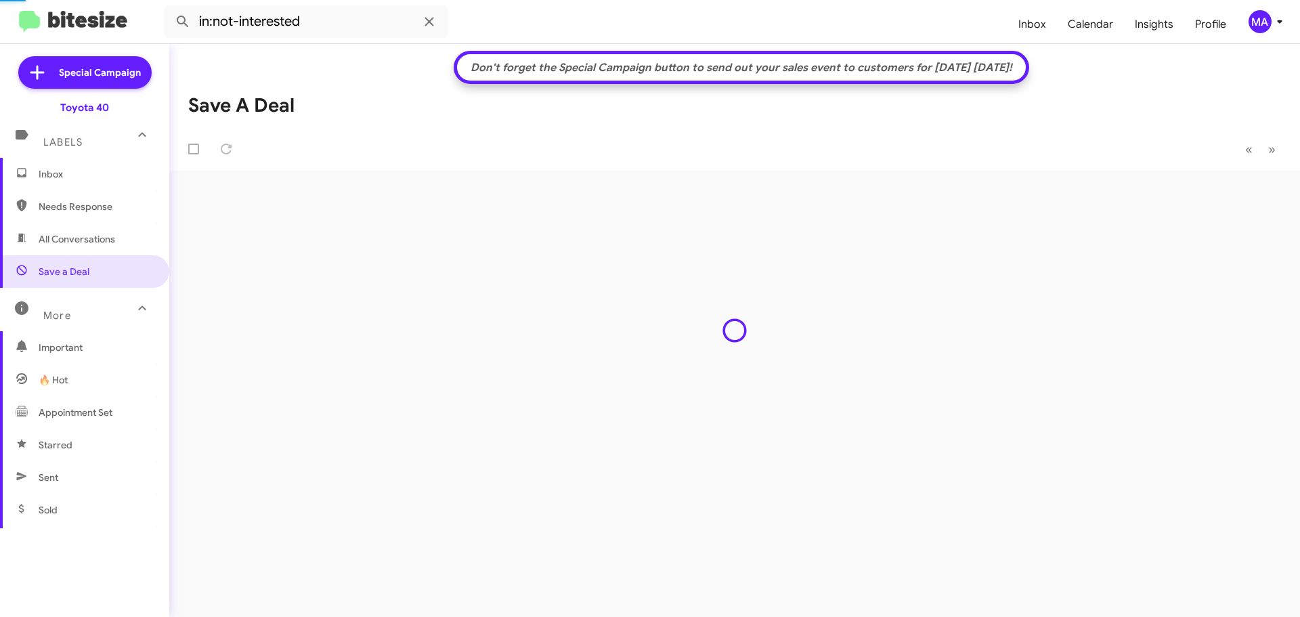
click at [95, 225] on span "All Conversations" at bounding box center [84, 239] width 169 height 33
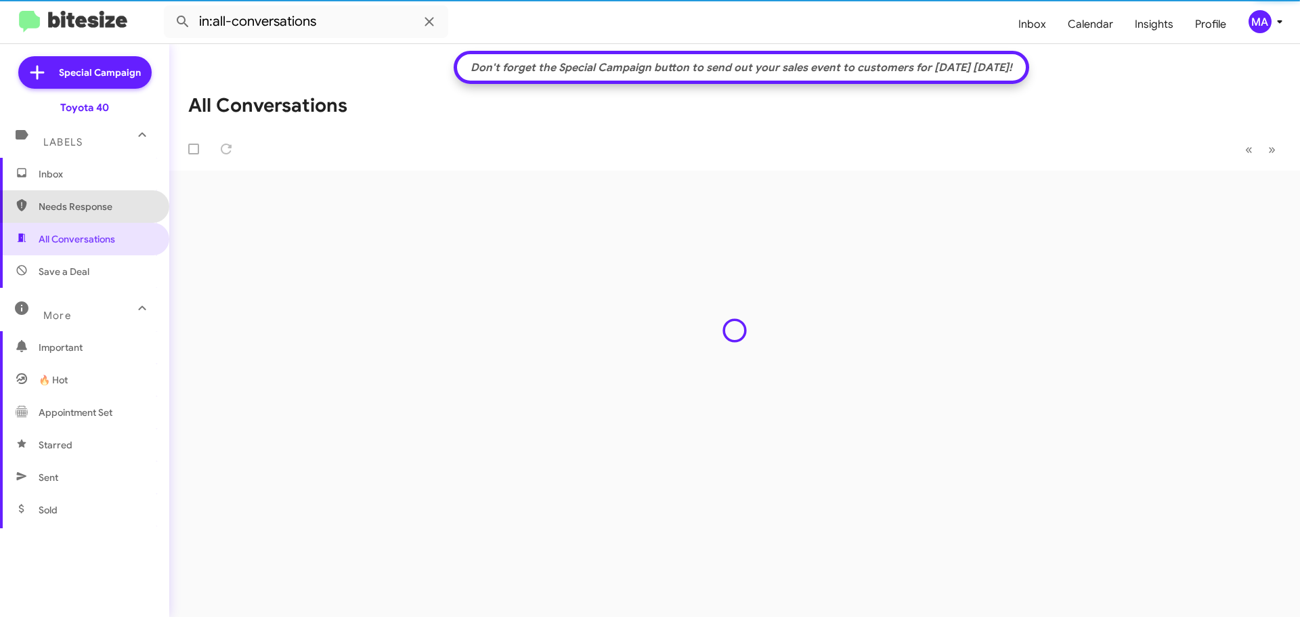
click at [89, 204] on span "Needs Response" at bounding box center [96, 207] width 115 height 14
type input "in:needs-response"
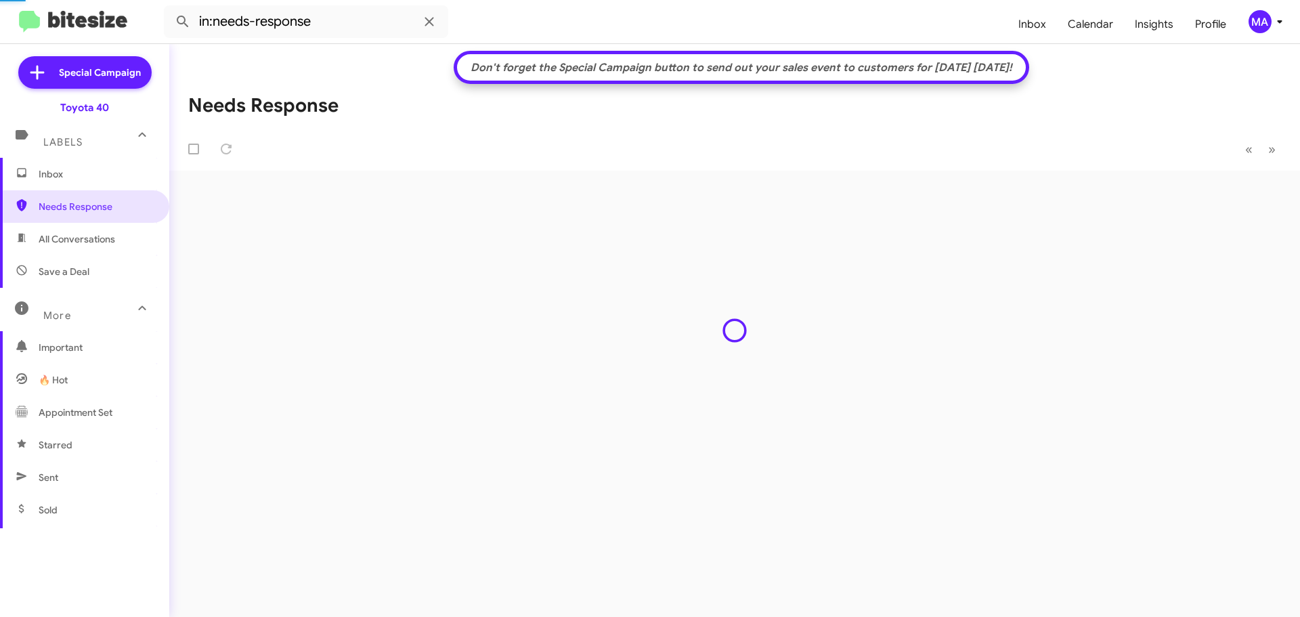
click at [77, 179] on span "Inbox" at bounding box center [96, 174] width 115 height 14
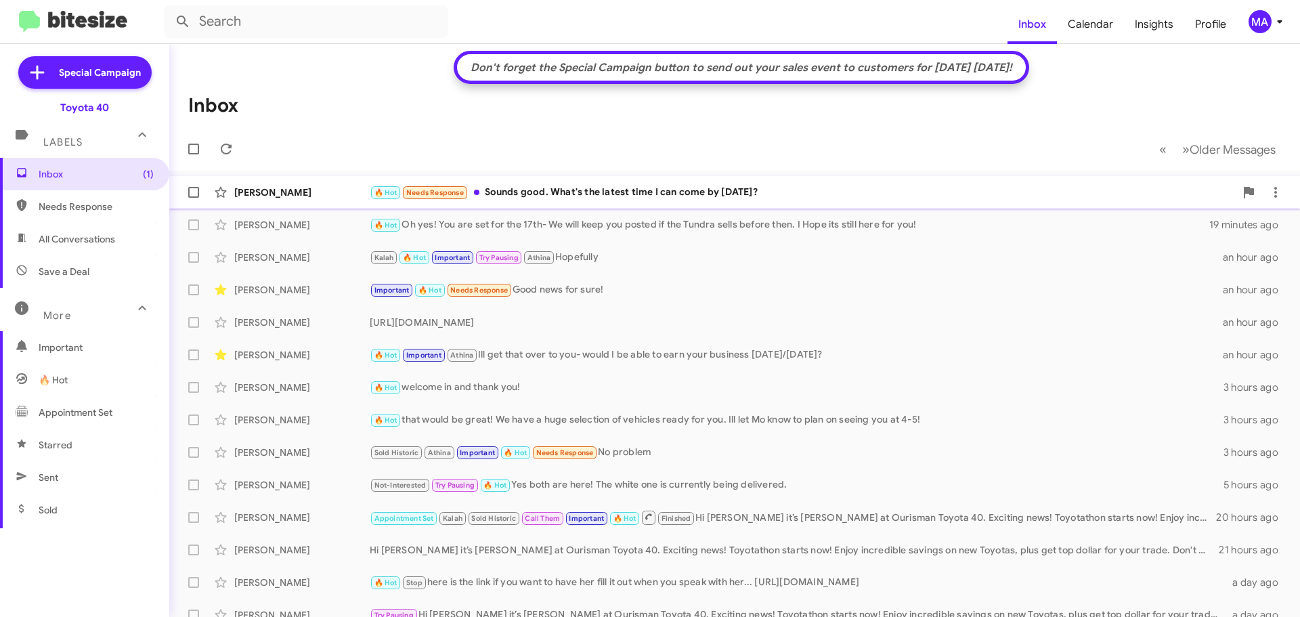
click at [673, 190] on div "🔥 Hot Needs Response Sounds good. What's the latest time I can come by [DATE]?" at bounding box center [802, 193] width 865 height 16
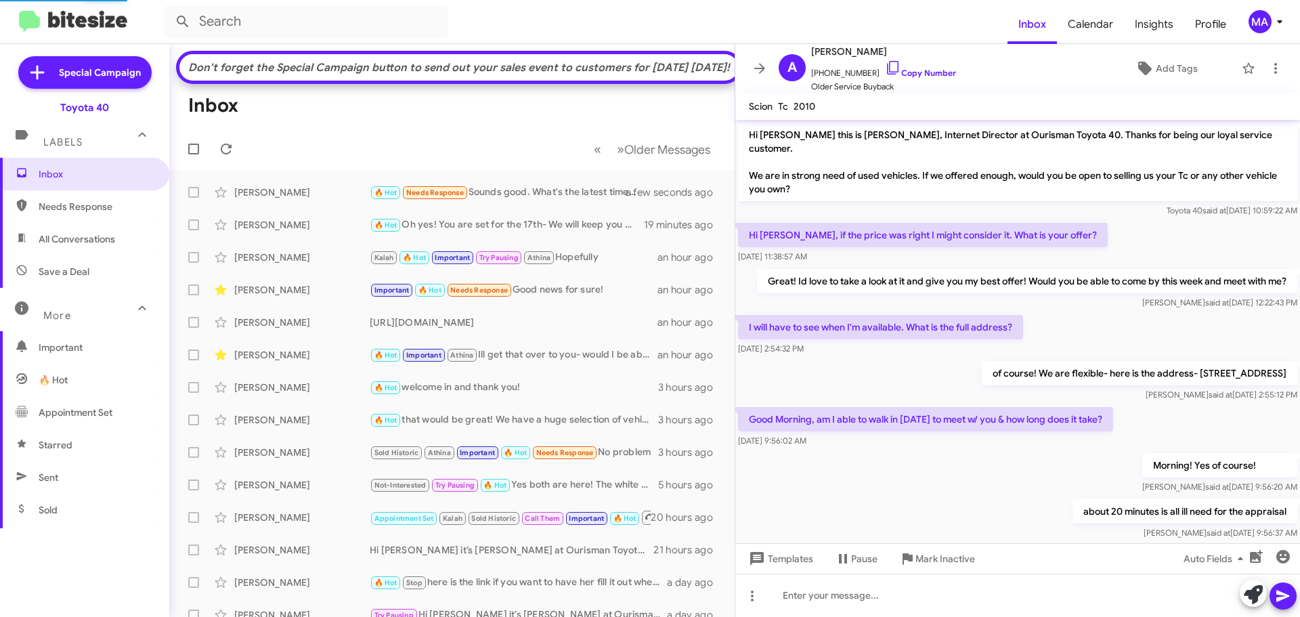
scroll to position [62, 0]
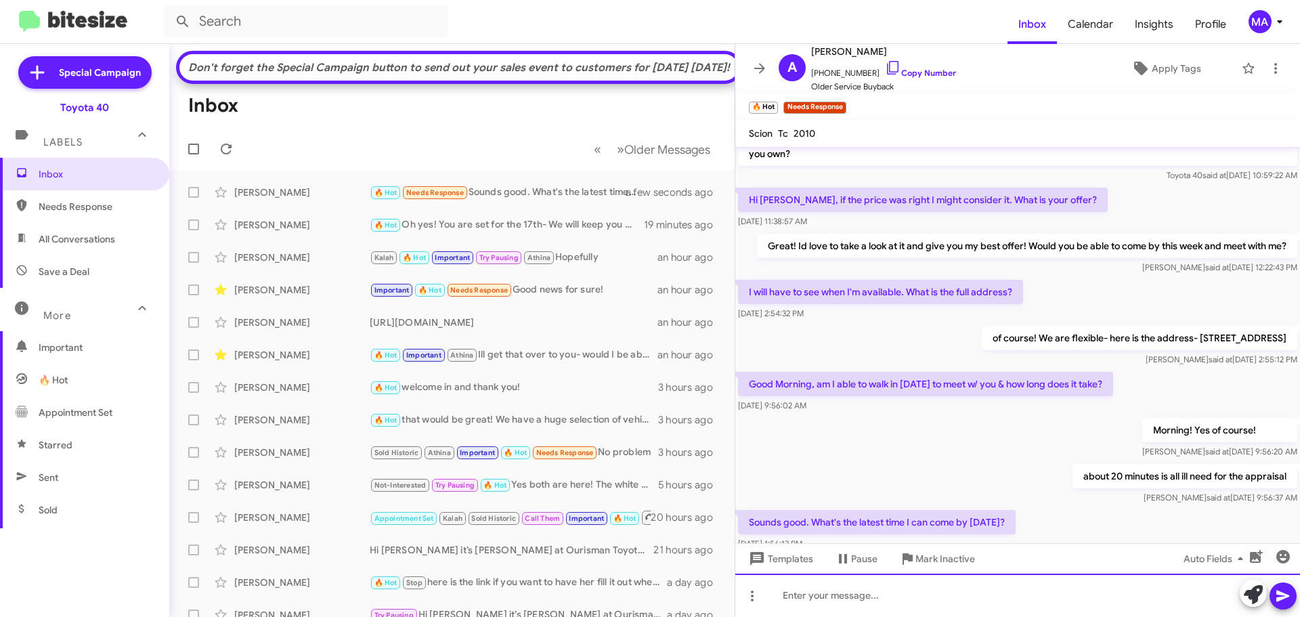
click at [876, 610] on div at bounding box center [1017, 595] width 565 height 43
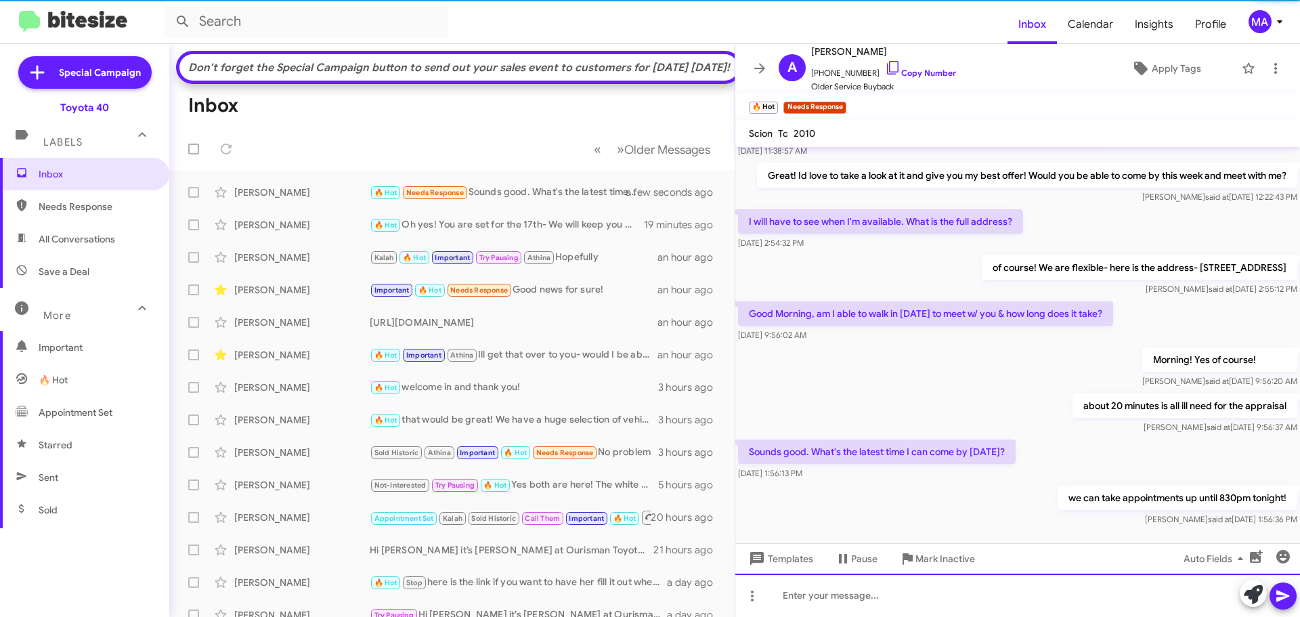
scroll to position [139, 0]
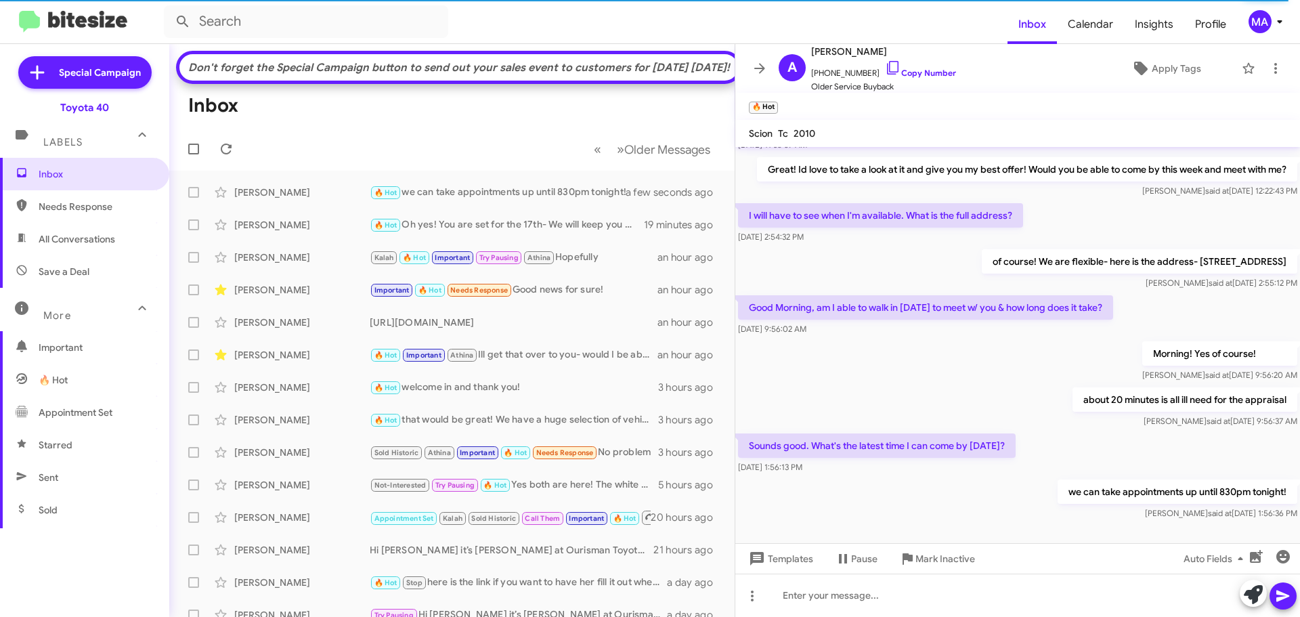
click at [77, 211] on span "Needs Response" at bounding box center [96, 207] width 115 height 14
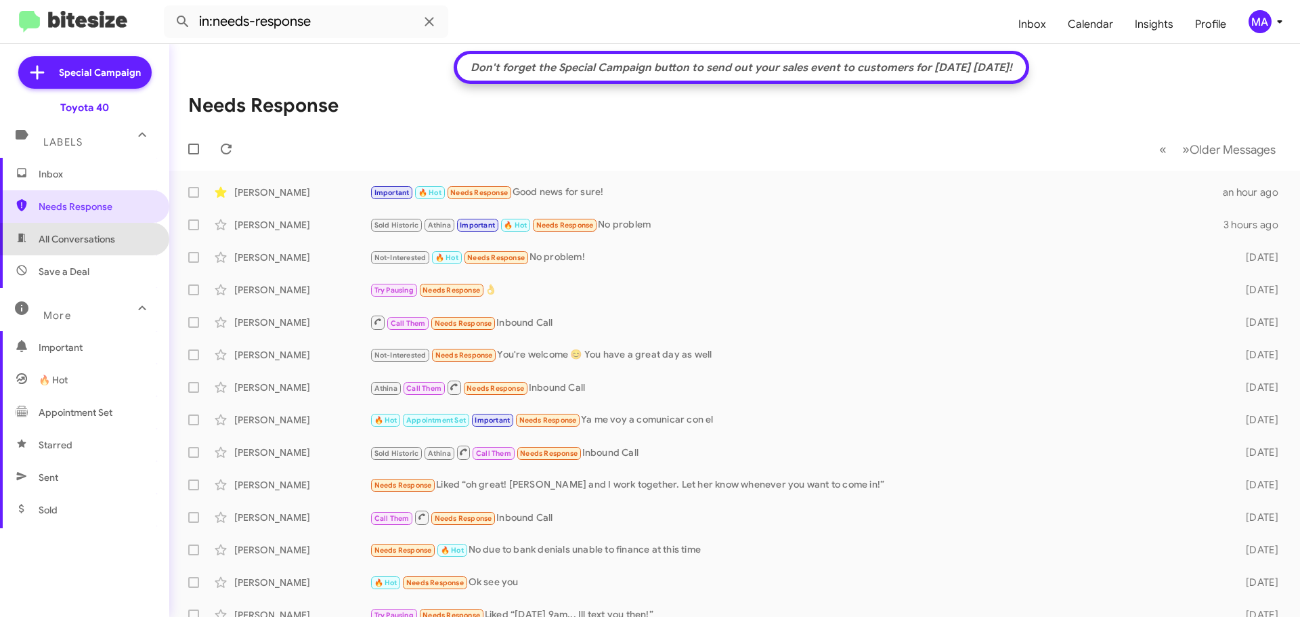
click at [85, 238] on span "All Conversations" at bounding box center [77, 239] width 77 height 14
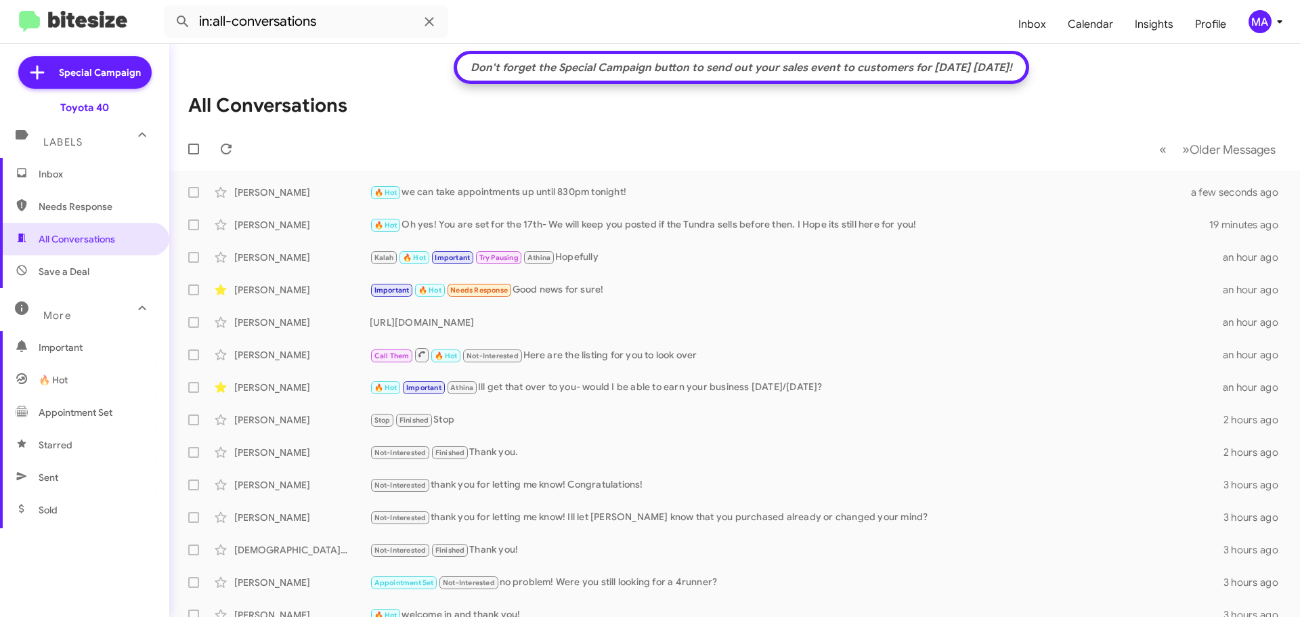
click at [91, 272] on span "Save a Deal" at bounding box center [84, 271] width 169 height 33
type input "in:not-interested"
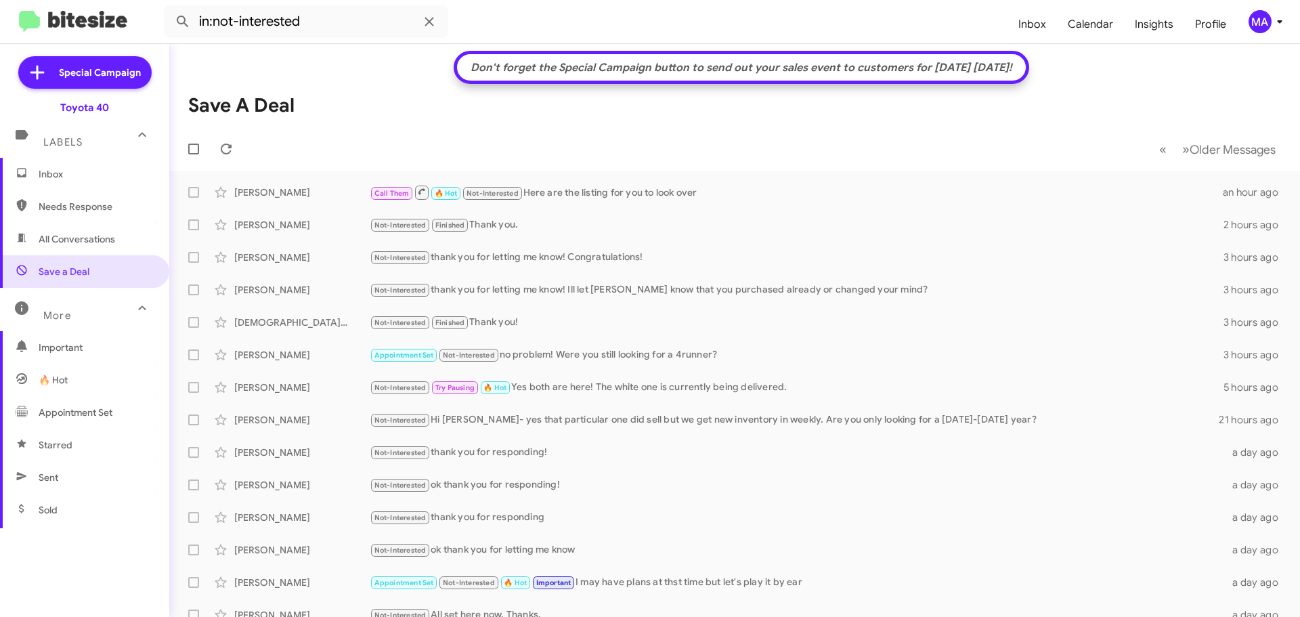
click at [51, 173] on span "Inbox" at bounding box center [96, 174] width 115 height 14
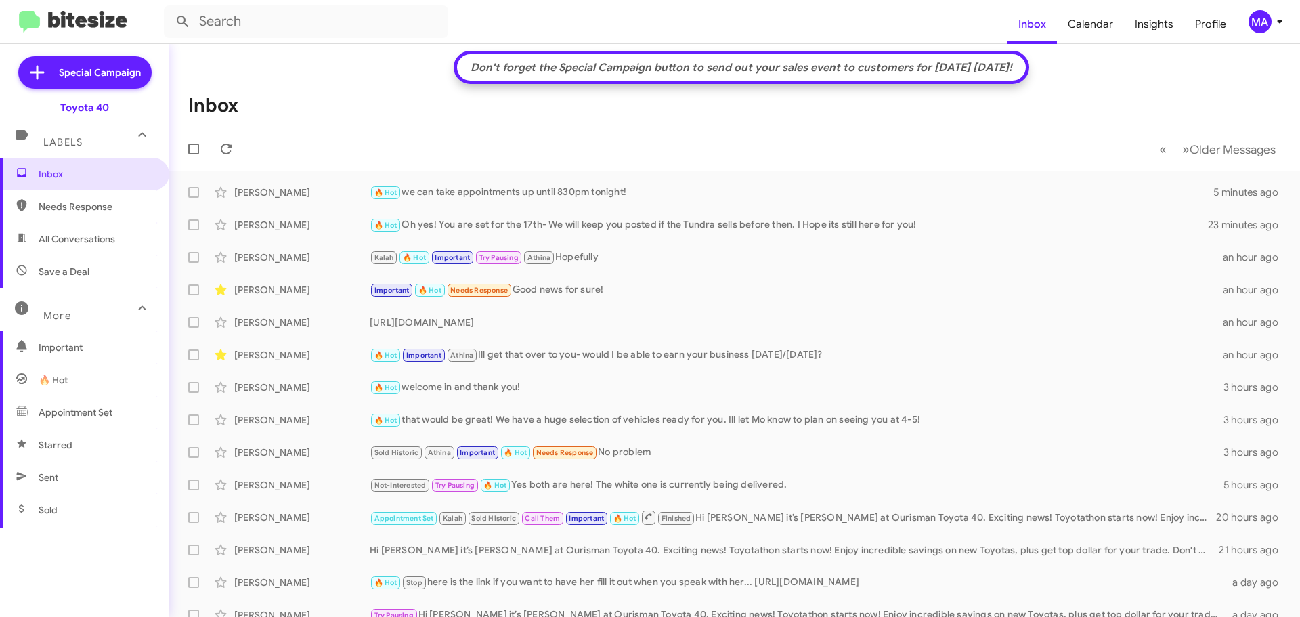
click at [75, 215] on span "Needs Response" at bounding box center [84, 206] width 169 height 33
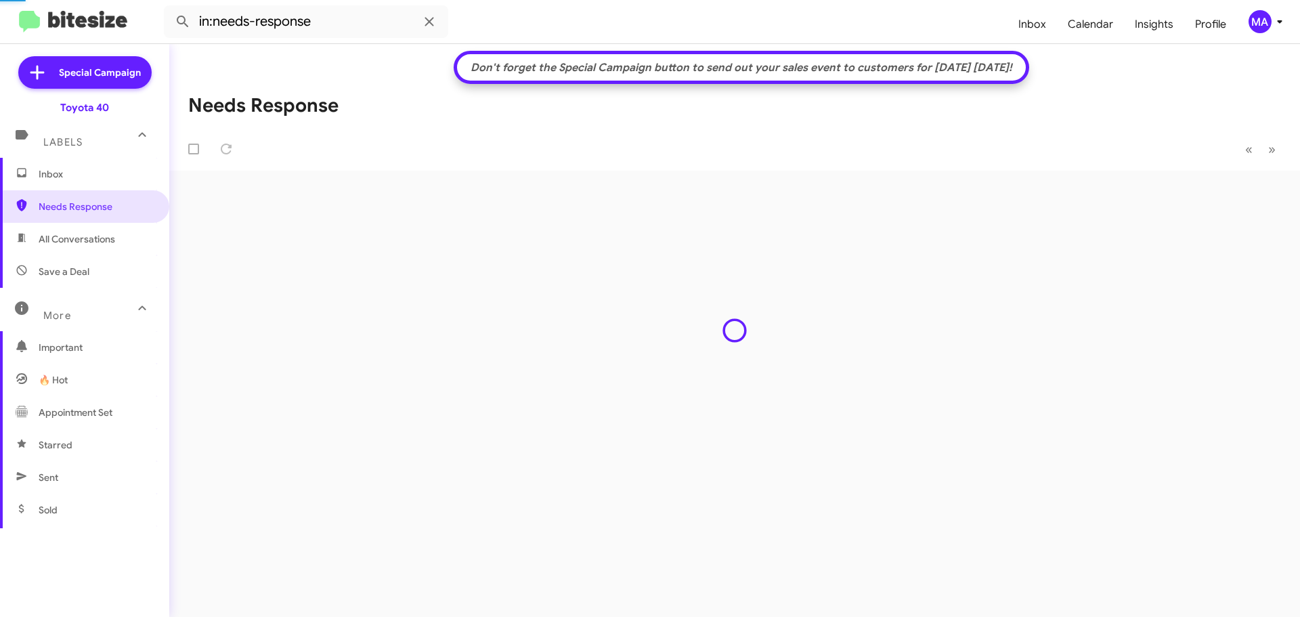
click at [79, 241] on span "All Conversations" at bounding box center [77, 239] width 77 height 14
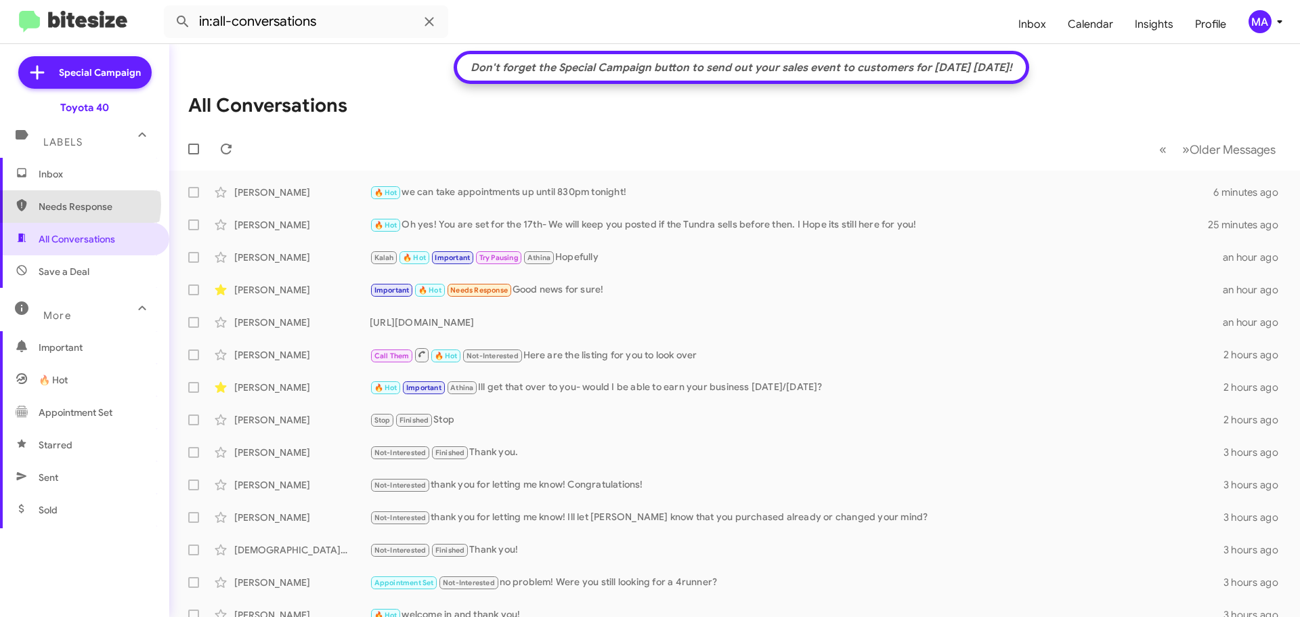
click at [79, 204] on span "Needs Response" at bounding box center [96, 207] width 115 height 14
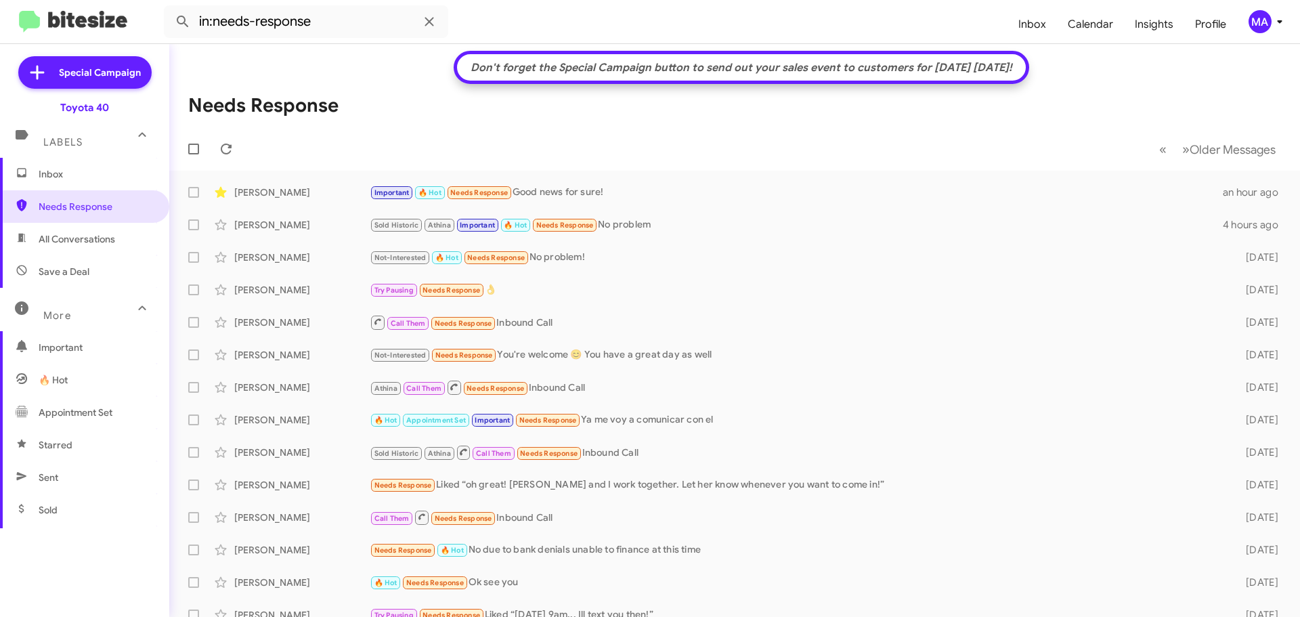
click at [112, 234] on span "All Conversations" at bounding box center [77, 239] width 77 height 14
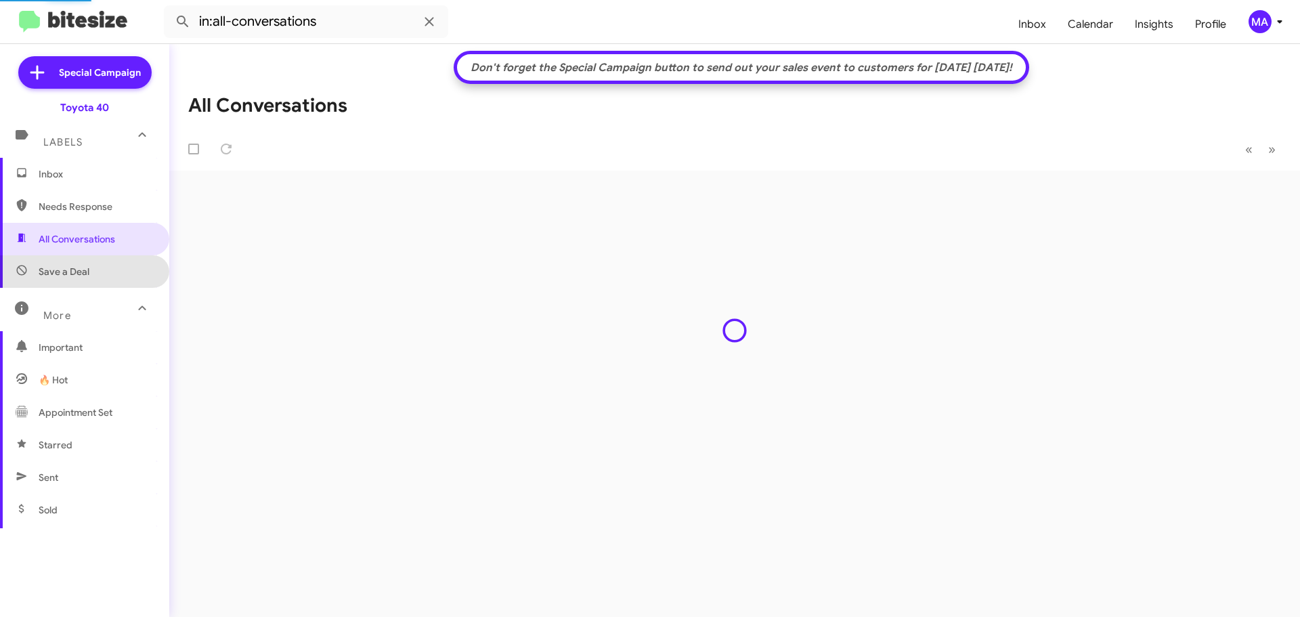
click at [107, 263] on span "Save a Deal" at bounding box center [84, 271] width 169 height 33
type input "in:not-interested"
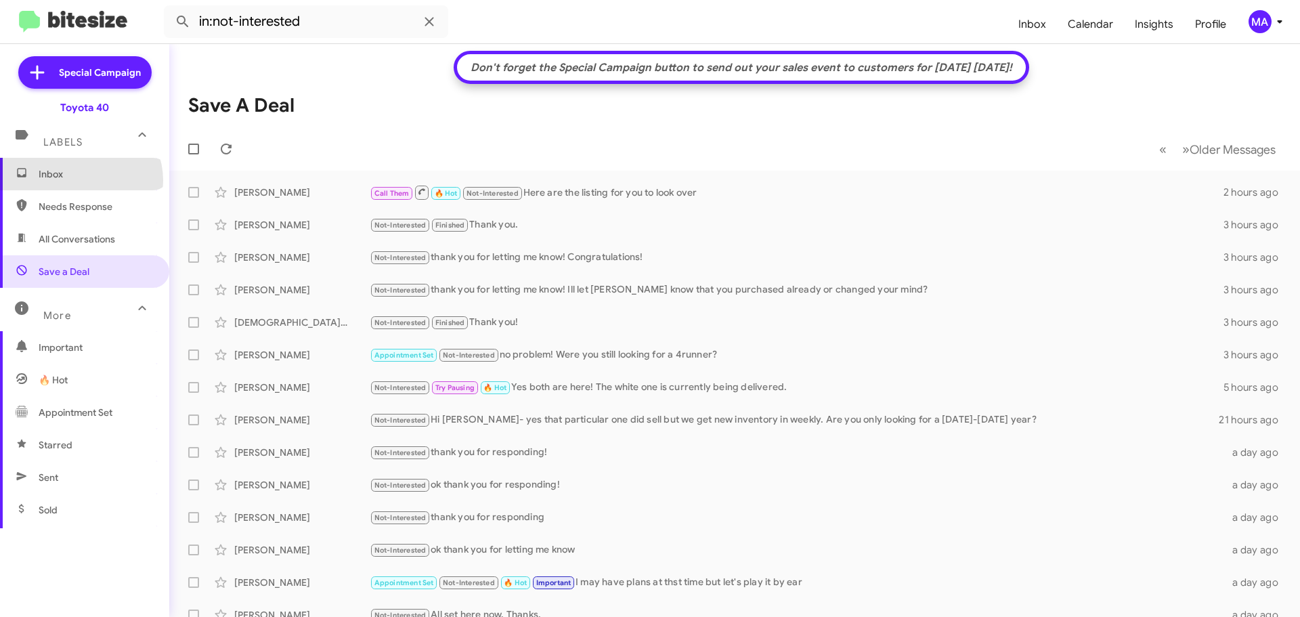
click at [80, 181] on span "Inbox" at bounding box center [84, 174] width 169 height 33
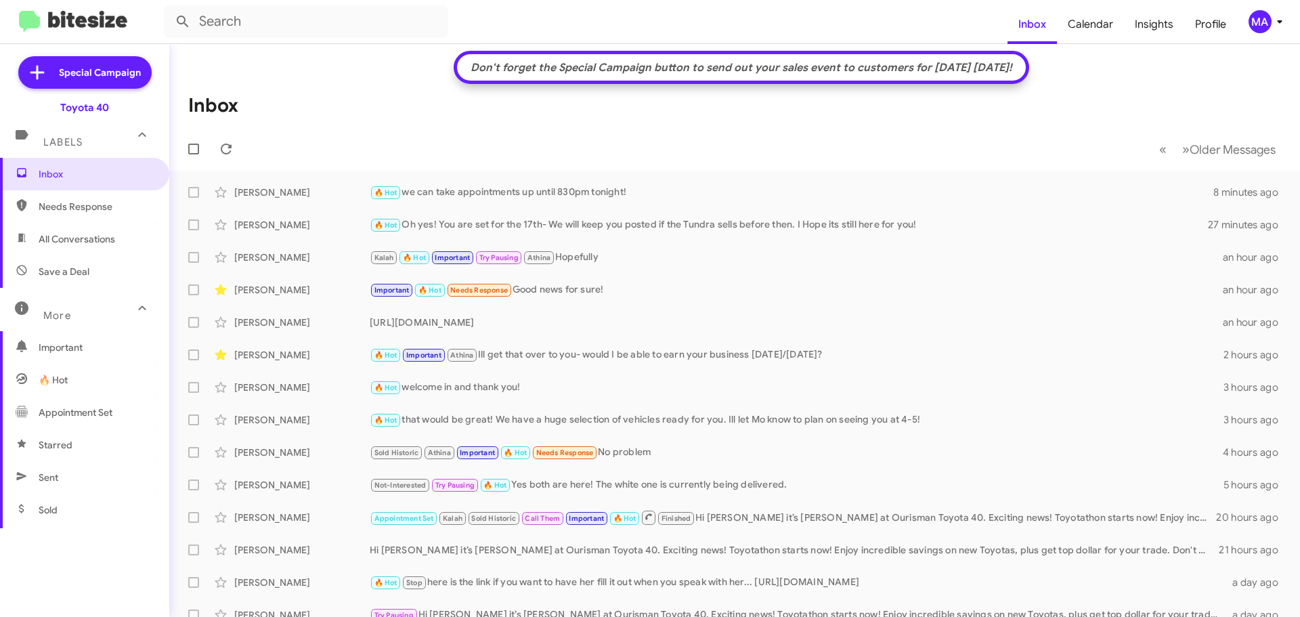
click at [104, 273] on span "Save a Deal" at bounding box center [84, 271] width 169 height 33
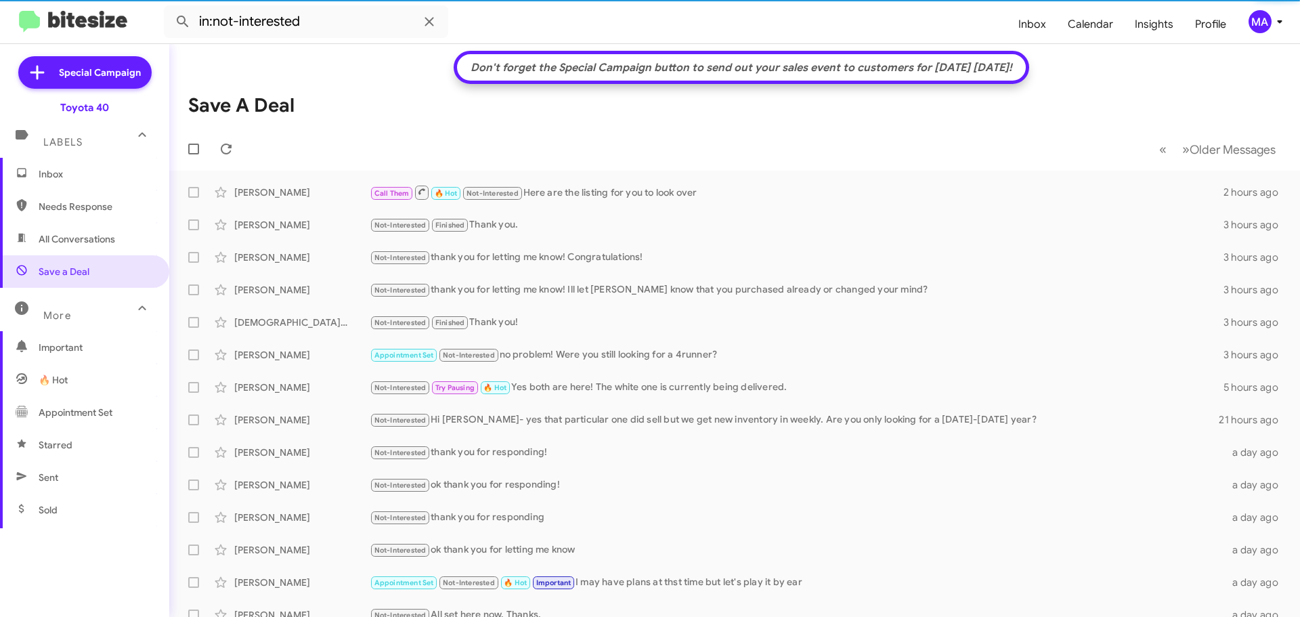
click at [99, 242] on span "All Conversations" at bounding box center [77, 239] width 77 height 14
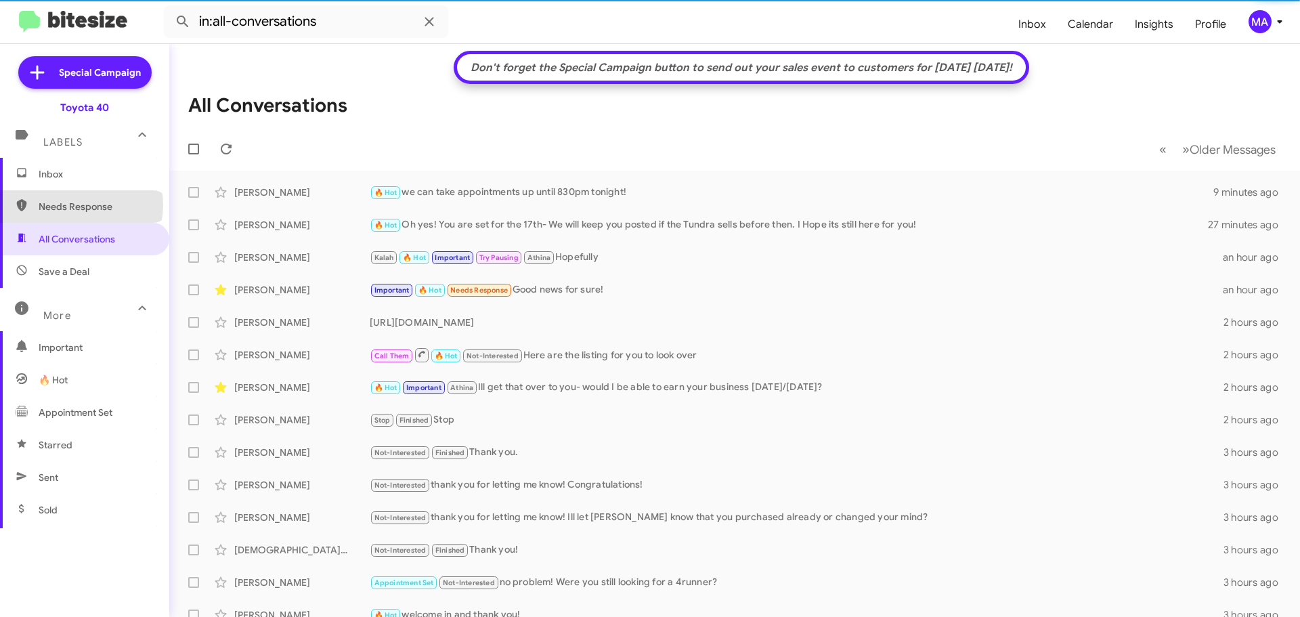
click at [81, 205] on span "Needs Response" at bounding box center [96, 207] width 115 height 14
type input "in:needs-response"
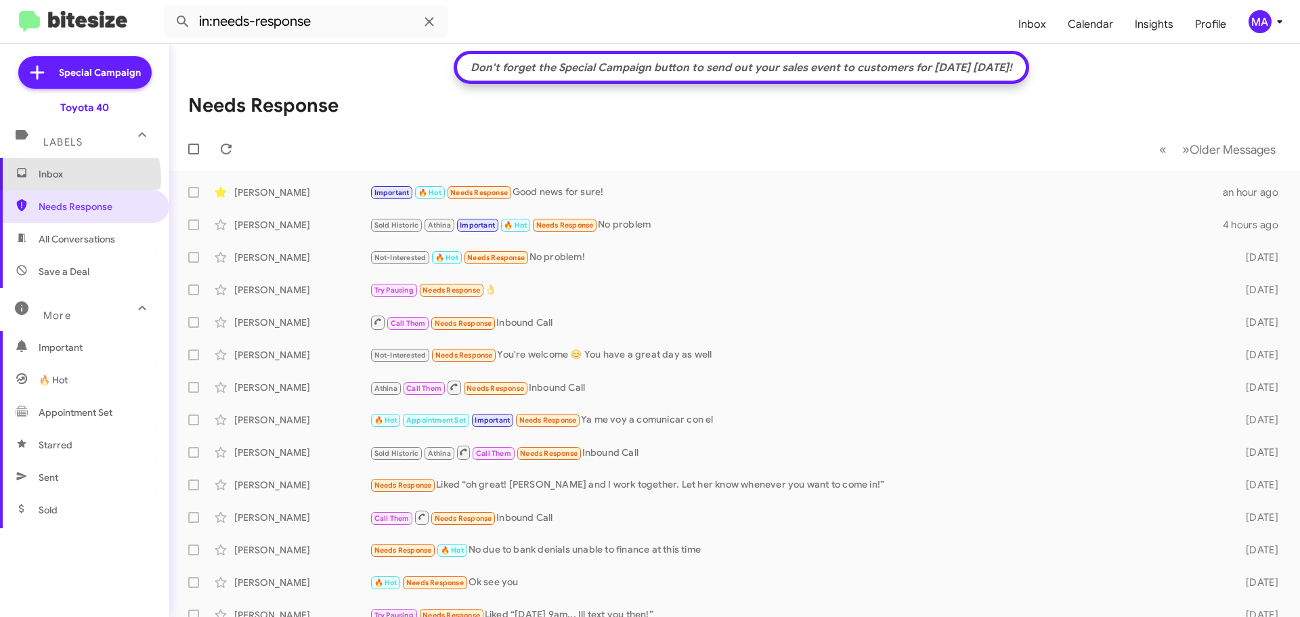
click at [68, 178] on span "Inbox" at bounding box center [96, 174] width 115 height 14
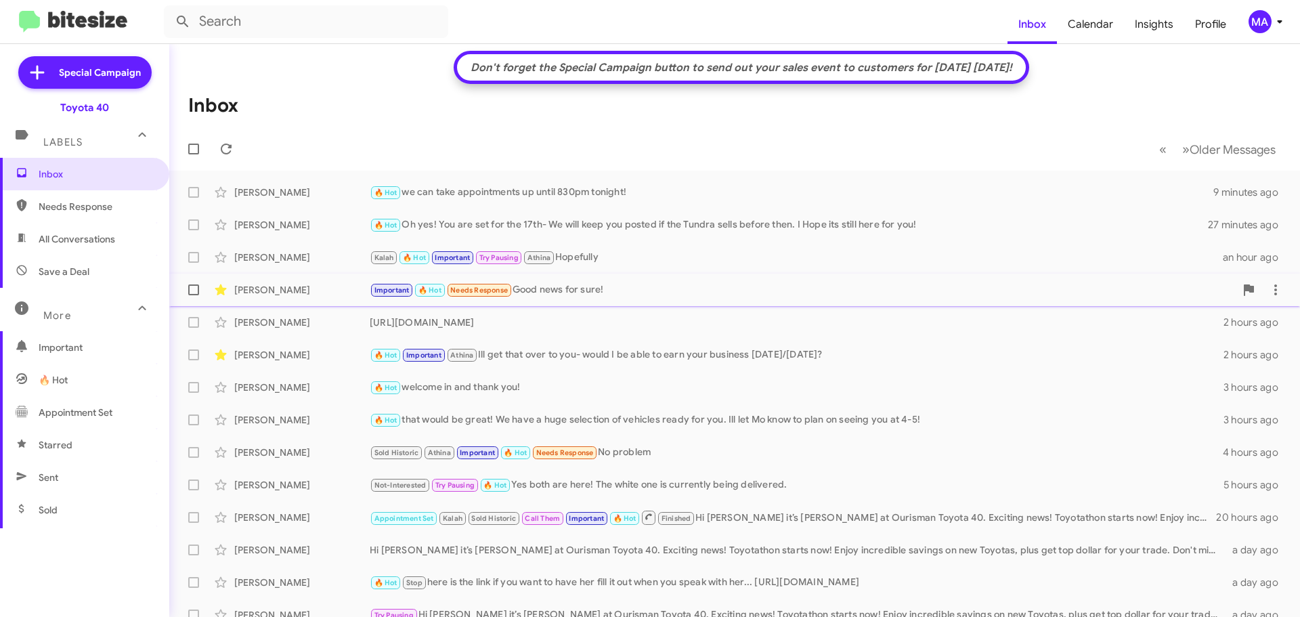
click at [625, 287] on div "Important 🔥 Hot Needs Response Good news for sure!" at bounding box center [802, 290] width 865 height 16
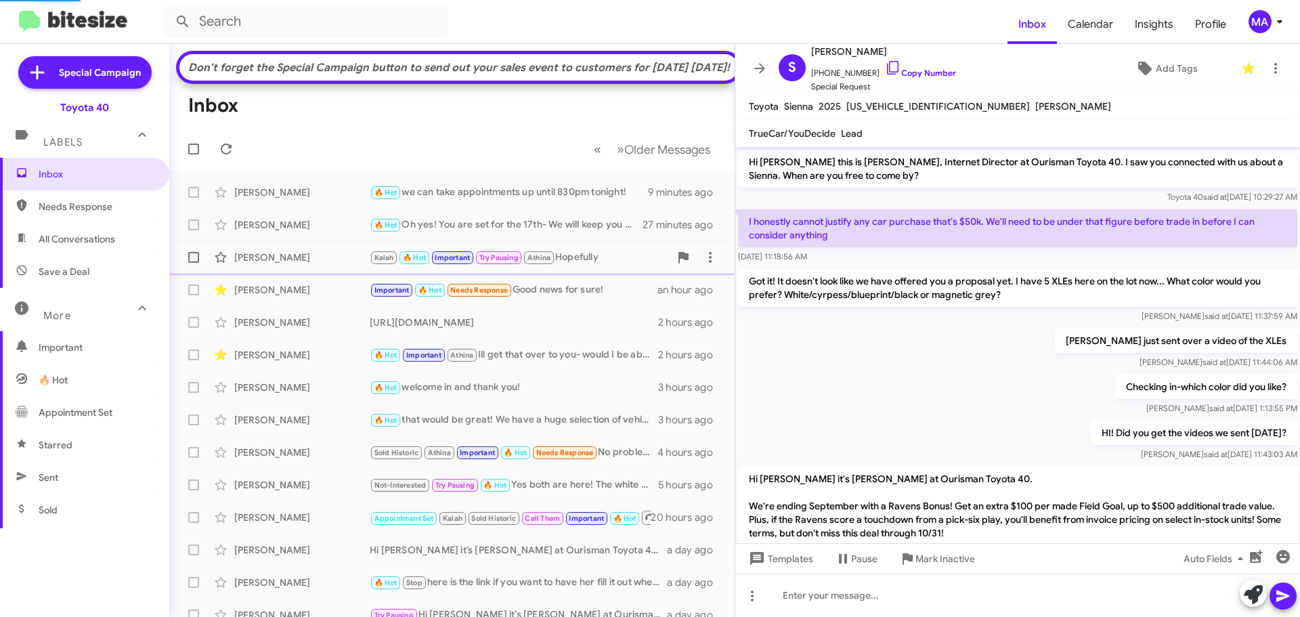
scroll to position [855, 0]
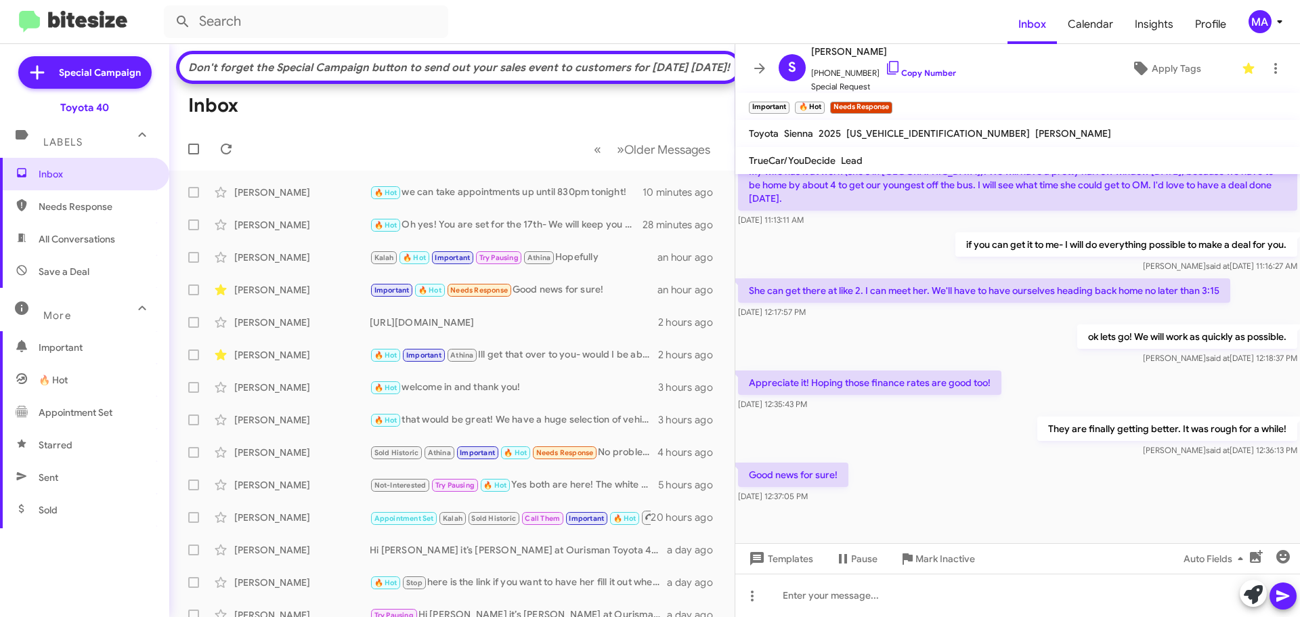
click at [96, 203] on span "Needs Response" at bounding box center [96, 207] width 115 height 14
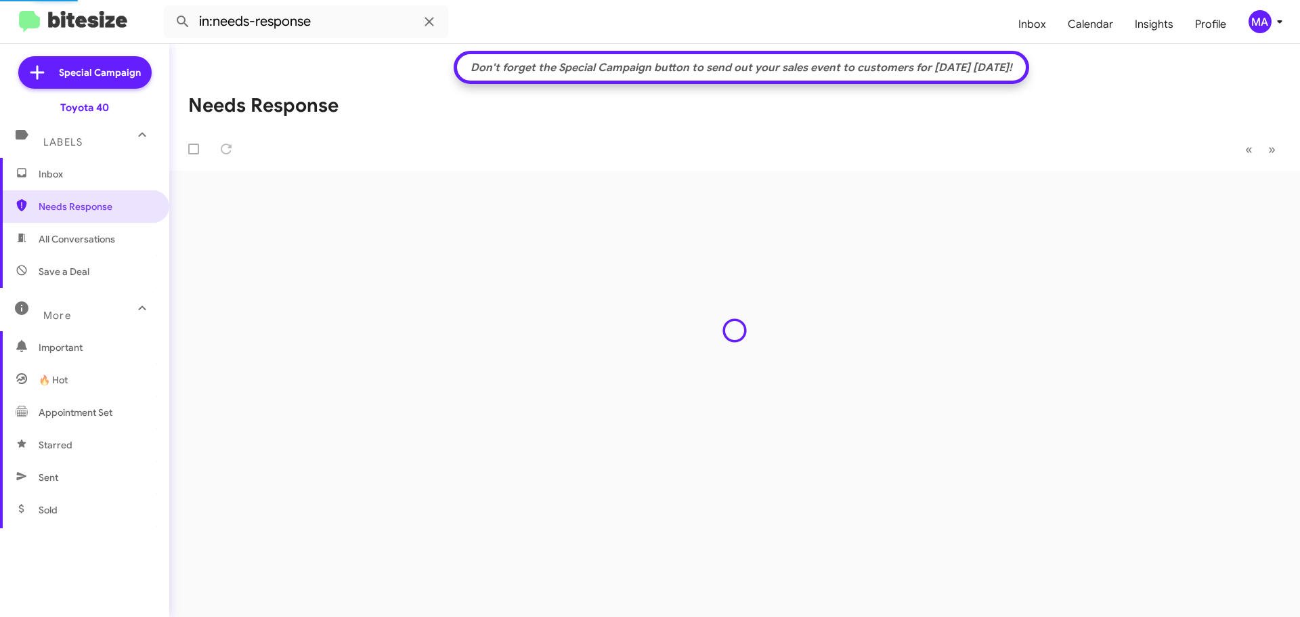
click at [95, 235] on span "All Conversations" at bounding box center [77, 239] width 77 height 14
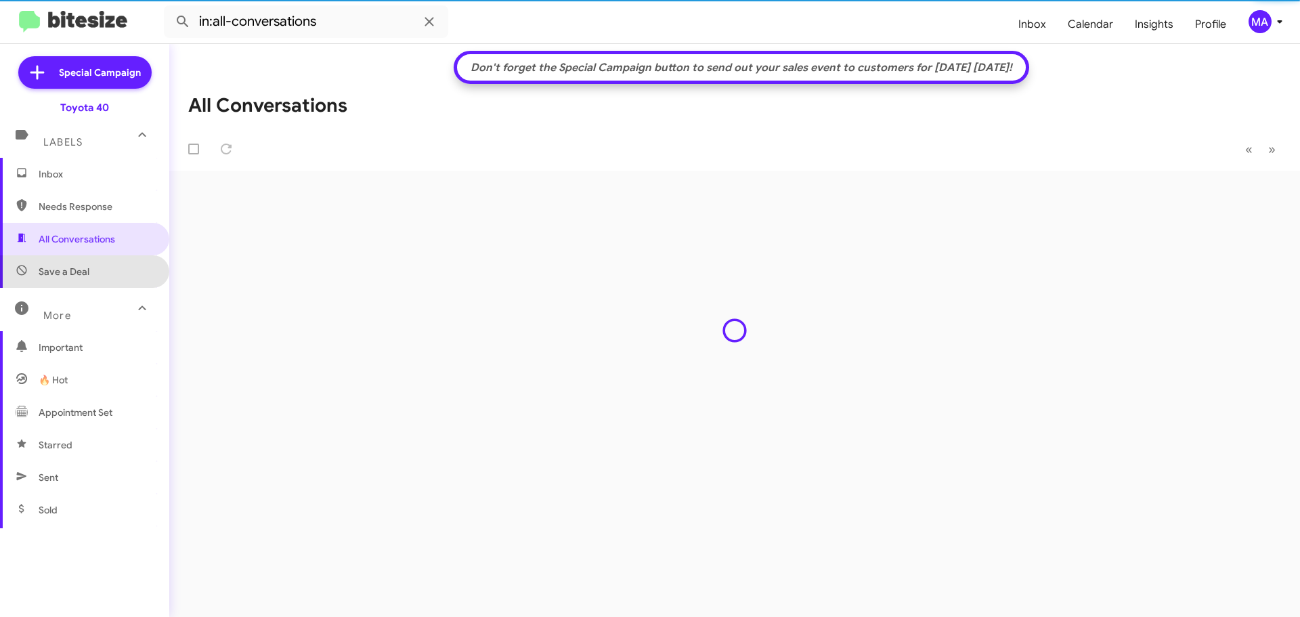
click at [99, 266] on span "Save a Deal" at bounding box center [84, 271] width 169 height 33
type input "in:not-interested"
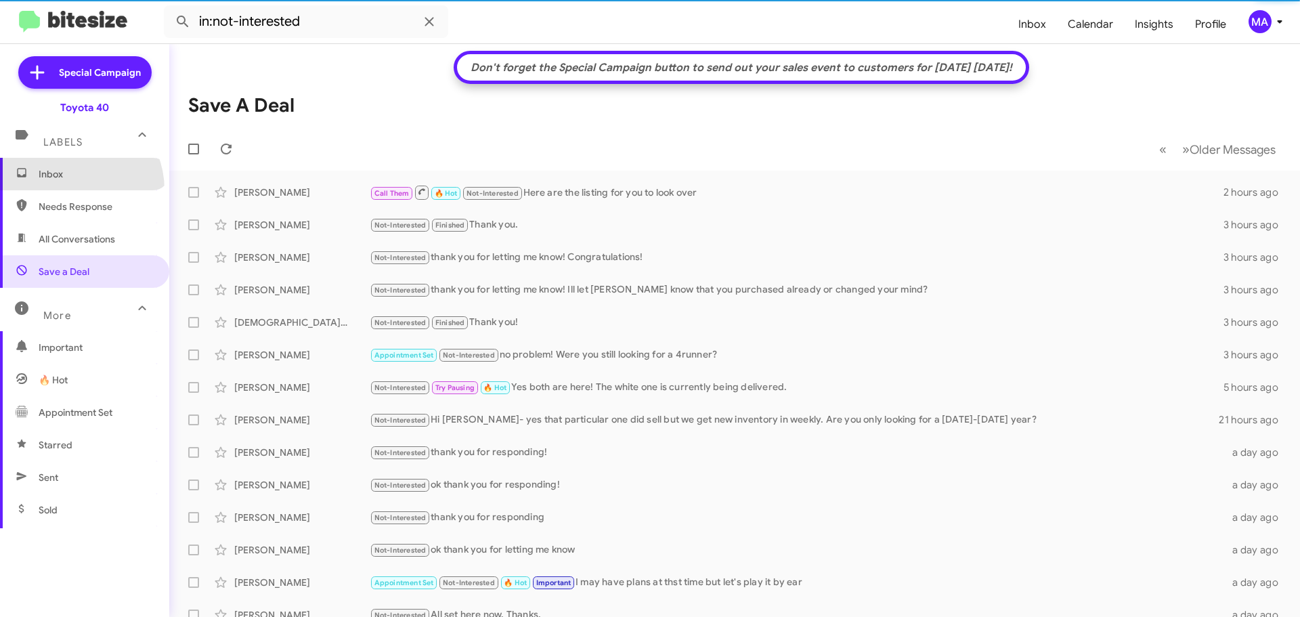
click at [68, 190] on span "Inbox" at bounding box center [84, 174] width 169 height 33
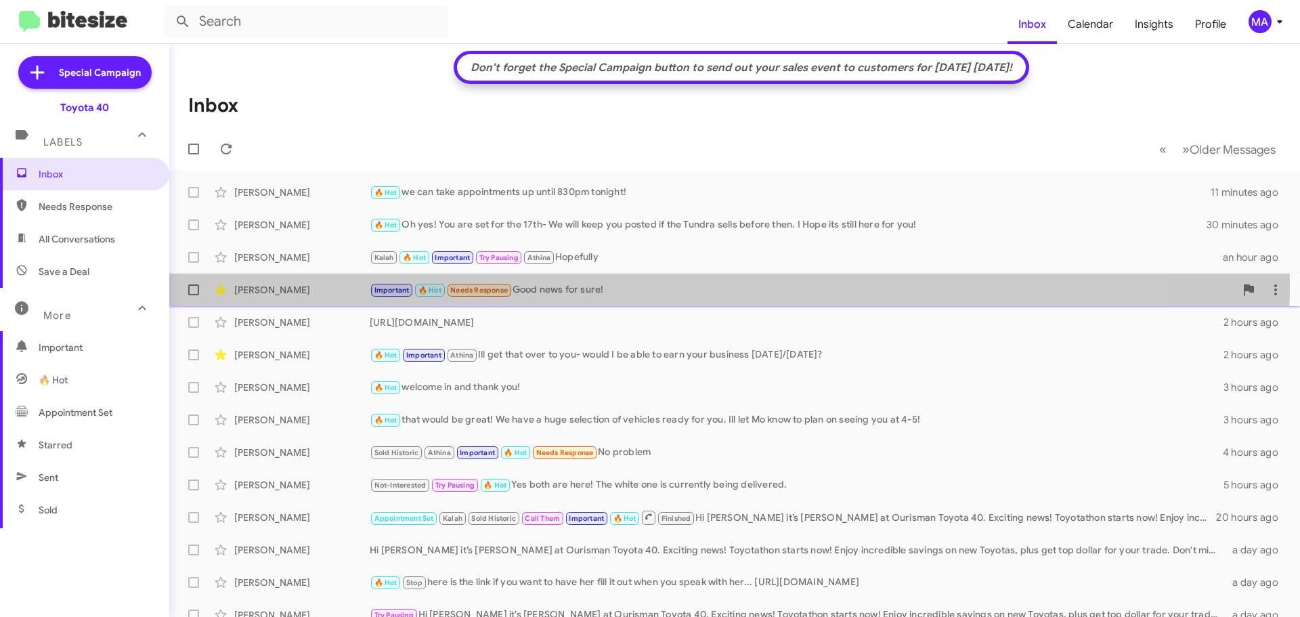
click at [628, 286] on div "Important 🔥 Hot Needs Response Good news for sure!" at bounding box center [802, 290] width 865 height 16
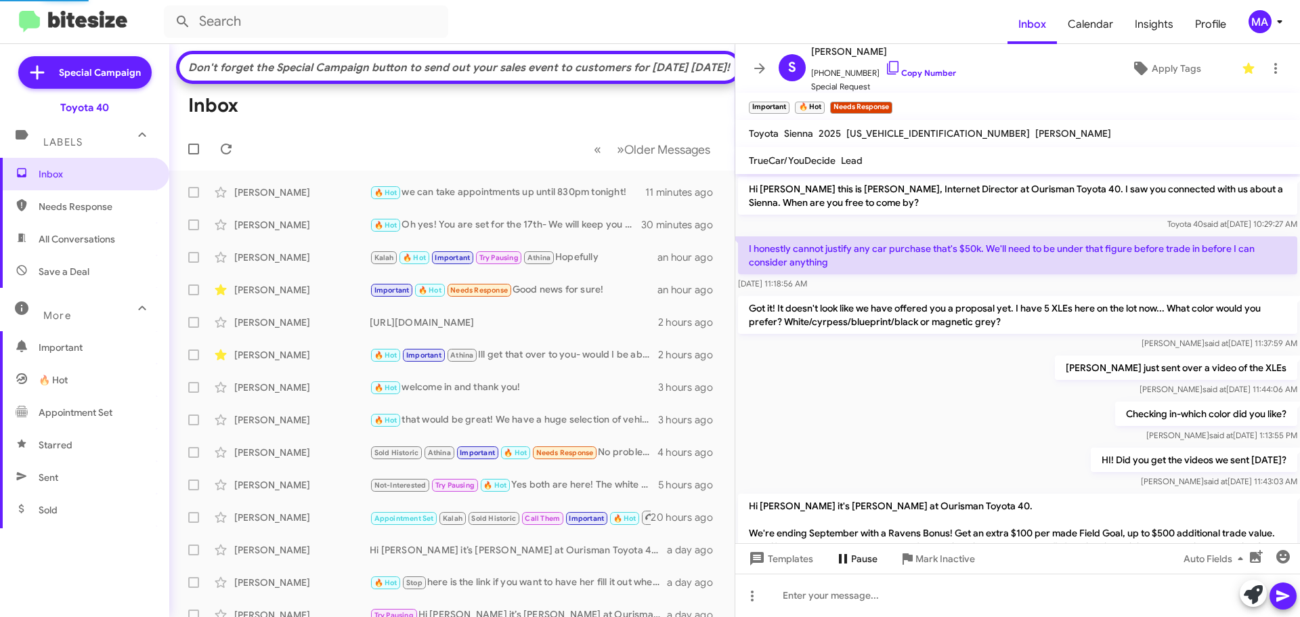
scroll to position [855, 0]
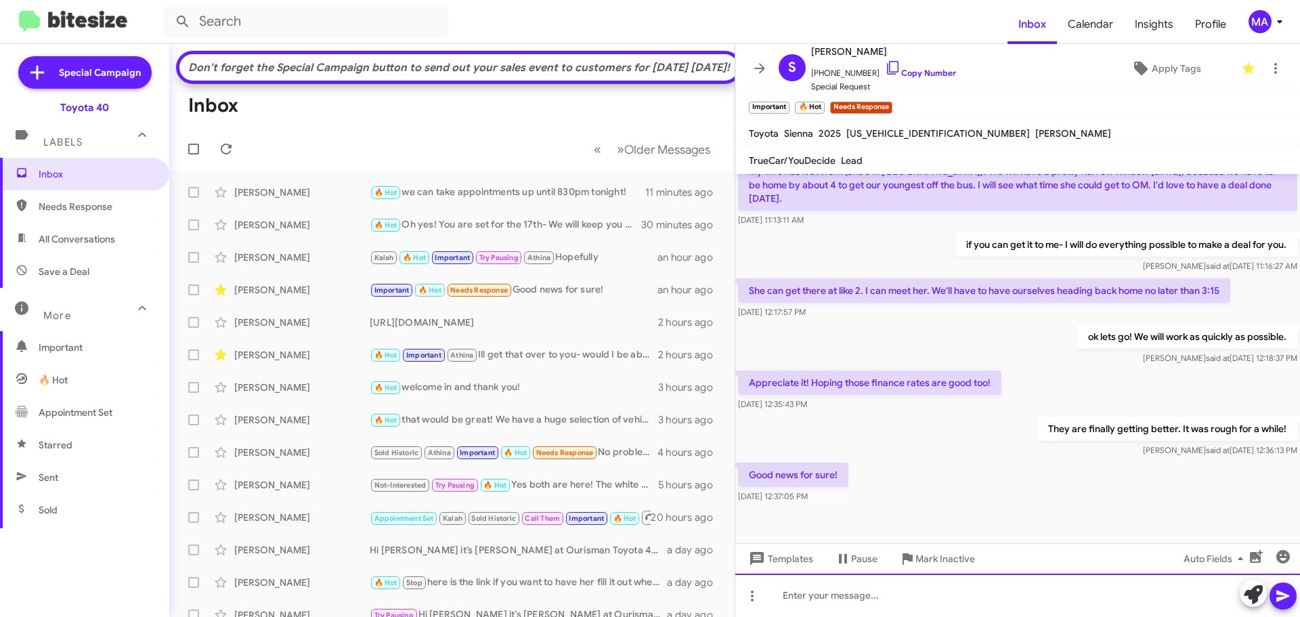
click at [880, 592] on div at bounding box center [1017, 595] width 565 height 43
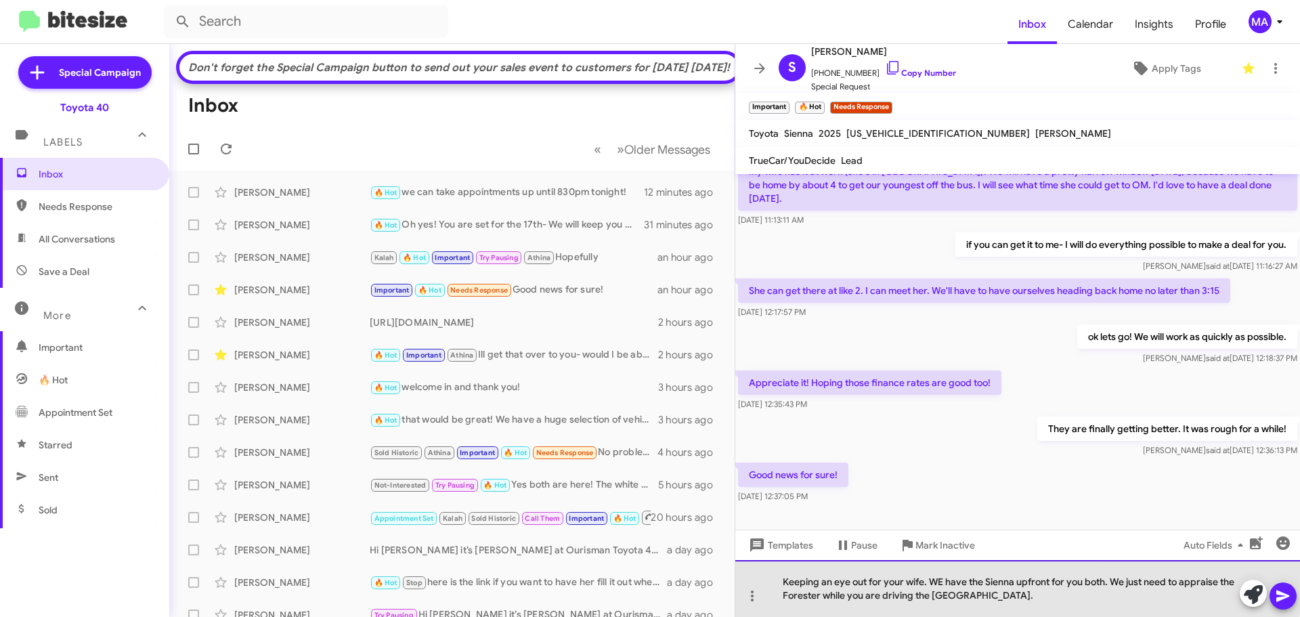
click at [942, 582] on div "Keeping an eye out for your wife. WE have the Sienna upfront for you both. We j…" at bounding box center [1017, 588] width 565 height 57
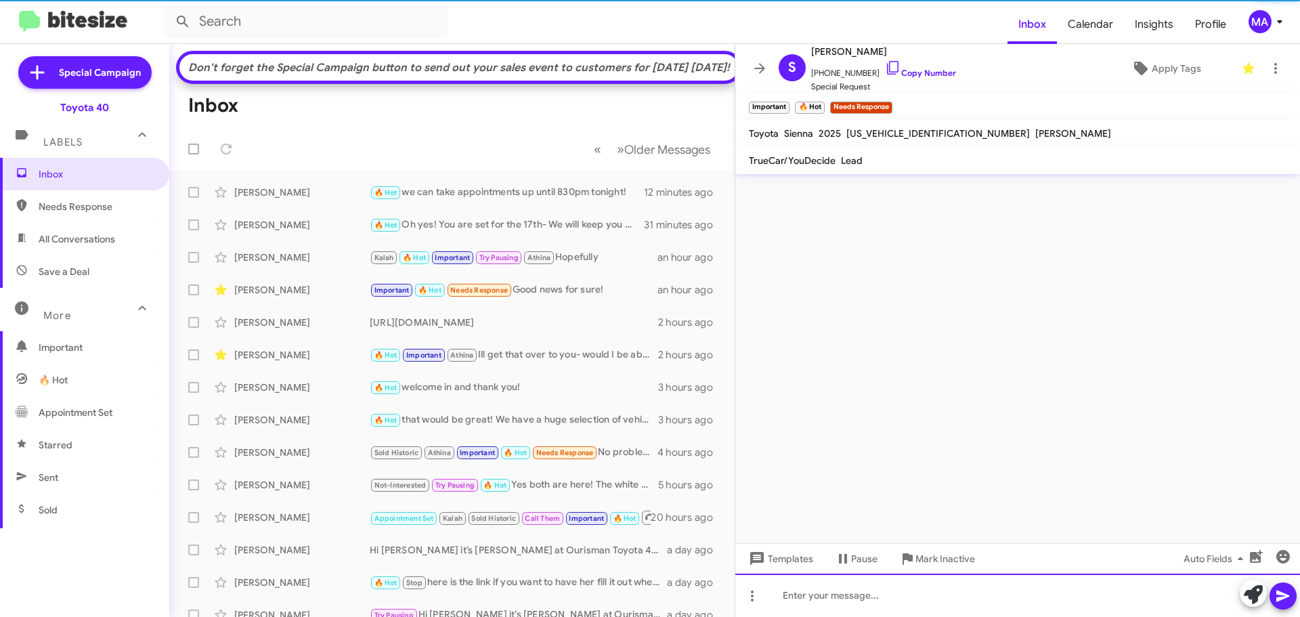
scroll to position [0, 0]
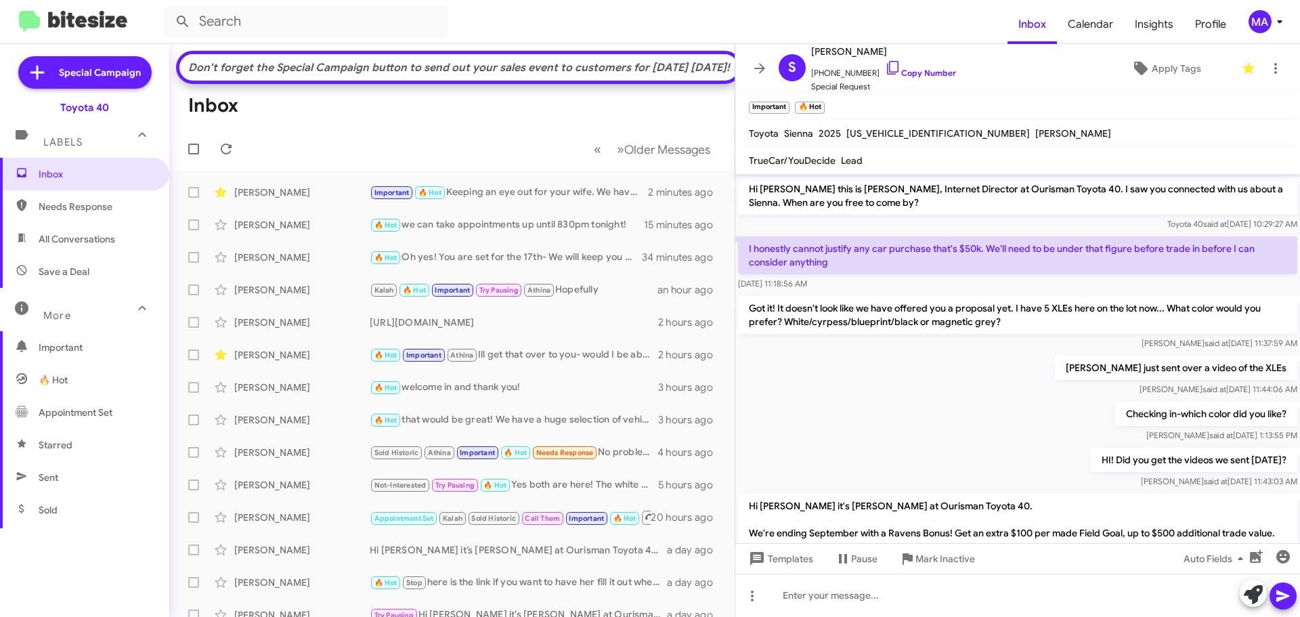
click at [55, 277] on span "Save a Deal" at bounding box center [64, 272] width 51 height 14
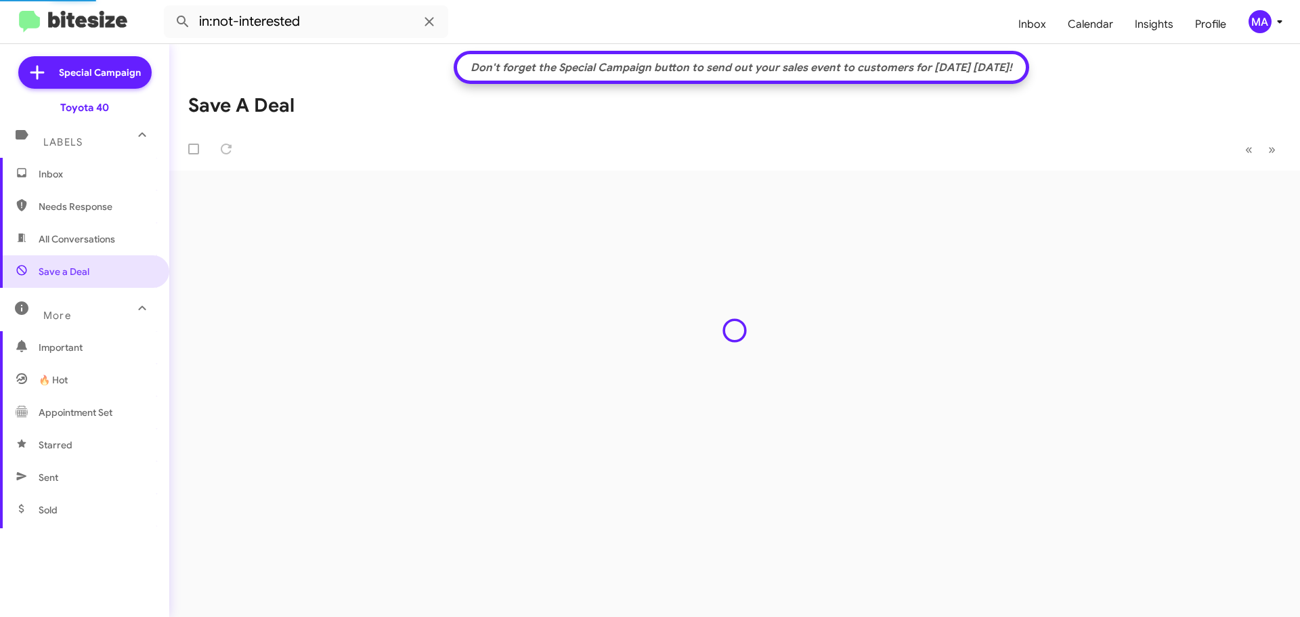
click at [54, 244] on span "All Conversations" at bounding box center [77, 239] width 77 height 14
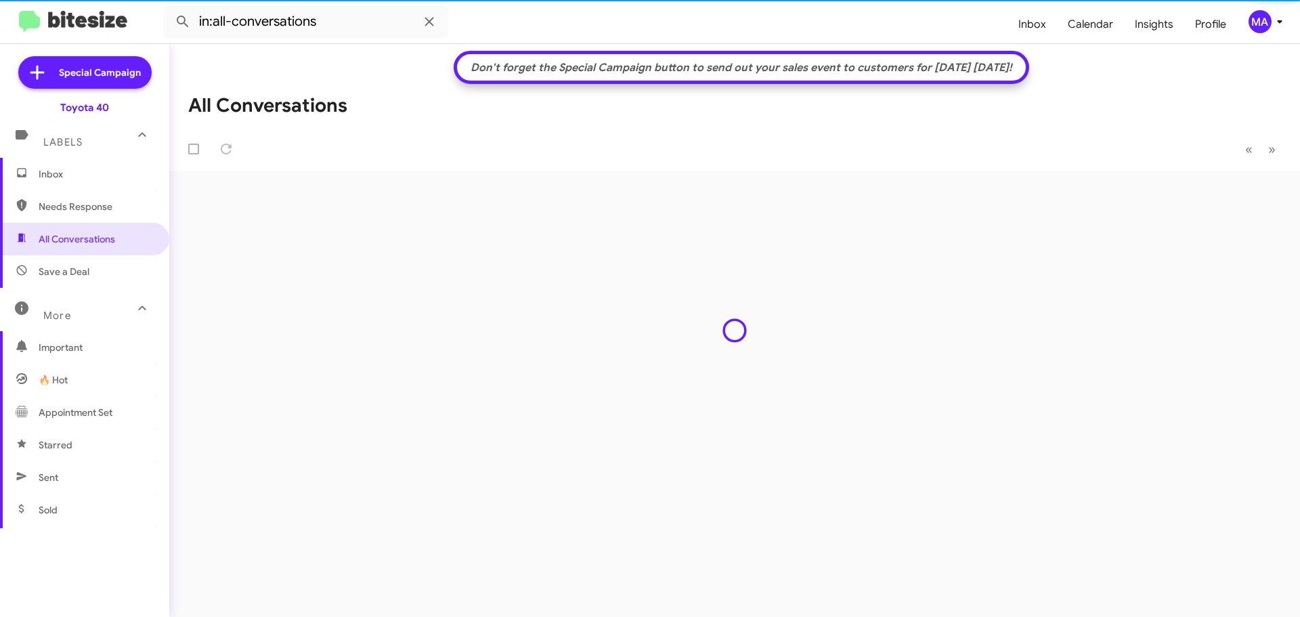
click at [51, 205] on span "Needs Response" at bounding box center [96, 207] width 115 height 14
type input "in:needs-response"
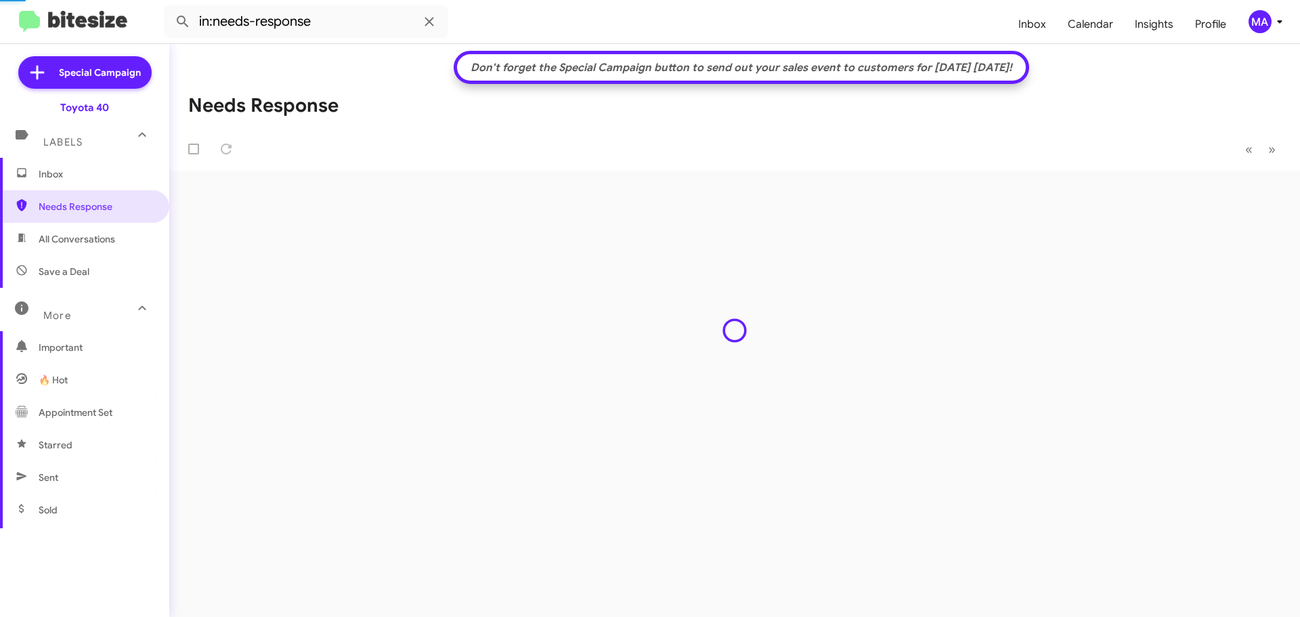
click at [51, 176] on span "Inbox" at bounding box center [96, 174] width 115 height 14
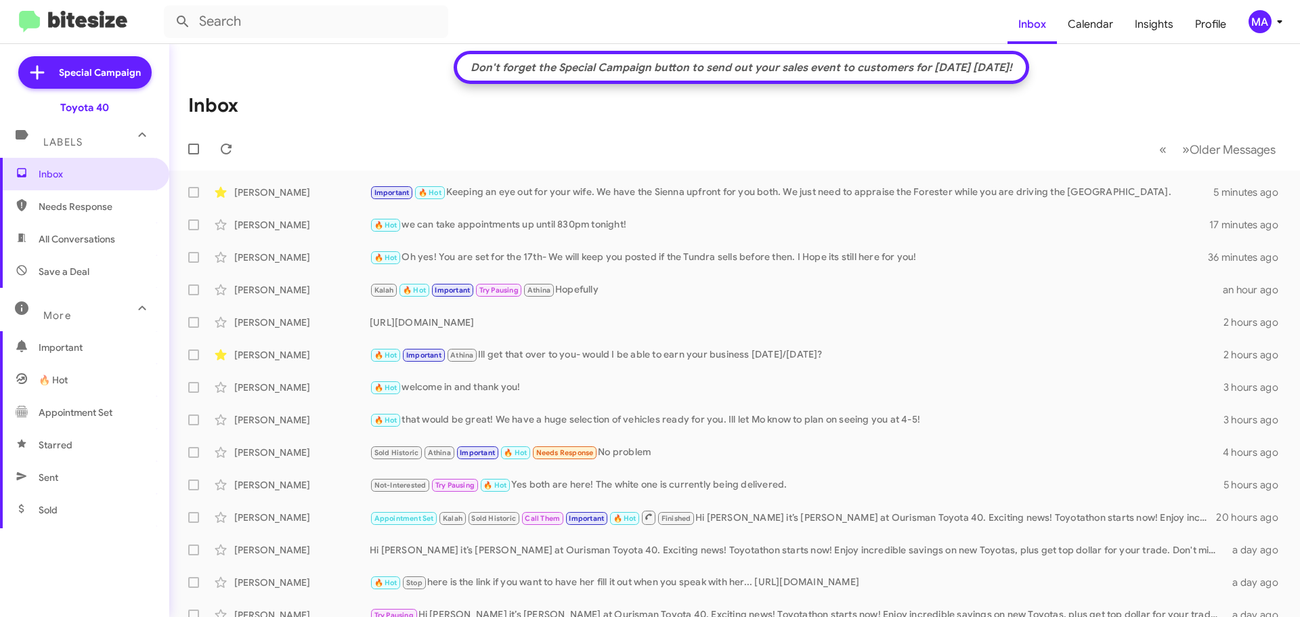
click at [116, 198] on span "Needs Response" at bounding box center [84, 206] width 169 height 33
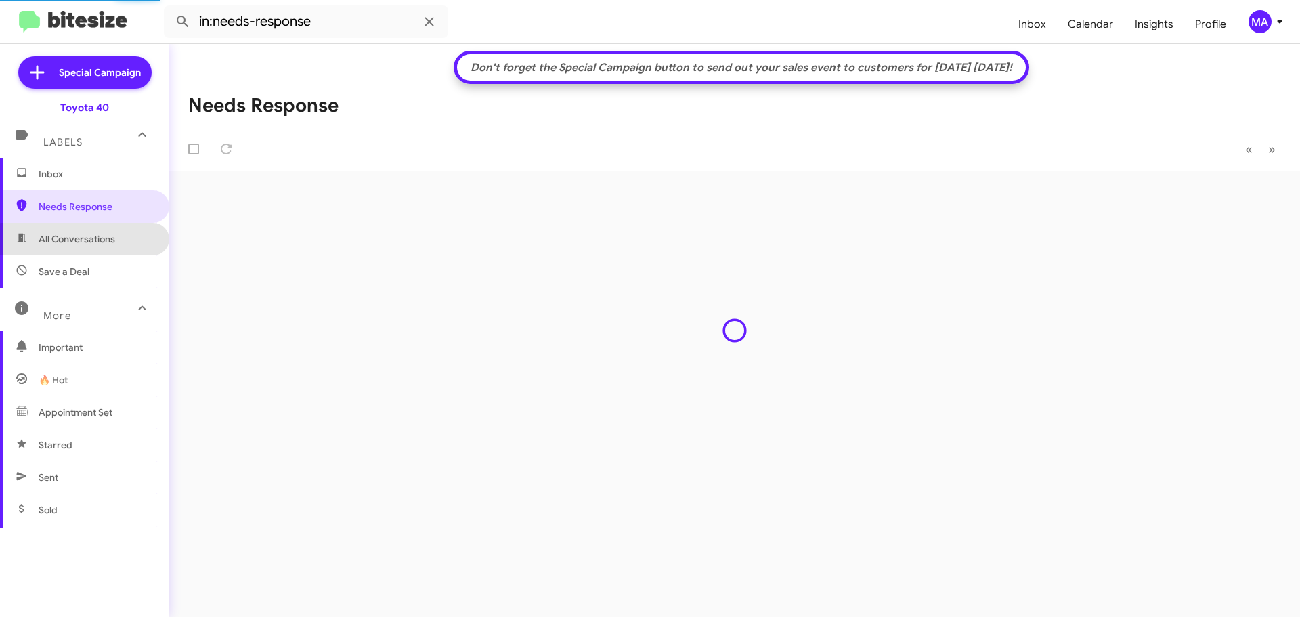
click at [125, 242] on span "All Conversations" at bounding box center [84, 239] width 169 height 33
type input "in:all-conversations"
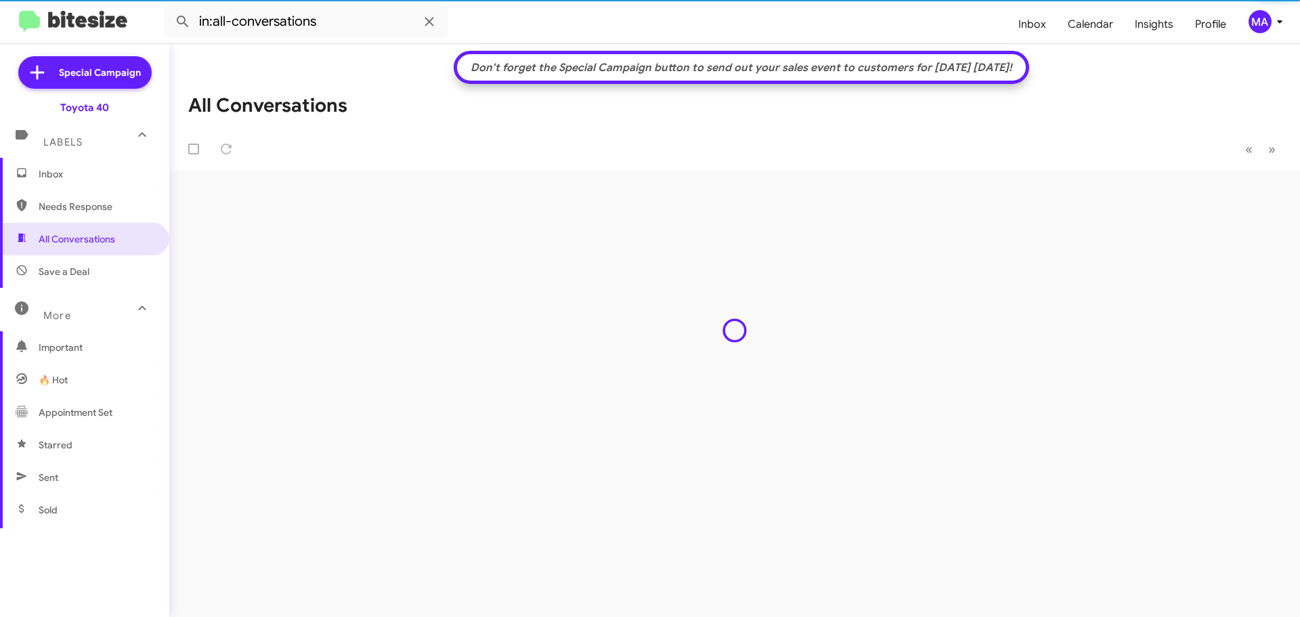
click at [79, 173] on span "Inbox" at bounding box center [96, 174] width 115 height 14
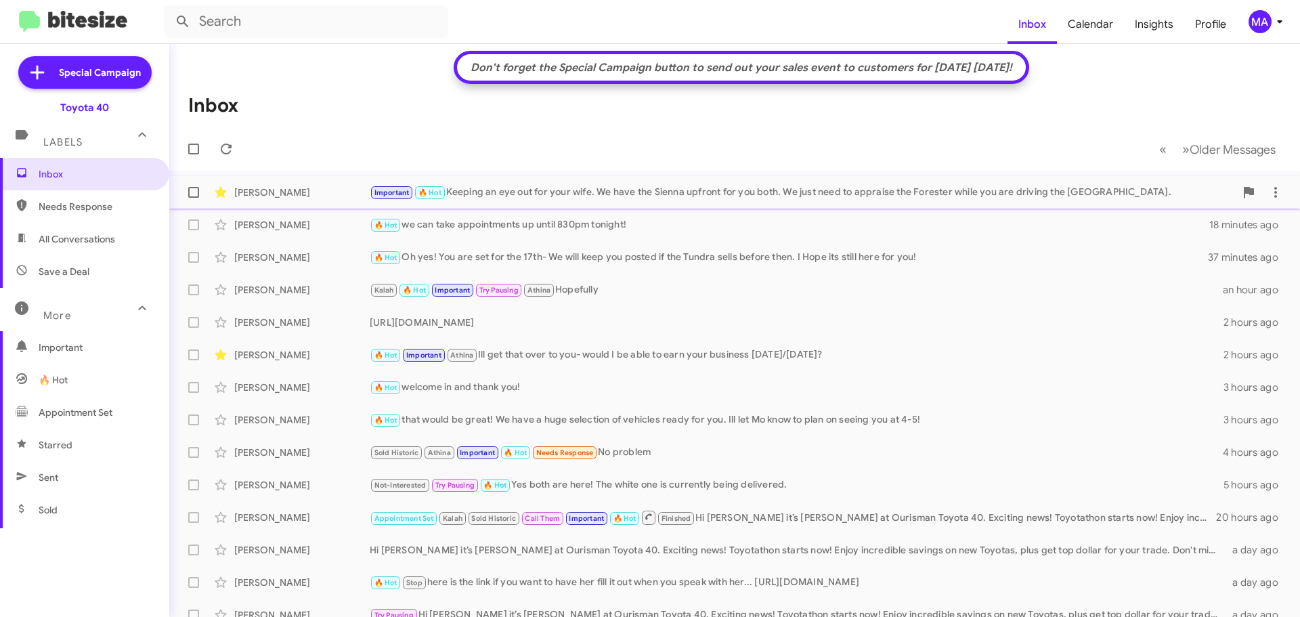
click at [559, 193] on div "Important 🔥 Hot Keeping an eye out for your wife. We have the Sienna upfront fo…" at bounding box center [802, 193] width 865 height 16
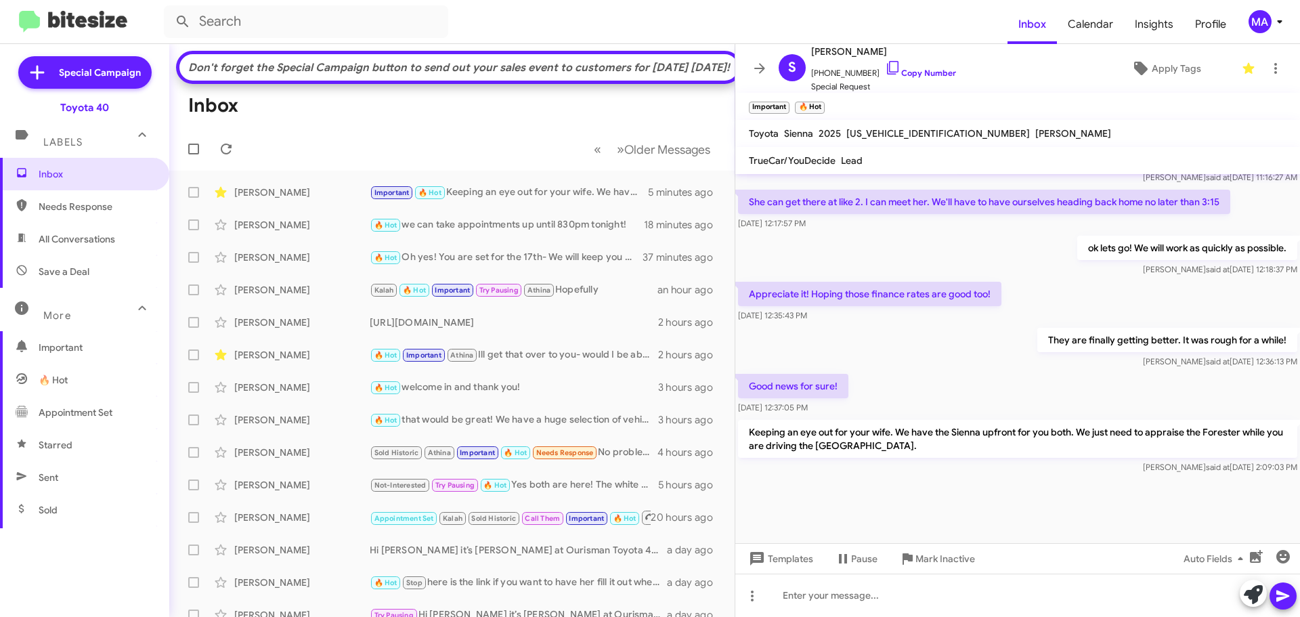
scroll to position [945, 0]
click at [871, 361] on div "They are finally getting better. It was rough for a while! [PERSON_NAME] said a…" at bounding box center [1017, 347] width 565 height 46
click at [74, 195] on span "Needs Response" at bounding box center [84, 206] width 169 height 33
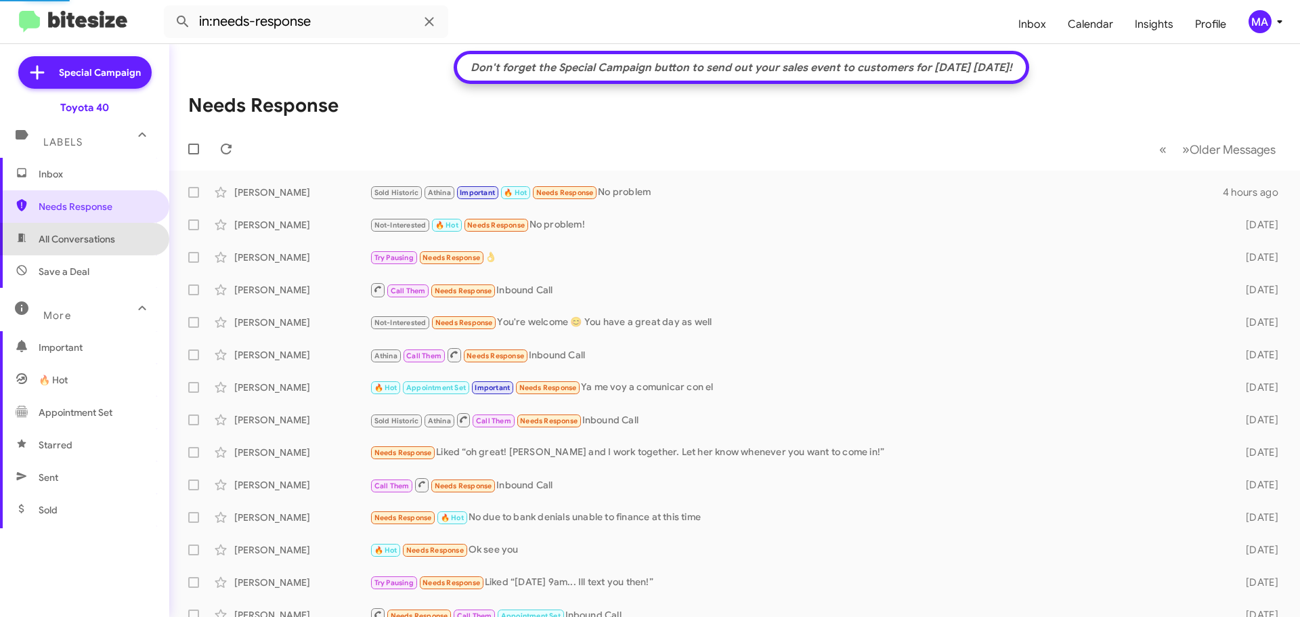
click at [89, 234] on span "All Conversations" at bounding box center [77, 239] width 77 height 14
type input "in:all-conversations"
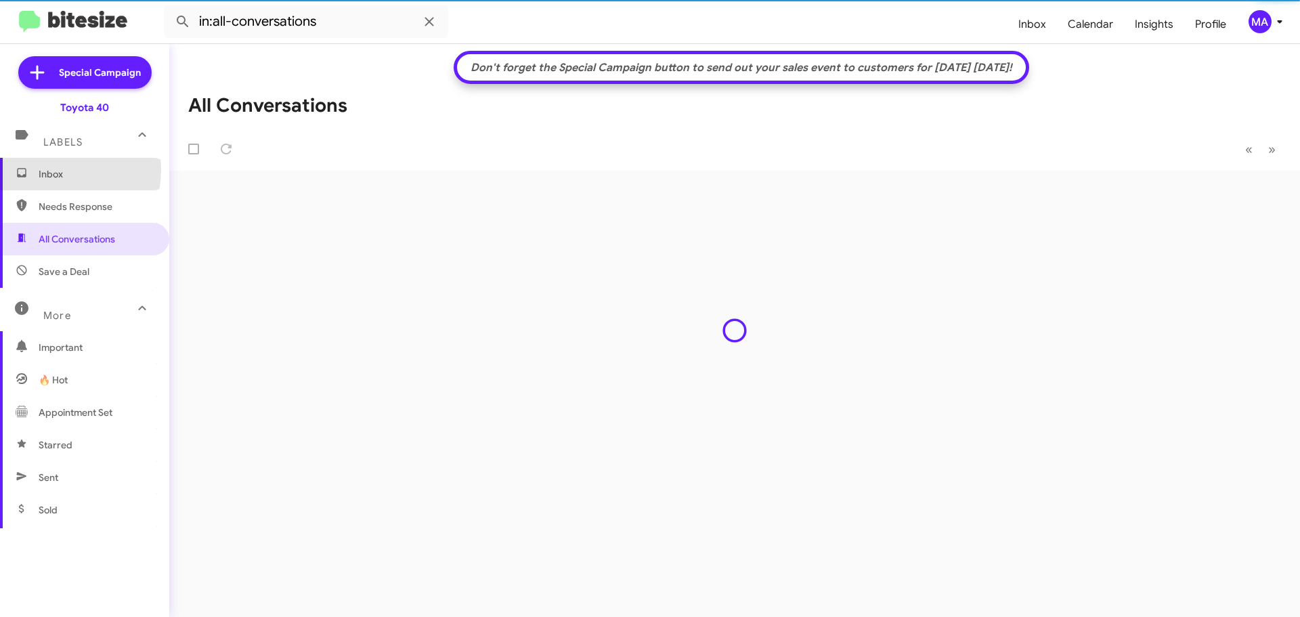
click at [52, 170] on span "Inbox" at bounding box center [96, 174] width 115 height 14
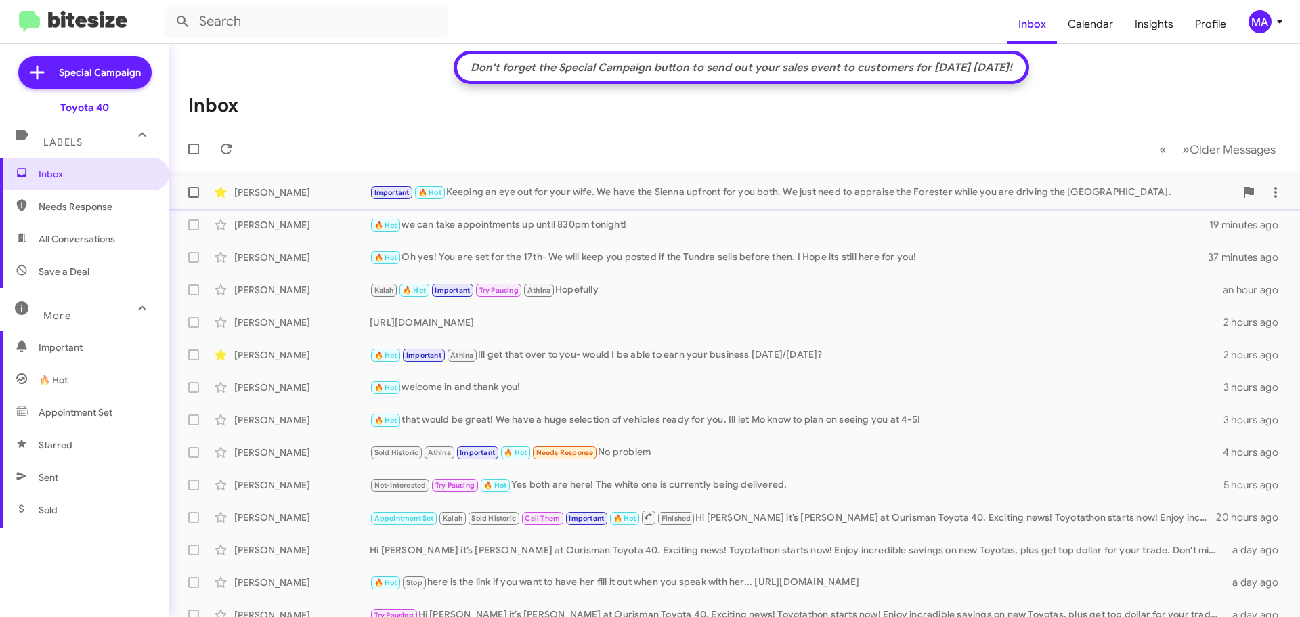
click at [530, 185] on div "Important 🔥 Hot Keeping an eye out for your wife. We have the Sienna upfront fo…" at bounding box center [802, 193] width 865 height 16
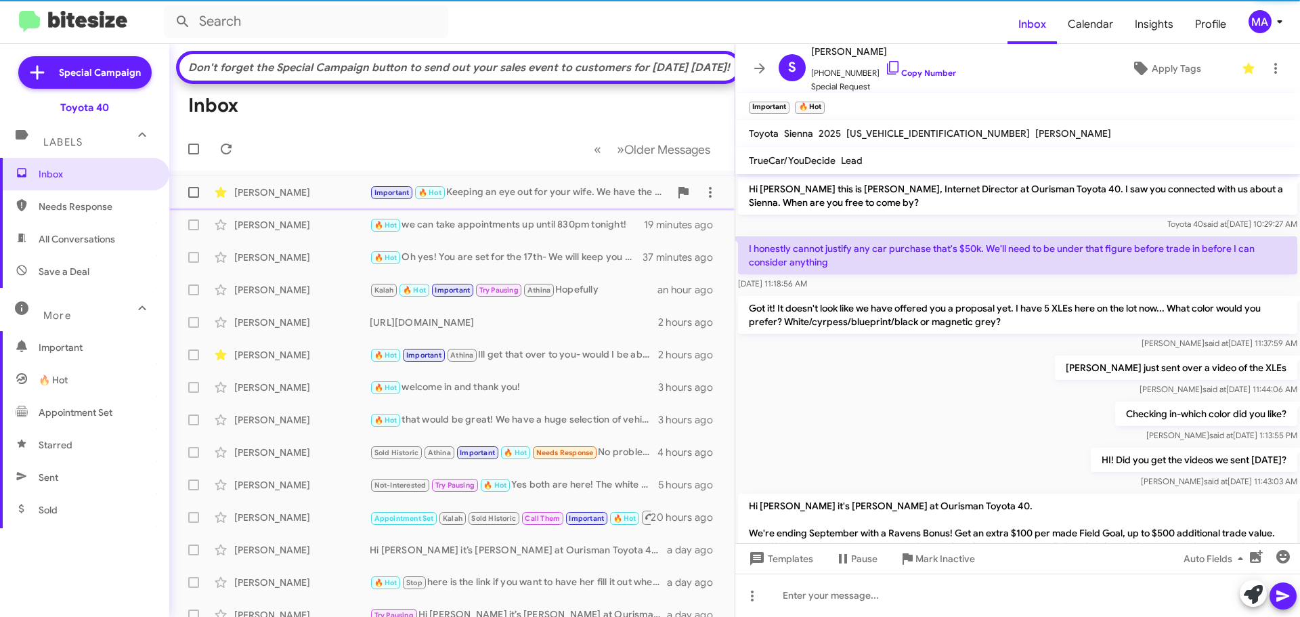
scroll to position [917, 0]
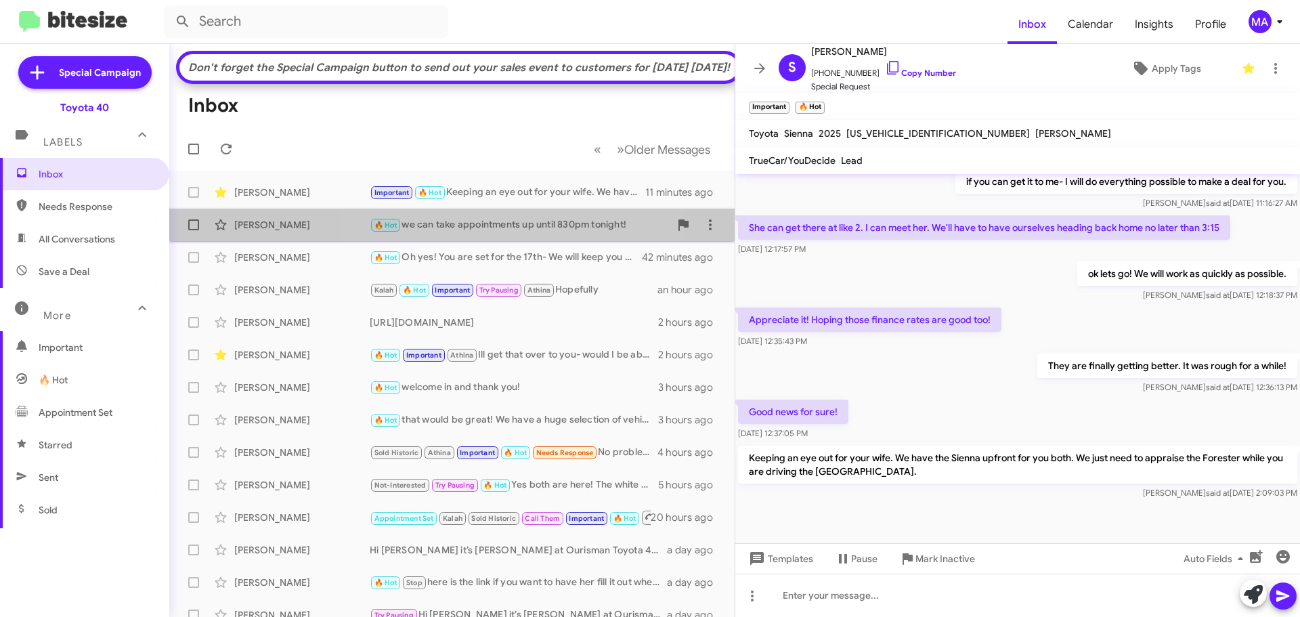
click at [464, 233] on div "🔥 Hot we can take appointments up until 830pm tonight!" at bounding box center [520, 225] width 300 height 16
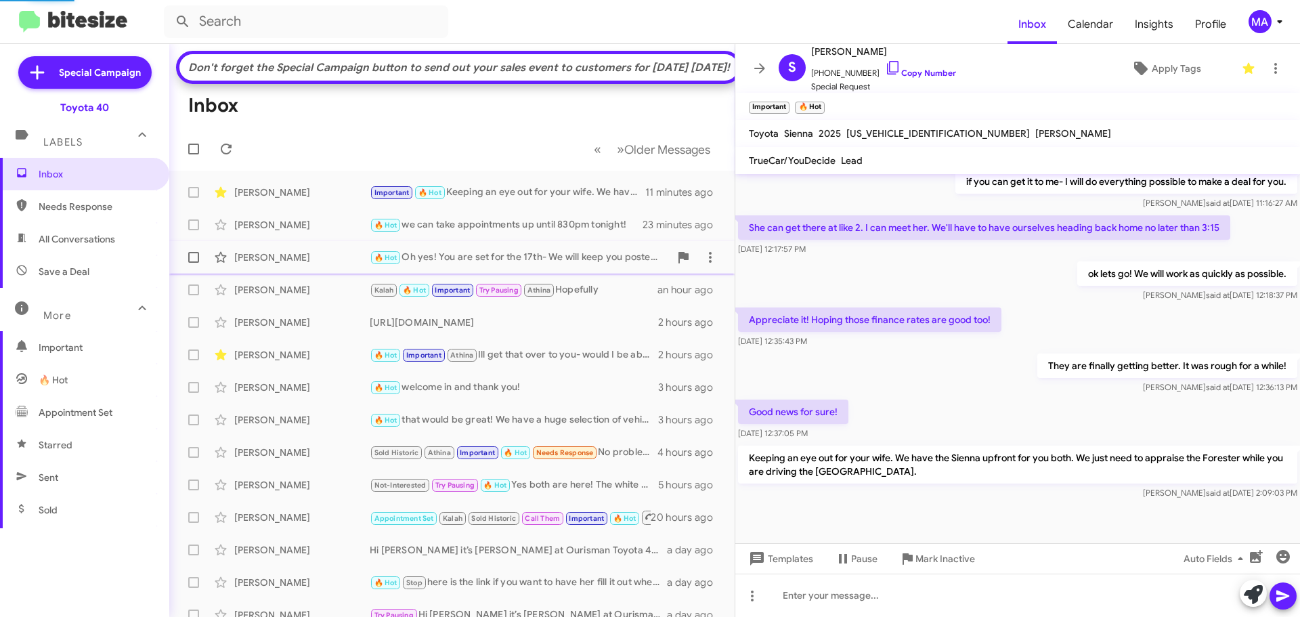
scroll to position [139, 0]
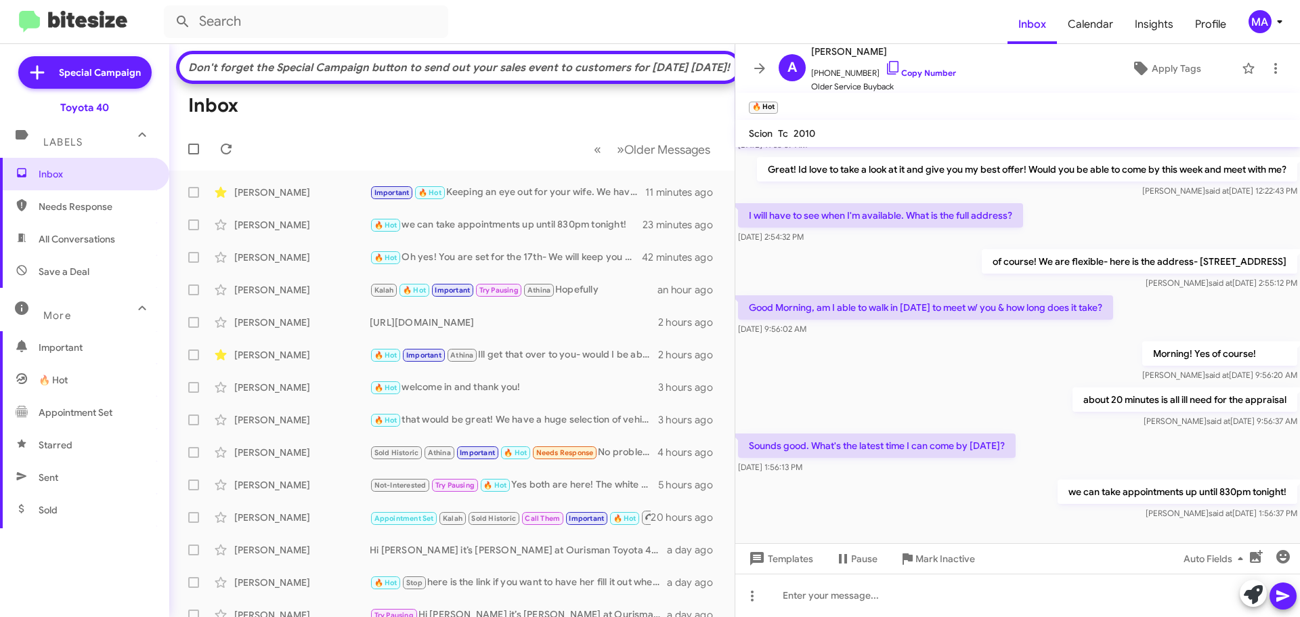
click at [56, 209] on span "Needs Response" at bounding box center [96, 207] width 115 height 14
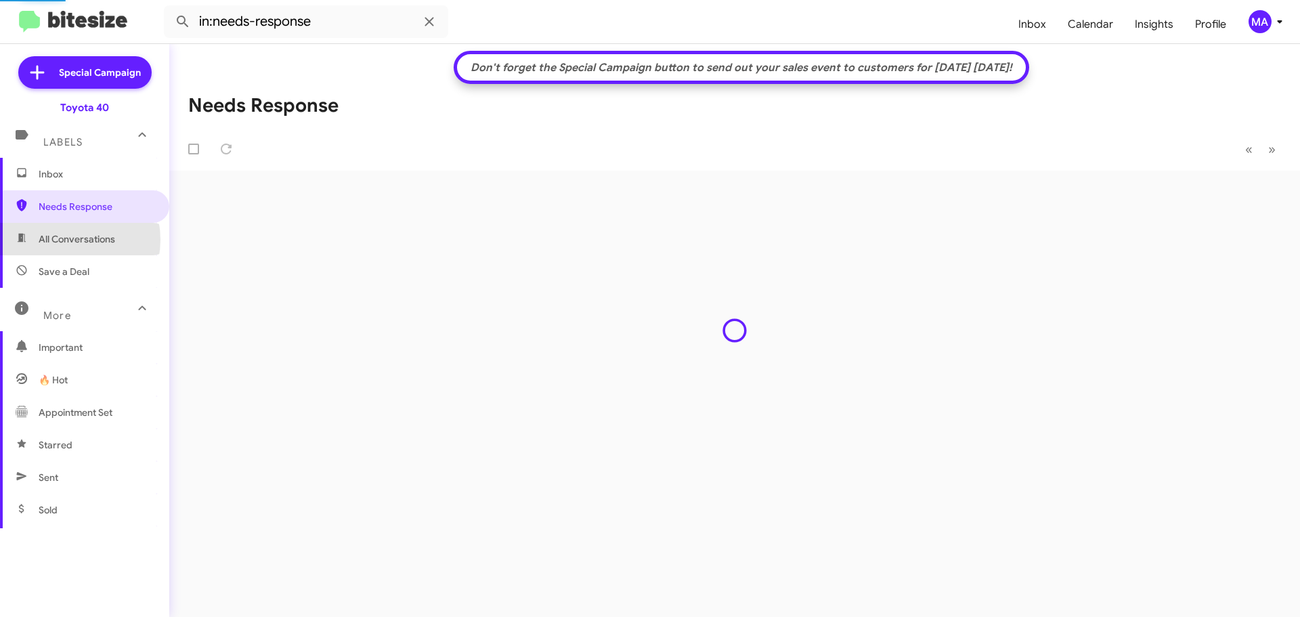
click at [62, 240] on span "All Conversations" at bounding box center [77, 239] width 77 height 14
type input "in:all-conversations"
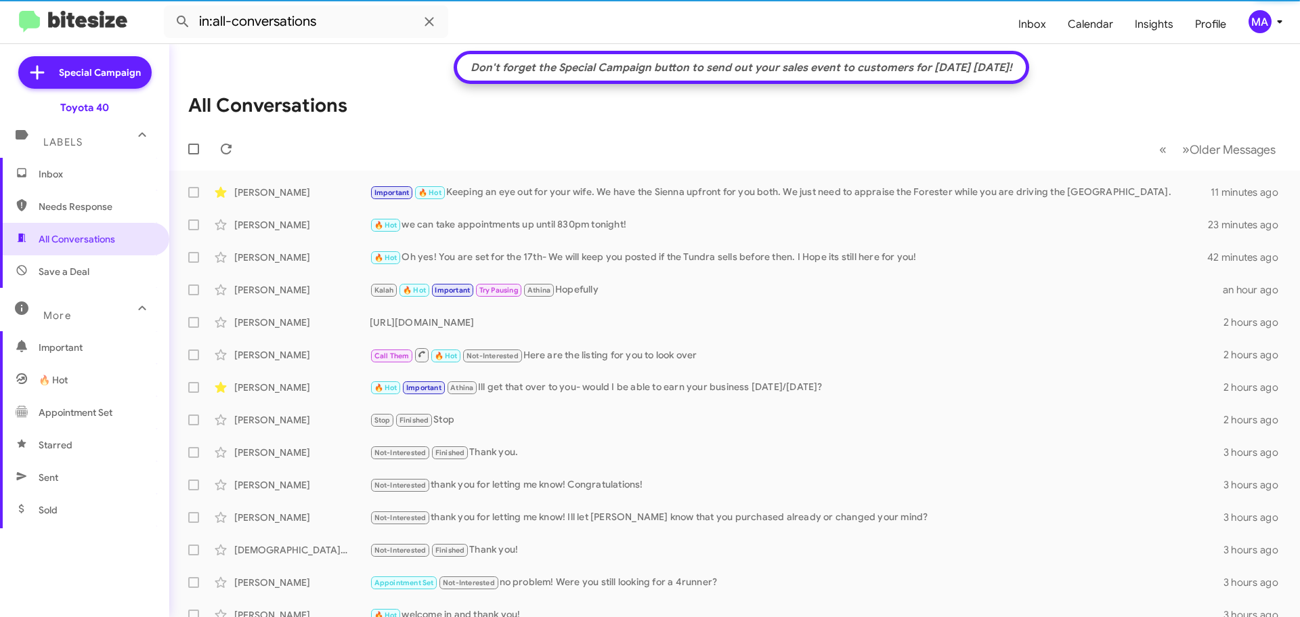
click at [57, 167] on span "Inbox" at bounding box center [84, 174] width 169 height 33
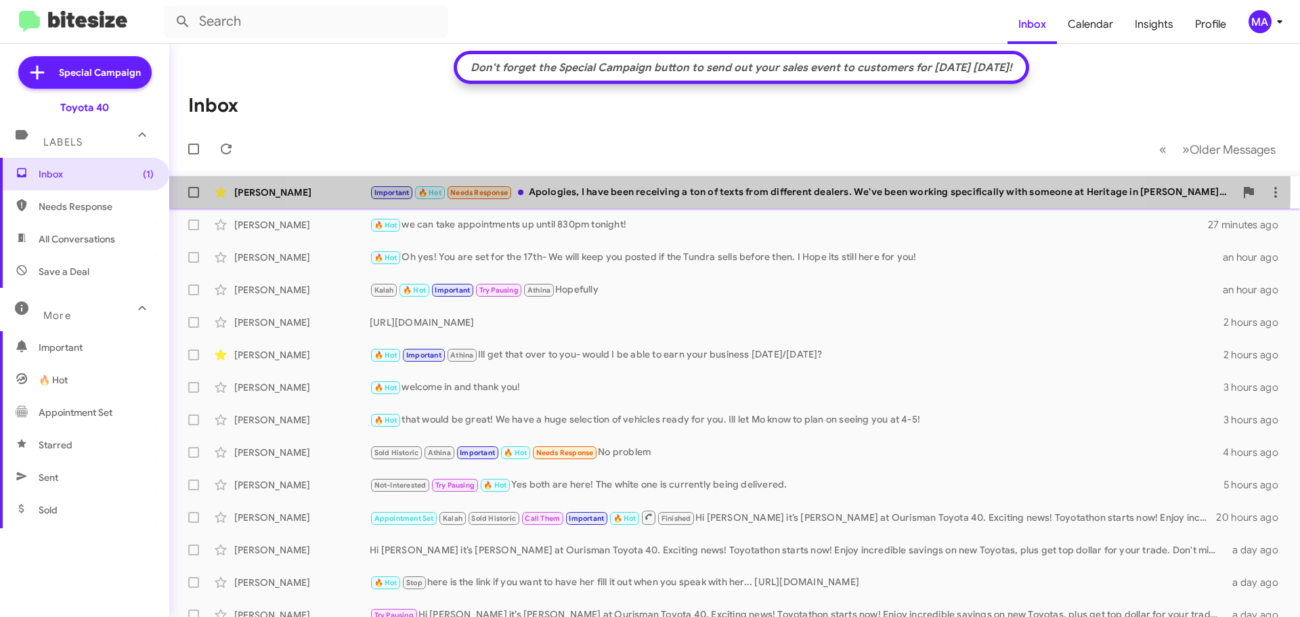
click at [702, 188] on div "Important 🔥 Hot Needs Response Apologies, I have been receiving a ton of texts …" at bounding box center [802, 193] width 865 height 16
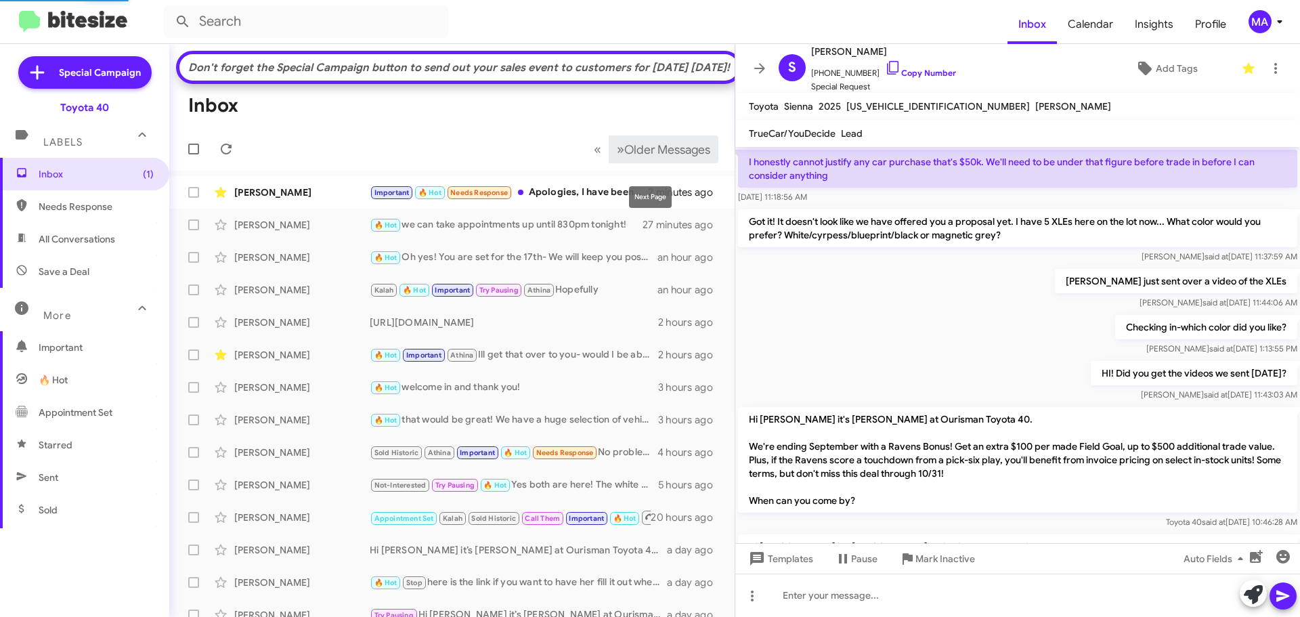
scroll to position [931, 0]
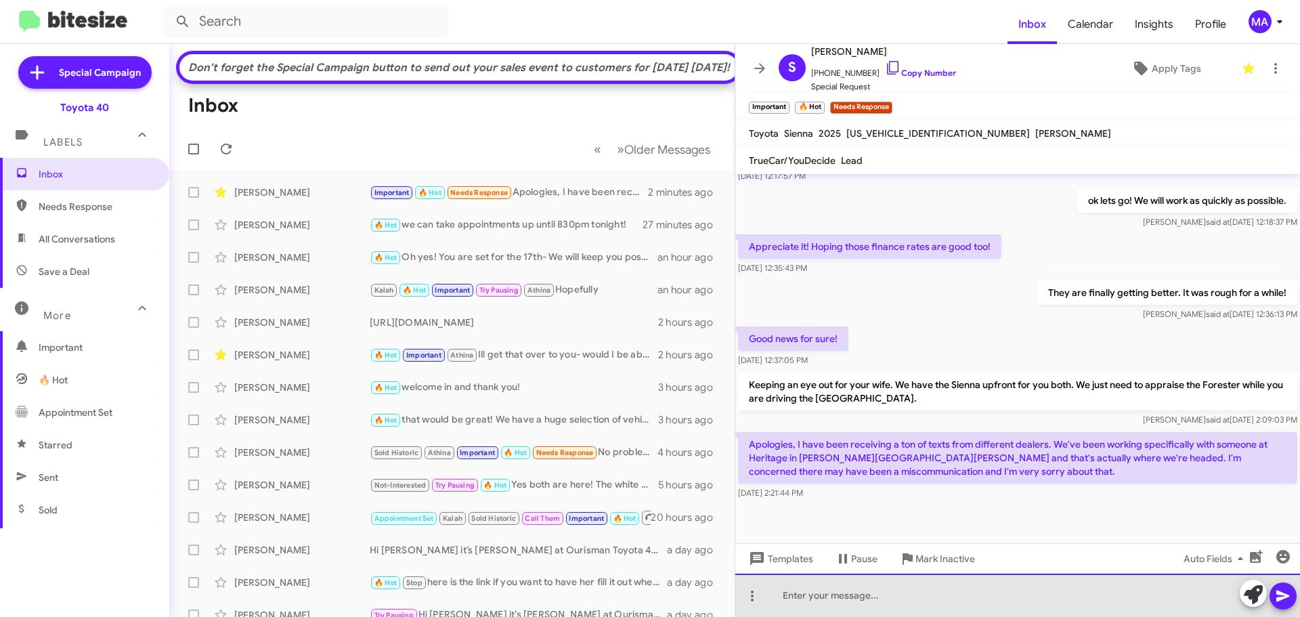
click at [869, 595] on div at bounding box center [1017, 595] width 565 height 43
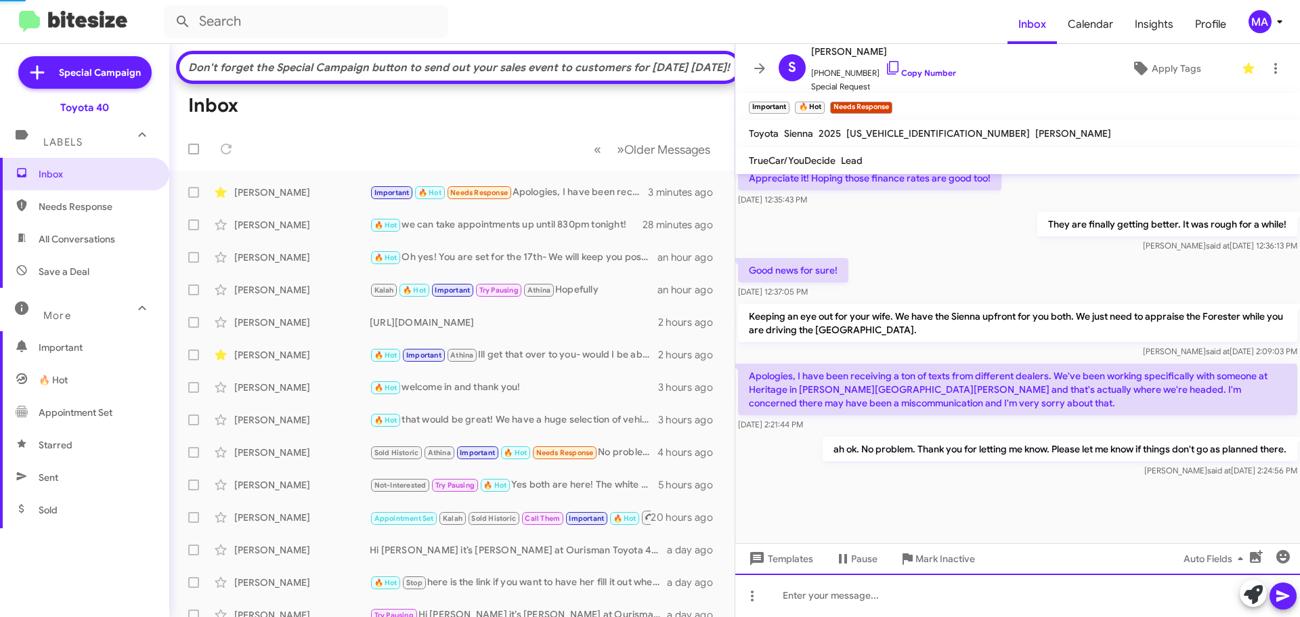
scroll to position [1008, 0]
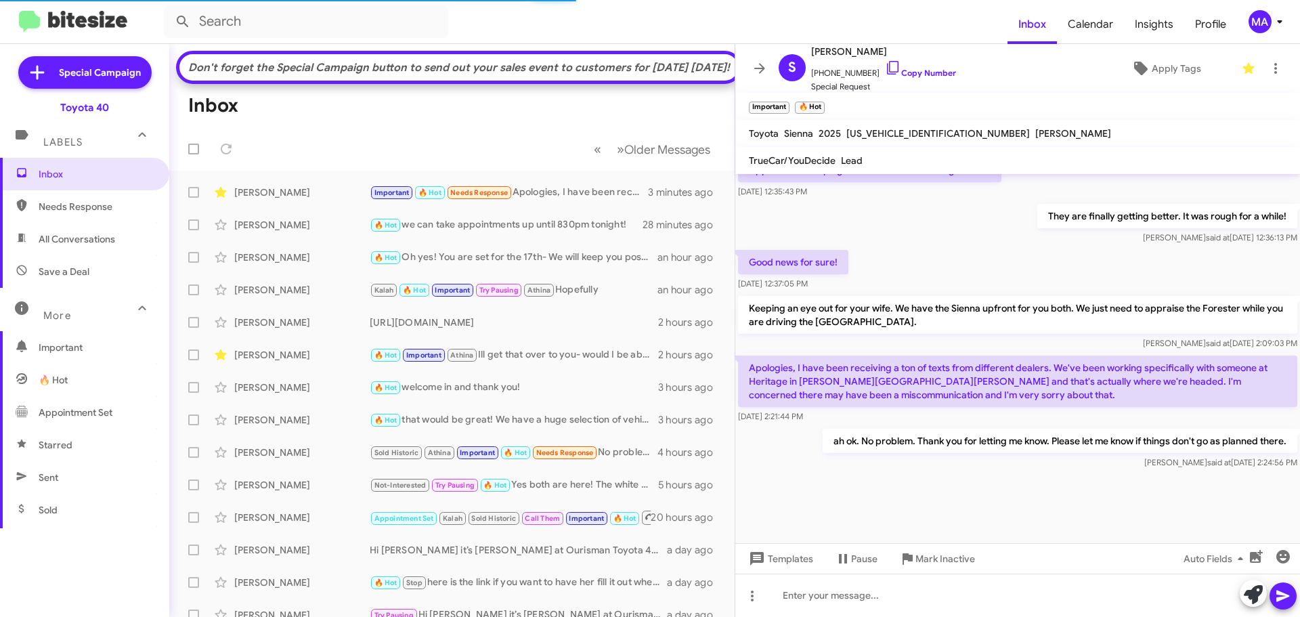
drag, startPoint x: 748, startPoint y: 303, endPoint x: 1289, endPoint y: 465, distance: 564.9
copy div "Keeping an eye out for your wife. We have the Sienna upfront for you both. We j…"
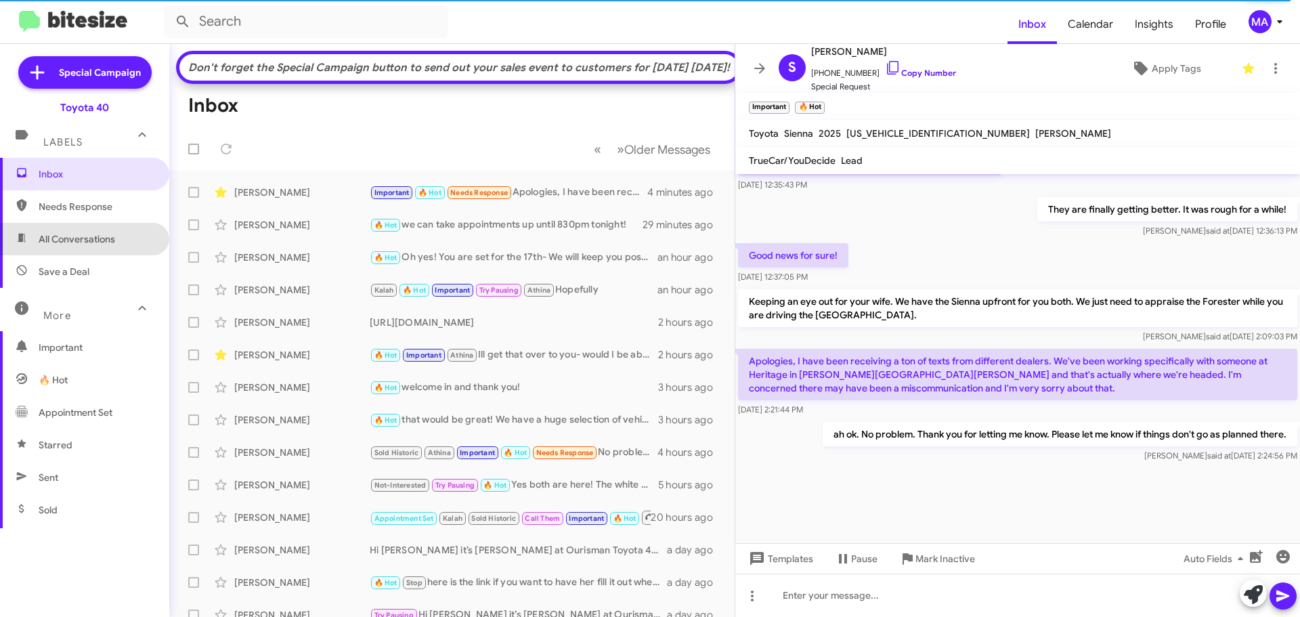
click at [89, 230] on span "All Conversations" at bounding box center [84, 239] width 169 height 33
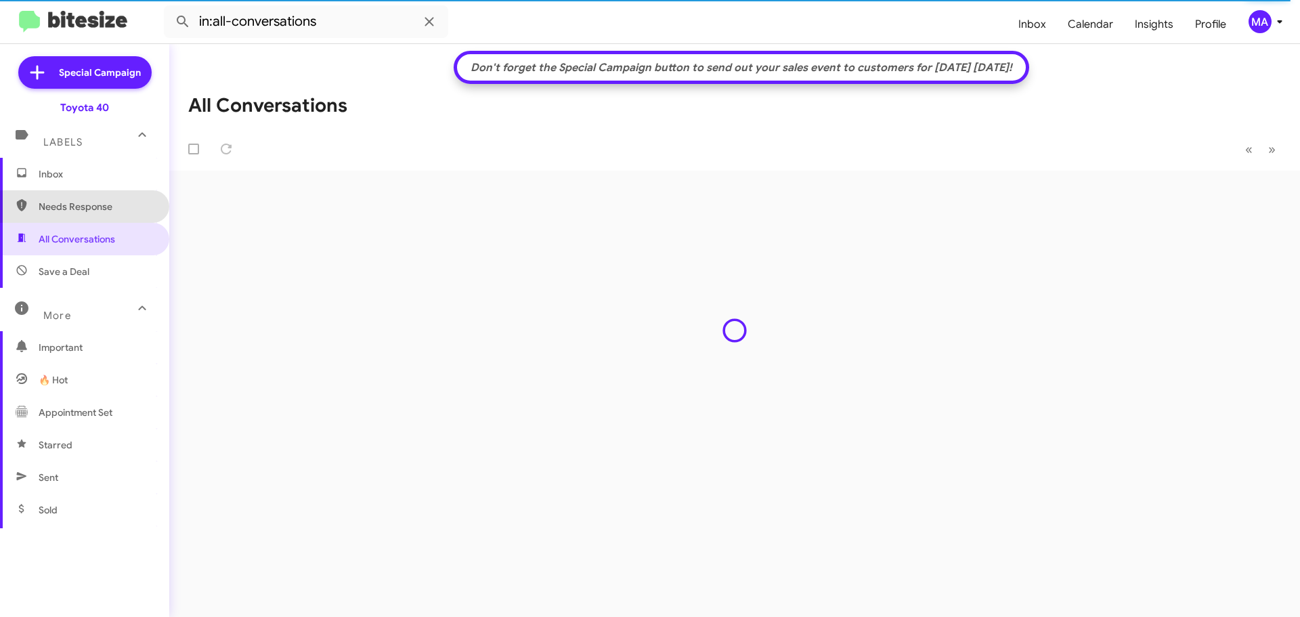
click at [87, 215] on span "Needs Response" at bounding box center [84, 206] width 169 height 33
type input "in:needs-response"
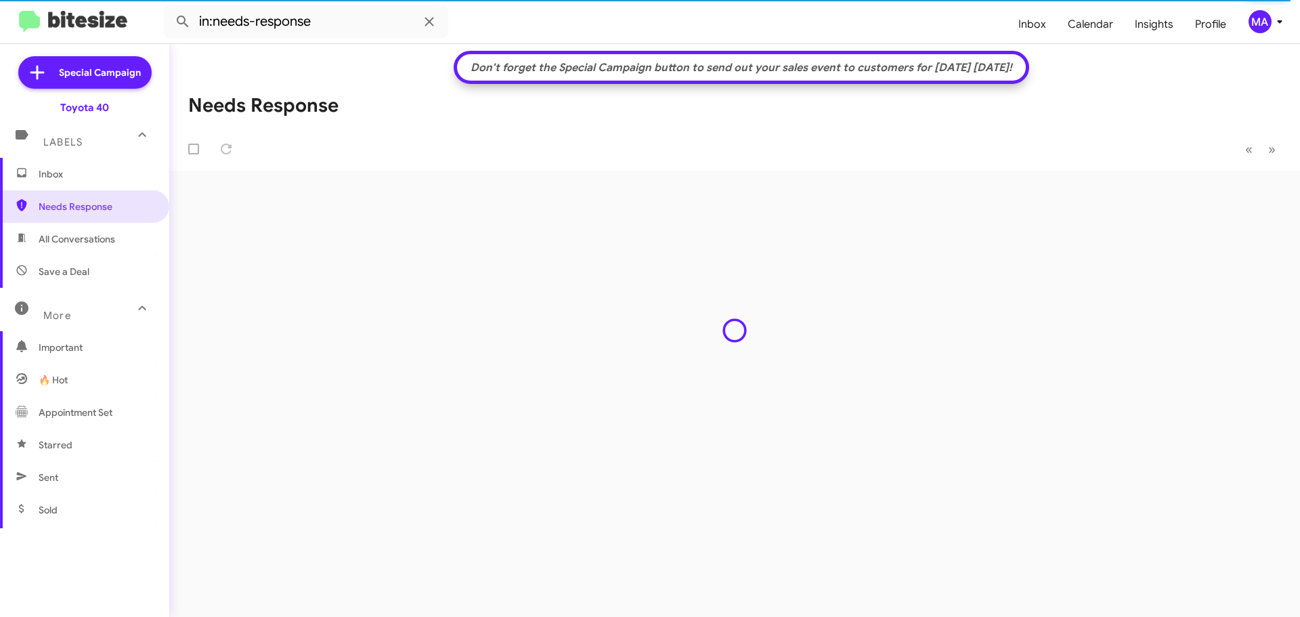
click at [74, 174] on span "Inbox" at bounding box center [96, 174] width 115 height 14
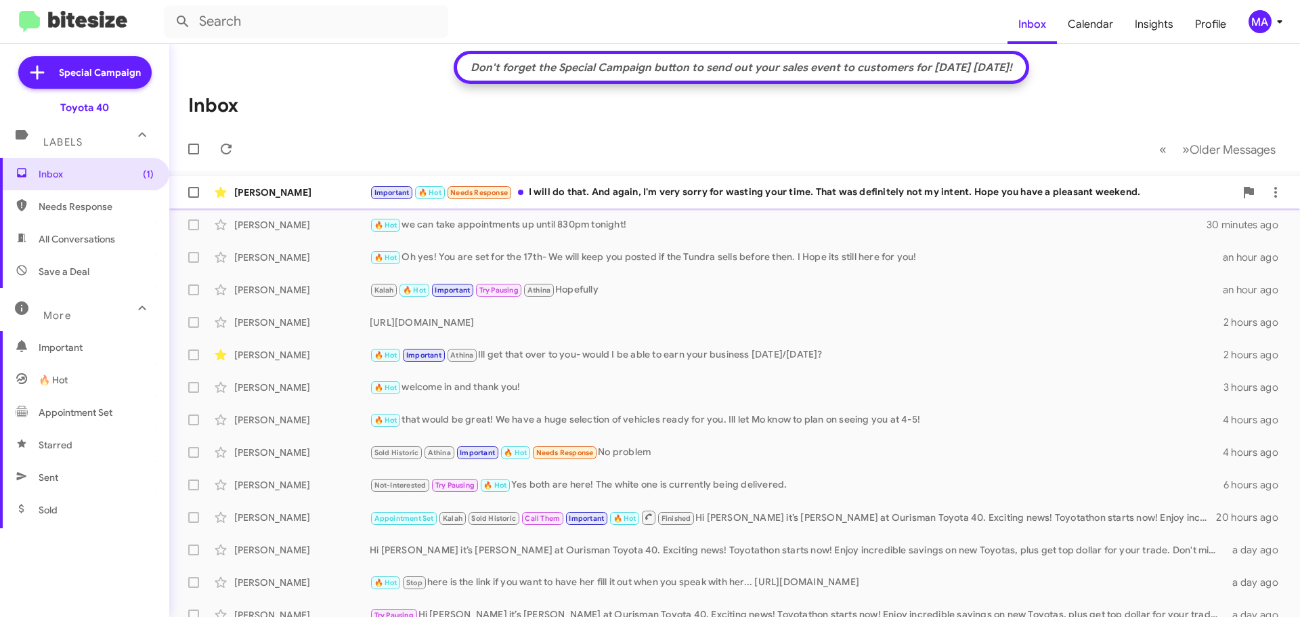
click at [706, 194] on div "Important 🔥 Hot Needs Response I will do that. And again, I'm very sorry for wa…" at bounding box center [802, 193] width 865 height 16
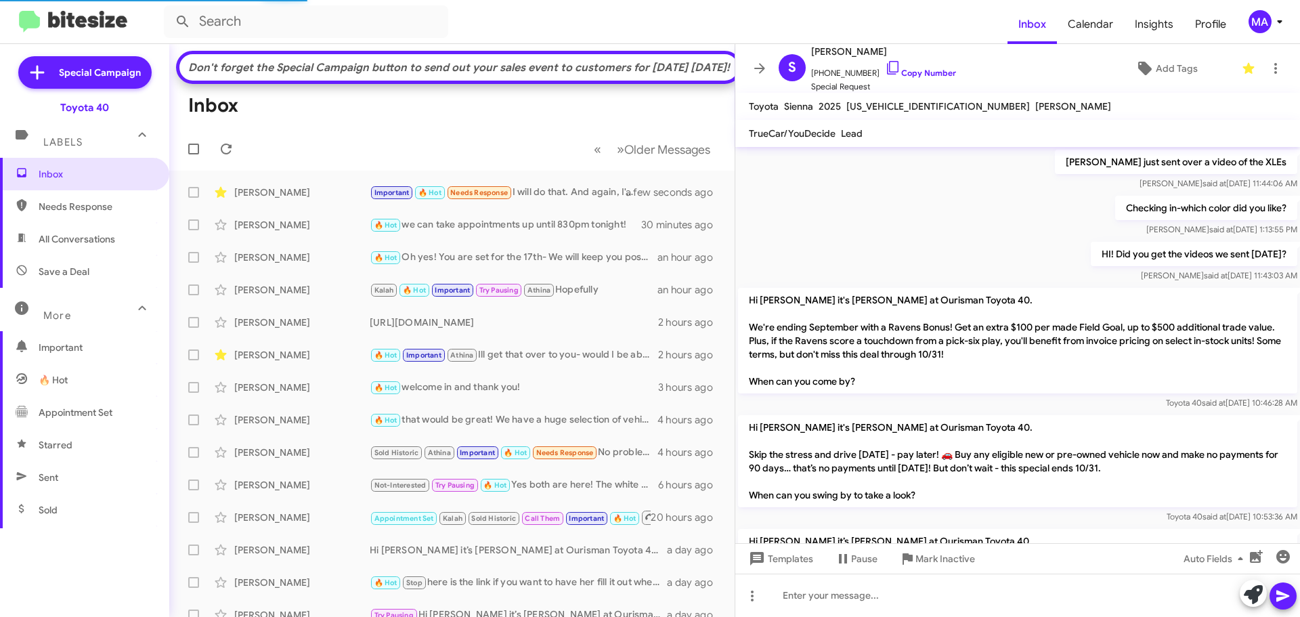
scroll to position [863, 0]
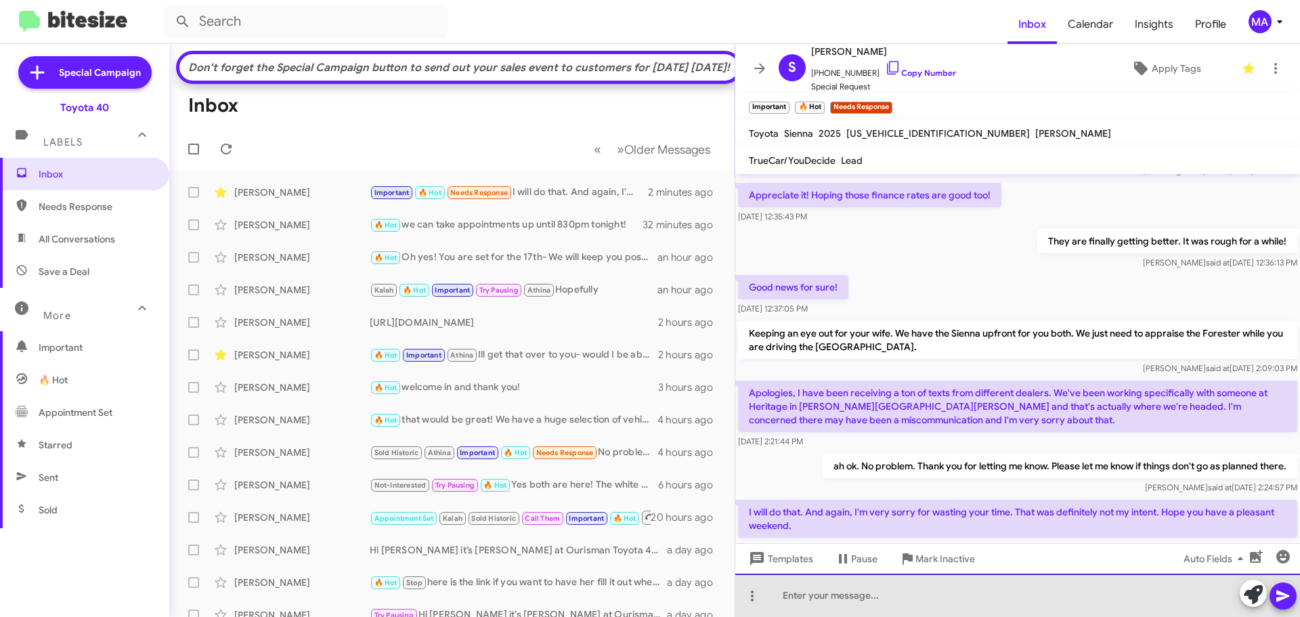
click at [827, 598] on div at bounding box center [1017, 595] width 565 height 43
click at [1191, 596] on div "its really ok- It happens. Thank you and I hope you both get the vehicle and de…" at bounding box center [1017, 595] width 565 height 43
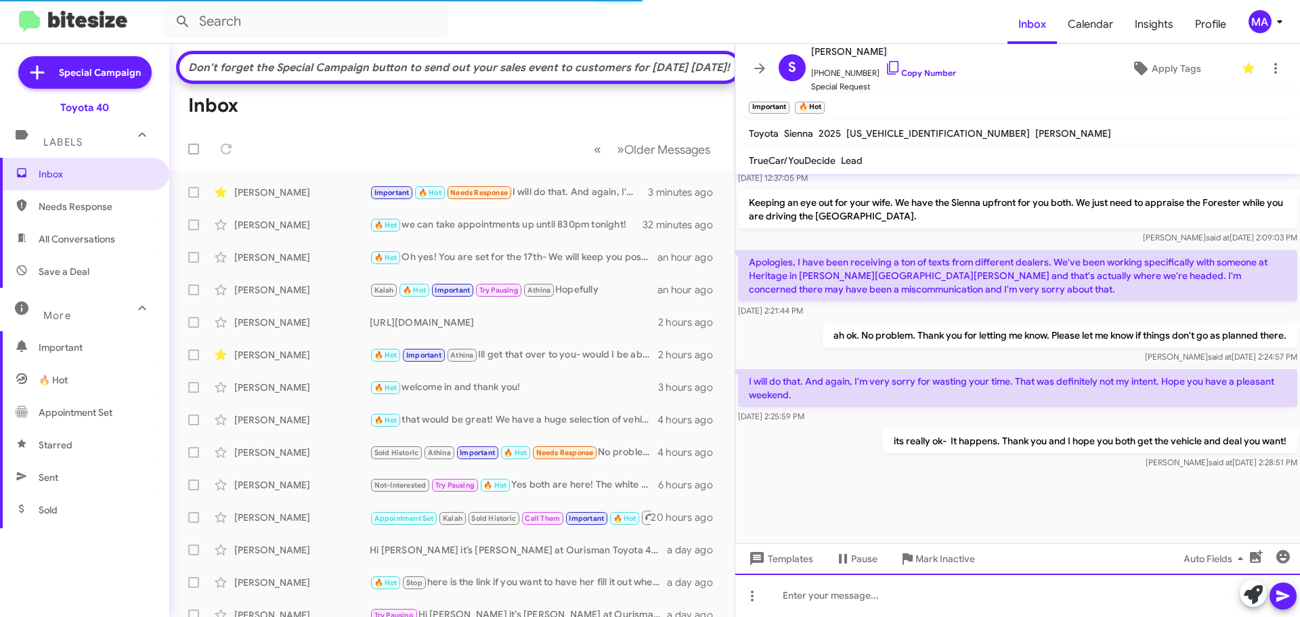
scroll to position [0, 0]
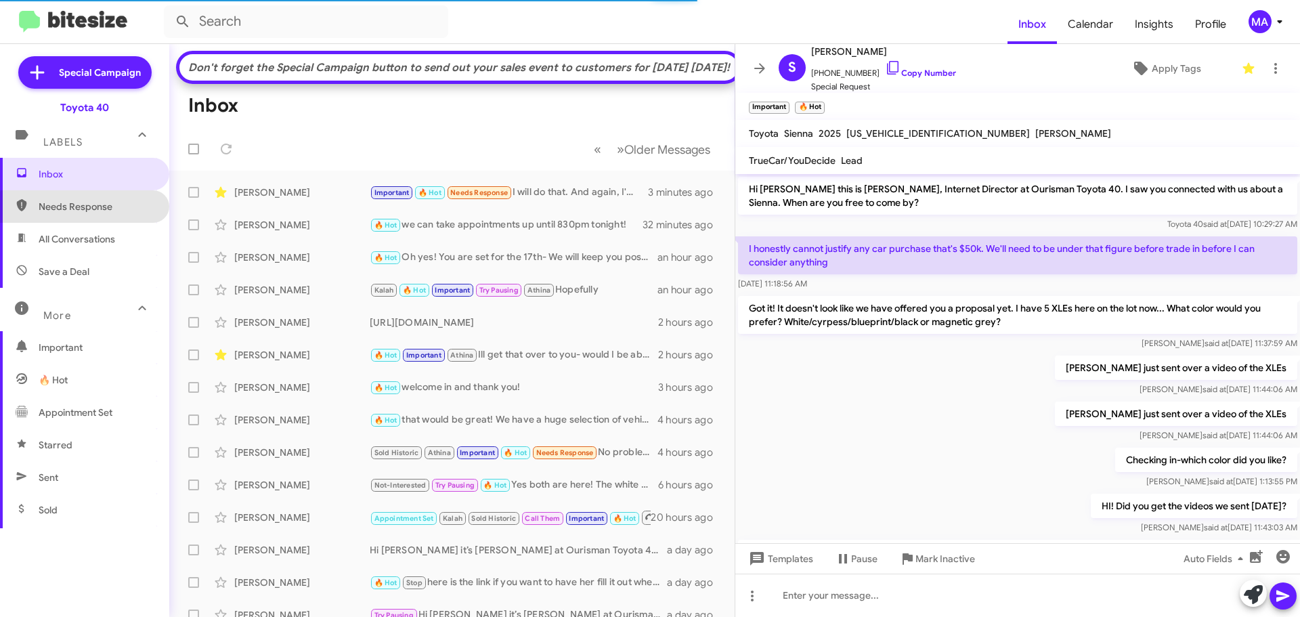
click at [112, 209] on span "Needs Response" at bounding box center [96, 207] width 115 height 14
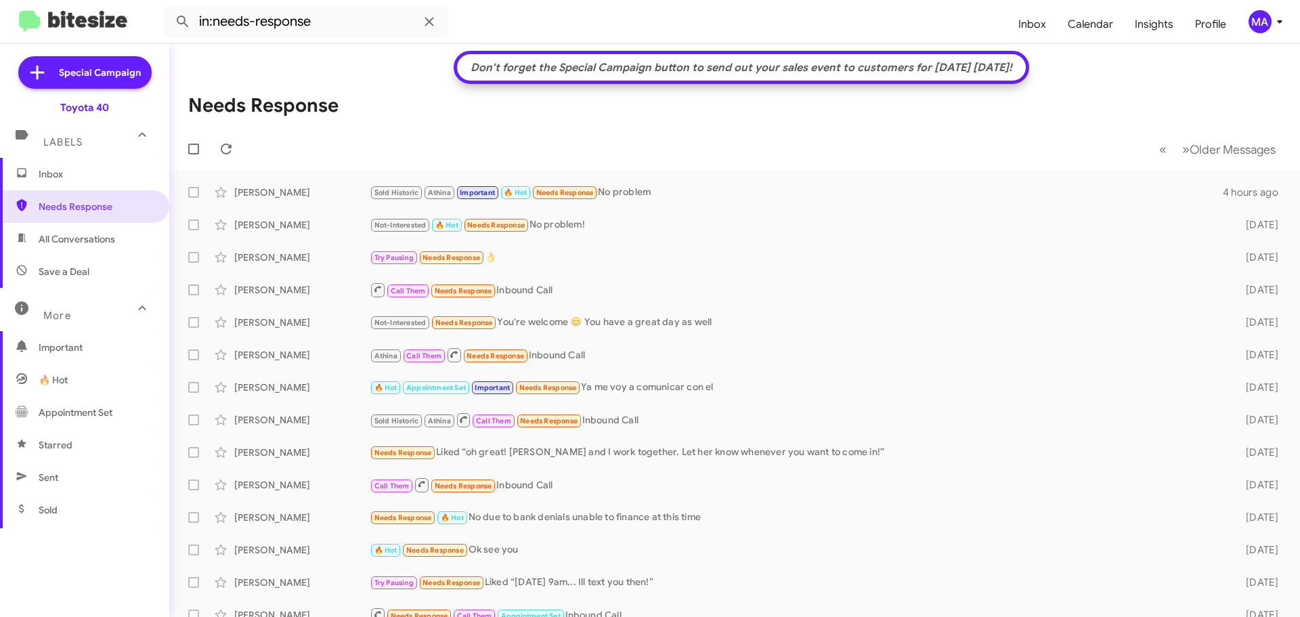
click at [62, 264] on span "Save a Deal" at bounding box center [84, 271] width 169 height 33
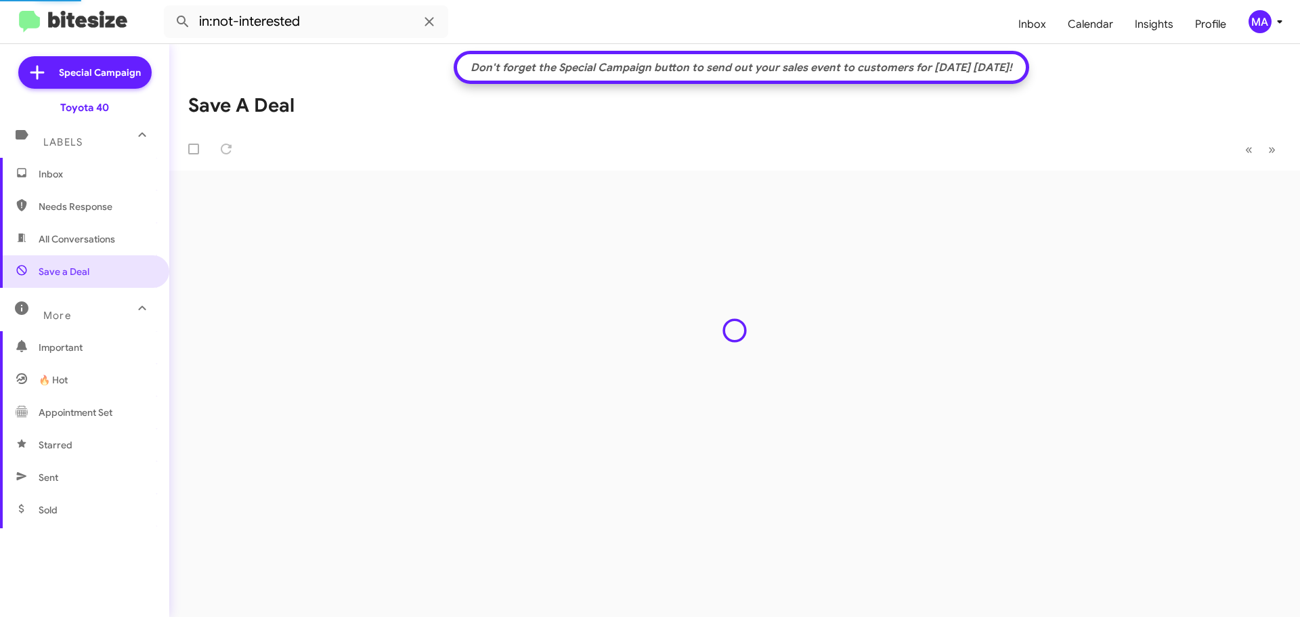
click at [56, 229] on span "All Conversations" at bounding box center [84, 239] width 169 height 33
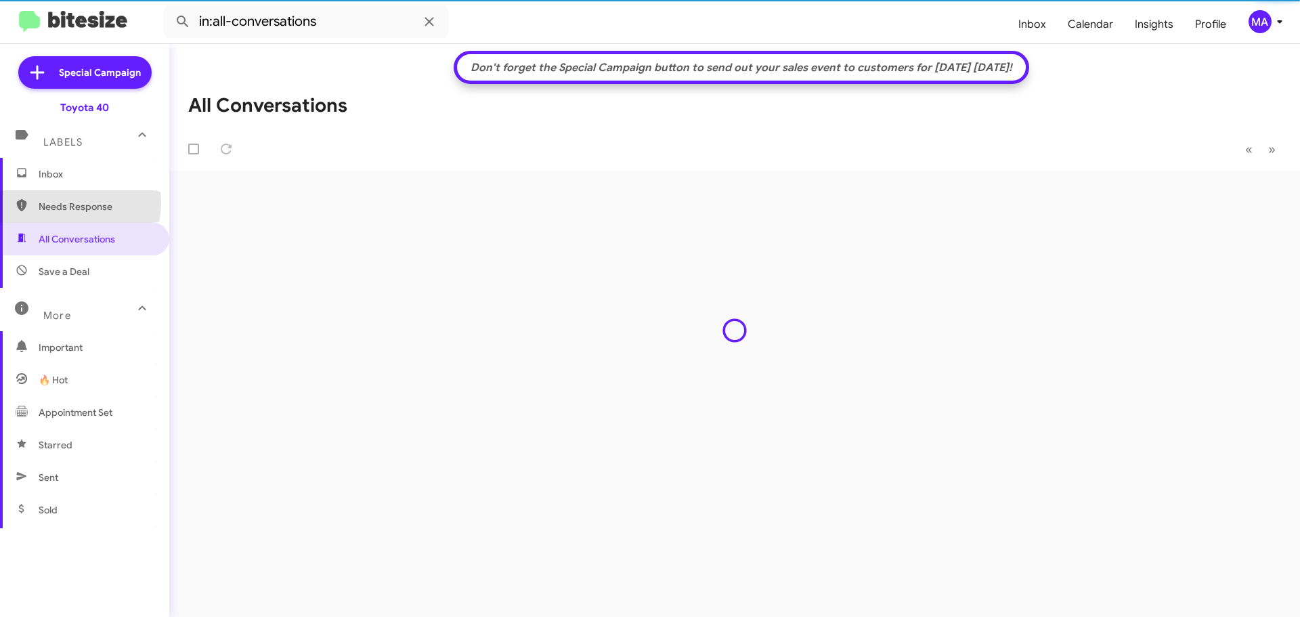
click at [50, 202] on span "Needs Response" at bounding box center [96, 207] width 115 height 14
type input "in:needs-response"
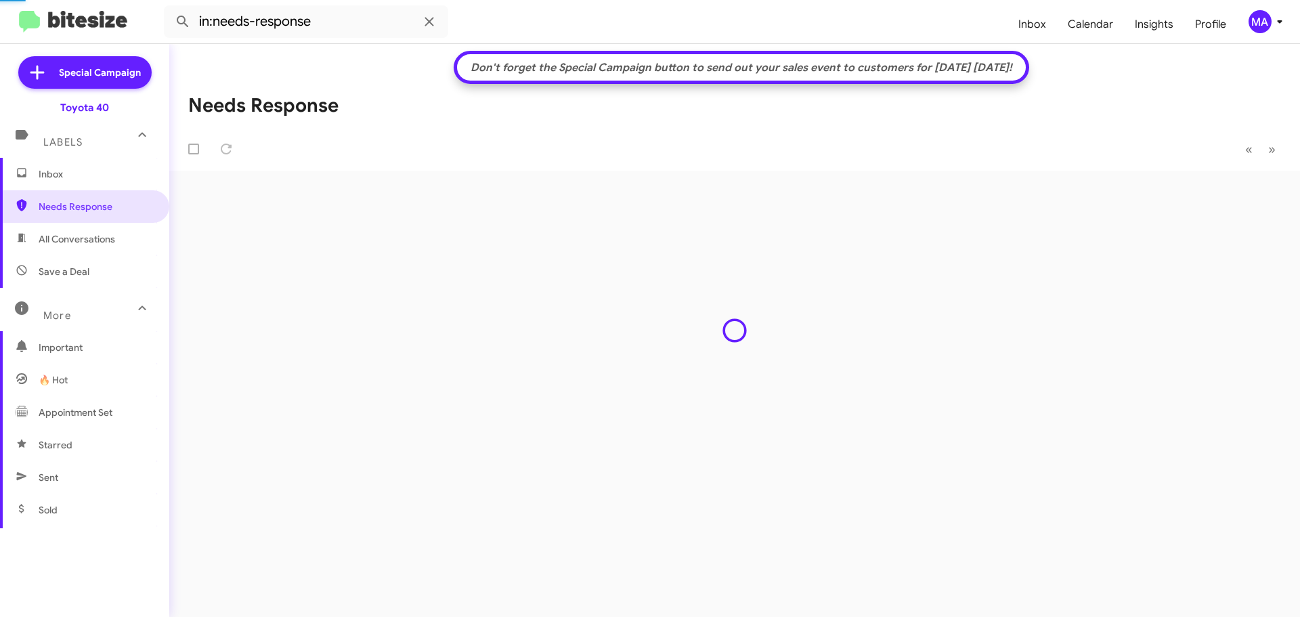
click at [46, 177] on span "Inbox" at bounding box center [96, 174] width 115 height 14
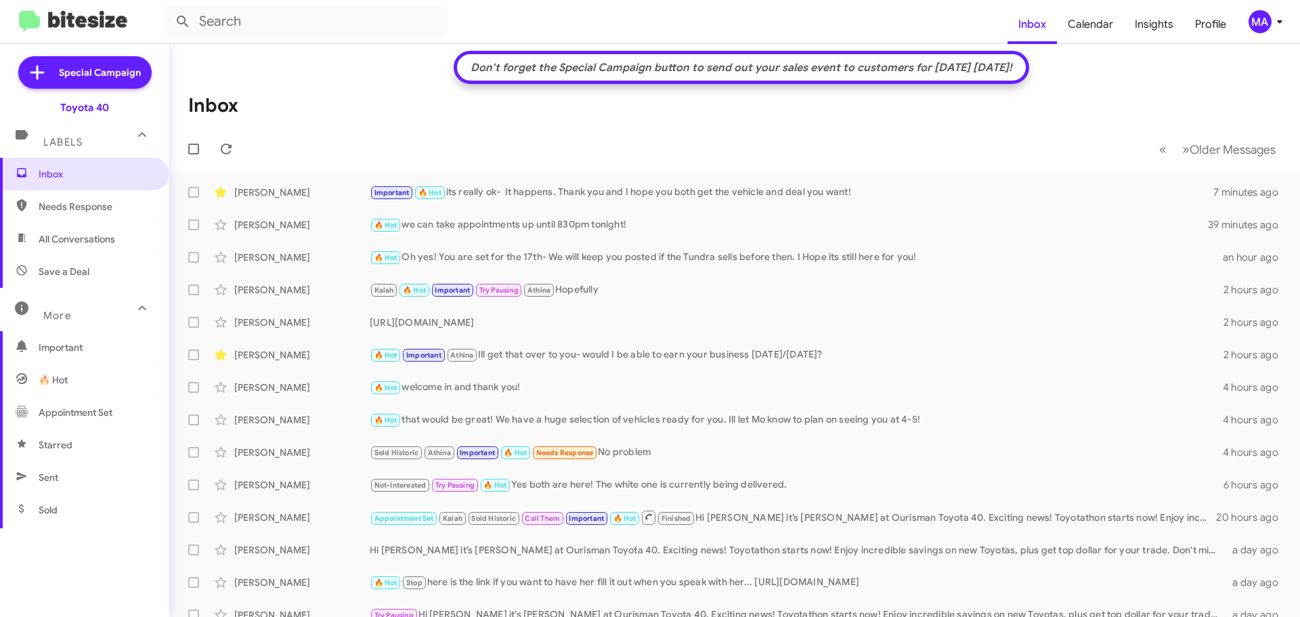
click at [70, 237] on span "All Conversations" at bounding box center [77, 239] width 77 height 14
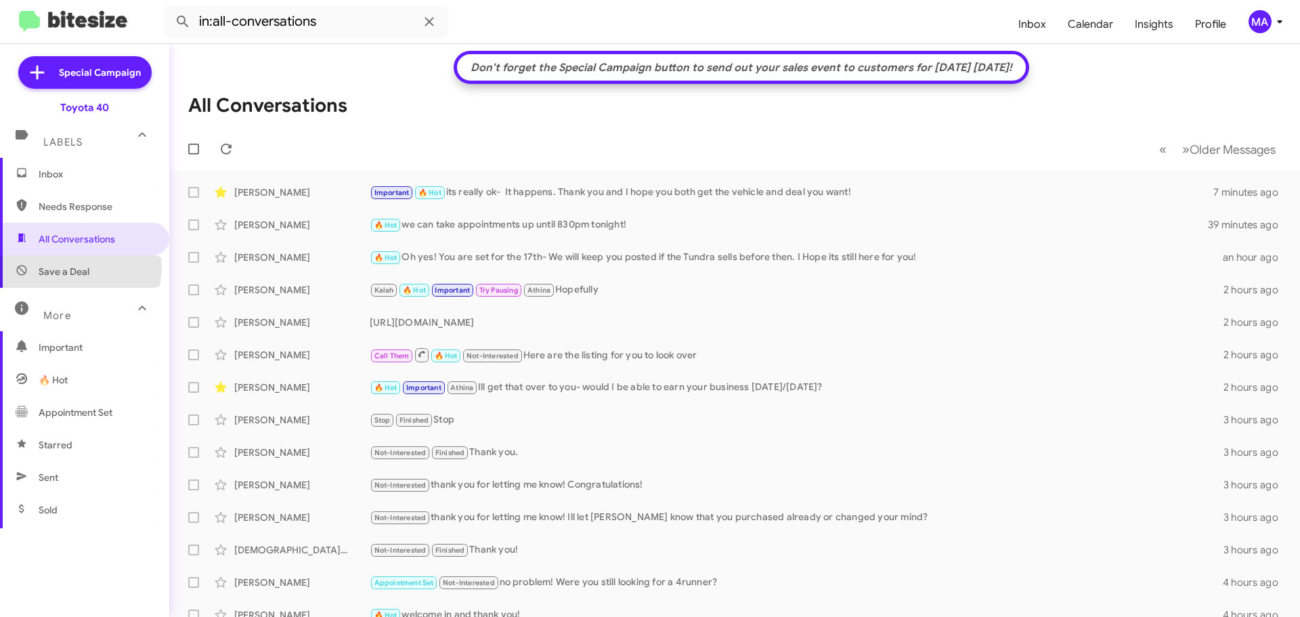
click at [74, 267] on span "Save a Deal" at bounding box center [64, 272] width 51 height 14
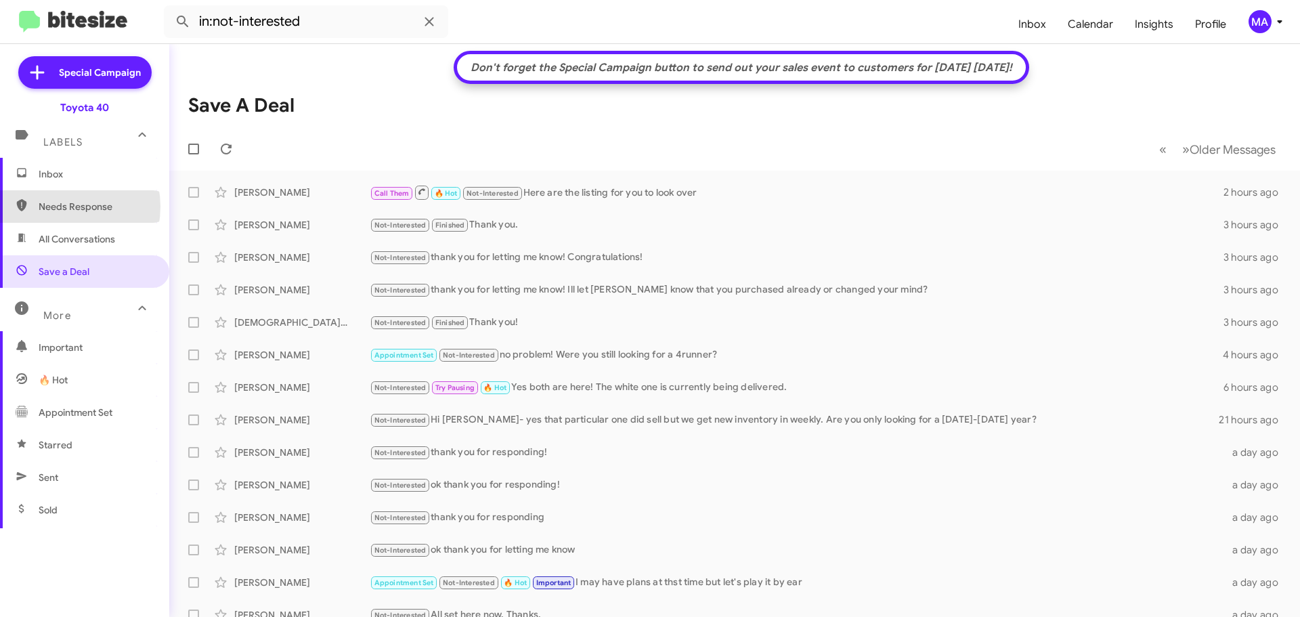
click at [60, 207] on span "Needs Response" at bounding box center [96, 207] width 115 height 14
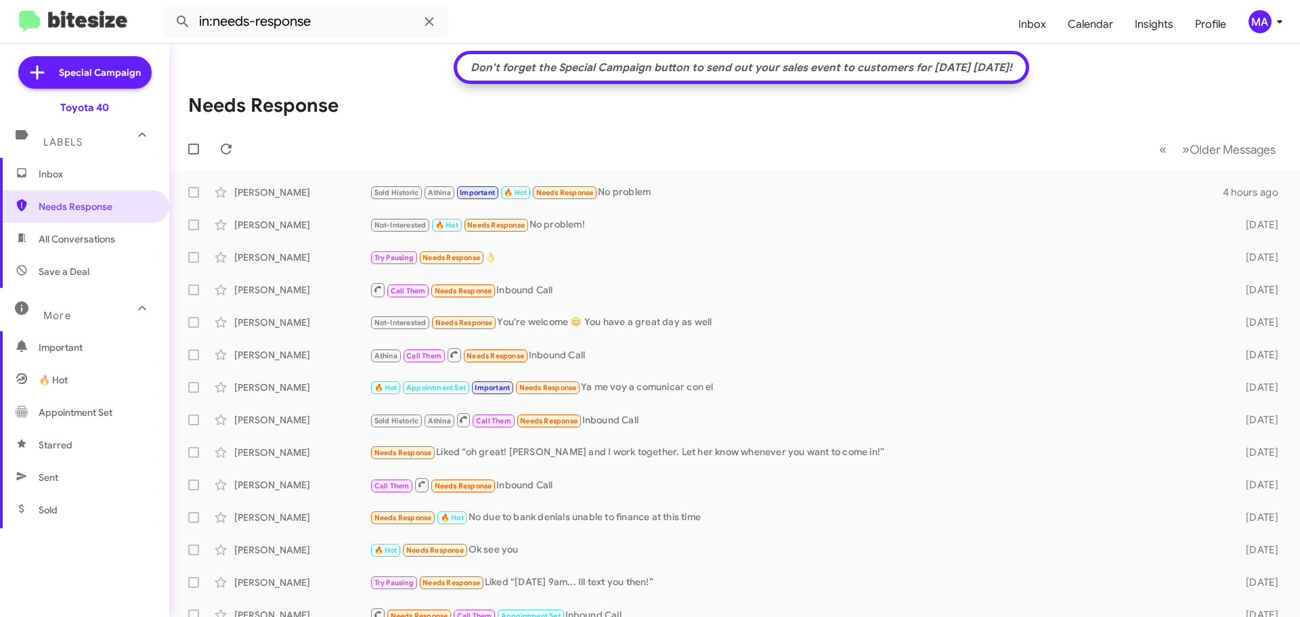
click at [67, 232] on span "All Conversations" at bounding box center [77, 239] width 77 height 14
type input "in:all-conversations"
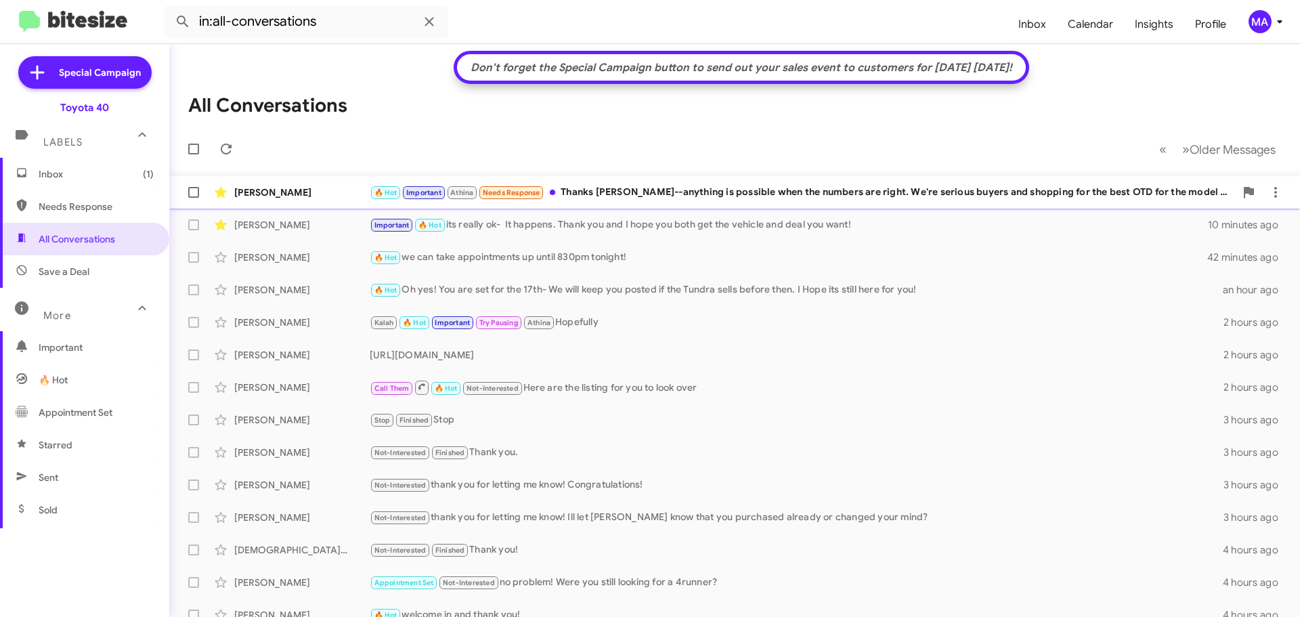
click at [742, 194] on div "🔥 Hot Important Athina Needs Response Thanks Morgan--anything is possible when …" at bounding box center [802, 193] width 865 height 16
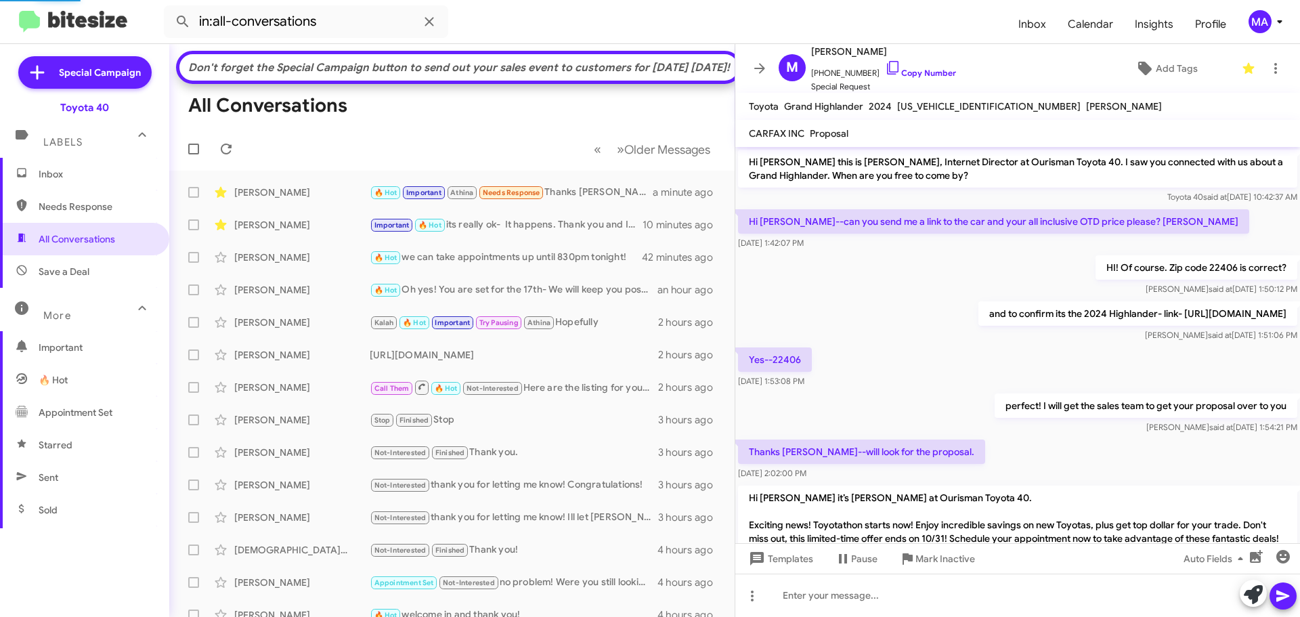
scroll to position [748, 0]
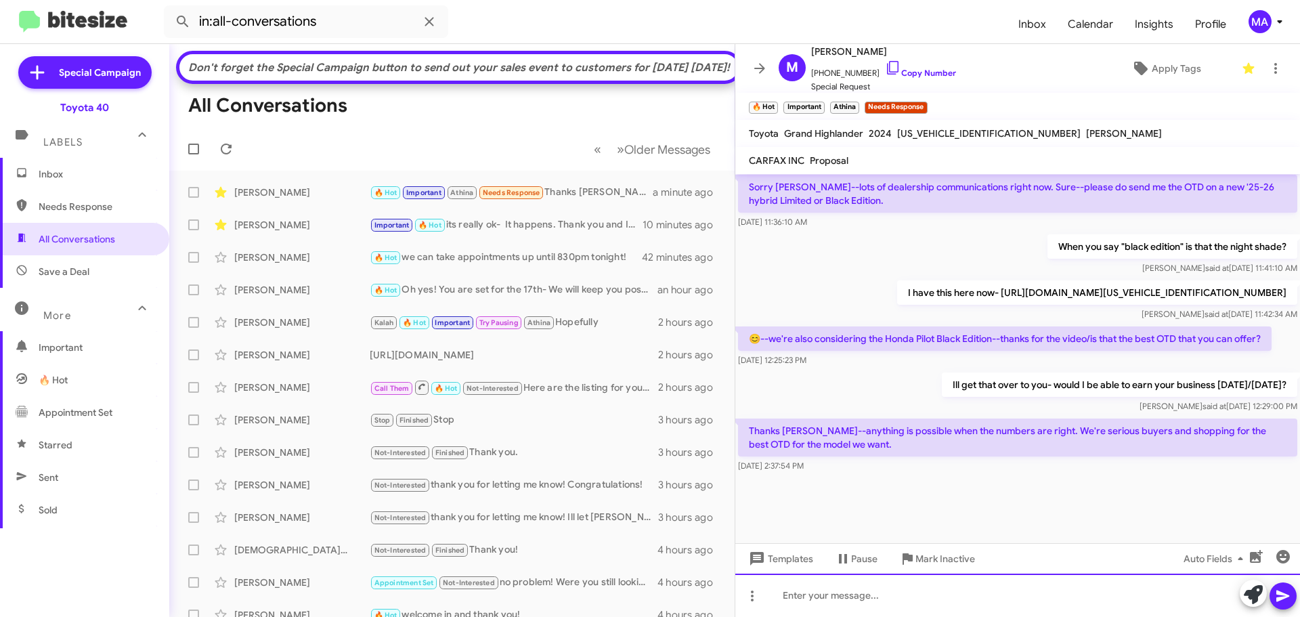
click at [923, 592] on div at bounding box center [1017, 595] width 565 height 43
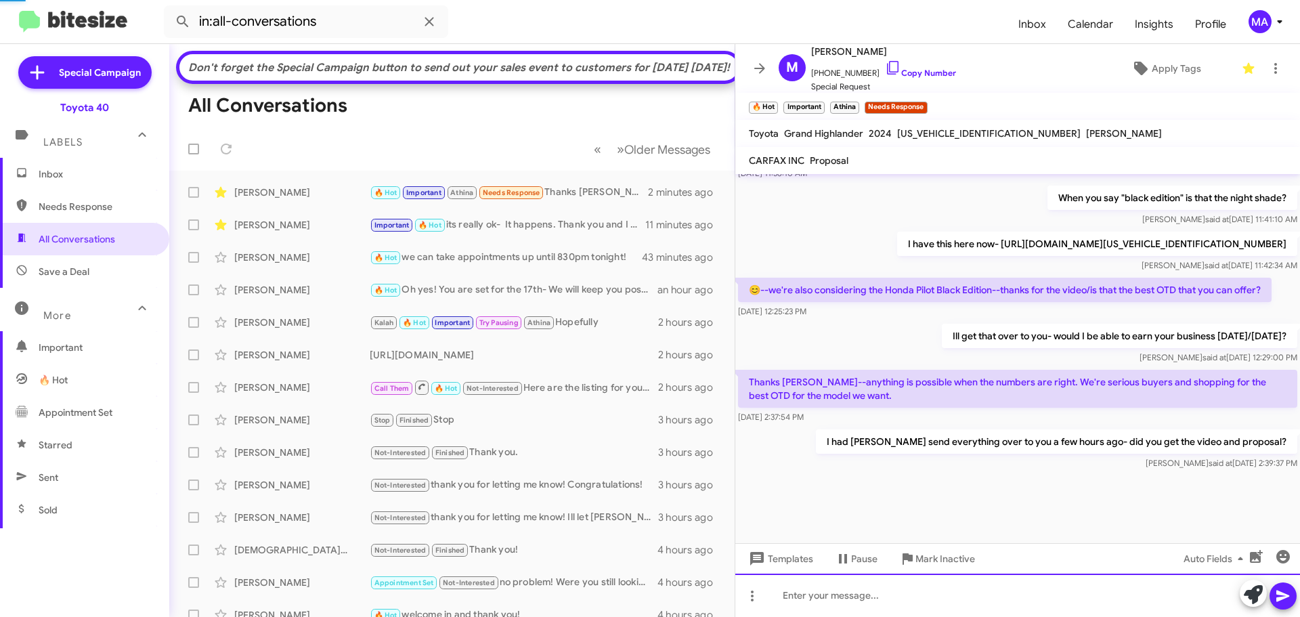
scroll to position [824, 0]
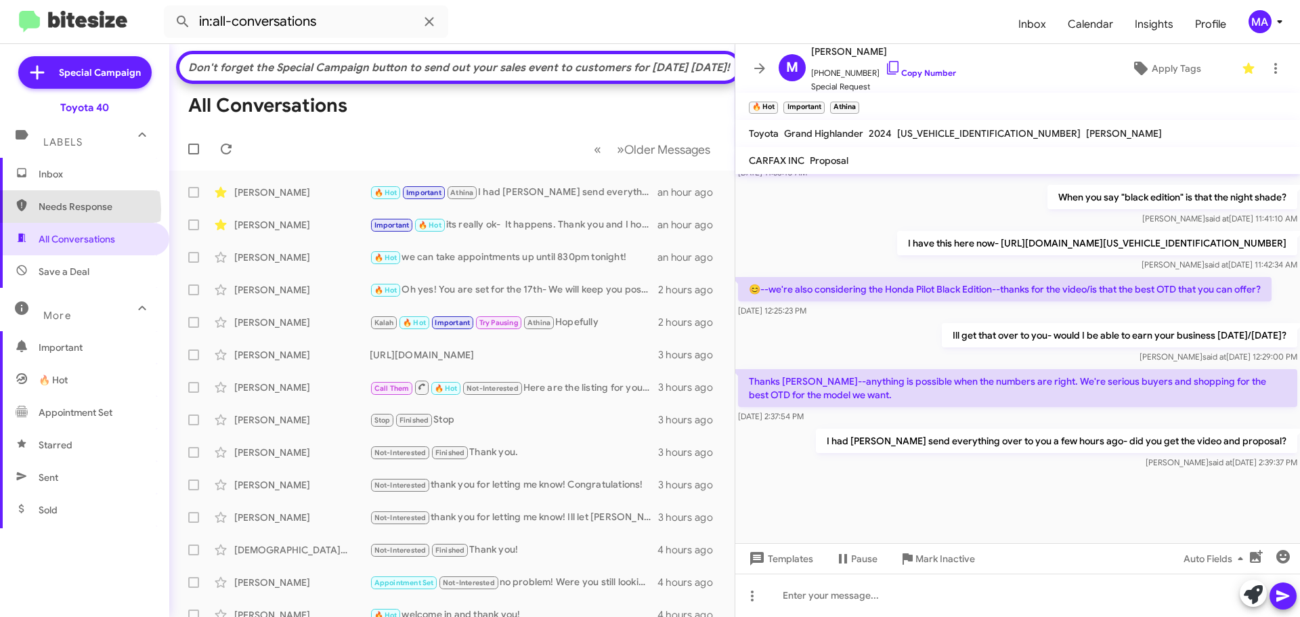
click at [56, 209] on span "Needs Response" at bounding box center [96, 207] width 115 height 14
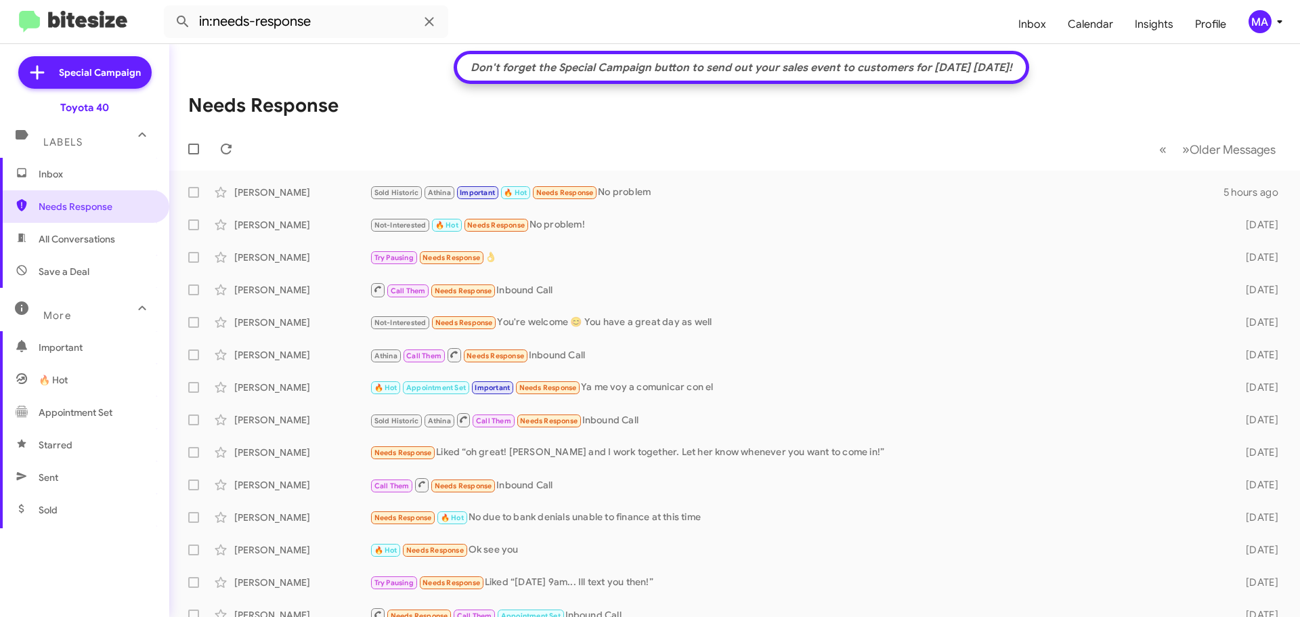
click at [91, 236] on span "All Conversations" at bounding box center [77, 239] width 77 height 14
type input "in:all-conversations"
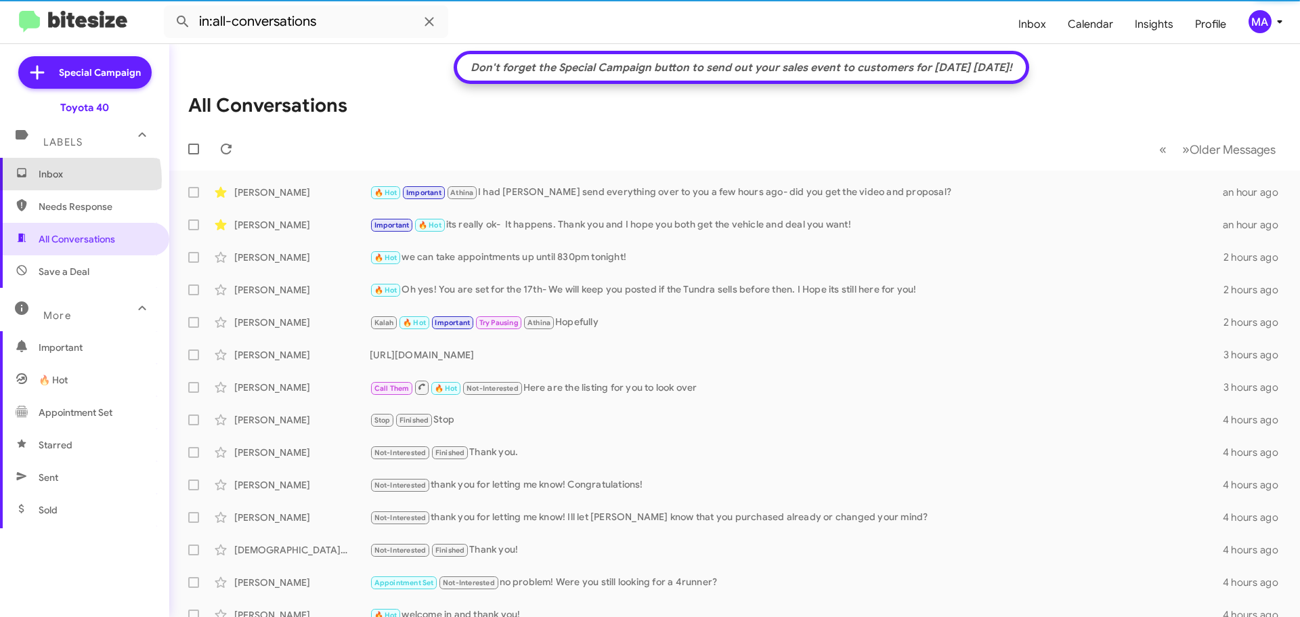
click at [65, 179] on span "Inbox" at bounding box center [96, 174] width 115 height 14
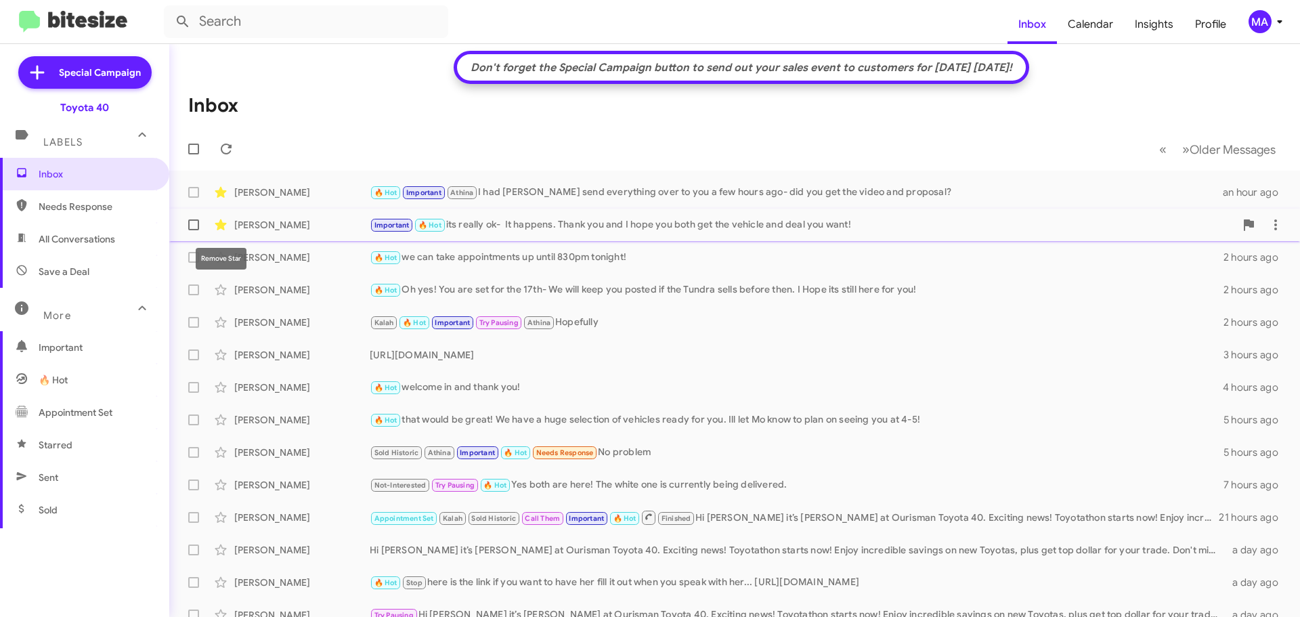
click at [218, 224] on icon at bounding box center [221, 224] width 12 height 11
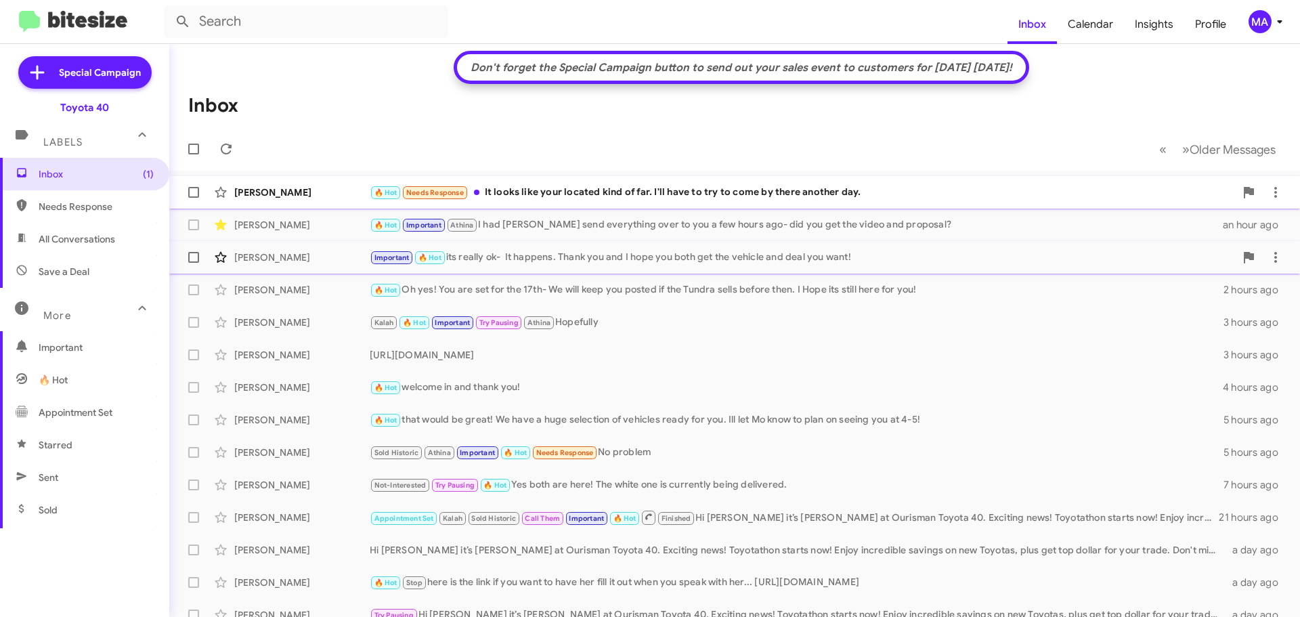
click at [651, 196] on div "🔥 Hot Needs Response It looks like your located kind of far. I'll have to try t…" at bounding box center [802, 193] width 865 height 16
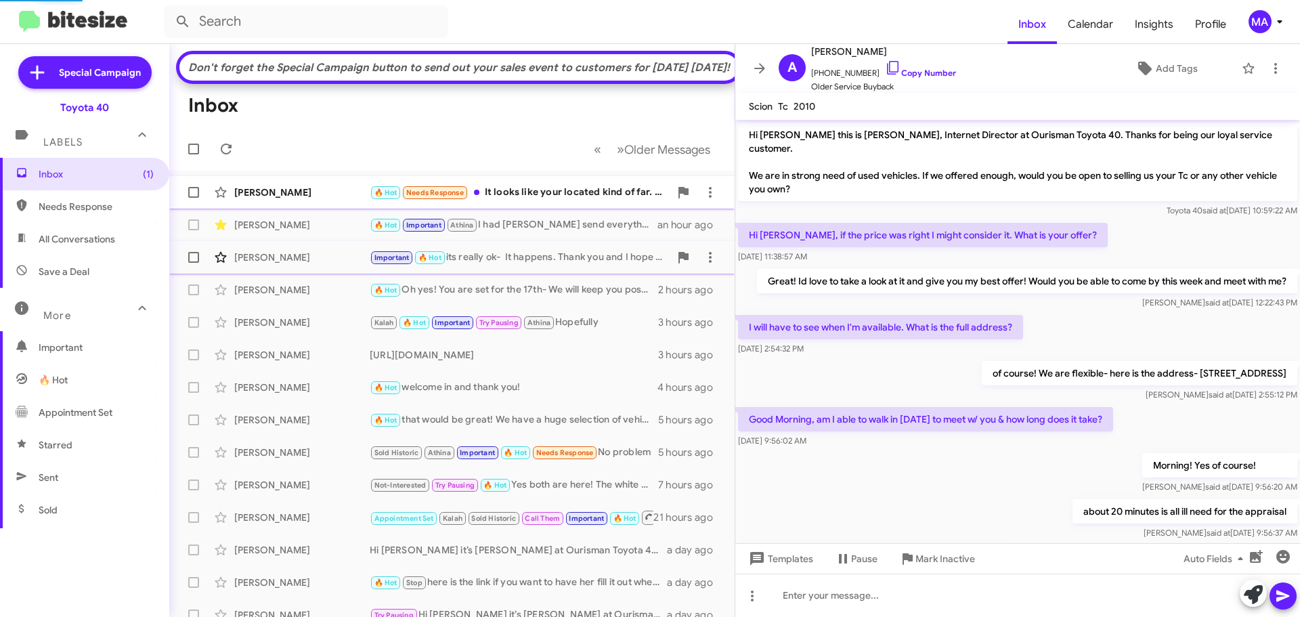
scroll to position [161, 0]
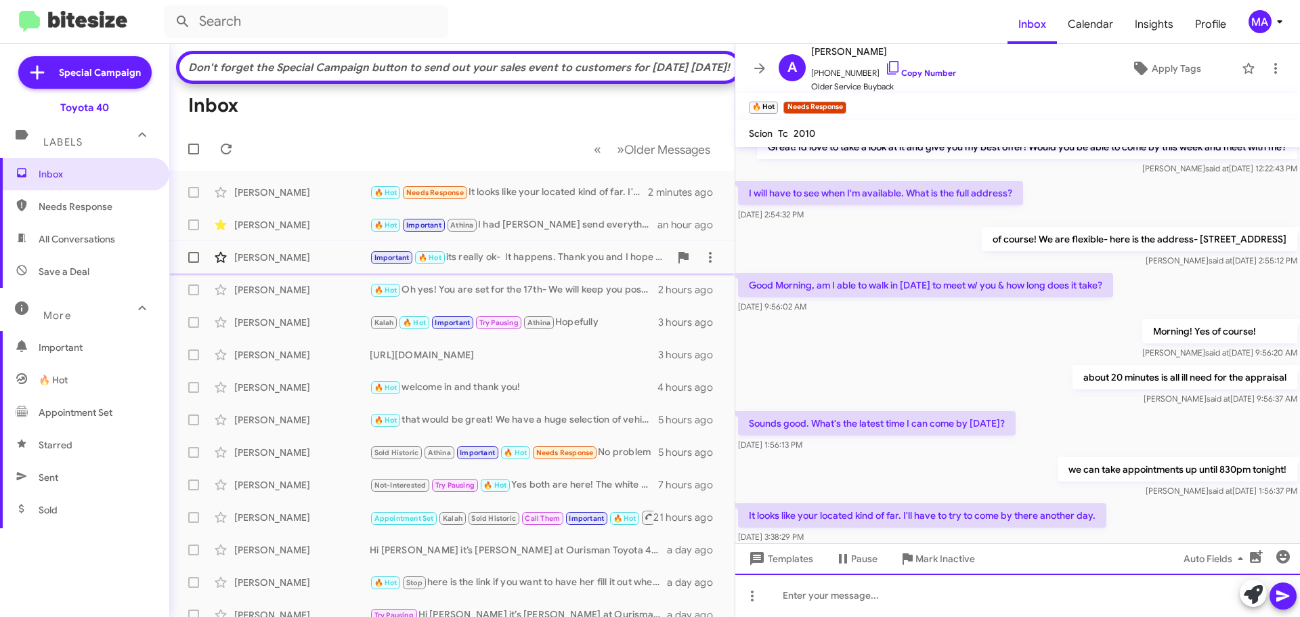
click at [815, 601] on div at bounding box center [1017, 595] width 565 height 43
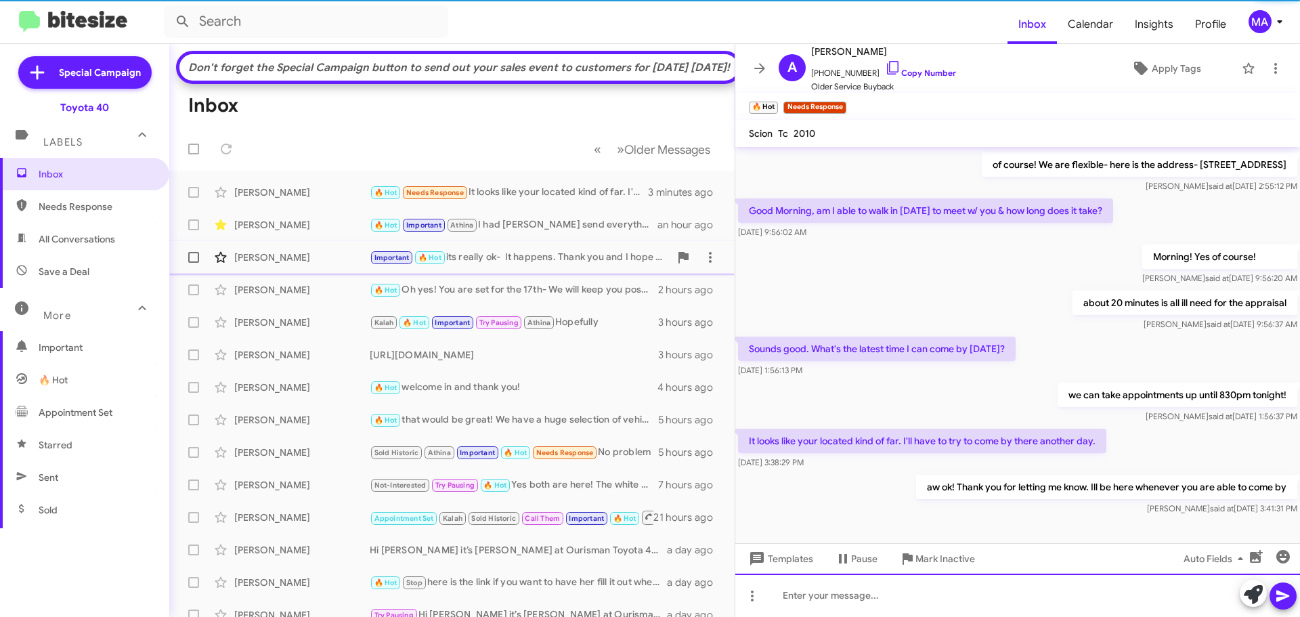
scroll to position [238, 0]
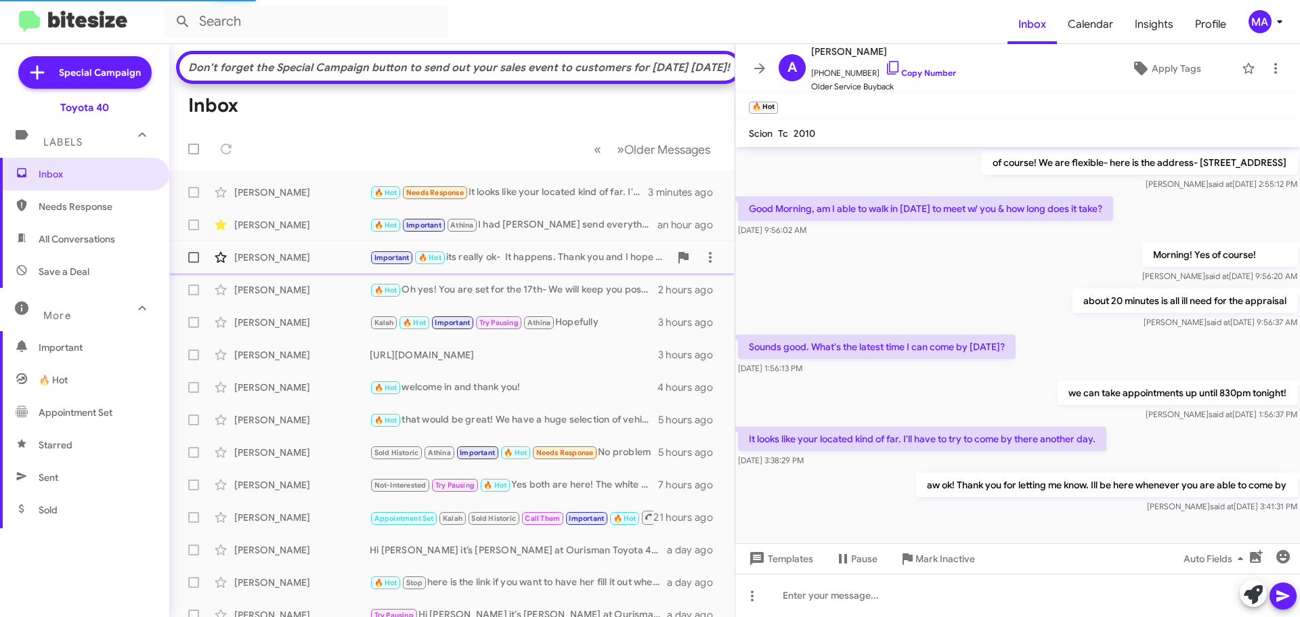
click at [56, 204] on span "Needs Response" at bounding box center [96, 207] width 115 height 14
type input "in:needs-response"
